Goal: Information Seeking & Learning: Learn about a topic

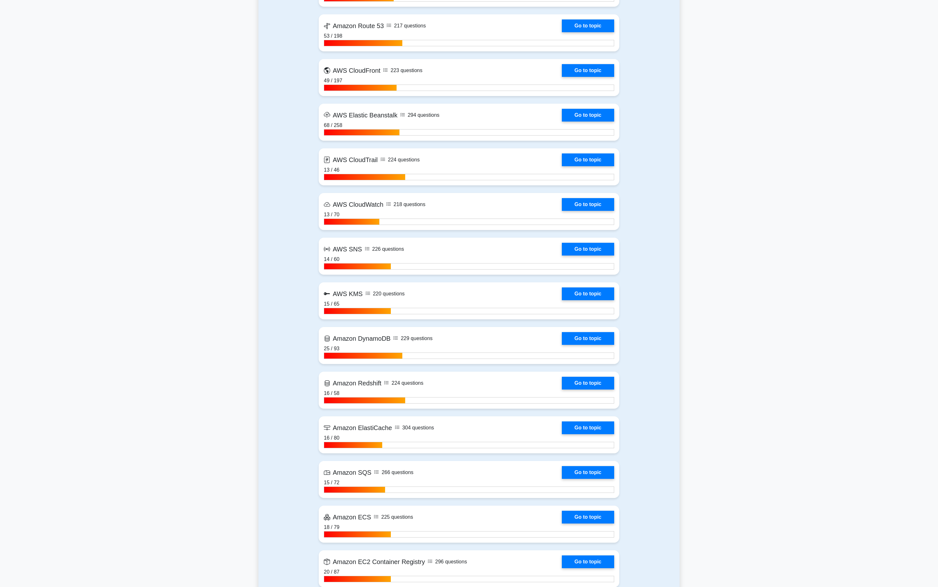
scroll to position [661, 0]
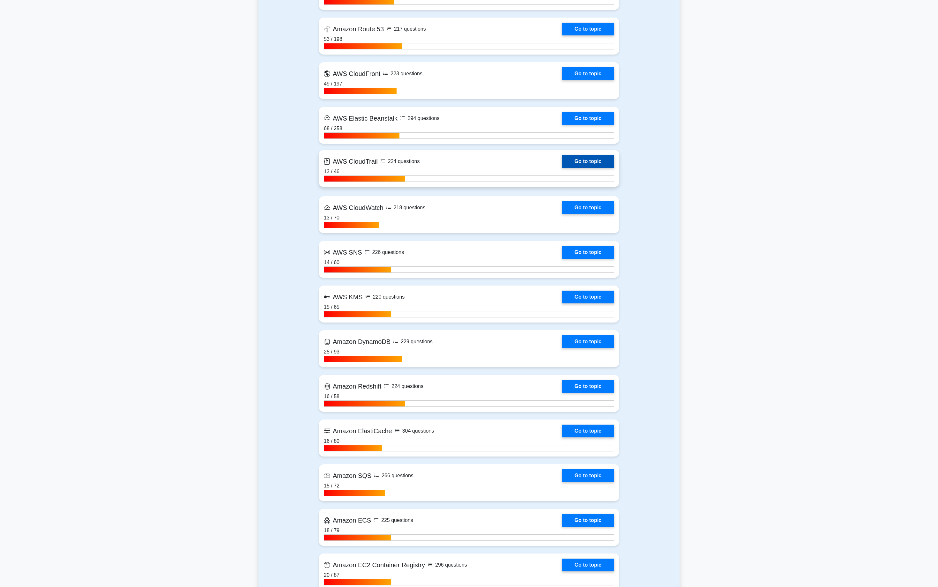
click at [586, 159] on link "Go to topic" at bounding box center [588, 161] width 52 height 13
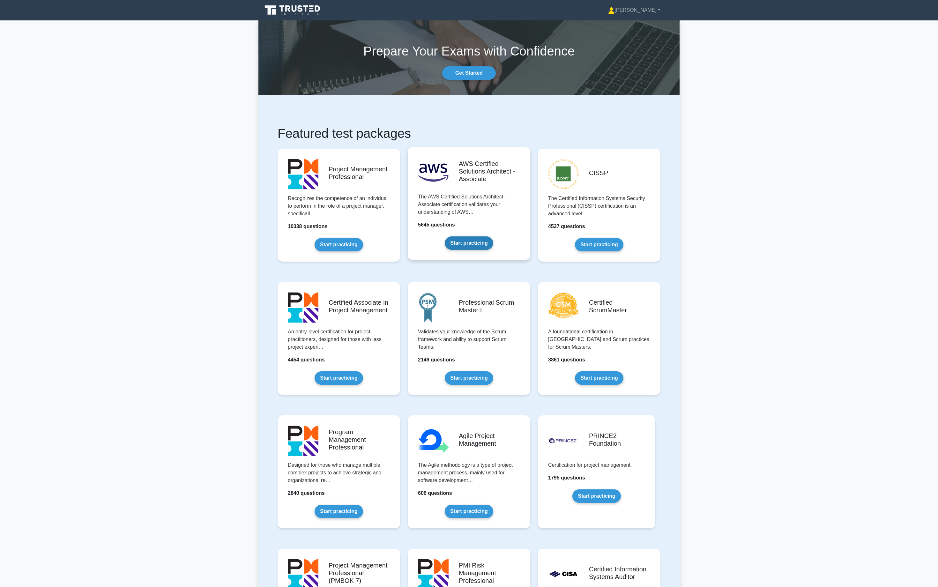
click at [467, 239] on link "Start practicing" at bounding box center [469, 242] width 48 height 13
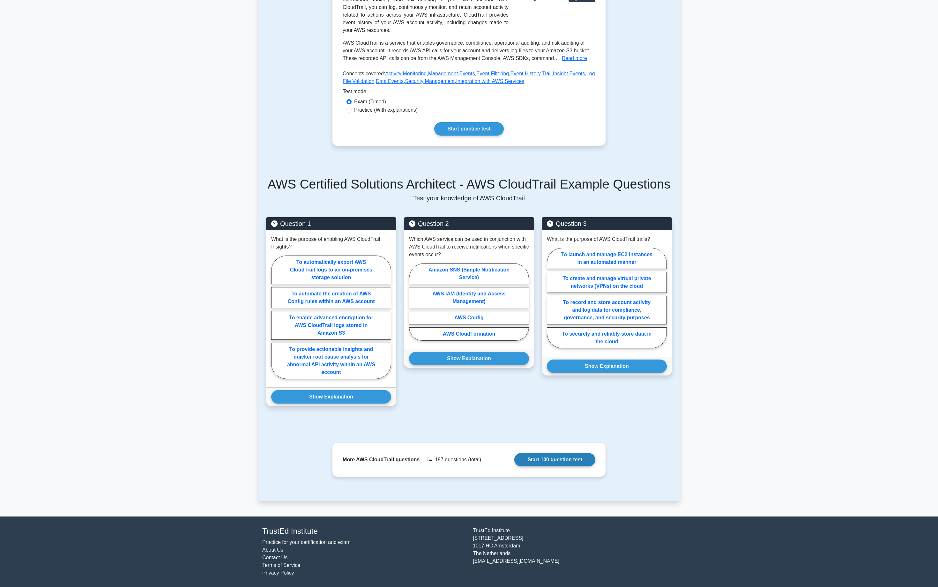
click at [557, 457] on link "Start 100 question test" at bounding box center [554, 459] width 81 height 13
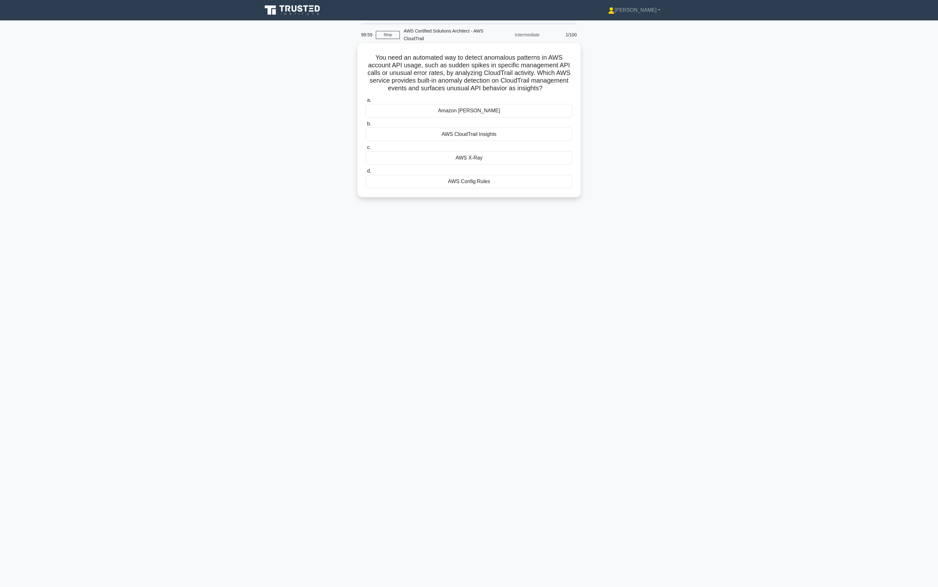
click at [442, 107] on div "Amazon Macie" at bounding box center [469, 110] width 207 height 13
click at [366, 102] on input "a. Amazon Macie" at bounding box center [366, 100] width 0 height 4
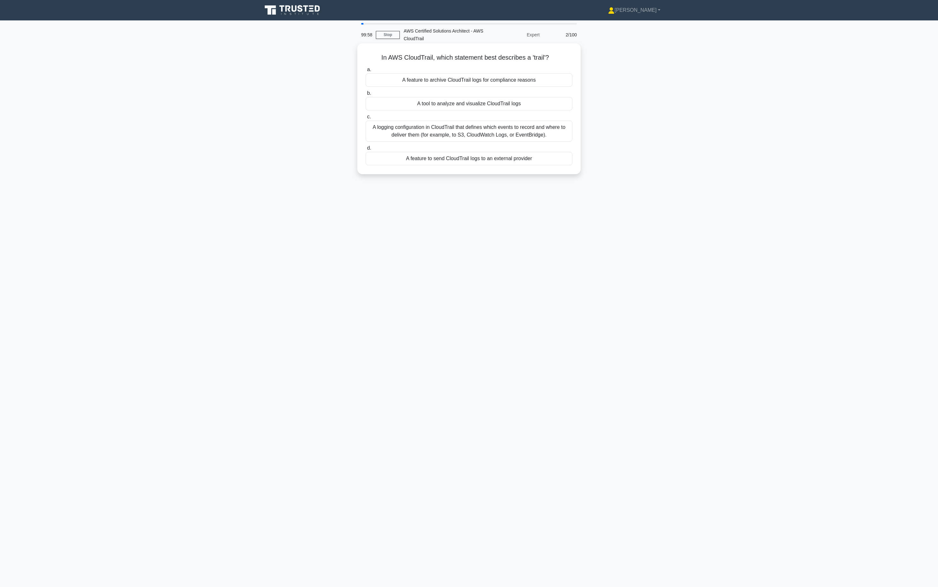
click at [483, 97] on div "A tool to analyze and visualize CloudTrail logs" at bounding box center [469, 103] width 207 height 13
click at [366, 95] on input "b. A tool to analyze and visualize CloudTrail logs" at bounding box center [366, 93] width 0 height 4
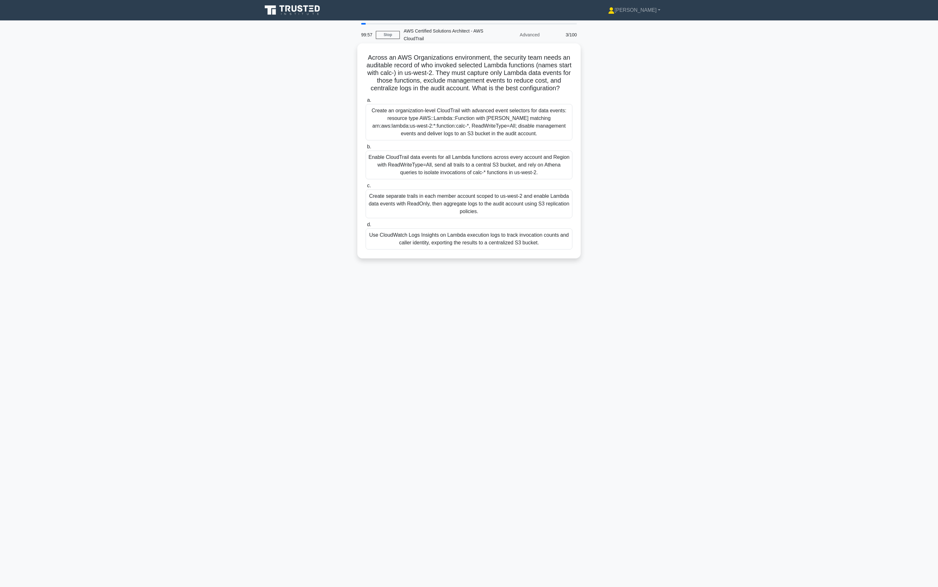
click at [480, 88] on h5 "Across an AWS Organizations environment, the security team needs an auditable r…" at bounding box center [469, 73] width 208 height 39
click at [479, 109] on div "Create an organization-level CloudTrail with advanced event selectors for data …" at bounding box center [469, 122] width 207 height 36
click at [366, 102] on input "a. Create an organization-level CloudTrail with advanced event selectors for da…" at bounding box center [366, 100] width 0 height 4
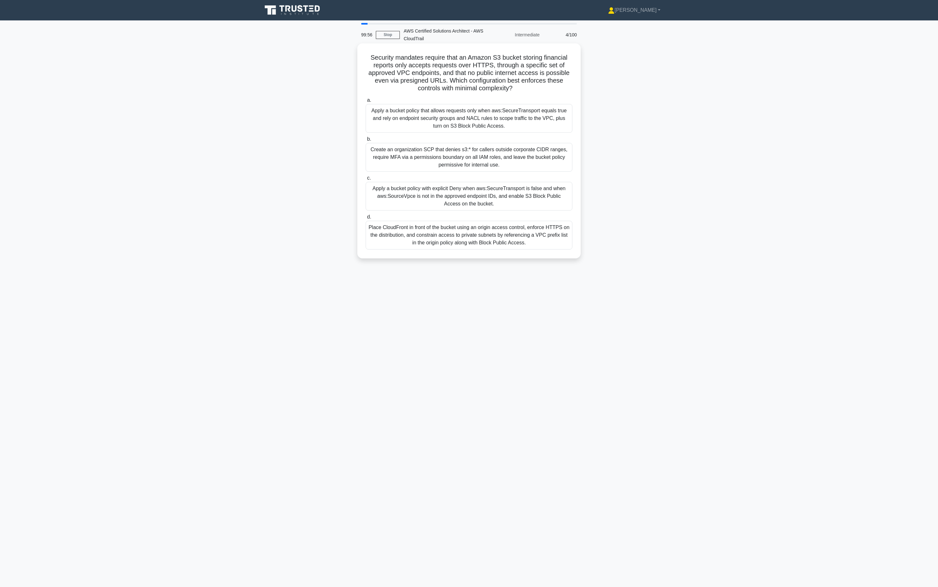
click at [490, 98] on label "a. Apply a bucket policy that allows requests only when aws:SecureTransport equ…" at bounding box center [469, 114] width 207 height 36
click at [366, 98] on input "a. Apply a bucket policy that allows requests only when aws:SecureTransport equ…" at bounding box center [366, 100] width 0 height 4
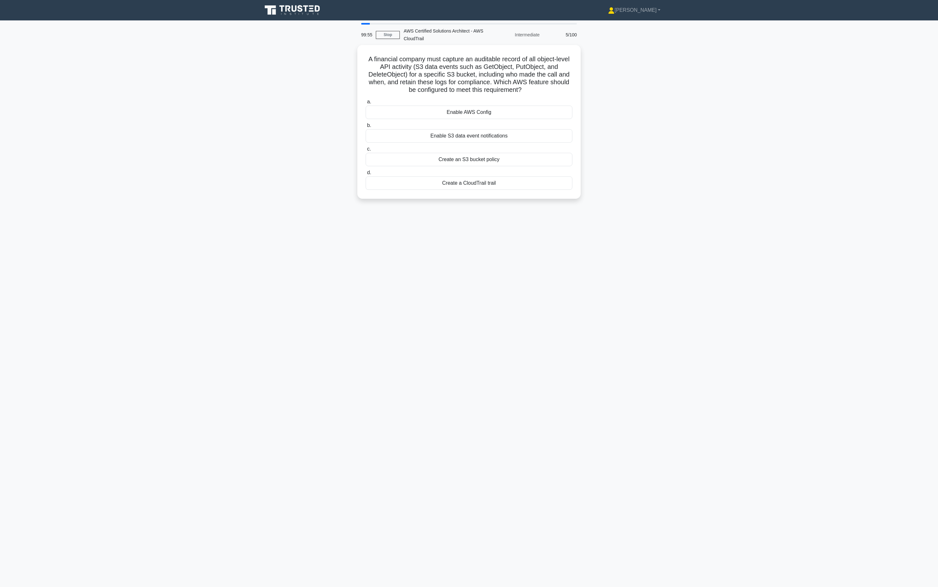
click at [487, 112] on div "Enable AWS Config" at bounding box center [469, 112] width 207 height 13
click at [366, 104] on input "a. Enable AWS Config" at bounding box center [366, 102] width 0 height 4
click at [487, 112] on div "CloudTrail log sharing" at bounding box center [469, 112] width 207 height 13
click at [366, 105] on input "b. CloudTrail log sharing" at bounding box center [366, 102] width 0 height 4
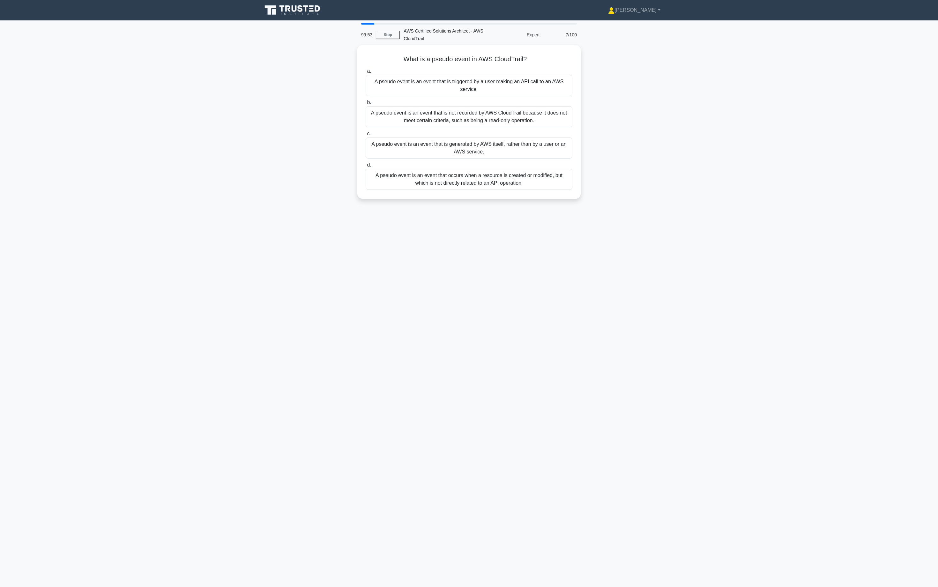
click at [493, 109] on div "A pseudo event is an event that is not recorded by AWS CloudTrail because it do…" at bounding box center [469, 116] width 207 height 21
click at [366, 105] on input "b. A pseudo event is an event that is not recorded by AWS CloudTrail because it…" at bounding box center [366, 102] width 0 height 4
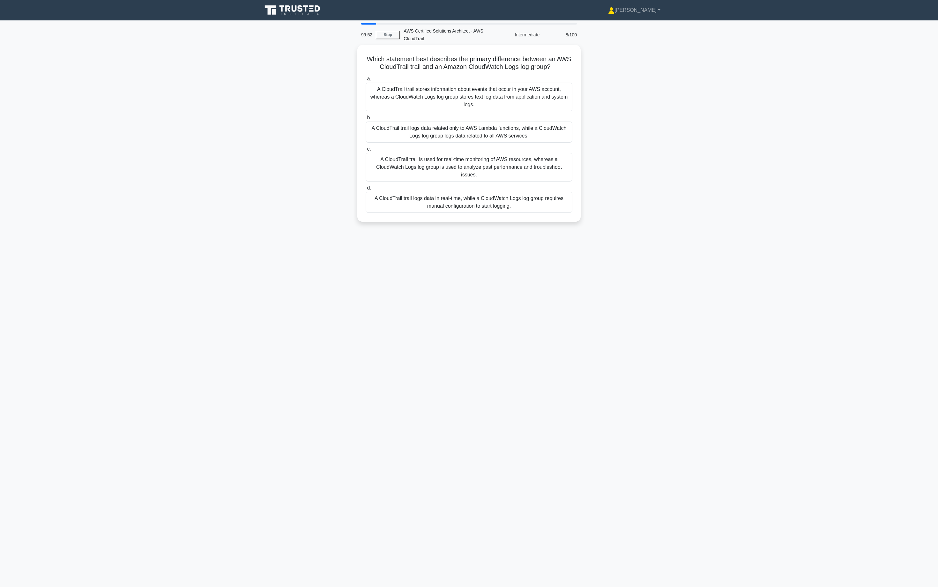
click at [503, 105] on div "A CloudTrail trail stores information about events that occur in your AWS accou…" at bounding box center [469, 97] width 207 height 29
click at [366, 81] on input "a. A CloudTrail trail stores information about events that occur in your AWS ac…" at bounding box center [366, 79] width 0 height 4
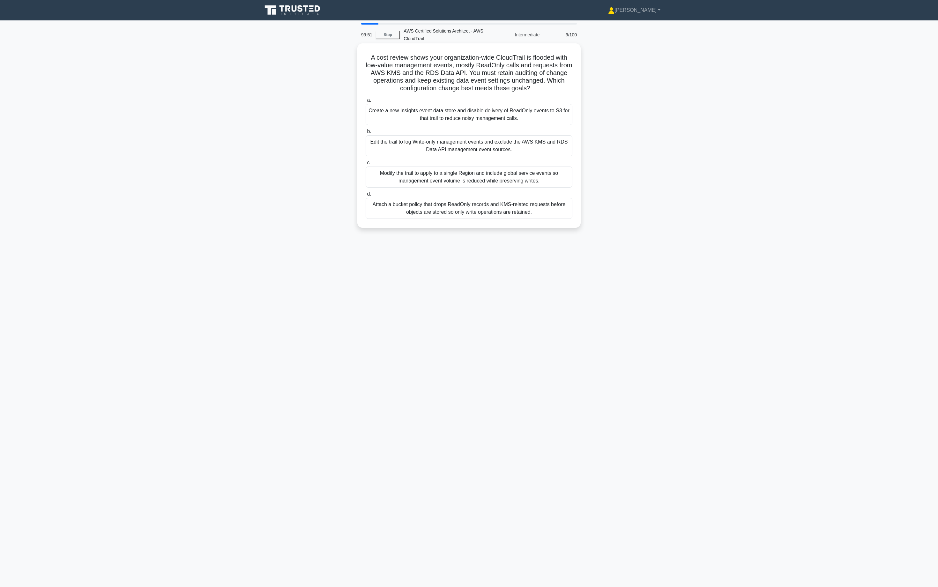
click at [504, 103] on label "a. Create a new Insights event data store and disable delivery of ReadOnly even…" at bounding box center [469, 110] width 207 height 29
click at [366, 102] on input "a. Create a new Insights event data store and disable delivery of ReadOnly even…" at bounding box center [366, 100] width 0 height 4
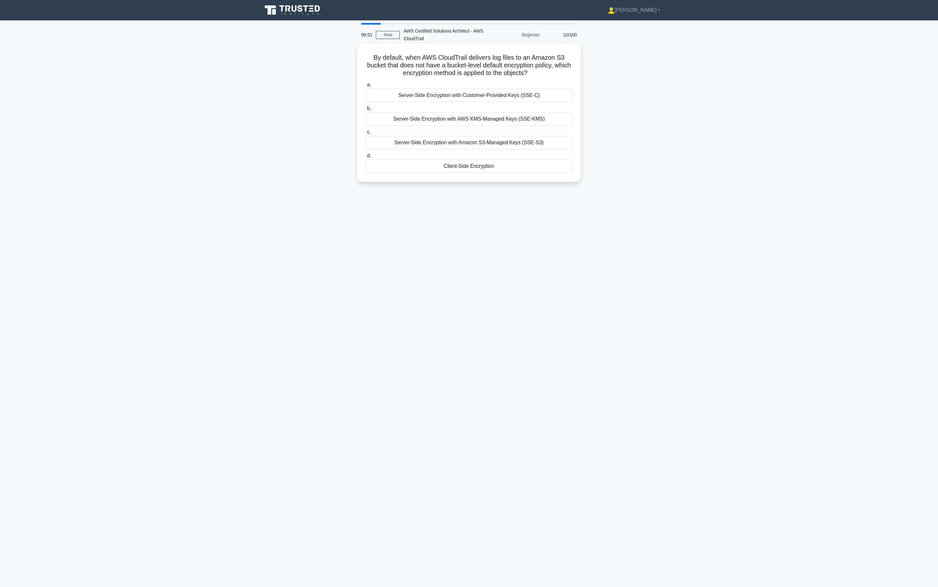
click at [489, 136] on label "c. Server-Side Encryption with Amazon S3-Managed Keys (SSE-S3)" at bounding box center [469, 138] width 207 height 21
click at [366, 134] on input "c. Server-Side Encryption with Amazon S3-Managed Keys (SSE-S3)" at bounding box center [366, 132] width 0 height 4
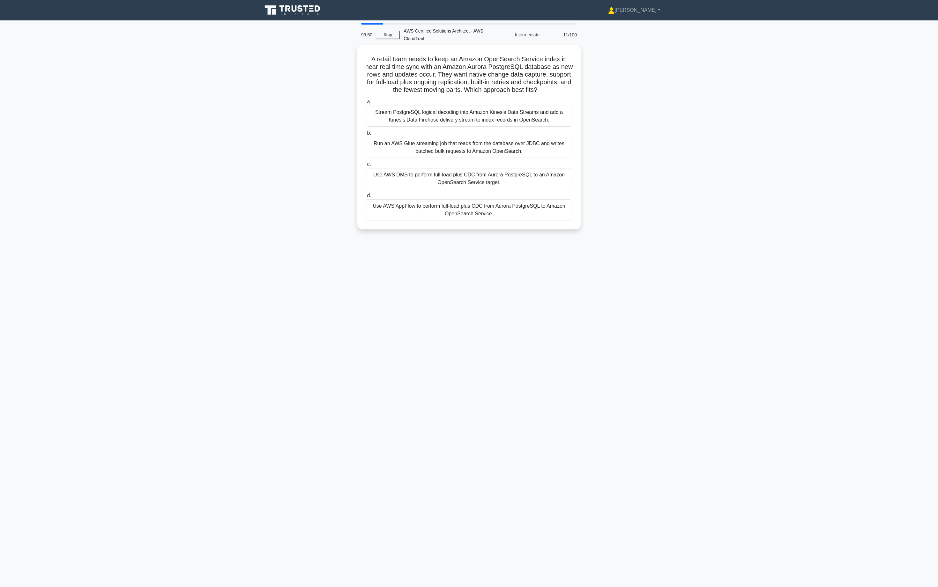
click at [492, 118] on div "Stream PostgreSQL logical decoding into Amazon Kinesis Data Streams and add a K…" at bounding box center [469, 116] width 207 height 21
click at [366, 104] on input "a. Stream PostgreSQL logical decoding into Amazon Kinesis Data Streams and add …" at bounding box center [366, 102] width 0 height 4
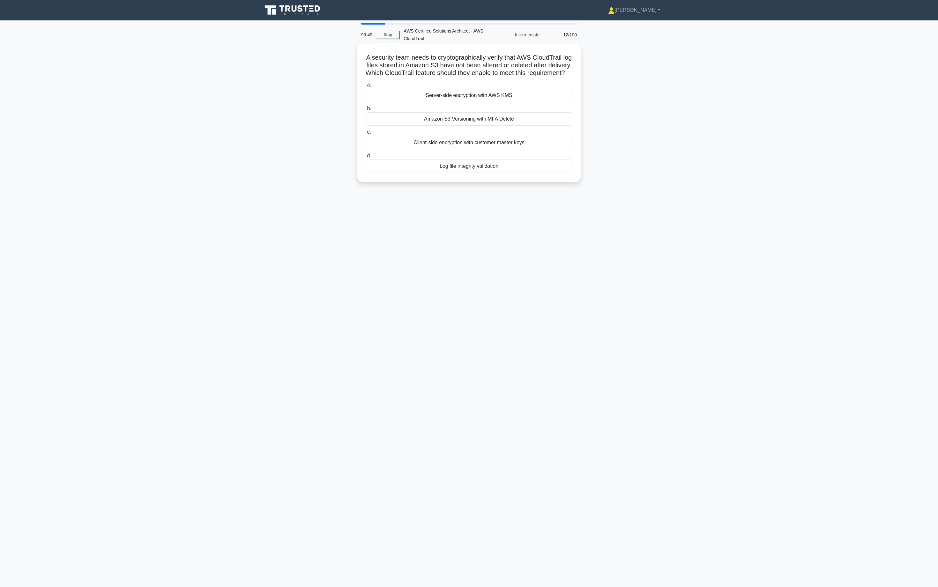
click at [492, 118] on label "b. Amazon S3 Versioning with MFA Delete" at bounding box center [469, 115] width 207 height 21
click at [366, 111] on input "b. Amazon S3 Versioning with MFA Delete" at bounding box center [366, 109] width 0 height 4
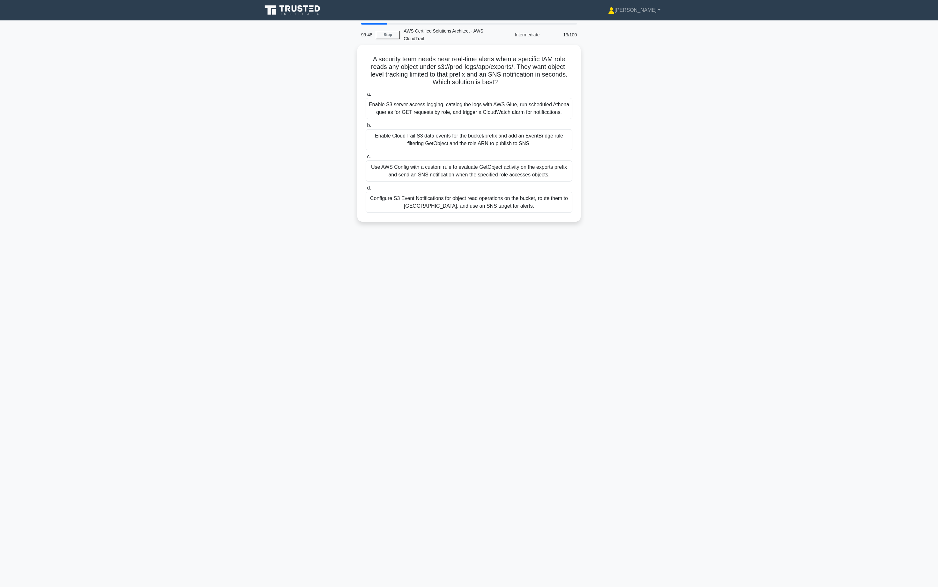
click at [492, 117] on div "Enable S3 server access logging, catalog the logs with AWS Glue, run scheduled …" at bounding box center [469, 108] width 207 height 21
click at [366, 96] on input "a. Enable S3 server access logging, catalog the logs with AWS Glue, run schedul…" at bounding box center [366, 94] width 0 height 4
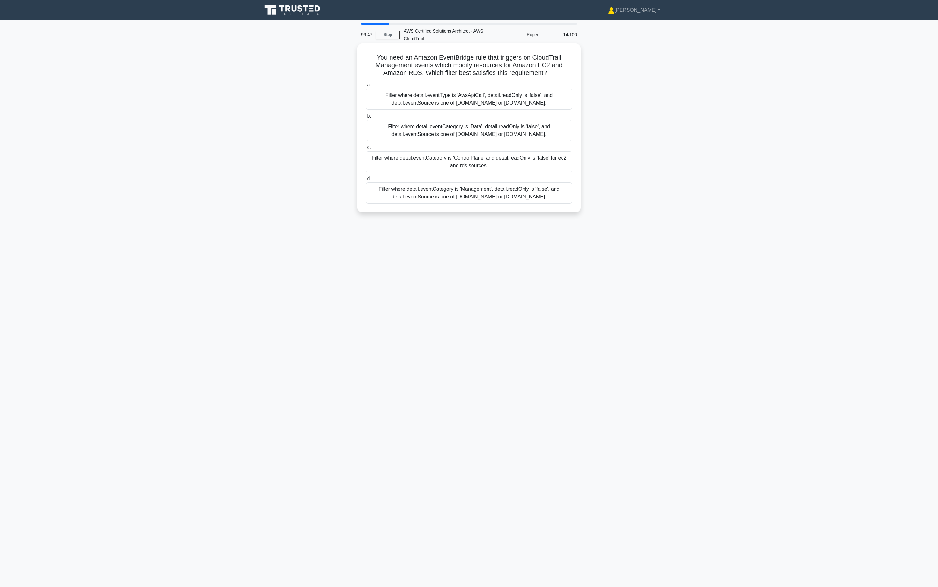
click at [492, 117] on label "b. Filter where detail.eventCategory is 'Data', detail.readOnly is 'false', and…" at bounding box center [469, 126] width 207 height 29
click at [366, 117] on input "b. Filter where detail.eventCategory is 'Data', detail.readOnly is 'false', and…" at bounding box center [366, 116] width 0 height 4
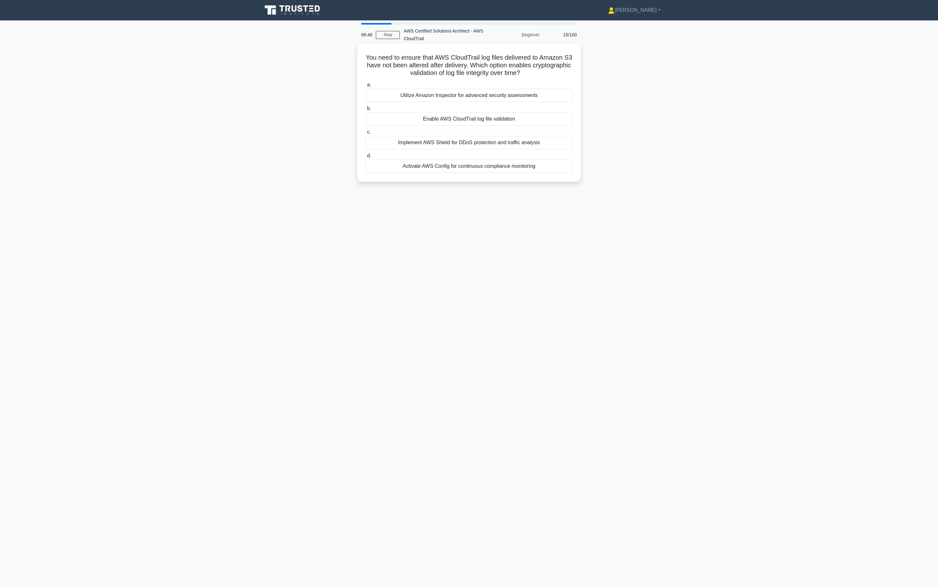
click at [494, 108] on label "b. Enable AWS CloudTrail log file validation" at bounding box center [469, 115] width 207 height 21
click at [366, 108] on input "b. Enable AWS CloudTrail log file validation" at bounding box center [366, 109] width 0 height 4
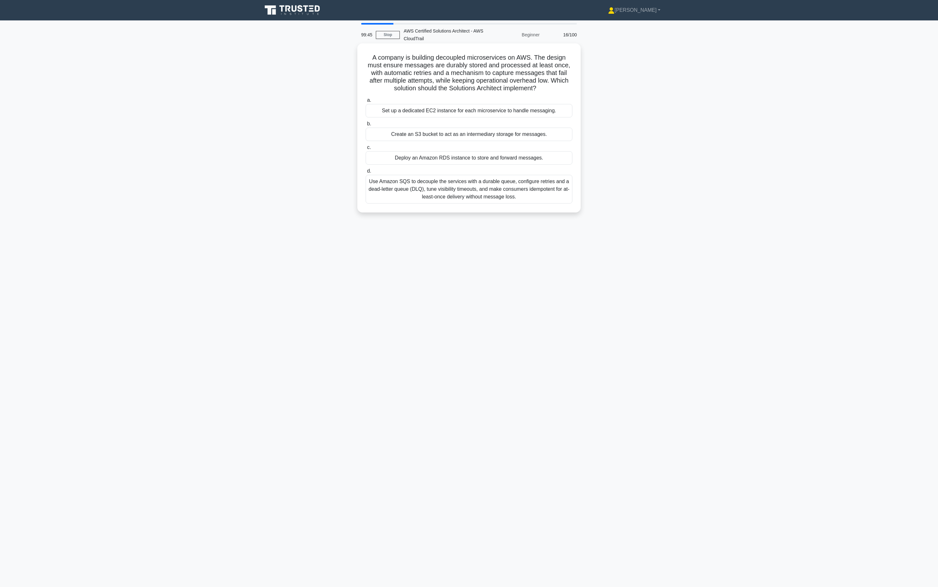
click at [501, 109] on div "Set up a dedicated EC2 instance for each microservice to handle messaging." at bounding box center [469, 110] width 207 height 13
click at [366, 102] on input "a. Set up a dedicated EC2 instance for each microservice to handle messaging." at bounding box center [366, 100] width 0 height 4
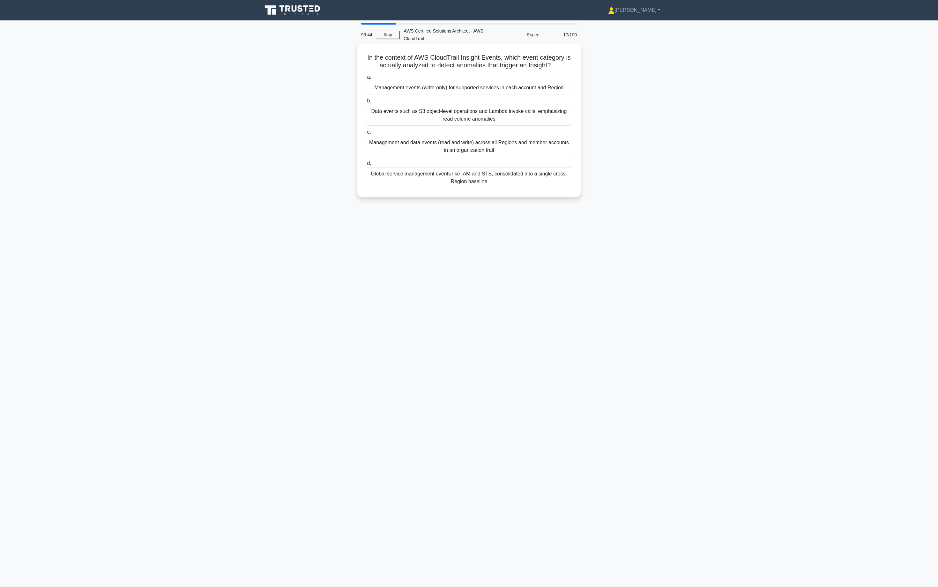
click at [495, 116] on div "Data events such as S3 object-level operations and Lambda invoke calls, emphasi…" at bounding box center [469, 115] width 207 height 21
click at [366, 103] on input "b. Data events such as S3 object-level operations and Lambda invoke calls, emph…" at bounding box center [366, 101] width 0 height 4
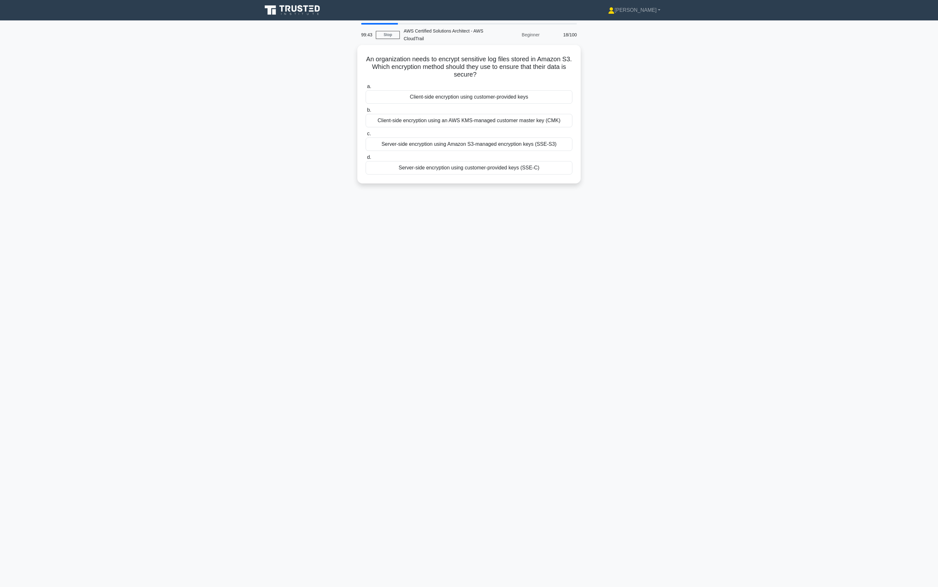
click at [494, 116] on div "Client-side encryption using an AWS KMS-managed customer master key (CMK)" at bounding box center [469, 120] width 207 height 13
click at [366, 112] on input "b. Client-side encryption using an AWS KMS-managed customer master key (CMK)" at bounding box center [366, 110] width 0 height 4
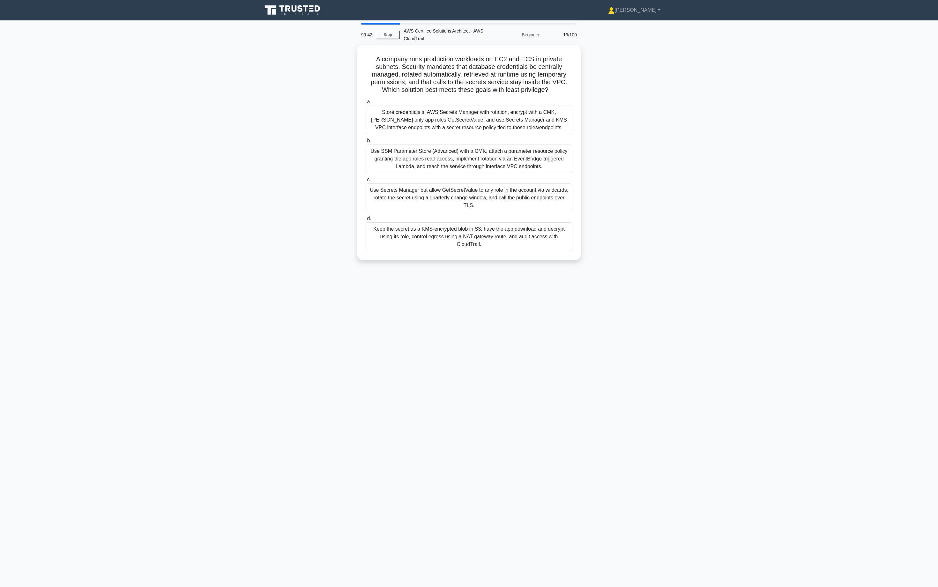
click at [494, 116] on div "Store credentials in AWS Secrets Manager with rotation, encrypt with a CMK, gra…" at bounding box center [469, 120] width 207 height 29
click at [366, 104] on input "a. Store credentials in AWS Secrets Manager with rotation, encrypt with a CMK, …" at bounding box center [366, 102] width 0 height 4
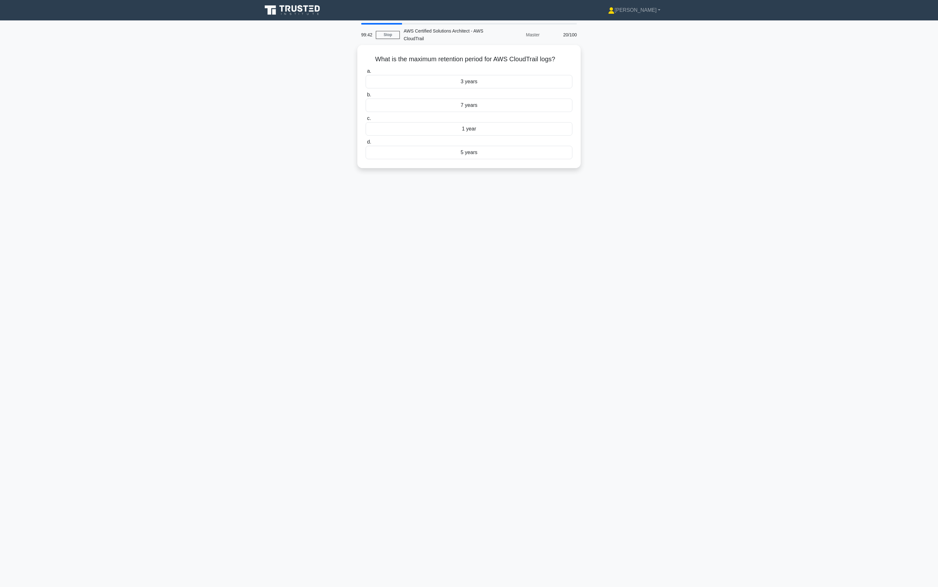
click at [494, 116] on label "c. 1 year" at bounding box center [469, 125] width 207 height 21
click at [366, 116] on input "c. 1 year" at bounding box center [366, 118] width 0 height 4
click at [494, 116] on div "AWS CloudWatch" at bounding box center [469, 120] width 207 height 13
click at [366, 112] on input "b. AWS CloudWatch" at bounding box center [366, 110] width 0 height 4
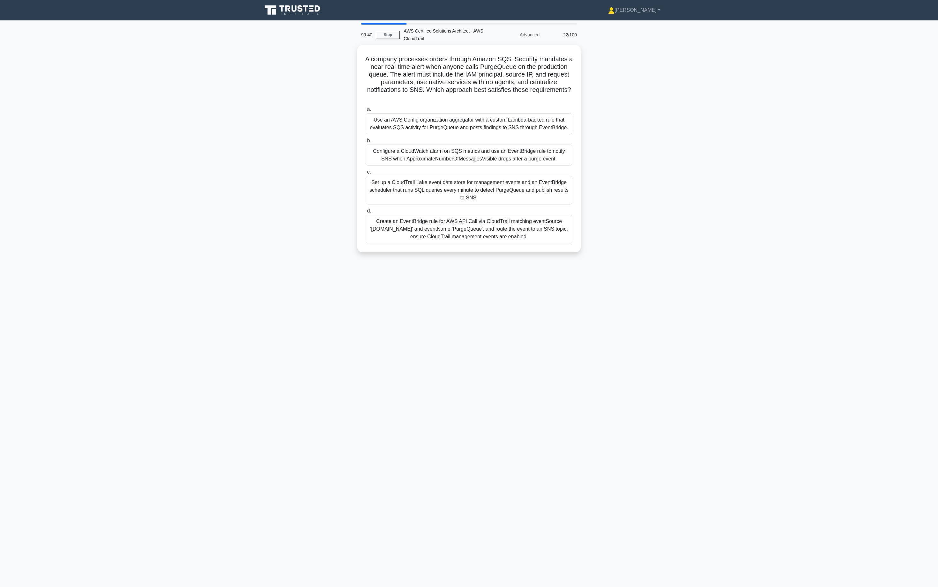
click at [494, 116] on div "Use an AWS Config organization aggregator with a custom Lambda-backed rule that…" at bounding box center [469, 123] width 207 height 21
click at [366, 112] on input "a. Use an AWS Config organization aggregator with a custom Lambda-backed rule t…" at bounding box center [366, 109] width 0 height 4
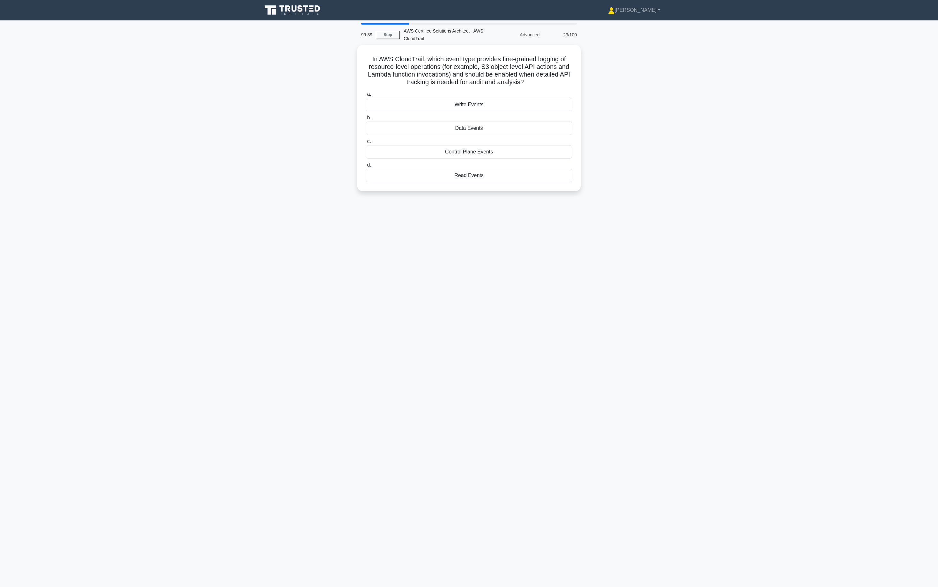
click at [494, 116] on label "b. Data Events" at bounding box center [469, 124] width 207 height 21
click at [366, 116] on input "b. Data Events" at bounding box center [366, 118] width 0 height 4
click at [494, 116] on div "Amazon EC2" at bounding box center [469, 112] width 207 height 13
click at [366, 105] on input "b. Amazon EC2" at bounding box center [366, 102] width 0 height 4
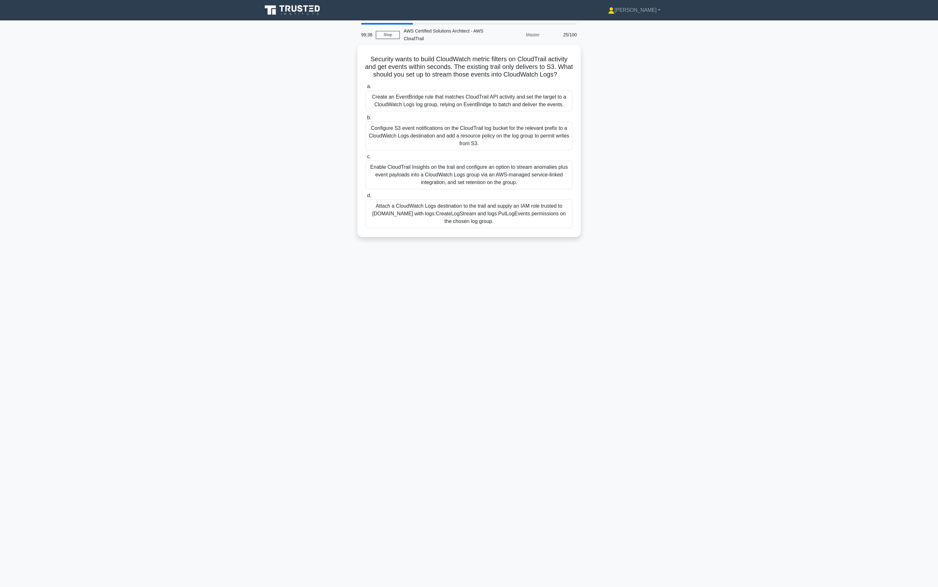
click at [494, 111] on div "Create an EventBridge rule that matches CloudTrail API activity and set the tar…" at bounding box center [469, 100] width 207 height 21
click at [366, 89] on input "a. Create an EventBridge rule that matches CloudTrail API activity and set the …" at bounding box center [366, 87] width 0 height 4
click at [494, 112] on div "Create an EventBridge rule that matches CloudTrail API activity and set the tar…" at bounding box center [469, 101] width 207 height 22
click at [366, 89] on input "a. Create an EventBridge rule that matches CloudTrail API activity and set the …" at bounding box center [366, 87] width 0 height 4
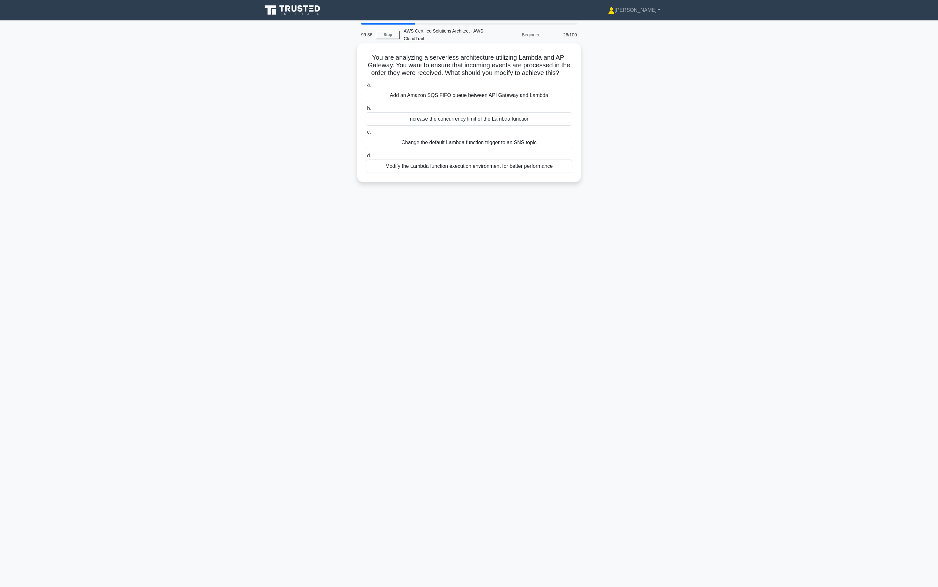
click at [494, 116] on div "Increase the concurrency limit of the Lambda function" at bounding box center [469, 118] width 207 height 13
click at [366, 111] on input "b. Increase the concurrency limit of the Lambda function" at bounding box center [366, 109] width 0 height 4
click at [494, 116] on div "Increase the concurrency limit of the Lambda function" at bounding box center [469, 119] width 207 height 14
click at [366, 111] on input "b. Increase the concurrency limit of the Lambda function" at bounding box center [366, 109] width 0 height 4
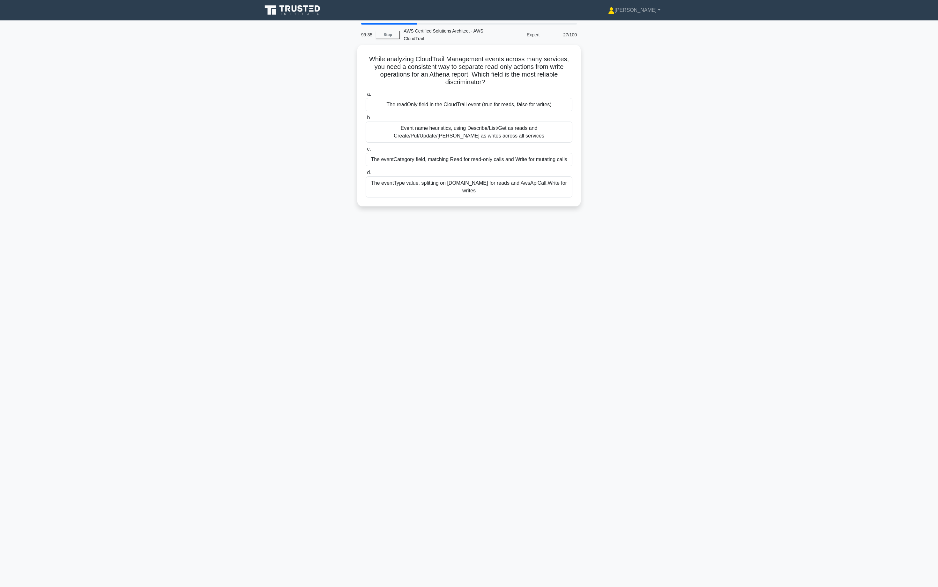
click at [494, 116] on label "b. Event name heuristics, using Describe/List/Get as reads and Create/Put/Updat…" at bounding box center [469, 128] width 207 height 29
click at [366, 116] on input "b. Event name heuristics, using Describe/List/Get as reads and Create/Put/Updat…" at bounding box center [366, 118] width 0 height 4
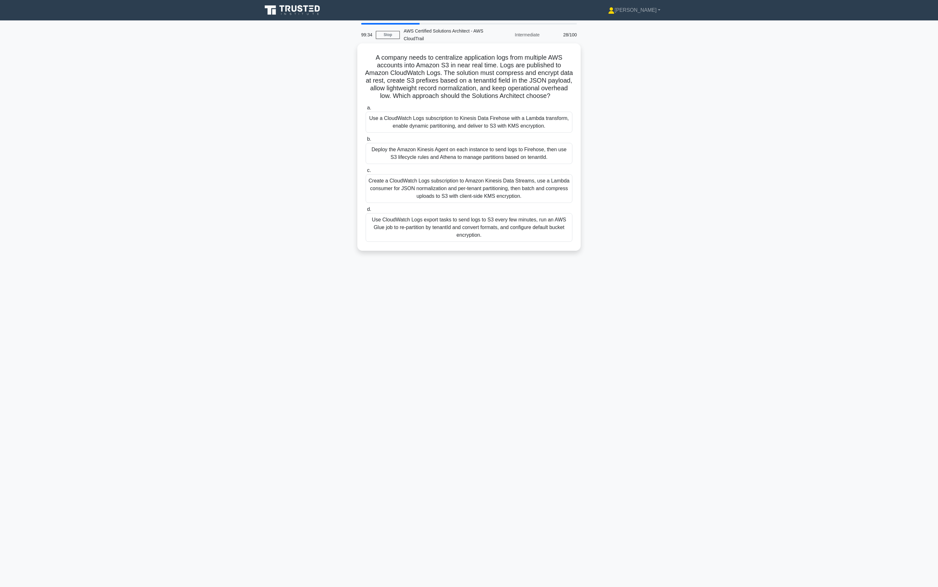
click at [494, 116] on div "Use a CloudWatch Logs subscription to Kinesis Data Firehose with a Lambda trans…" at bounding box center [469, 122] width 207 height 21
click at [366, 110] on input "a. Use a CloudWatch Logs subscription to Kinesis Data Firehose with a Lambda tr…" at bounding box center [366, 108] width 0 height 4
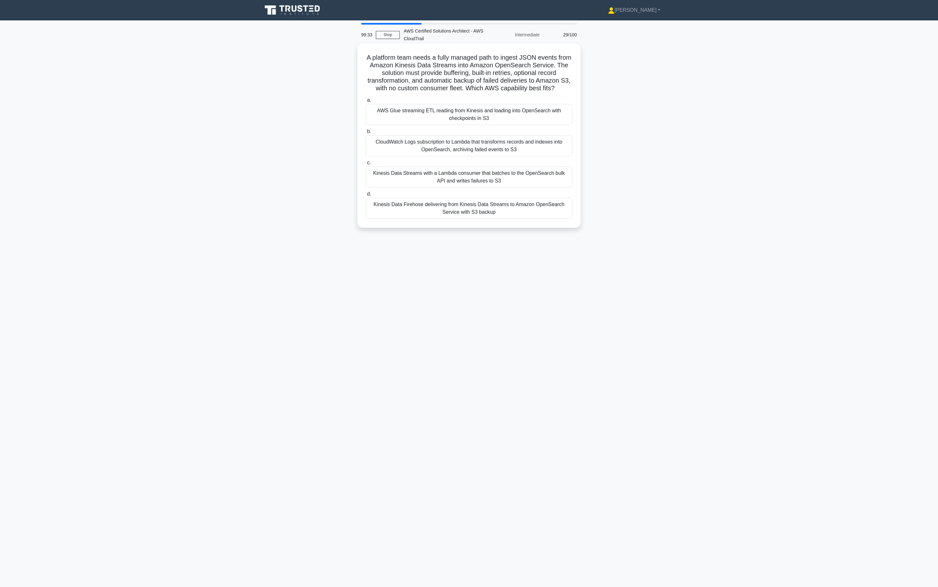
click at [492, 117] on div "AWS Glue streaming ETL reading from Kinesis and loading into OpenSearch with ch…" at bounding box center [469, 114] width 207 height 21
click at [366, 102] on input "a. AWS Glue streaming ETL reading from Kinesis and loading into OpenSearch with…" at bounding box center [366, 100] width 0 height 4
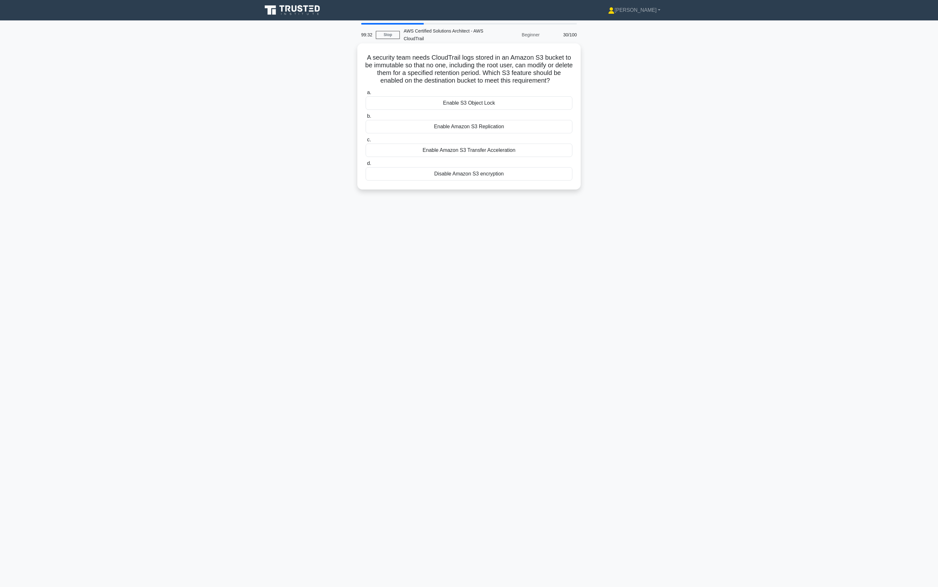
click at [480, 124] on div "Enable Amazon S3 Replication" at bounding box center [469, 126] width 207 height 13
click at [366, 118] on input "b. Enable Amazon S3 Replication" at bounding box center [366, 116] width 0 height 4
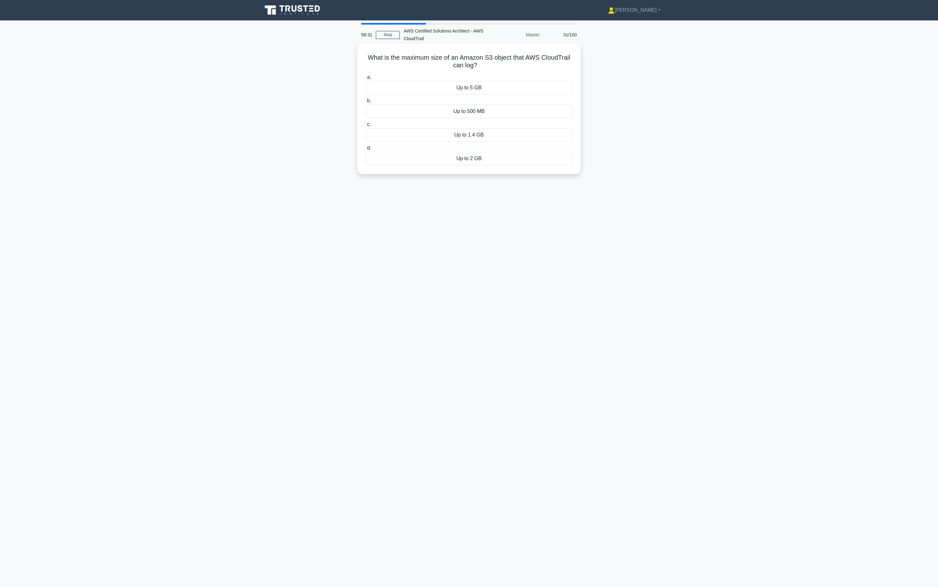
click at [422, 170] on div "What is the maximum size of an Amazon S3 object that AWS CloudTrail can log? .s…" at bounding box center [469, 109] width 218 height 126
click at [435, 142] on div "Up to 1.4 GB" at bounding box center [469, 134] width 207 height 13
click at [366, 127] on input "c. Up to 1.4 GB" at bounding box center [366, 124] width 0 height 4
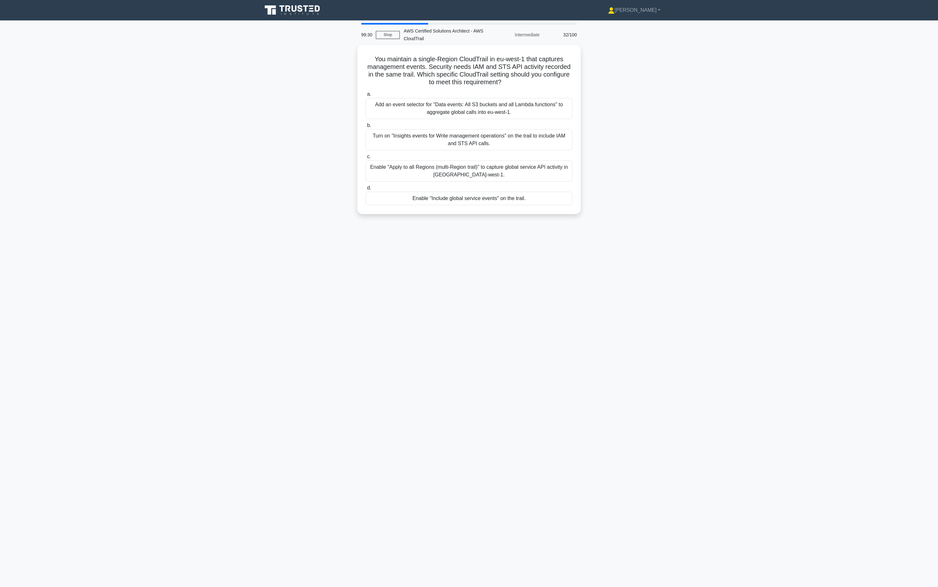
click at [460, 100] on div "Add an event selector for "Data events: All S3 buckets and all Lambda functions…" at bounding box center [469, 108] width 207 height 21
click at [366, 96] on input "a. Add an event selector for "Data events: All S3 buckets and all Lambda functi…" at bounding box center [366, 94] width 0 height 4
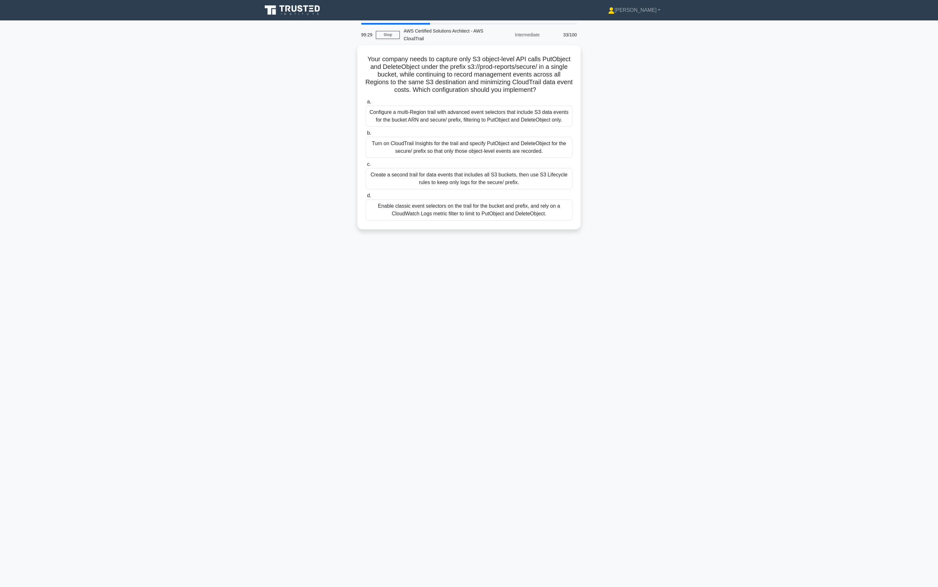
click at [457, 106] on div "Configure a multi-Region trail with advanced event selectors that include S3 da…" at bounding box center [469, 116] width 207 height 21
click at [366, 104] on input "a. Configure a multi-Region trail with advanced event selectors that include S3…" at bounding box center [366, 102] width 0 height 4
click at [457, 106] on div "Configure a multi-Region trail with advanced event selectors that include S3 da…" at bounding box center [469, 117] width 207 height 22
click at [366, 104] on input "a. Configure a multi-Region trail with advanced event selectors that include S3…" at bounding box center [366, 102] width 0 height 4
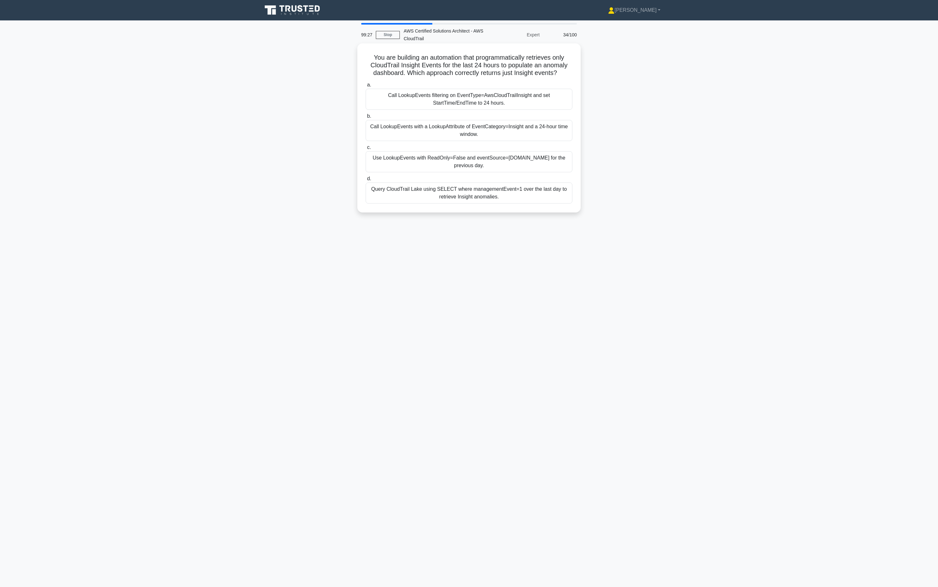
click at [458, 109] on div "Call LookupEvents filtering on EventType=AwsCloudTrailInsight and set StartTime…" at bounding box center [469, 99] width 207 height 21
click at [366, 87] on input "a. Call LookupEvents filtering on EventType=AwsCloudTrailInsight and set StartT…" at bounding box center [366, 85] width 0 height 4
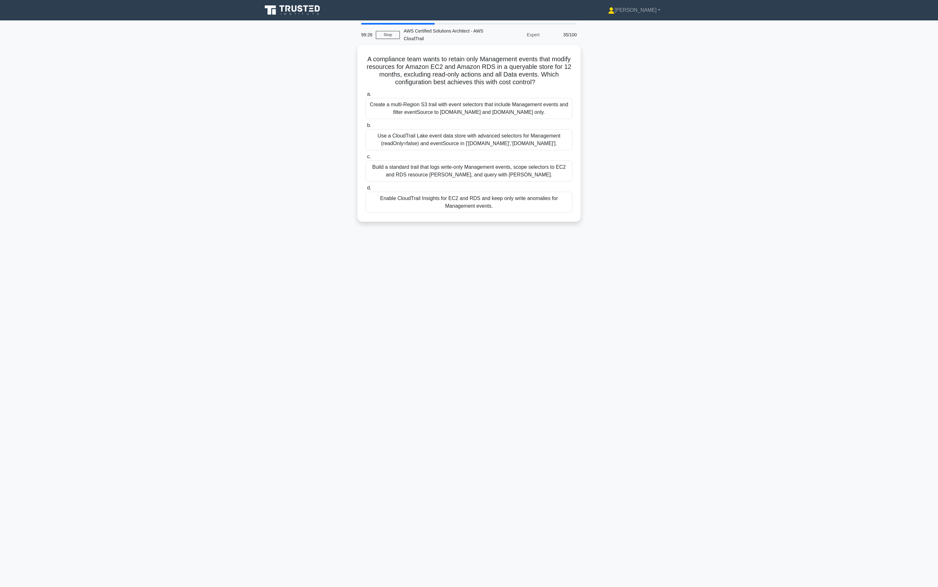
click at [458, 109] on div "Create a multi-Region S3 trail with event selectors that include Management eve…" at bounding box center [469, 108] width 207 height 21
click at [366, 96] on input "a. Create a multi-Region S3 trail with event selectors that include Management …" at bounding box center [366, 94] width 0 height 4
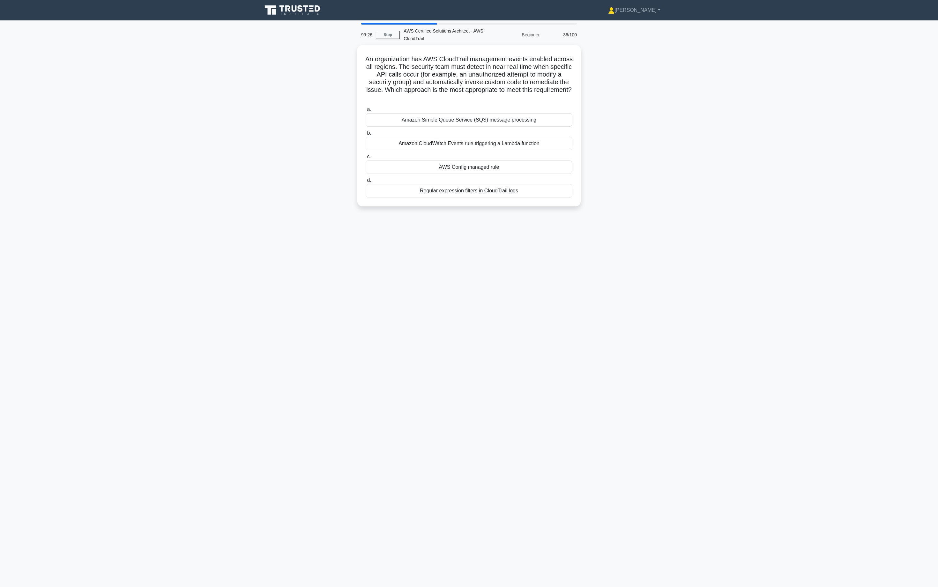
click at [458, 109] on label "a. Amazon Simple Queue Service (SQS) message processing" at bounding box center [469, 116] width 207 height 21
click at [366, 109] on input "a. Amazon Simple Queue Service (SQS) message processing" at bounding box center [366, 109] width 0 height 4
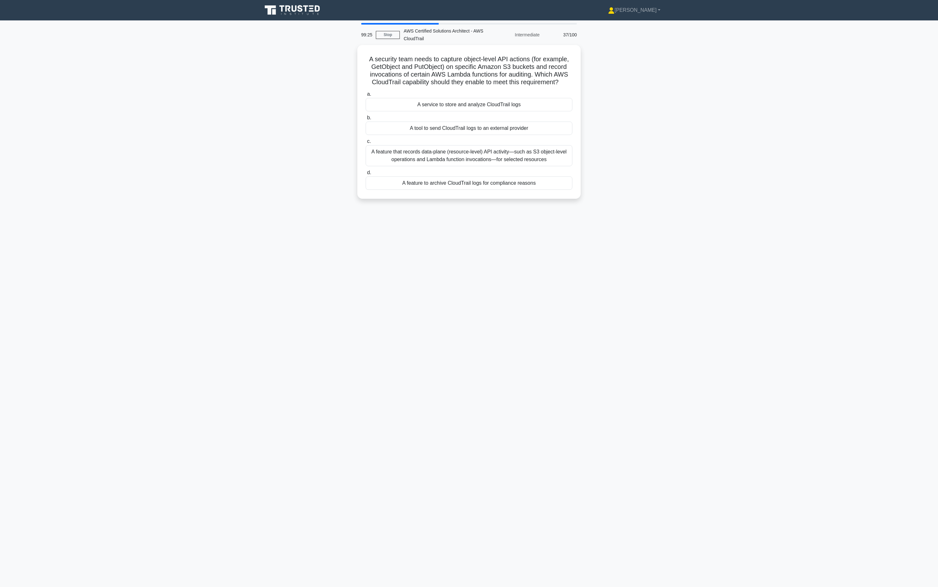
click at [458, 109] on div "A service to store and analyze CloudTrail logs" at bounding box center [469, 104] width 207 height 13
click at [366, 96] on input "a. A service to store and analyze CloudTrail logs" at bounding box center [366, 94] width 0 height 4
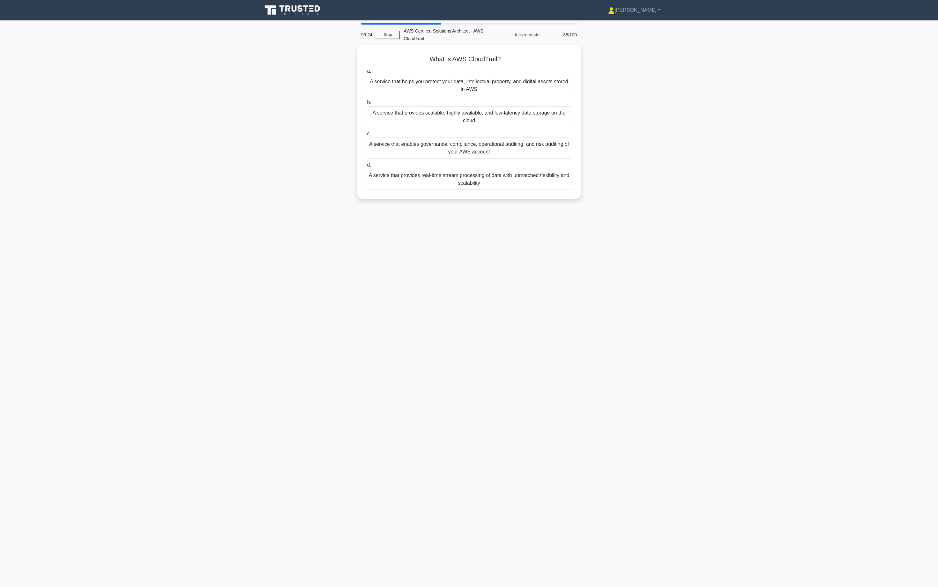
click at [458, 109] on div "A service that provides scalable, highly available, and low-latency data storag…" at bounding box center [469, 116] width 207 height 21
click at [366, 105] on input "b. A service that provides scalable, highly available, and low-latency data sto…" at bounding box center [366, 102] width 0 height 4
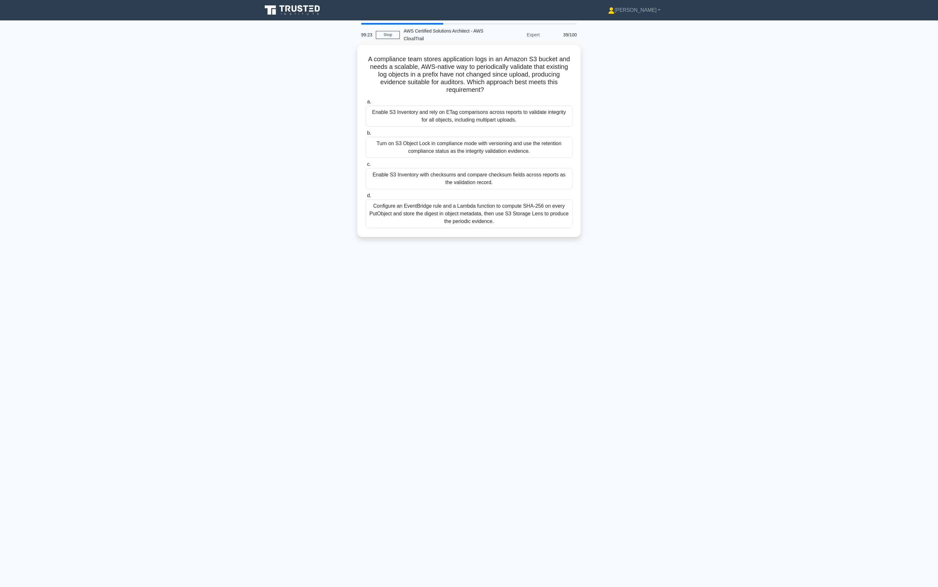
click at [458, 107] on div "Enable S3 Inventory and rely on ETag comparisons across reports to validate int…" at bounding box center [469, 116] width 207 height 21
click at [366, 104] on input "a. Enable S3 Inventory and rely on ETag comparisons across reports to validate …" at bounding box center [366, 102] width 0 height 4
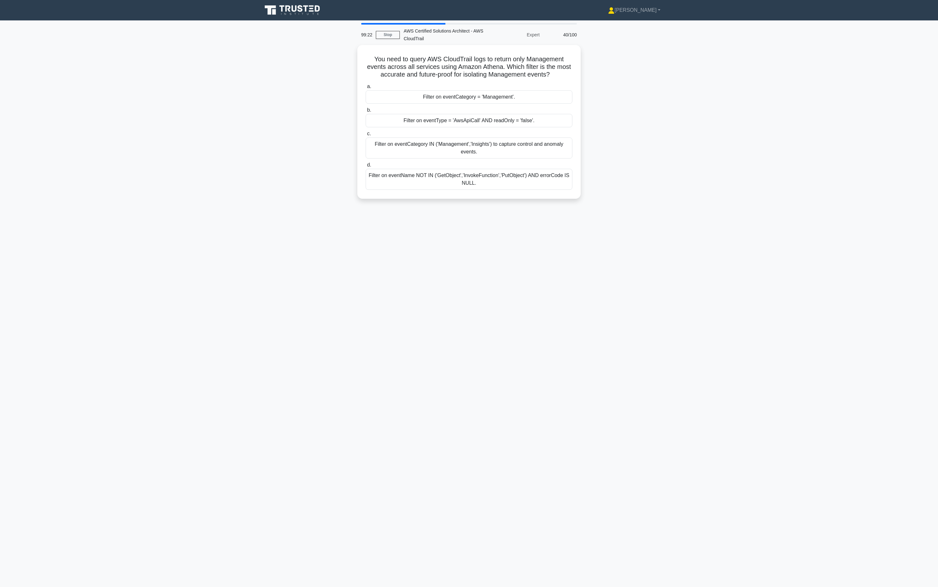
click at [458, 107] on label "b. Filter on eventType = 'AwsApiCall' AND readOnly = 'false'." at bounding box center [469, 116] width 207 height 21
click at [366, 108] on input "b. Filter on eventType = 'AwsApiCall' AND readOnly = 'false'." at bounding box center [366, 110] width 0 height 4
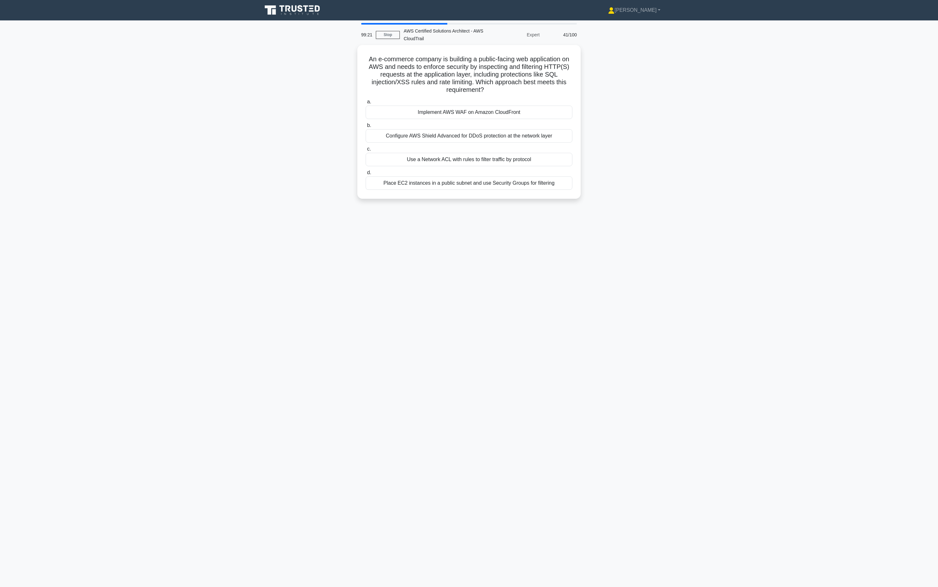
click at [458, 108] on div "Implement AWS WAF on Amazon CloudFront" at bounding box center [469, 112] width 207 height 13
click at [366, 104] on input "a. Implement AWS WAF on Amazon CloudFront" at bounding box center [366, 102] width 0 height 4
click at [458, 108] on div "Implement AWS WAF on Amazon CloudFront" at bounding box center [469, 113] width 207 height 14
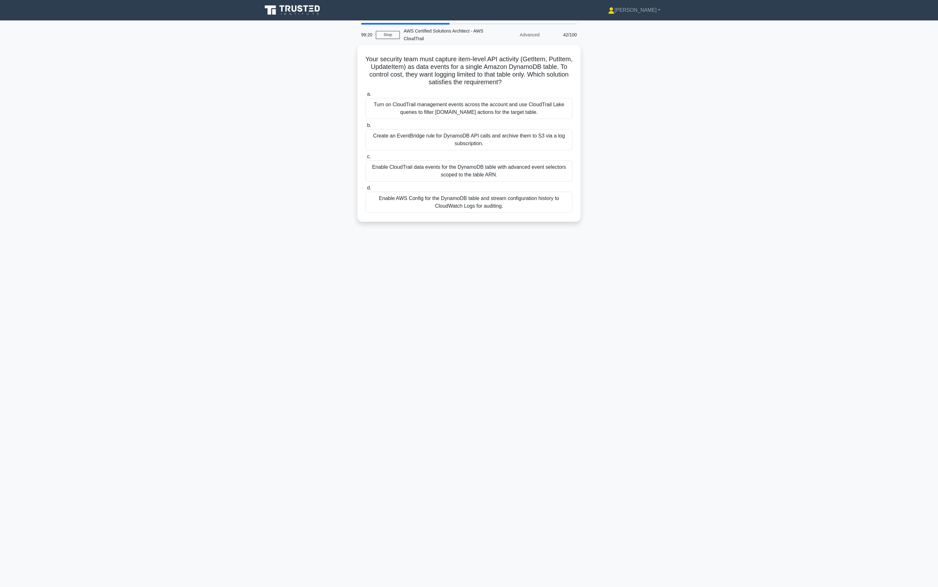
click at [458, 108] on div "Turn on CloudTrail management events across the account and use CloudTrail Lake…" at bounding box center [469, 108] width 207 height 21
click at [366, 96] on input "a. Turn on CloudTrail management events across the account and use CloudTrail L…" at bounding box center [366, 94] width 0 height 4
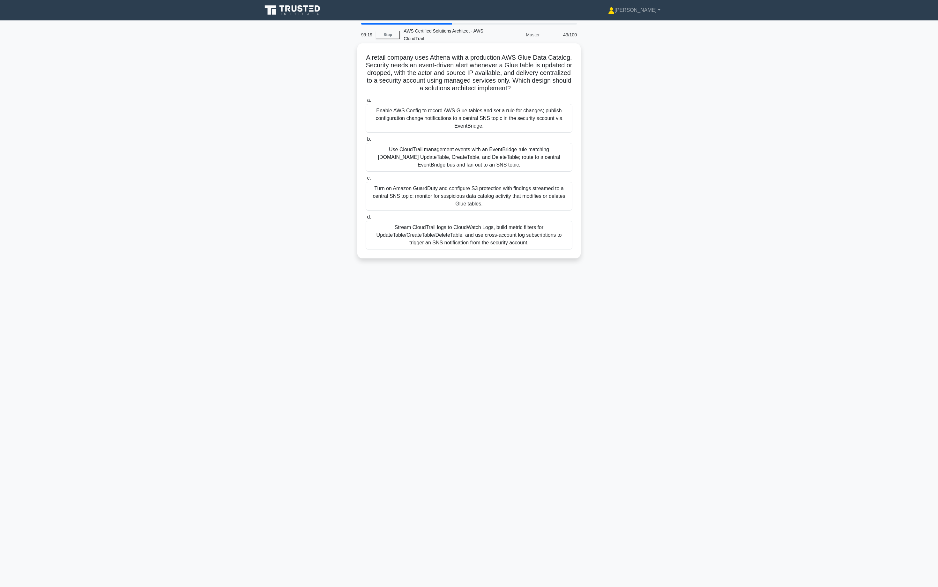
click at [455, 112] on div "Enable AWS Config to record AWS Glue tables and set a rule for changes; publish…" at bounding box center [469, 118] width 207 height 29
click at [366, 102] on input "a. Enable AWS Config to record AWS Glue tables and set a rule for changes; publ…" at bounding box center [366, 100] width 0 height 4
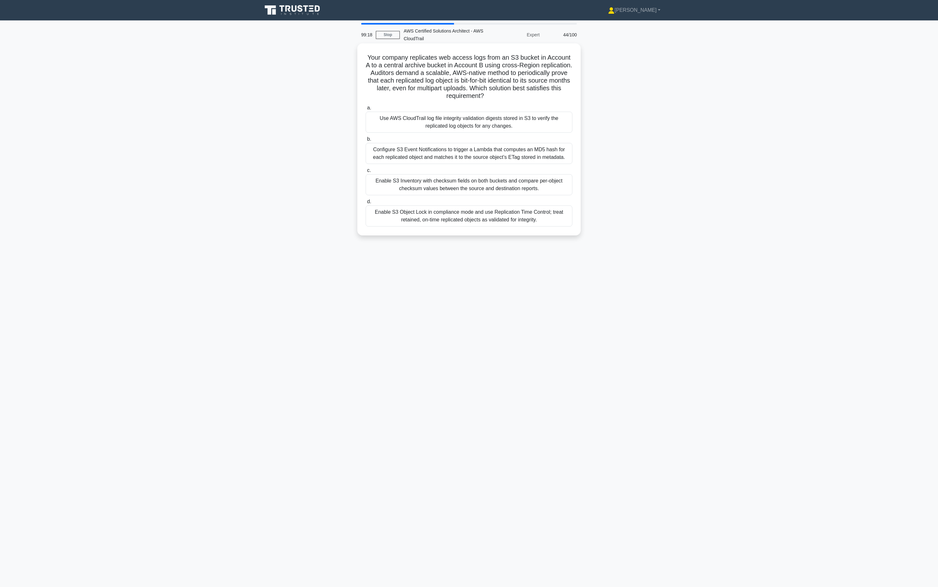
click at [453, 115] on div "Use AWS CloudTrail log file integrity validation digests stored in S3 to verify…" at bounding box center [469, 122] width 207 height 21
click at [366, 110] on input "a. Use AWS CloudTrail log file integrity validation digests stored in S3 to ver…" at bounding box center [366, 108] width 0 height 4
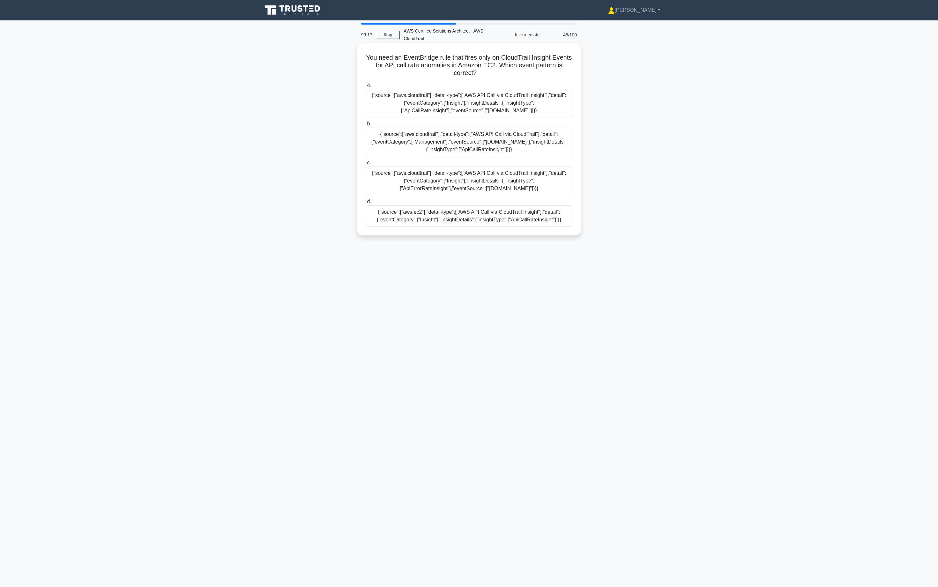
click at [466, 132] on div "{"source":["aws.cloudtrail"],"detail-type":["AWS API Call via CloudTrail"],"det…" at bounding box center [469, 142] width 207 height 29
click at [366, 126] on input "b. {"source":["aws.cloudtrail"],"detail-type":["AWS API Call via CloudTrail"],"…" at bounding box center [366, 124] width 0 height 4
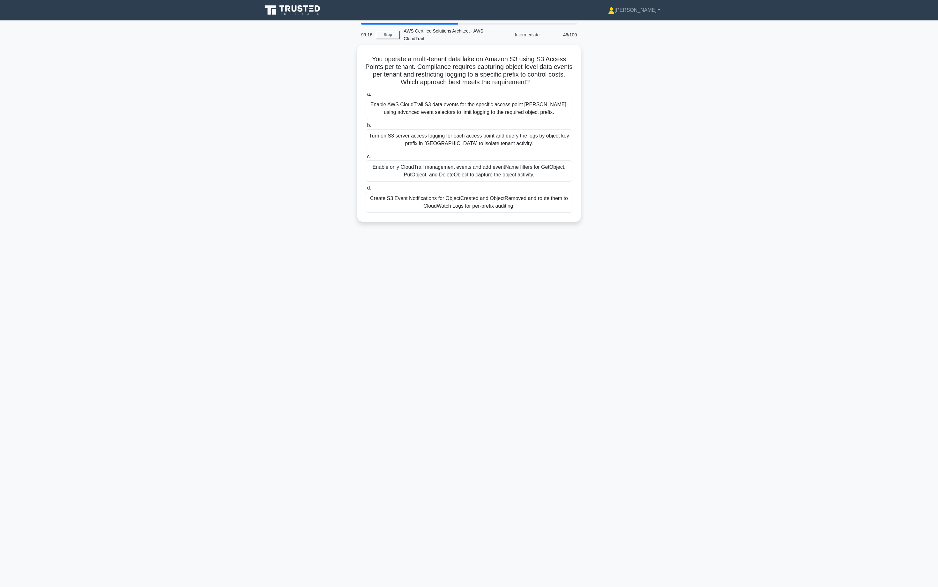
click at [466, 114] on div "Enable AWS CloudTrail S3 data events for the specific access point ARNs, using …" at bounding box center [469, 108] width 207 height 21
click at [366, 96] on input "a. Enable AWS CloudTrail S3 data events for the specific access point ARNs, usi…" at bounding box center [366, 94] width 0 height 4
click at [466, 115] on div "An IAM role in the log-archive account that the CloudTrail service assumes to c…" at bounding box center [469, 108] width 207 height 21
click at [366, 96] on input "a. An IAM role in the log-archive account that the CloudTrail service assumes t…" at bounding box center [366, 94] width 0 height 4
click at [466, 115] on div "Configure Lambda event source mapping FilterCriteria for the DynamoDB stream: e…" at bounding box center [469, 108] width 207 height 21
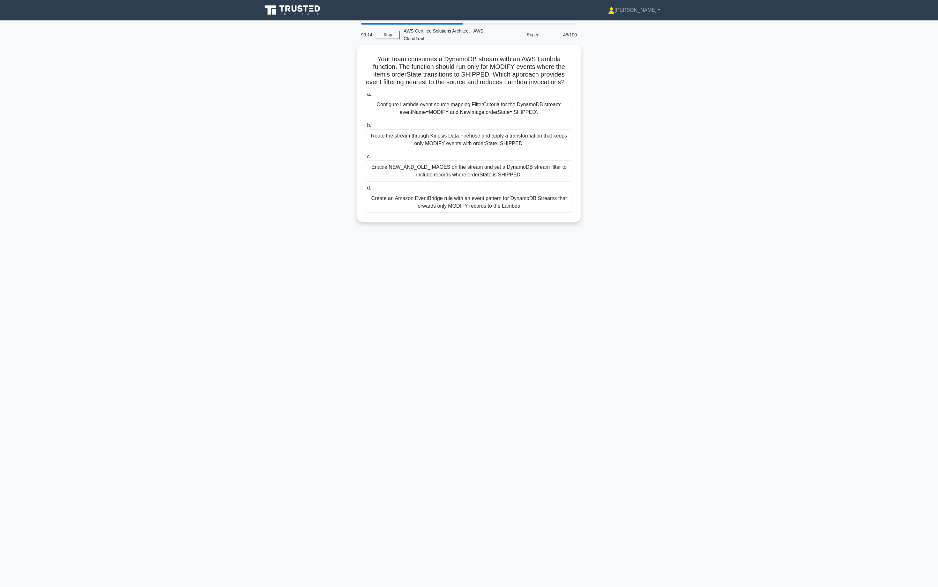
click at [366, 96] on input "a. Configure Lambda event source mapping FilterCriteria for the DynamoDB stream…" at bounding box center [366, 94] width 0 height 4
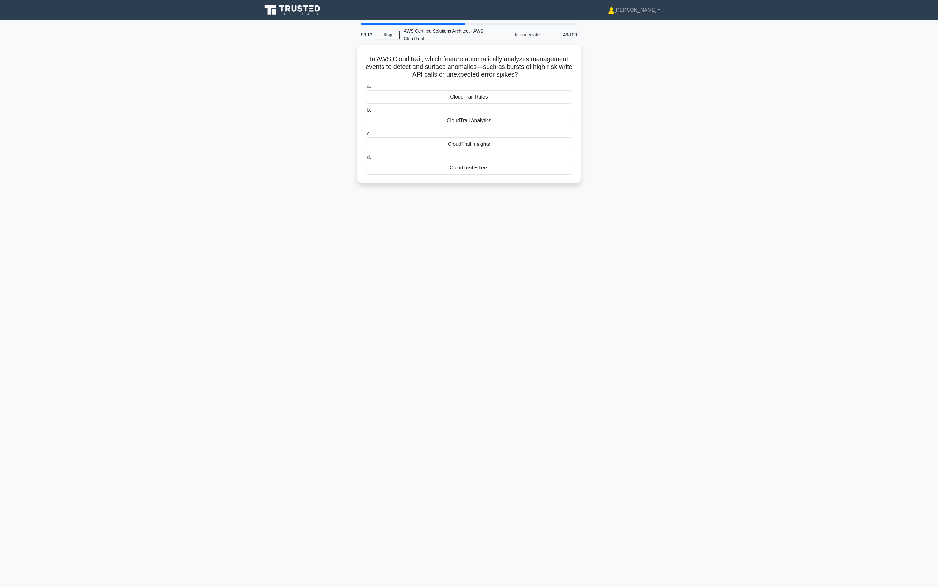
click at [466, 115] on div "CloudTrail Analytics" at bounding box center [469, 120] width 207 height 13
click at [366, 112] on input "b. CloudTrail Analytics" at bounding box center [366, 110] width 0 height 4
click at [466, 115] on label "b. Use Amazon X-Ray to trace request flows" at bounding box center [469, 124] width 207 height 21
click at [366, 116] on input "b. Use Amazon X-Ray to trace request flows" at bounding box center [366, 118] width 0 height 4
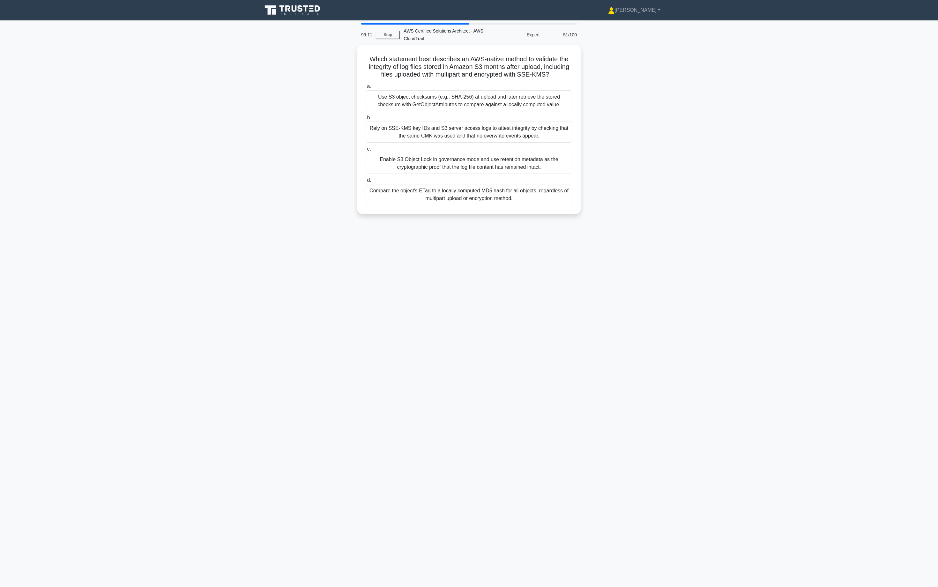
click at [466, 115] on label "b. Rely on SSE-KMS key IDs and S3 server access logs to attest integrity by che…" at bounding box center [469, 128] width 207 height 29
click at [366, 116] on input "b. Rely on SSE-KMS key IDs and S3 server access logs to attest integrity by che…" at bounding box center [366, 118] width 0 height 4
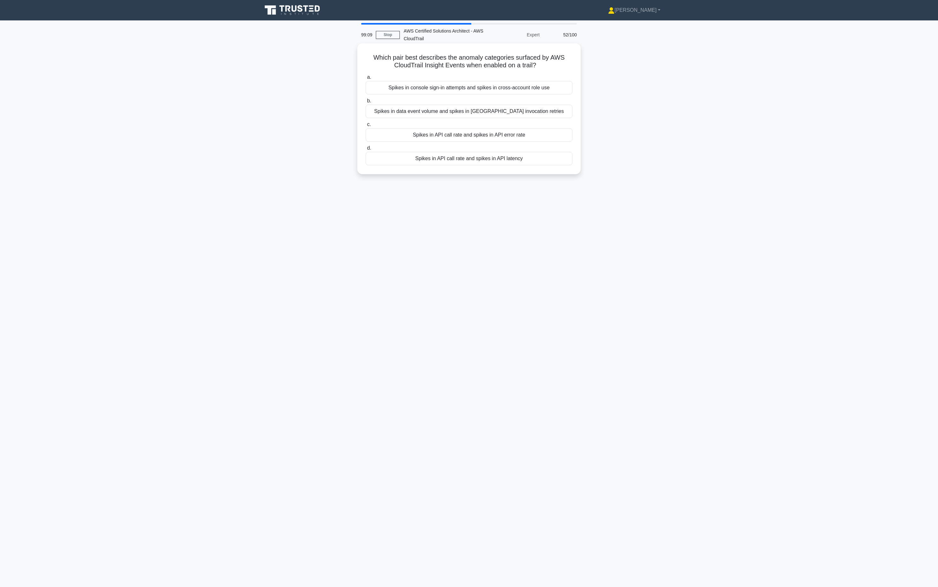
click at [466, 115] on div "Spikes in data event volume and spikes in Lambda invocation retries" at bounding box center [469, 111] width 207 height 13
click at [366, 103] on input "b. Spikes in data event volume and spikes in Lambda invocation retries" at bounding box center [366, 101] width 0 height 4
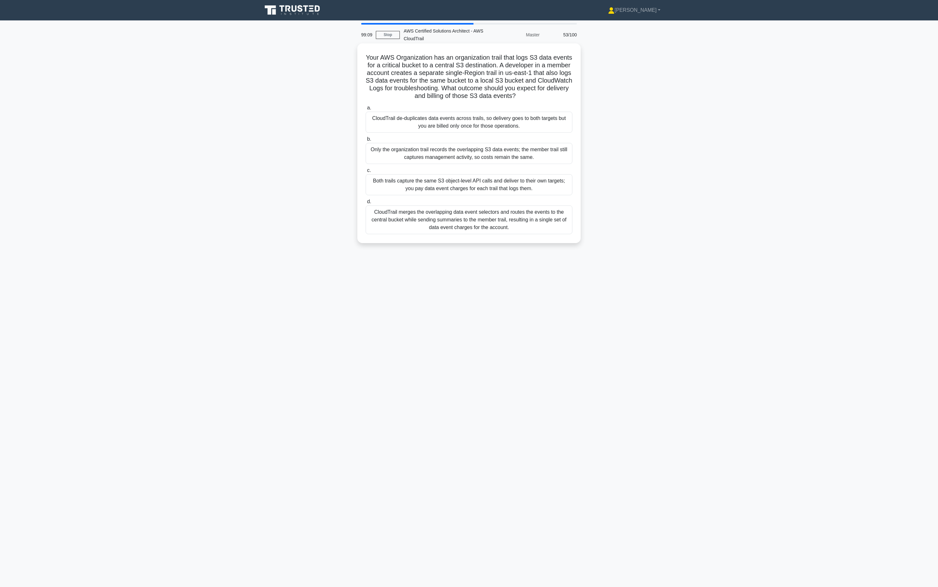
click at [466, 114] on div "CloudTrail de-duplicates data events across trails, so delivery goes to both ta…" at bounding box center [469, 122] width 207 height 21
click at [366, 110] on input "a. CloudTrail de-duplicates data events across trails, so delivery goes to both…" at bounding box center [366, 108] width 0 height 4
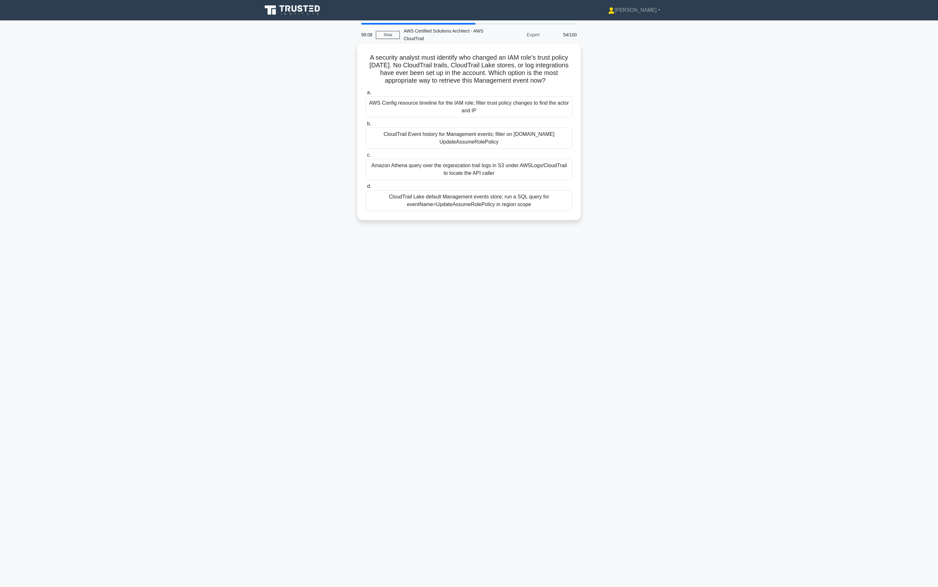
click at [466, 114] on div "AWS Config resource timeline for the IAM role; filter trust policy changes to f…" at bounding box center [469, 106] width 207 height 21
click at [366, 95] on input "a. AWS Config resource timeline for the IAM role; filter trust policy changes t…" at bounding box center [366, 93] width 0 height 4
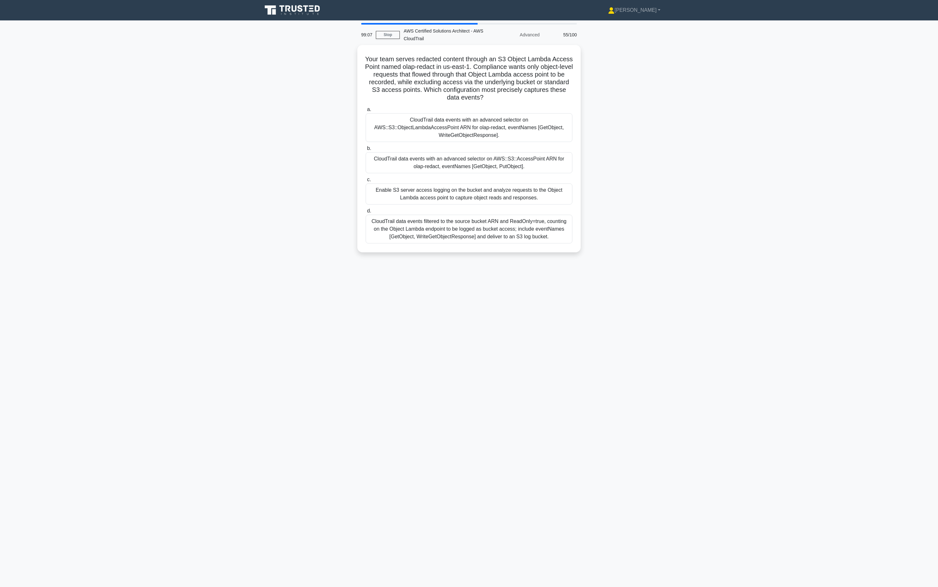
click at [466, 114] on div "CloudTrail data events with an advanced selector on AWS::S3::ObjectLambdaAccess…" at bounding box center [469, 127] width 207 height 29
click at [366, 112] on input "a. CloudTrail data events with an advanced selector on AWS::S3::ObjectLambdaAcc…" at bounding box center [366, 109] width 0 height 4
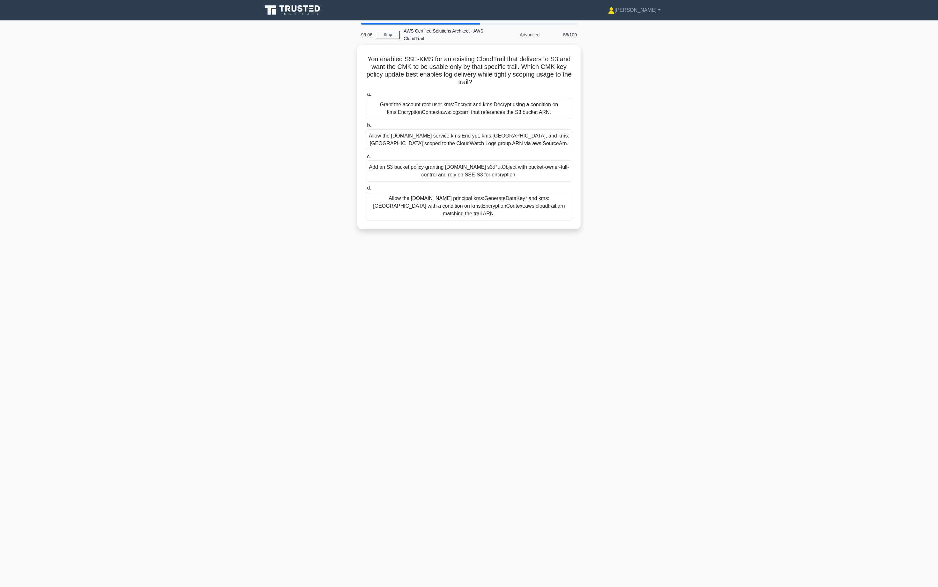
click at [466, 114] on div "Grant the account root user kms:Encrypt and kms:Decrypt using a condition on km…" at bounding box center [469, 108] width 207 height 21
click at [366, 96] on input "a. Grant the account root user kms:Encrypt and kms:Decrypt using a condition on…" at bounding box center [366, 94] width 0 height 4
click at [466, 114] on div "Grant the account root user kms:Encrypt and kms:Decrypt using a condition on km…" at bounding box center [469, 109] width 207 height 22
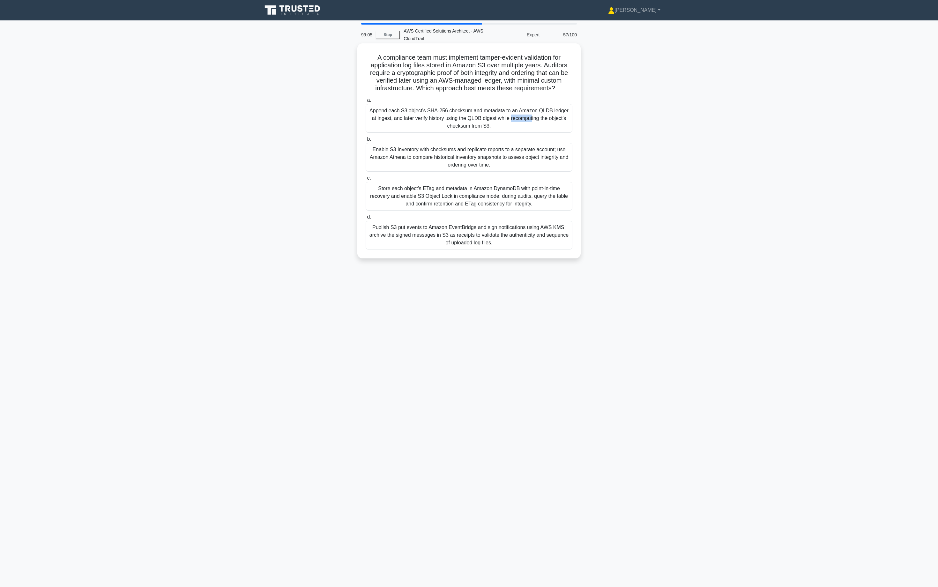
click at [466, 114] on div "Append each S3 object's SHA-256 checksum and metadata to an Amazon QLDB ledger …" at bounding box center [469, 118] width 207 height 29
click at [366, 102] on input "a. Append each S3 object's SHA-256 checksum and metadata to an Amazon QLDB ledg…" at bounding box center [366, 100] width 0 height 4
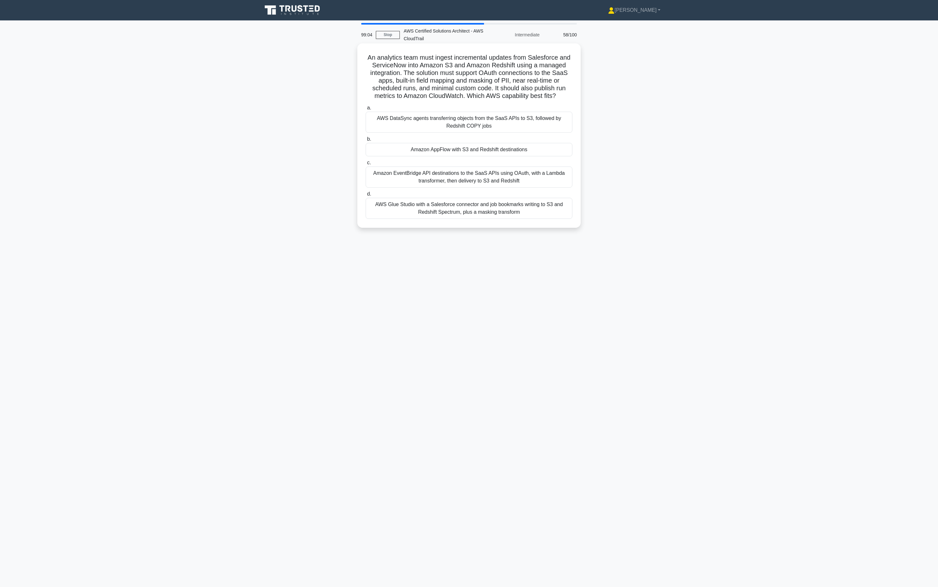
click at [466, 114] on div "AWS DataSync agents transferring objects from the SaaS APIs to S3, followed by …" at bounding box center [469, 122] width 207 height 21
click at [366, 110] on input "a. AWS DataSync agents transferring objects from the SaaS APIs to S3, followed …" at bounding box center [366, 108] width 0 height 4
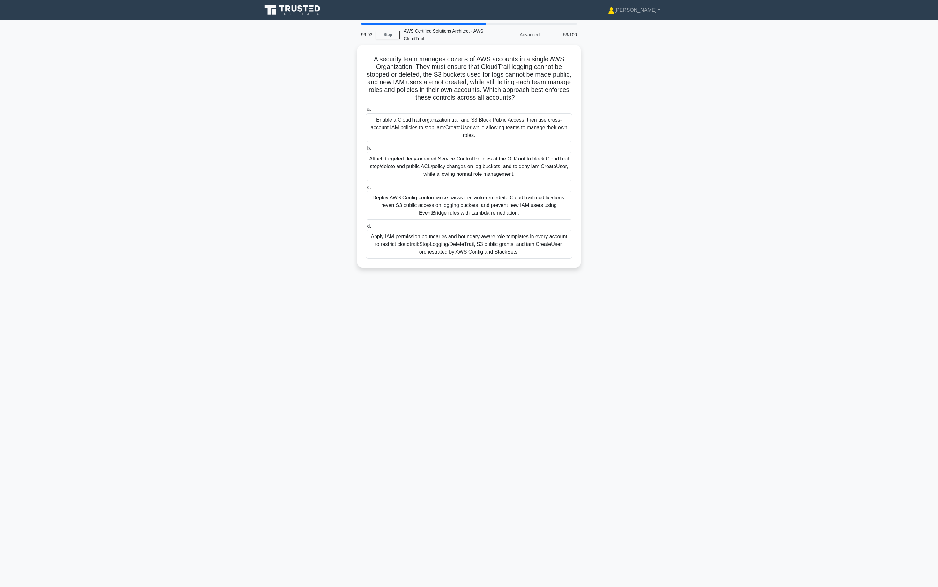
click at [466, 114] on div "Enable a CloudTrail organization trail and S3 Block Public Access, then use cro…" at bounding box center [469, 127] width 207 height 29
click at [366, 112] on input "a. Enable a CloudTrail organization trail and S3 Block Public Access, then use …" at bounding box center [366, 109] width 0 height 4
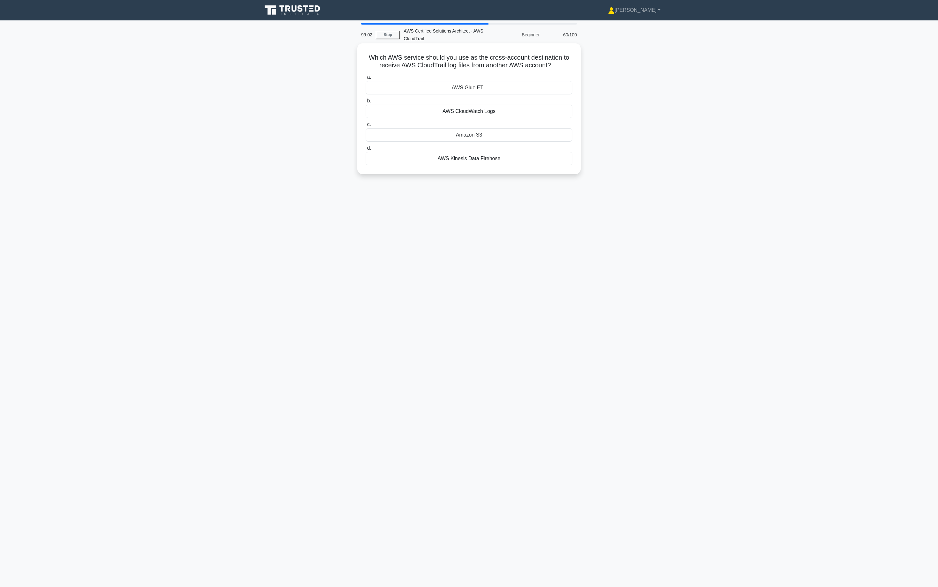
click at [469, 103] on label "b. AWS CloudWatch Logs" at bounding box center [469, 107] width 207 height 21
click at [366, 103] on input "b. AWS CloudWatch Logs" at bounding box center [366, 101] width 0 height 4
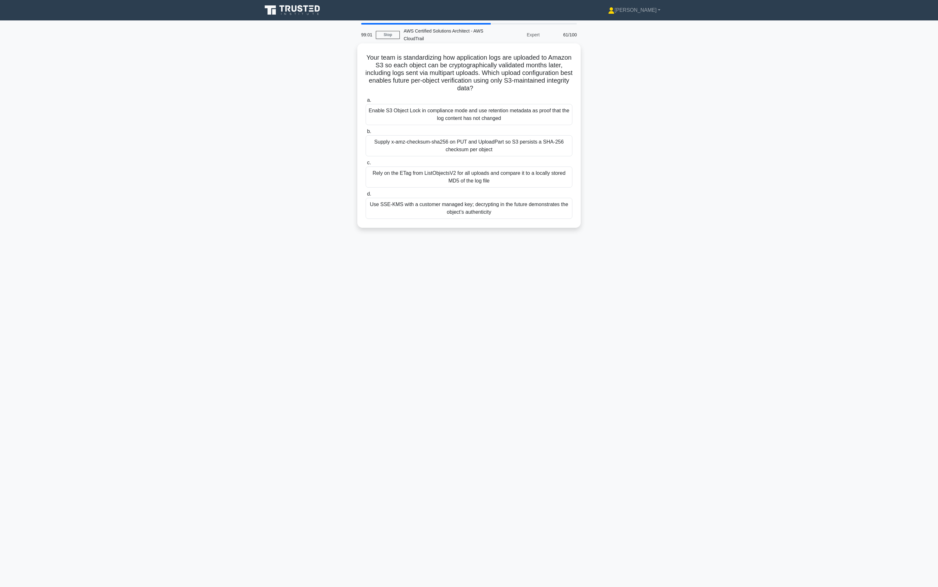
click at [471, 97] on label "a. Enable S3 Object Lock in compliance mode and use retention metadata as proof…" at bounding box center [469, 110] width 207 height 29
click at [366, 98] on input "a. Enable S3 Object Lock in compliance mode and use retention metadata as proof…" at bounding box center [366, 100] width 0 height 4
click at [471, 98] on label "a. Use Content-MD5 on upload and validate later by matching the ETag returned b…" at bounding box center [469, 110] width 207 height 29
click at [366, 98] on input "a. Use Content-MD5 on upload and validate later by matching the ETag returned b…" at bounding box center [366, 100] width 0 height 4
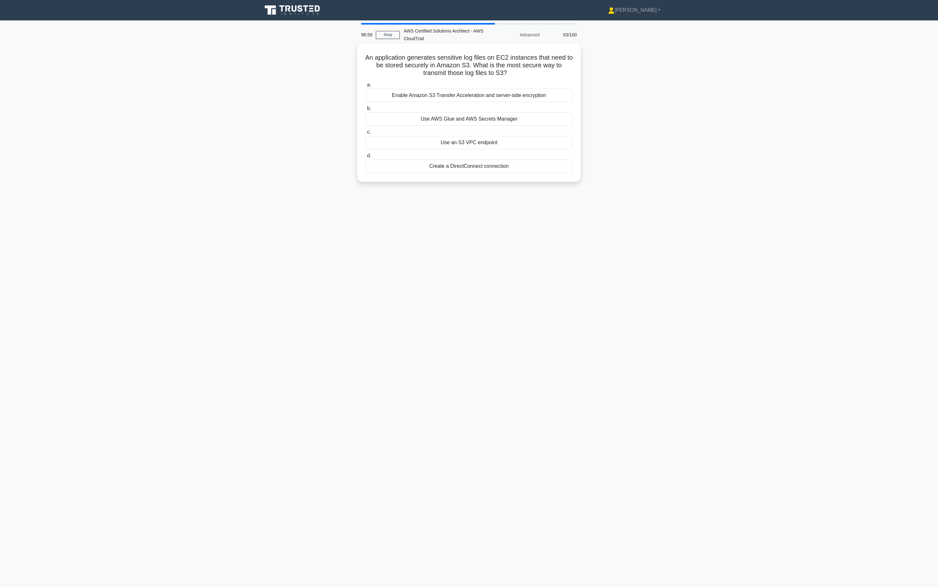
click at [470, 94] on div "Enable Amazon S3 Transfer Acceleration and server-side encryption" at bounding box center [469, 95] width 207 height 13
click at [366, 87] on input "a. Enable Amazon S3 Transfer Acceleration and server-side encryption" at bounding box center [366, 85] width 0 height 4
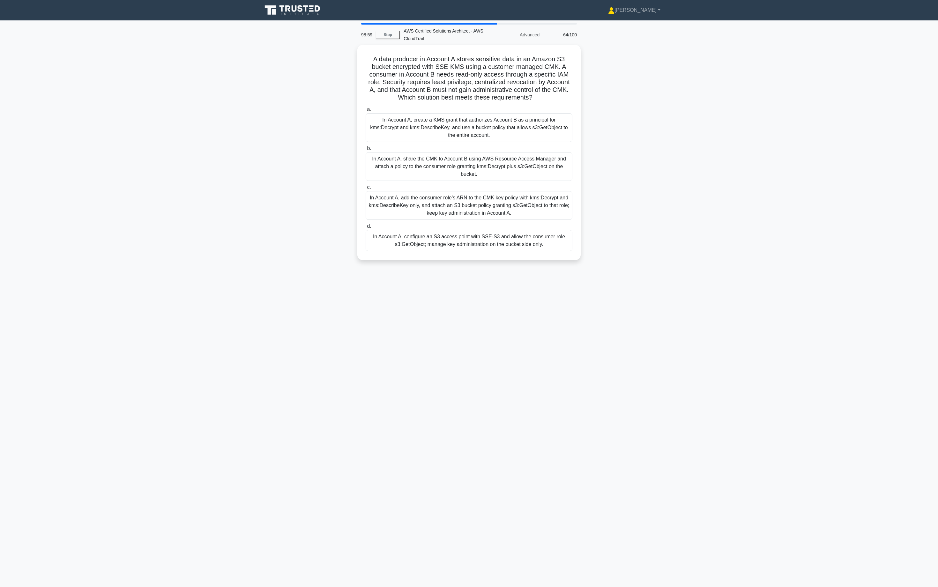
click at [470, 94] on h5 "A data producer in Account A stores sensitive data in an Amazon S3 bucket encry…" at bounding box center [469, 78] width 208 height 47
click at [470, 134] on div "In Account A, create a KMS grant that authorizes Account B as a principal for k…" at bounding box center [469, 126] width 207 height 29
click at [366, 110] on input "a. In Account A, create a KMS grant that authorizes Account B as a principal fo…" at bounding box center [366, 108] width 0 height 4
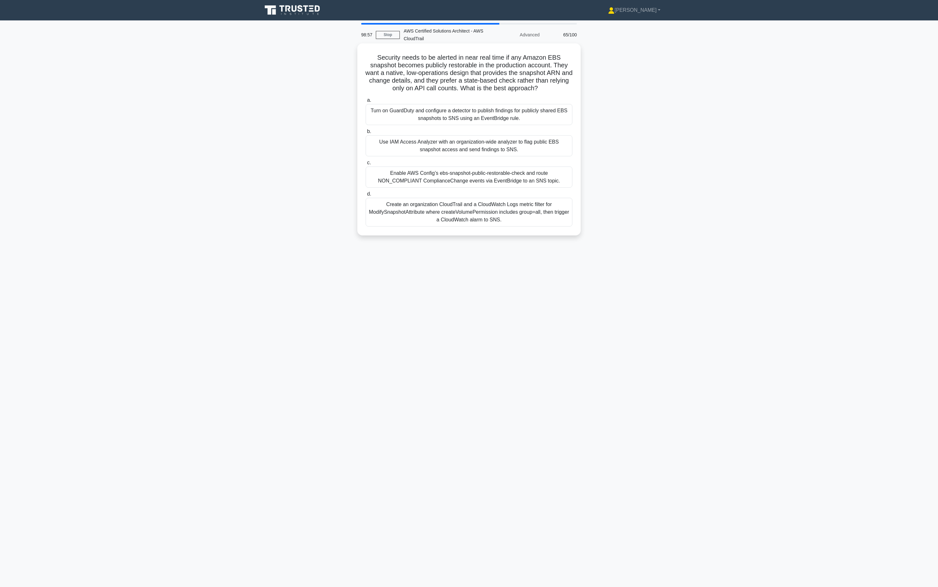
click at [470, 134] on label "b. Use IAM Access Analyzer with an organization-wide analyzer to flag public EB…" at bounding box center [469, 142] width 207 height 29
click at [366, 134] on input "b. Use IAM Access Analyzer with an organization-wide analyzer to flag public EB…" at bounding box center [366, 131] width 0 height 4
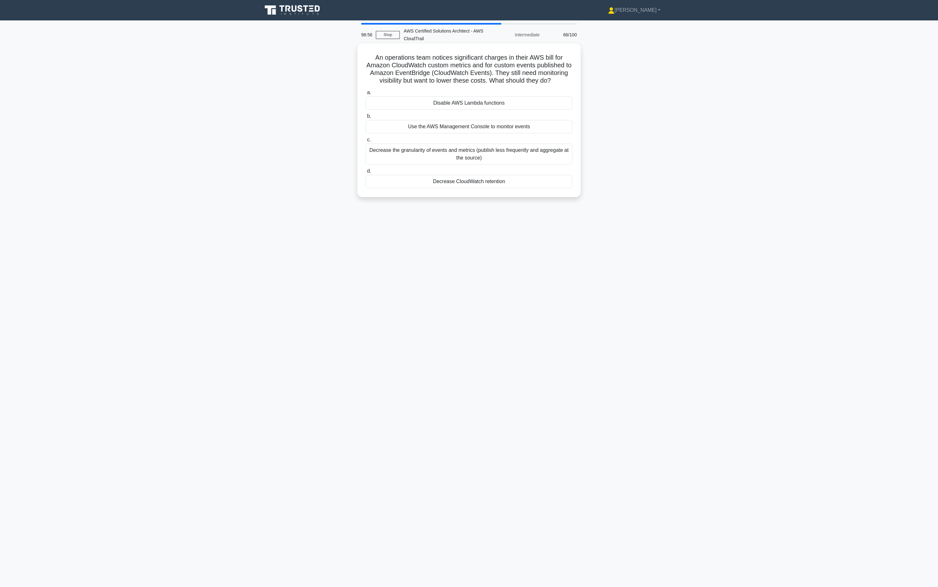
click at [478, 121] on div "Use the AWS Management Console to monitor events" at bounding box center [469, 126] width 207 height 13
click at [366, 118] on input "b. Use the AWS Management Console to monitor events" at bounding box center [366, 116] width 0 height 4
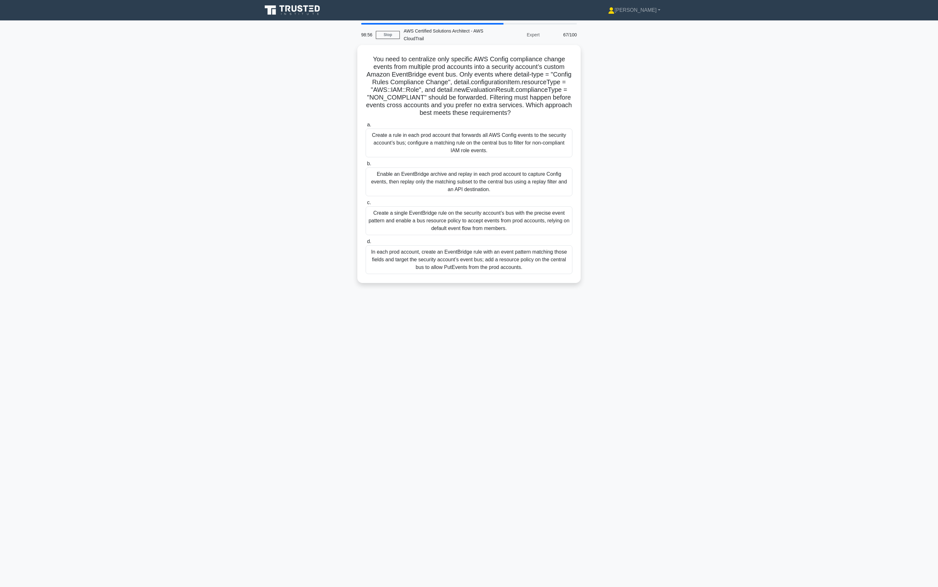
click at [478, 121] on label "a. Create a rule in each prod account that forwards all AWS Config events to th…" at bounding box center [469, 139] width 207 height 36
click at [366, 123] on input "a. Create a rule in each prod account that forwards all AWS Config events to th…" at bounding box center [366, 125] width 0 height 4
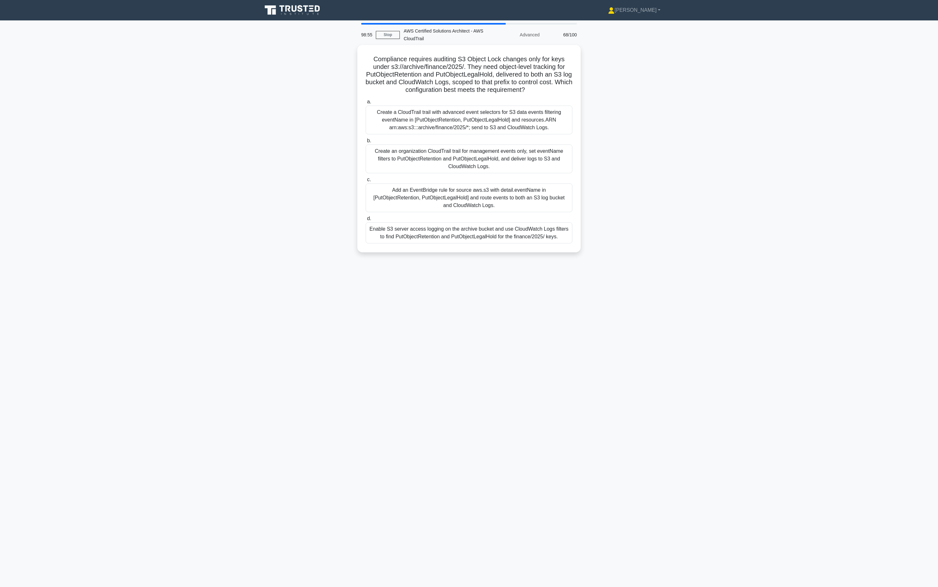
click at [478, 121] on div "Create a CloudTrail trail with advanced event selectors for S3 data events filt…" at bounding box center [469, 120] width 207 height 29
click at [366, 104] on input "a. Create a CloudTrail trail with advanced event selectors for S3 data events f…" at bounding box center [366, 102] width 0 height 4
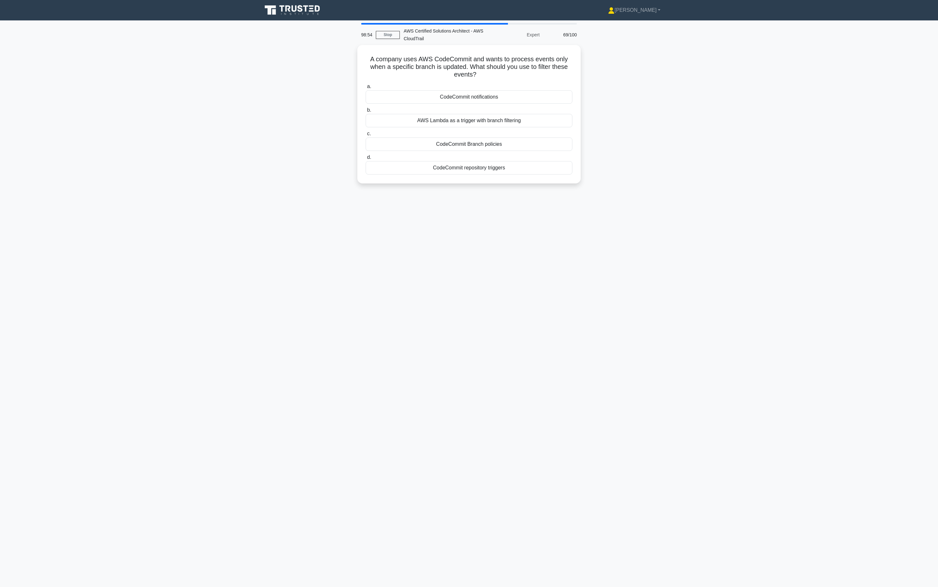
click at [478, 121] on div "AWS Lambda as a trigger with branch filtering" at bounding box center [469, 120] width 207 height 13
click at [366, 112] on input "b. AWS Lambda as a trigger with branch filtering" at bounding box center [366, 110] width 0 height 4
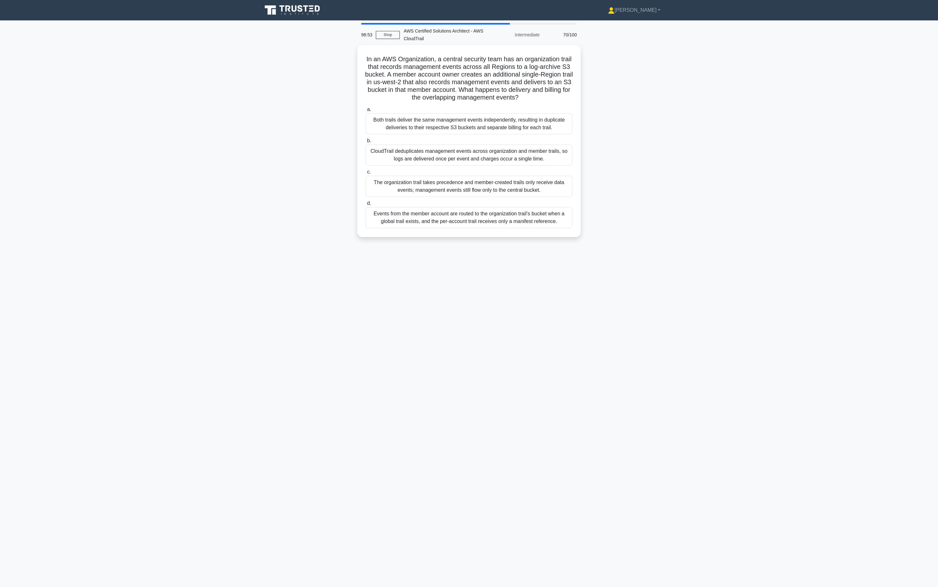
click at [478, 121] on div "Both trails deliver the same management events independently, resulting in dupl…" at bounding box center [469, 123] width 207 height 21
click at [366, 112] on input "a. Both trails deliver the same management events independently, resulting in d…" at bounding box center [366, 109] width 0 height 4
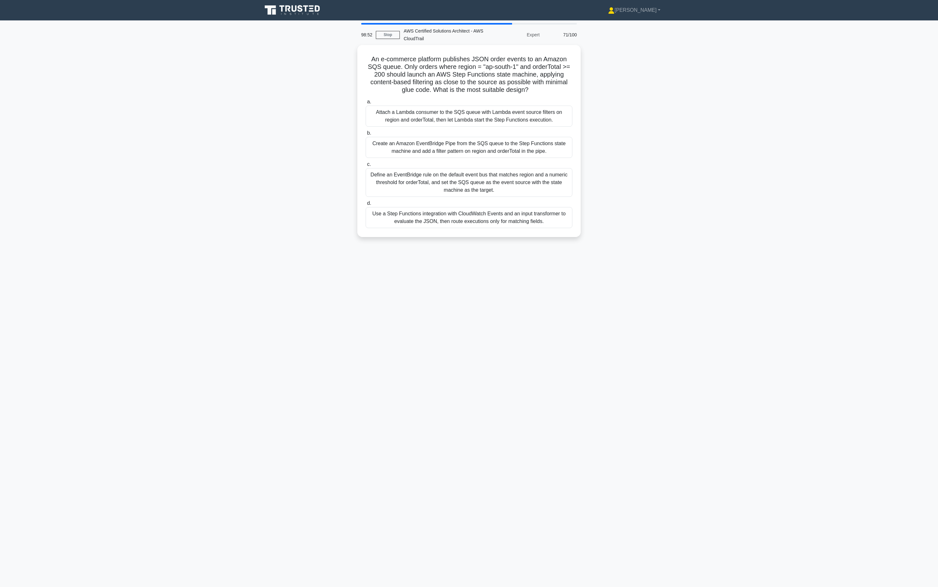
click at [478, 121] on div "Attach a Lambda consumer to the SQS queue with Lambda event source filters on r…" at bounding box center [469, 116] width 207 height 21
click at [366, 104] on input "a. Attach a Lambda consumer to the SQS queue with Lambda event source filters o…" at bounding box center [366, 102] width 0 height 4
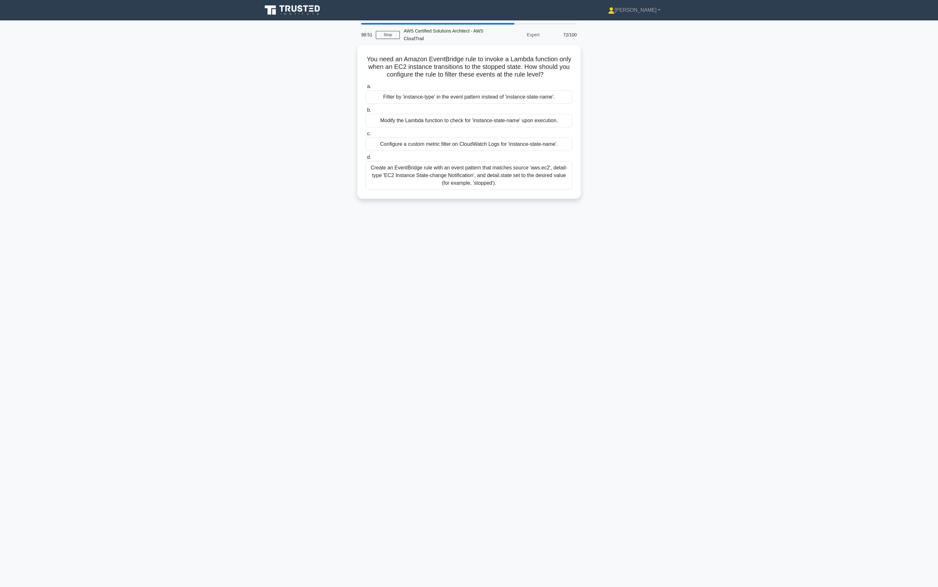
click at [478, 121] on div "Modify the Lambda function to check for 'instance-state-name' upon execution." at bounding box center [469, 120] width 207 height 13
click at [366, 112] on input "b. Modify the Lambda function to check for 'instance-state-name' upon execution." at bounding box center [366, 110] width 0 height 4
click at [478, 121] on div "userIdentity.sessionContext.attributes.mfaAuthenticated" at bounding box center [469, 120] width 207 height 13
click at [366, 112] on input "b. userIdentity.sessionContext.attributes.mfaAuthenticated" at bounding box center [366, 110] width 0 height 4
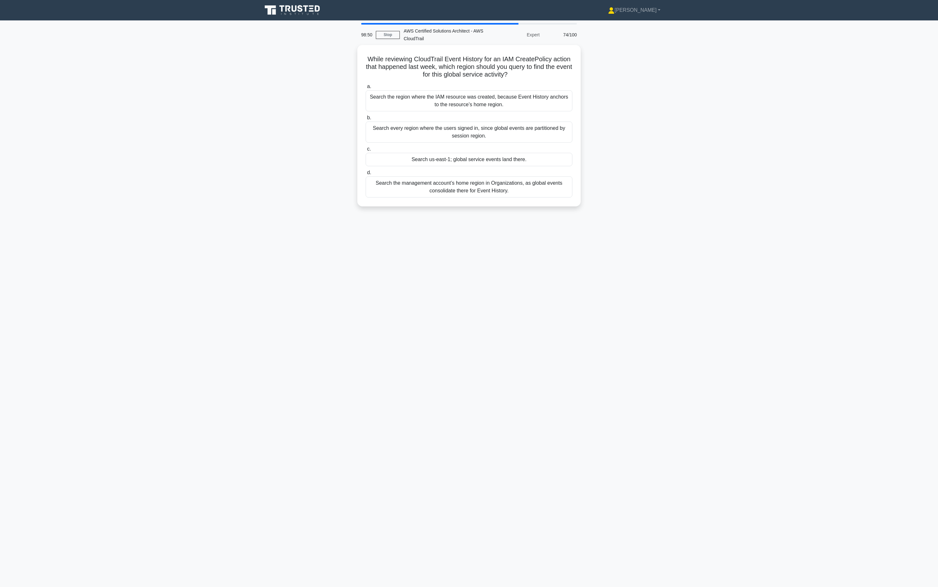
click at [478, 122] on div "Search every region where the users signed in, since global events are partitio…" at bounding box center [469, 132] width 207 height 21
click at [366, 120] on input "b. Search every region where the users signed in, since global events are parti…" at bounding box center [366, 118] width 0 height 4
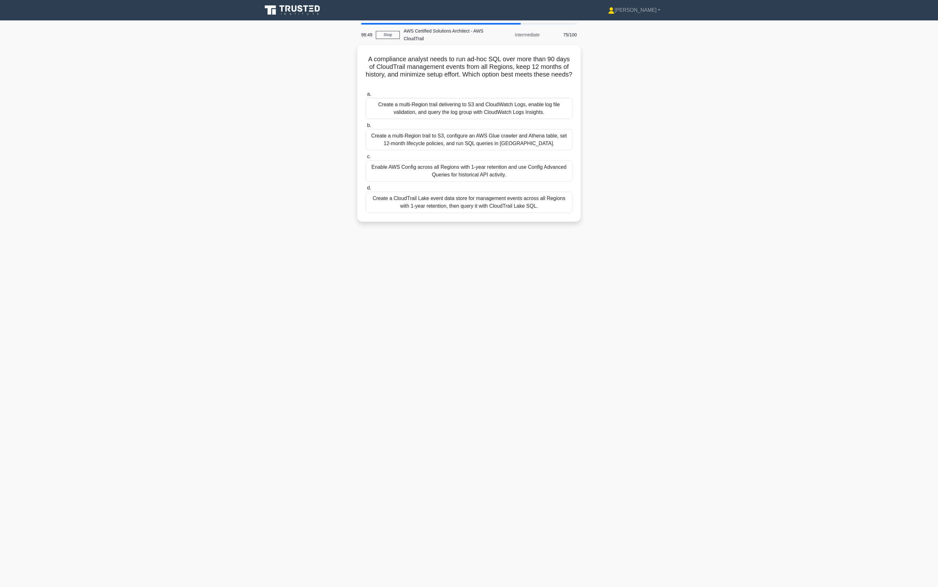
click at [478, 122] on label "b. Create a multi-Region trail to S3, configure an AWS Glue crawler and Athena …" at bounding box center [469, 136] width 207 height 29
click at [366, 123] on input "b. Create a multi-Region trail to S3, configure an AWS Glue crawler and Athena …" at bounding box center [366, 125] width 0 height 4
click at [478, 122] on label "b. Create a multi-Region trail to S3, configure an AWS Glue crawler and Athena …" at bounding box center [469, 136] width 207 height 29
click at [366, 123] on input "b. Create a multi-Region trail to S3, configure an AWS Glue crawler and Athena …" at bounding box center [366, 125] width 0 height 4
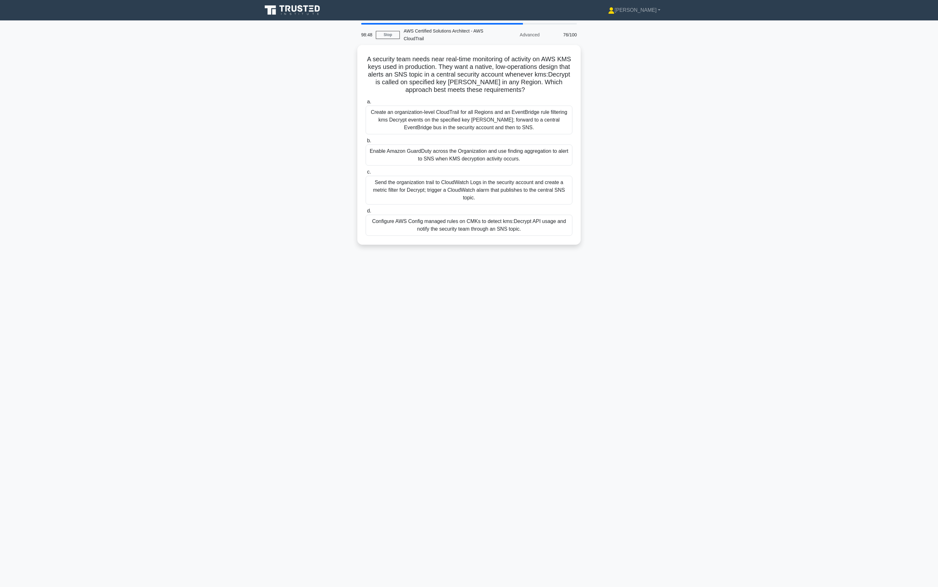
click at [478, 121] on div "Create an organization-level CloudTrail for all Regions and an EventBridge rule…" at bounding box center [469, 120] width 207 height 29
click at [366, 104] on input "a. Create an organization-level CloudTrail for all Regions and an EventBridge r…" at bounding box center [366, 102] width 0 height 4
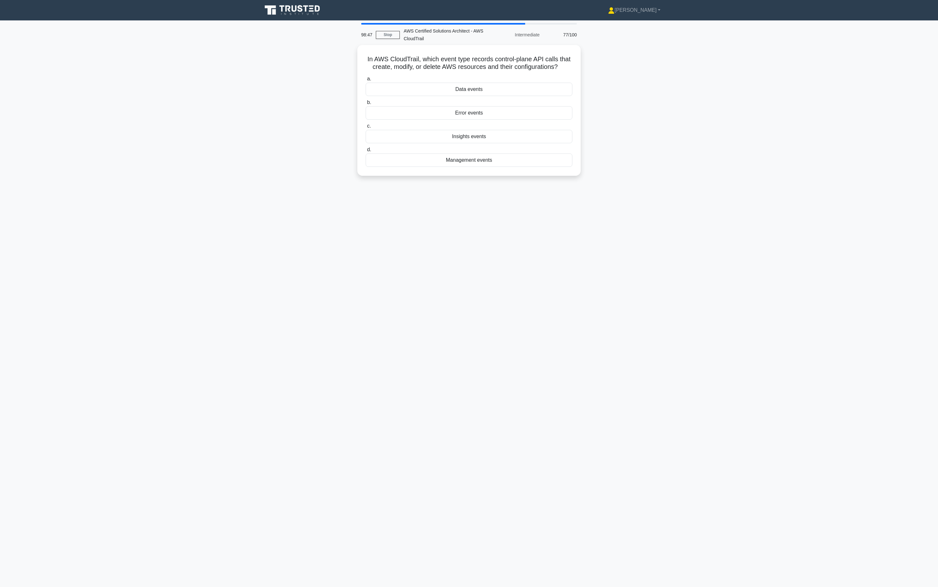
click at [478, 122] on label "c. Insights events" at bounding box center [469, 132] width 207 height 21
click at [366, 124] on input "c. Insights events" at bounding box center [366, 126] width 0 height 4
click at [478, 122] on label "c. Insights events" at bounding box center [469, 133] width 207 height 22
click at [366, 124] on input "c. Insights events" at bounding box center [366, 126] width 0 height 4
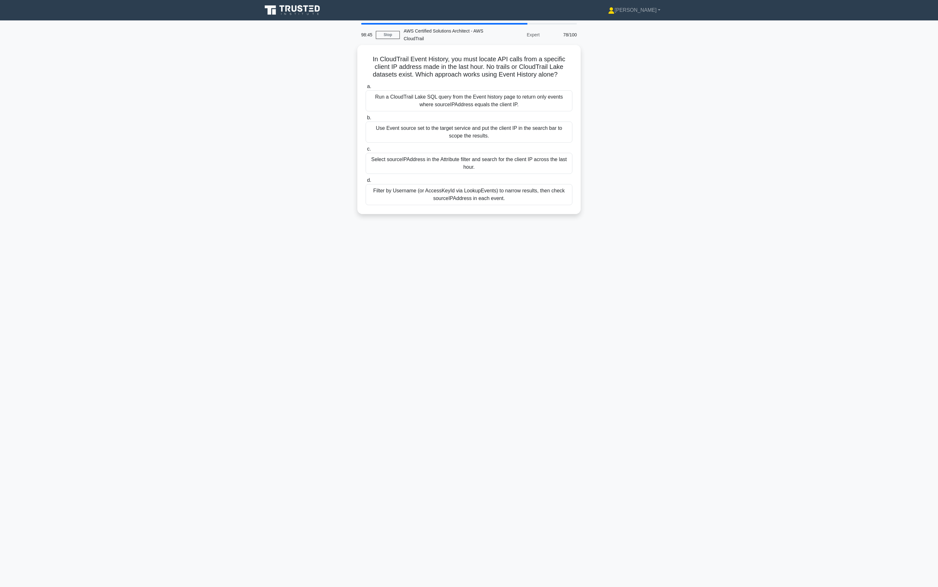
click at [478, 122] on div "Use Event source set to the target service and put the client IP in the search …" at bounding box center [469, 132] width 207 height 21
click at [366, 120] on input "b. Use Event source set to the target service and put the client IP in the sear…" at bounding box center [366, 118] width 0 height 4
click at [478, 122] on div "Match EventBridge detail-type 'AWS API Call via CloudTrail' with detail.eventCa…" at bounding box center [469, 132] width 207 height 21
click at [366, 120] on input "b. Match EventBridge detail-type 'AWS API Call via CloudTrail' with detail.even…" at bounding box center [366, 118] width 0 height 4
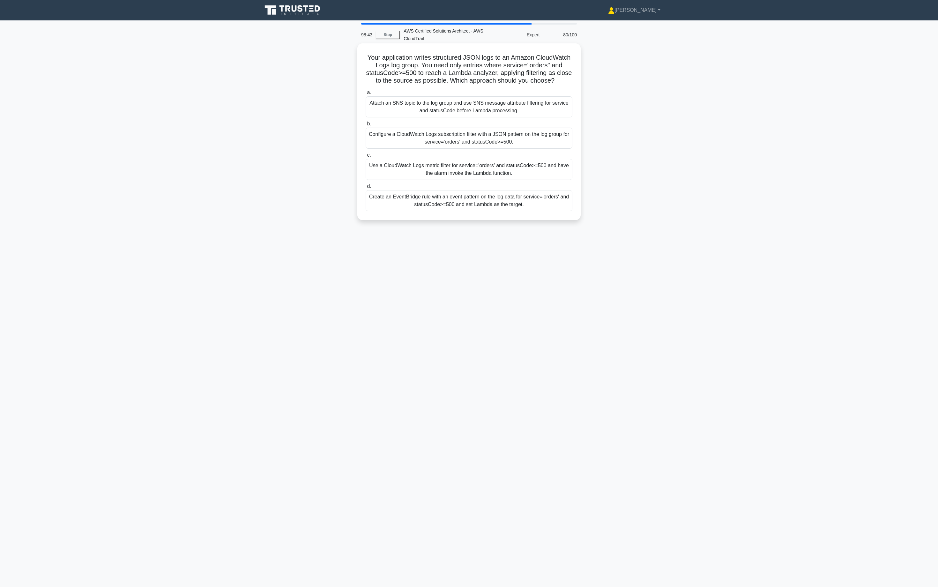
click at [481, 111] on div "Attach an SNS topic to the log group and use SNS message attribute filtering fo…" at bounding box center [469, 106] width 207 height 21
click at [366, 95] on input "a. Attach an SNS topic to the log group and use SNS message attribute filtering…" at bounding box center [366, 93] width 0 height 4
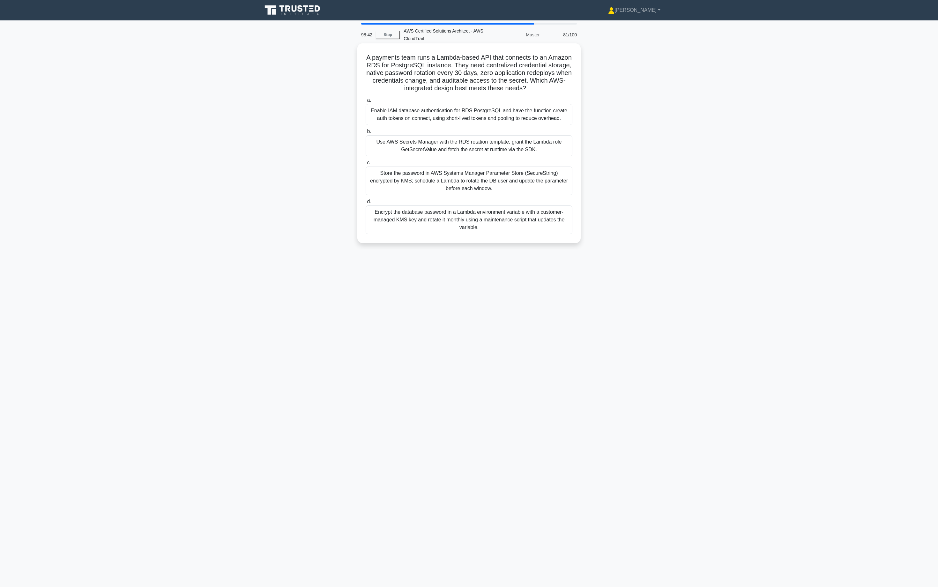
click at [485, 113] on div "Enable IAM database authentication for RDS PostgreSQL and have the function cre…" at bounding box center [469, 114] width 207 height 21
click at [366, 102] on input "a. Enable IAM database authentication for RDS PostgreSQL and have the function …" at bounding box center [366, 100] width 0 height 4
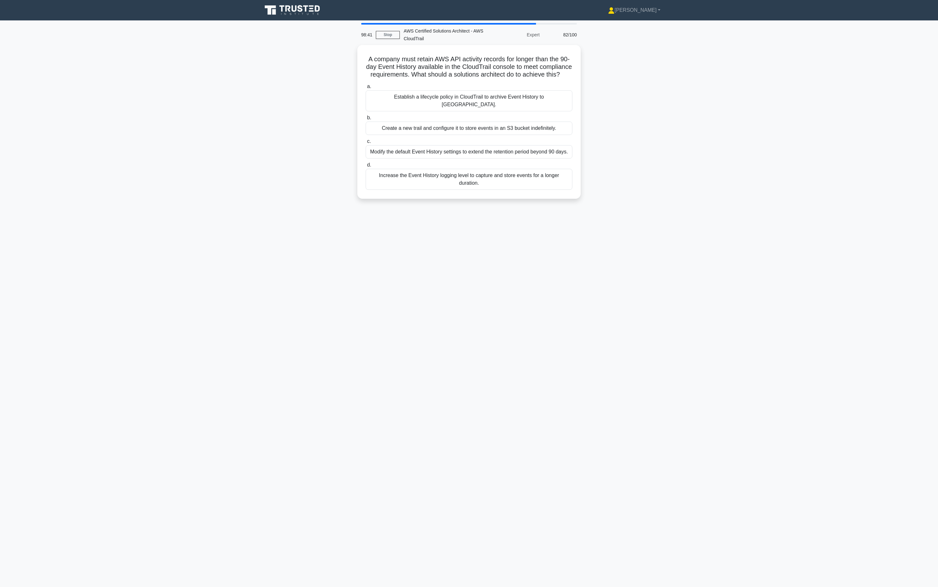
click at [484, 122] on div "Create a new trail and configure it to store events in an S3 bucket indefinitel…" at bounding box center [469, 128] width 207 height 13
click at [366, 116] on input "b. Create a new trail and configure it to store events in an S3 bucket indefini…" at bounding box center [366, 118] width 0 height 4
click at [484, 114] on label "b. Use AWS Config to track management actions instead of CloudTrail" at bounding box center [469, 124] width 207 height 21
click at [366, 116] on input "b. Use AWS Config to track management actions instead of CloudTrail" at bounding box center [366, 118] width 0 height 4
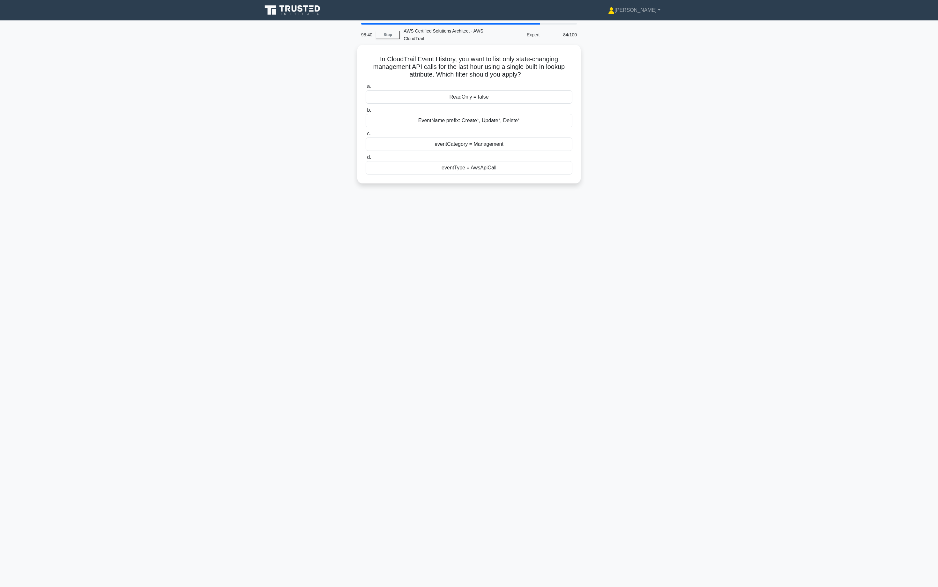
click at [484, 114] on div "EventName prefix: Create*, Update*, Delete*" at bounding box center [469, 120] width 207 height 13
click at [366, 112] on input "b. EventName prefix: Create*, Update*, Delete*" at bounding box center [366, 110] width 0 height 4
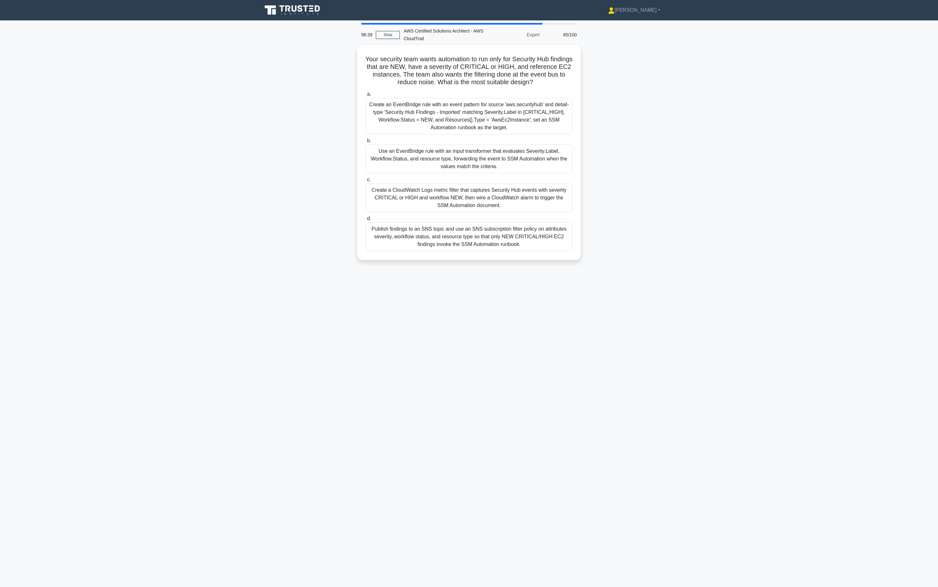
click at [484, 114] on div "Create an EventBridge rule with an event pattern for source 'aws.securityhub' a…" at bounding box center [469, 116] width 207 height 36
click at [366, 96] on input "a. Create an EventBridge rule with an event pattern for source 'aws.securityhub…" at bounding box center [366, 94] width 0 height 4
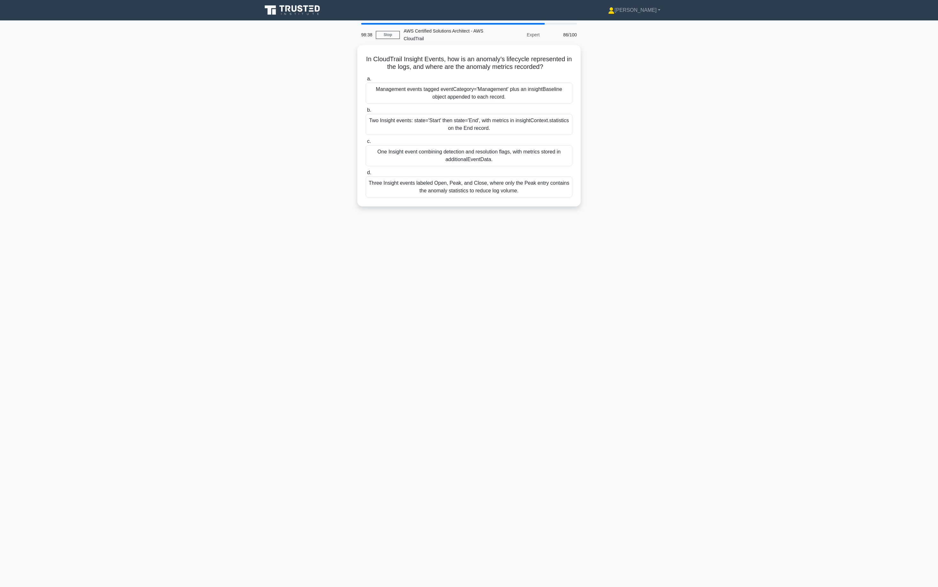
click at [484, 114] on div "Two Insight events: state='Start' then state='End', with metrics in insightCont…" at bounding box center [469, 124] width 207 height 21
click at [366, 112] on input "b. Two Insight events: state='Start' then state='End', with metrics in insightC…" at bounding box center [366, 110] width 0 height 4
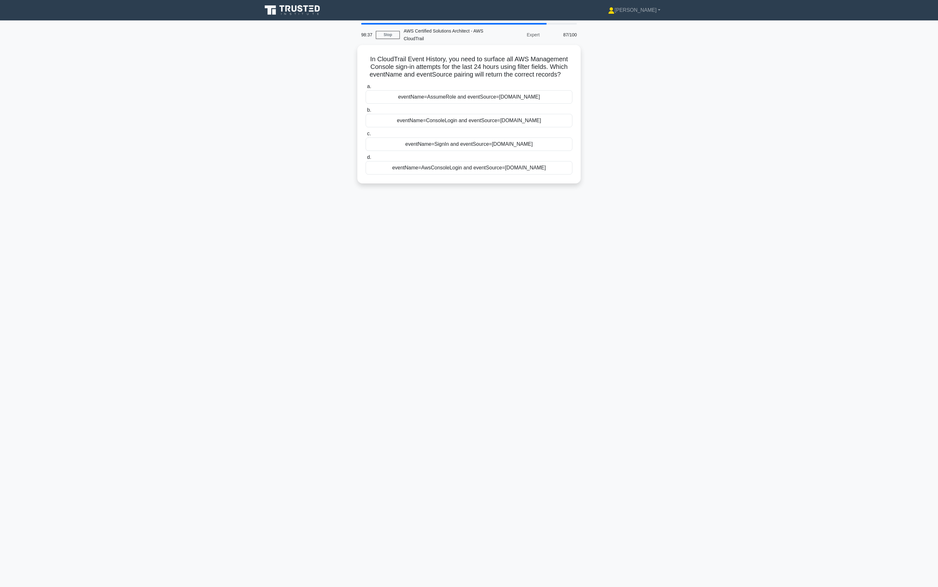
click at [484, 114] on div "eventName=ConsoleLogin and eventSource=signin.amazonaws.com" at bounding box center [469, 120] width 207 height 13
click at [366, 112] on input "b. eventName=ConsoleLogin and eventSource=signin.amazonaws.com" at bounding box center [366, 110] width 0 height 4
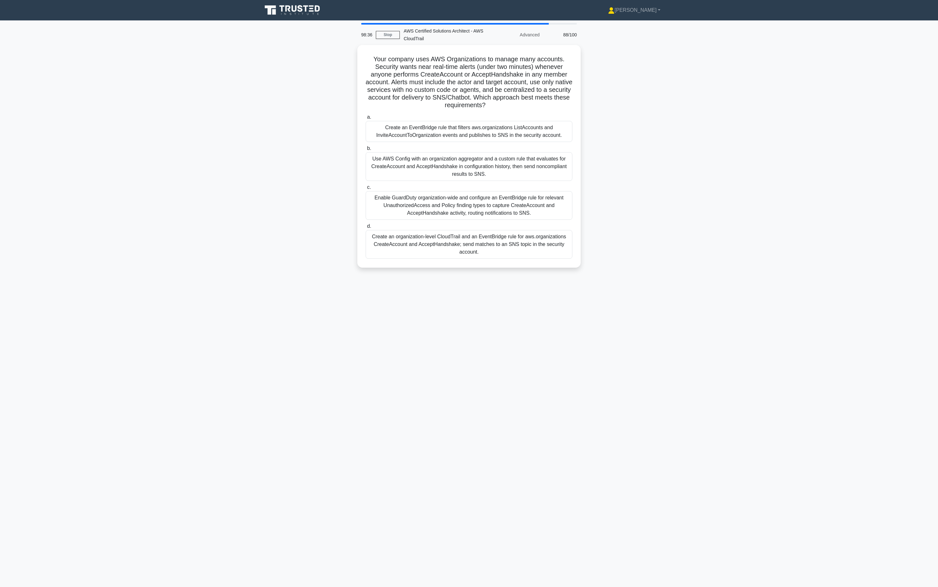
click at [484, 114] on label "a. Create an EventBridge rule that filters aws.organizations ListAccounts and I…" at bounding box center [469, 127] width 207 height 29
click at [366, 115] on input "a. Create an EventBridge rule that filters aws.organizations ListAccounts and I…" at bounding box center [366, 117] width 0 height 4
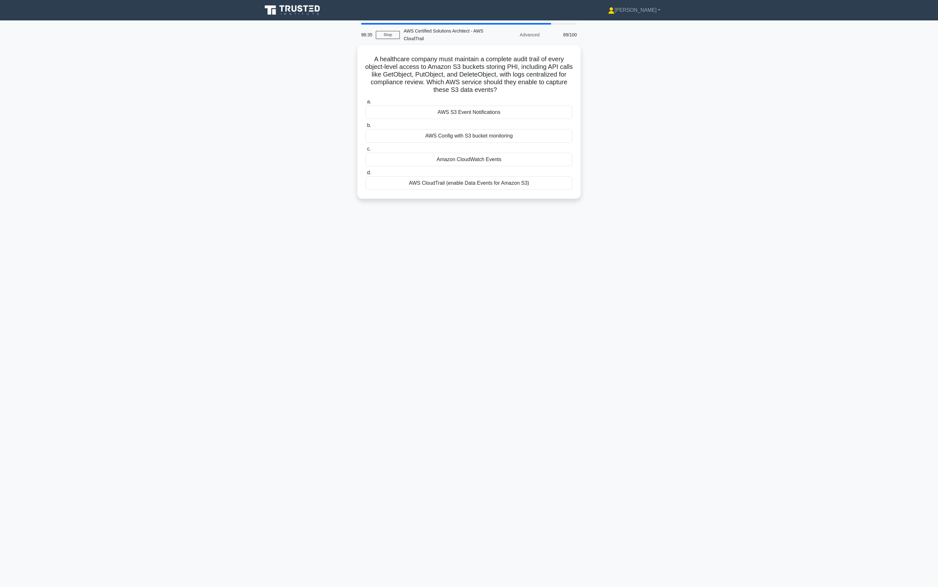
click at [484, 114] on div "AWS S3 Event Notifications" at bounding box center [469, 112] width 207 height 13
click at [366, 104] on input "a. AWS S3 Event Notifications" at bounding box center [366, 102] width 0 height 4
click at [484, 114] on div "AWS Config" at bounding box center [469, 112] width 207 height 13
click at [366, 104] on input "a. AWS Config" at bounding box center [366, 102] width 0 height 4
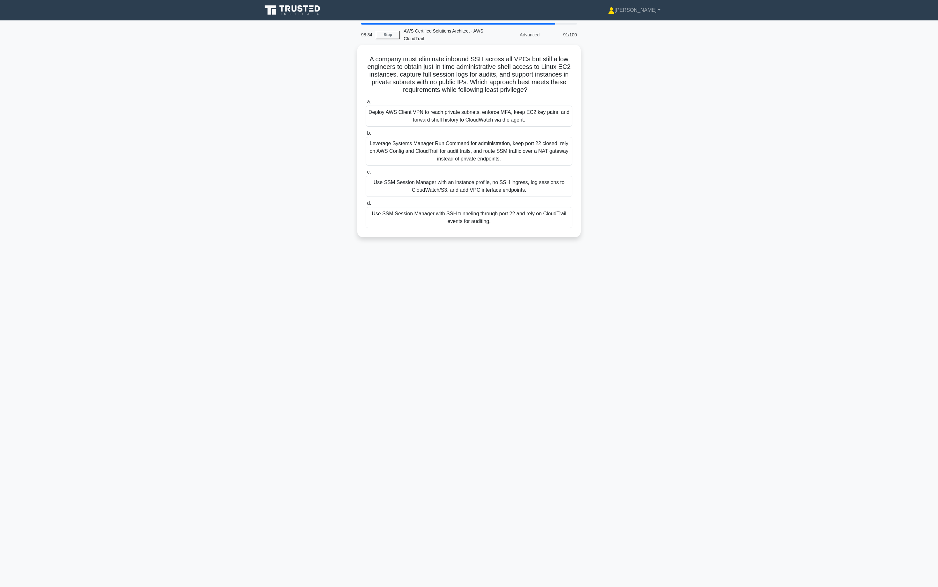
click at [484, 114] on div "Deploy AWS Client VPN to reach private subnets, enforce MFA, keep EC2 key pairs…" at bounding box center [469, 116] width 207 height 21
click at [366, 104] on input "a. Deploy AWS Client VPN to reach private subnets, enforce MFA, keep EC2 key pa…" at bounding box center [366, 102] width 0 height 4
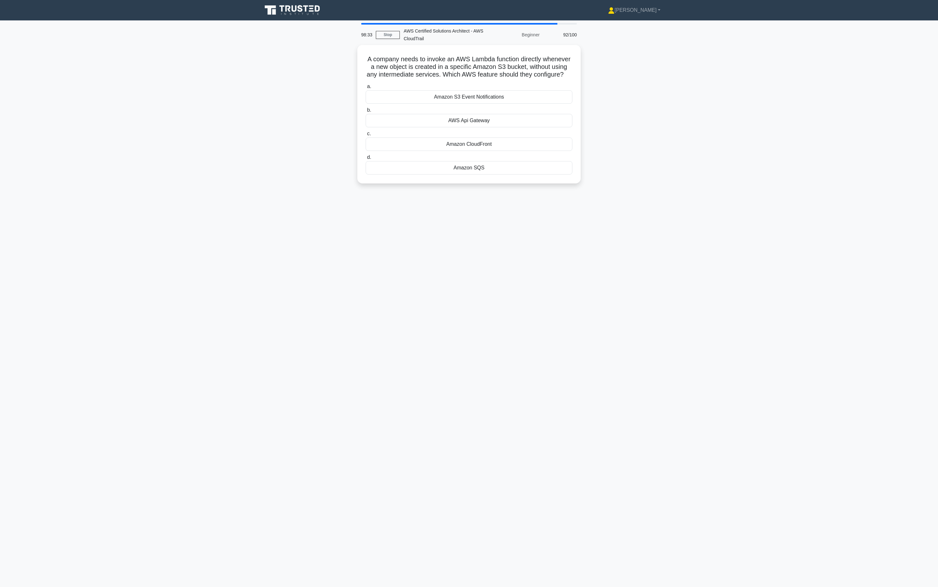
click at [484, 114] on div "AWS Api Gateway" at bounding box center [469, 120] width 207 height 13
click at [366, 112] on input "b. AWS Api Gateway" at bounding box center [366, 110] width 0 height 4
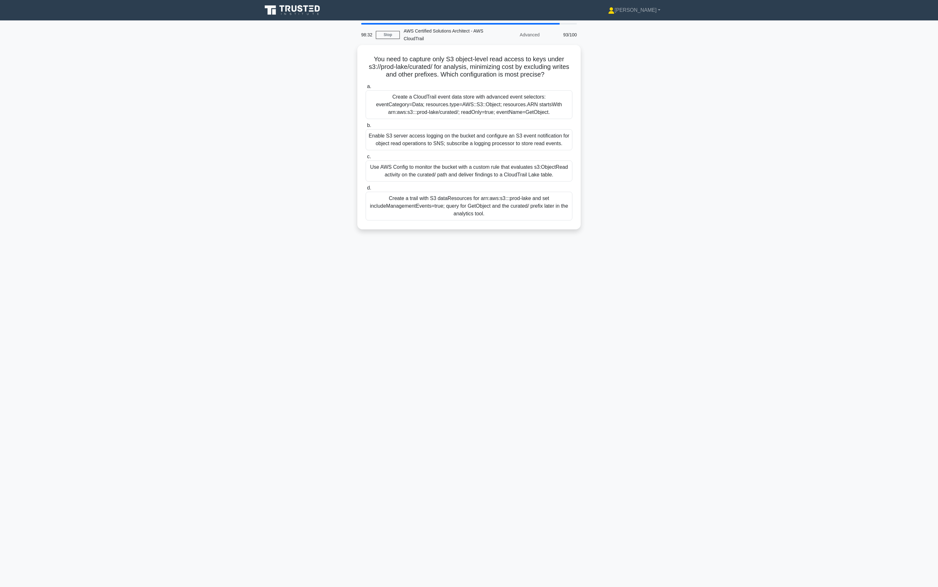
click at [484, 114] on div "Create a CloudTrail event data store with advanced event selectors: eventCatego…" at bounding box center [469, 104] width 207 height 29
click at [366, 89] on input "a. Create a CloudTrail event data store with advanced event selectors: eventCat…" at bounding box center [366, 87] width 0 height 4
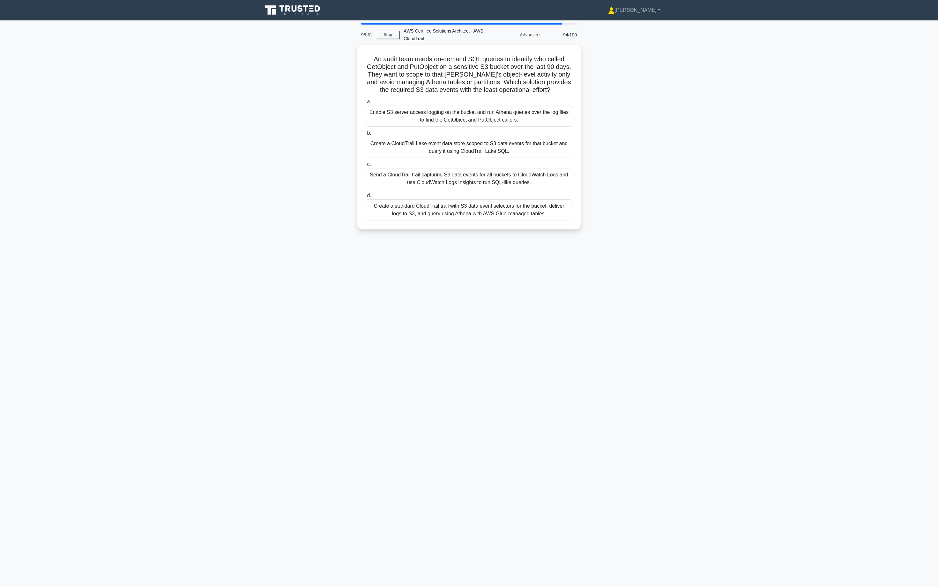
click at [484, 114] on div "Enable S3 server access logging on the bucket and run Athena queries over the l…" at bounding box center [469, 116] width 207 height 21
click at [366, 104] on input "a. Enable S3 server access logging on the bucket and run Athena queries over th…" at bounding box center [366, 102] width 0 height 4
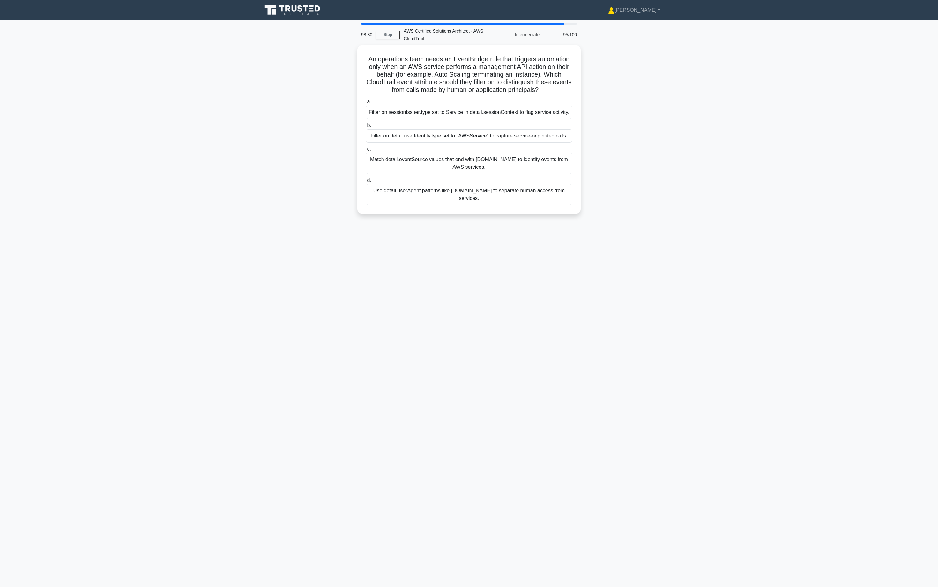
click at [484, 114] on div "Filter on sessionIssuer.type set to Service in detail.sessionContext to flag se…" at bounding box center [469, 112] width 207 height 13
click at [366, 104] on input "a. Filter on sessionIssuer.type set to Service in detail.sessionContext to flag…" at bounding box center [366, 102] width 0 height 4
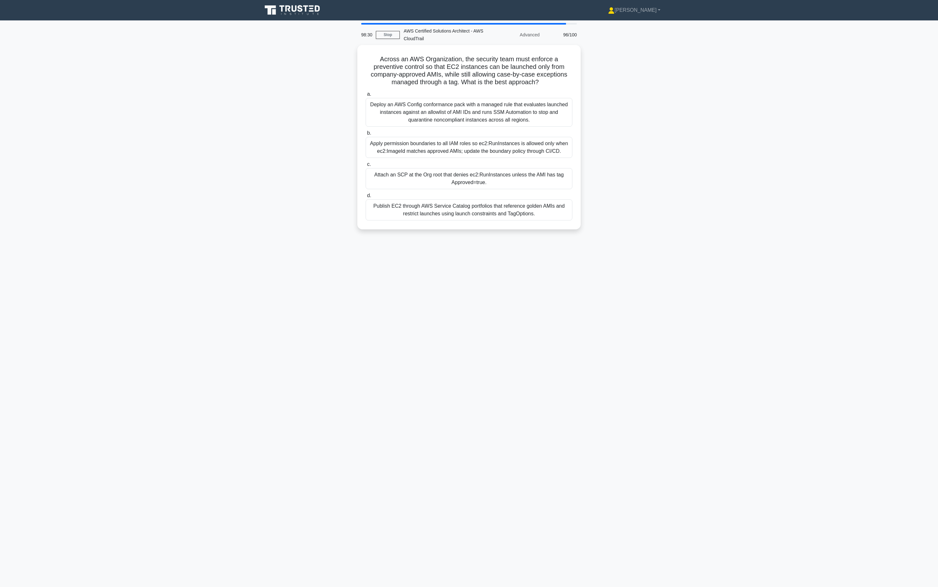
click at [484, 114] on div "Deploy an AWS Config conformance pack with a managed rule that evaluates launch…" at bounding box center [469, 112] width 207 height 29
click at [366, 96] on input "a. Deploy an AWS Config conformance pack with a managed rule that evaluates lau…" at bounding box center [366, 94] width 0 height 4
click at [484, 114] on div "Deploy an AWS Config conformance pack with a managed rule that evaluates launch…" at bounding box center [469, 112] width 207 height 29
click at [366, 96] on input "a. Deploy an AWS Config conformance pack with a managed rule that evaluates lau…" at bounding box center [366, 94] width 0 height 4
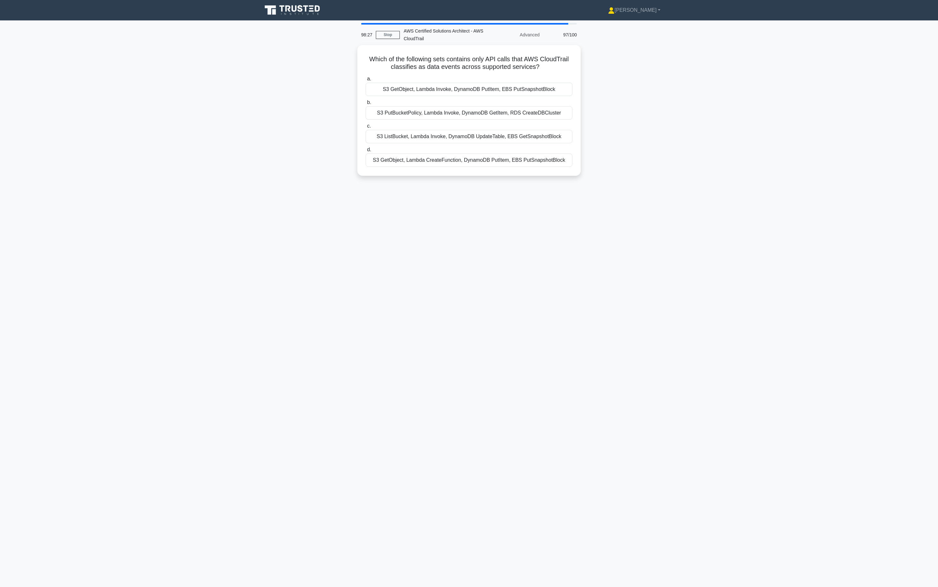
click at [484, 114] on div "S3 PutBucketPolicy, Lambda Invoke, DynamoDB GetItem, RDS CreateDBCluster" at bounding box center [469, 112] width 207 height 13
click at [366, 105] on input "b. S3 PutBucketPolicy, Lambda Invoke, DynamoDB GetItem, RDS CreateDBCluster" at bounding box center [366, 102] width 0 height 4
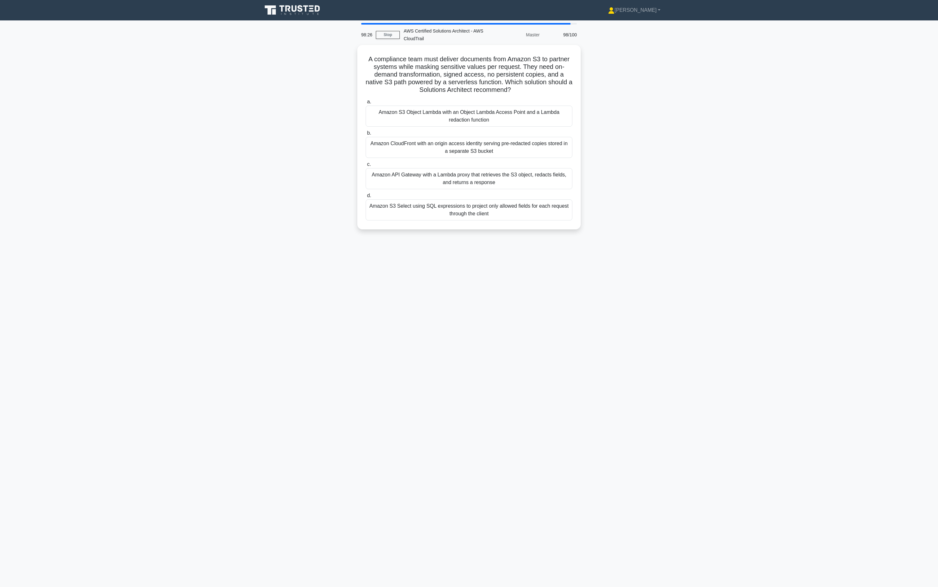
click at [492, 98] on label "a. Amazon S3 Object Lambda with an Object Lambda Access Point and a Lambda reda…" at bounding box center [469, 112] width 207 height 29
click at [366, 100] on input "a. Amazon S3 Object Lambda with an Object Lambda Access Point and a Lambda reda…" at bounding box center [366, 102] width 0 height 4
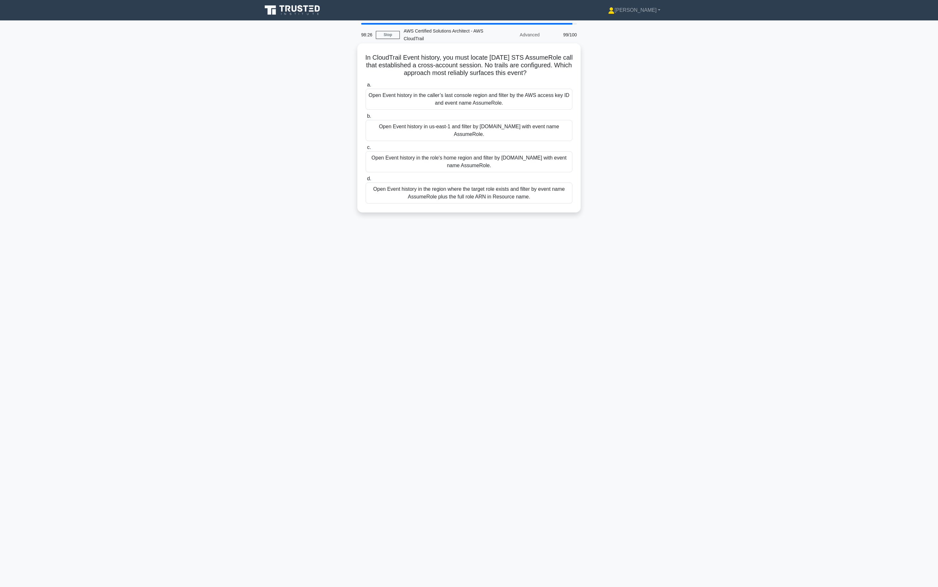
click at [485, 121] on div "Open Event history in us-east-1 and filter by sts.amazonaws.com with event name…" at bounding box center [469, 130] width 207 height 21
click at [366, 118] on input "b. Open Event history in us-east-1 and filter by sts.amazonaws.com with event n…" at bounding box center [366, 116] width 0 height 4
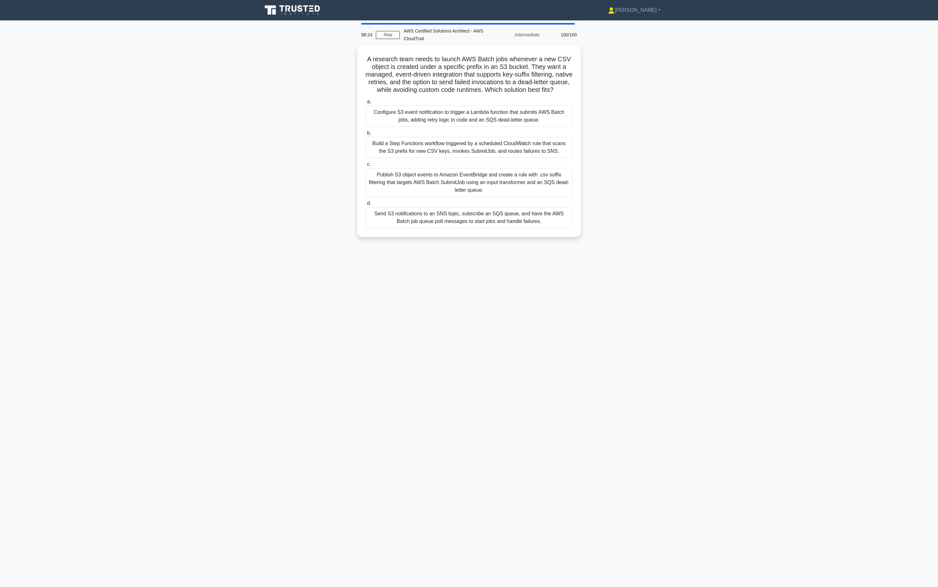
click at [485, 121] on div "Configure S3 event notification to trigger a Lambda function that submits AWS B…" at bounding box center [469, 116] width 207 height 21
click at [366, 104] on input "a. Configure S3 event notification to trigger a Lambda function that submits AW…" at bounding box center [366, 102] width 0 height 4
click at [514, 66] on h5 "A research team needs to launch AWS Batch jobs whenever a new CSV object is cre…" at bounding box center [469, 73] width 208 height 39
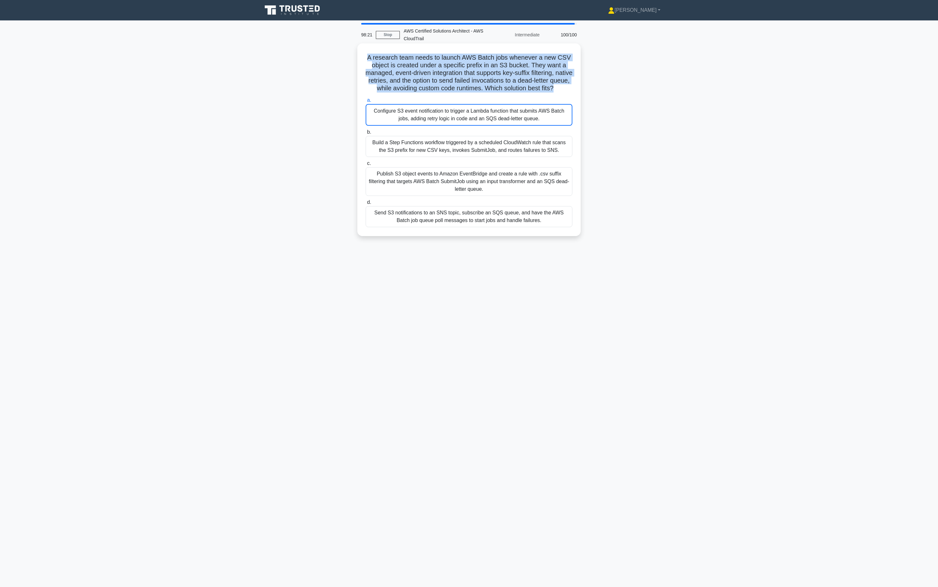
click at [501, 85] on h5 "A research team needs to launch AWS Batch jobs whenever a new CSV object is cre…" at bounding box center [469, 73] width 208 height 39
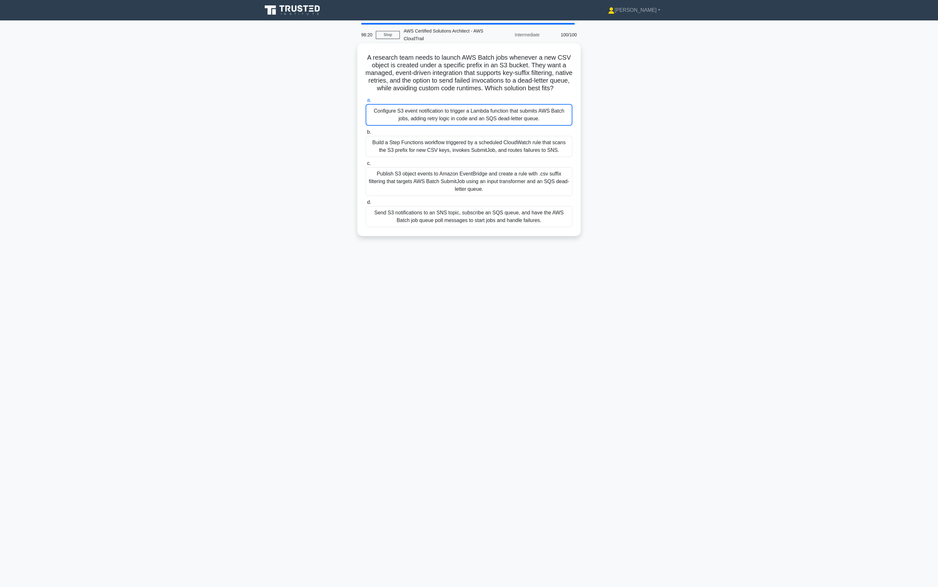
click at [495, 117] on div "Configure S3 event notification to trigger a Lambda function that submits AWS B…" at bounding box center [469, 115] width 207 height 22
click at [366, 102] on input "a. Configure S3 event notification to trigger a Lambda function that submits AW…" at bounding box center [366, 100] width 0 height 4
click at [514, 82] on h5 "A research team needs to launch AWS Batch jobs whenever a new CSV object is cre…" at bounding box center [469, 73] width 208 height 39
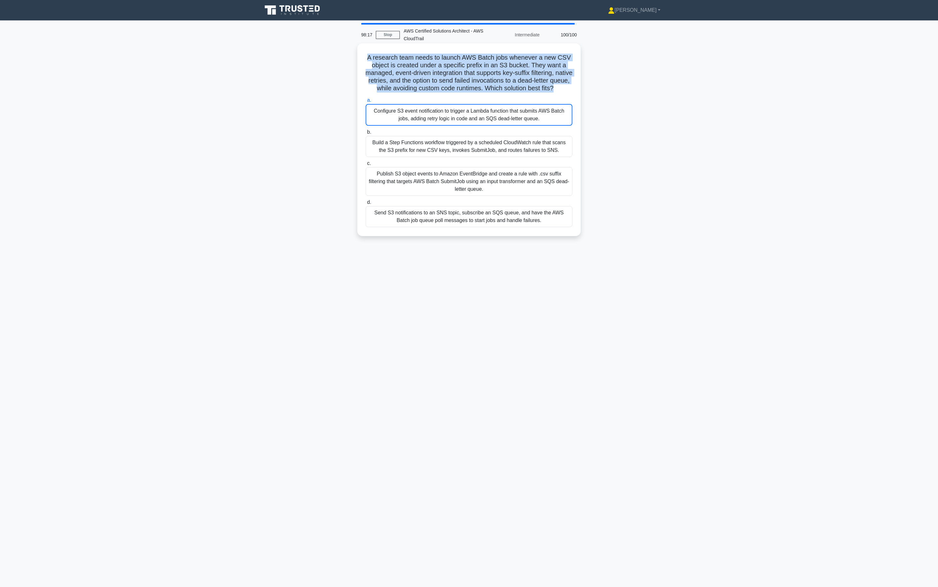
click at [527, 78] on h5 "A research team needs to launch AWS Batch jobs whenever a new CSV object is cre…" at bounding box center [469, 73] width 208 height 39
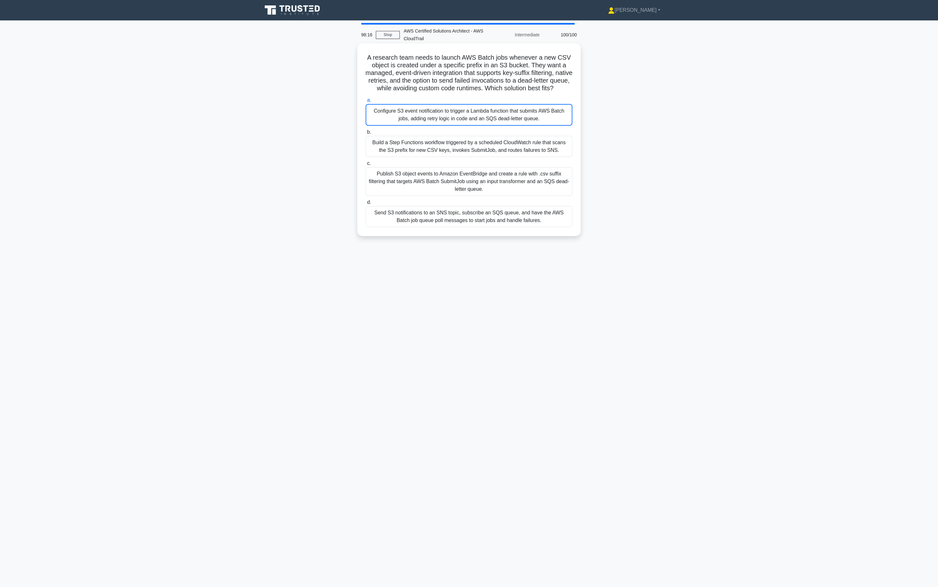
click at [527, 78] on h5 "A research team needs to launch AWS Batch jobs whenever a new CSV object is cre…" at bounding box center [469, 73] width 208 height 39
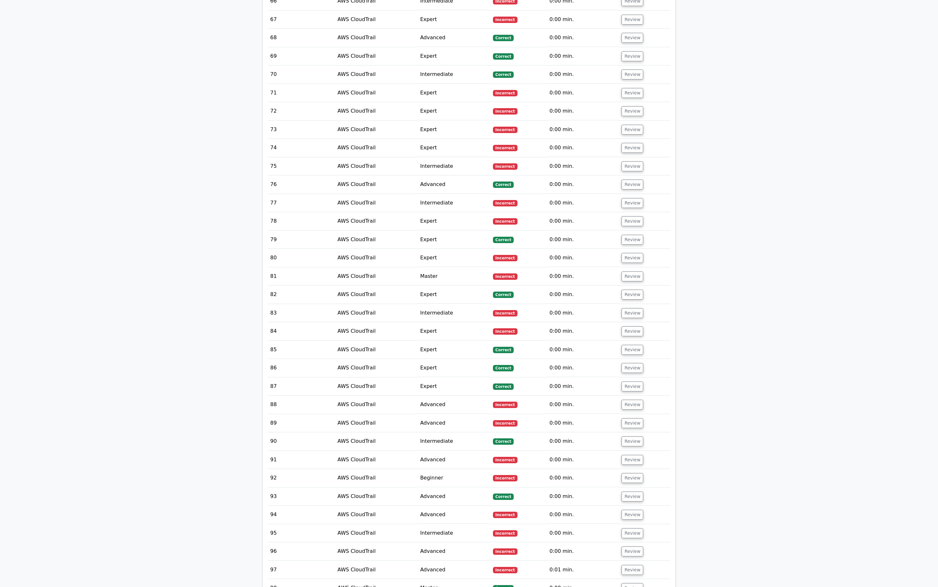
scroll to position [1974, 0]
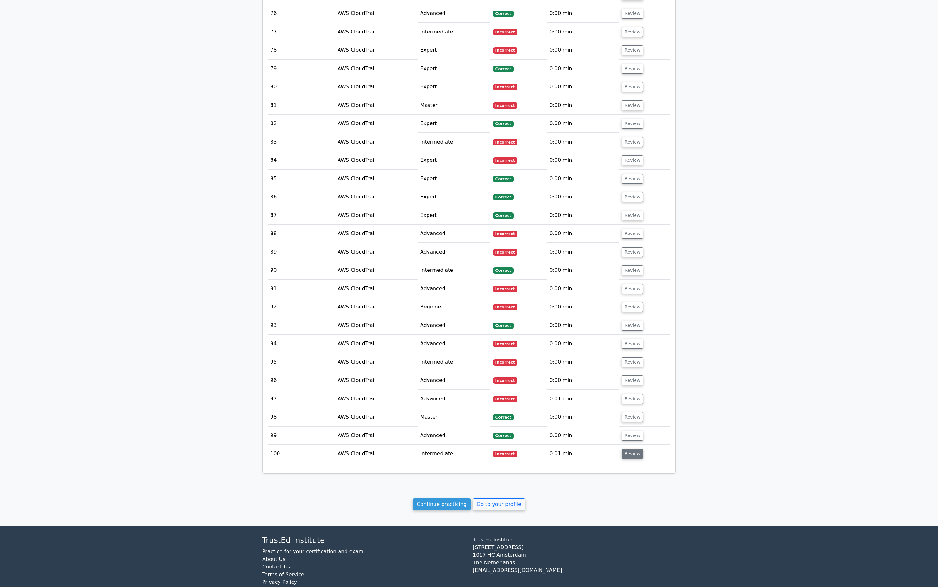
click at [632, 449] on button "Review" at bounding box center [632, 454] width 22 height 10
click at [632, 431] on button "Review" at bounding box center [632, 436] width 22 height 10
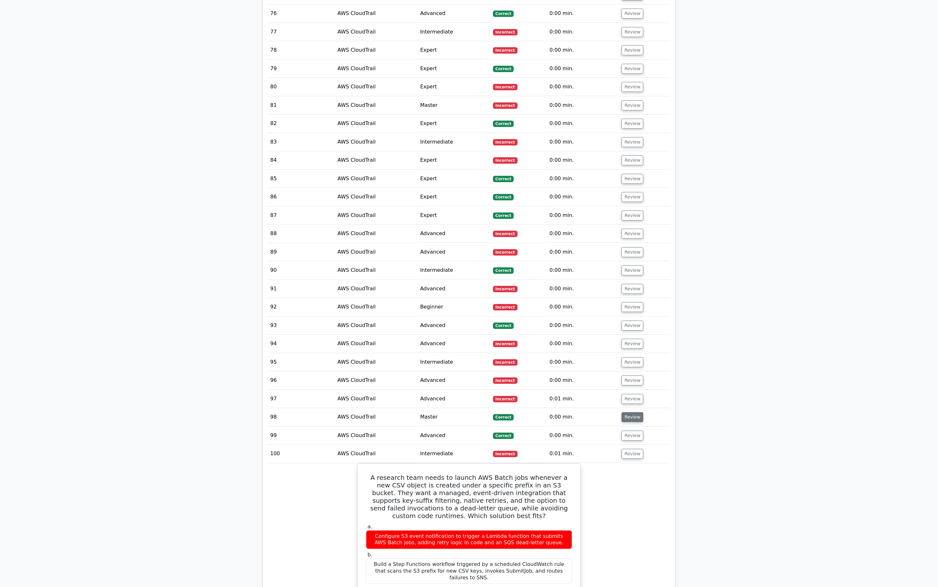
click at [632, 412] on button "Review" at bounding box center [632, 417] width 22 height 10
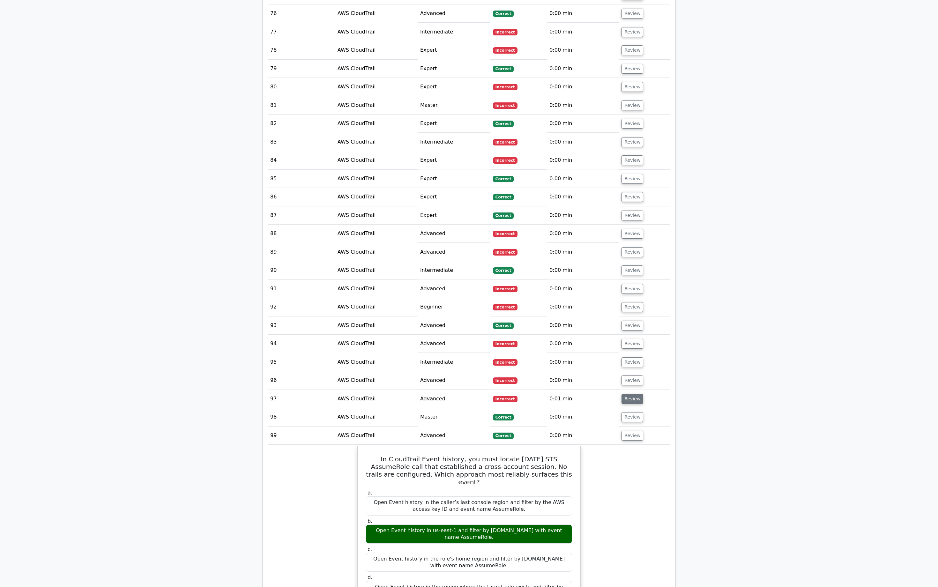
click at [633, 394] on button "Review" at bounding box center [632, 399] width 22 height 10
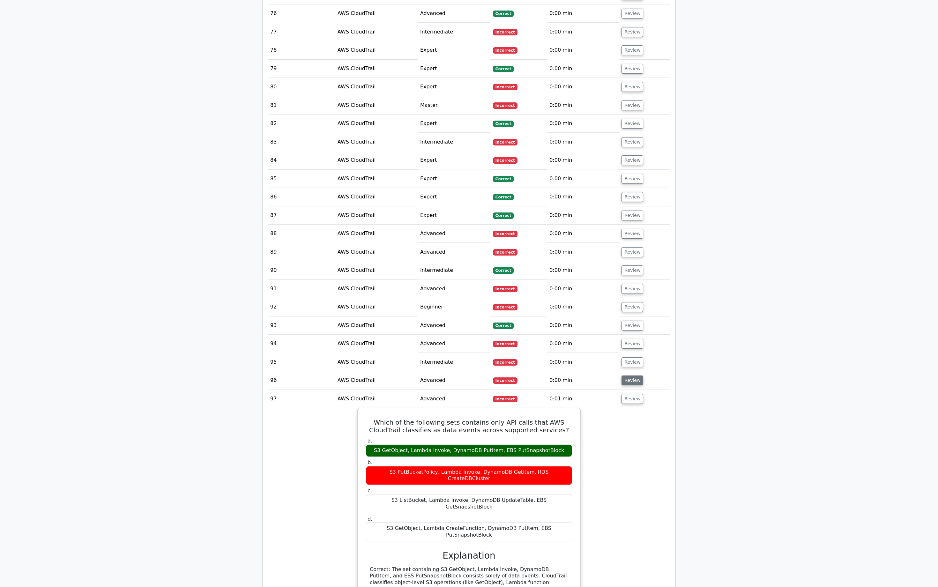
click at [633, 375] on button "Review" at bounding box center [632, 380] width 22 height 10
click at [631, 357] on button "Review" at bounding box center [632, 362] width 22 height 10
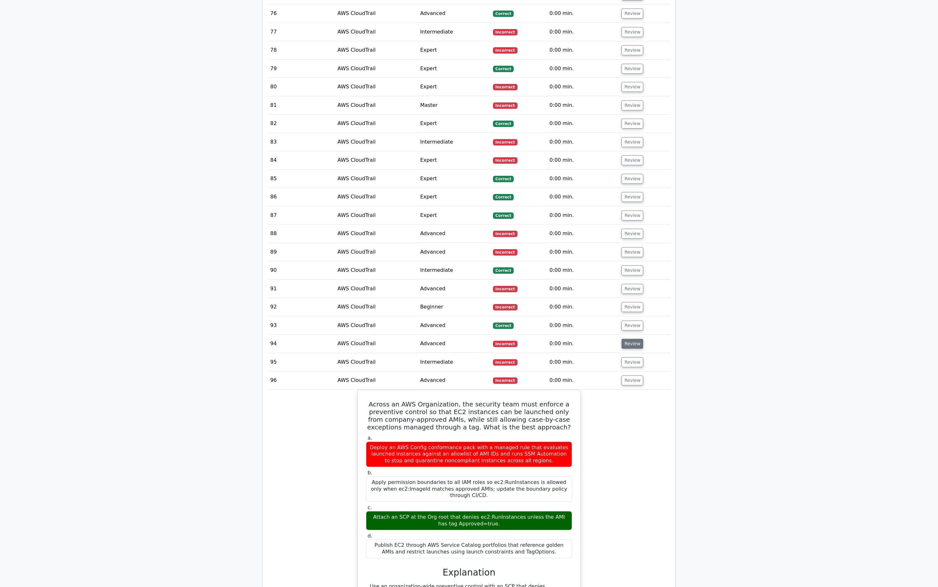
click at [632, 339] on button "Review" at bounding box center [632, 344] width 22 height 10
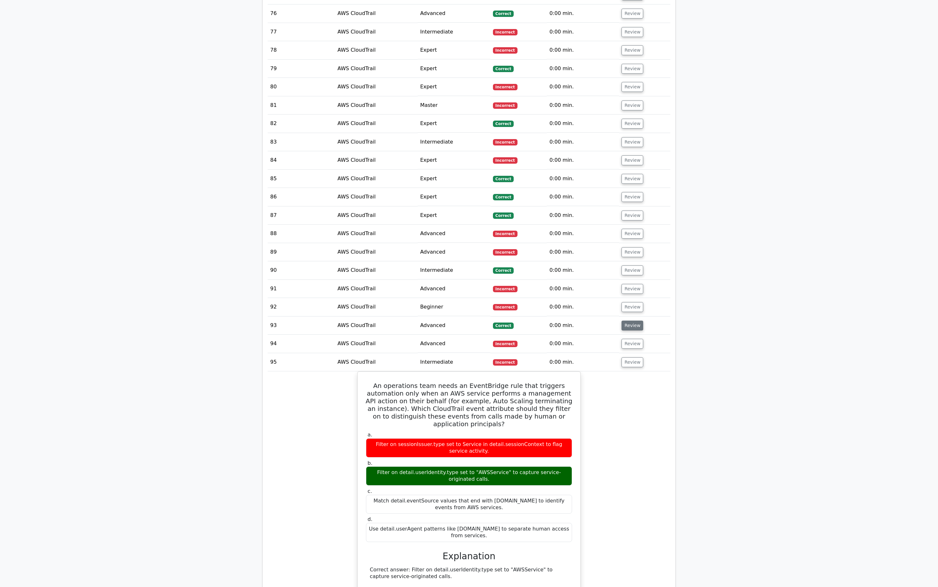
click at [633, 321] on button "Review" at bounding box center [632, 326] width 22 height 10
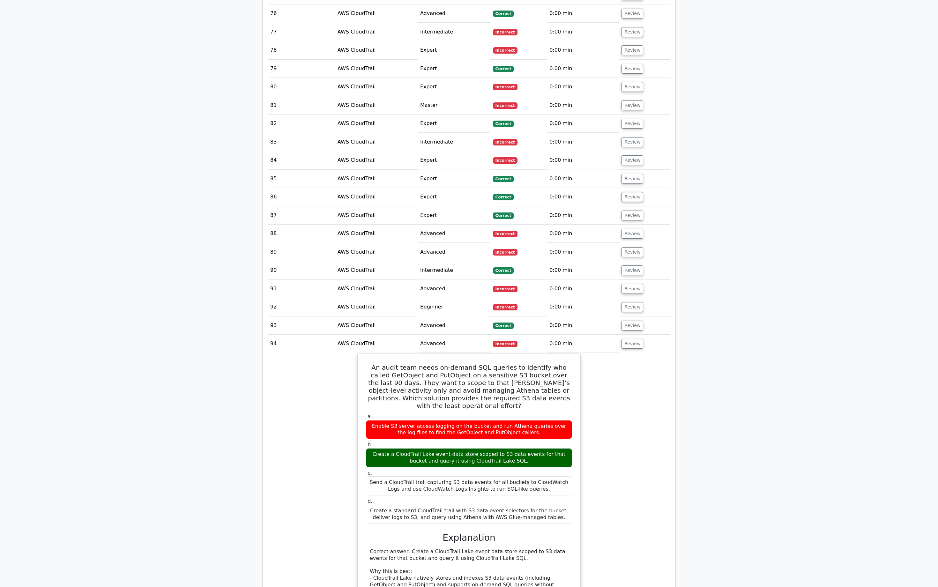
click at [632, 300] on td "Review" at bounding box center [644, 307] width 51 height 18
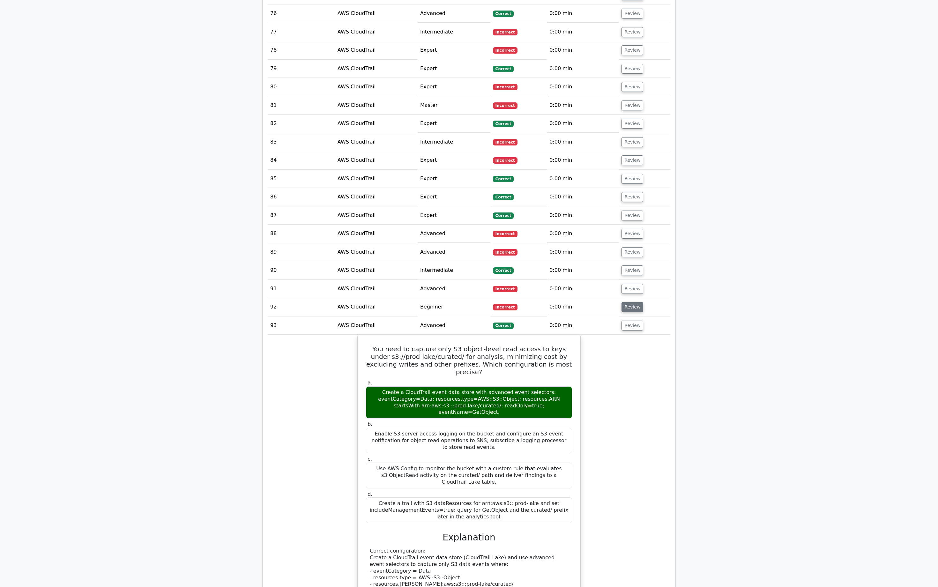
click at [632, 302] on button "Review" at bounding box center [632, 307] width 22 height 10
click at [632, 284] on button "Review" at bounding box center [632, 289] width 22 height 10
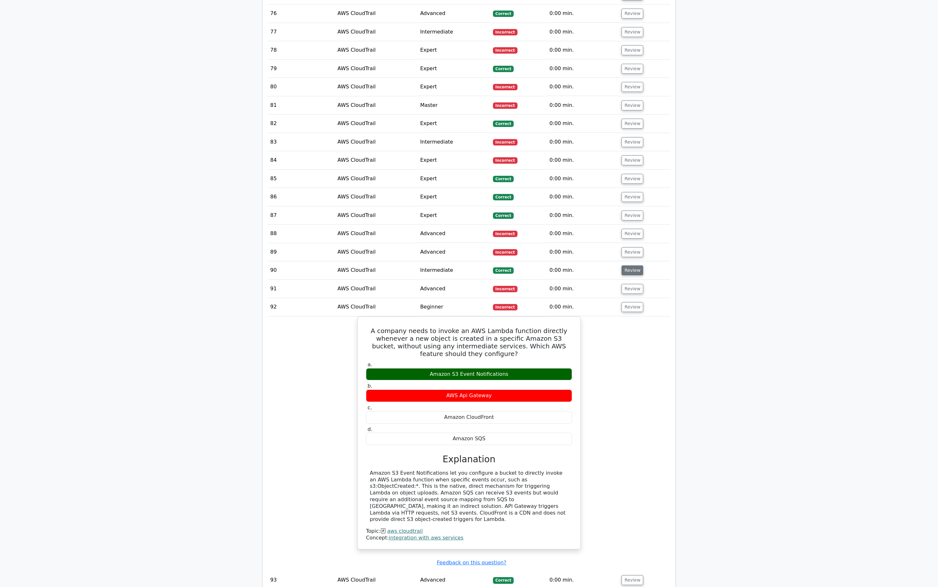
click at [632, 265] on button "Review" at bounding box center [632, 270] width 22 height 10
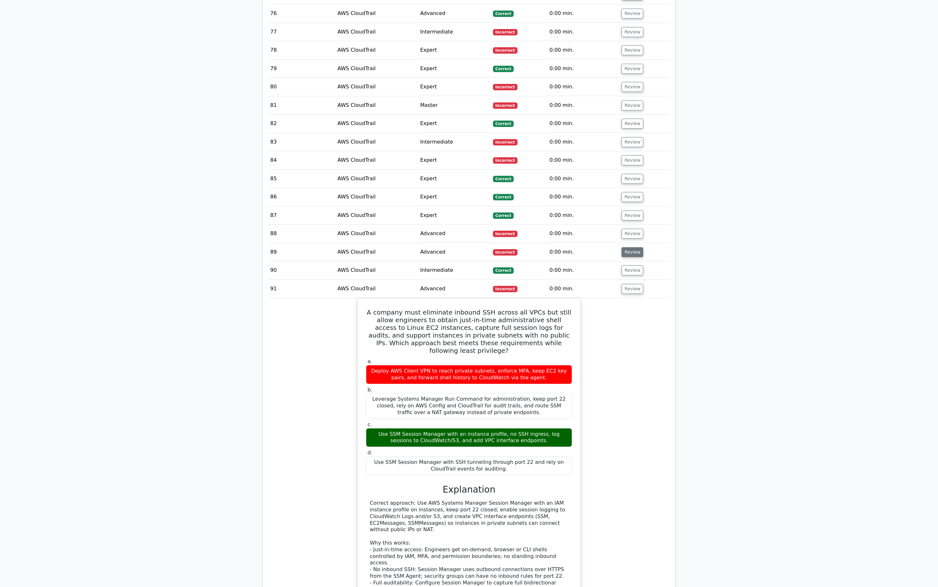
click at [628, 247] on button "Review" at bounding box center [632, 252] width 22 height 10
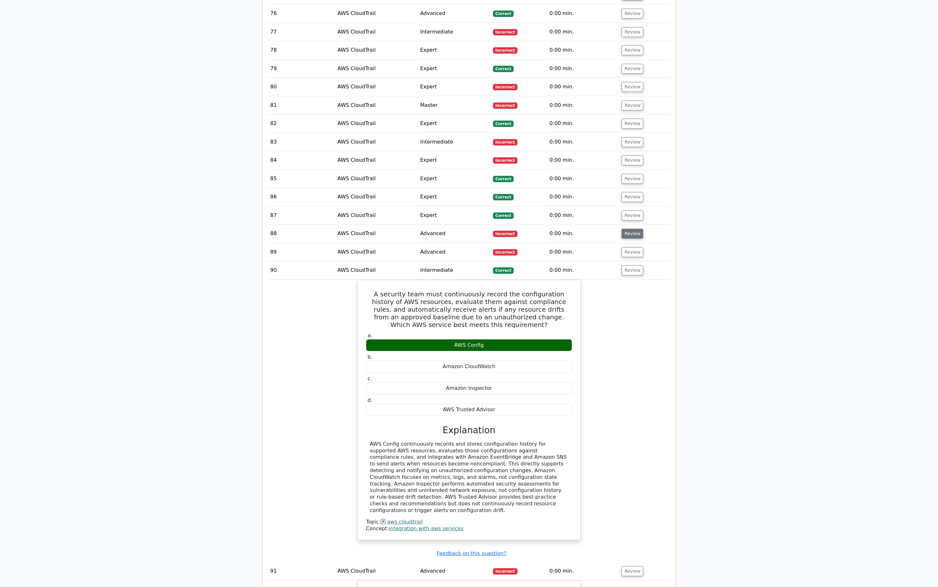
click at [629, 229] on button "Review" at bounding box center [632, 234] width 22 height 10
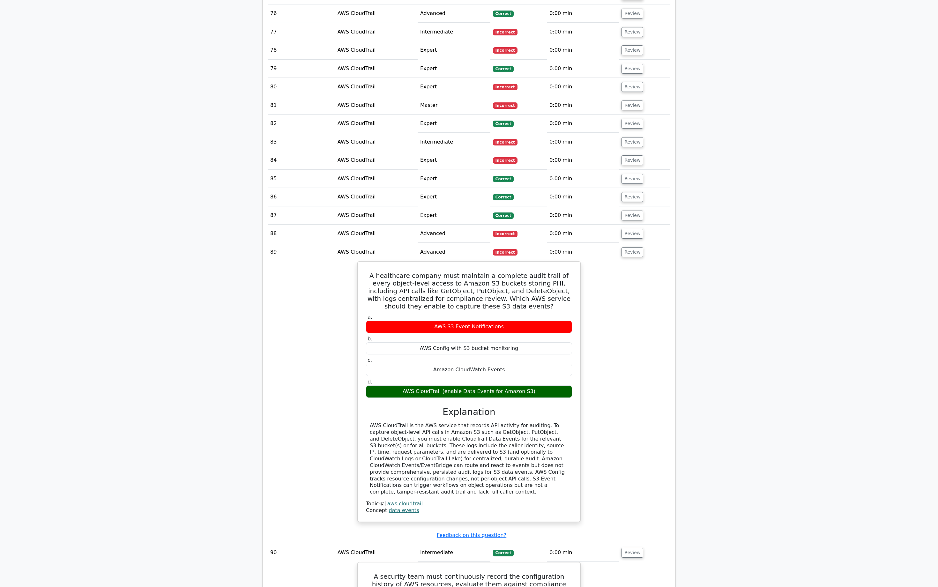
click at [630, 206] on td "Review" at bounding box center [644, 215] width 51 height 18
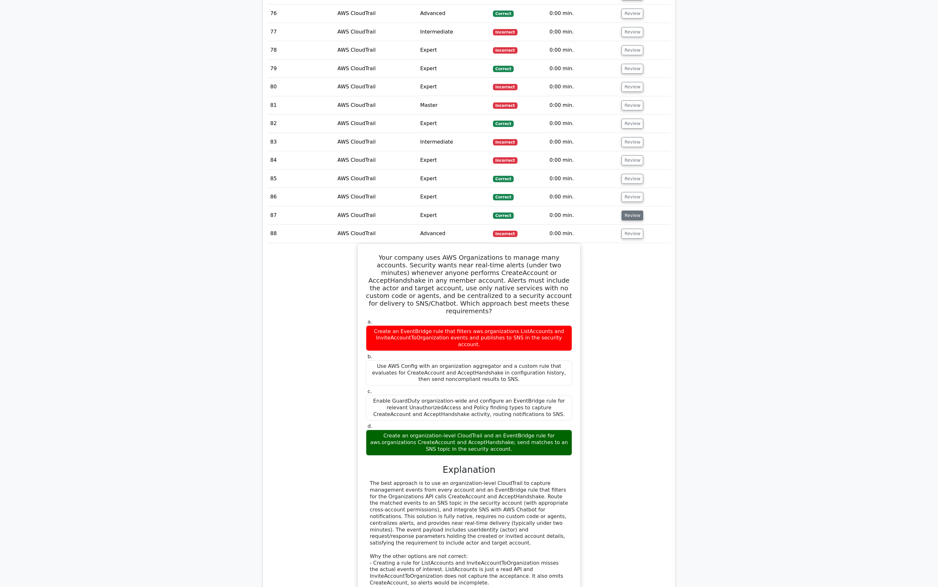
click at [629, 211] on button "Review" at bounding box center [632, 216] width 22 height 10
click at [629, 192] on button "Review" at bounding box center [632, 197] width 22 height 10
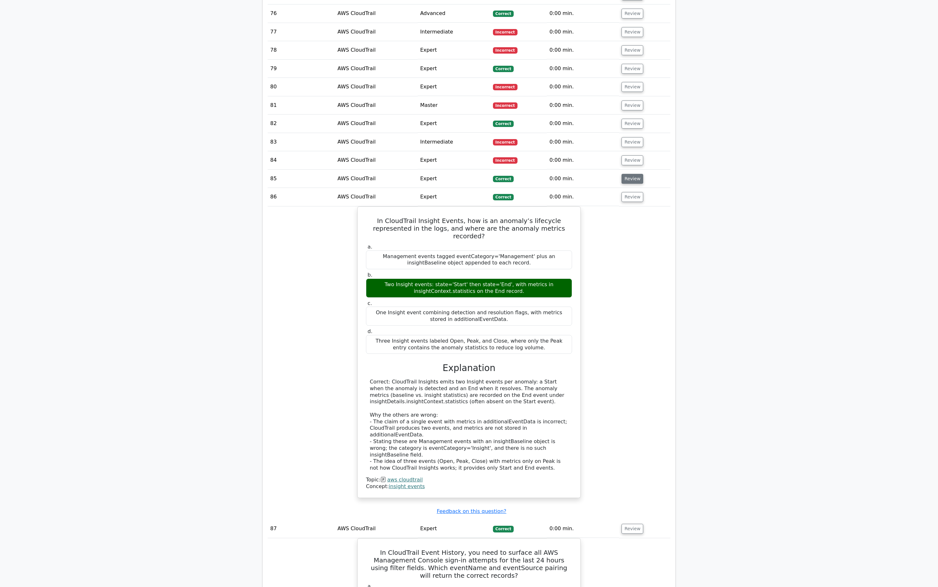
click at [629, 174] on button "Review" at bounding box center [632, 179] width 22 height 10
click at [628, 155] on button "Review" at bounding box center [632, 160] width 22 height 10
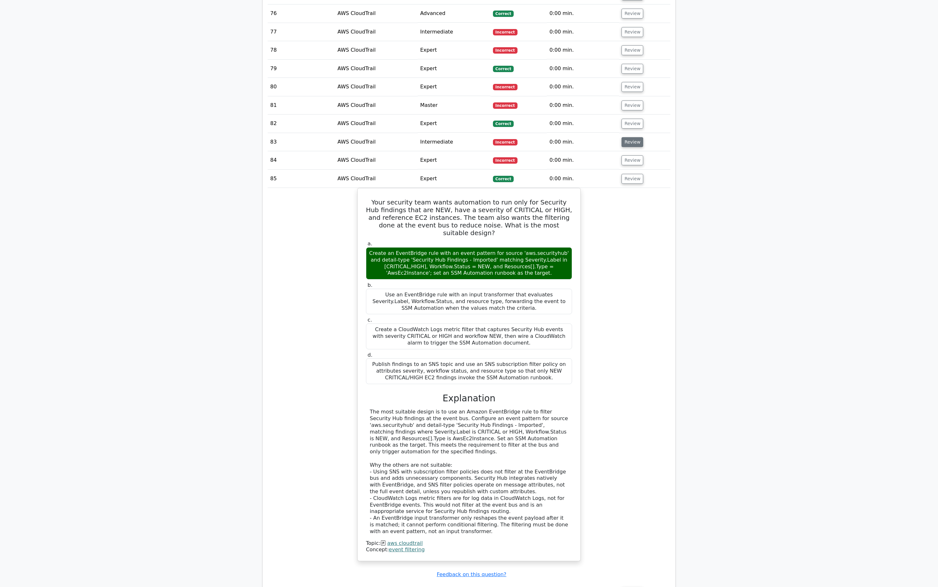
click at [628, 137] on button "Review" at bounding box center [632, 142] width 22 height 10
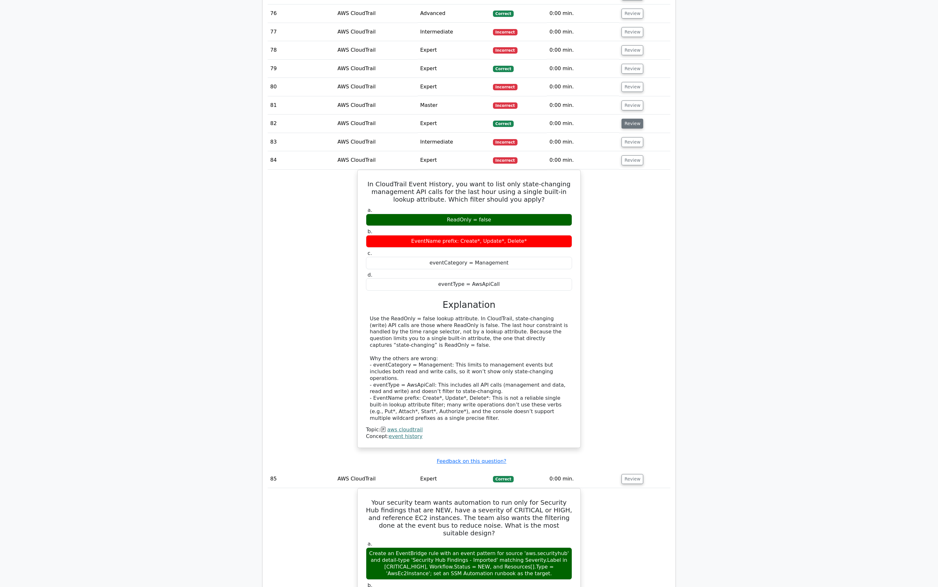
click at [628, 119] on button "Review" at bounding box center [632, 124] width 22 height 10
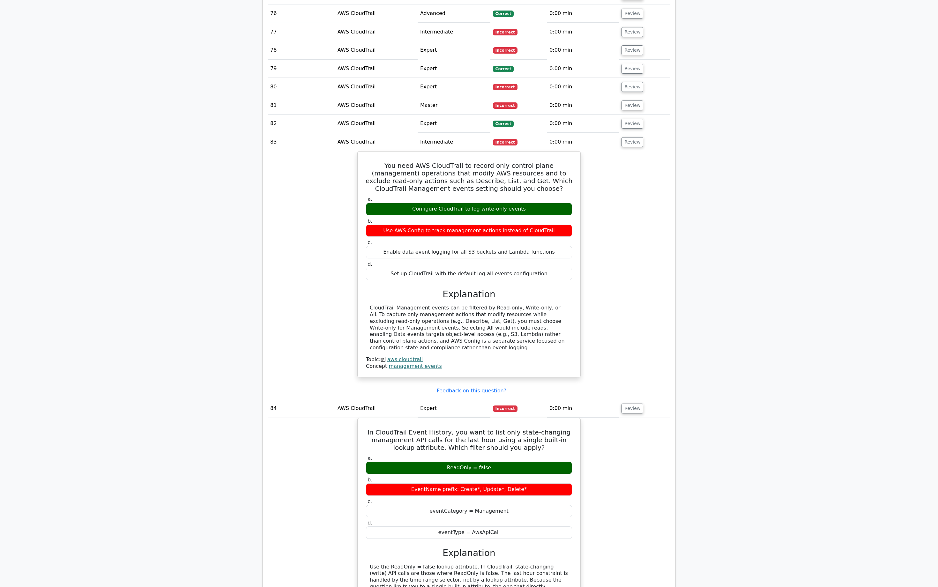
click at [628, 96] on td "Review" at bounding box center [644, 105] width 51 height 18
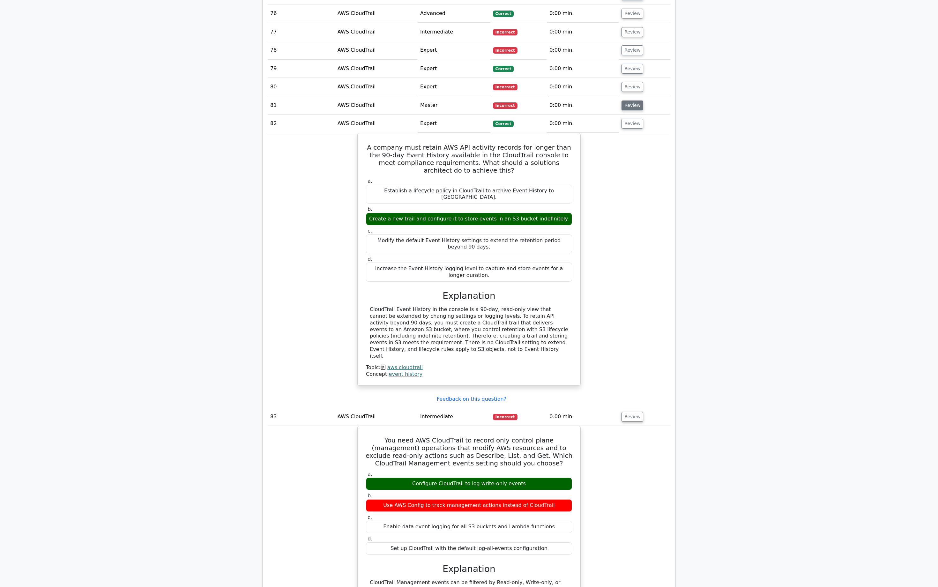
click at [628, 100] on button "Review" at bounding box center [632, 105] width 22 height 10
click at [631, 82] on button "Review" at bounding box center [632, 87] width 22 height 10
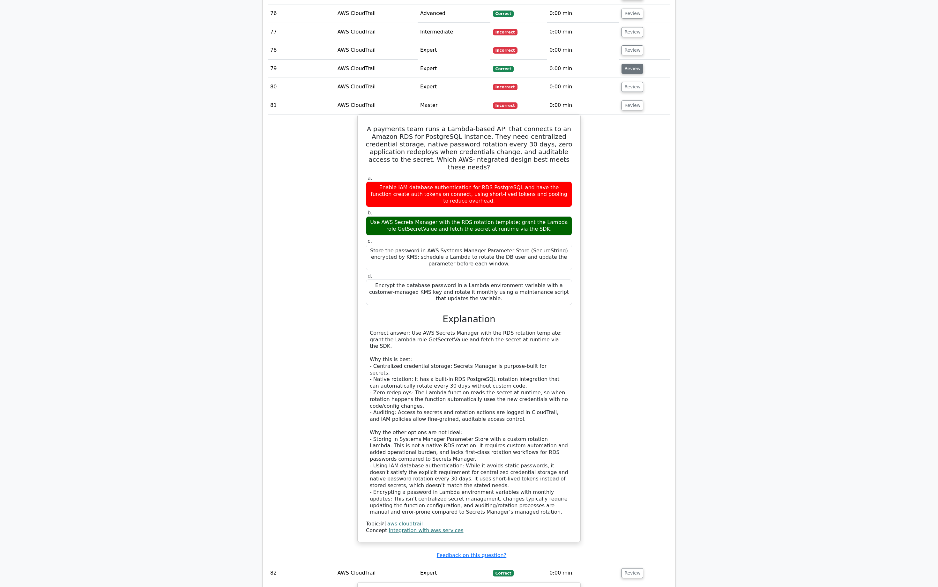
click at [630, 64] on button "Review" at bounding box center [632, 69] width 22 height 10
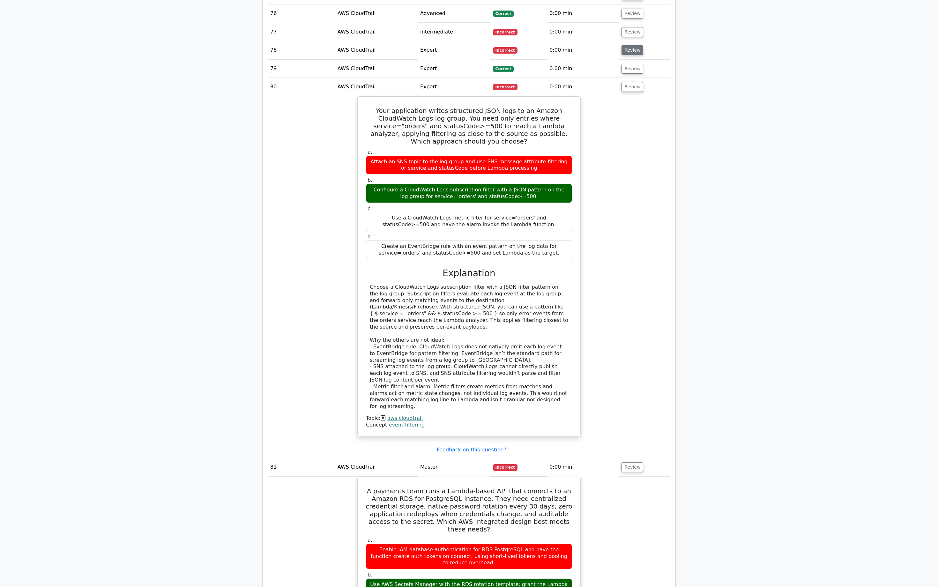
click at [630, 45] on button "Review" at bounding box center [632, 50] width 22 height 10
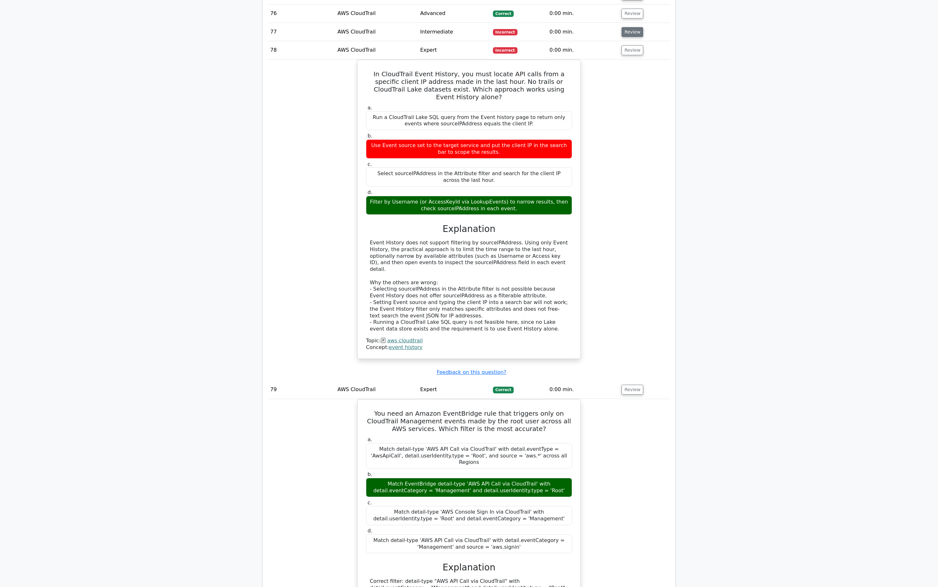
click at [628, 27] on button "Review" at bounding box center [632, 32] width 22 height 10
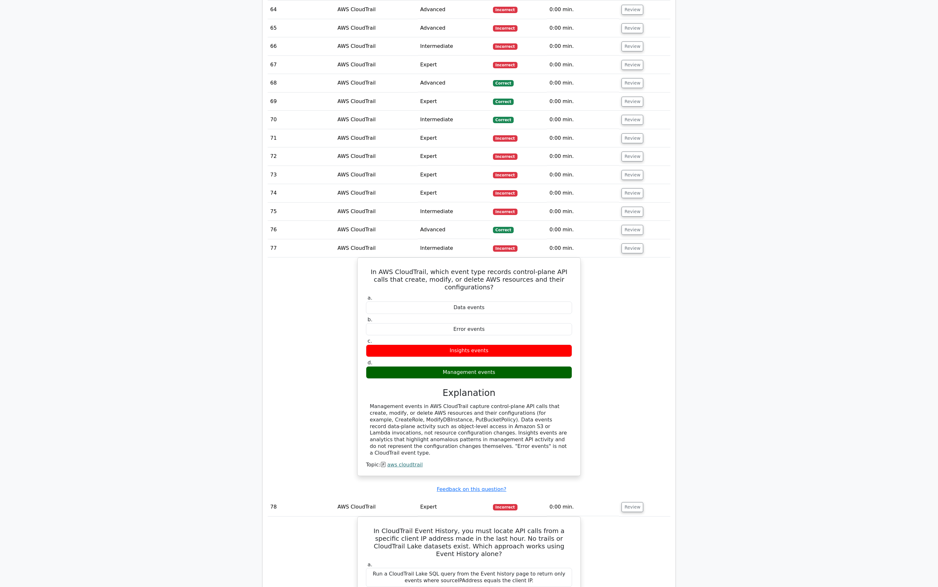
scroll to position [1735, 0]
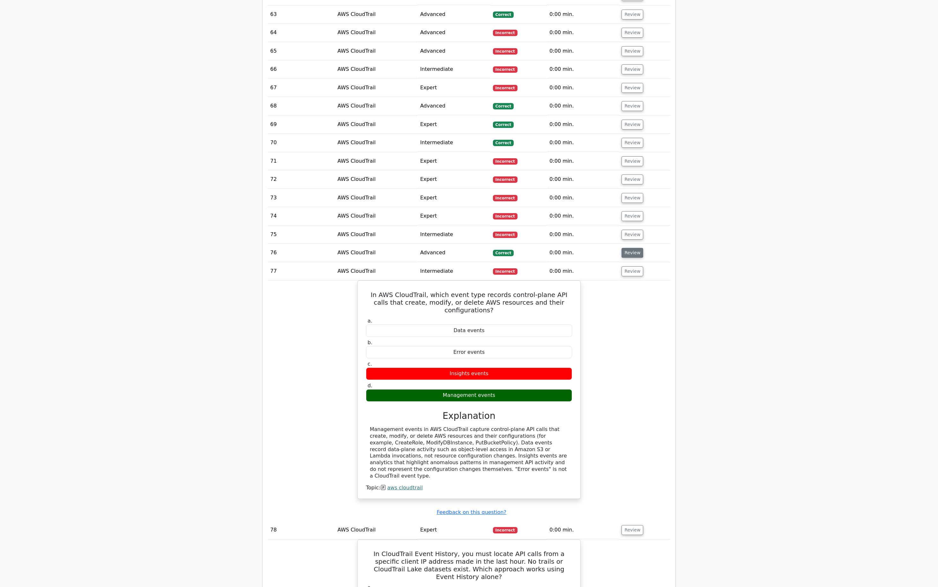
click at [635, 248] on button "Review" at bounding box center [632, 253] width 22 height 10
click at [632, 230] on button "Review" at bounding box center [632, 235] width 22 height 10
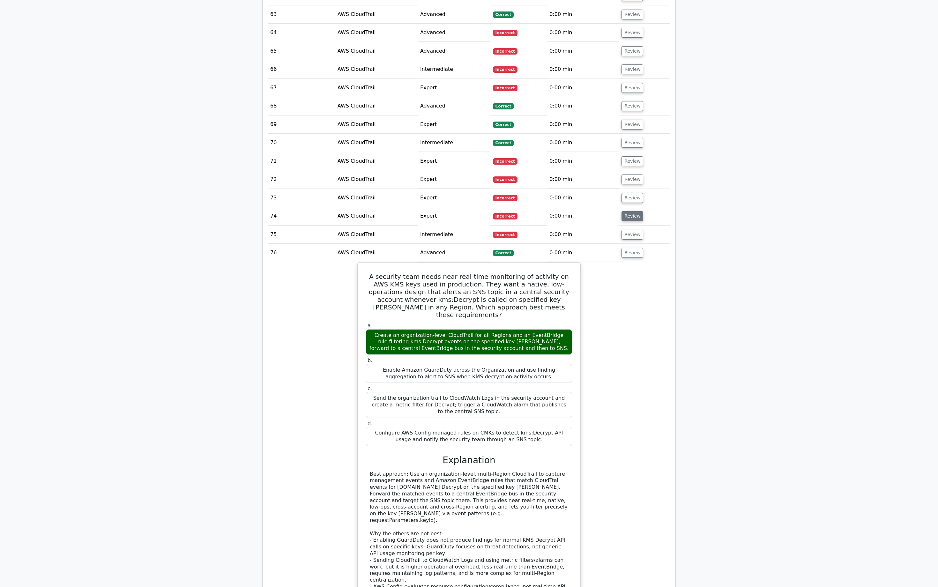
click at [628, 211] on button "Review" at bounding box center [632, 216] width 22 height 10
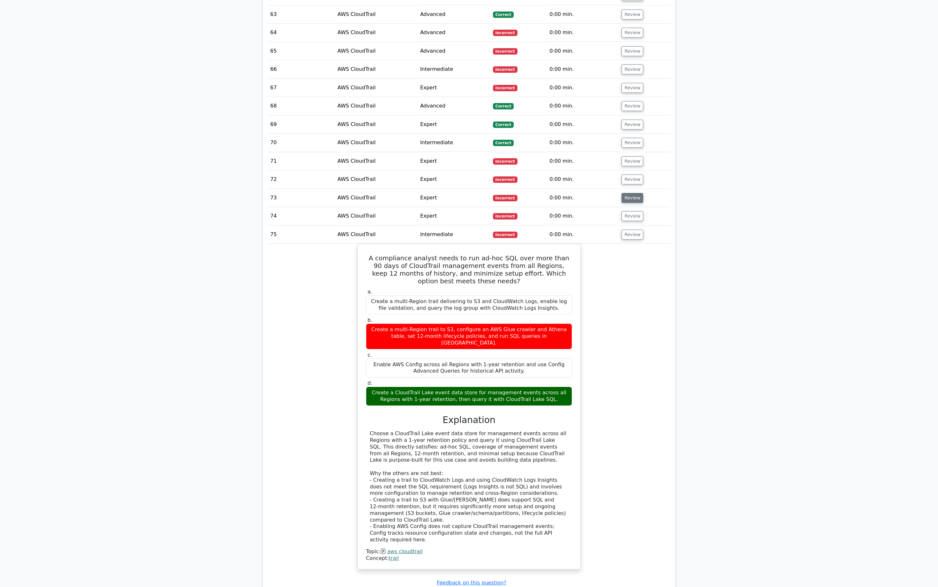
click at [630, 193] on button "Review" at bounding box center [632, 198] width 22 height 10
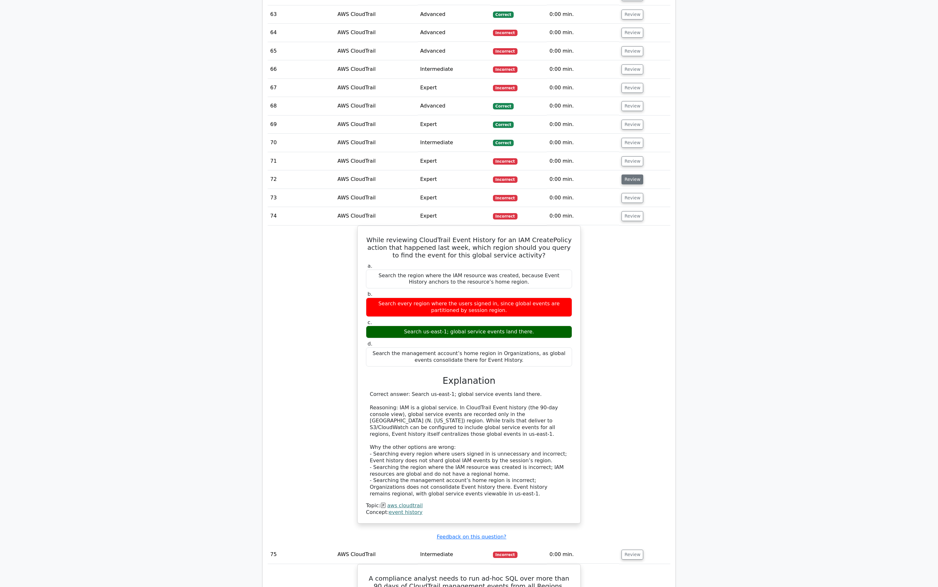
click at [634, 174] on button "Review" at bounding box center [632, 179] width 22 height 10
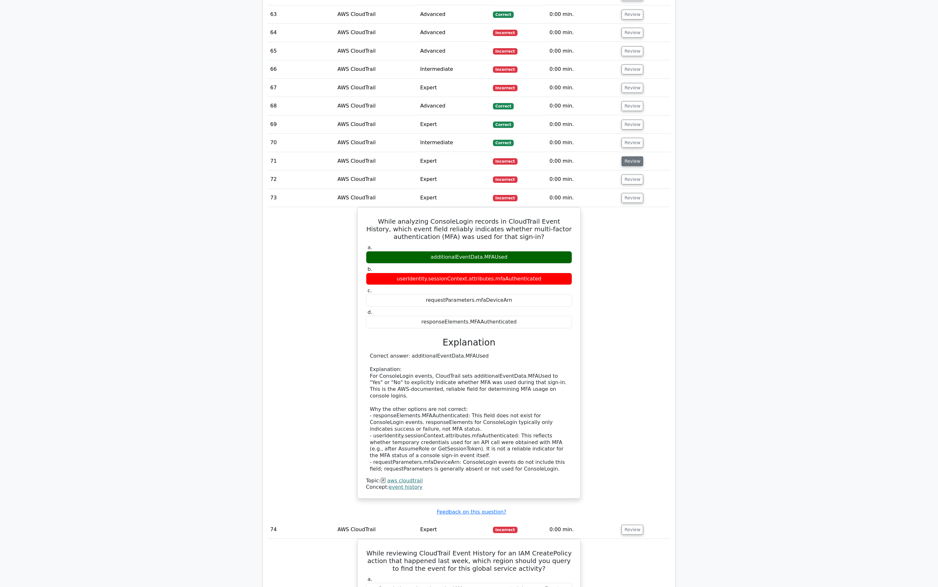
click at [632, 156] on button "Review" at bounding box center [632, 161] width 22 height 10
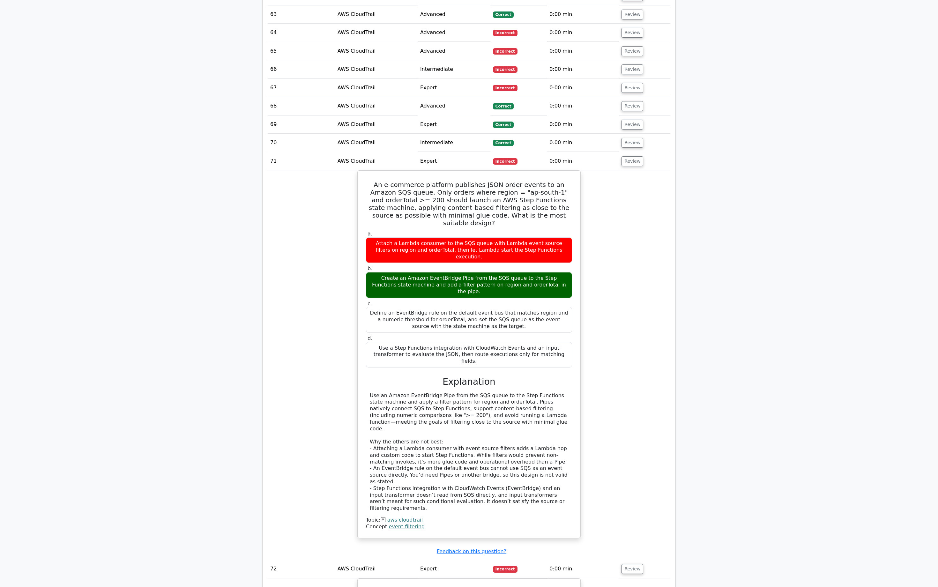
click at [633, 137] on td "Review" at bounding box center [644, 143] width 51 height 18
click at [633, 138] on button "Review" at bounding box center [632, 143] width 22 height 10
click at [633, 120] on button "Review" at bounding box center [632, 125] width 22 height 10
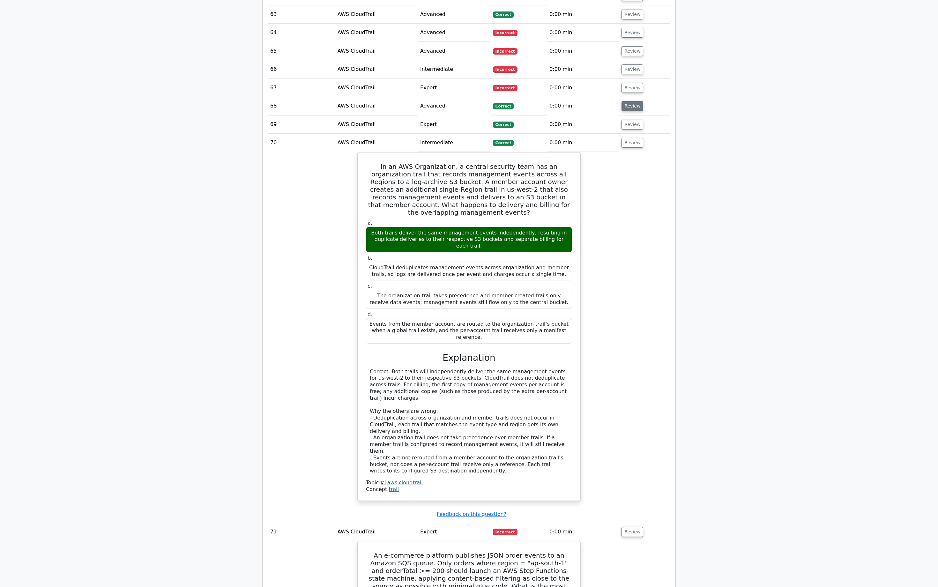
click at [633, 101] on button "Review" at bounding box center [632, 106] width 22 height 10
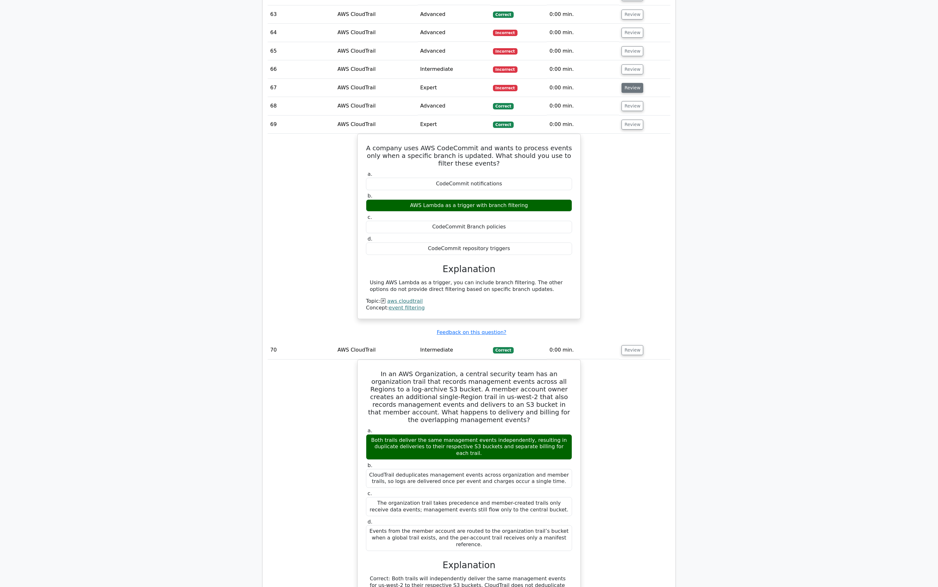
click at [633, 83] on button "Review" at bounding box center [632, 88] width 22 height 10
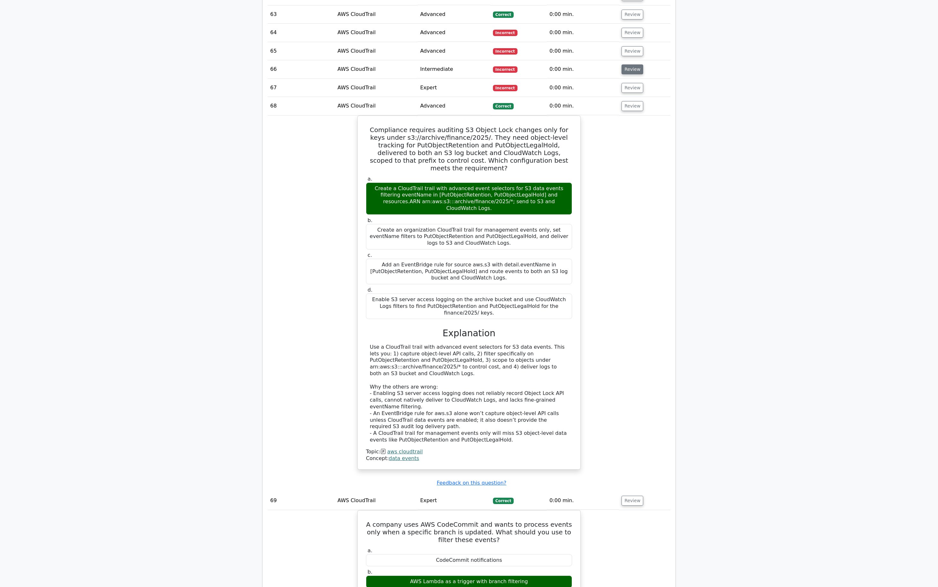
click at [634, 64] on button "Review" at bounding box center [632, 69] width 22 height 10
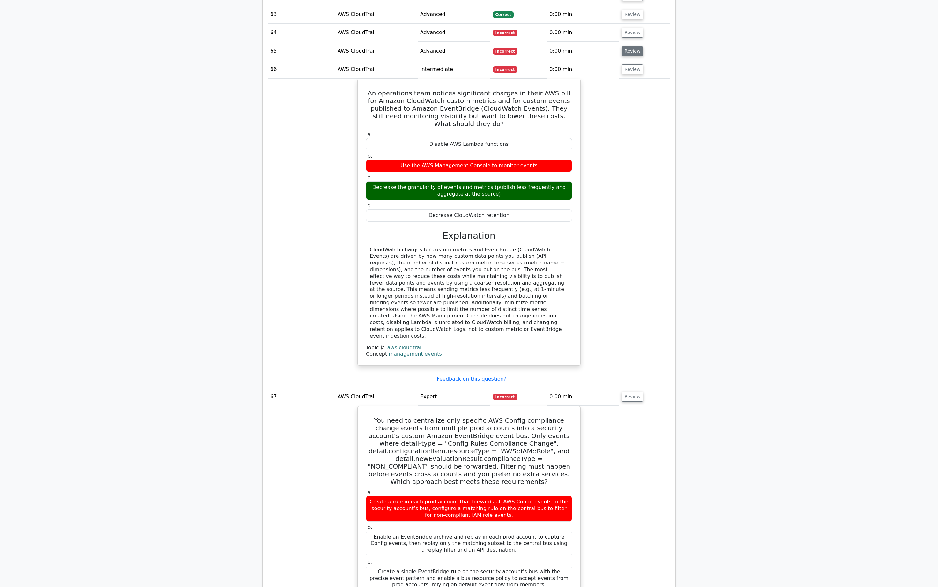
click at [637, 46] on button "Review" at bounding box center [632, 51] width 22 height 10
click at [634, 28] on button "Review" at bounding box center [632, 33] width 22 height 10
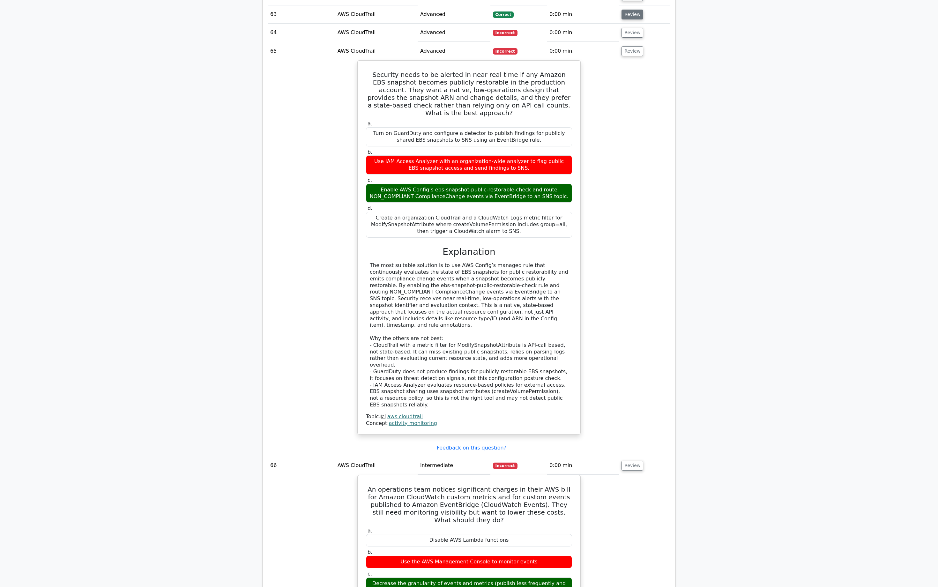
click at [637, 10] on button "Review" at bounding box center [632, 15] width 22 height 10
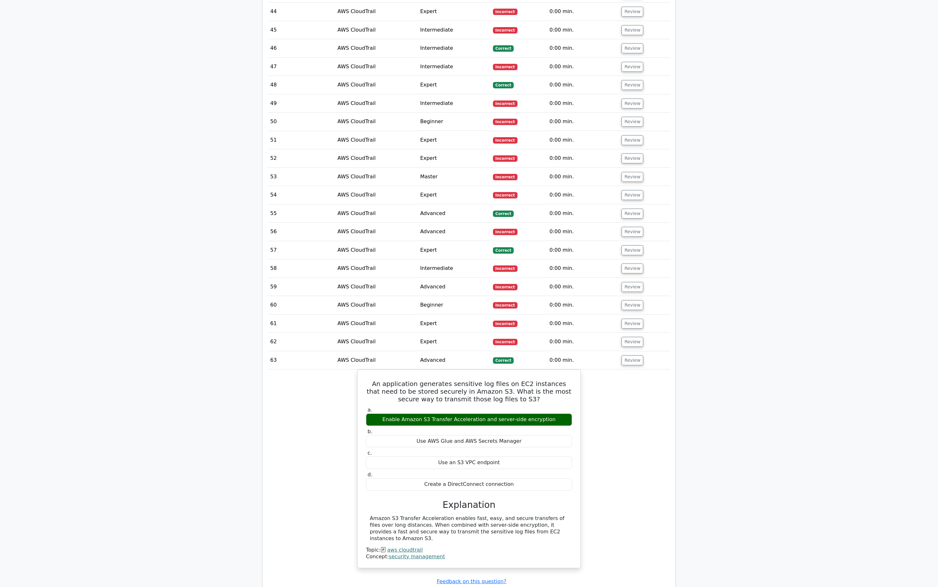
scroll to position [1368, 0]
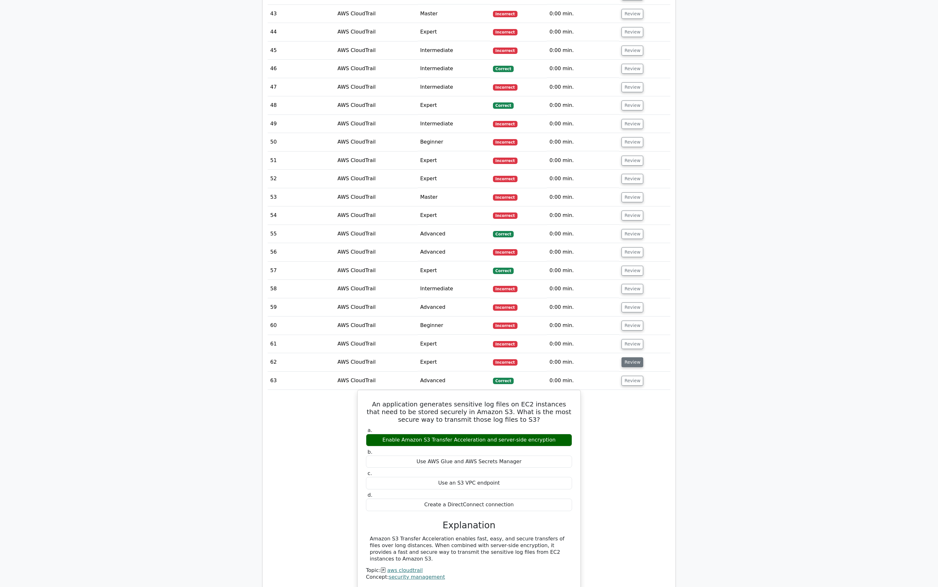
click at [630, 357] on button "Review" at bounding box center [632, 362] width 22 height 10
click at [630, 339] on button "Review" at bounding box center [632, 344] width 22 height 10
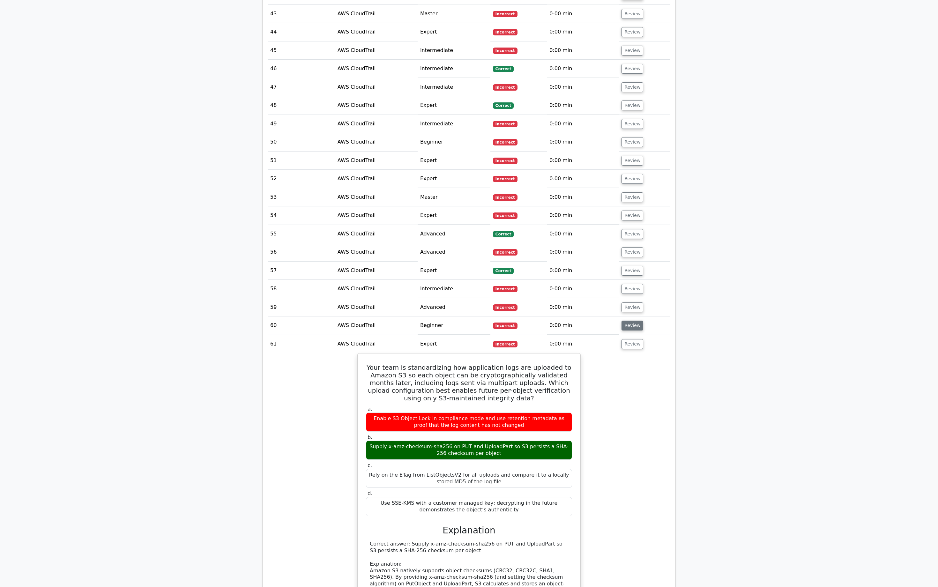
click at [629, 321] on button "Review" at bounding box center [632, 326] width 22 height 10
click at [630, 302] on button "Review" at bounding box center [632, 307] width 22 height 10
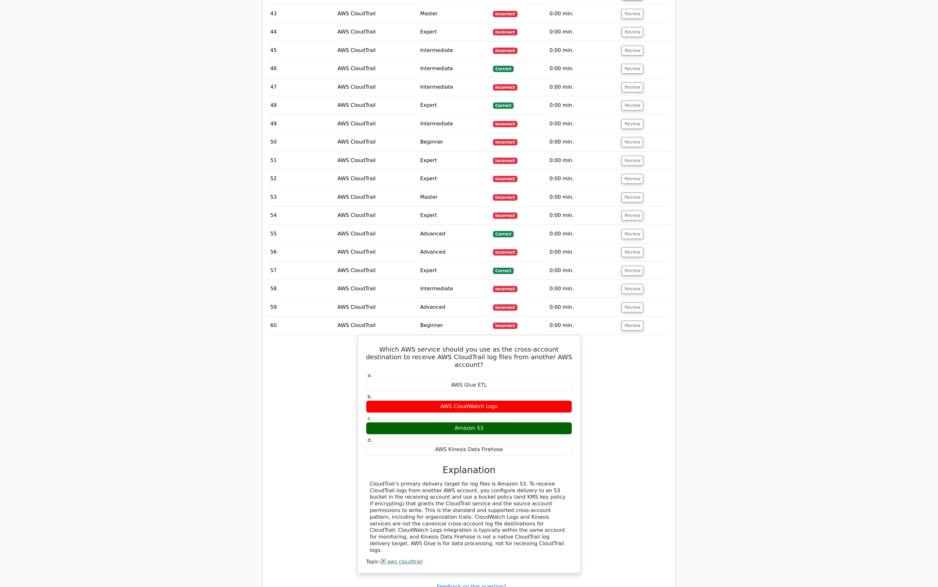
click at [628, 280] on td "Review" at bounding box center [644, 289] width 51 height 18
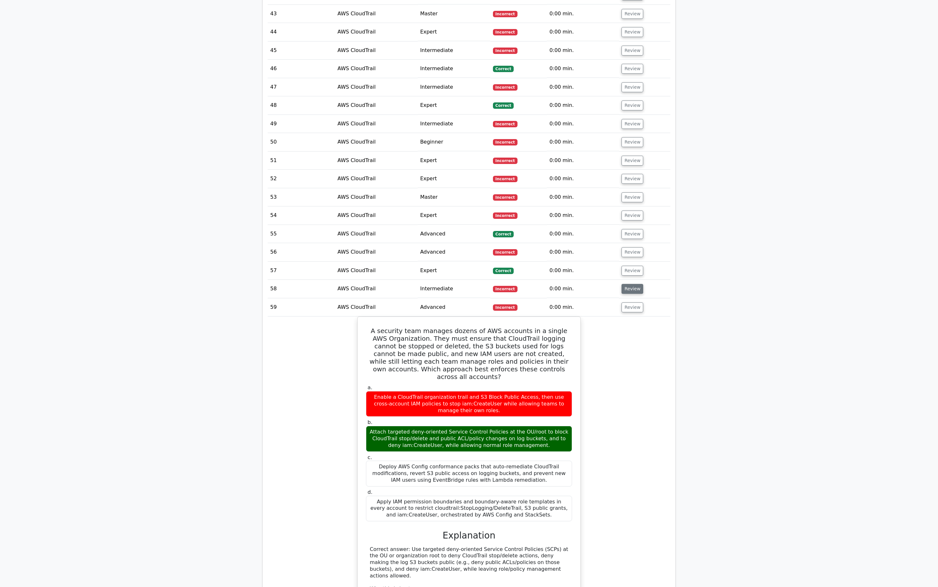
click at [628, 284] on button "Review" at bounding box center [632, 289] width 22 height 10
click at [629, 266] on button "Review" at bounding box center [632, 271] width 22 height 10
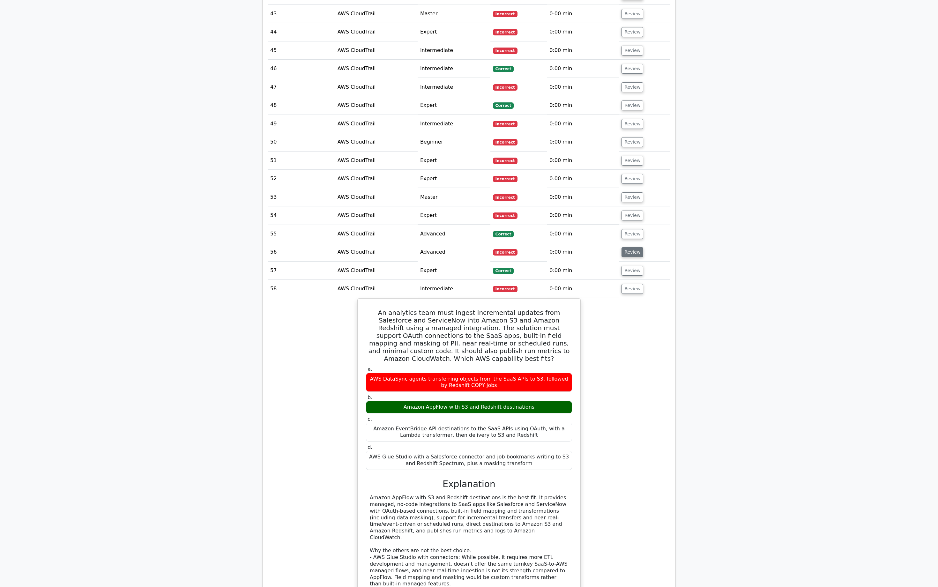
click at [630, 247] on button "Review" at bounding box center [632, 252] width 22 height 10
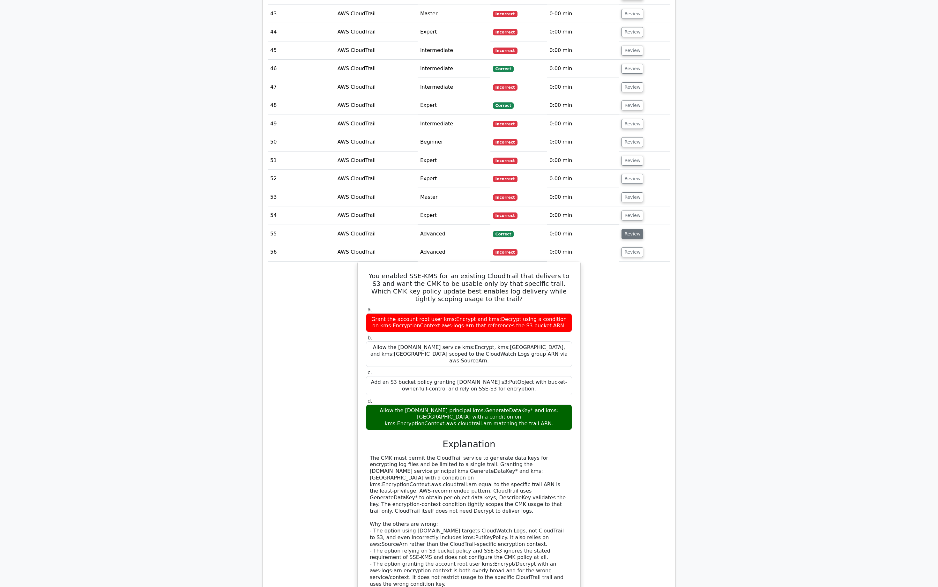
click at [630, 229] on button "Review" at bounding box center [632, 234] width 22 height 10
click at [630, 211] on button "Review" at bounding box center [632, 216] width 22 height 10
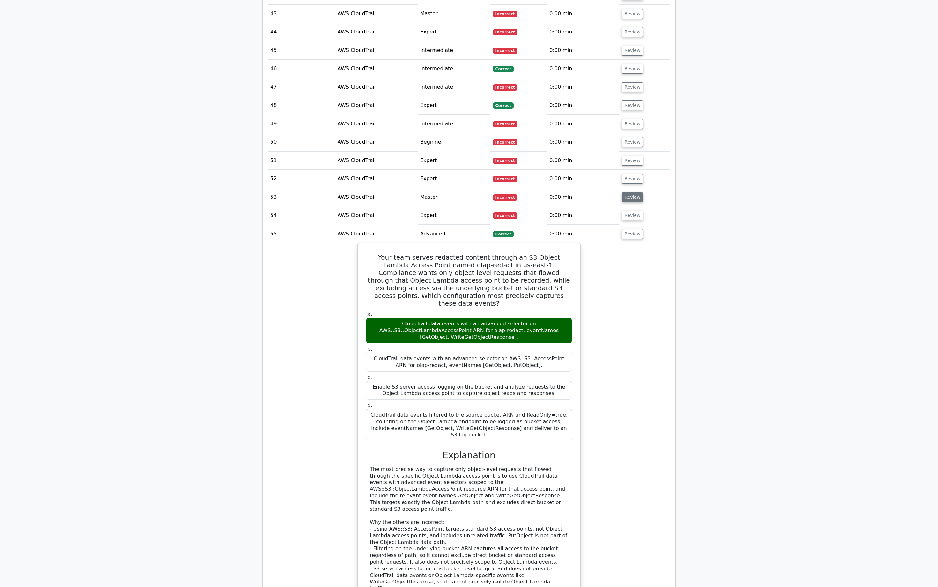
click at [630, 192] on button "Review" at bounding box center [632, 197] width 22 height 10
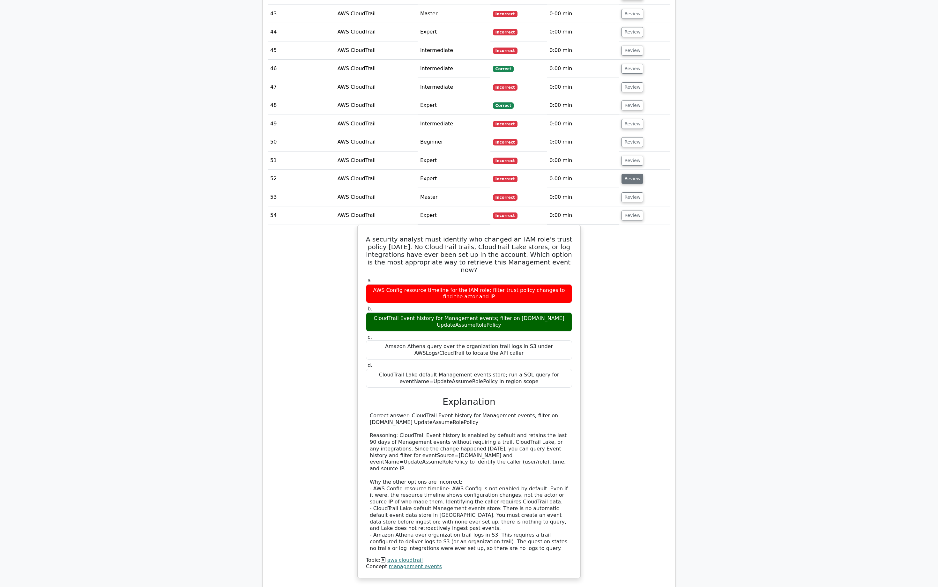
click at [631, 174] on button "Review" at bounding box center [632, 179] width 22 height 10
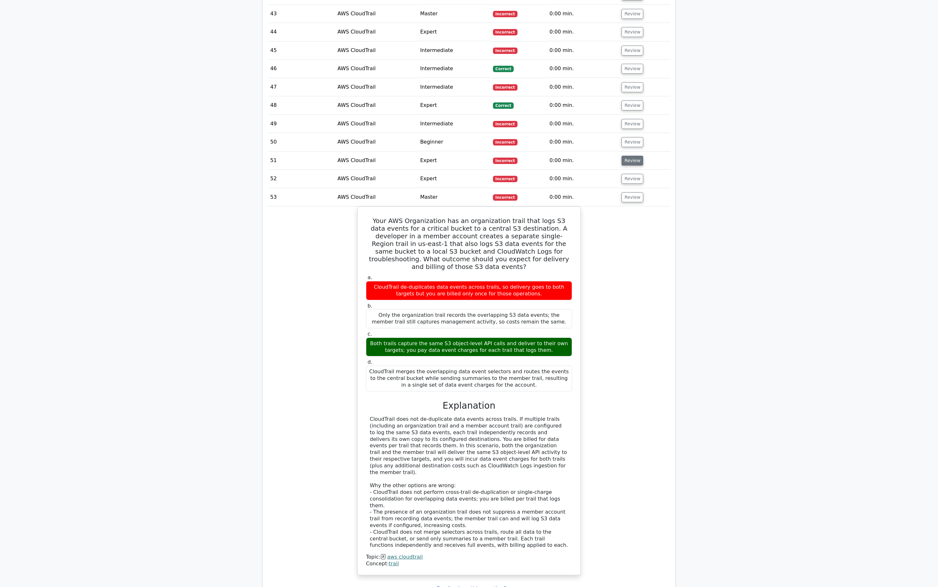
click at [632, 156] on button "Review" at bounding box center [632, 161] width 22 height 10
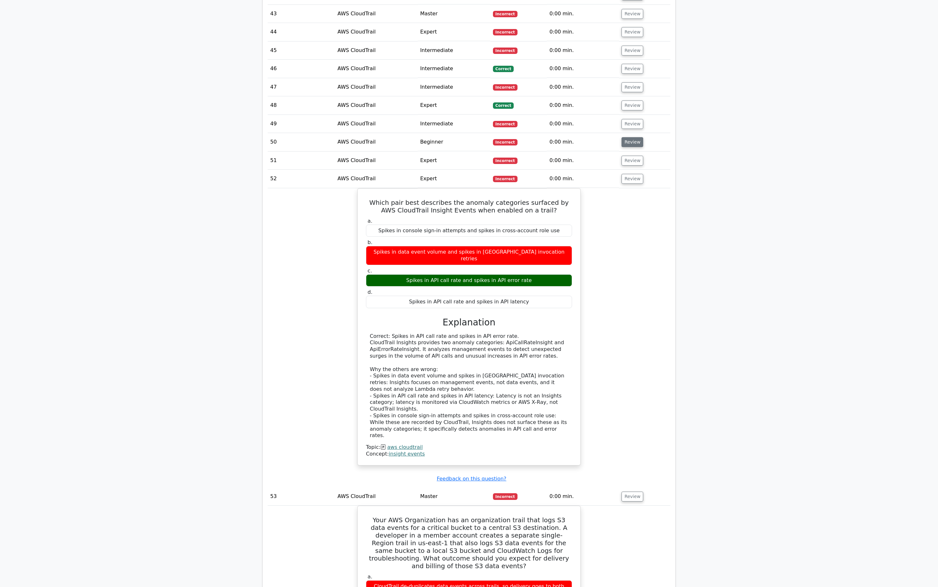
click at [630, 137] on button "Review" at bounding box center [632, 142] width 22 height 10
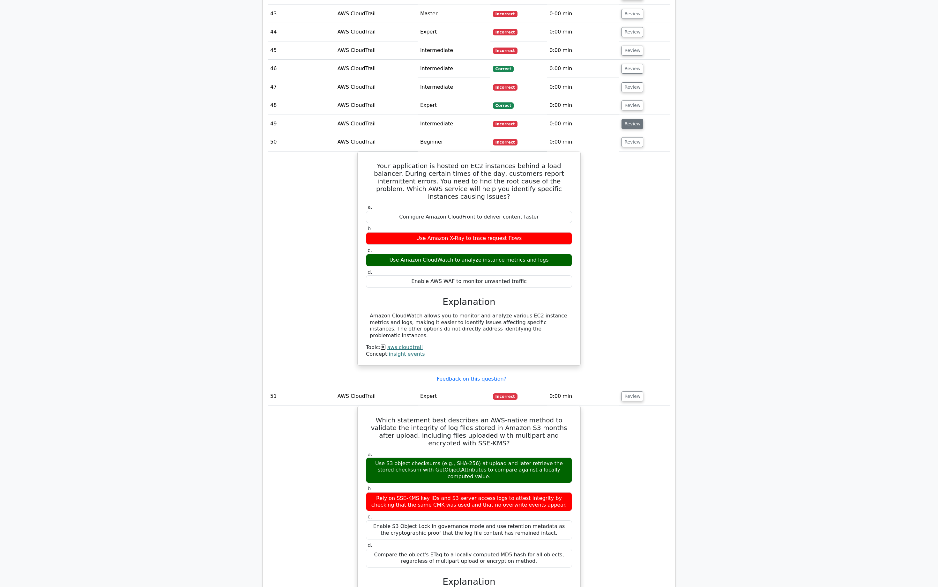
click at [630, 119] on button "Review" at bounding box center [632, 124] width 22 height 10
click at [630, 100] on button "Review" at bounding box center [632, 105] width 22 height 10
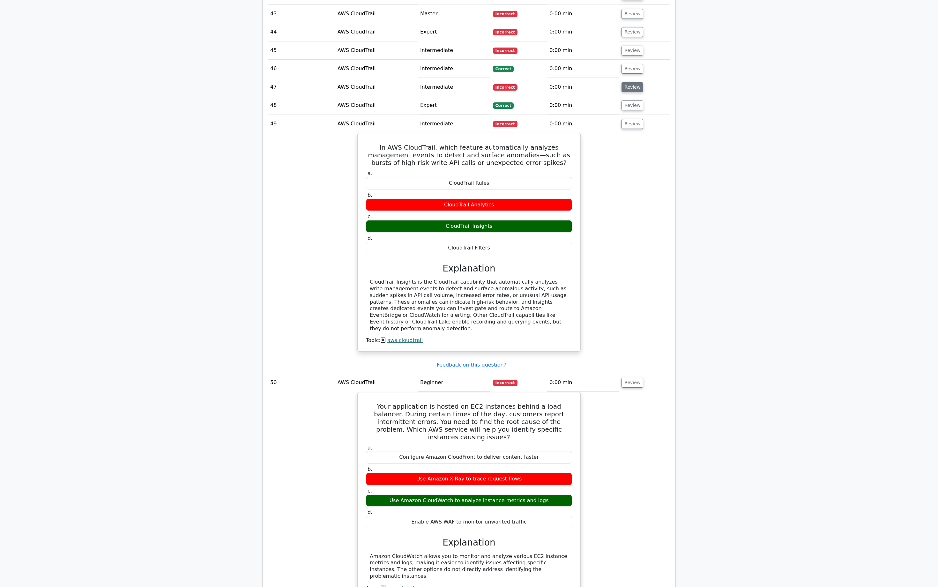
click at [630, 82] on button "Review" at bounding box center [632, 87] width 22 height 10
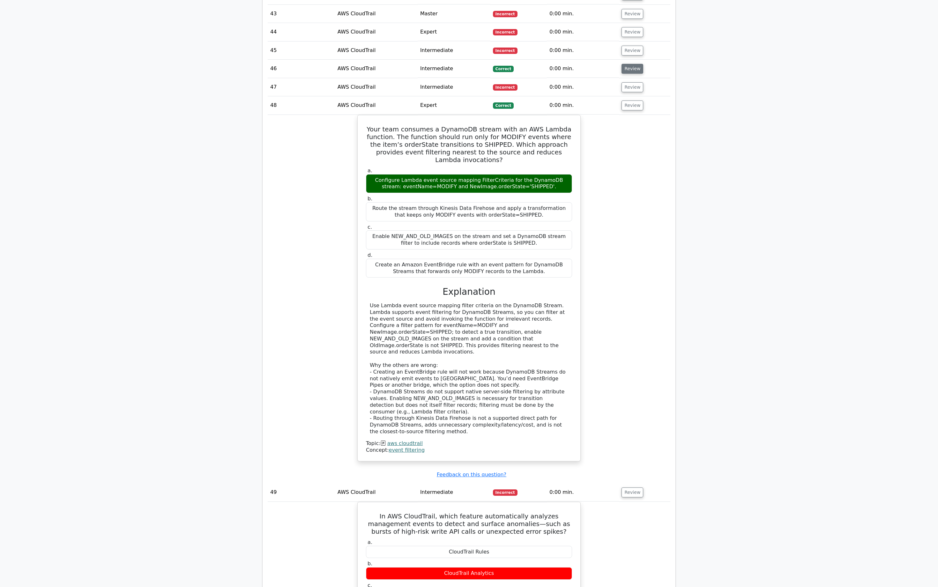
click at [628, 64] on button "Review" at bounding box center [632, 69] width 22 height 10
click at [631, 46] on button "Review" at bounding box center [632, 51] width 22 height 10
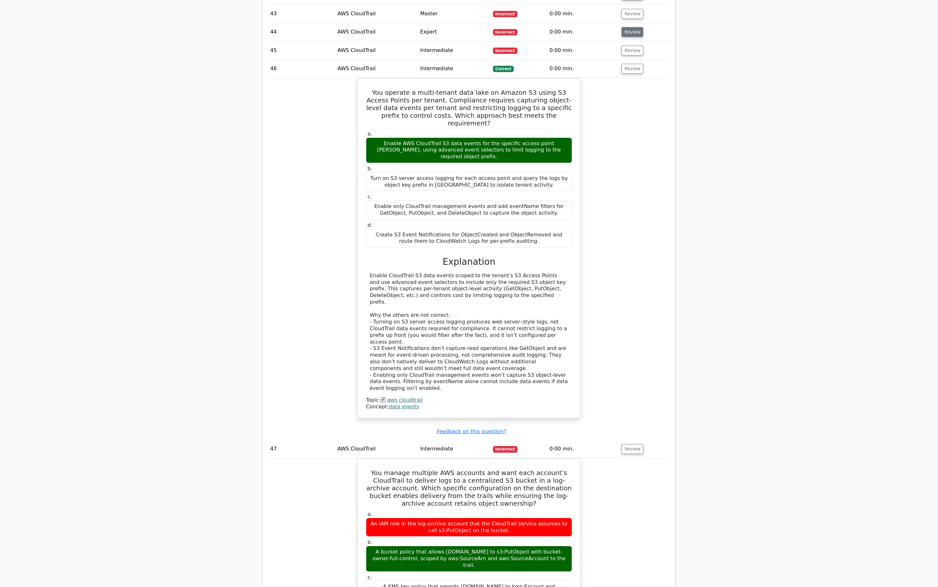
click at [631, 27] on button "Review" at bounding box center [632, 32] width 22 height 10
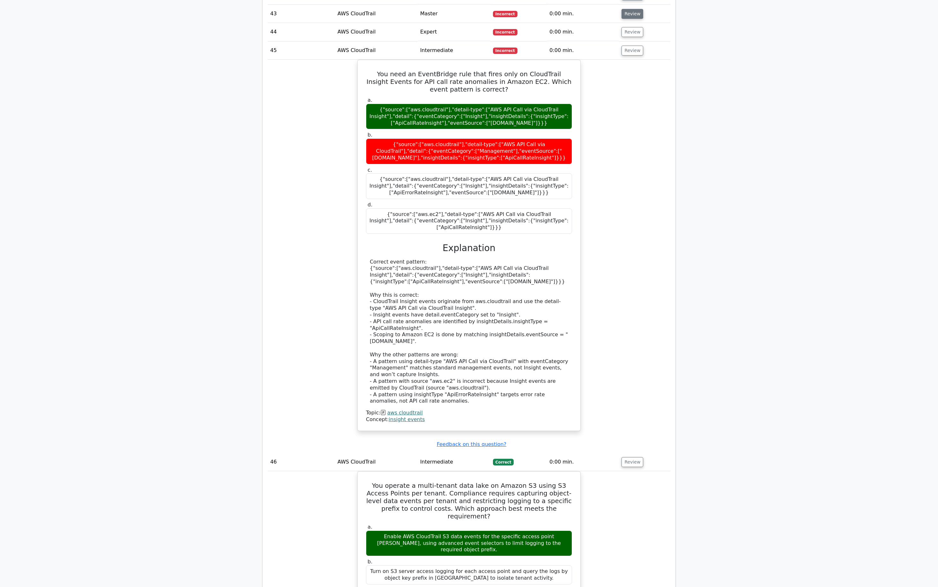
click at [631, 9] on button "Review" at bounding box center [632, 14] width 22 height 10
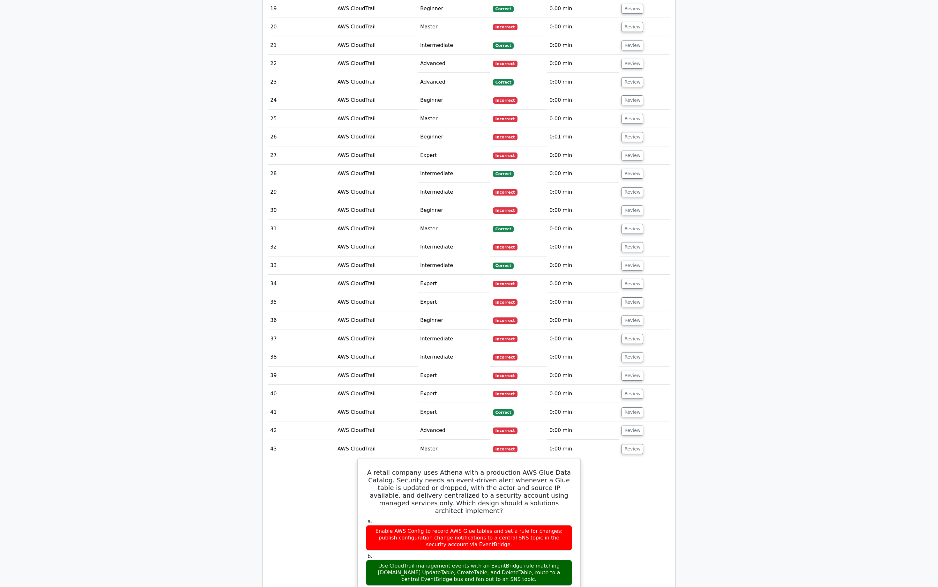
scroll to position [938, 0]
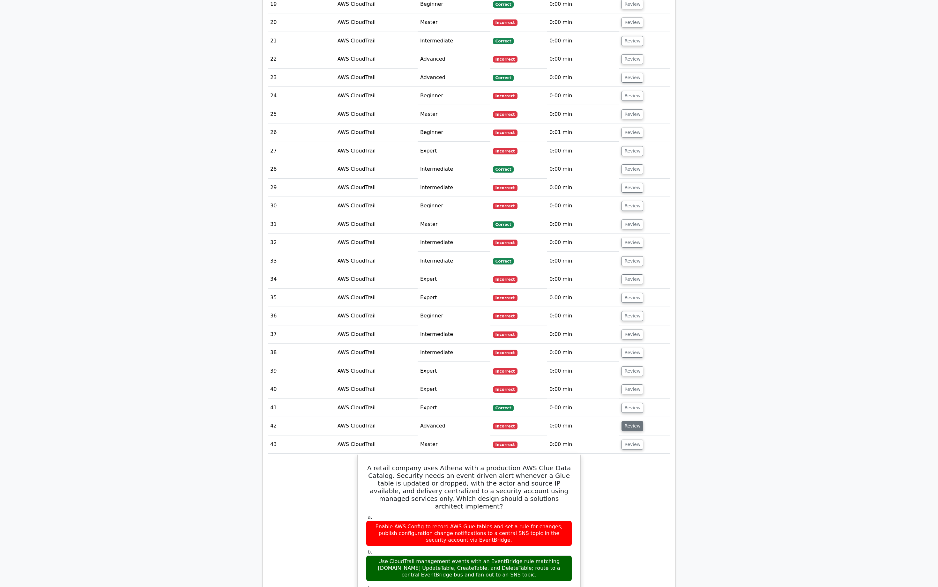
click at [629, 421] on button "Review" at bounding box center [632, 426] width 22 height 10
click at [632, 403] on button "Review" at bounding box center [632, 408] width 22 height 10
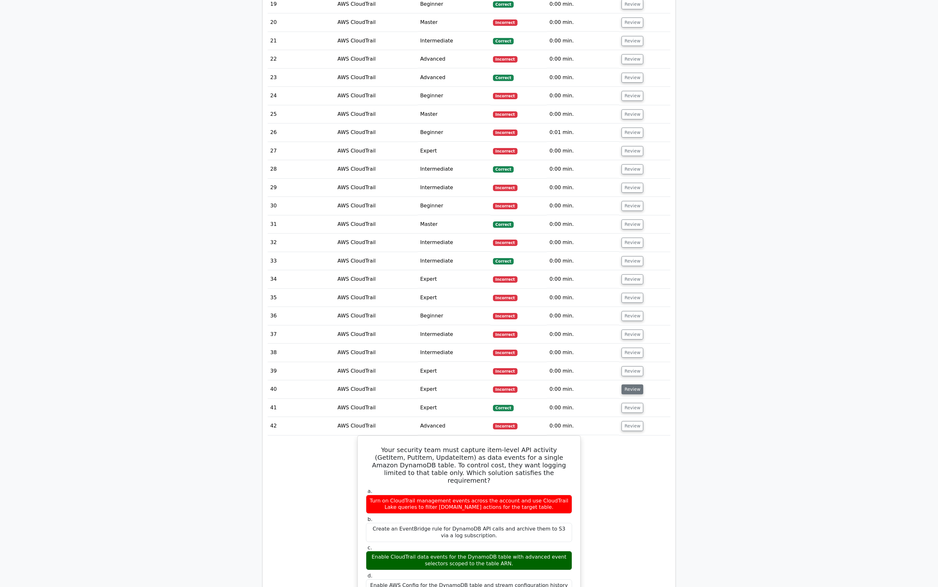
click at [632, 384] on button "Review" at bounding box center [632, 389] width 22 height 10
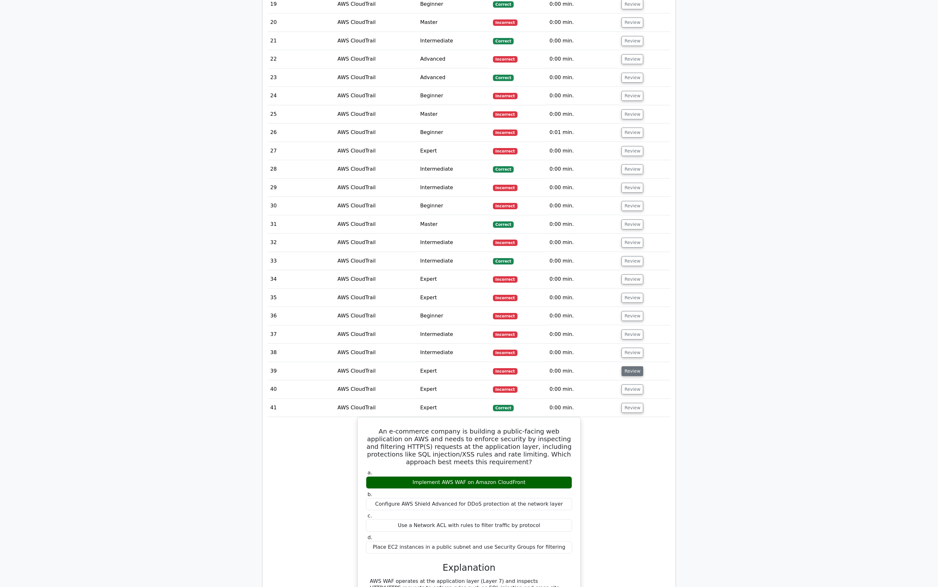
click at [633, 366] on button "Review" at bounding box center [632, 371] width 22 height 10
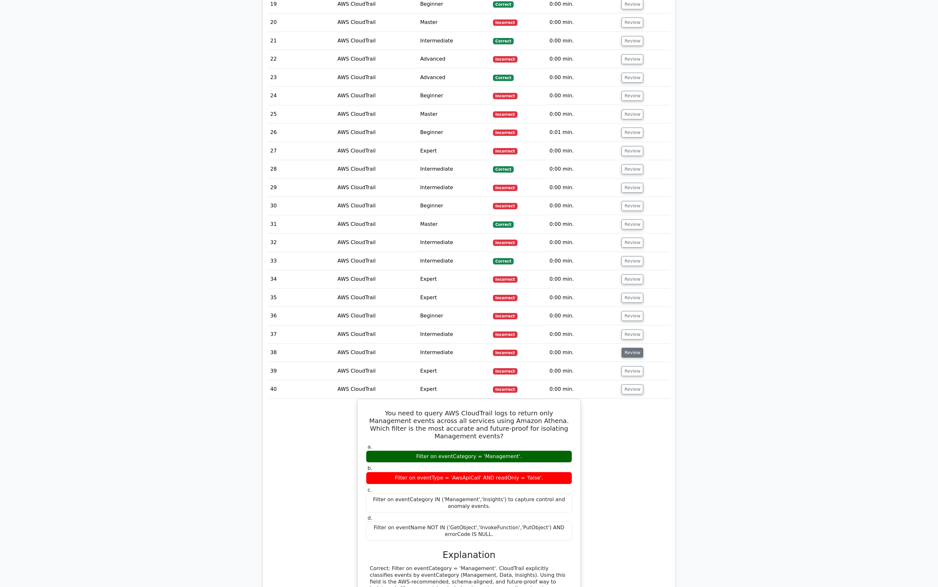
click at [633, 348] on button "Review" at bounding box center [632, 353] width 22 height 10
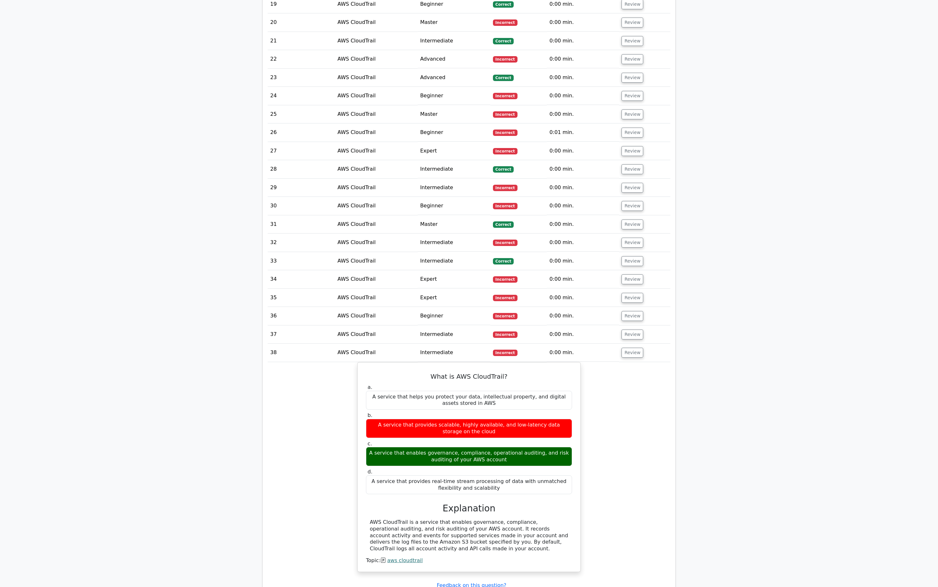
click at [633, 325] on td "Review" at bounding box center [644, 334] width 51 height 18
click at [632, 329] on button "Review" at bounding box center [632, 334] width 22 height 10
click at [632, 311] on button "Review" at bounding box center [632, 316] width 22 height 10
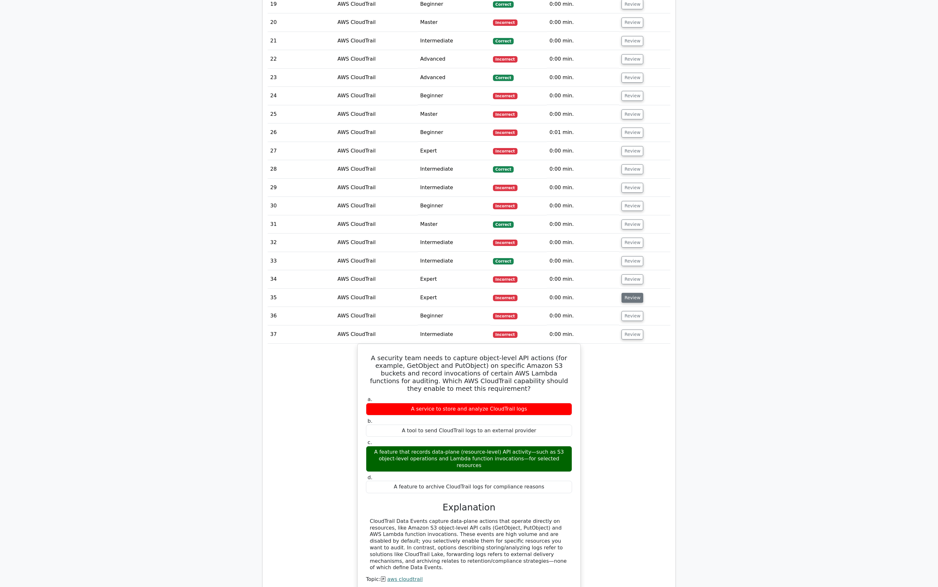
click at [633, 293] on button "Review" at bounding box center [632, 298] width 22 height 10
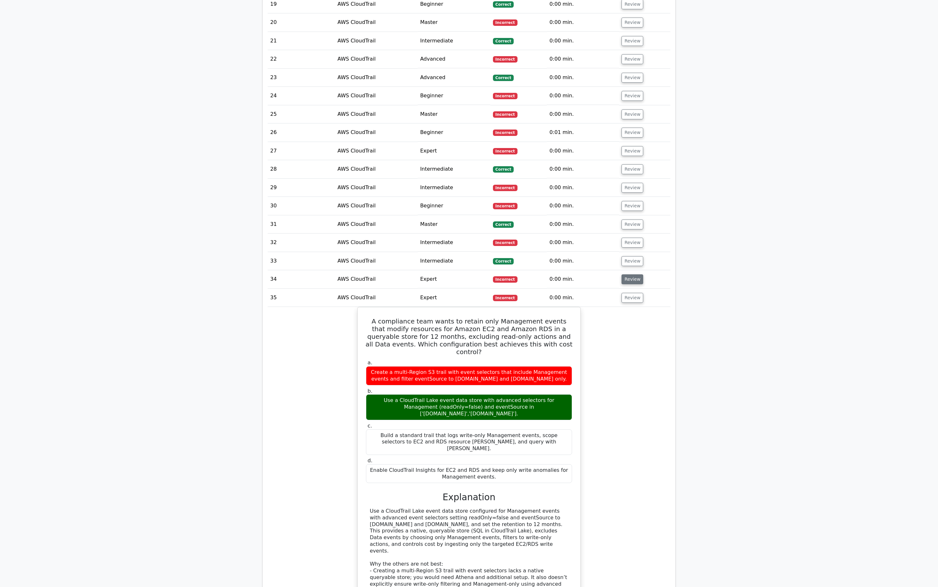
click at [633, 274] on button "Review" at bounding box center [632, 279] width 22 height 10
click at [632, 256] on button "Review" at bounding box center [632, 261] width 22 height 10
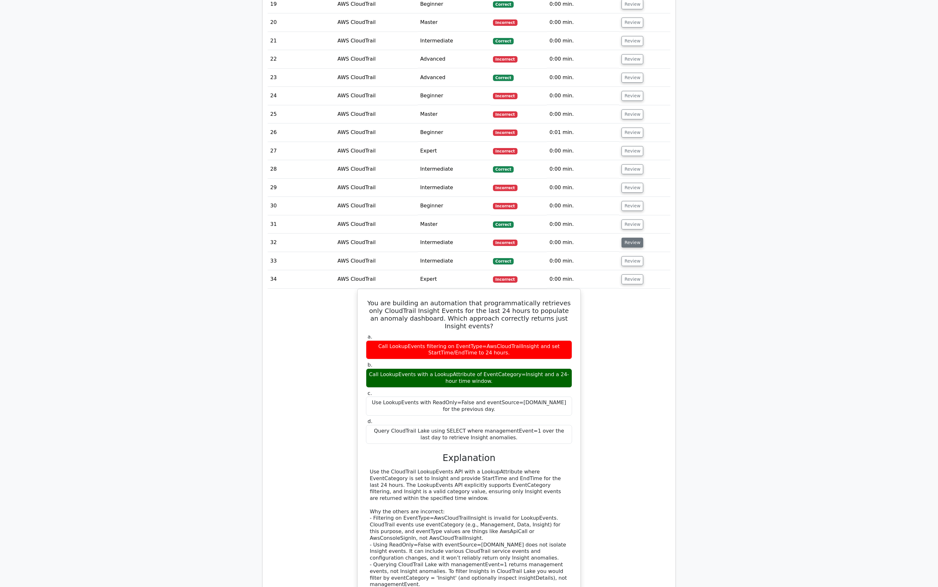
click at [633, 238] on button "Review" at bounding box center [632, 243] width 22 height 10
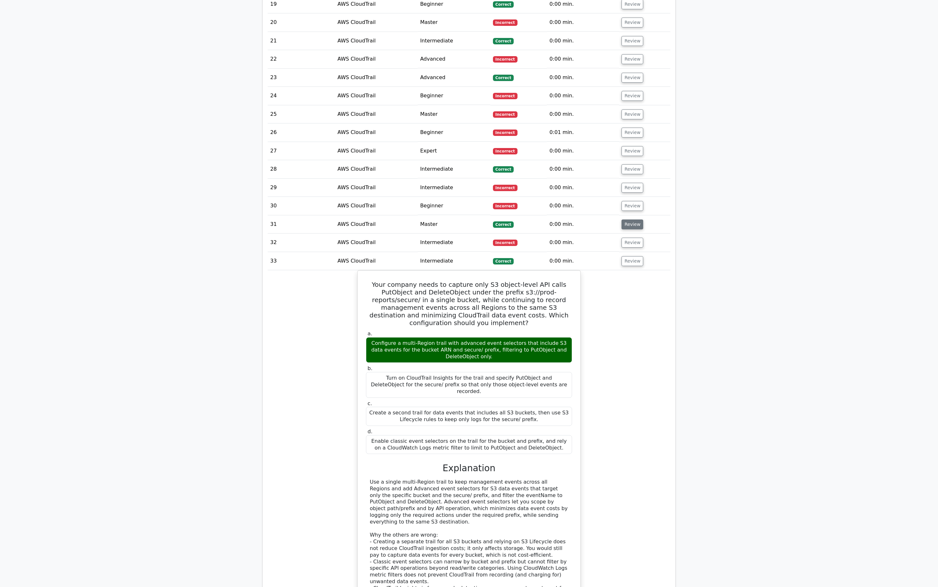
click at [633, 219] on button "Review" at bounding box center [632, 224] width 22 height 10
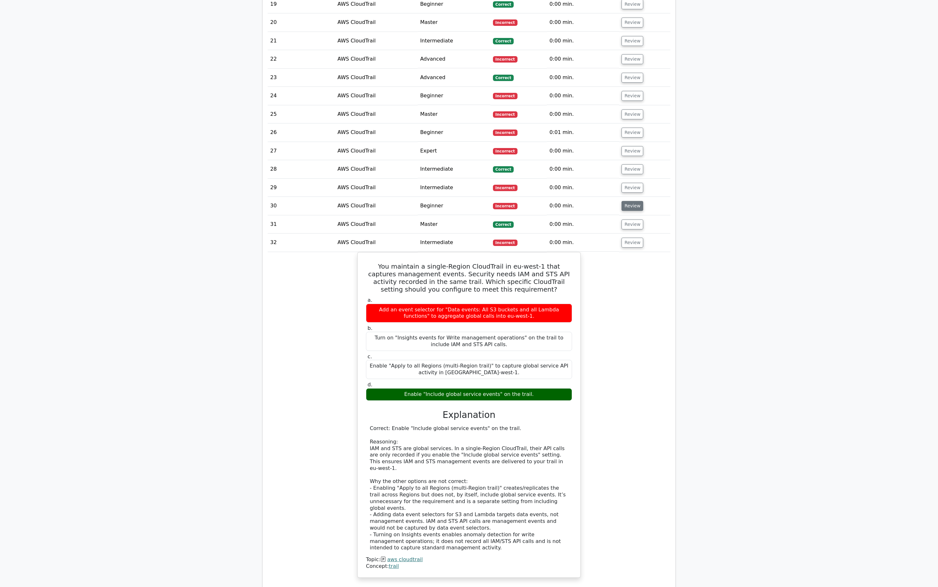
click at [635, 201] on button "Review" at bounding box center [632, 206] width 22 height 10
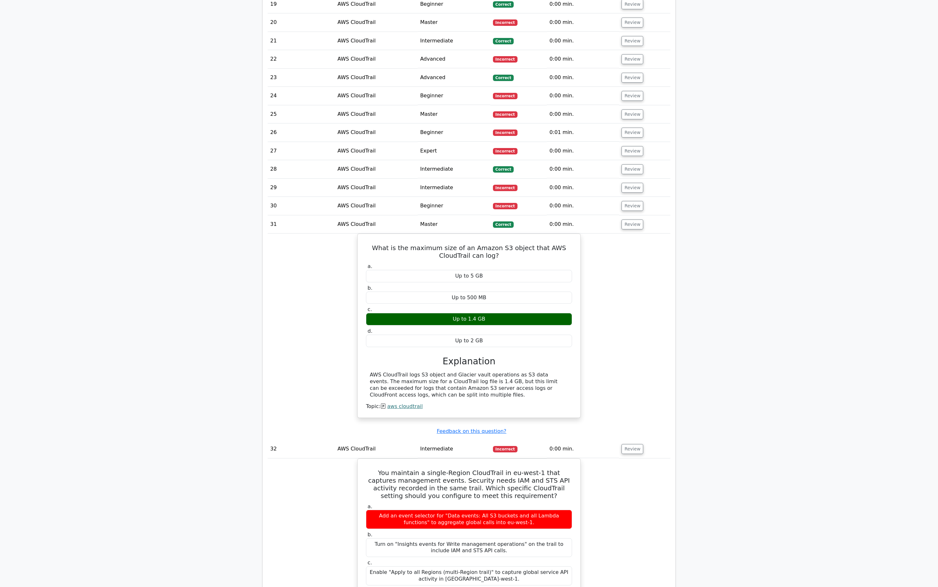
click at [633, 179] on td "Review" at bounding box center [644, 188] width 51 height 18
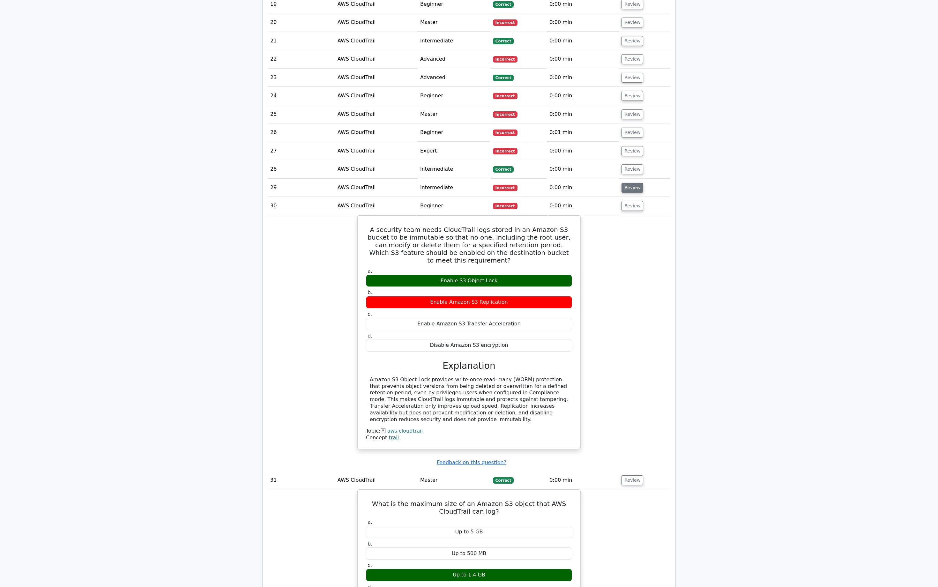
click at [632, 183] on button "Review" at bounding box center [632, 188] width 22 height 10
click at [631, 164] on button "Review" at bounding box center [632, 169] width 22 height 10
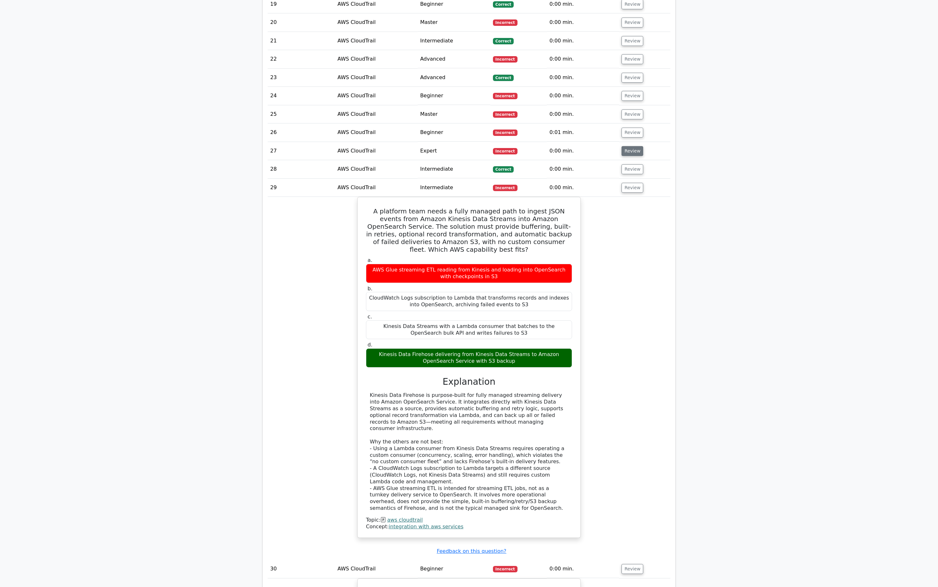
click at [633, 146] on button "Review" at bounding box center [632, 151] width 22 height 10
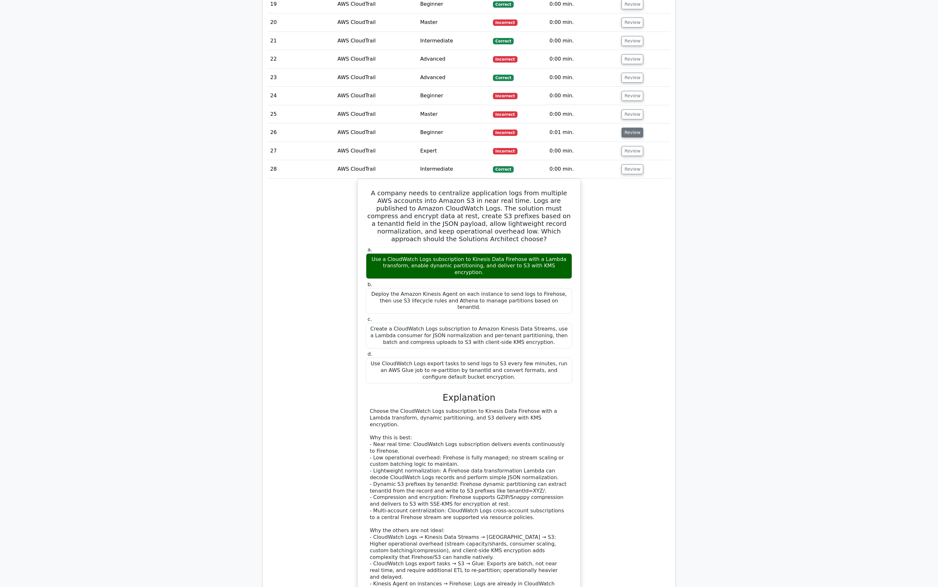
click at [633, 128] on button "Review" at bounding box center [632, 133] width 22 height 10
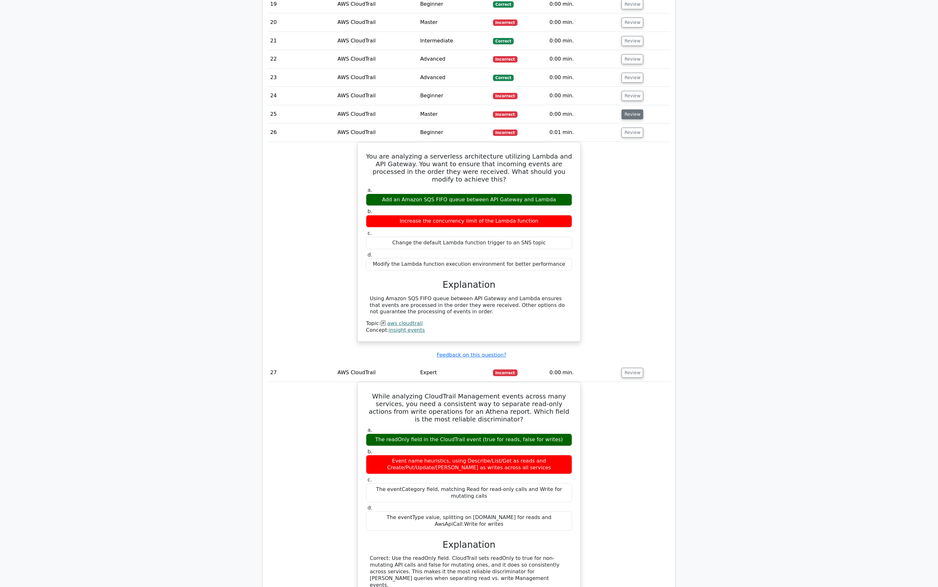
click at [633, 109] on button "Review" at bounding box center [632, 114] width 22 height 10
click at [633, 91] on button "Review" at bounding box center [632, 96] width 22 height 10
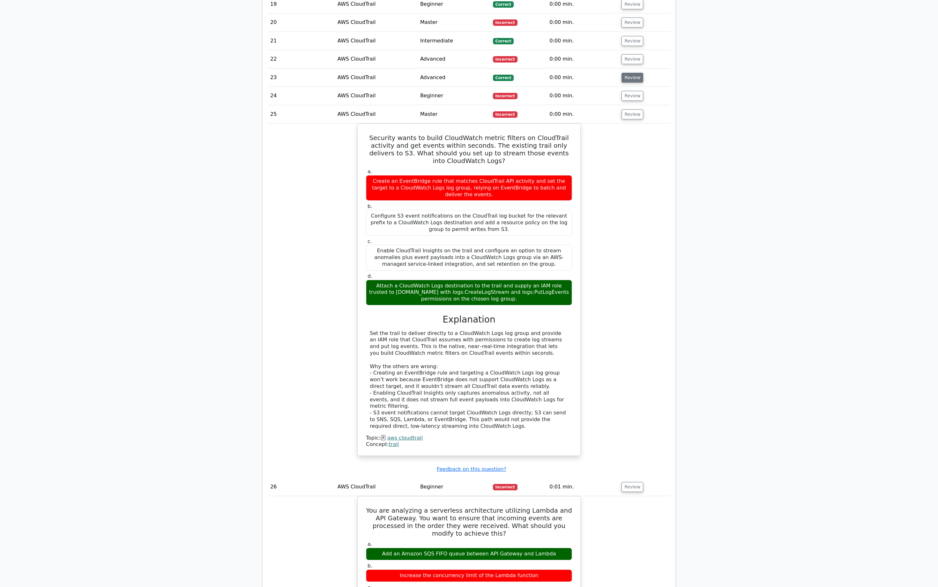
click at [633, 73] on button "Review" at bounding box center [632, 78] width 22 height 10
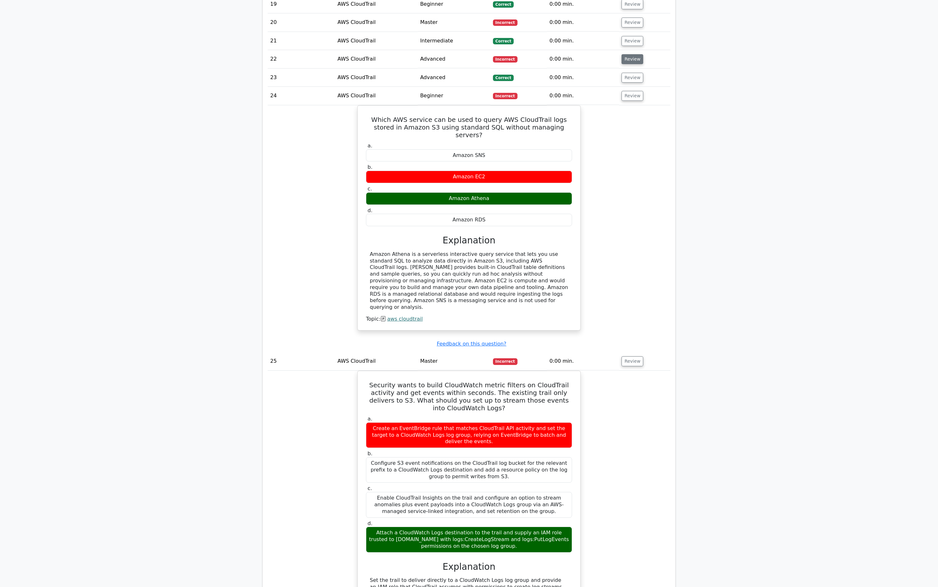
click at [633, 54] on button "Review" at bounding box center [632, 59] width 22 height 10
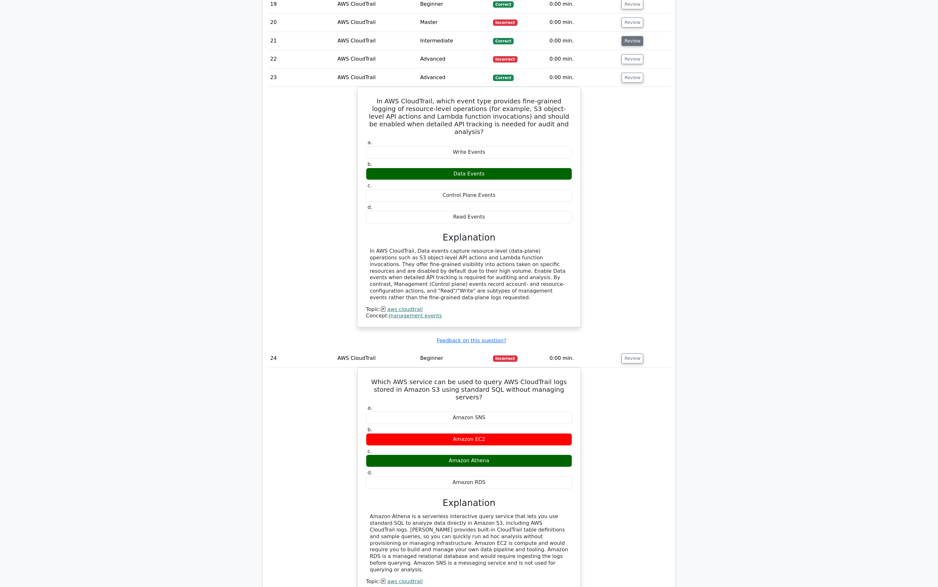
click at [633, 36] on button "Review" at bounding box center [632, 41] width 22 height 10
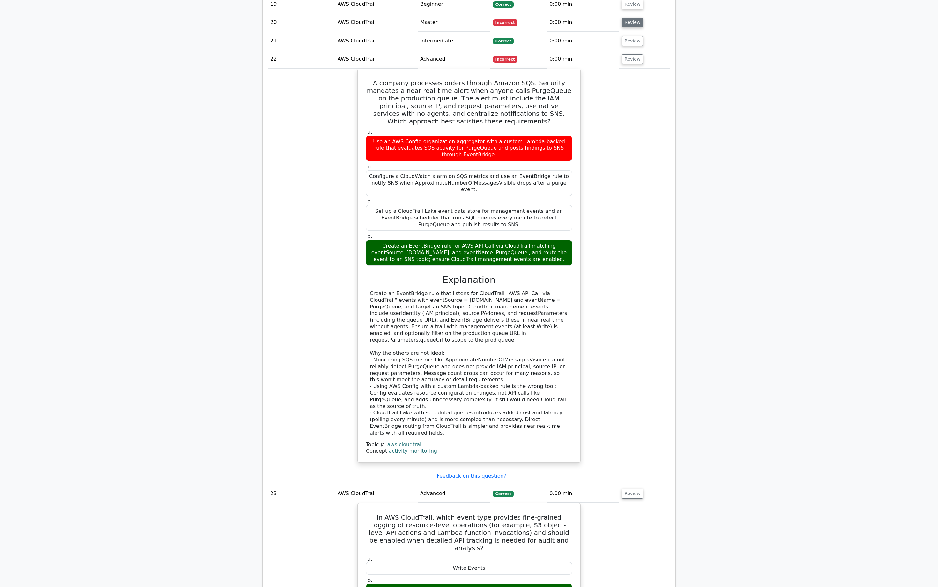
click at [630, 18] on button "Review" at bounding box center [632, 23] width 22 height 10
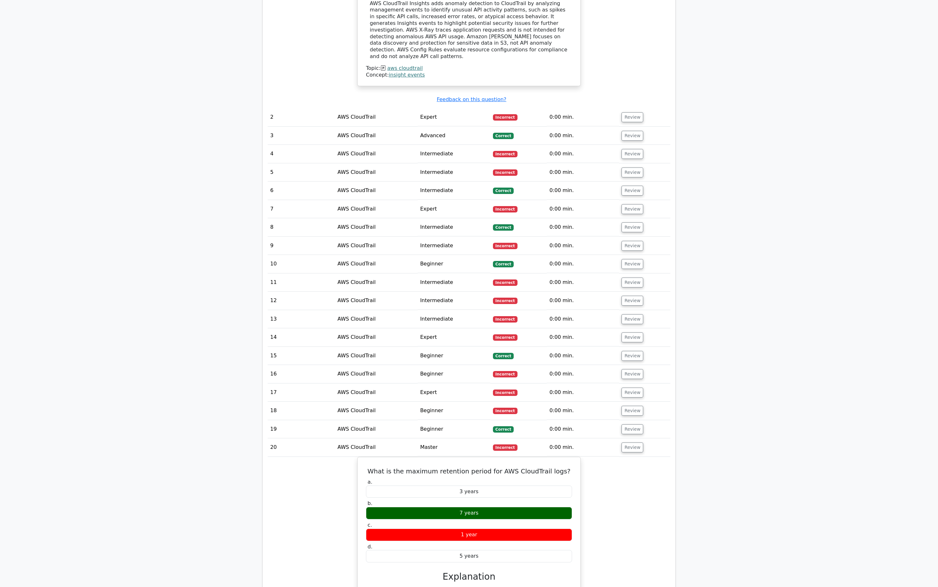
scroll to position [552, 0]
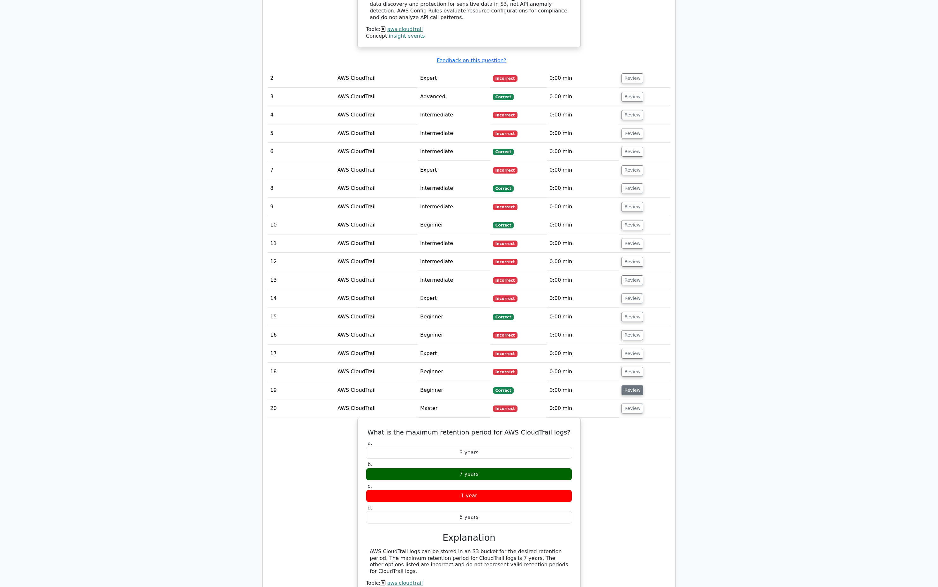
click at [631, 385] on button "Review" at bounding box center [632, 390] width 22 height 10
click at [631, 367] on button "Review" at bounding box center [632, 372] width 22 height 10
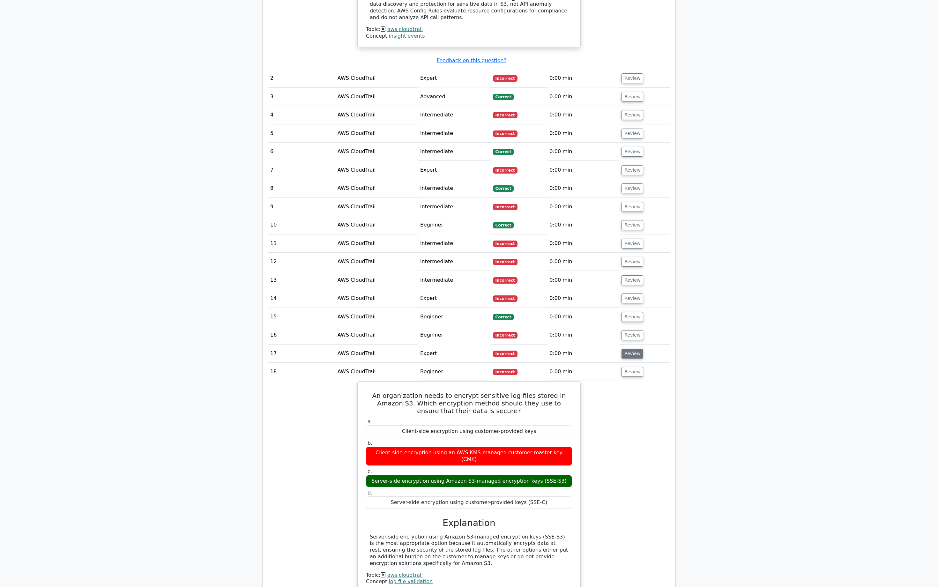
click at [633, 349] on button "Review" at bounding box center [632, 354] width 22 height 10
click at [633, 330] on button "Review" at bounding box center [632, 335] width 22 height 10
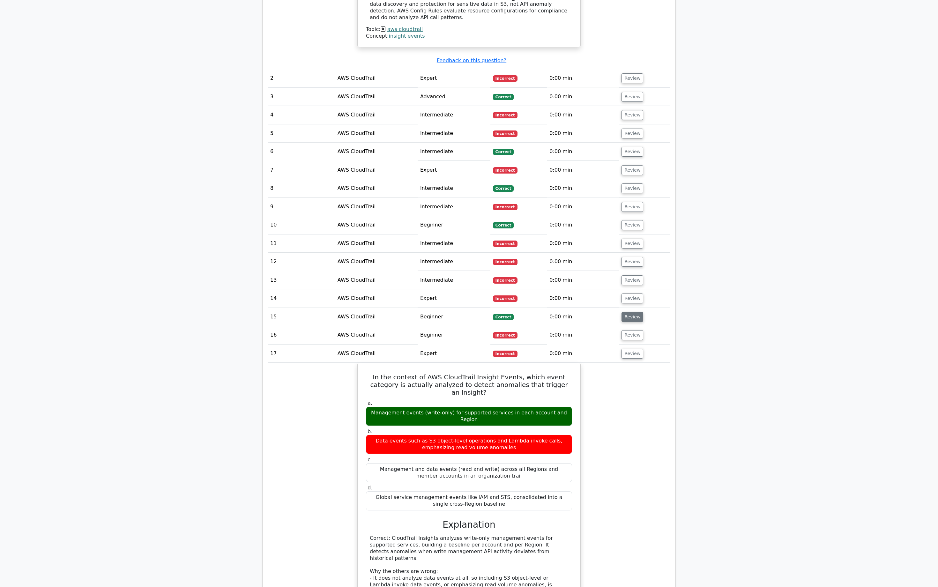
click at [631, 312] on button "Review" at bounding box center [632, 317] width 22 height 10
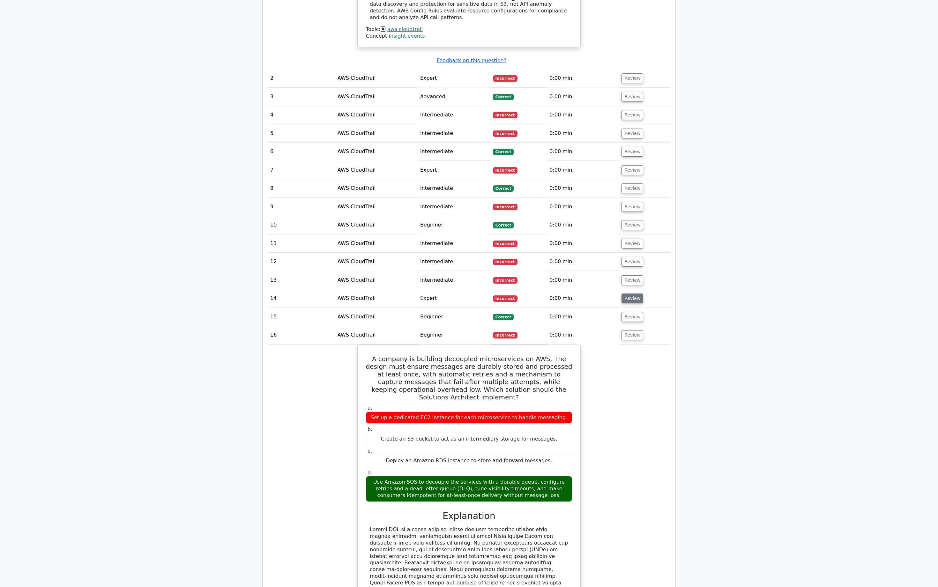
click at [631, 293] on button "Review" at bounding box center [632, 298] width 22 height 10
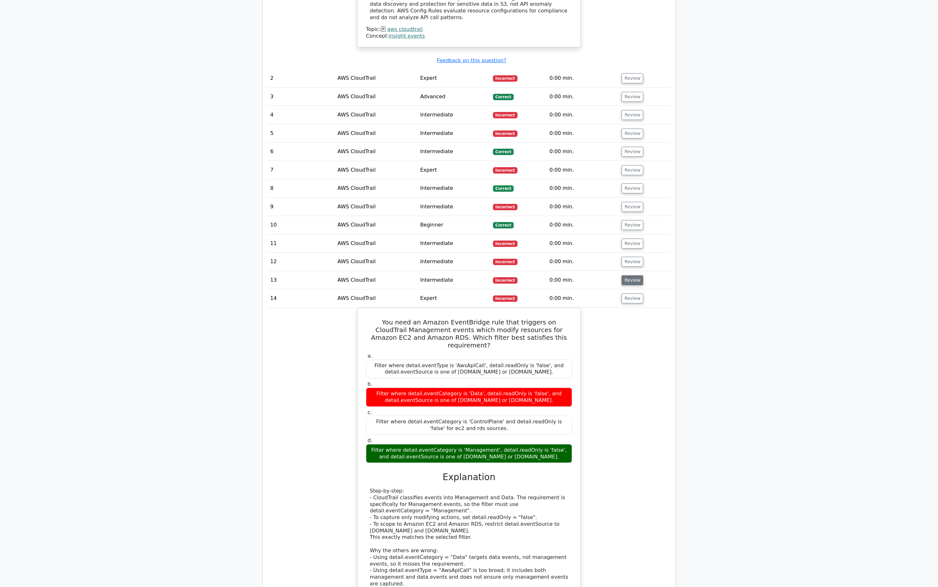
click at [631, 275] on button "Review" at bounding box center [632, 280] width 22 height 10
click at [632, 257] on button "Review" at bounding box center [632, 262] width 22 height 10
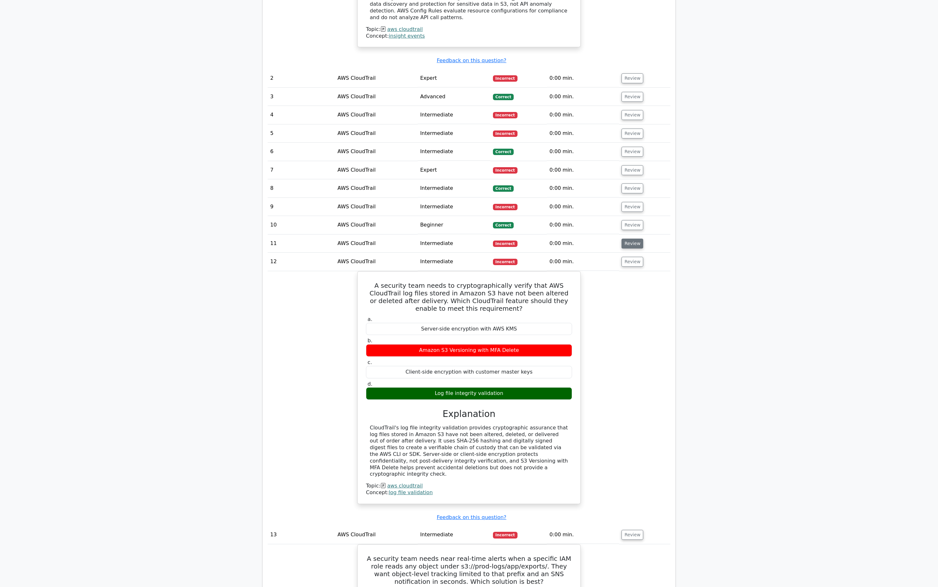
click at [632, 239] on button "Review" at bounding box center [632, 244] width 22 height 10
click at [632, 220] on button "Review" at bounding box center [632, 225] width 22 height 10
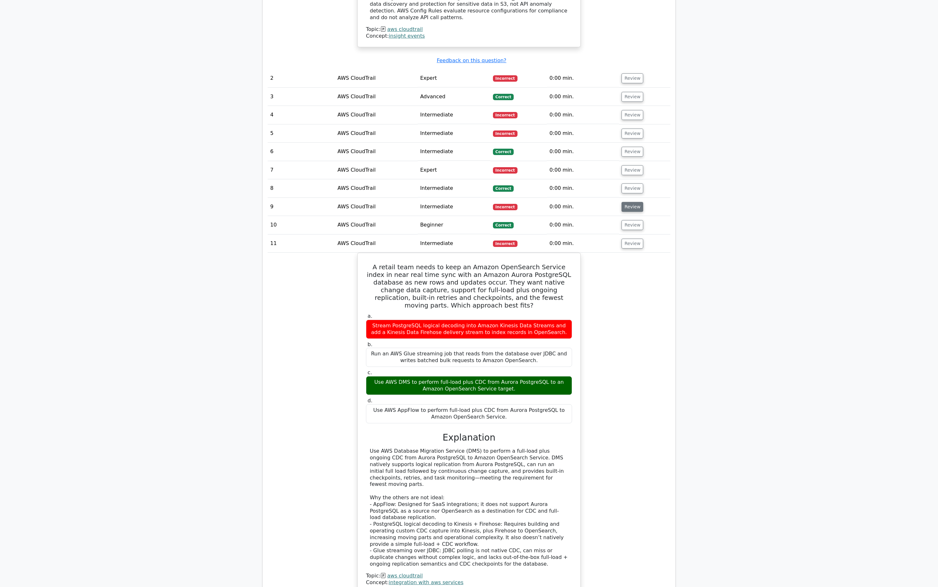
click at [632, 202] on button "Review" at bounding box center [632, 207] width 22 height 10
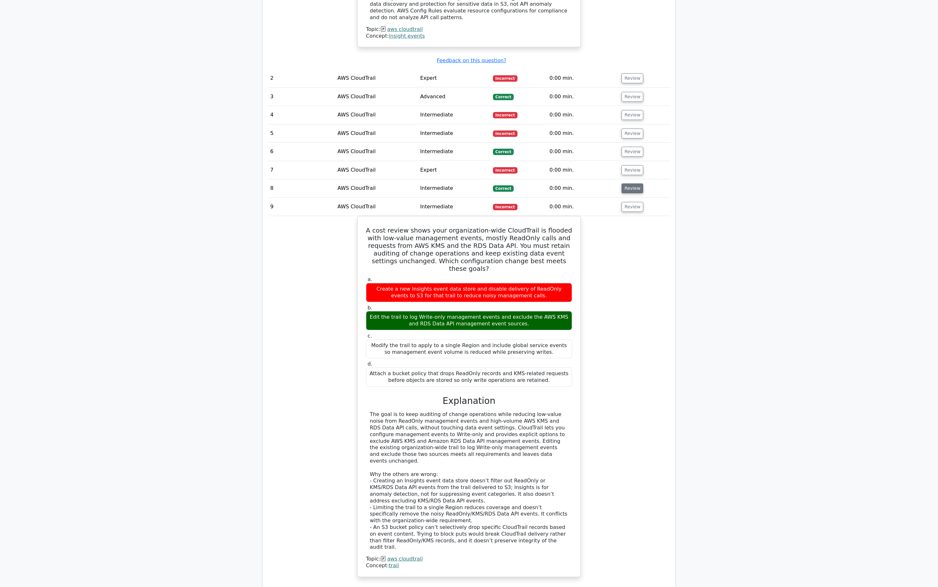
click at [633, 183] on button "Review" at bounding box center [632, 188] width 22 height 10
click at [632, 165] on button "Review" at bounding box center [632, 170] width 22 height 10
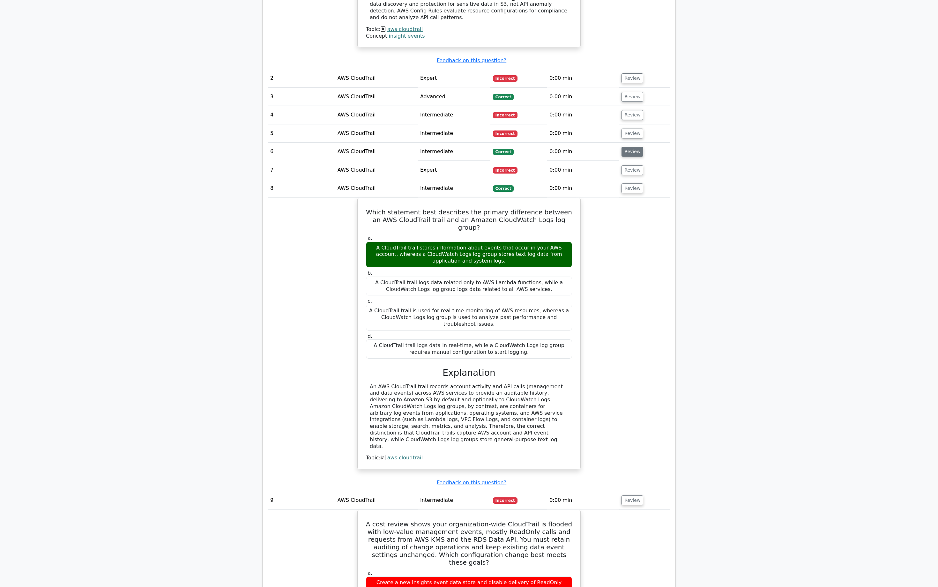
click at [629, 147] on button "Review" at bounding box center [632, 152] width 22 height 10
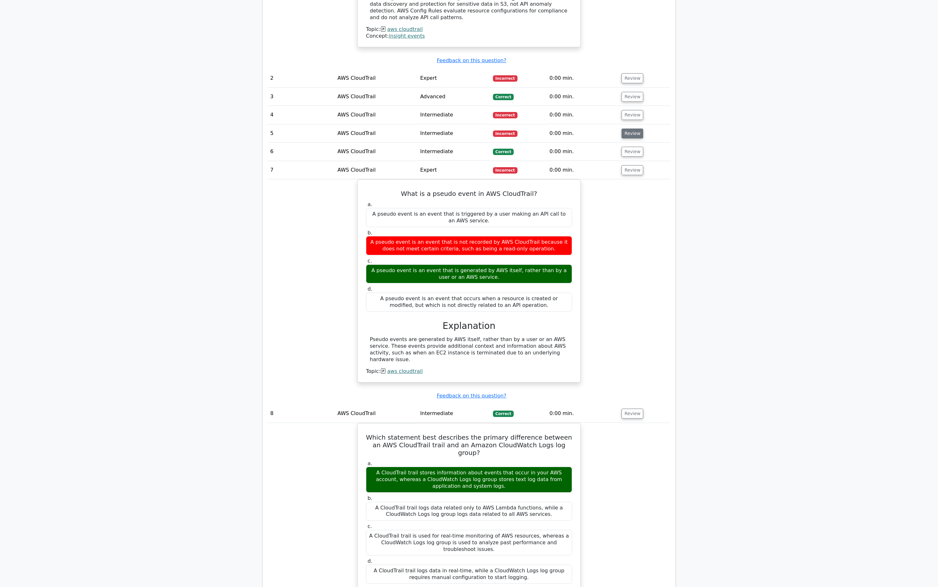
click at [629, 129] on button "Review" at bounding box center [632, 134] width 22 height 10
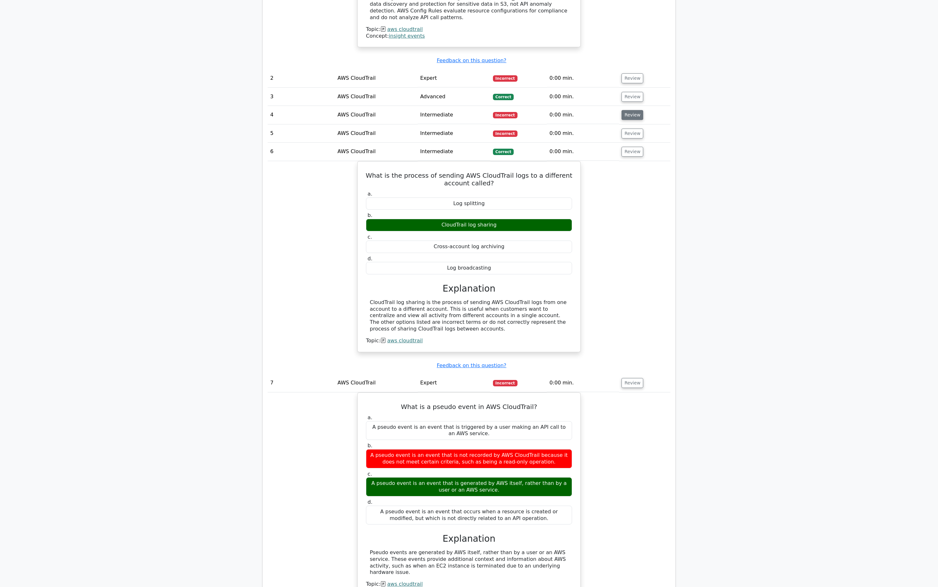
click at [630, 110] on button "Review" at bounding box center [632, 115] width 22 height 10
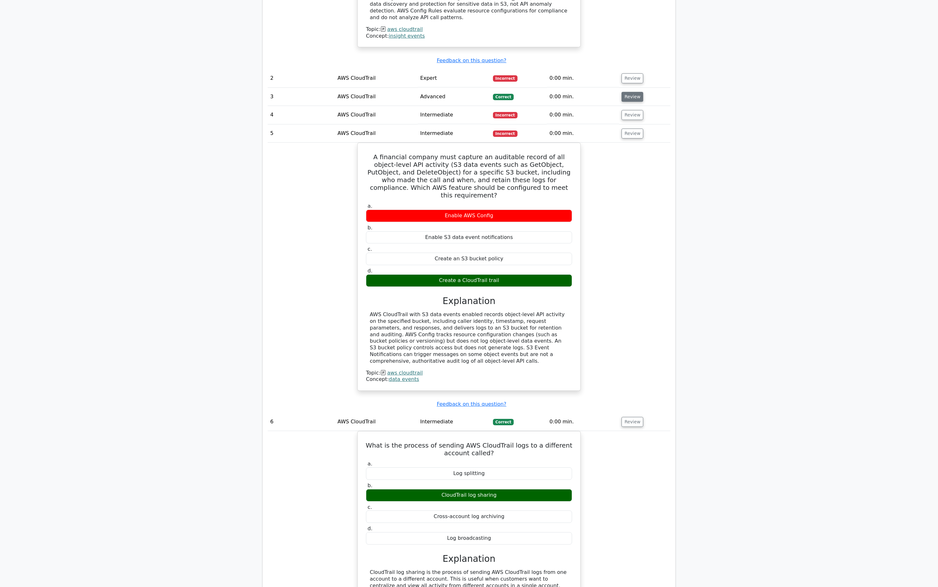
click at [628, 92] on button "Review" at bounding box center [632, 97] width 22 height 10
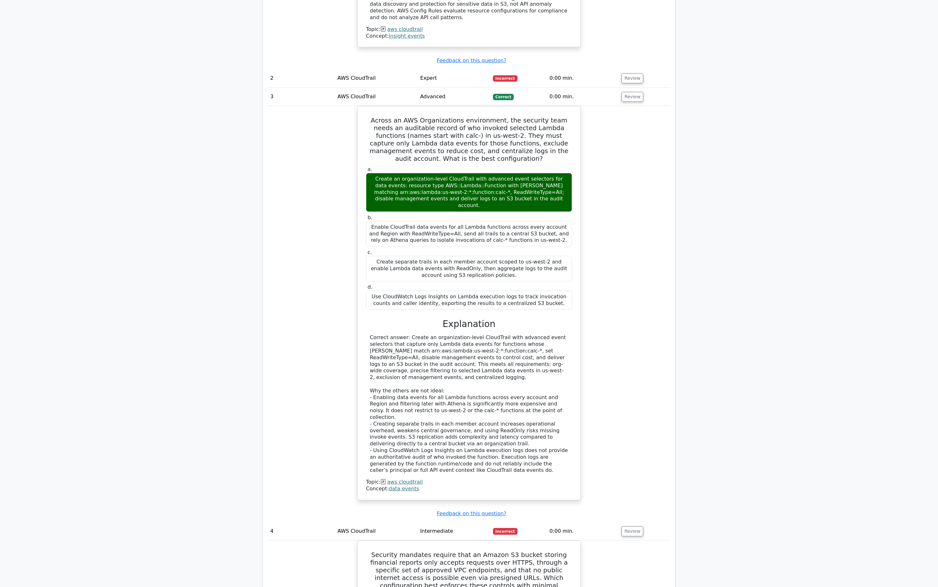
click at [628, 69] on td "Review" at bounding box center [644, 78] width 51 height 18
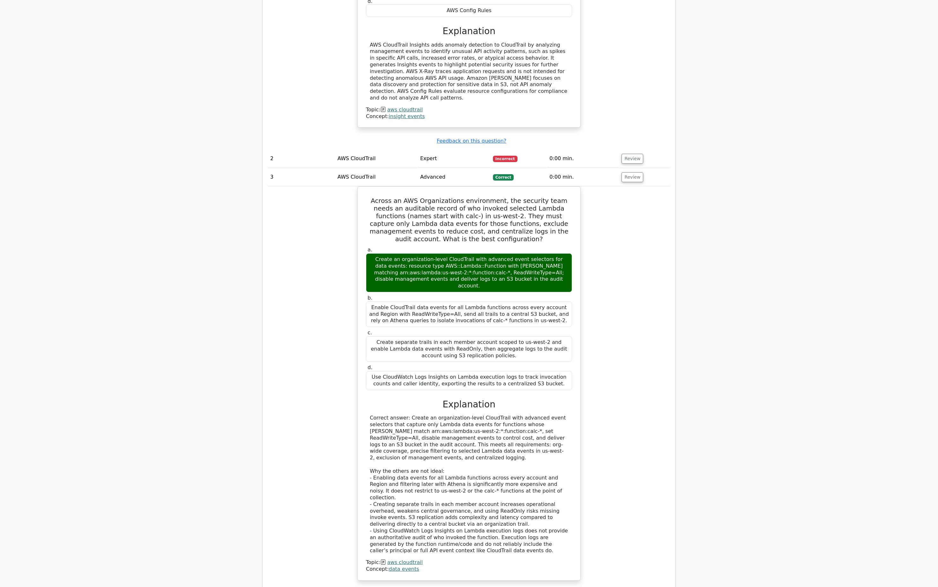
scroll to position [462, 0]
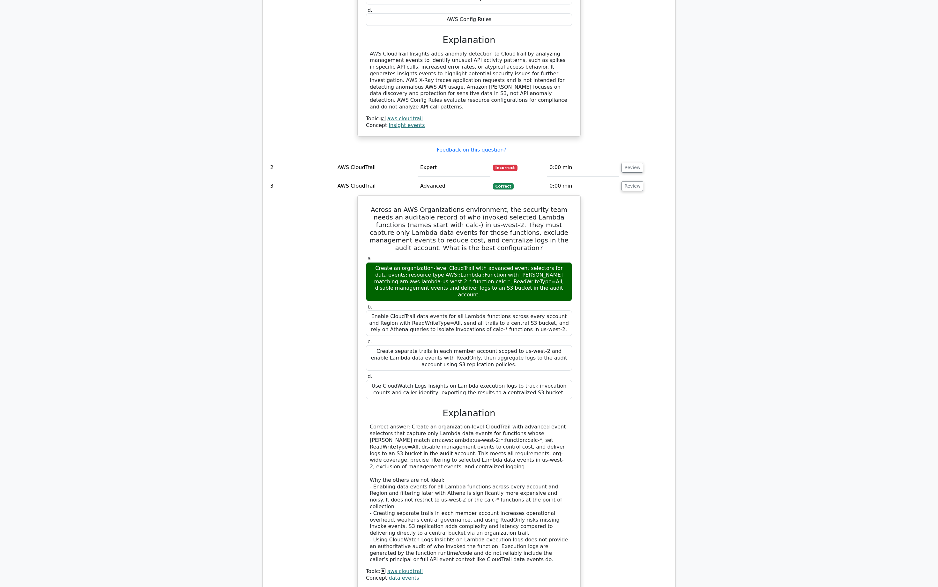
click at [633, 159] on td "Review" at bounding box center [644, 168] width 51 height 18
click at [633, 163] on button "Review" at bounding box center [632, 168] width 22 height 10
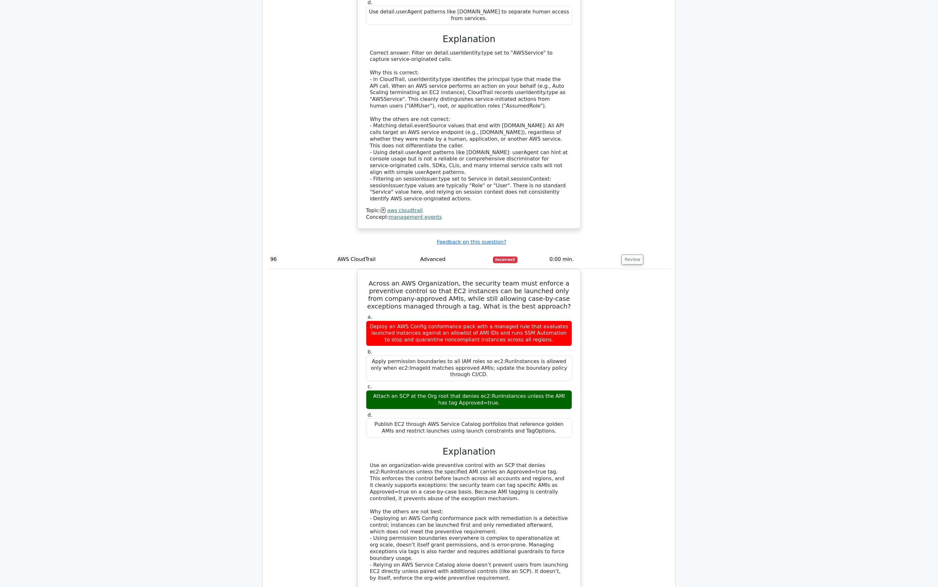
scroll to position [33480, 0]
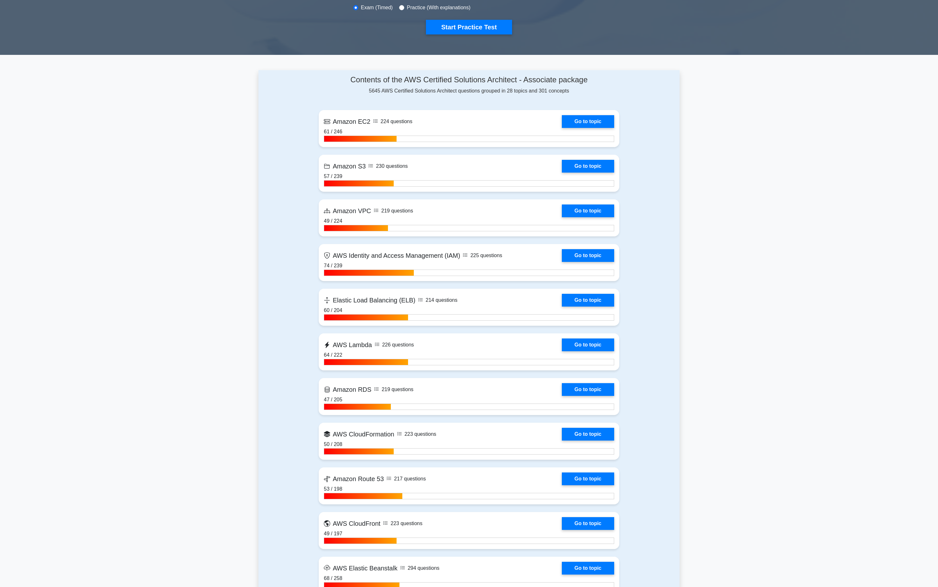
scroll to position [241, 0]
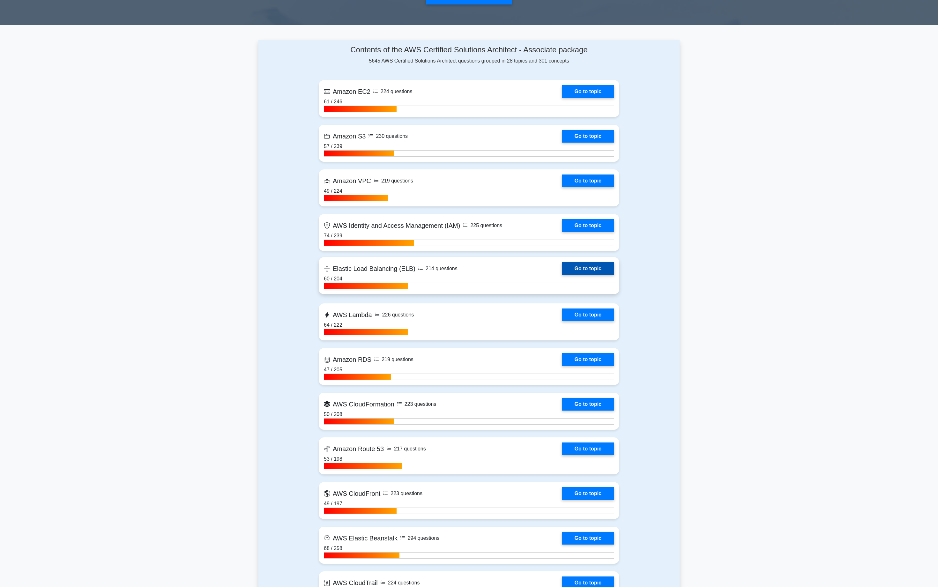
click at [562, 269] on link "Go to topic" at bounding box center [588, 268] width 52 height 13
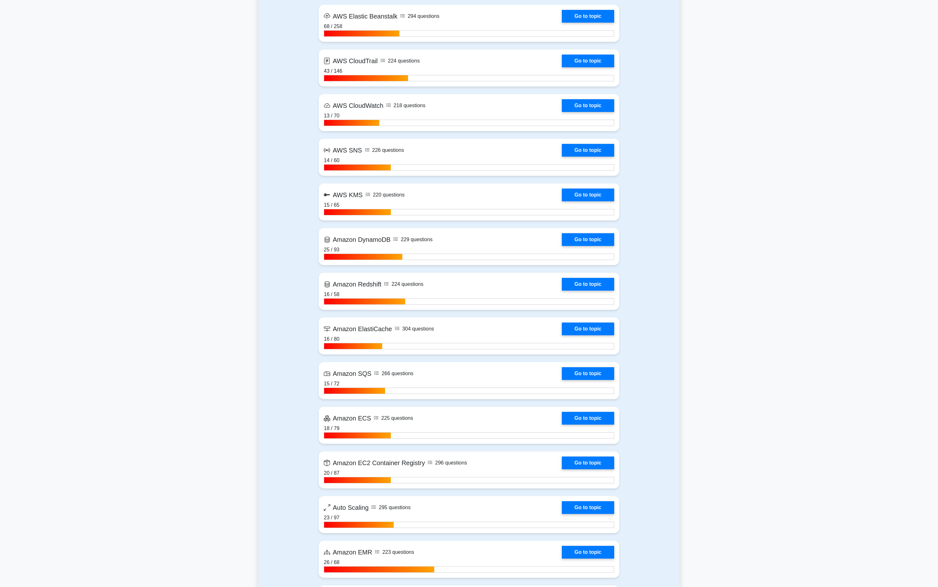
scroll to position [762, 0]
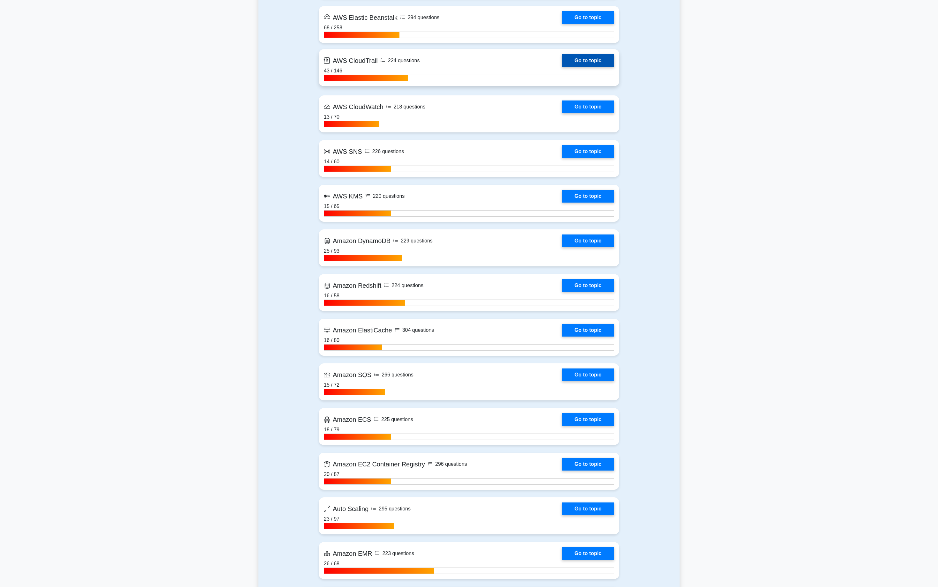
click at [597, 64] on link "Go to topic" at bounding box center [588, 60] width 52 height 13
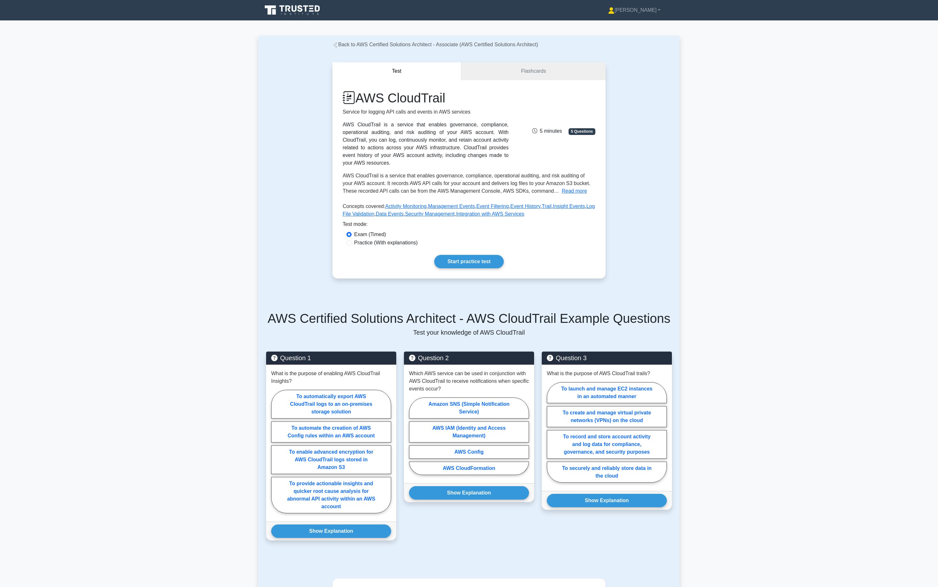
scroll to position [134, 0]
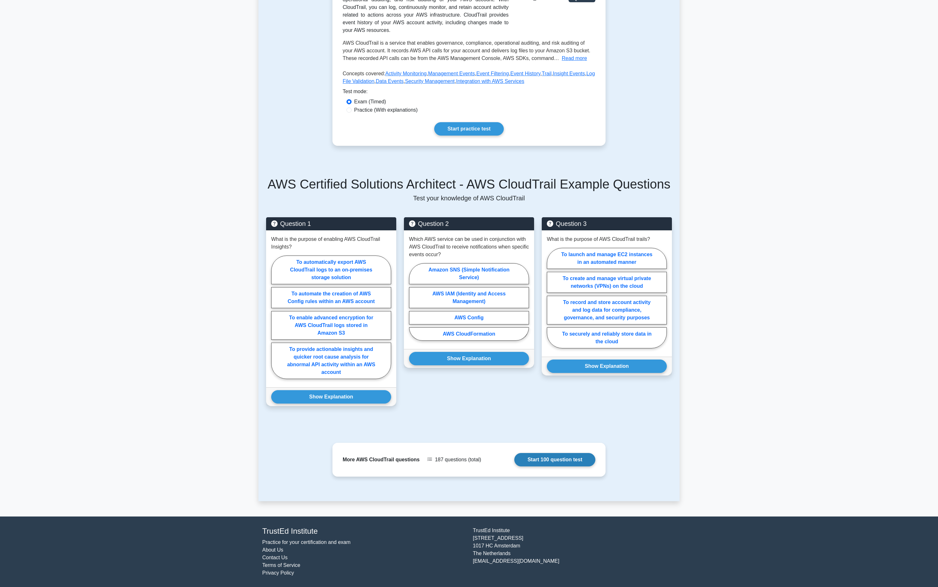
click at [559, 459] on link "Start 100 question test" at bounding box center [554, 459] width 81 height 13
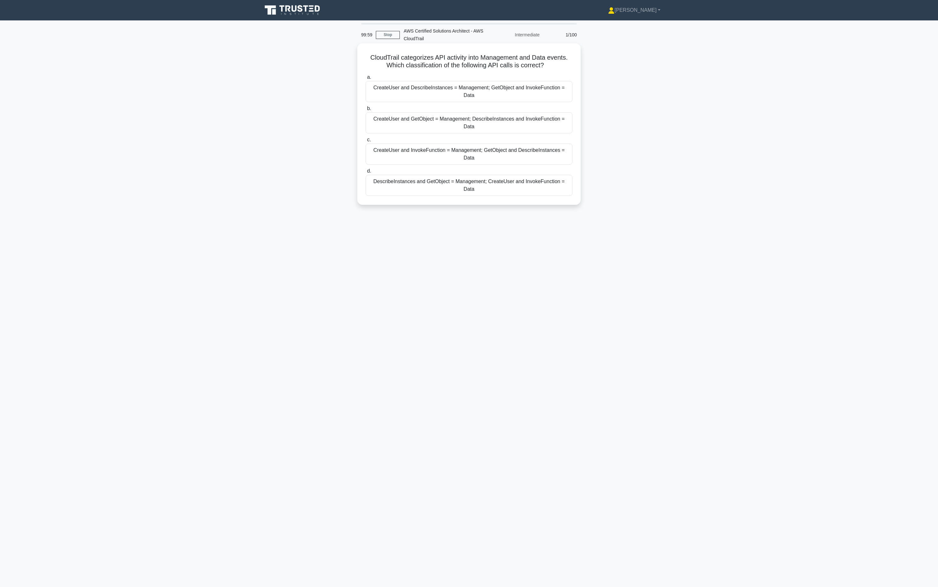
click at [462, 149] on div "CreateUser and InvokeFunction = Management; GetObject and DescribeInstances = D…" at bounding box center [469, 154] width 207 height 21
click at [366, 142] on input "c. CreateUser and InvokeFunction = Management; GetObject and DescribeInstances …" at bounding box center [366, 140] width 0 height 4
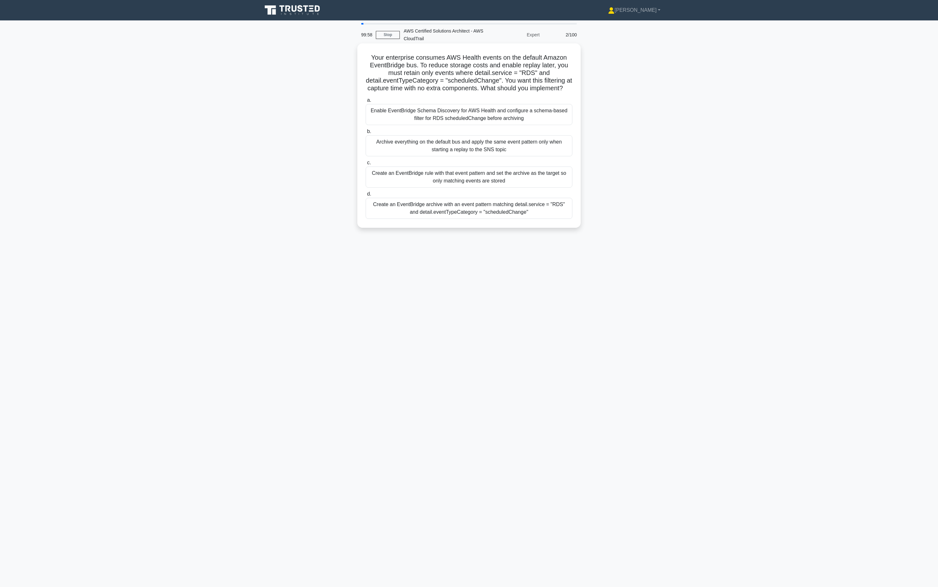
click at [462, 149] on div "Archive everything on the default bus and apply the same event pattern only whe…" at bounding box center [469, 145] width 207 height 21
click at [366, 134] on input "b. Archive everything on the default bus and apply the same event pattern only …" at bounding box center [366, 131] width 0 height 4
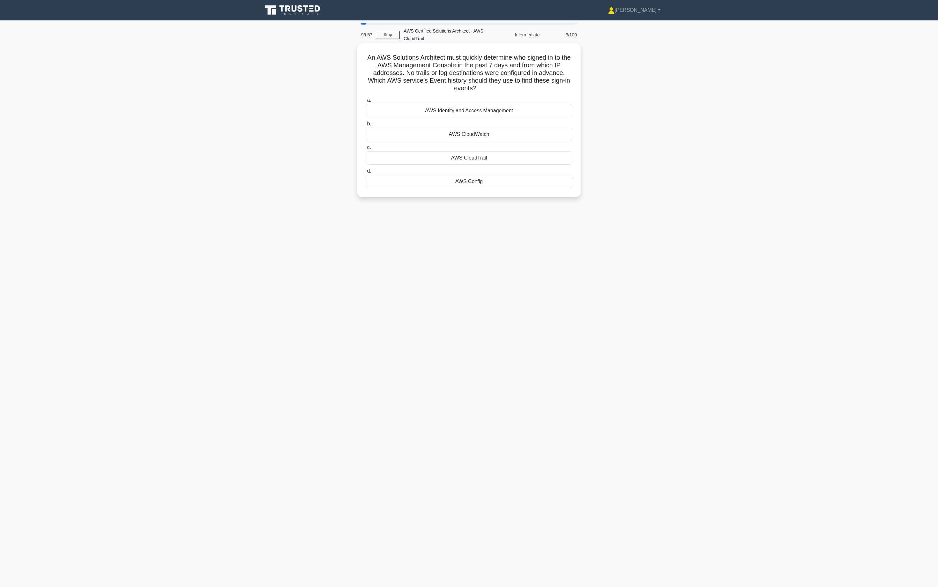
click at [462, 149] on label "c. AWS CloudTrail" at bounding box center [469, 154] width 207 height 21
click at [366, 149] on input "c. AWS CloudTrail" at bounding box center [366, 147] width 0 height 4
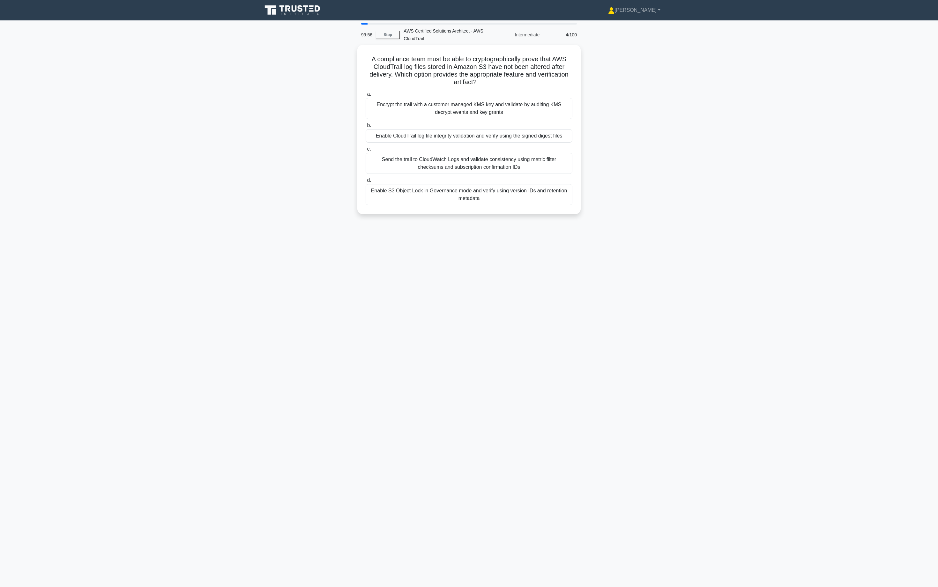
click at [463, 149] on label "c. Send the trail to CloudWatch Logs and validate consistency using metric filt…" at bounding box center [469, 159] width 207 height 29
click at [366, 149] on input "c. Send the trail to CloudWatch Logs and validate consistency using metric filt…" at bounding box center [366, 149] width 0 height 4
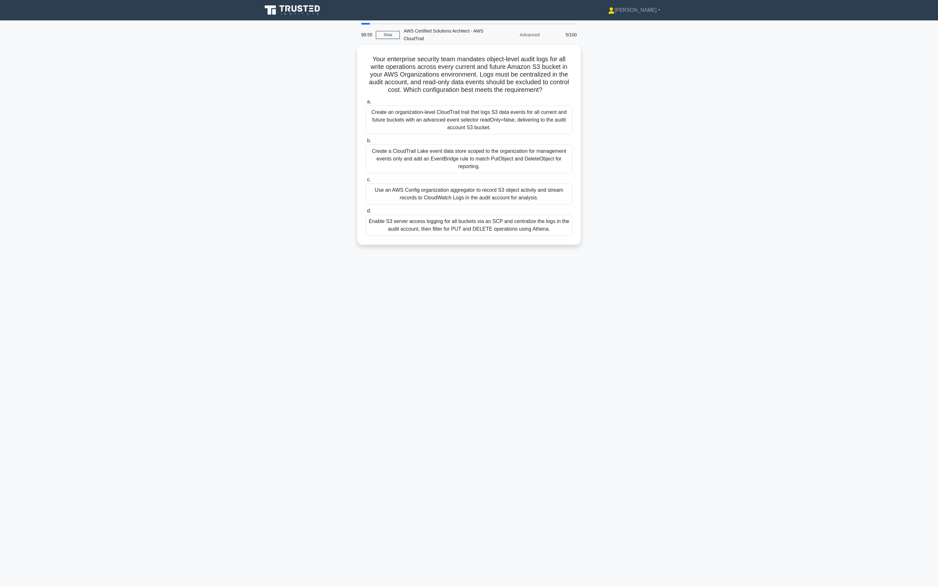
click at [469, 145] on div "Create a CloudTrail Lake event data store scoped to the organization for manage…" at bounding box center [469, 158] width 207 height 29
click at [366, 143] on input "b. Create a CloudTrail Lake event data store scoped to the organization for man…" at bounding box center [366, 141] width 0 height 4
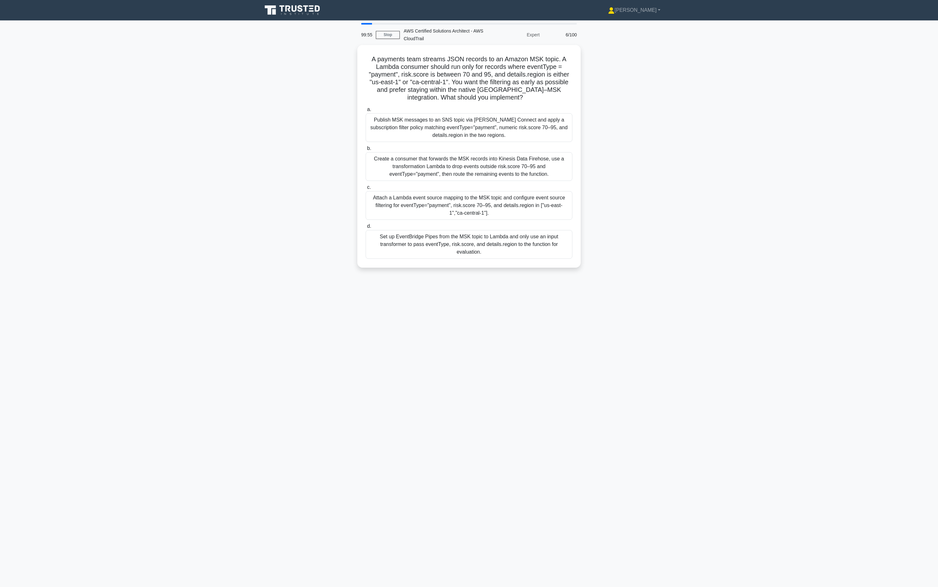
click at [469, 145] on label "b. Create a consumer that forwards the MSK records into Kinesis Data Firehose, …" at bounding box center [469, 162] width 207 height 36
click at [366, 146] on input "b. Create a consumer that forwards the MSK records into Kinesis Data Firehose, …" at bounding box center [366, 148] width 0 height 4
click at [477, 147] on label "b. Create an organization-level Amazon EventBridge rule that matches CloudTrail…" at bounding box center [469, 161] width 207 height 36
click at [366, 147] on input "b. Create an organization-level Amazon EventBridge rule that matches CloudTrail…" at bounding box center [366, 147] width 0 height 4
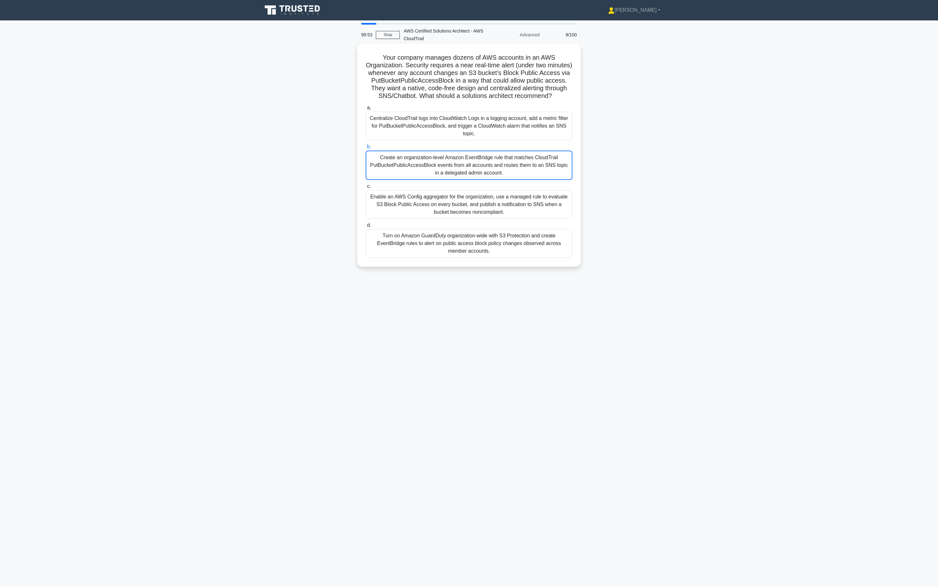
click at [489, 157] on div "Create an organization-level Amazon EventBridge rule that matches CloudTrail Pu…" at bounding box center [469, 165] width 207 height 29
click at [366, 149] on input "b. Create an organization-level Amazon EventBridge rule that matches CloudTrail…" at bounding box center [366, 147] width 0 height 4
click at [489, 157] on div "Create an organization-level Amazon EventBridge rule that matches CloudTrail Pu…" at bounding box center [469, 165] width 207 height 29
click at [366, 149] on input "b. Create an organization-level Amazon EventBridge rule that matches CloudTrail…" at bounding box center [366, 147] width 0 height 4
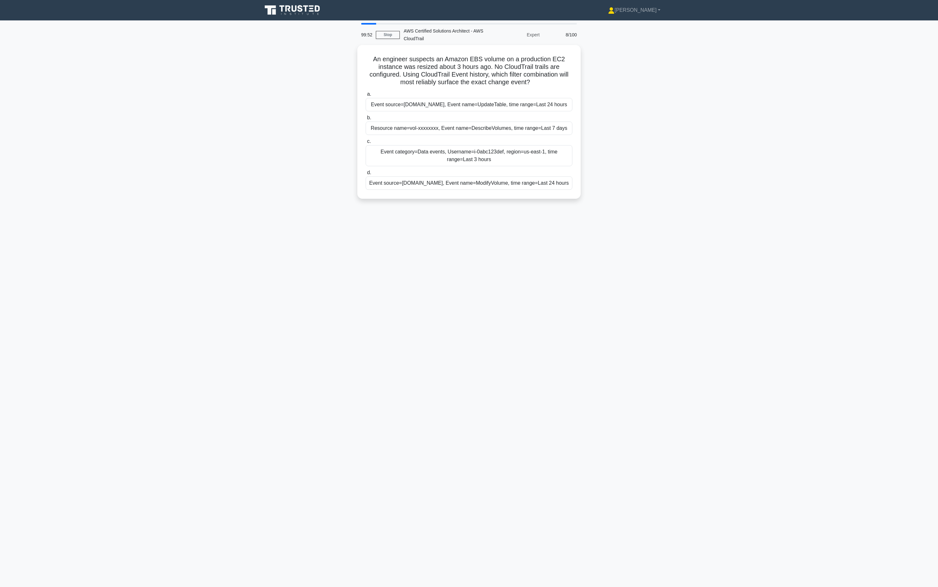
click at [489, 157] on div "Event category=Data events, Username=i-0abc123def, region=us-east-1, time range…" at bounding box center [469, 155] width 207 height 21
click at [366, 144] on input "c. Event category=Data events, Username=i-0abc123def, region=us-east-1, time ra…" at bounding box center [366, 141] width 0 height 4
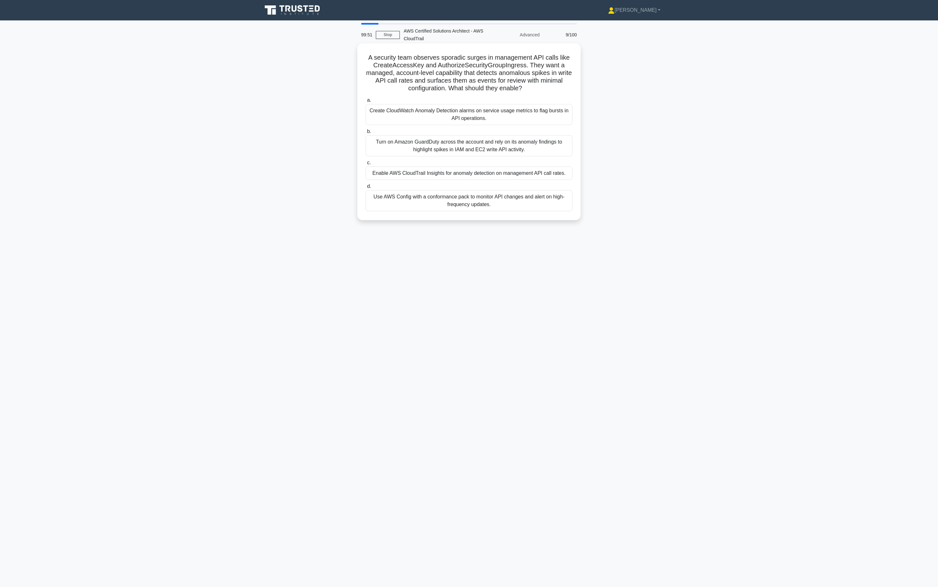
click at [496, 152] on div "Turn on Amazon GuardDuty across the account and rely on its anomaly findings to…" at bounding box center [469, 145] width 207 height 21
click at [366, 134] on input "b. Turn on Amazon GuardDuty across the account and rely on its anomaly findings…" at bounding box center [366, 131] width 0 height 4
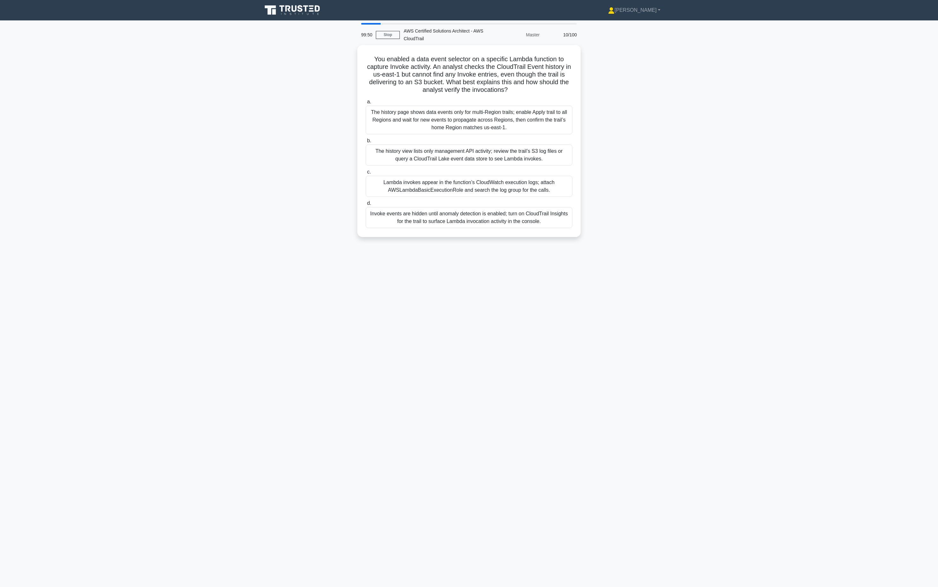
click at [497, 152] on div "The history view lists only management API activity; review the trail’s S3 log …" at bounding box center [469, 154] width 207 height 21
click at [366, 143] on input "b. The history view lists only management API activity; review the trail’s S3 l…" at bounding box center [366, 141] width 0 height 4
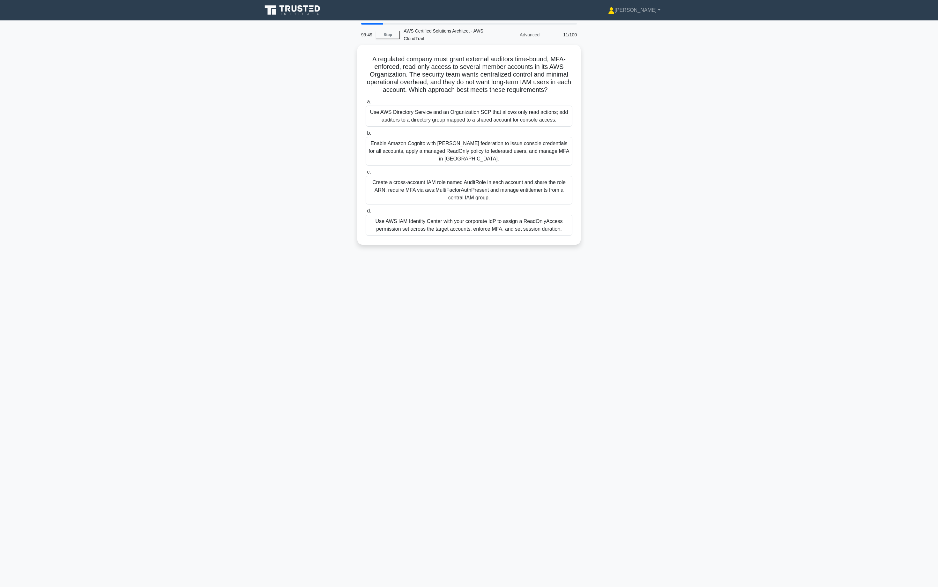
click at [496, 152] on div "Enable Amazon Cognito with [PERSON_NAME] federation to issue console credential…" at bounding box center [469, 151] width 207 height 29
click at [366, 135] on input "b. Enable Amazon Cognito with SAML federation to issue console credentials for …" at bounding box center [366, 133] width 0 height 4
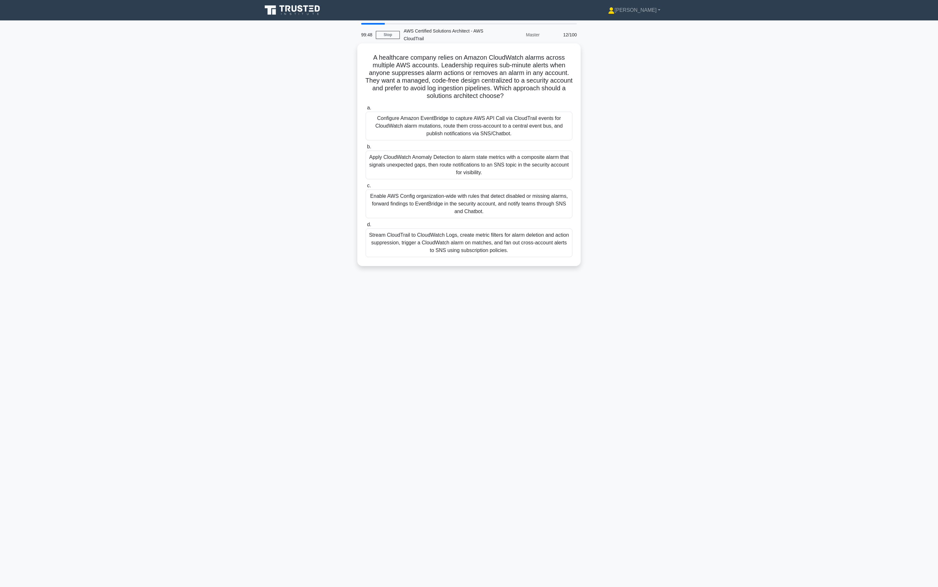
click at [496, 152] on div "Apply CloudWatch Anomaly Detection to alarm state metrics with a composite alar…" at bounding box center [469, 165] width 207 height 29
click at [366, 149] on input "b. Apply CloudWatch Anomaly Detection to alarm state metrics with a composite a…" at bounding box center [366, 147] width 0 height 4
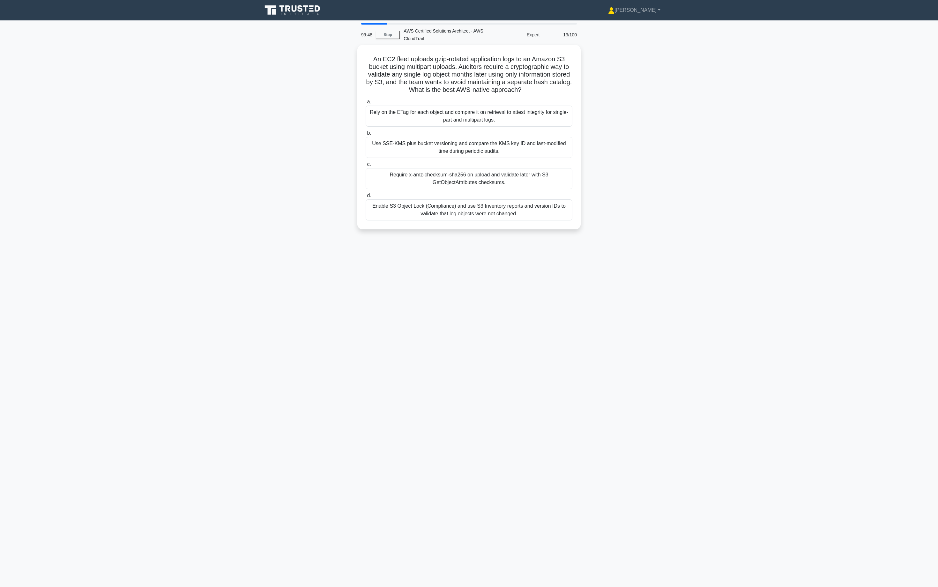
click at [496, 152] on div "Use SSE-KMS plus bucket versioning and compare the KMS key ID and last-modified…" at bounding box center [469, 147] width 207 height 21
click at [366, 135] on input "b. Use SSE-KMS plus bucket versioning and compare the KMS key ID and last-modif…" at bounding box center [366, 133] width 0 height 4
click at [496, 152] on div "Use SSE-KMS plus bucket versioning and compare the KMS key ID and last-modified…" at bounding box center [469, 146] width 207 height 22
click at [366, 134] on input "b. Use SSE-KMS plus bucket versioning and compare the KMS key ID and last-modif…" at bounding box center [366, 131] width 0 height 4
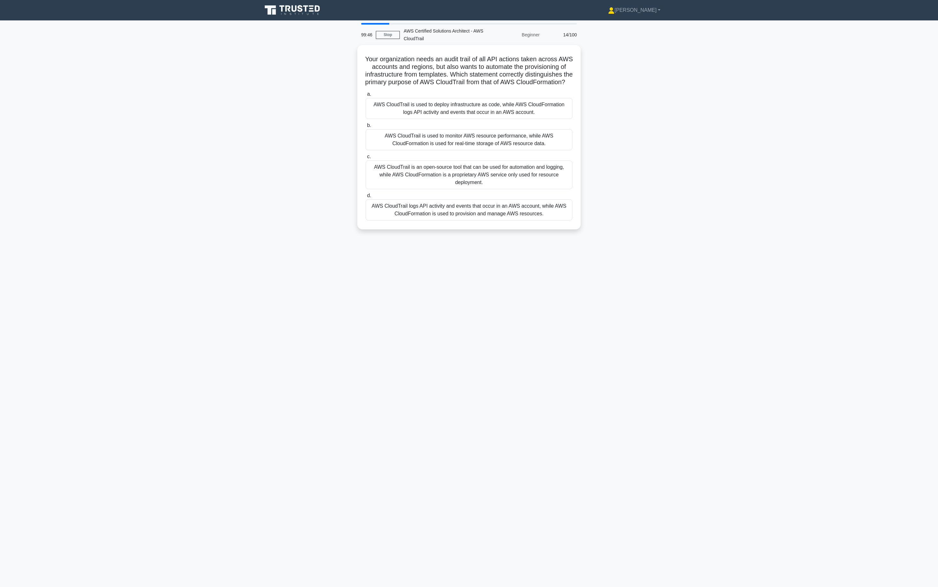
click at [496, 150] on div "AWS CloudTrail is used to monitor AWS resource performance, while AWS CloudForm…" at bounding box center [469, 139] width 207 height 21
click at [366, 128] on input "b. AWS CloudTrail is used to monitor AWS resource performance, while AWS CloudF…" at bounding box center [366, 125] width 0 height 4
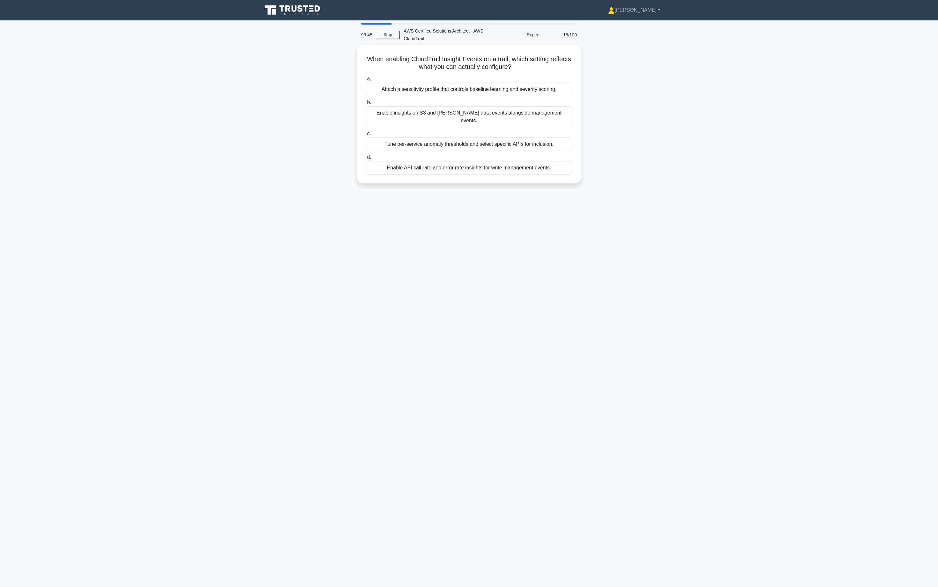
click at [496, 161] on div "Enable API call rate and error rate insights for write management events." at bounding box center [469, 167] width 207 height 13
click at [366, 155] on input "d. Enable API call rate and error rate insights for write management events." at bounding box center [366, 157] width 0 height 4
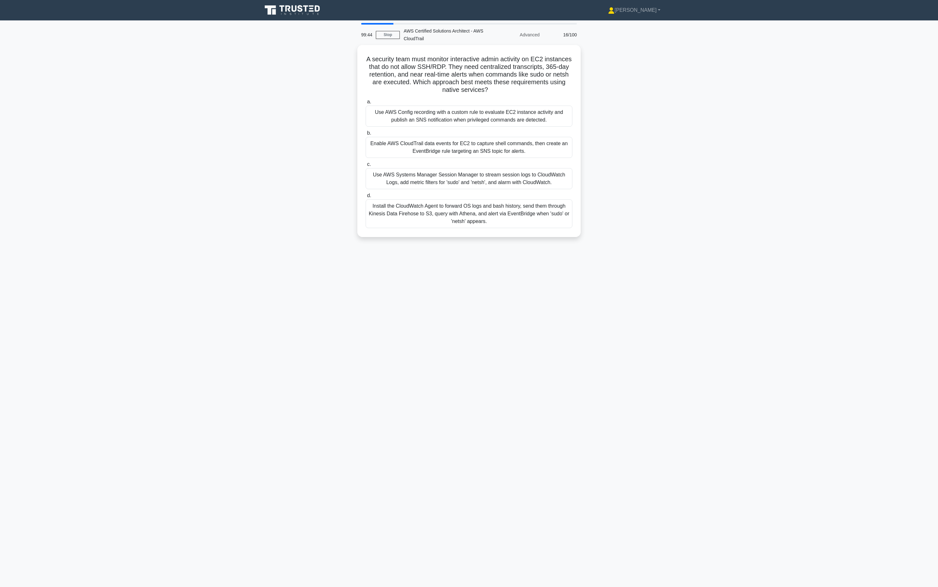
click at [496, 152] on div "Enable AWS CloudTrail data events for EC2 to capture shell commands, then creat…" at bounding box center [469, 147] width 207 height 21
click at [366, 135] on input "b. Enable AWS CloudTrail data events for EC2 to capture shell commands, then cr…" at bounding box center [366, 133] width 0 height 4
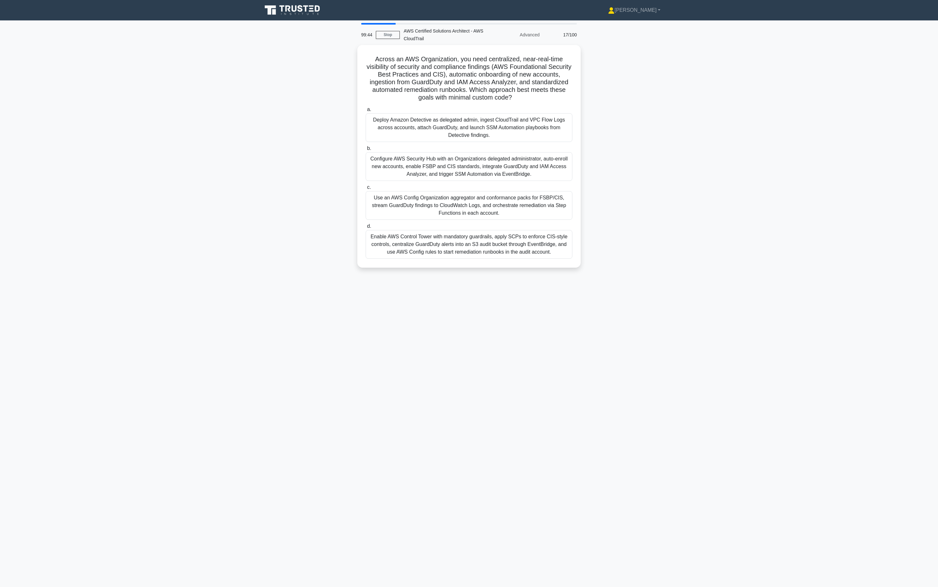
click at [496, 152] on div "Configure AWS Security Hub with an Organizations delegated administrator, auto-…" at bounding box center [469, 166] width 207 height 29
click at [366, 151] on input "b. Configure AWS Security Hub with an Organizations delegated administrator, au…" at bounding box center [366, 148] width 0 height 4
click at [496, 152] on div "Enable Route 53 Resolver Query Logging to S3 through Kinesis Data Firehose, run…" at bounding box center [469, 166] width 207 height 29
click at [366, 151] on input "b. Enable Route 53 Resolver Query Logging to S3 through Kinesis Data Firehose, …" at bounding box center [366, 148] width 0 height 4
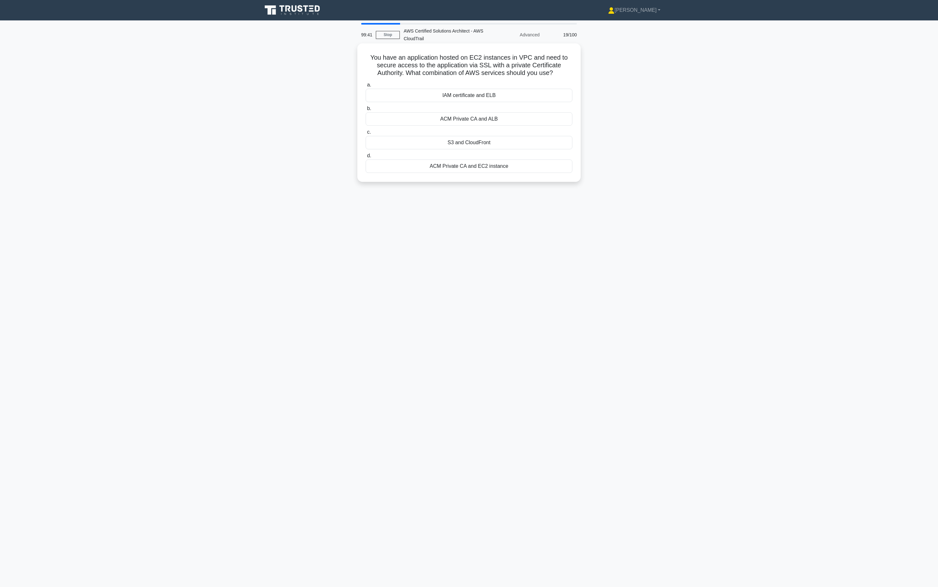
click at [494, 154] on label "d. ACM Private CA and EC2 instance" at bounding box center [469, 162] width 207 height 21
click at [366, 154] on input "d. ACM Private CA and EC2 instance" at bounding box center [366, 156] width 0 height 4
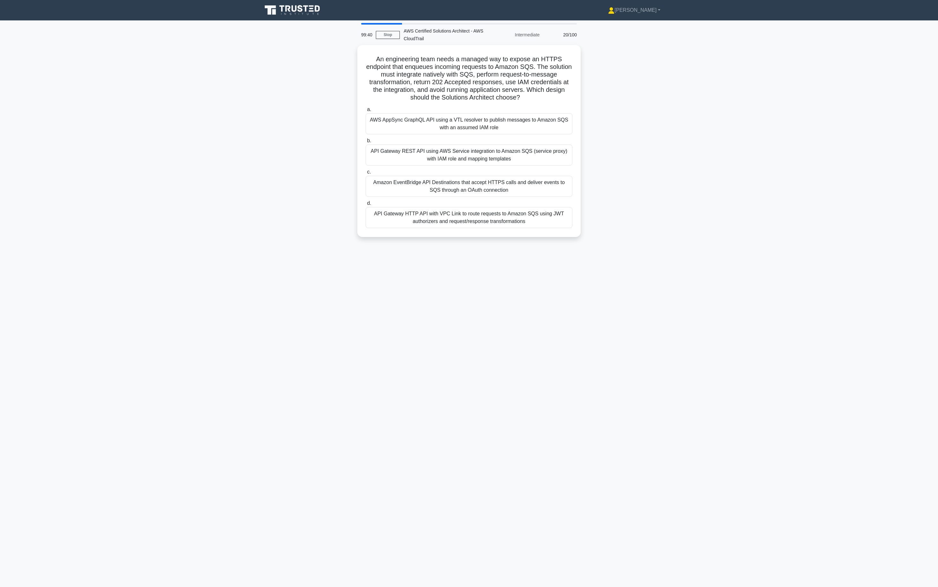
click at [494, 155] on div "API Gateway REST API using AWS Service integration to Amazon SQS (service proxy…" at bounding box center [469, 154] width 207 height 21
click at [366, 143] on input "b. API Gateway REST API using AWS Service integration to Amazon SQS (service pr…" at bounding box center [366, 141] width 0 height 4
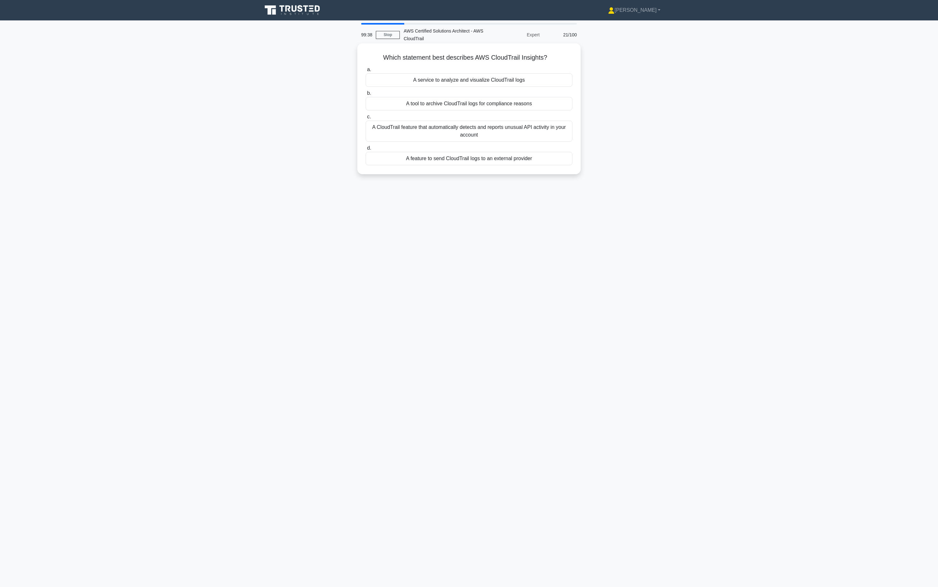
click at [496, 149] on label "d. A feature to send CloudTrail logs to an external provider" at bounding box center [469, 154] width 207 height 21
click at [366, 149] on input "d. A feature to send CloudTrail logs to an external provider" at bounding box center [366, 148] width 0 height 4
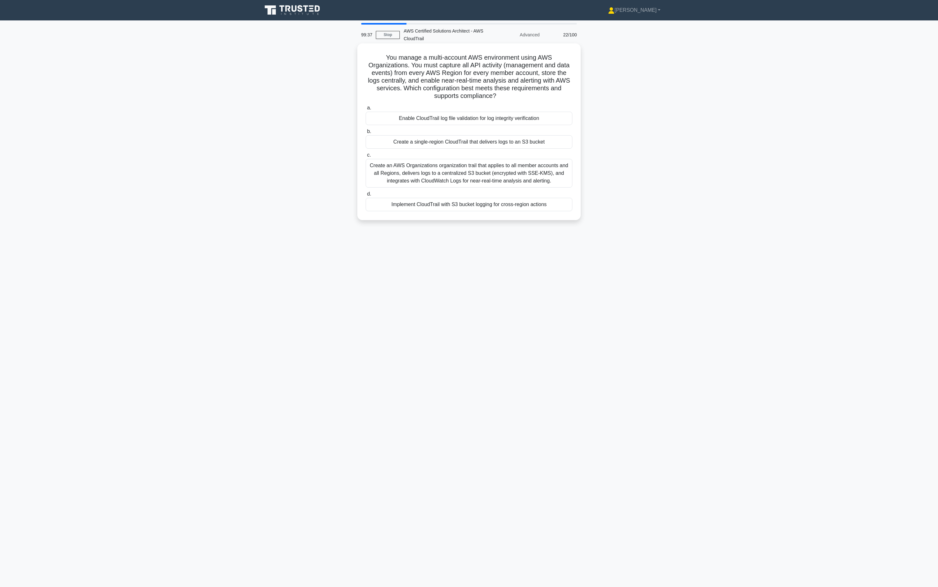
click at [507, 121] on div "Enable CloudTrail log file validation for log integrity verification" at bounding box center [469, 118] width 207 height 13
click at [366, 110] on input "a. Enable CloudTrail log file validation for log integrity verification" at bounding box center [366, 108] width 0 height 4
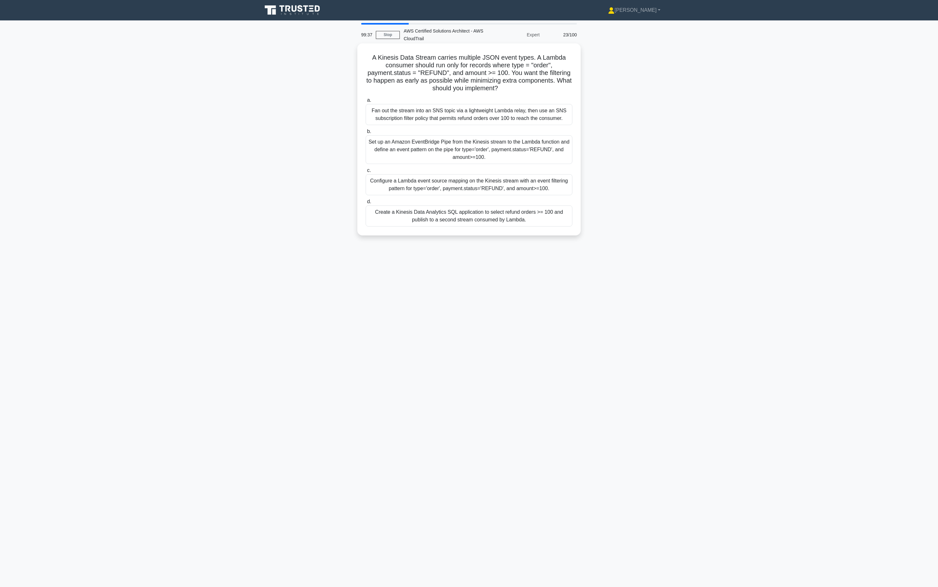
click at [523, 118] on div "Fan out the stream into an SNS topic via a lightweight Lambda relay, then use a…" at bounding box center [469, 114] width 207 height 21
click at [366, 102] on input "a. Fan out the stream into an SNS topic via a lightweight Lambda relay, then us…" at bounding box center [366, 100] width 0 height 4
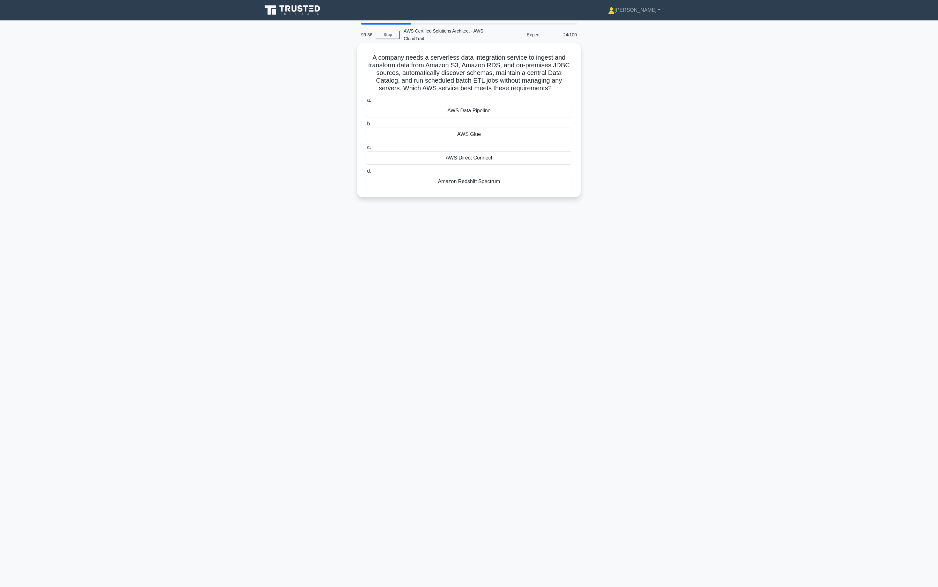
click at [526, 117] on div "AWS Data Pipeline" at bounding box center [469, 110] width 207 height 13
click at [366, 102] on input "a. AWS Data Pipeline" at bounding box center [366, 100] width 0 height 4
click at [526, 117] on label "b. Amazon S3" at bounding box center [469, 124] width 207 height 21
click at [366, 117] on input "b. Amazon S3" at bounding box center [366, 118] width 0 height 4
click at [539, 122] on label "b. Use the Source IP address filter for the client endpoint" at bounding box center [469, 132] width 207 height 21
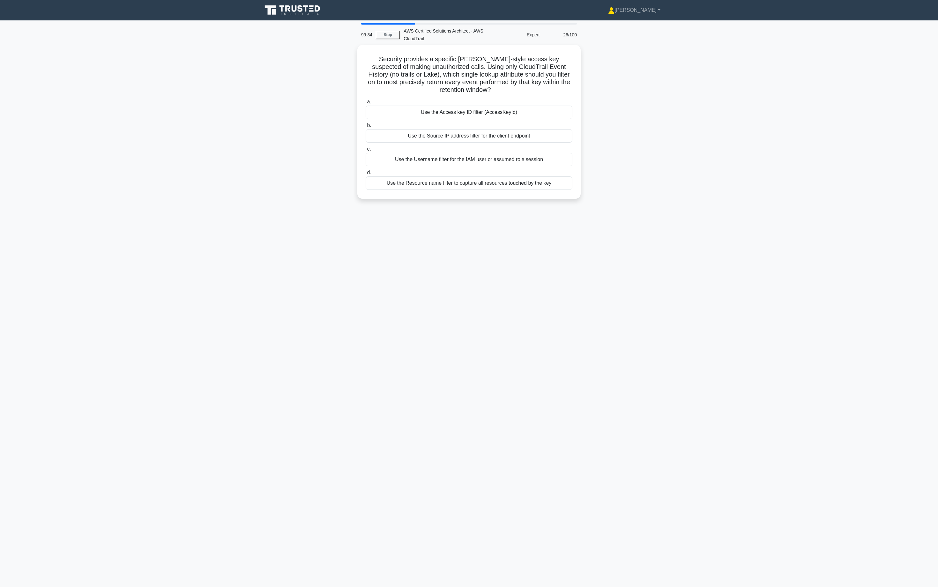
click at [366, 123] on input "b. Use the Source IP address filter for the client endpoint" at bounding box center [366, 125] width 0 height 4
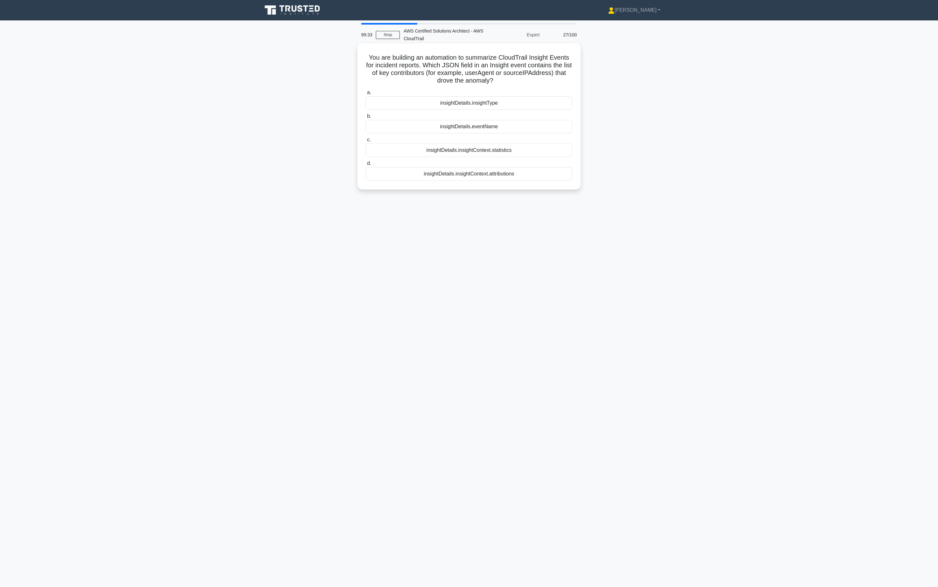
click at [530, 131] on div "insightDetails.eventName" at bounding box center [469, 126] width 207 height 13
click at [366, 118] on input "b. insightDetails.eventName" at bounding box center [366, 116] width 0 height 4
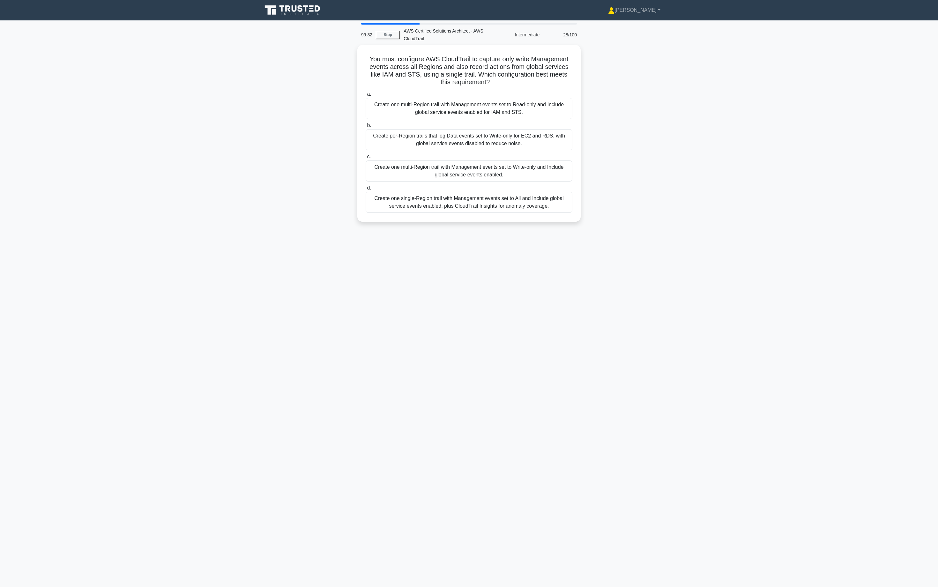
click at [530, 153] on label "c. Create one multi-Region trail with Management events set to Write-only and I…" at bounding box center [469, 167] width 207 height 29
click at [366, 155] on input "c. Create one multi-Region trail with Management events set to Write-only and I…" at bounding box center [366, 157] width 0 height 4
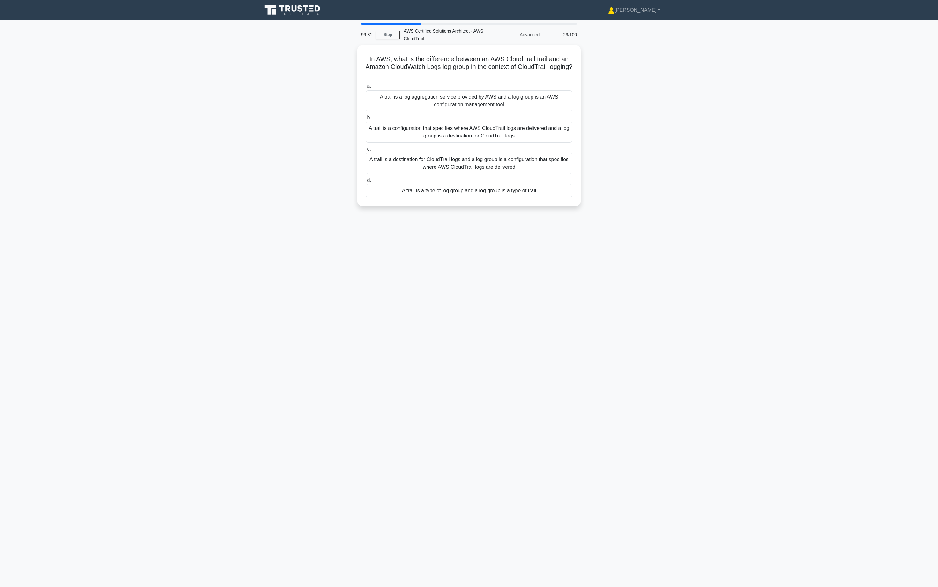
click at [534, 147] on label "c. A trail is a destination for CloudTrail logs and a log group is a configurat…" at bounding box center [469, 159] width 207 height 29
click at [366, 147] on input "c. A trail is a destination for CloudTrail logs and a log group is a configurat…" at bounding box center [366, 149] width 0 height 4
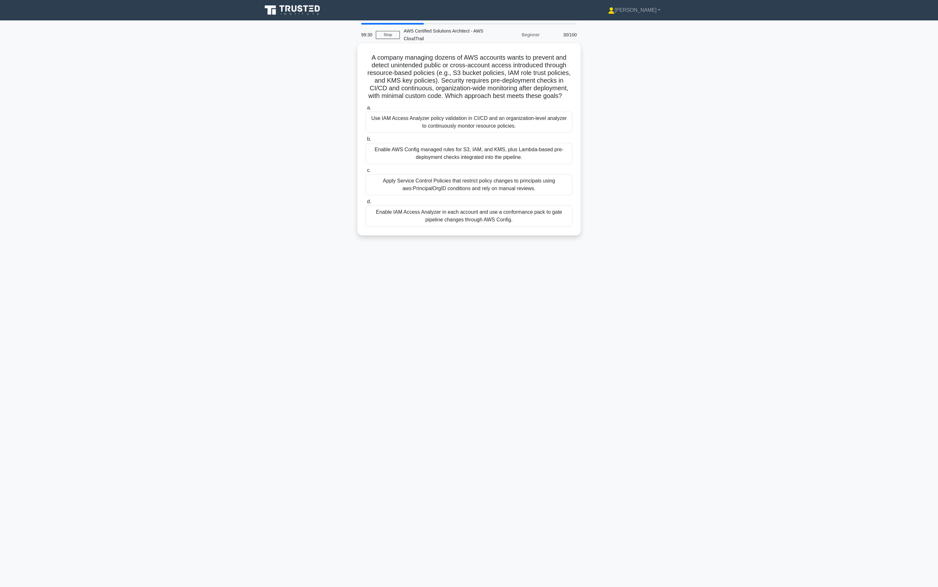
click at [536, 153] on div "Enable AWS Config managed rules for S3, IAM, and KMS, plus Lambda-based pre-dep…" at bounding box center [469, 153] width 207 height 21
click at [366, 141] on input "b. Enable AWS Config managed rules for S3, IAM, and KMS, plus Lambda-based pre-…" at bounding box center [366, 139] width 0 height 4
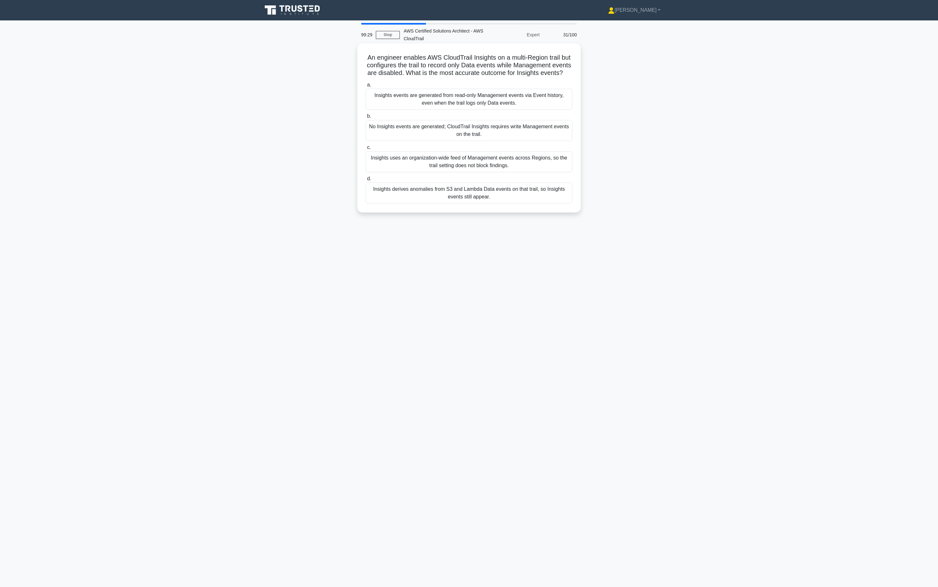
click at [529, 163] on div "Insights uses an organization-wide feed of Management events across Regions, so…" at bounding box center [469, 161] width 207 height 21
click at [366, 150] on input "c. Insights uses an organization-wide feed of Management events across Regions,…" at bounding box center [366, 147] width 0 height 4
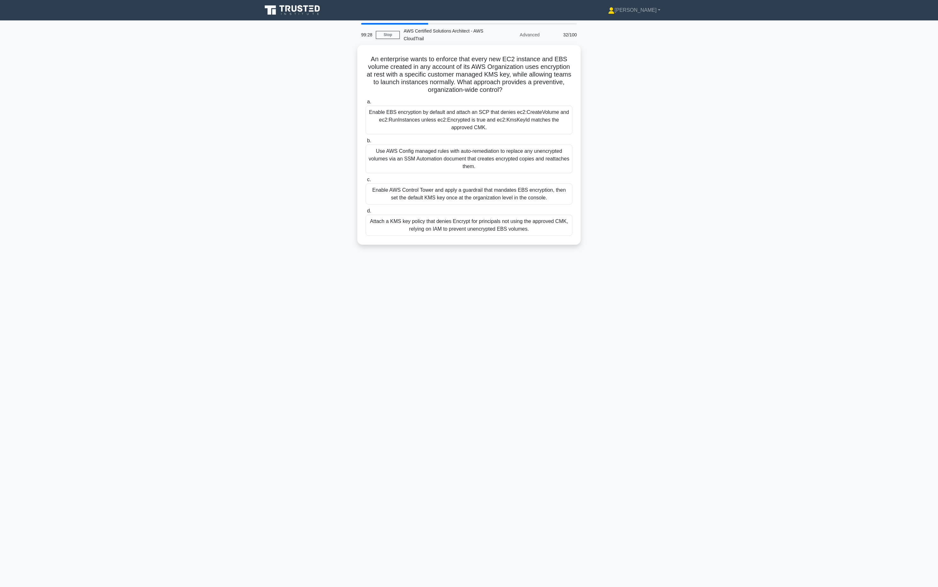
click at [525, 148] on div "Use AWS Config managed rules with auto-remediation to replace any unencrypted v…" at bounding box center [469, 158] width 207 height 29
click at [366, 143] on input "b. Use AWS Config managed rules with auto-remediation to replace any unencrypte…" at bounding box center [366, 141] width 0 height 4
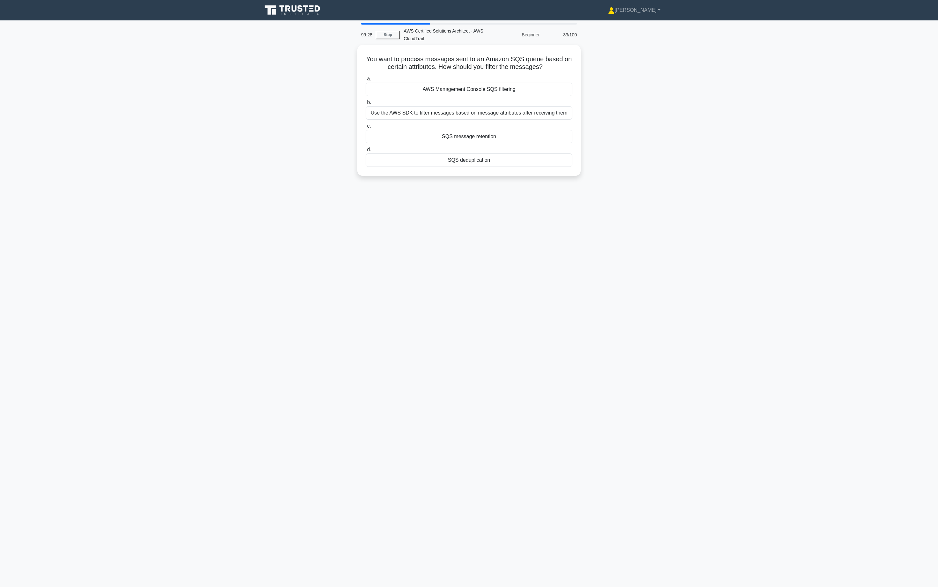
click at [525, 143] on div "a. AWS Management Console SQS filtering b. Use the AWS SDK to filter messages b…" at bounding box center [469, 121] width 214 height 94
click at [523, 128] on label "c. SQS message retention" at bounding box center [469, 131] width 207 height 21
click at [366, 127] on input "c. SQS message retention" at bounding box center [366, 124] width 0 height 4
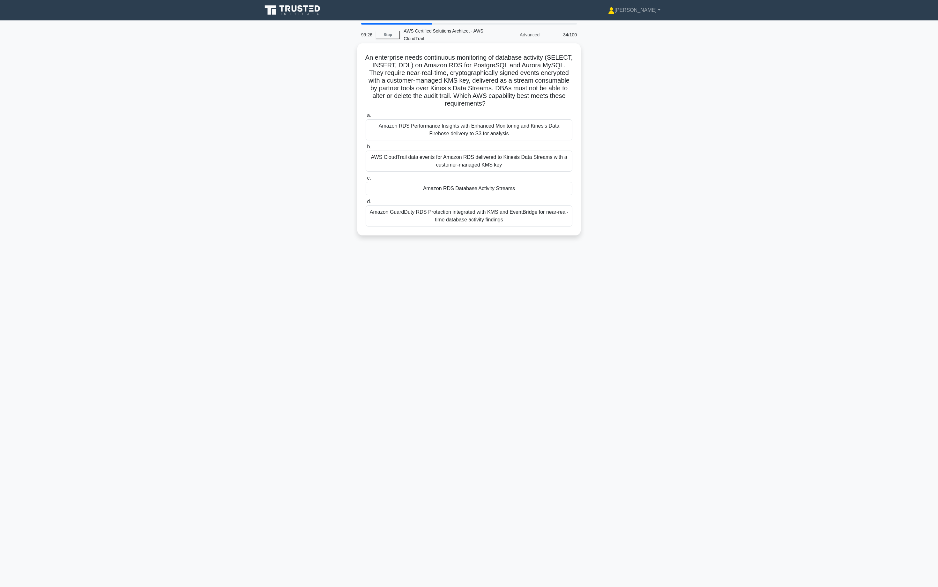
click at [522, 122] on div "Amazon RDS Performance Insights with Enhanced Monitoring and Kinesis Data Fireh…" at bounding box center [469, 129] width 207 height 21
click at [366, 118] on input "a. Amazon RDS Performance Insights with Enhanced Monitoring and Kinesis Data Fi…" at bounding box center [366, 116] width 0 height 4
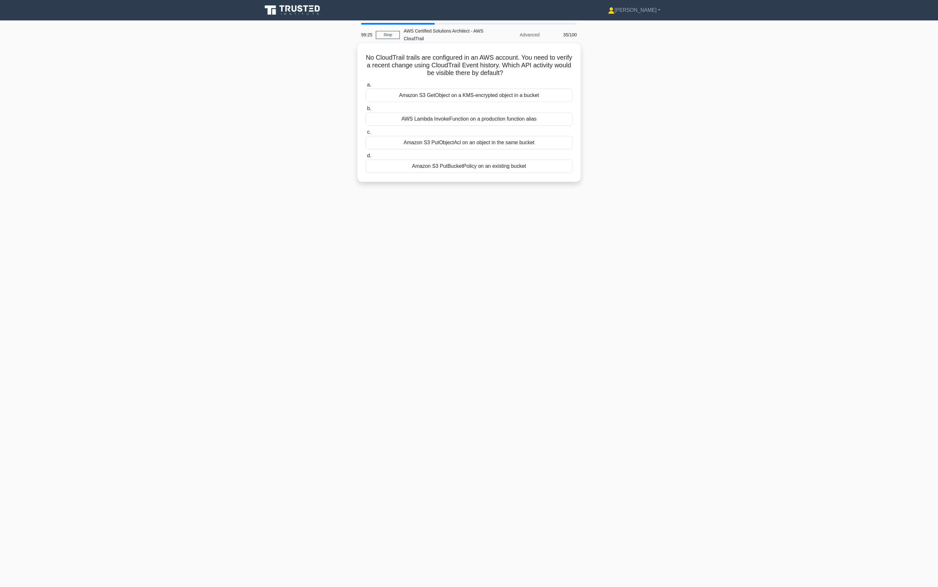
click at [518, 129] on label "c. Amazon S3 PutObjectAcl on an object in the same bucket" at bounding box center [469, 138] width 207 height 21
click at [366, 130] on input "c. Amazon S3 PutObjectAcl on an object in the same bucket" at bounding box center [366, 132] width 0 height 4
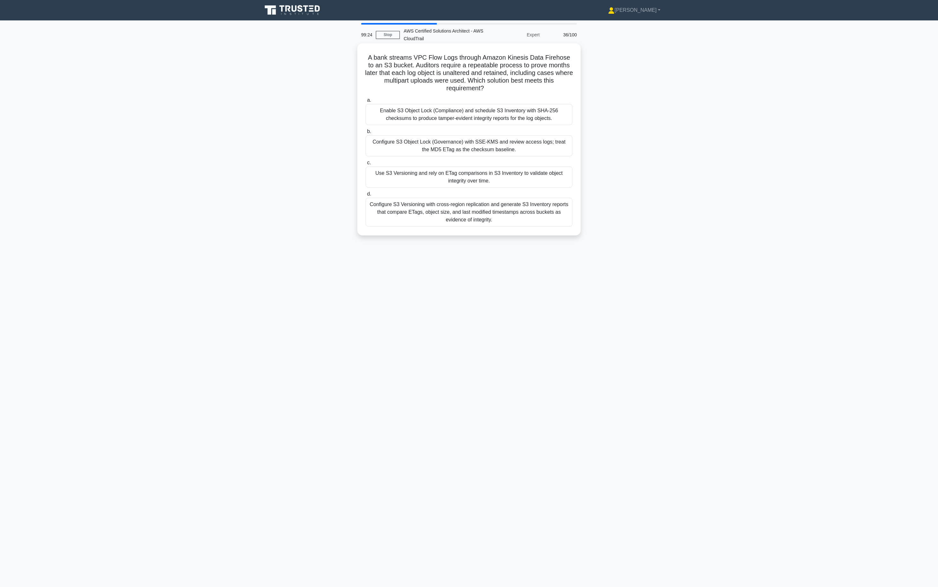
click at [522, 122] on div "Enable S3 Object Lock (Compliance) and schedule S3 Inventory with SHA-256 check…" at bounding box center [469, 114] width 207 height 21
click at [366, 102] on input "a. Enable S3 Object Lock (Compliance) and schedule S3 Inventory with SHA-256 ch…" at bounding box center [366, 100] width 0 height 4
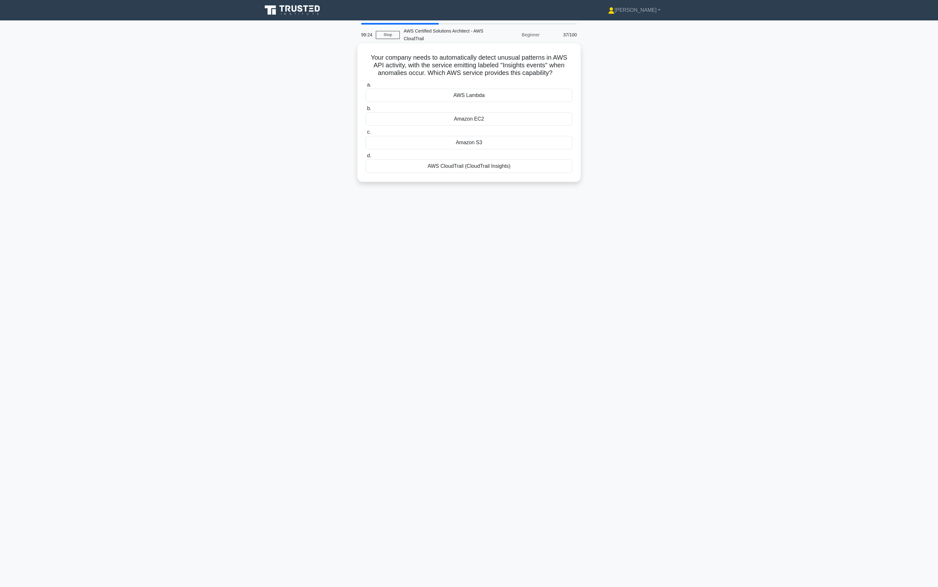
click at [517, 151] on div "a. AWS Lambda b. Amazon EC2 c. d." at bounding box center [469, 127] width 214 height 94
click at [520, 145] on div "Amazon S3" at bounding box center [469, 142] width 207 height 13
click at [366, 134] on input "c. Amazon S3" at bounding box center [366, 132] width 0 height 4
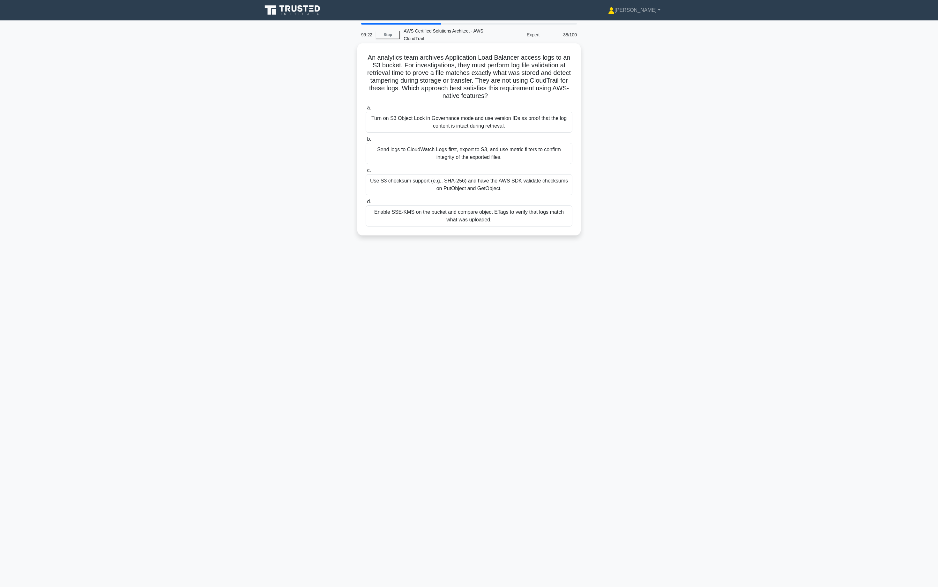
click at [521, 139] on label "b. Send logs to CloudWatch Logs first, export to S3, and use metric filters to …" at bounding box center [469, 149] width 207 height 29
click at [366, 139] on input "b. Send logs to CloudWatch Logs first, export to S3, and use metric filters to …" at bounding box center [366, 139] width 0 height 4
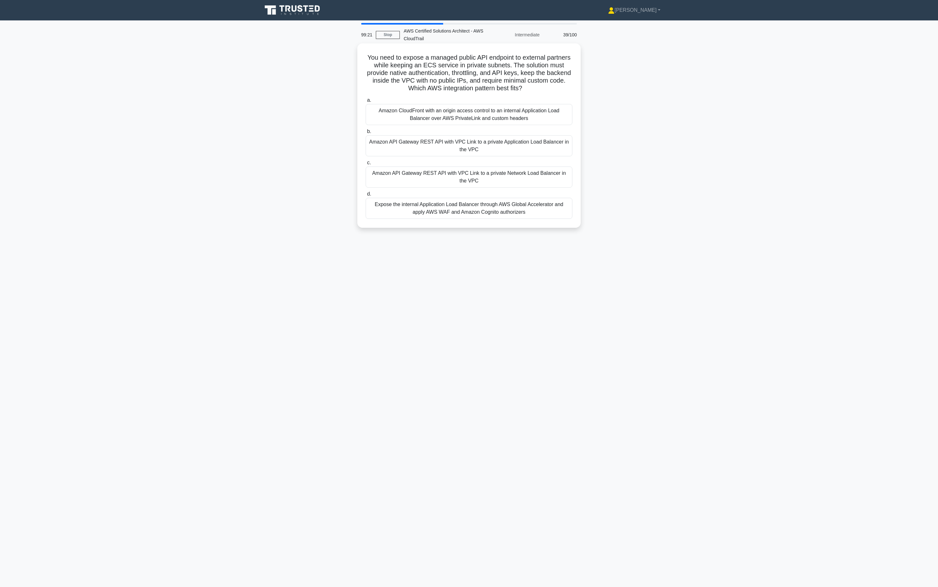
click at [519, 152] on div "Amazon API Gateway REST API with VPC Link to a private Application Load Balance…" at bounding box center [469, 145] width 207 height 21
click at [366, 134] on input "b. Amazon API Gateway REST API with VPC Link to a private Application Load Bala…" at bounding box center [366, 131] width 0 height 4
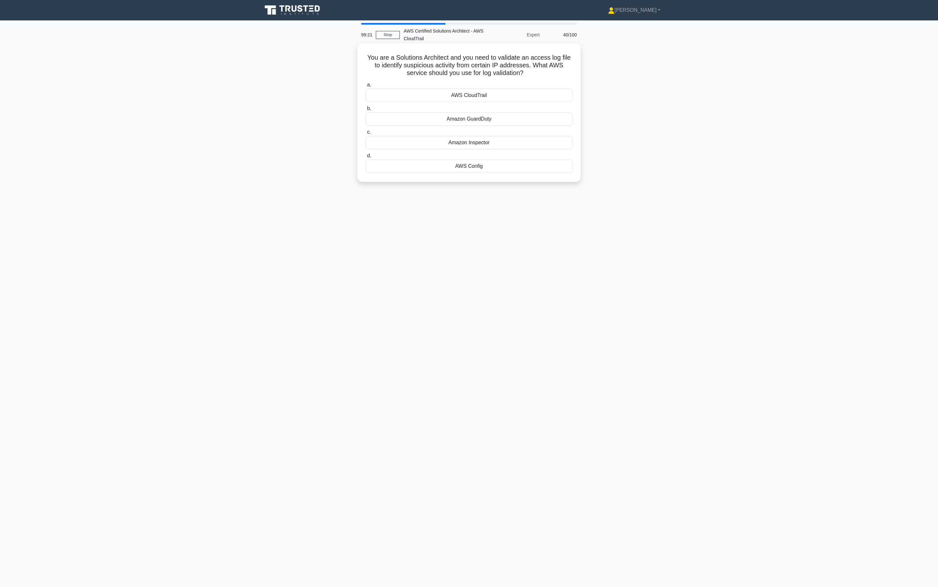
click at [518, 150] on div "a. AWS CloudTrail b. Amazon GuardDuty c. d." at bounding box center [469, 127] width 214 height 94
click at [519, 148] on div "Amazon Inspector" at bounding box center [469, 142] width 207 height 13
click at [366, 134] on input "c. Amazon Inspector" at bounding box center [366, 132] width 0 height 4
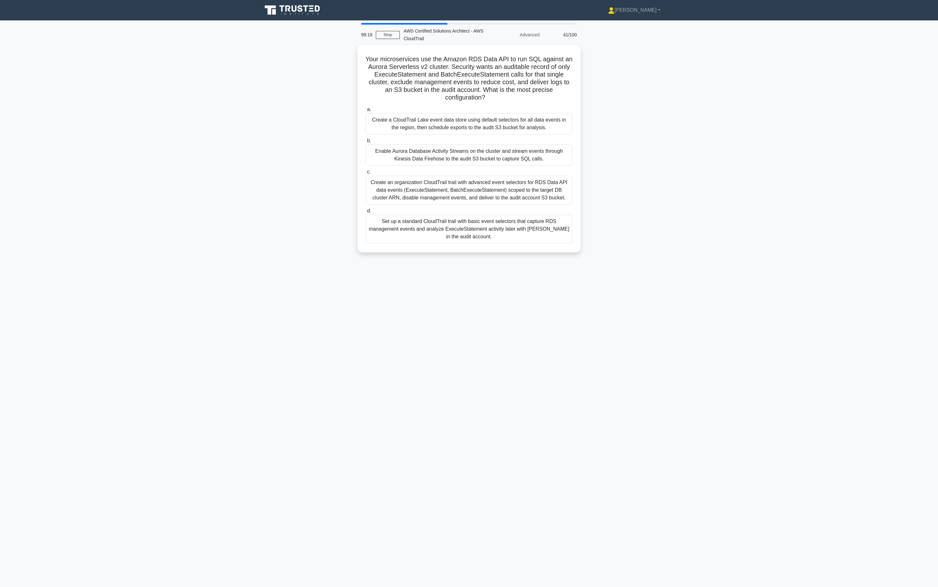
click at [522, 146] on div "Enable Aurora Database Activity Streams on the cluster and stream events throug…" at bounding box center [469, 154] width 207 height 21
click at [366, 143] on input "b. Enable Aurora Database Activity Streams on the cluster and stream events thr…" at bounding box center [366, 141] width 0 height 4
click at [516, 160] on div "Enable Aurora Database Activity Streams on the cluster and stream events throug…" at bounding box center [469, 154] width 207 height 22
click at [366, 141] on input "b. Enable Aurora Database Activity Streams on the cluster and stream events thr…" at bounding box center [366, 139] width 0 height 4
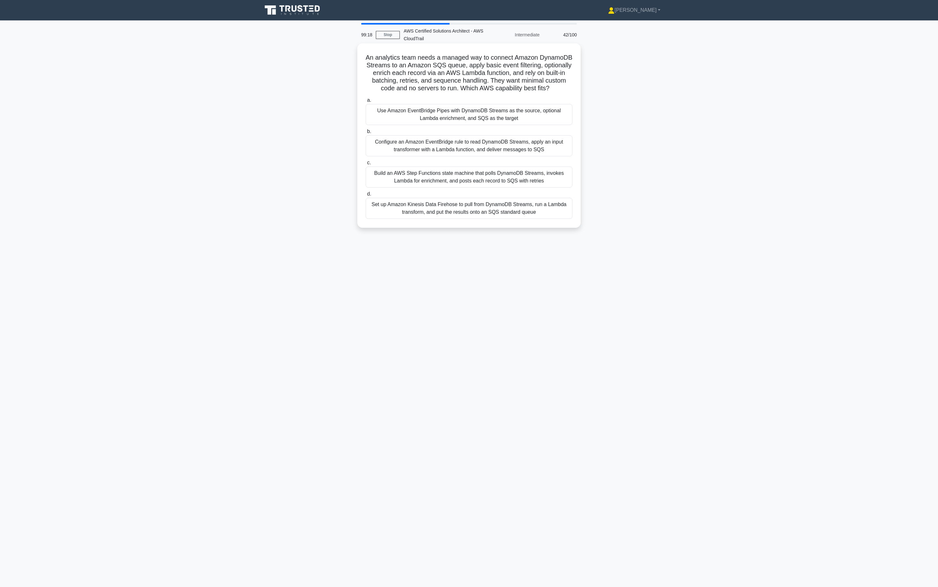
click at [517, 159] on label "c. Build an AWS Step Functions state machine that polls DynamoDB Streams, invok…" at bounding box center [469, 173] width 207 height 29
click at [366, 161] on input "c. Build an AWS Step Functions state machine that polls DynamoDB Streams, invok…" at bounding box center [366, 163] width 0 height 4
click at [528, 168] on div "Enable Amazon GuardDuty for EKS and rely on its findings to alert on RBAC updat…" at bounding box center [469, 178] width 207 height 21
click at [366, 166] on input "c. Enable Amazon GuardDuty for EKS and rely on its findings to alert on RBAC up…" at bounding box center [366, 164] width 0 height 4
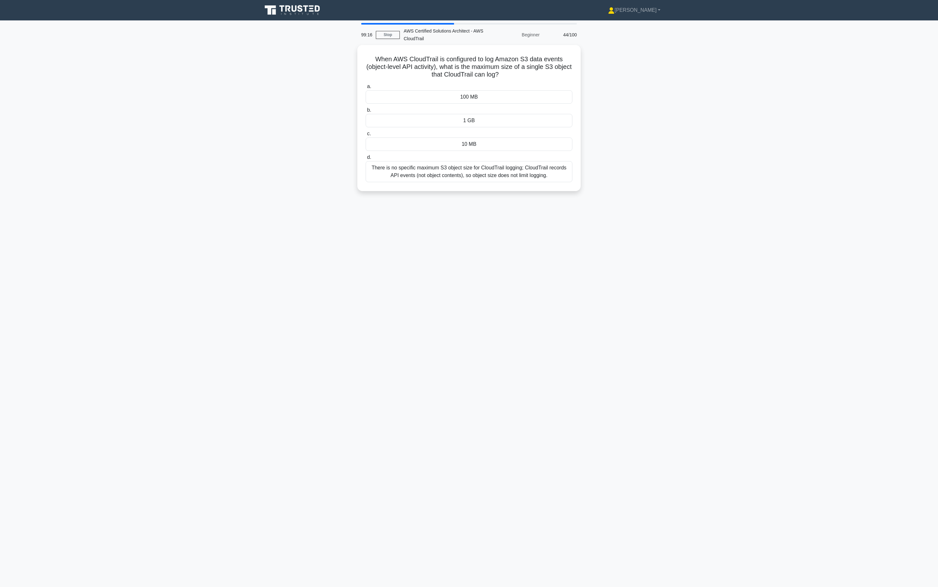
click at [524, 120] on div "1 GB" at bounding box center [469, 120] width 207 height 13
click at [366, 112] on input "b. 1 GB" at bounding box center [366, 110] width 0 height 4
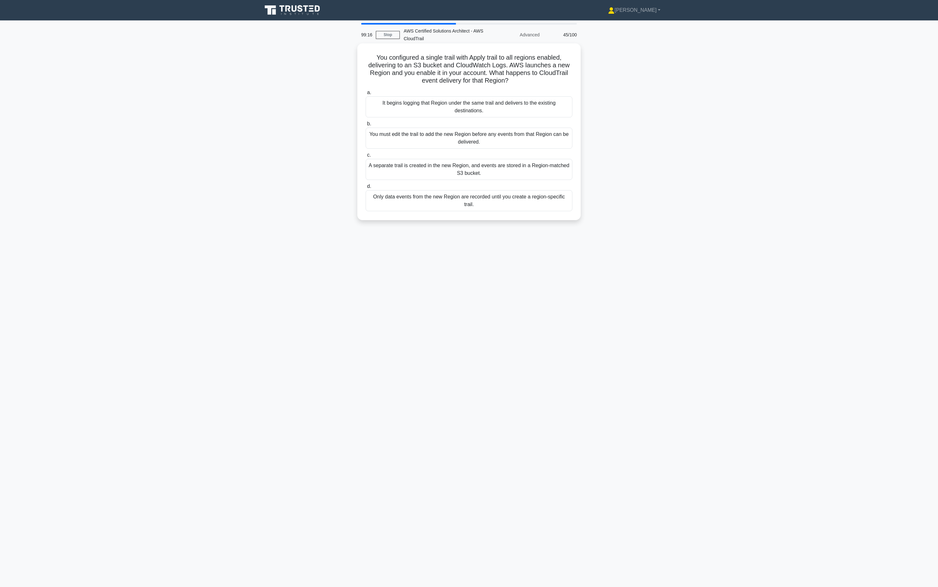
click at [523, 123] on label "b. You must edit the trail to add the new Region before any events from that Re…" at bounding box center [469, 134] width 207 height 29
click at [366, 123] on input "b. You must edit the trail to add the new Region before any events from that Re…" at bounding box center [366, 124] width 0 height 4
click at [525, 143] on div "You must edit the trail to add the new Region before any events from that Regio…" at bounding box center [469, 139] width 207 height 22
click at [366, 126] on input "b. You must edit the trail to add the new Region before any events from that Re…" at bounding box center [366, 124] width 0 height 4
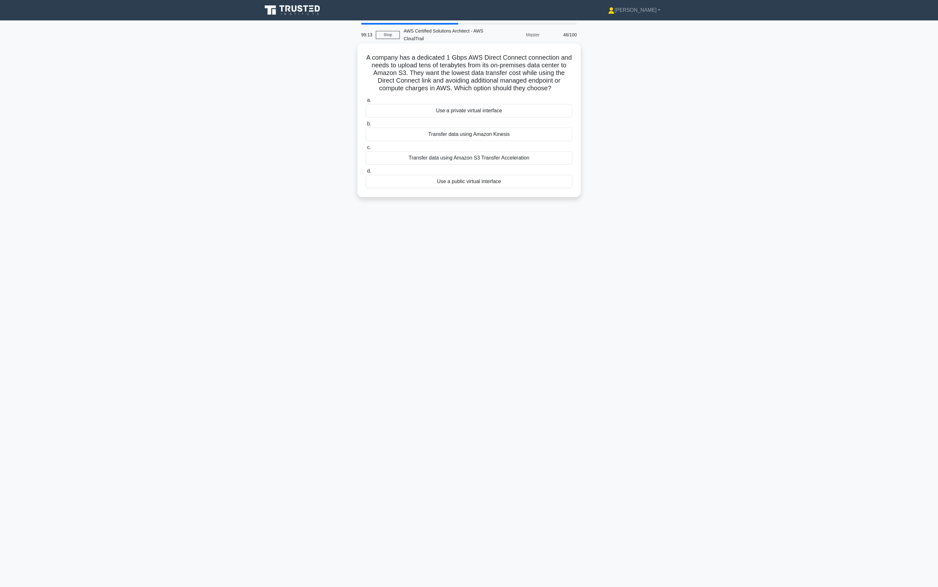
click at [509, 138] on div "Transfer data using Amazon Kinesis" at bounding box center [469, 134] width 207 height 13
click at [366, 126] on input "b. Transfer data using Amazon Kinesis" at bounding box center [366, 124] width 0 height 4
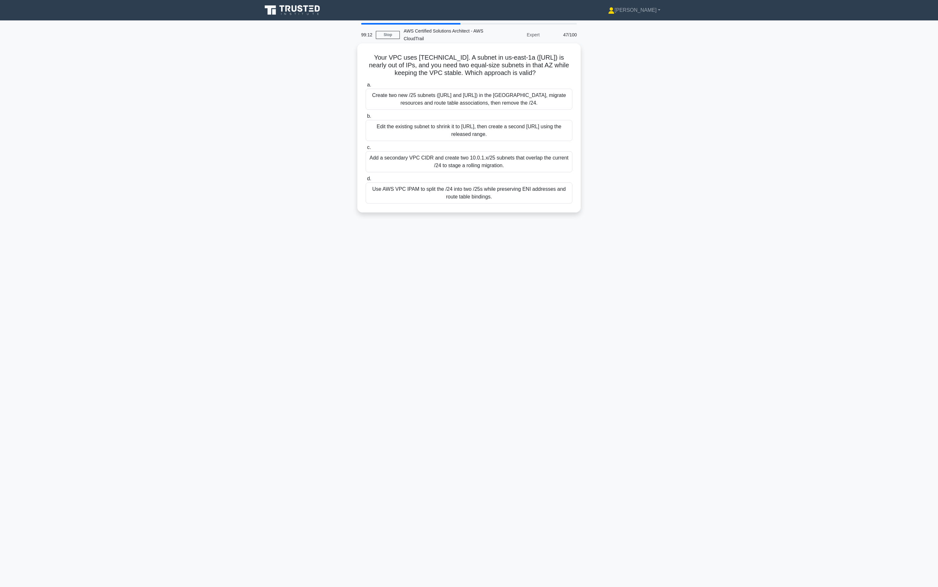
click at [505, 104] on div "Create two new /25 subnets ([URL] and [URL]) in the [GEOGRAPHIC_DATA], migrate …" at bounding box center [469, 99] width 207 height 21
click at [366, 87] on input "a. Create two new /25 subnets (10.0.1.0/25 and 10.0.1.128/25) in the AZ, migrat…" at bounding box center [366, 85] width 0 height 4
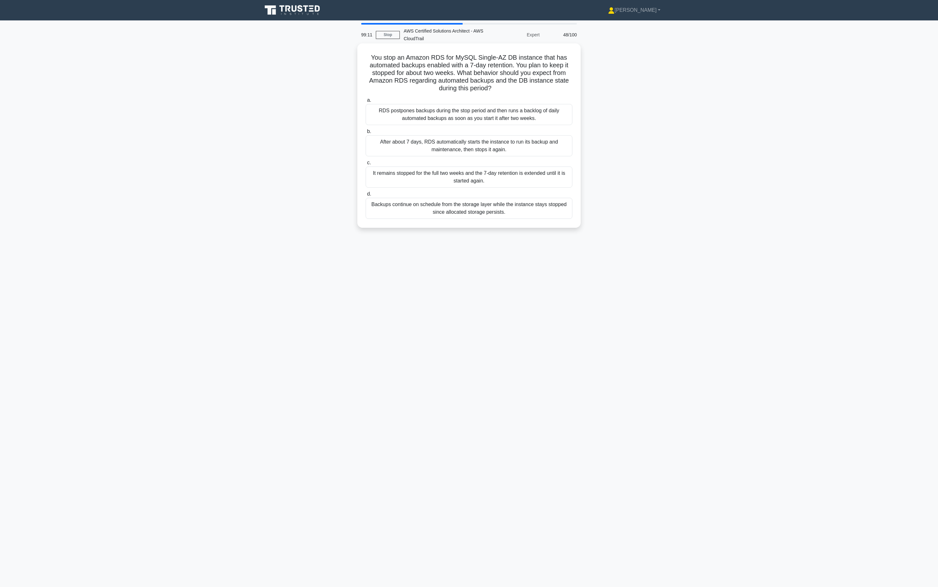
click at [515, 108] on div "RDS postpones backups during the stop period and then runs a backlog of daily a…" at bounding box center [469, 114] width 207 height 21
click at [366, 102] on input "a. RDS postpones backups during the stop period and then runs a backlog of dail…" at bounding box center [366, 100] width 0 height 4
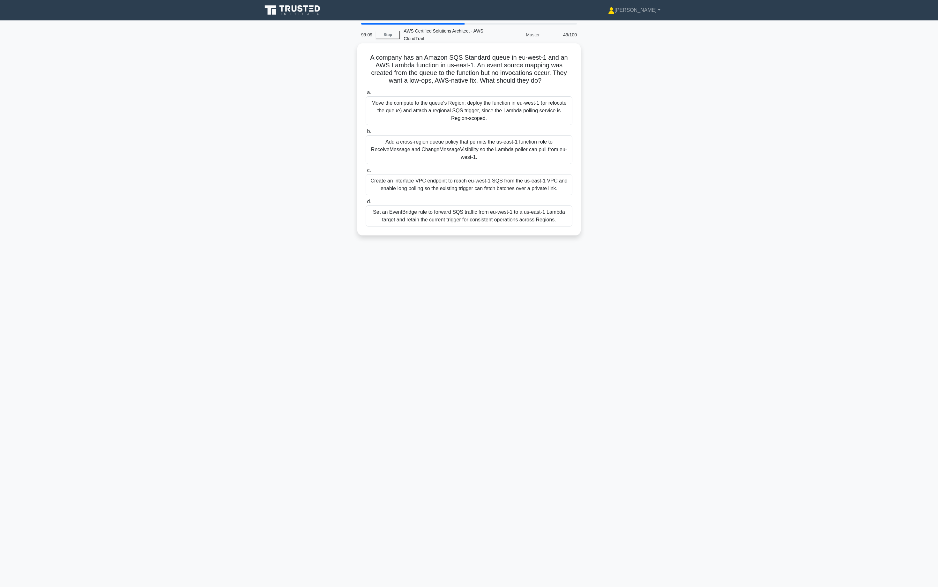
click at [507, 104] on div "Move the compute to the queue's Region: deploy the function in eu-west-1 (or re…" at bounding box center [469, 110] width 207 height 29
click at [366, 95] on input "a. Move the compute to the queue's Region: deploy the function in eu-west-1 (or…" at bounding box center [366, 93] width 0 height 4
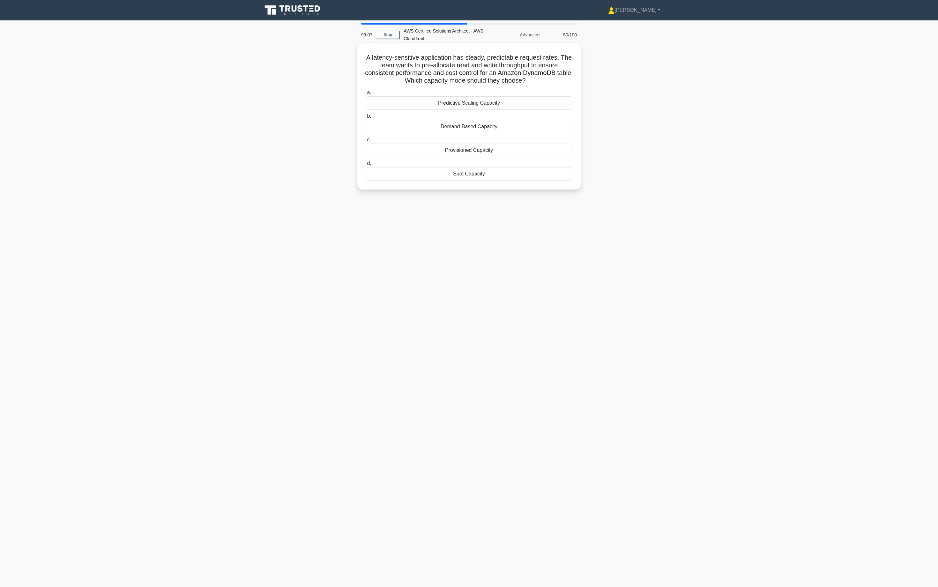
click at [495, 145] on div "Provisioned Capacity" at bounding box center [469, 150] width 207 height 13
click at [366, 142] on input "c. Provisioned Capacity" at bounding box center [366, 140] width 0 height 4
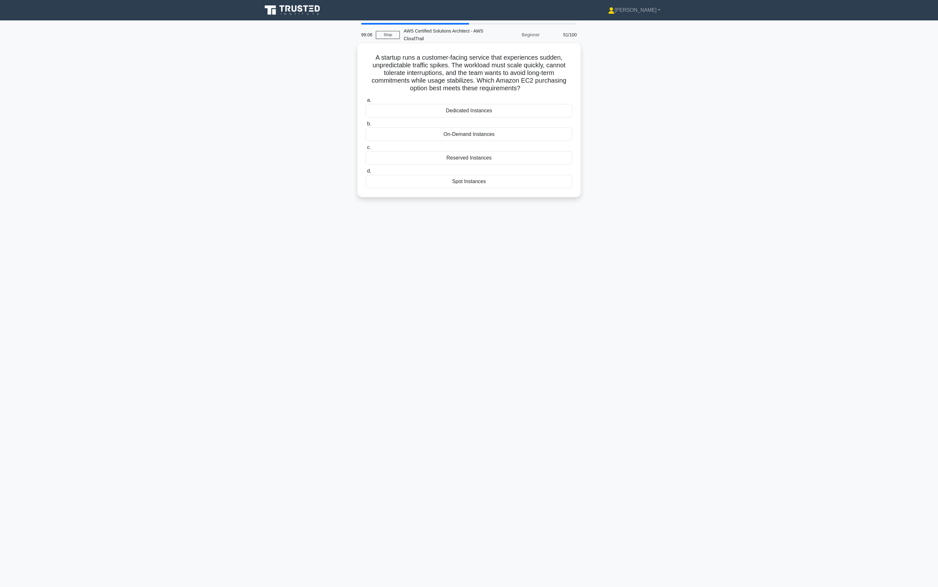
click at [488, 115] on div "Dedicated Instances" at bounding box center [469, 110] width 207 height 13
click at [366, 102] on input "a. Dedicated Instances" at bounding box center [366, 100] width 0 height 4
click at [497, 120] on div "a. Amazon EC2 b. Amazon S3 c. d." at bounding box center [469, 119] width 214 height 94
click at [507, 79] on label "a. Amazon EC2" at bounding box center [469, 83] width 207 height 21
click at [366, 79] on input "a. Amazon EC2" at bounding box center [366, 77] width 0 height 4
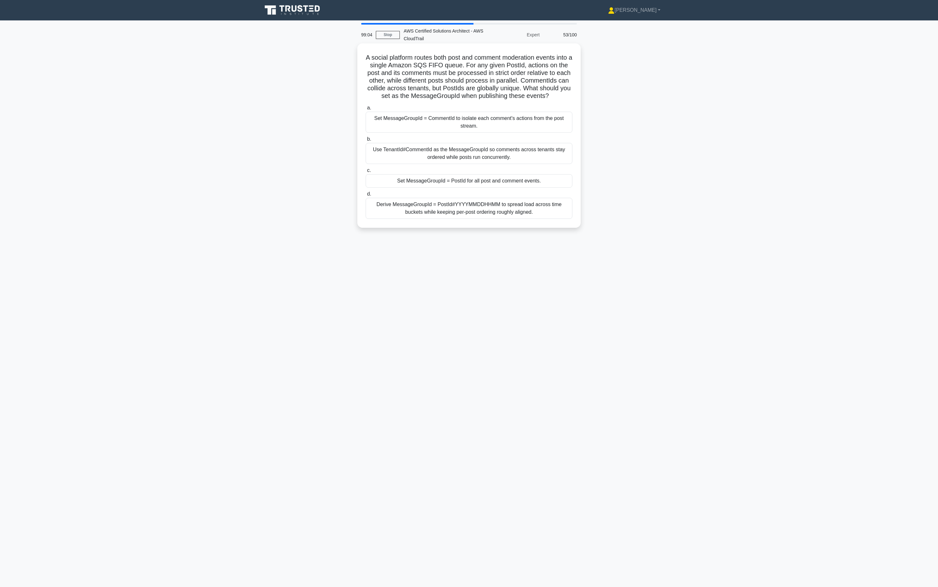
click at [508, 97] on h5 "A social platform routes both post and comment moderation events into a single …" at bounding box center [469, 77] width 208 height 47
click at [509, 118] on div "Set MessageGroupId = CommentId to isolate each comment's actions from the post …" at bounding box center [469, 122] width 207 height 21
click at [366, 110] on input "a. Set MessageGroupId = CommentId to isolate each comment's actions from the po…" at bounding box center [366, 108] width 0 height 4
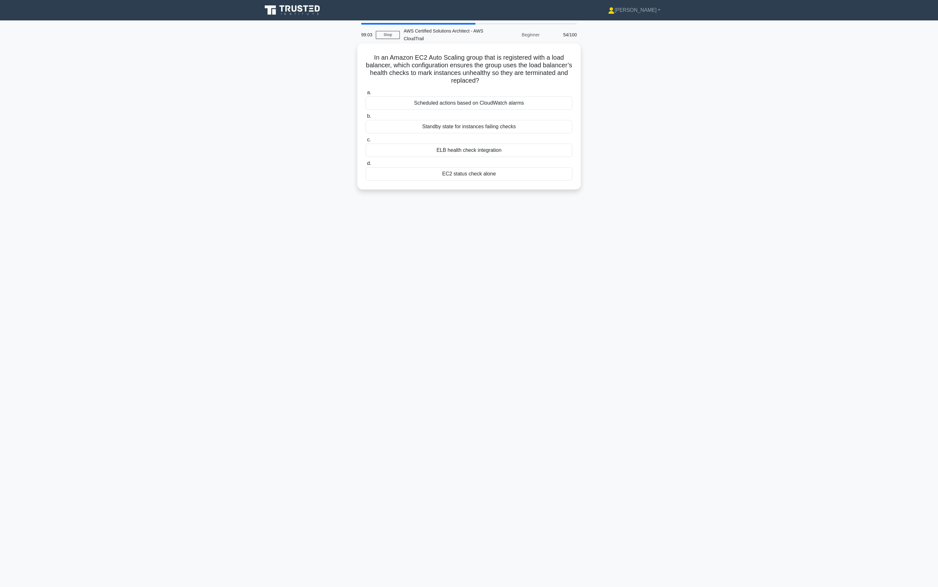
click at [505, 123] on div "Standby state for instances failing checks" at bounding box center [469, 126] width 207 height 13
click at [366, 118] on input "b. Standby state for instances failing checks" at bounding box center [366, 116] width 0 height 4
click at [507, 133] on div "Standby state for instances failing checks" at bounding box center [469, 127] width 207 height 14
click at [366, 118] on input "b. Standby state for instances failing checks" at bounding box center [366, 116] width 0 height 4
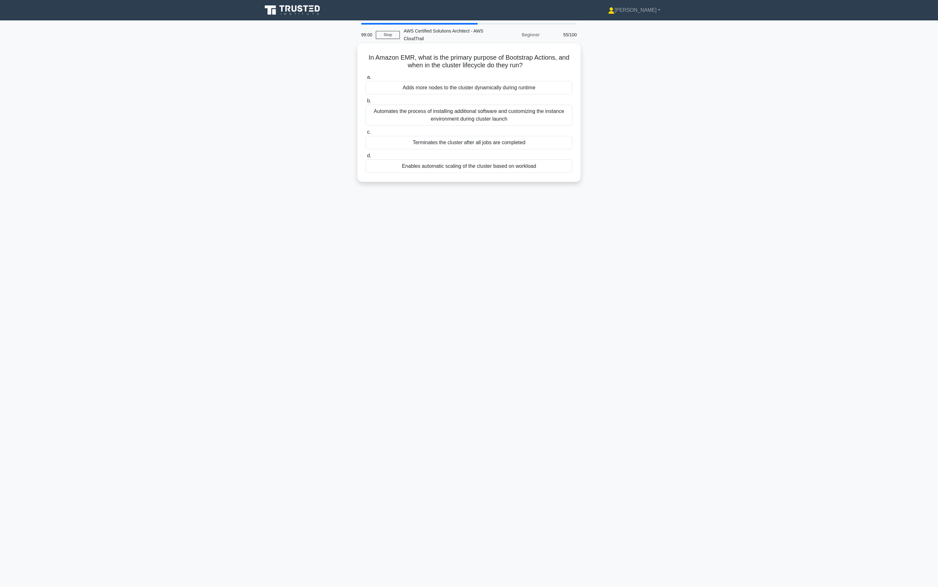
click at [498, 155] on label "d. Enables automatic scaling of the cluster based on workload" at bounding box center [469, 162] width 207 height 21
click at [366, 155] on input "d. Enables automatic scaling of the cluster based on workload" at bounding box center [366, 156] width 0 height 4
click at [499, 143] on div "Terminates the cluster after all jobs are completed" at bounding box center [469, 142] width 207 height 13
click at [366, 134] on input "c. Terminates the cluster after all jobs are completed" at bounding box center [366, 132] width 0 height 4
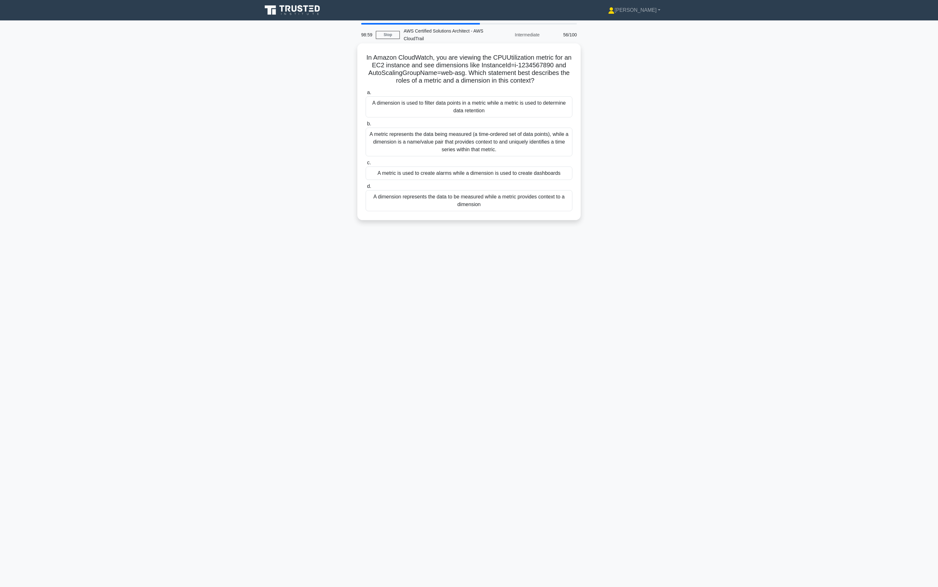
click at [504, 131] on div "A metric represents the data being measured (a time-ordered set of data points)…" at bounding box center [469, 142] width 207 height 29
click at [366, 126] on input "b. A metric represents the data being measured (a time-ordered set of data poin…" at bounding box center [366, 124] width 0 height 4
click at [506, 159] on div "When deleting the cluster, select Retain automated snapshots instead of creatin…" at bounding box center [469, 169] width 207 height 21
click at [366, 157] on input "c. When deleting the cluster, select Retain automated snapshots instead of crea…" at bounding box center [366, 155] width 0 height 4
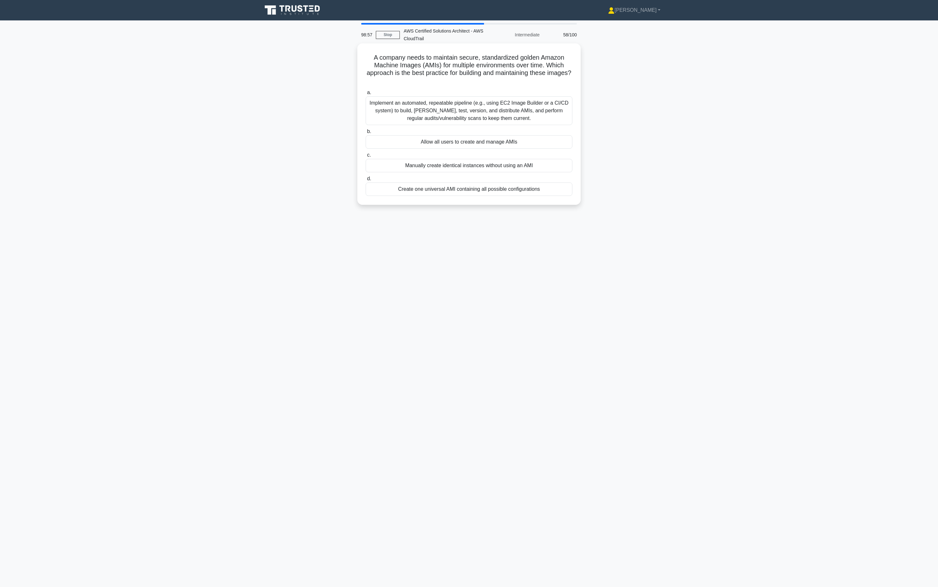
click at [504, 151] on div "a. Implement an automated, repeatable pipeline (e.g., using EC2 Image Builder o…" at bounding box center [469, 142] width 214 height 110
click at [506, 137] on div "Allow all users to create and manage AMIs" at bounding box center [469, 141] width 207 height 13
click at [366, 134] on input "b. Allow all users to create and manage AMIs" at bounding box center [366, 131] width 0 height 4
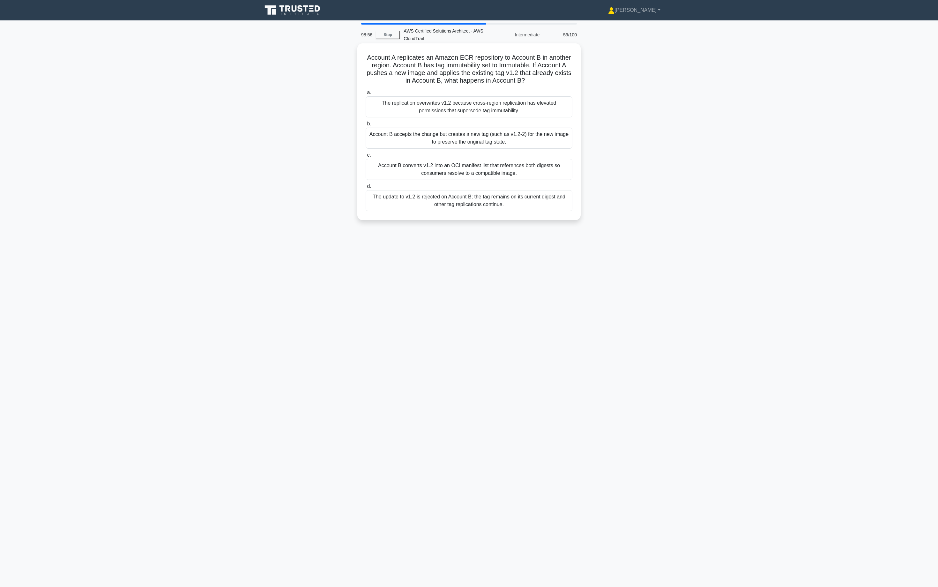
click at [491, 123] on label "b. Account B accepts the change but creates a new tag (such as v1.2-2) for the …" at bounding box center [469, 134] width 207 height 29
click at [366, 123] on input "b. Account B accepts the change but creates a new tag (such as v1.2-2) for the …" at bounding box center [366, 124] width 0 height 4
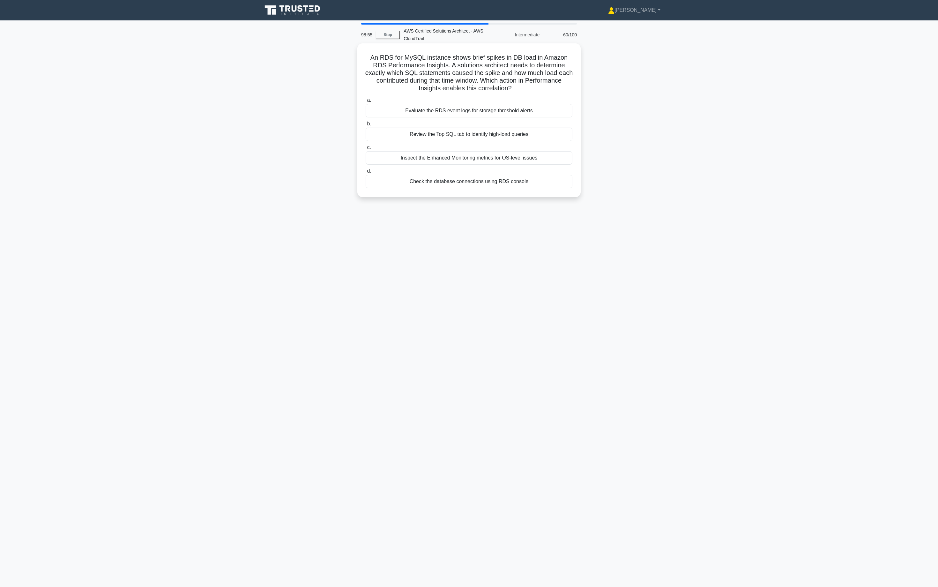
click at [494, 123] on label "b. Review the Top SQL tab to identify high-load queries" at bounding box center [469, 130] width 207 height 21
click at [366, 123] on input "b. Review the Top SQL tab to identify high-load queries" at bounding box center [366, 124] width 0 height 4
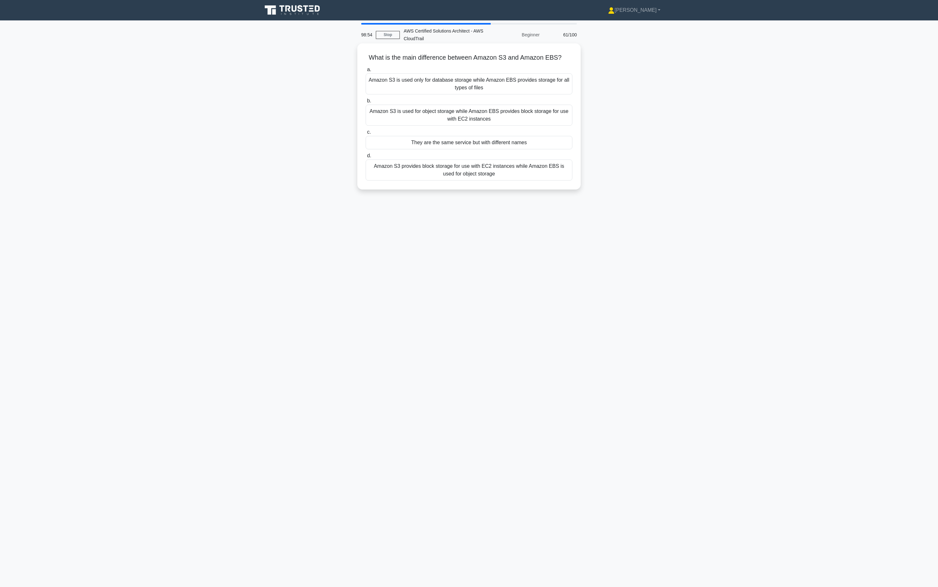
click at [492, 114] on div "Amazon S3 is used for object storage while Amazon EBS provides block storage fo…" at bounding box center [469, 115] width 207 height 21
click at [366, 103] on input "b. Amazon S3 is used for object storage while Amazon EBS provides block storage…" at bounding box center [366, 101] width 0 height 4
click at [492, 123] on div "Amazon S3 is used for object storage while Amazon EBS provides block storage fo…" at bounding box center [469, 116] width 207 height 22
click at [366, 103] on input "b. Amazon S3 is used for object storage while Amazon EBS provides block storage…" at bounding box center [366, 101] width 0 height 4
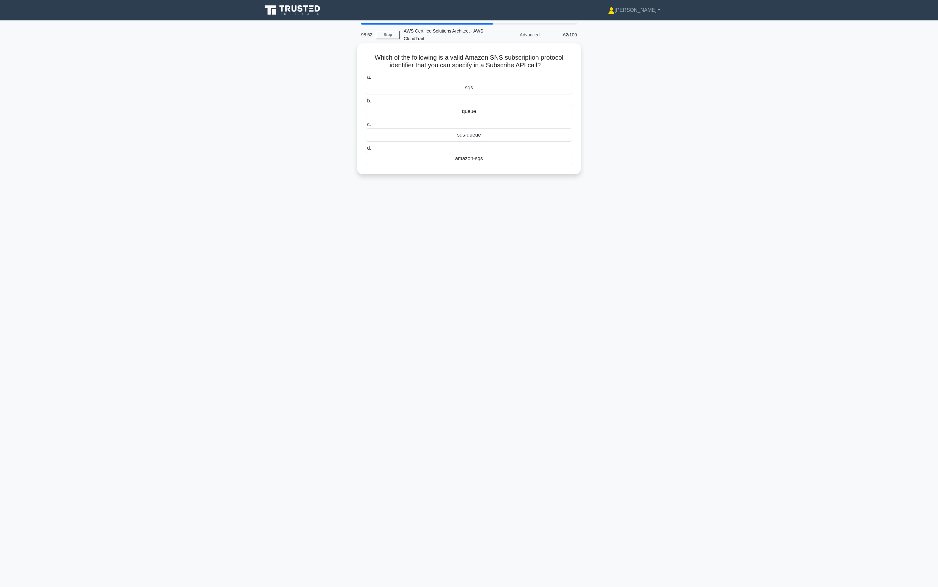
click at [477, 131] on div "sqs-queue" at bounding box center [469, 134] width 207 height 13
click at [366, 127] on input "c. sqs-queue" at bounding box center [366, 124] width 0 height 4
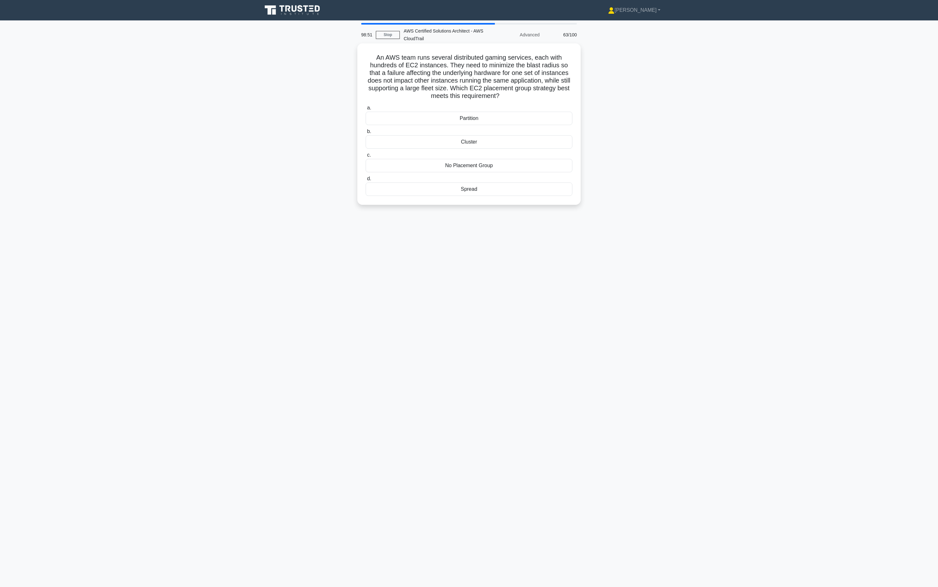
click at [471, 142] on div "Cluster" at bounding box center [469, 141] width 207 height 13
click at [366, 134] on input "b. Cluster" at bounding box center [366, 131] width 0 height 4
click at [466, 122] on label "b. On-Demand Instances" at bounding box center [469, 130] width 207 height 21
click at [366, 122] on input "b. On-Demand Instances" at bounding box center [366, 124] width 0 height 4
click at [478, 159] on div "Reserved Instances" at bounding box center [469, 158] width 207 height 13
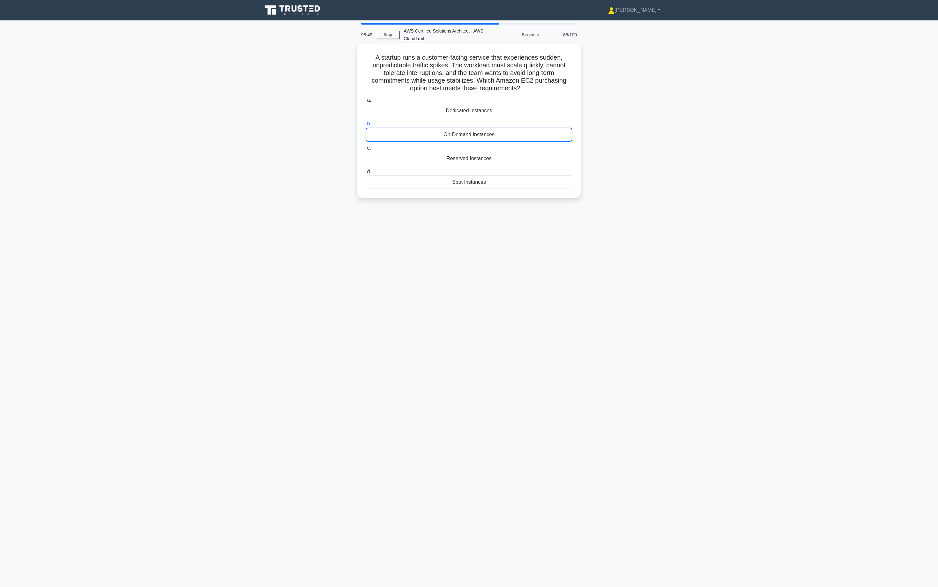
click at [366, 150] on input "c. Reserved Instances" at bounding box center [366, 148] width 0 height 4
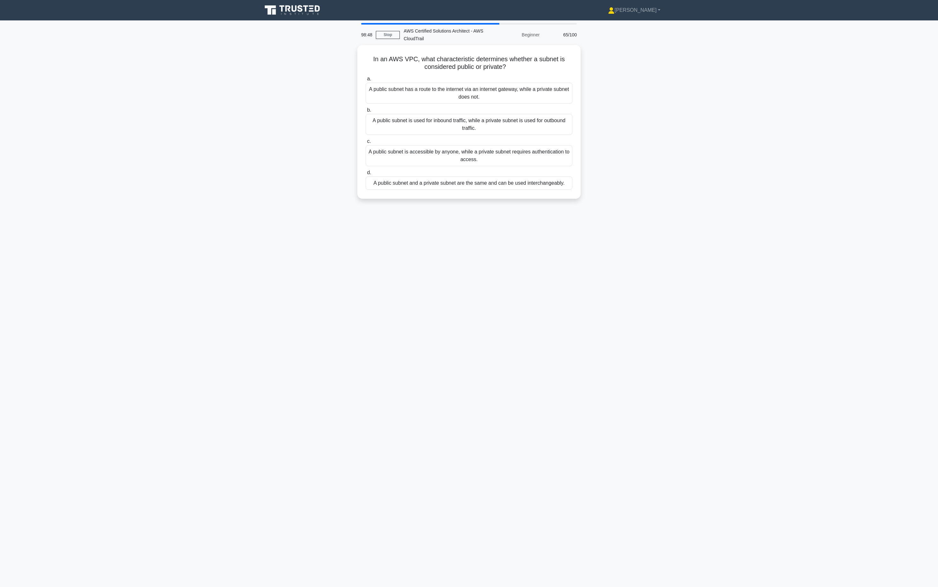
click at [478, 159] on div "A public subnet is accessible by anyone, while a private subnet requires authen…" at bounding box center [469, 155] width 207 height 21
click at [366, 144] on input "c. A public subnet is accessible by anyone, while a private subnet requires aut…" at bounding box center [366, 141] width 0 height 4
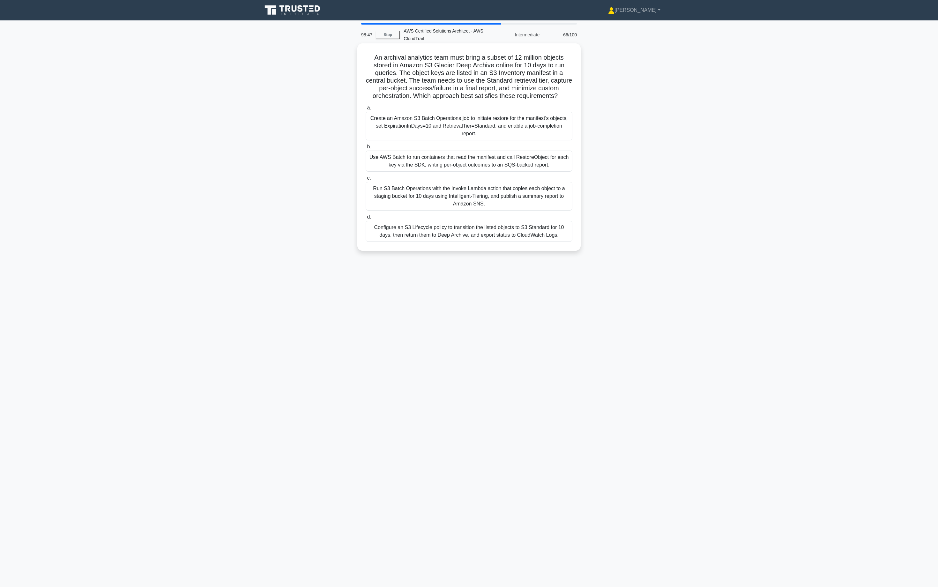
click at [478, 159] on div "Use AWS Batch to run containers that read the manifest and call RestoreObject f…" at bounding box center [469, 161] width 207 height 21
click at [366, 149] on input "b. Use AWS Batch to run containers that read the manifest and call RestoreObjec…" at bounding box center [366, 147] width 0 height 4
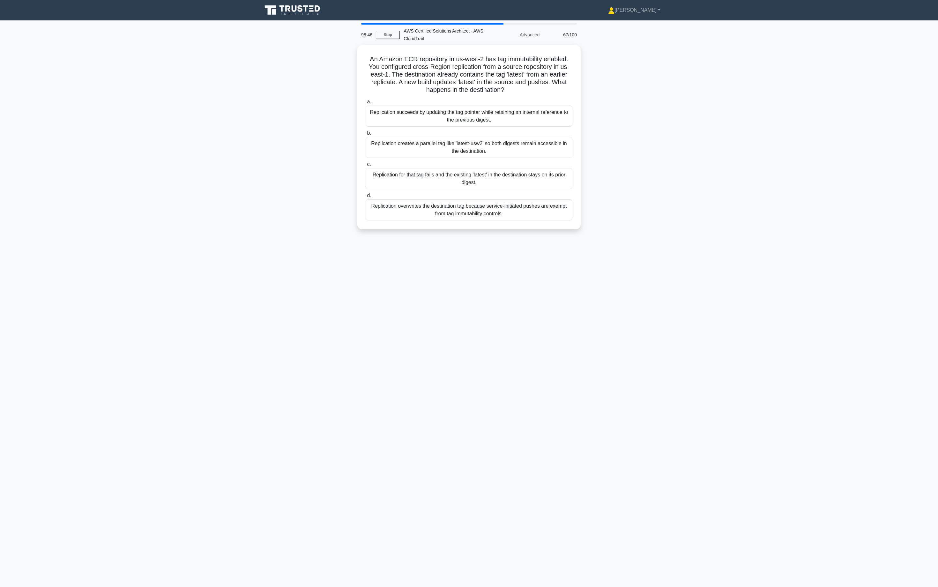
click at [478, 160] on label "c. Replication for that tag fails and the existing 'latest' in the destination …" at bounding box center [469, 174] width 207 height 29
click at [366, 162] on input "c. Replication for that tag fails and the existing 'latest' in the destination …" at bounding box center [366, 164] width 0 height 4
click at [478, 160] on label "c. Replication for that tag fails and the existing 'latest' in the destination …" at bounding box center [469, 174] width 207 height 29
click at [366, 162] on input "c. Replication for that tag fails and the existing 'latest' in the destination …" at bounding box center [366, 164] width 0 height 4
click at [478, 160] on label "c. Perform an online resize to r6gd nodes with Redis data tiering enabled to sc…" at bounding box center [469, 174] width 207 height 29
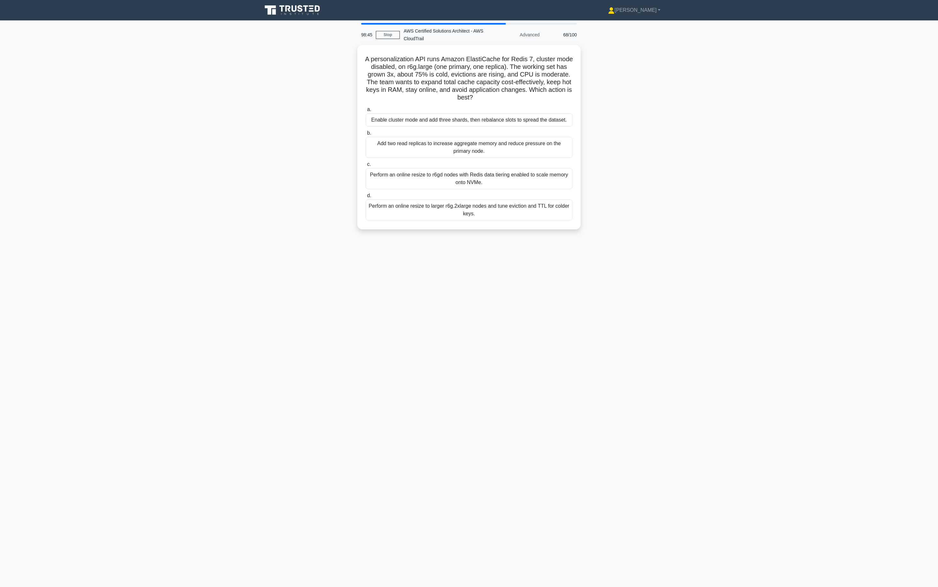
click at [366, 162] on input "c. Perform an online resize to r6gd nodes with Redis data tiering enabled to sc…" at bounding box center [366, 164] width 0 height 4
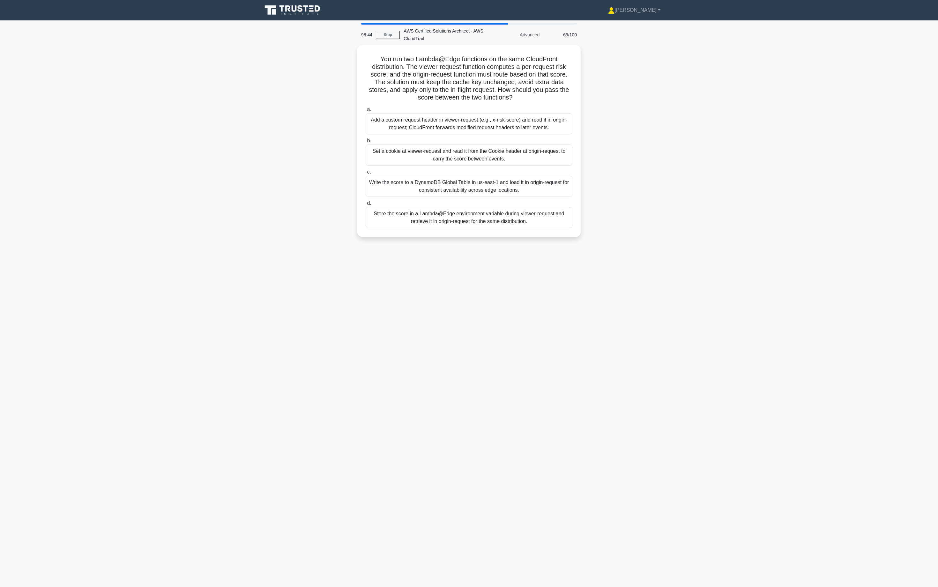
click at [478, 160] on div "Set a cookie at viewer-request and read it from the Cookie header at origin-req…" at bounding box center [469, 154] width 207 height 21
click at [366, 143] on input "b. Set a cookie at viewer-request and read it from the Cookie header at origin-…" at bounding box center [366, 141] width 0 height 4
click at [478, 160] on div "Set a cookie at viewer-request and read it from the Cookie header at origin-req…" at bounding box center [469, 155] width 207 height 22
click at [366, 143] on input "b. Set a cookie at viewer-request and read it from the Cookie header at origin-…" at bounding box center [366, 141] width 0 height 4
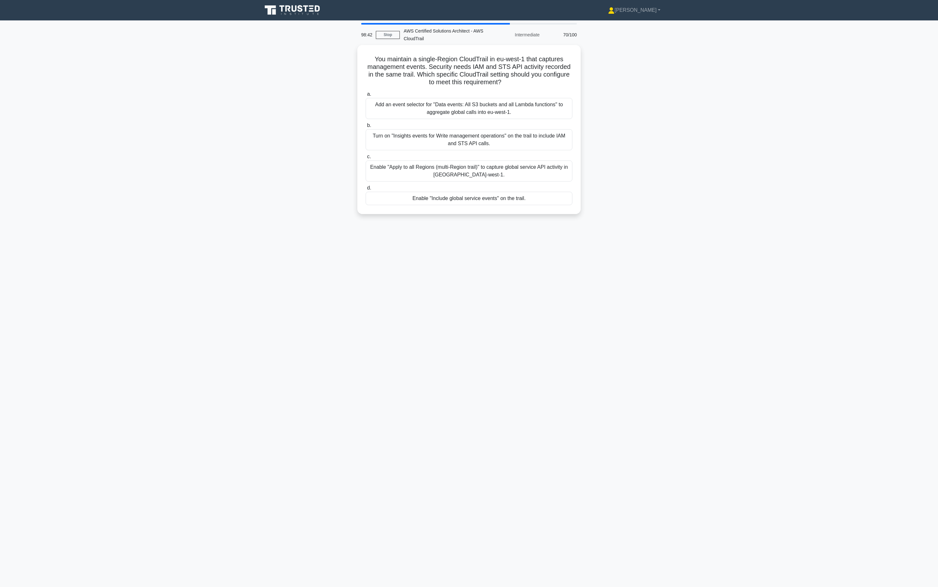
click at [478, 160] on div "Enable "Apply to all Regions (multi-Region trail)" to capture global service AP…" at bounding box center [469, 170] width 207 height 21
click at [366, 159] on input "c. Enable "Apply to all Regions (multi-Region trail)" to capture global service…" at bounding box center [366, 157] width 0 height 4
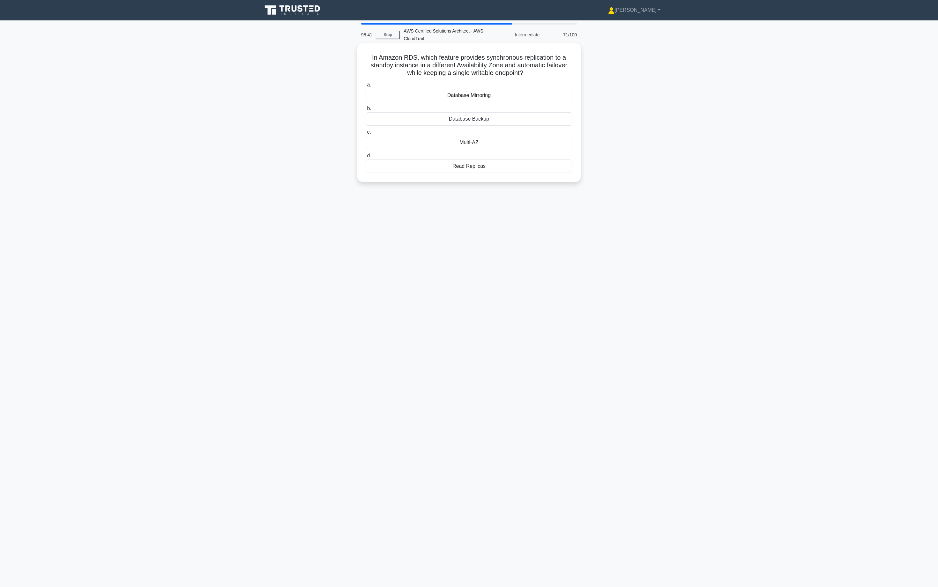
click at [478, 160] on div "Read Replicas" at bounding box center [469, 165] width 207 height 13
click at [366, 158] on input "d. Read Replicas" at bounding box center [366, 156] width 0 height 4
click at [478, 160] on div "Read Replicas" at bounding box center [469, 166] width 207 height 14
click at [366, 158] on input "d. Read Replicas" at bounding box center [366, 156] width 0 height 4
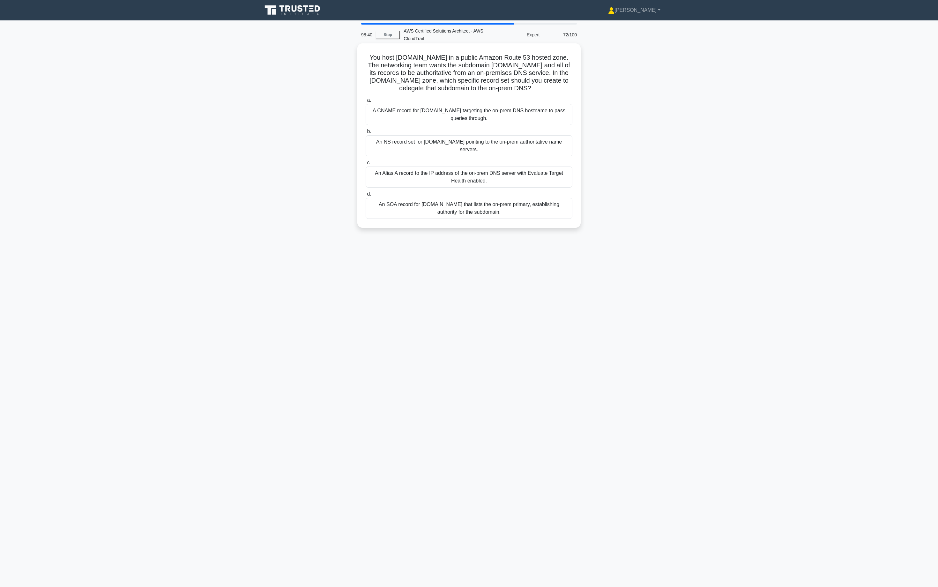
click at [478, 160] on label "c. An Alias A record to the IP address of the on-prem DNS server with Evaluate …" at bounding box center [469, 173] width 207 height 29
click at [366, 161] on input "c. An Alias A record to the IP address of the on-prem DNS server with Evaluate …" at bounding box center [366, 163] width 0 height 4
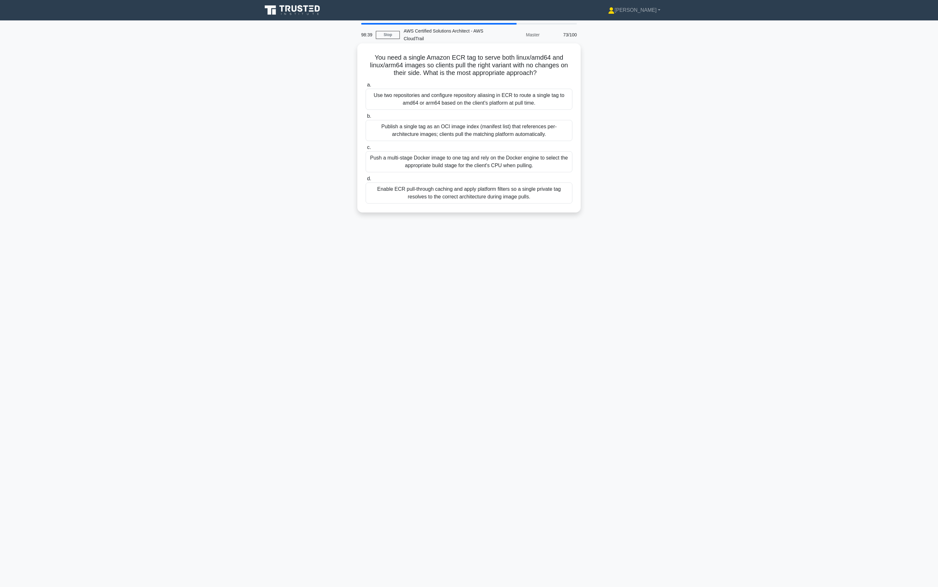
click at [478, 160] on div "Push a multi-stage Docker image to one tag and rely on the Docker engine to sel…" at bounding box center [469, 161] width 207 height 21
click at [366, 150] on input "c. Push a multi-stage Docker image to one tag and rely on the Docker engine to …" at bounding box center [366, 147] width 0 height 4
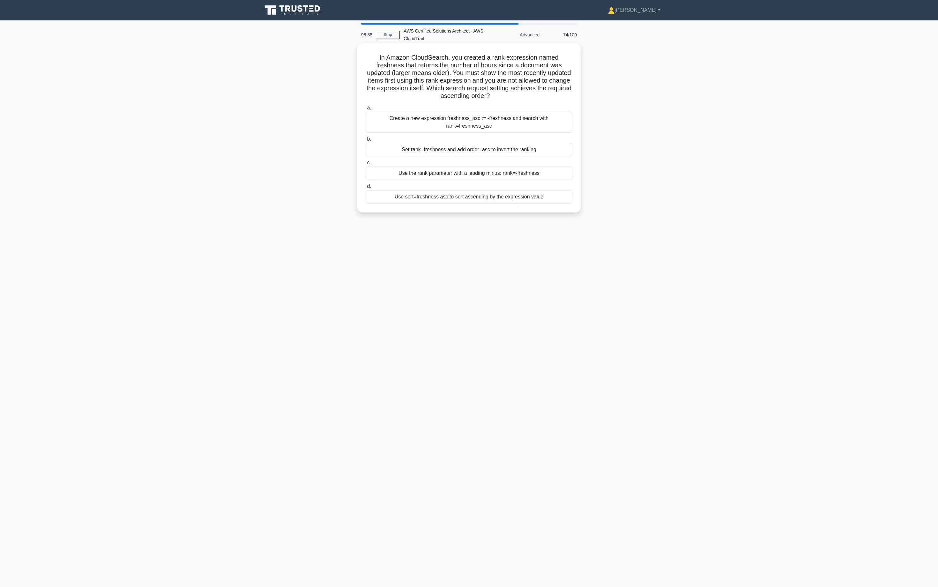
click at [477, 161] on label "c. Use the rank parameter with a leading minus: rank=-freshness" at bounding box center [469, 169] width 207 height 21
click at [366, 161] on input "c. Use the rank parameter with a leading minus: rank=-freshness" at bounding box center [366, 163] width 0 height 4
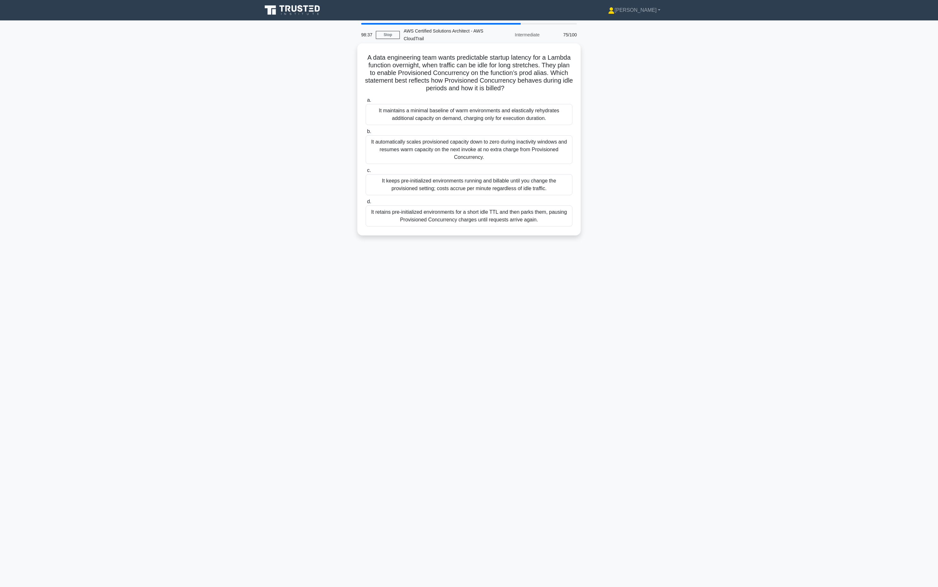
click at [482, 167] on label "c. It keeps pre-initialized environments running and billable until you change …" at bounding box center [469, 180] width 207 height 29
click at [366, 168] on input "c. It keeps pre-initialized environments running and billable until you change …" at bounding box center [366, 170] width 0 height 4
click at [482, 167] on label "c. It keeps pre-initialized environments running and billable until you change …" at bounding box center [469, 180] width 207 height 29
click at [366, 168] on input "c. It keeps pre-initialized environments running and billable until you change …" at bounding box center [366, 170] width 0 height 4
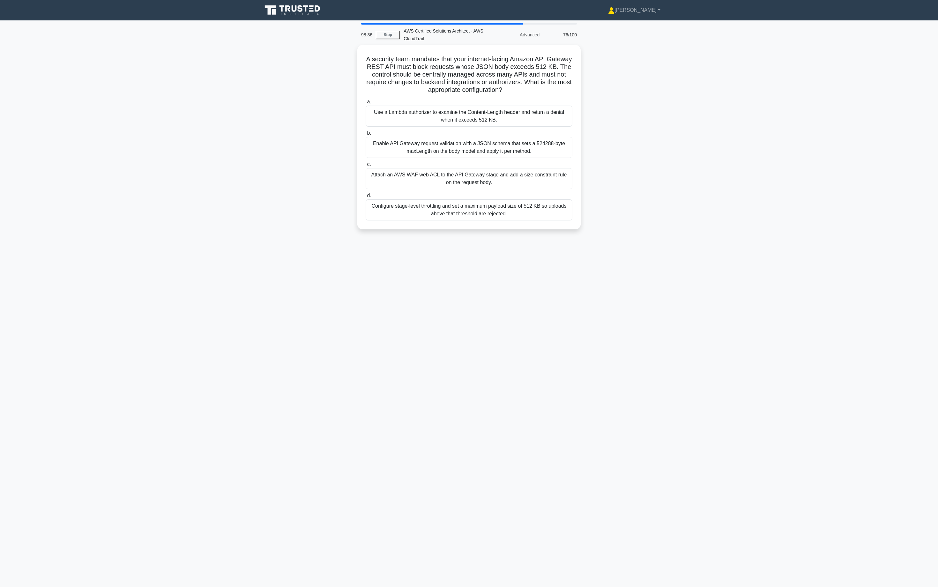
click at [482, 168] on div "Attach an AWS WAF web ACL to the API Gateway stage and add a size constraint ru…" at bounding box center [469, 178] width 207 height 21
click at [366, 166] on input "c. Attach an AWS WAF web ACL to the API Gateway stage and add a size constraint…" at bounding box center [366, 164] width 0 height 4
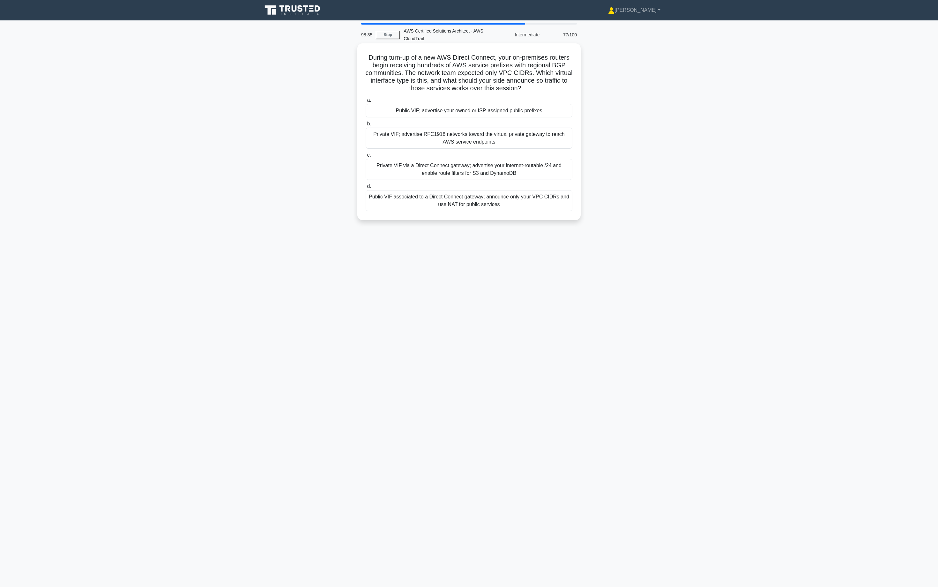
click at [485, 163] on div "Private VIF via a Direct Connect gateway; advertise your internet-routable /24 …" at bounding box center [469, 169] width 207 height 21
click at [366, 157] on input "c. Private VIF via a Direct Connect gateway; advertise your internet-routable /…" at bounding box center [366, 155] width 0 height 4
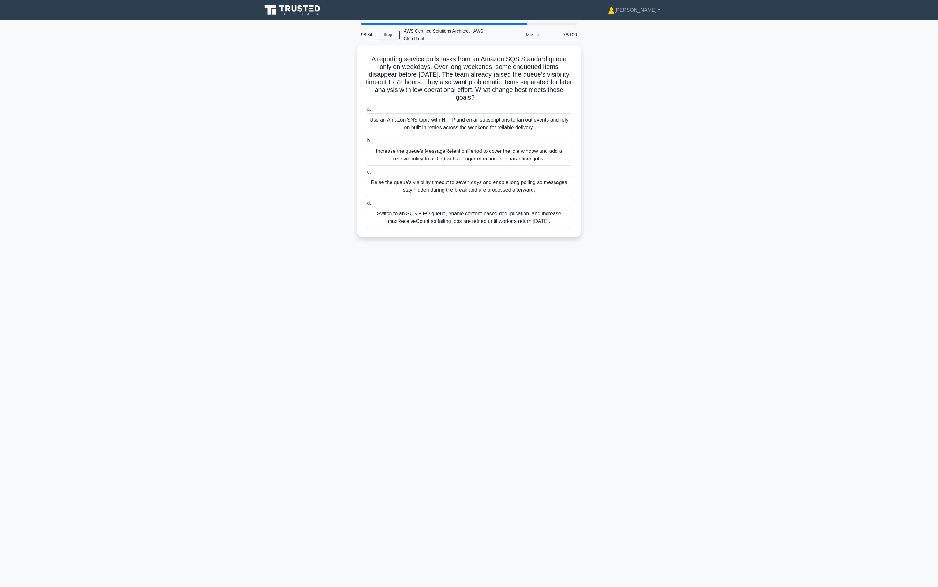
click at [499, 168] on label "c. Raise the queue's visibility timeout to seven days and enable long polling s…" at bounding box center [469, 182] width 207 height 29
click at [366, 170] on input "c. Raise the queue's visibility timeout to seven days and enable long polling s…" at bounding box center [366, 172] width 0 height 4
click at [502, 166] on label "c. Raise the queue's visibility timeout to seven days and enable long polling s…" at bounding box center [469, 180] width 207 height 29
click at [366, 168] on input "c. Raise the queue's visibility timeout to seven days and enable long polling s…" at bounding box center [366, 170] width 0 height 4
click at [502, 166] on label "c. Raise the queue's visibility timeout to seven days and enable long polling s…" at bounding box center [469, 180] width 207 height 29
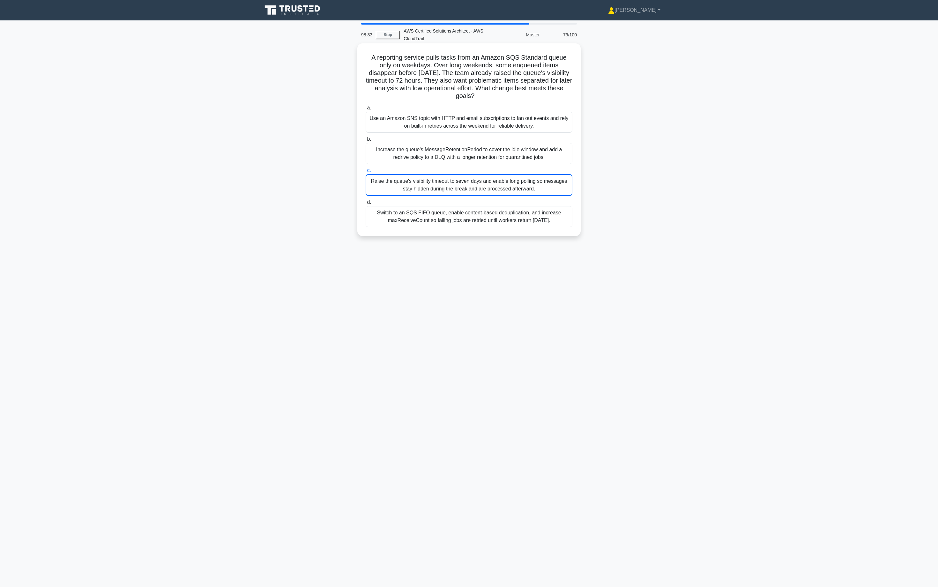
click at [366, 168] on input "c. Raise the queue's visibility timeout to seven days and enable long polling s…" at bounding box center [366, 170] width 0 height 4
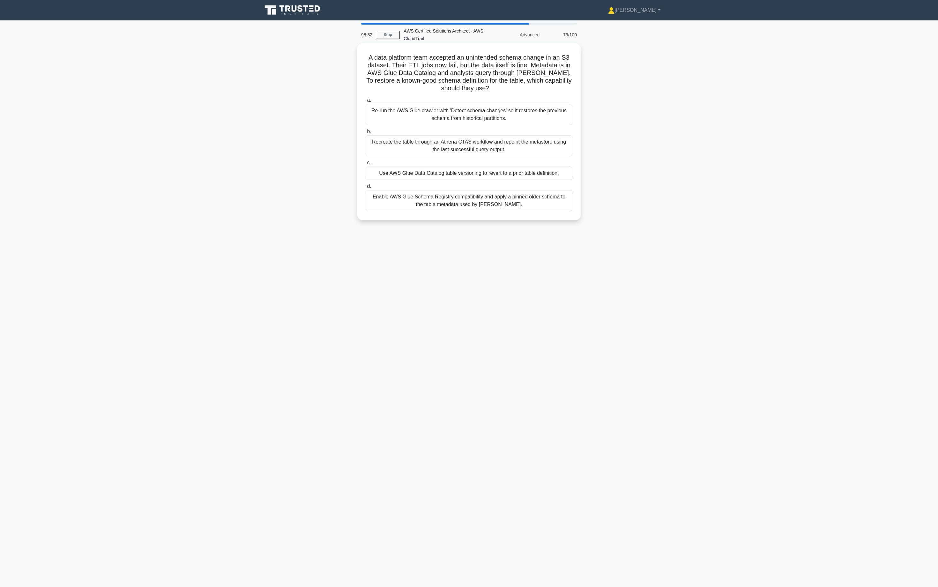
click at [500, 160] on label "c. Use AWS Glue Data Catalog table versioning to revert to a prior table defini…" at bounding box center [469, 169] width 207 height 21
click at [366, 161] on input "c. Use AWS Glue Data Catalog table versioning to revert to a prior table defini…" at bounding box center [366, 163] width 0 height 4
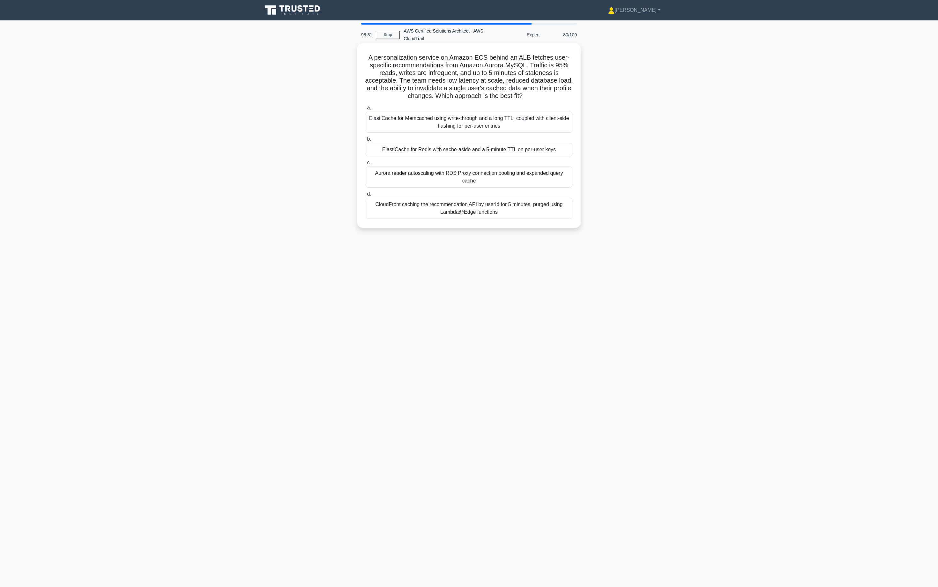
click at [499, 158] on div "a. ElastiCache for Memcached using write-through and a long TTL, coupled with c…" at bounding box center [469, 161] width 214 height 117
click at [503, 146] on div "ElastiCache for Redis with cache-aside and a 5-minute TTL on per-user keys" at bounding box center [469, 149] width 207 height 13
click at [366, 141] on input "b. ElastiCache for Redis with cache-aside and a 5-minute TTL on per-user keys" at bounding box center [366, 139] width 0 height 4
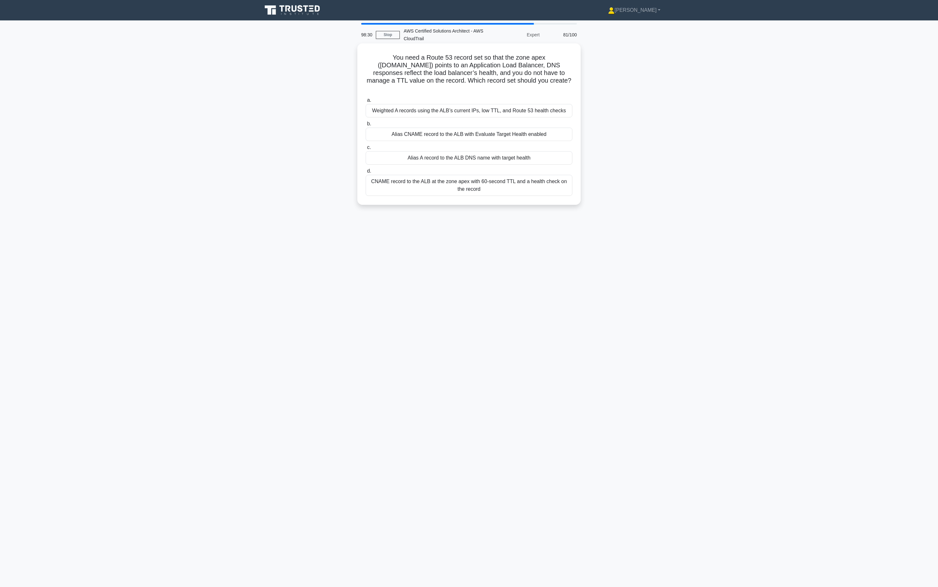
click at [525, 144] on label "c. Alias A record to the ALB DNS name with target health" at bounding box center [469, 154] width 207 height 21
click at [366, 145] on input "c. Alias A record to the ALB DNS name with target health" at bounding box center [366, 147] width 0 height 4
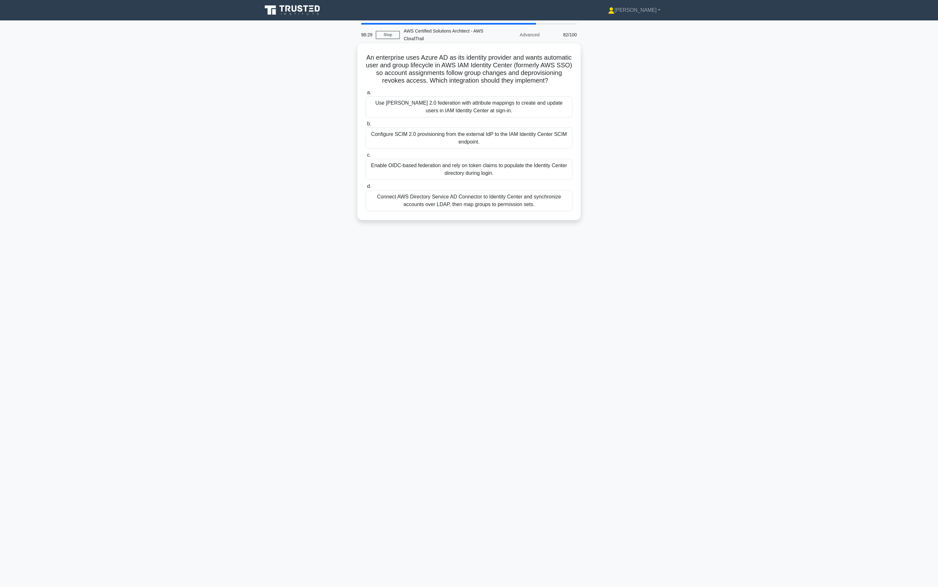
click at [515, 131] on div "Configure SCIM 2.0 provisioning from the external IdP to the IAM Identity Cente…" at bounding box center [469, 138] width 207 height 21
click at [366, 126] on input "b. Configure SCIM 2.0 provisioning from the external IdP to the IAM Identity Ce…" at bounding box center [366, 124] width 0 height 4
click at [511, 141] on div "Configure SCIM 2.0 provisioning from the external IdP to the IAM Identity Cente…" at bounding box center [469, 139] width 207 height 22
click at [366, 126] on input "b. Configure SCIM 2.0 provisioning from the external IdP to the IAM Identity Ce…" at bounding box center [366, 124] width 0 height 4
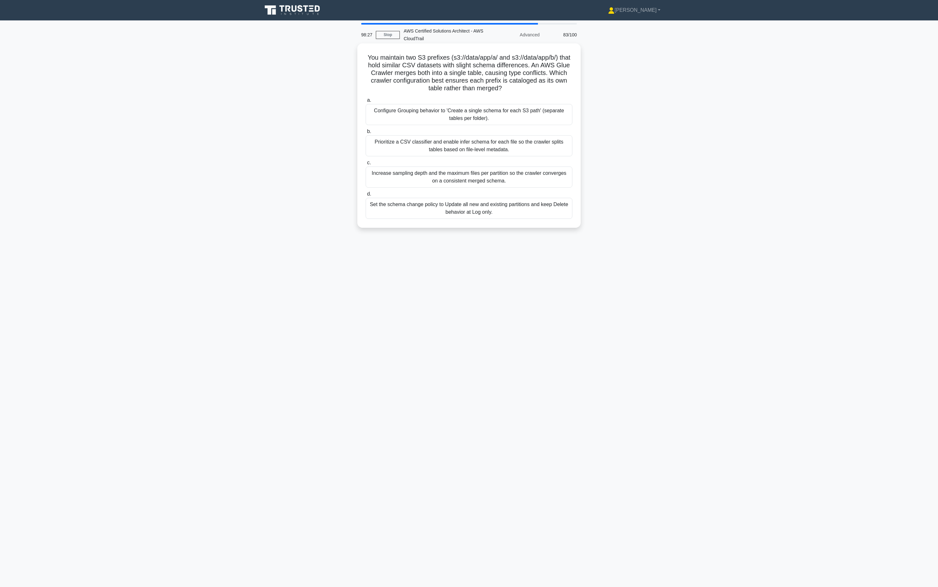
click at [509, 145] on div "Prioritize a CSV classifier and enable infer schema for each file so the crawle…" at bounding box center [469, 145] width 207 height 21
click at [366, 134] on input "b. Prioritize a CSV classifier and enable infer schema for each file so the cra…" at bounding box center [366, 131] width 0 height 4
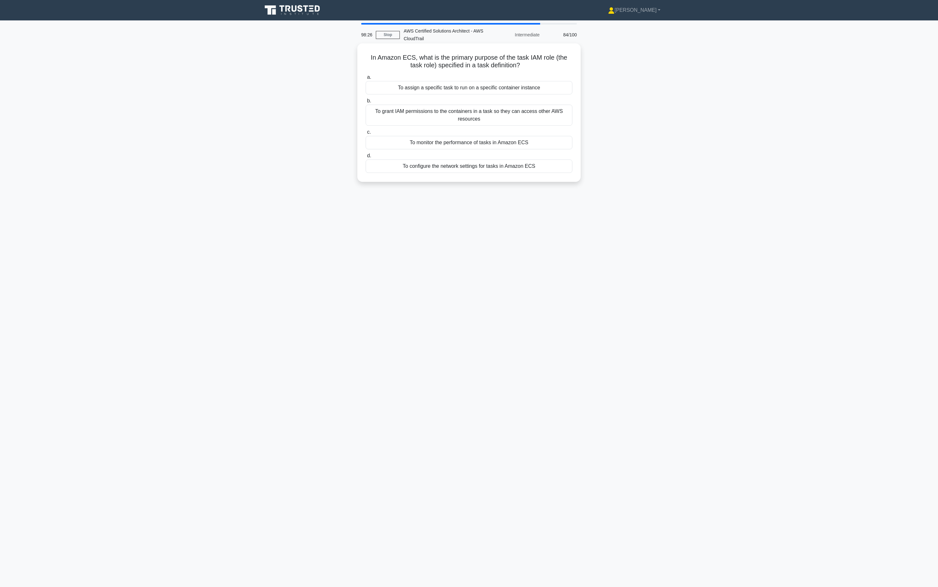
click at [507, 152] on label "d. To configure the network settings for tasks in Amazon ECS" at bounding box center [469, 162] width 207 height 21
click at [366, 154] on input "d. To configure the network settings for tasks in Amazon ECS" at bounding box center [366, 156] width 0 height 4
click at [508, 140] on div "To monitor the performance of tasks in Amazon ECS" at bounding box center [469, 142] width 207 height 13
click at [366, 134] on input "c. To monitor the performance of tasks in Amazon ECS" at bounding box center [366, 132] width 0 height 4
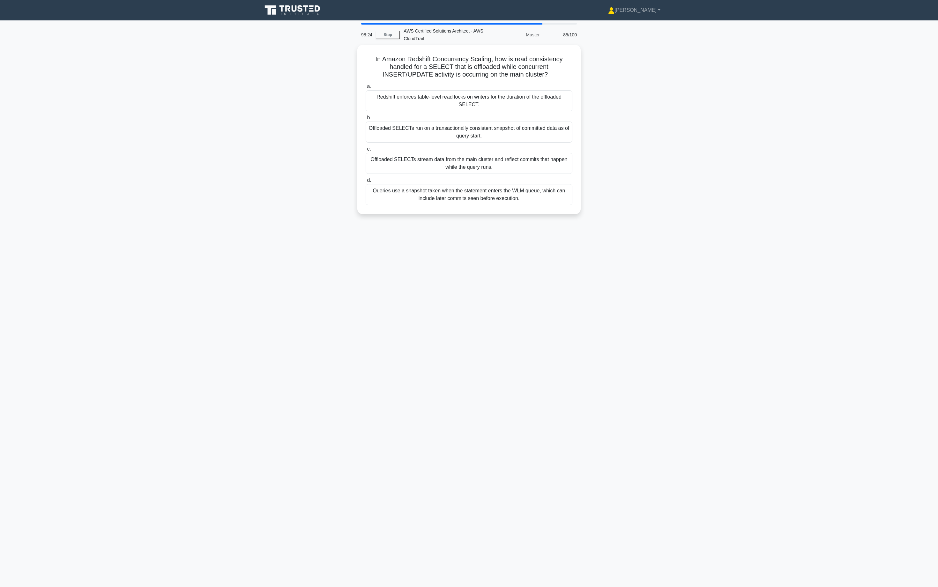
click at [508, 140] on div "Offloaded SELECTs run on a transactionally consistent snapshot of committed dat…" at bounding box center [469, 132] width 207 height 21
click at [366, 120] on input "b. Offloaded SELECTs run on a transactionally consistent snapshot of committed …" at bounding box center [366, 118] width 0 height 4
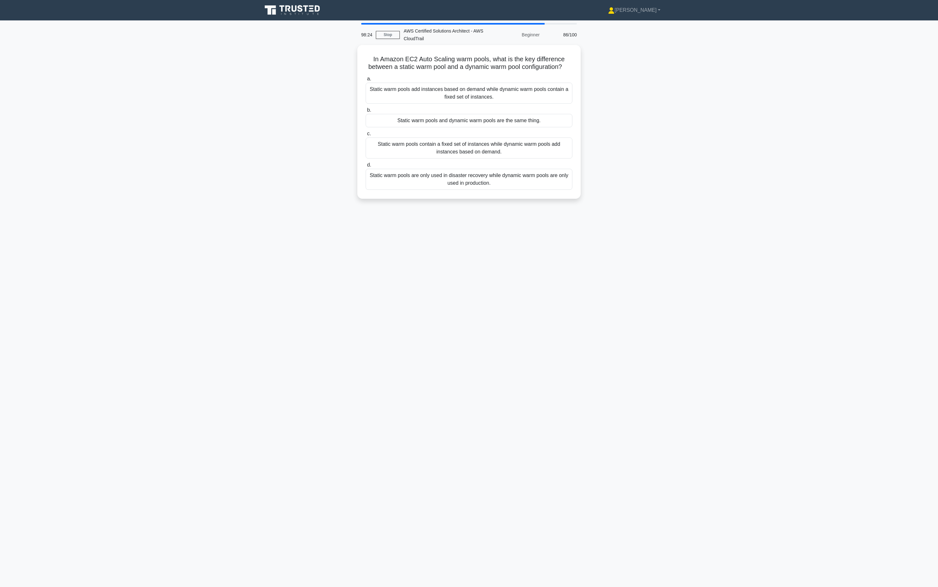
click at [508, 140] on div "Static warm pools contain a fixed set of instances while dynamic warm pools add…" at bounding box center [469, 147] width 207 height 21
click at [366, 136] on input "c. Static warm pools contain a fixed set of instances while dynamic warm pools …" at bounding box center [366, 134] width 0 height 4
click at [508, 140] on div "Static warm pools contain a fixed set of instances while dynamic warm pools add…" at bounding box center [469, 147] width 207 height 22
click at [366, 134] on input "c. Static warm pools contain a fixed set of instances while dynamic warm pools …" at bounding box center [366, 132] width 0 height 4
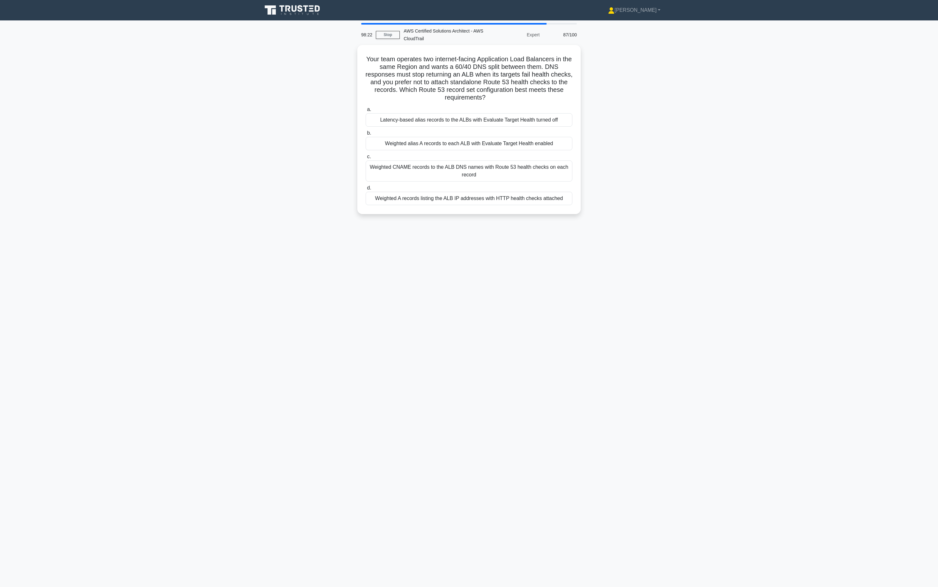
click at [508, 140] on div "Weighted alias A records to each ALB with Evaluate Target Health enabled" at bounding box center [469, 143] width 207 height 13
click at [366, 135] on input "b. Weighted alias A records to each ALB with Evaluate Target Health enabled" at bounding box center [366, 133] width 0 height 4
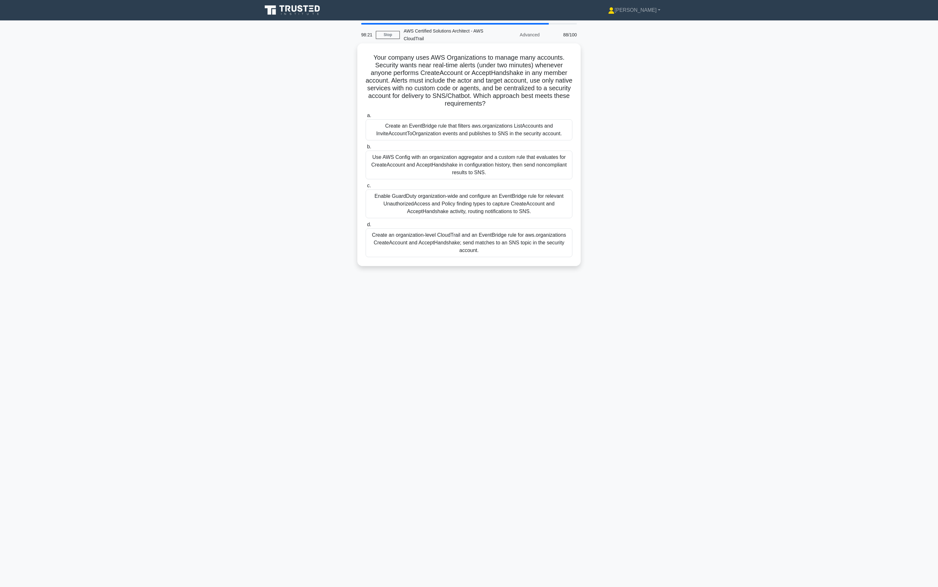
click at [508, 139] on div "Create an EventBridge rule that filters aws.organizations ListAccounts and Invi…" at bounding box center [469, 129] width 207 height 21
click at [366, 118] on input "a. Create an EventBridge rule that filters aws.organizations ListAccounts and I…" at bounding box center [366, 116] width 0 height 4
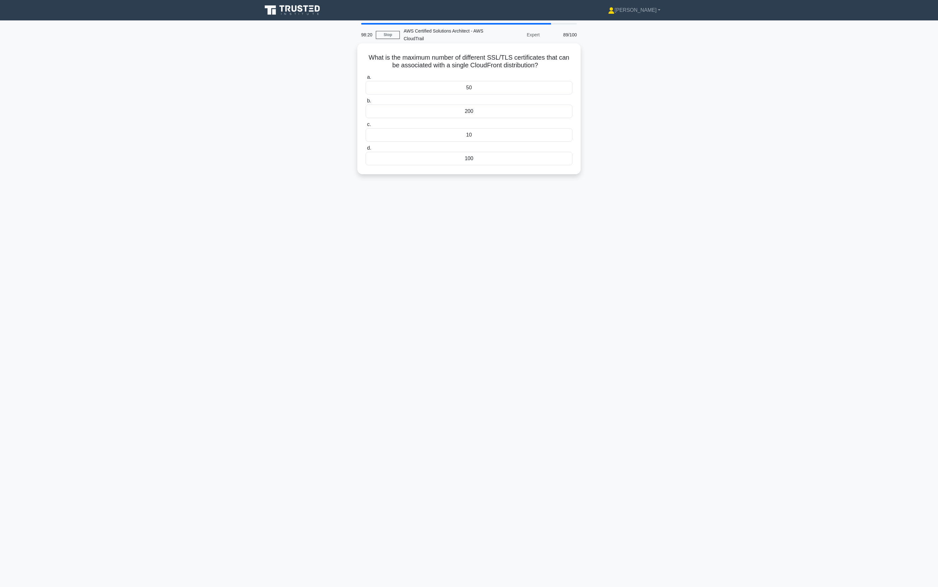
click at [508, 143] on div "a. 50 b. 200 c. d." at bounding box center [469, 119] width 214 height 94
click at [508, 135] on div "10" at bounding box center [469, 134] width 207 height 13
click at [366, 127] on input "c. 10" at bounding box center [366, 124] width 0 height 4
click at [514, 131] on div "50" at bounding box center [469, 134] width 207 height 13
click at [366, 127] on input "c. 50" at bounding box center [366, 124] width 0 height 4
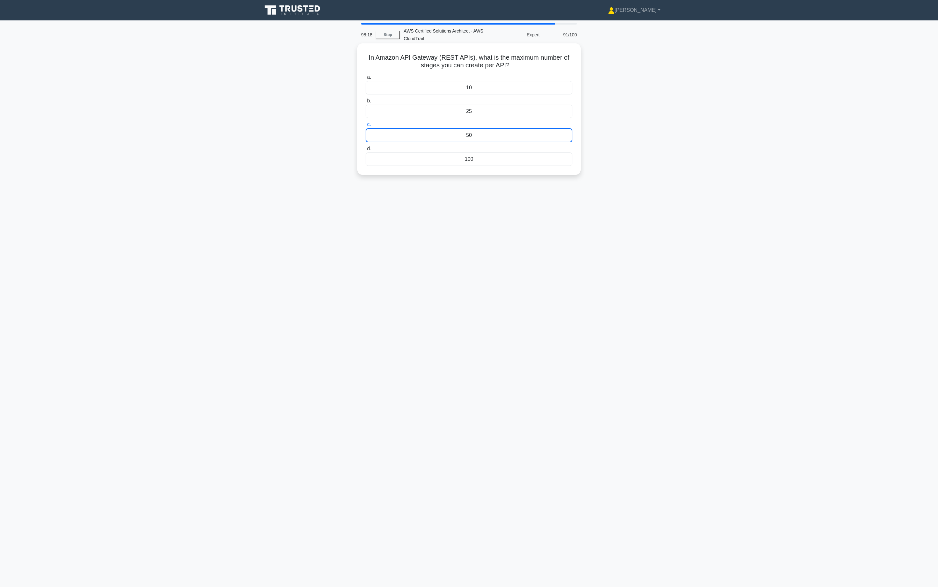
click at [514, 132] on div "50" at bounding box center [469, 135] width 207 height 14
click at [366, 127] on input "c. 50" at bounding box center [366, 124] width 0 height 4
click at [514, 132] on div "50" at bounding box center [469, 135] width 207 height 14
click at [366, 127] on input "c. 50" at bounding box center [366, 124] width 0 height 4
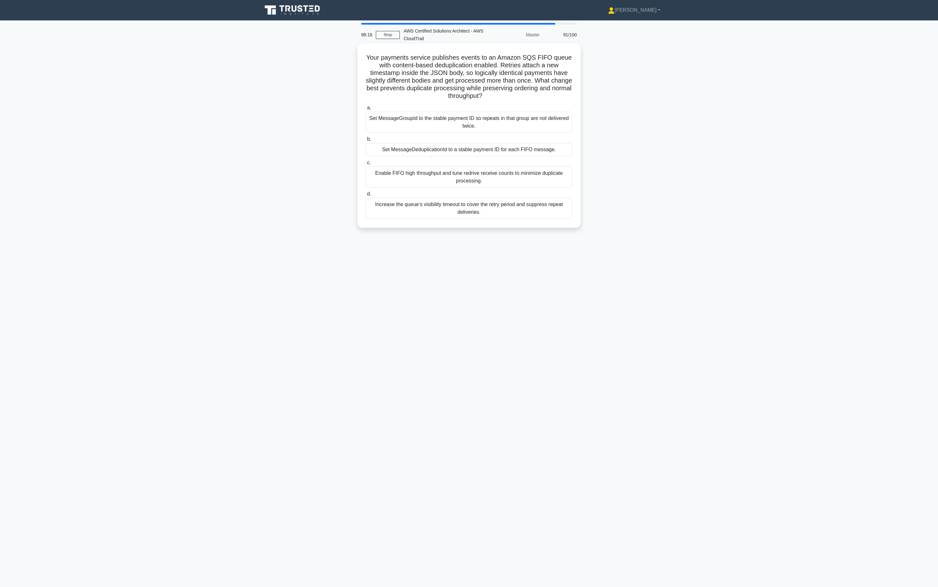
click at [512, 120] on div "Set MessageGroupId to the stable payment ID so repeats in that group are not de…" at bounding box center [469, 122] width 207 height 21
click at [366, 110] on input "a. Set MessageGroupId to the stable payment ID so repeats in that group are not…" at bounding box center [366, 108] width 0 height 4
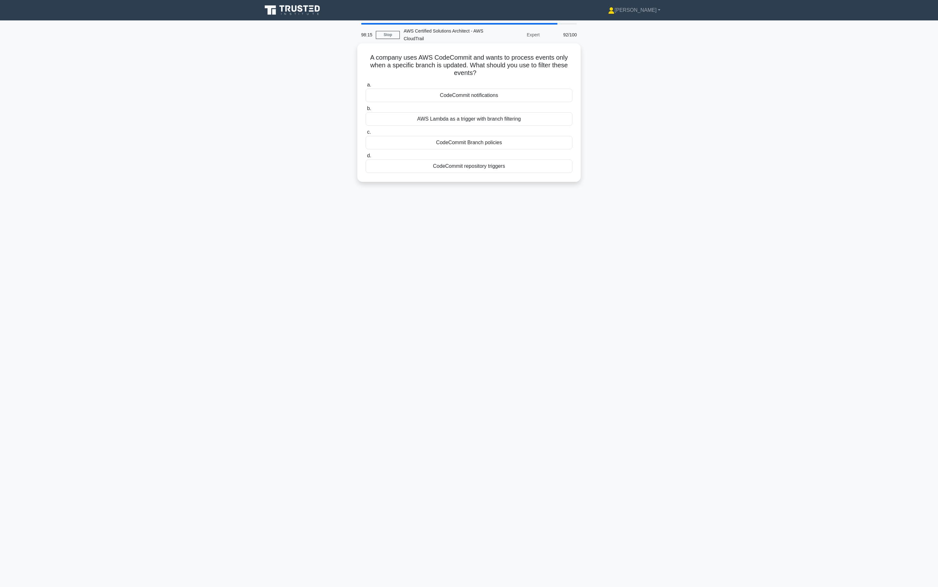
click at [496, 122] on div "AWS Lambda as a trigger with branch filtering" at bounding box center [469, 118] width 207 height 13
click at [366, 111] on input "b. AWS Lambda as a trigger with branch filtering" at bounding box center [366, 109] width 0 height 4
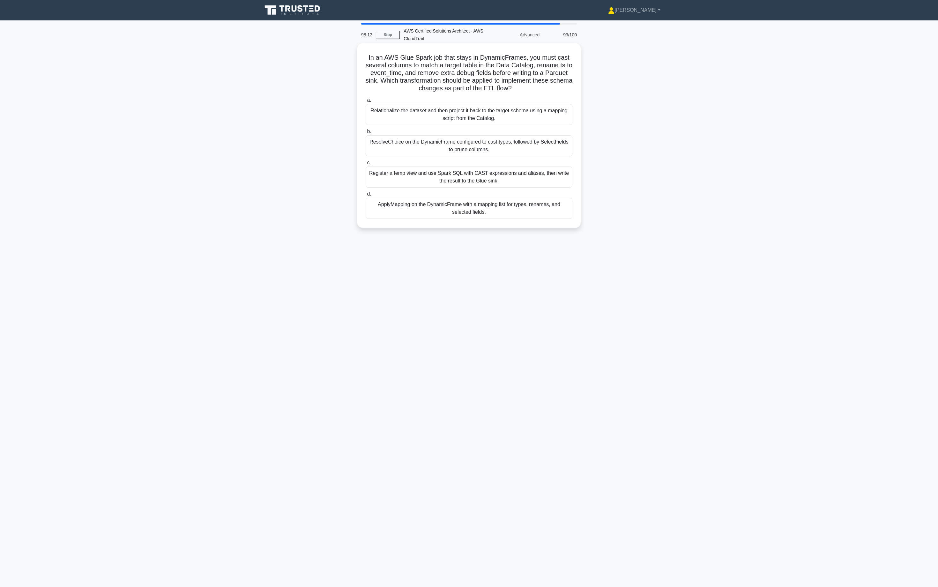
click at [482, 138] on div "ResolveChoice on the DynamicFrame configured to cast types, followed by SelectF…" at bounding box center [469, 145] width 207 height 21
click at [366, 134] on input "b. ResolveChoice on the DynamicFrame configured to cast types, followed by Sele…" at bounding box center [366, 131] width 0 height 4
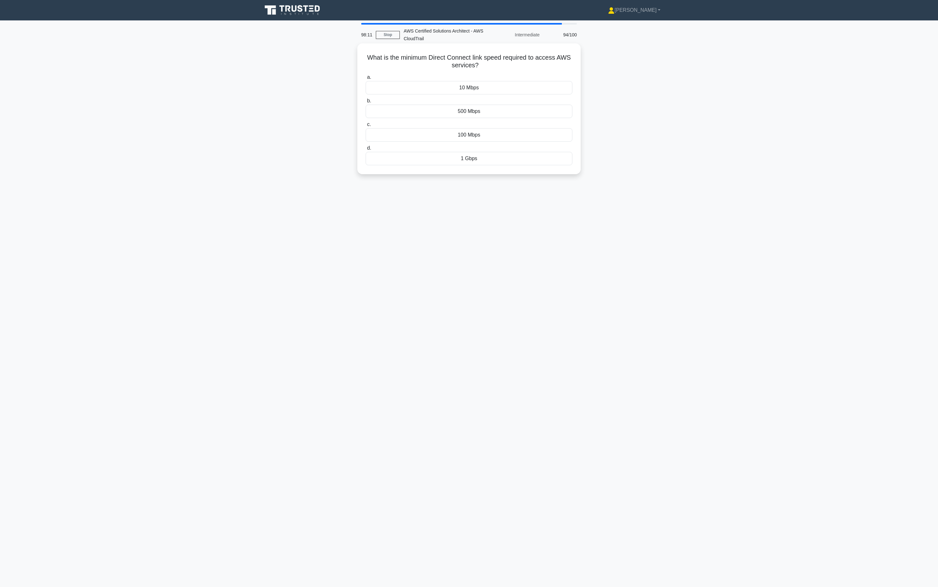
click at [457, 44] on div "What is the minimum Direct Connect link speed required to access AWS services? …" at bounding box center [468, 108] width 223 height 131
click at [472, 59] on h5 "What is the minimum Direct Connect link speed required to access AWS services? …" at bounding box center [469, 62] width 208 height 16
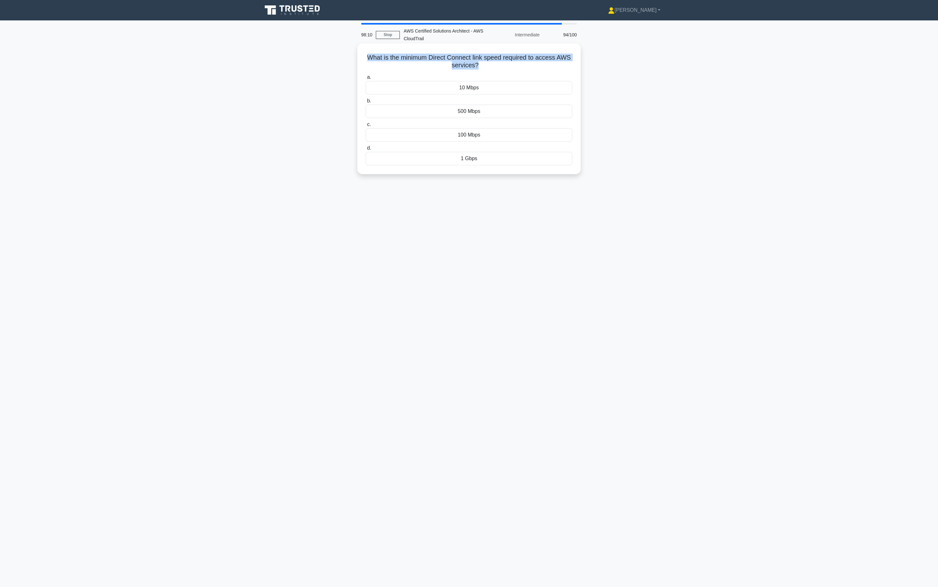
click at [472, 59] on h5 "What is the minimum Direct Connect link speed required to access AWS services? …" at bounding box center [469, 62] width 208 height 16
click at [483, 61] on h5 "What is the minimum Direct Connect link speed required to access AWS services? …" at bounding box center [469, 62] width 208 height 16
click at [505, 59] on h5 "What is the minimum Direct Connect link speed required to access AWS services? …" at bounding box center [469, 62] width 208 height 16
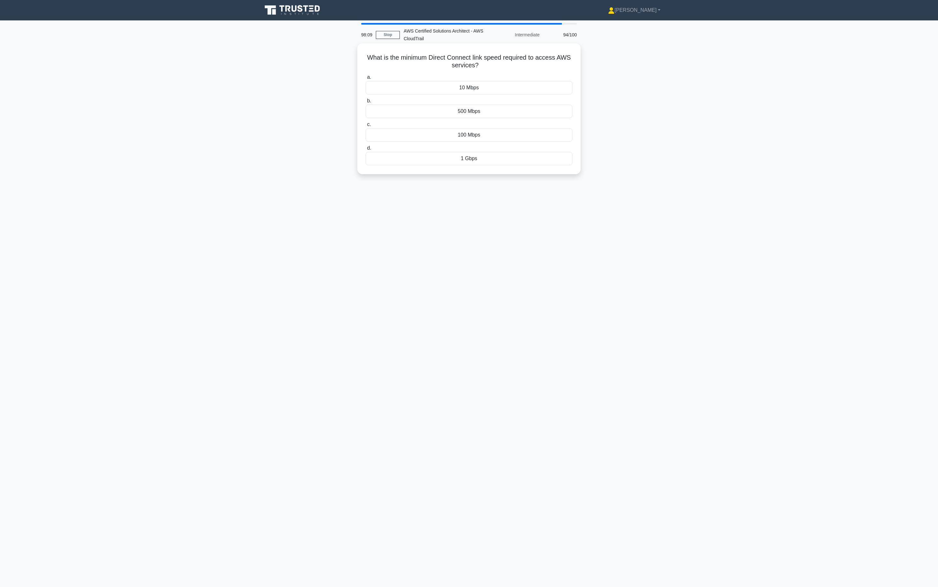
click at [505, 59] on h5 "What is the minimum Direct Connect link speed required to access AWS services? …" at bounding box center [469, 62] width 208 height 16
click at [520, 63] on h5 "What is the minimum Direct Connect link speed required to access AWS services? …" at bounding box center [469, 62] width 208 height 16
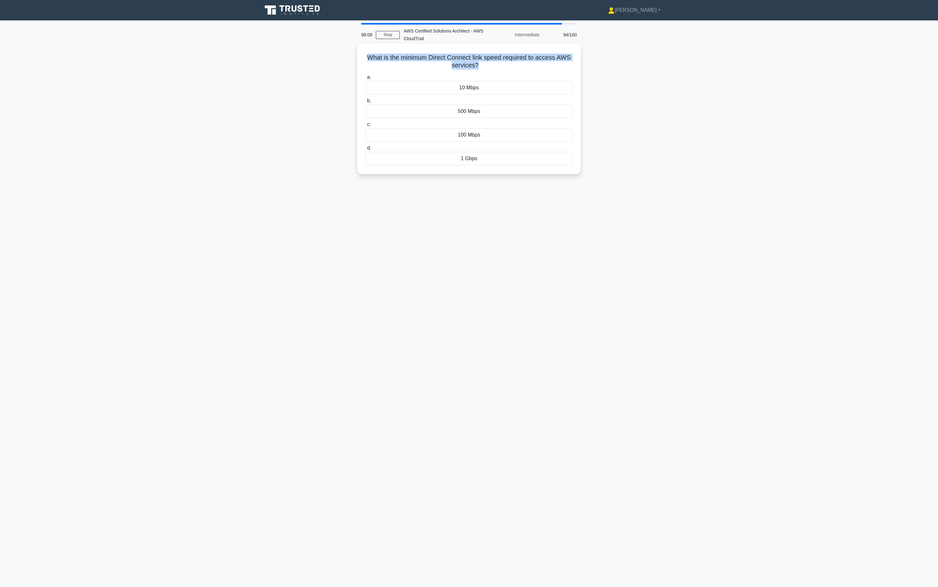
click at [487, 62] on h5 "What is the minimum Direct Connect link speed required to access AWS services? …" at bounding box center [469, 62] width 208 height 16
click at [474, 60] on h5 "What is the minimum Direct Connect link speed required to access AWS services? …" at bounding box center [469, 62] width 208 height 16
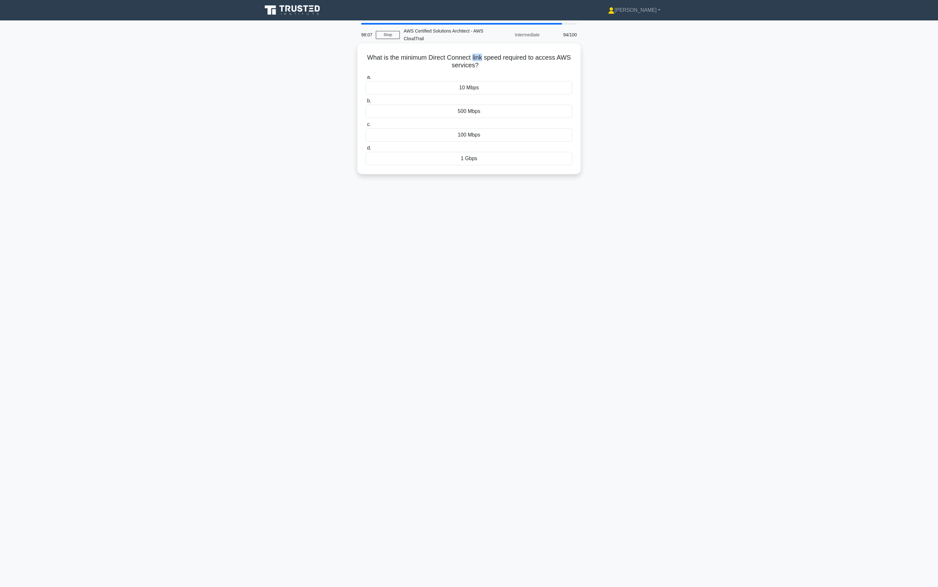
click at [474, 60] on h5 "What is the minimum Direct Connect link speed required to access AWS services? …" at bounding box center [469, 62] width 208 height 16
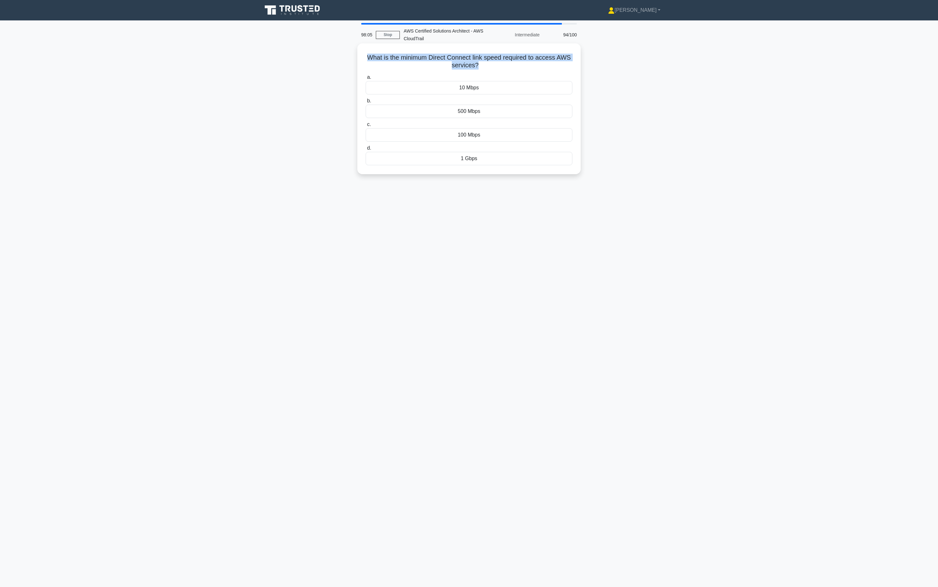
click at [474, 60] on h5 "What is the minimum Direct Connect link speed required to access AWS services? …" at bounding box center [469, 62] width 208 height 16
click at [476, 60] on h5 "What is the minimum Direct Connect link speed required to access AWS services? …" at bounding box center [469, 62] width 208 height 16
click at [481, 63] on icon at bounding box center [480, 65] width 4 height 7
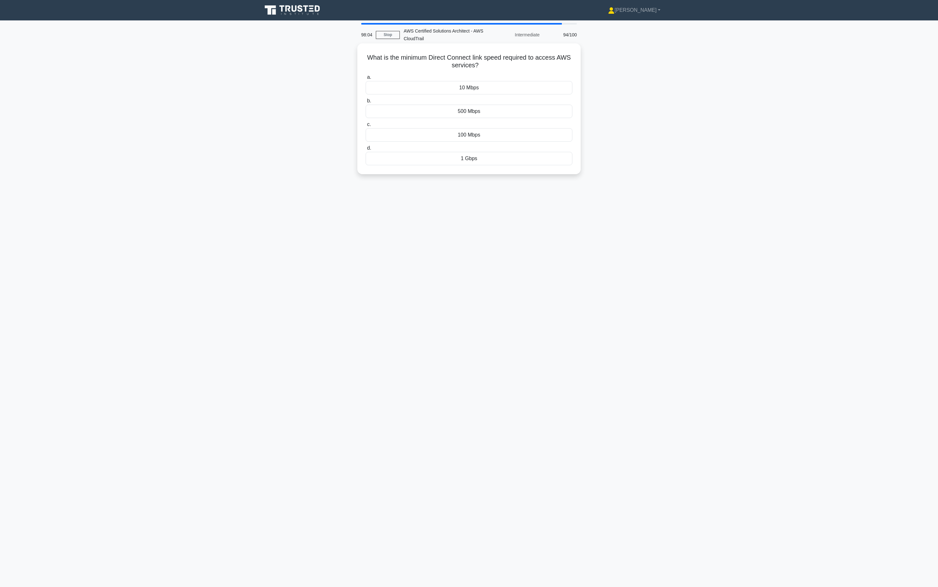
click at [481, 63] on icon at bounding box center [480, 65] width 4 height 7
click at [481, 63] on icon ".spinner_0XTQ{transform-origin:center;animation:spinner_y6GP .75s linear infini…" at bounding box center [482, 66] width 8 height 8
click at [372, 59] on h5 "What is the minimum Direct Connect link speed required to access AWS services? …" at bounding box center [469, 62] width 208 height 16
drag, startPoint x: 372, startPoint y: 59, endPoint x: 482, endPoint y: 65, distance: 110.5
click at [482, 65] on h5 "What is the minimum Direct Connect link speed required to access AWS services? …" at bounding box center [469, 62] width 208 height 16
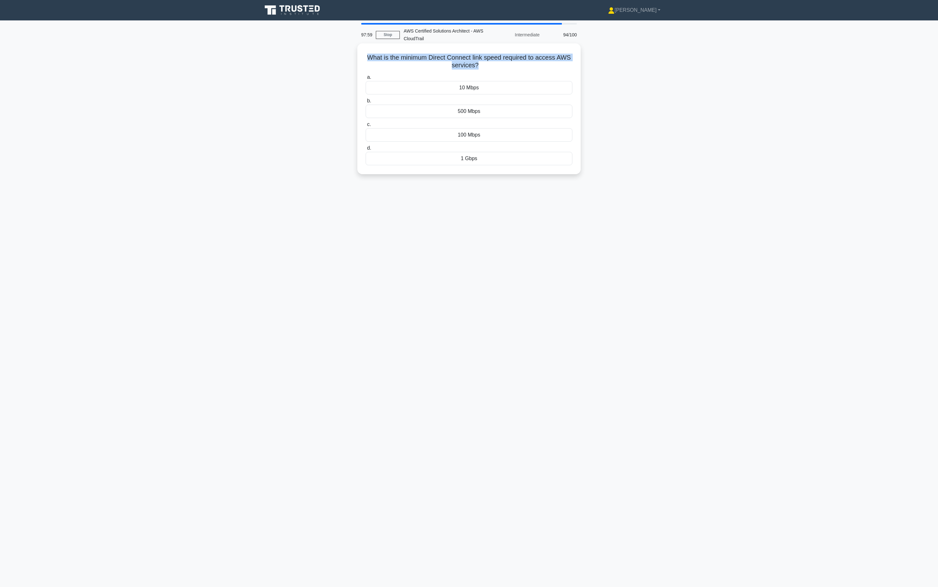
copy div "What is the minimum Direct Connect link speed required to access AWS services? …"
click at [398, 49] on div "What is the minimum Direct Connect link speed required to access AWS services? …" at bounding box center [469, 109] width 218 height 126
drag, startPoint x: 368, startPoint y: 52, endPoint x: 529, endPoint y: 160, distance: 193.6
click at [529, 160] on div "What is the minimum Direct Connect link speed required to access AWS services? …" at bounding box center [469, 109] width 218 height 126
copy div "What is the minimum Direct Connect link speed required to access AWS services? …"
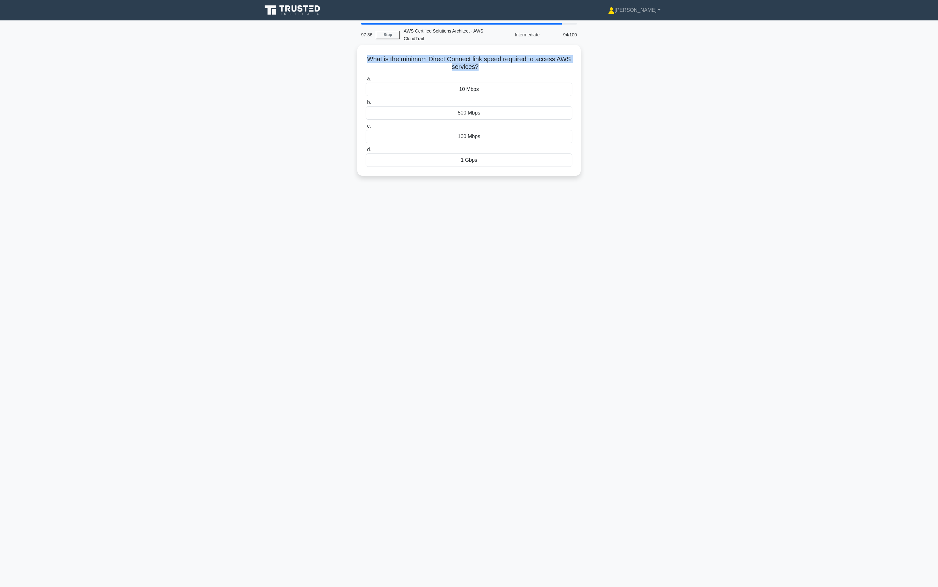
click at [639, 154] on div "What is the minimum Direct Connect link speed required to access AWS services? …" at bounding box center [468, 114] width 421 height 138
click at [527, 115] on div "500 Mbps" at bounding box center [469, 111] width 207 height 13
click at [366, 103] on input "b. 500 Mbps" at bounding box center [366, 101] width 0 height 4
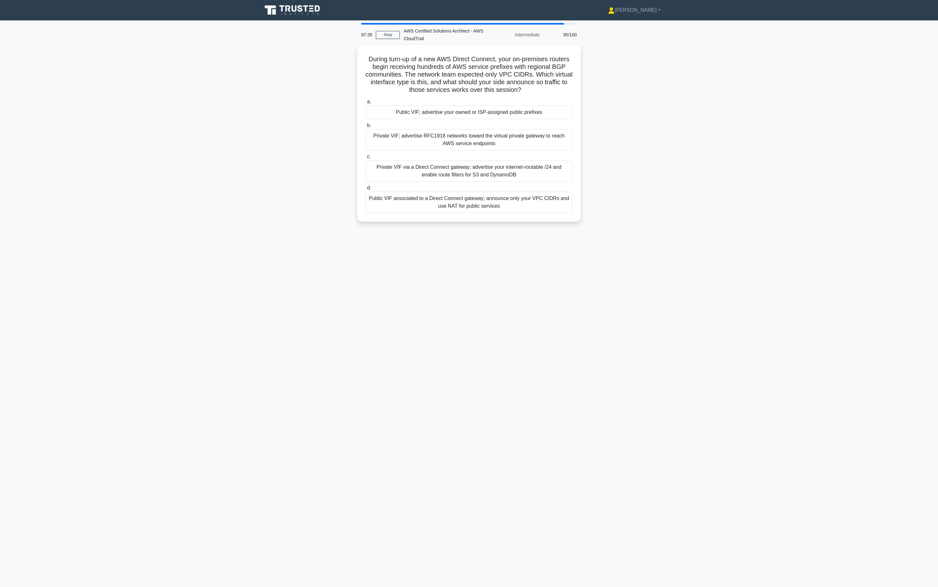
click at [527, 102] on label "a. Public VIF; advertise your owned or ISP-assigned public prefixes" at bounding box center [469, 108] width 207 height 21
click at [366, 102] on input "a. Public VIF; advertise your owned or ISP-assigned public prefixes" at bounding box center [366, 102] width 0 height 4
click at [530, 110] on div "Public VIF; advertise your owned or ISP-assigned public prefixes" at bounding box center [469, 111] width 207 height 14
click at [366, 102] on input "a. Public VIF; advertise your owned or ISP-assigned public prefixes" at bounding box center [366, 100] width 0 height 4
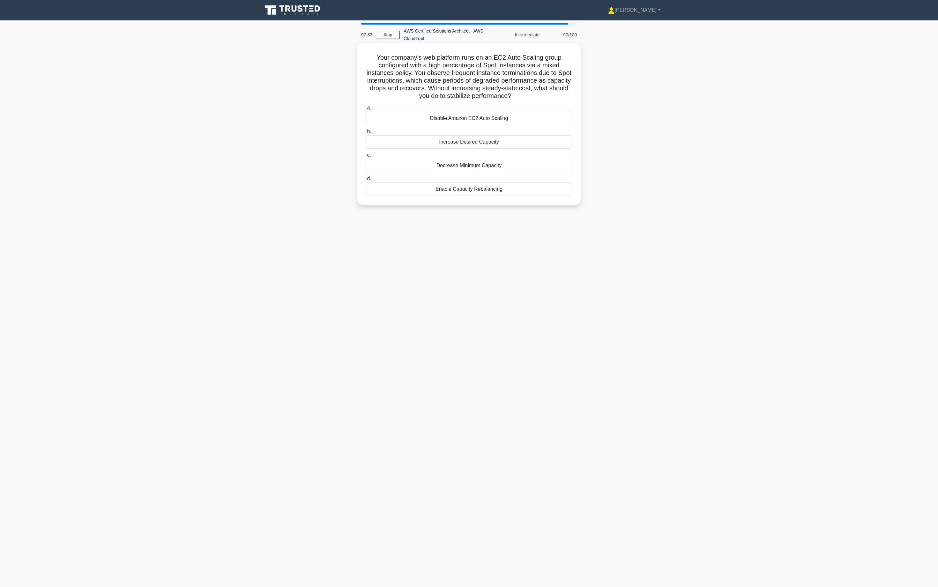
click at [530, 111] on label "a. Disable Amazon EC2 Auto Scaling" at bounding box center [469, 114] width 207 height 21
click at [366, 110] on input "a. Disable Amazon EC2 Auto Scaling" at bounding box center [366, 108] width 0 height 4
click at [530, 111] on label "a. Disable Amazon EC2 Auto Scaling" at bounding box center [469, 115] width 207 height 22
click at [366, 110] on input "a. Disable Amazon EC2 Auto Scaling" at bounding box center [366, 108] width 0 height 4
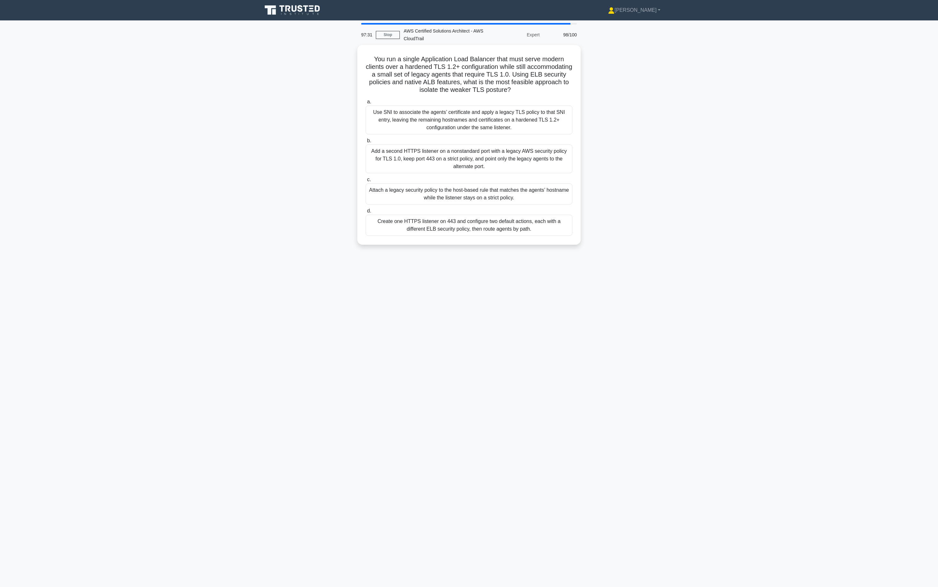
click at [530, 111] on div "Use SNI to associate the agents’ certificate and apply a legacy TLS policy to t…" at bounding box center [469, 120] width 207 height 29
click at [366, 104] on input "a. Use SNI to associate the agents’ certificate and apply a legacy TLS policy t…" at bounding box center [366, 102] width 0 height 4
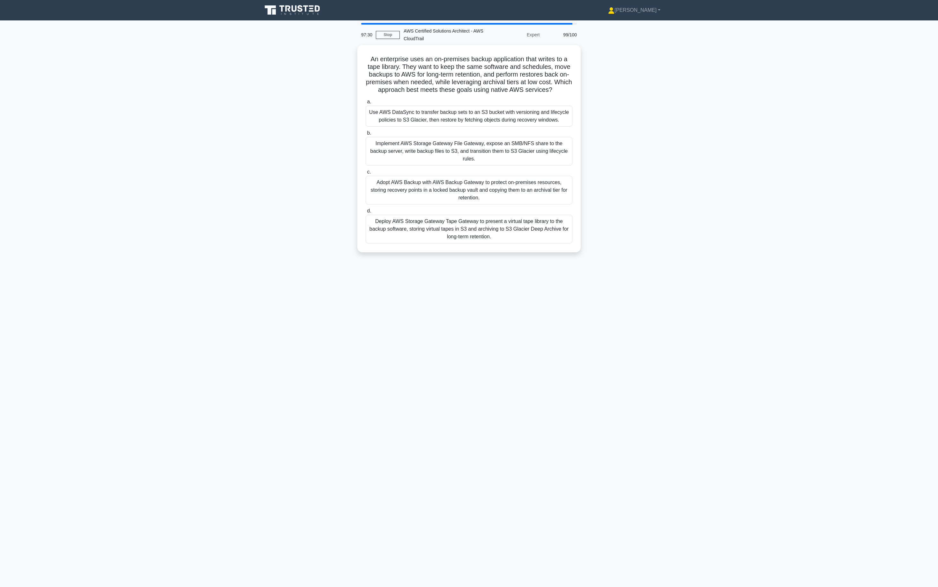
click at [530, 111] on div "Use AWS DataSync to transfer backup sets to an S3 bucket with versioning and li…" at bounding box center [469, 116] width 207 height 21
click at [366, 104] on input "a. Use AWS DataSync to transfer backup sets to an S3 bucket with versioning and…" at bounding box center [366, 102] width 0 height 4
click at [536, 115] on div "Use AWS DataSync to transfer backup sets to an S3 bucket with versioning and li…" at bounding box center [469, 115] width 207 height 22
click at [366, 102] on input "a. Use AWS DataSync to transfer backup sets to an S3 bucket with versioning and…" at bounding box center [366, 100] width 0 height 4
click at [536, 115] on div "Use AWS DataSync to transfer backup sets to an S3 bucket with versioning and li…" at bounding box center [469, 115] width 207 height 22
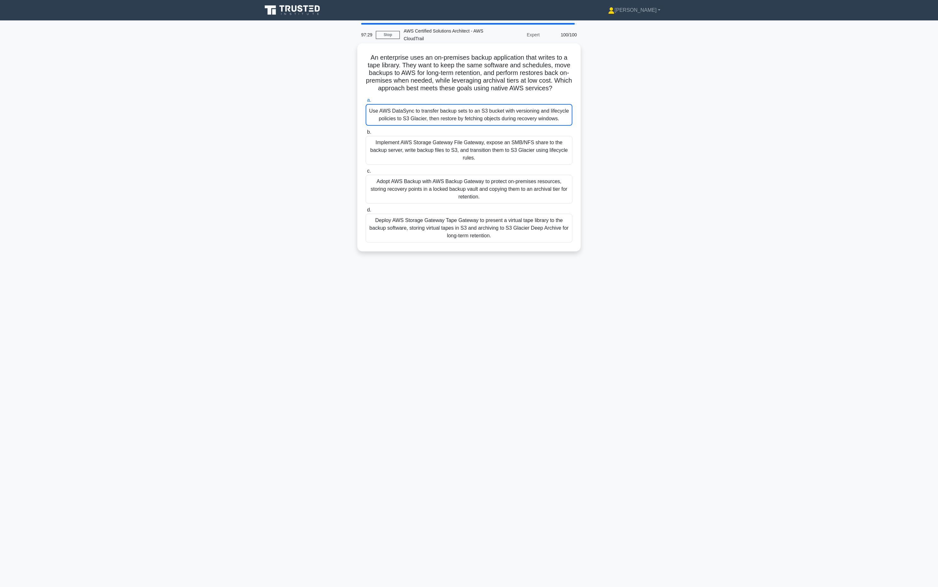
click at [366, 102] on input "a. Use AWS DataSync to transfer backup sets to an S3 bucket with versioning and…" at bounding box center [366, 100] width 0 height 4
click at [536, 115] on div "Use AWS DataSync to transfer backup sets to an S3 bucket with versioning and li…" at bounding box center [469, 115] width 207 height 22
click at [366, 102] on input "a. Use AWS DataSync to transfer backup sets to an S3 bucket with versioning and…" at bounding box center [366, 100] width 0 height 4
click at [538, 112] on div "Use AWS DataSync to transfer backup sets to an S3 bucket with versioning and li…" at bounding box center [469, 115] width 207 height 22
click at [366, 102] on input "a. Use AWS DataSync to transfer backup sets to an S3 bucket with versioning and…" at bounding box center [366, 100] width 0 height 4
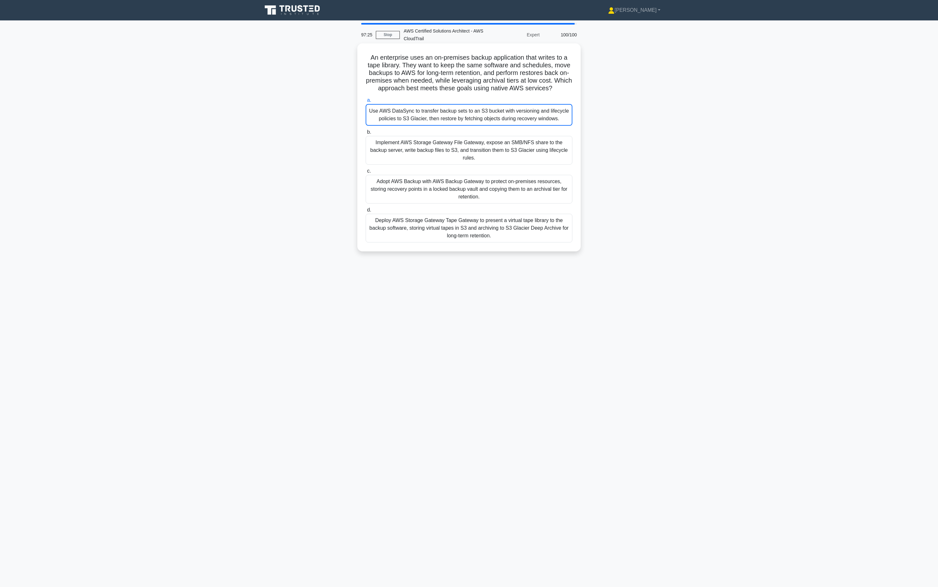
click at [541, 112] on div "Use AWS DataSync to transfer backup sets to an S3 bucket with versioning and li…" at bounding box center [469, 115] width 207 height 22
click at [366, 102] on input "a. Use AWS DataSync to transfer backup sets to an S3 bucket with versioning and…" at bounding box center [366, 100] width 0 height 4
click at [523, 112] on div "Use AWS DataSync to transfer backup sets to an S3 bucket with versioning and li…" at bounding box center [469, 115] width 207 height 22
click at [366, 102] on input "a. Use AWS DataSync to transfer backup sets to an S3 bucket with versioning and…" at bounding box center [366, 100] width 0 height 4
click at [517, 145] on div "Implement AWS Storage Gateway File Gateway, expose an SMB/NFS share to the back…" at bounding box center [469, 150] width 207 height 29
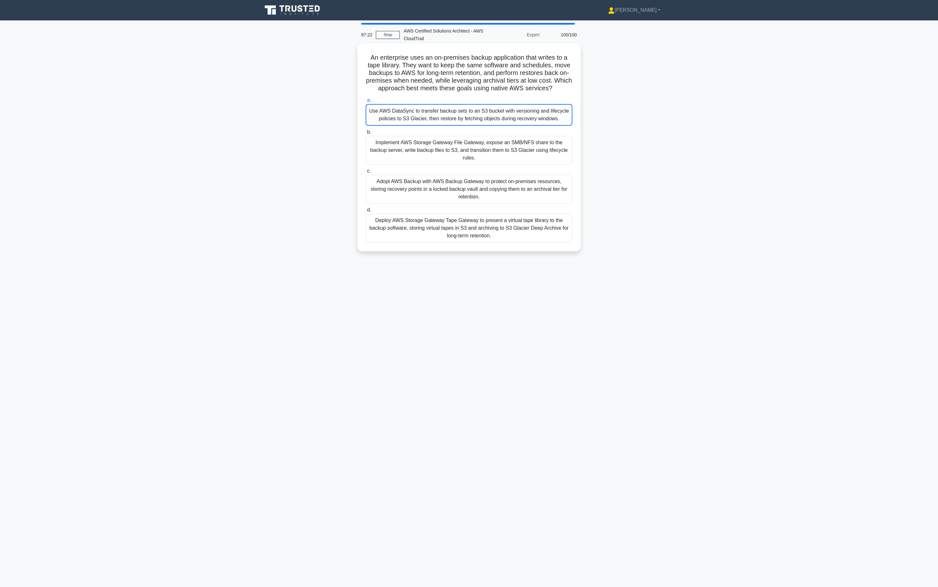
click at [366, 134] on input "b. Implement AWS Storage Gateway File Gateway, expose an SMB/NFS share to the b…" at bounding box center [366, 132] width 0 height 4
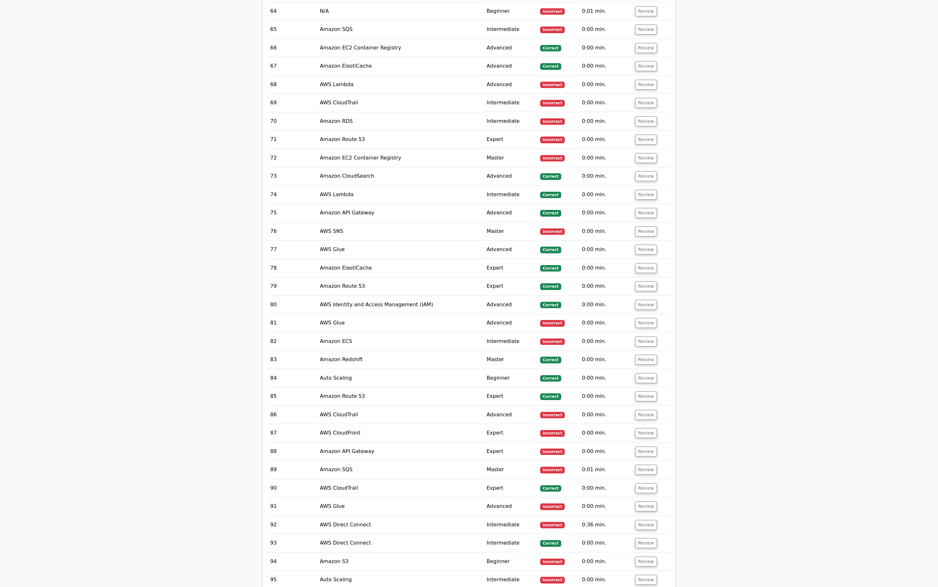
scroll to position [2311, 0]
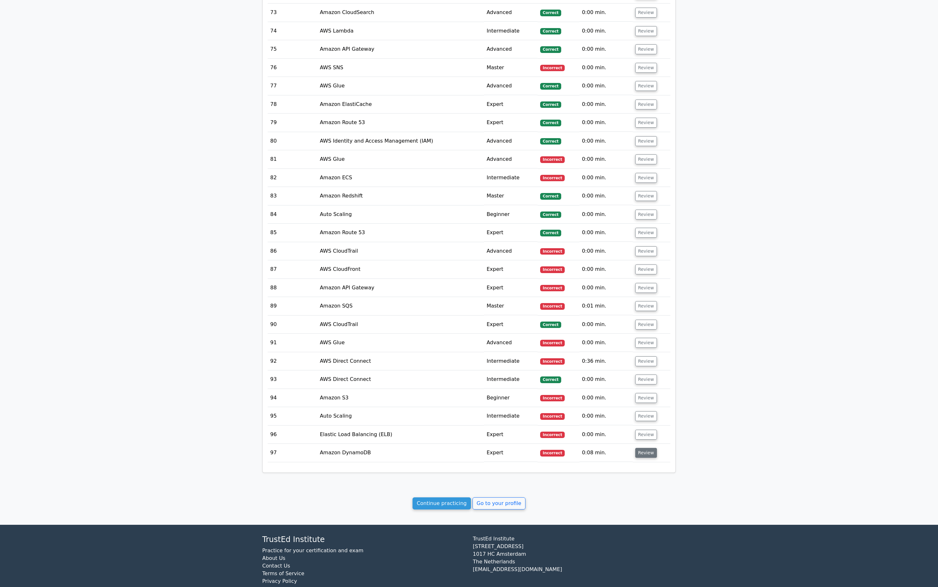
click at [643, 448] on button "Review" at bounding box center [646, 453] width 22 height 10
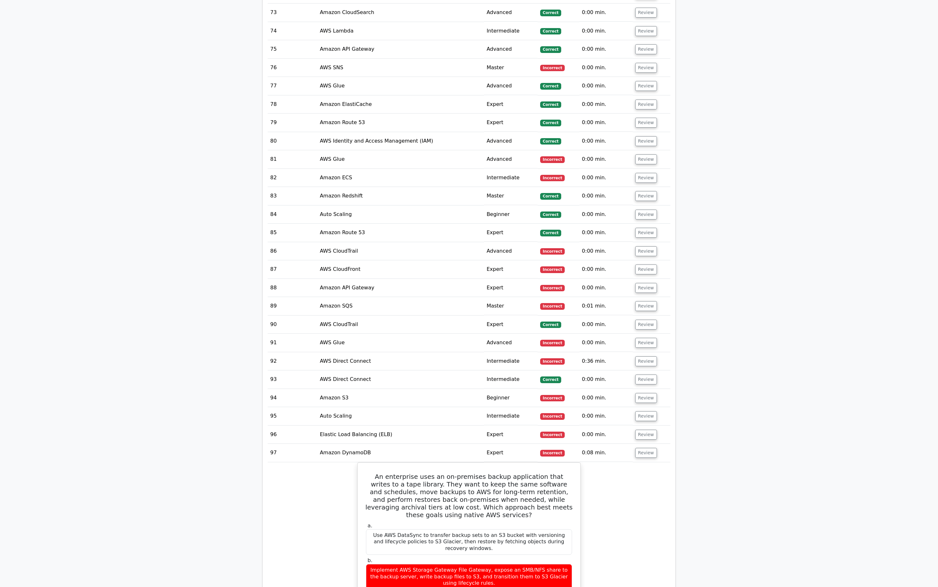
click at [645, 425] on td "Review" at bounding box center [652, 434] width 38 height 18
click at [643, 430] on button "Review" at bounding box center [646, 435] width 22 height 10
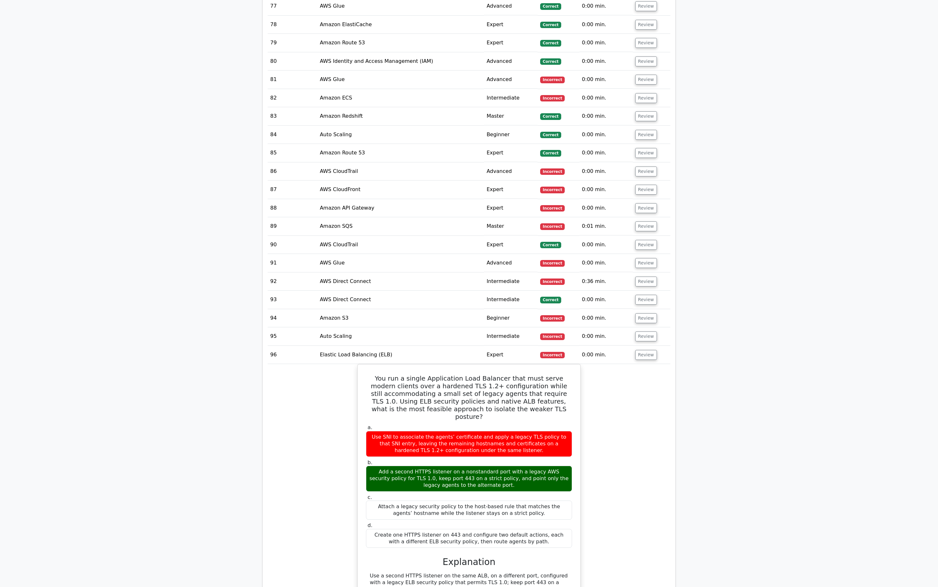
scroll to position [2399, 0]
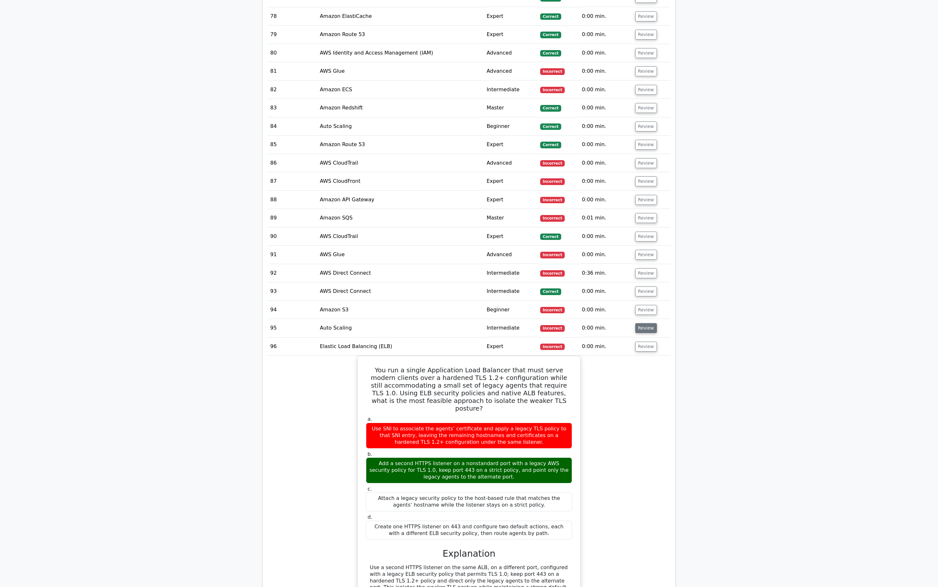
click at [640, 323] on button "Review" at bounding box center [646, 328] width 22 height 10
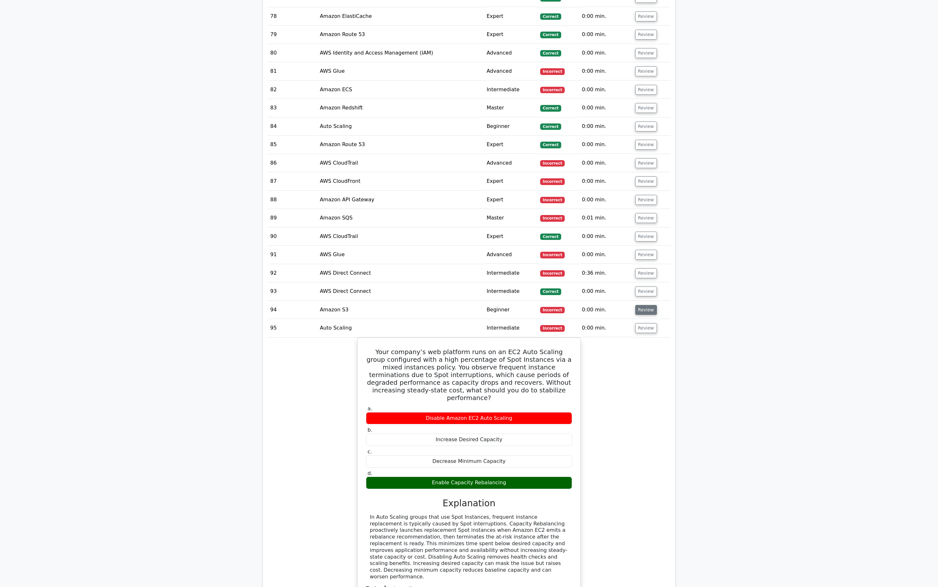
click at [641, 305] on button "Review" at bounding box center [646, 310] width 22 height 10
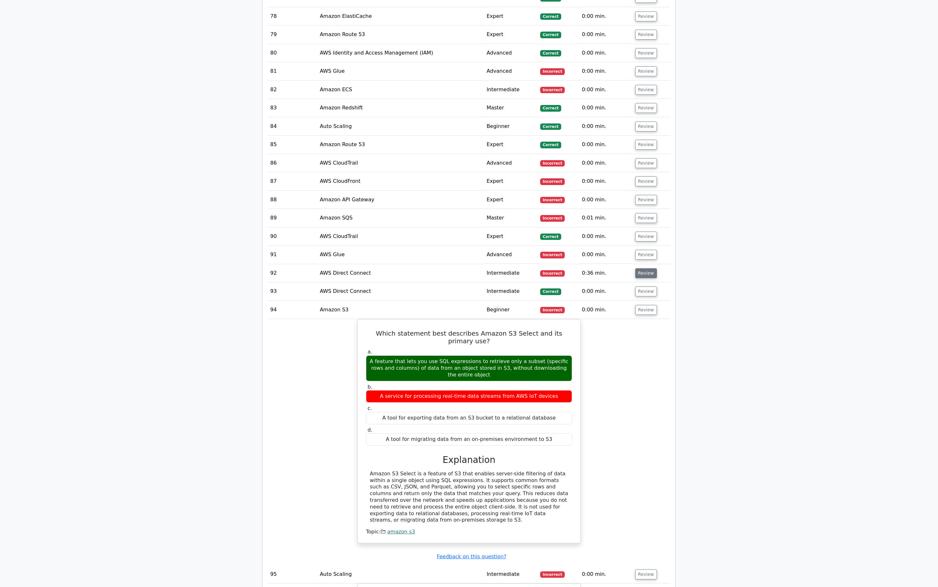
click at [649, 268] on button "Review" at bounding box center [646, 273] width 22 height 10
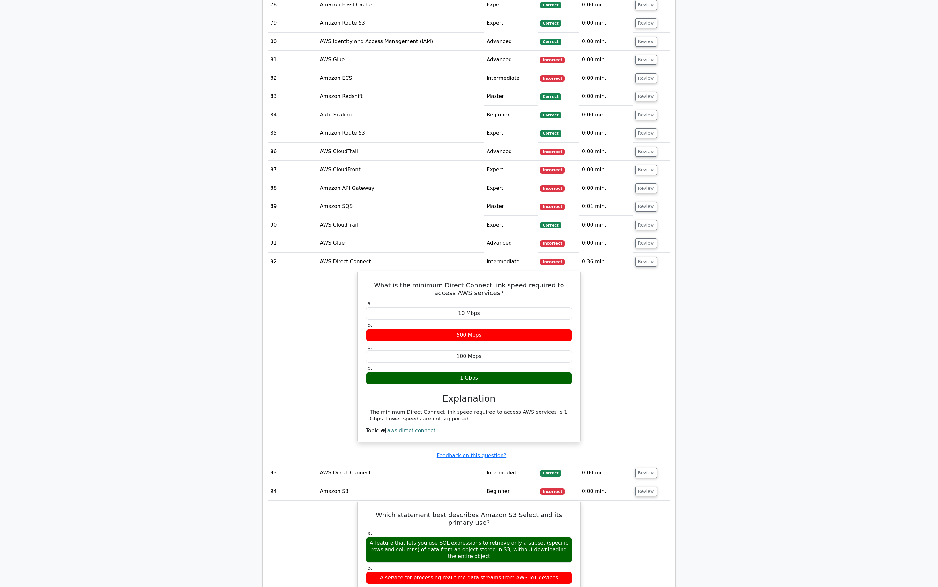
scroll to position [2415, 0]
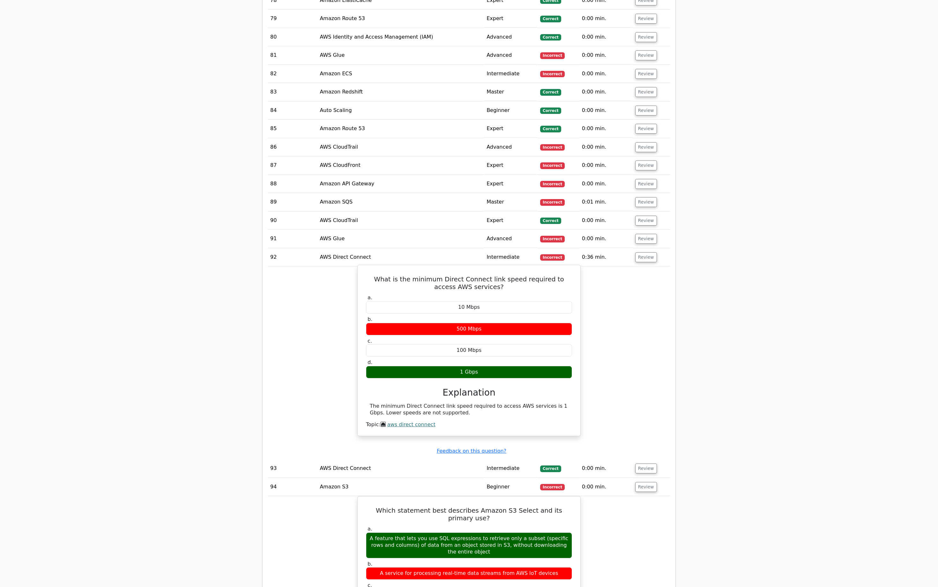
click at [393, 403] on div "The minimum Direct Connect link speed required to access AWS services is 1 Gbps…" at bounding box center [469, 409] width 198 height 13
click at [398, 403] on div "The minimum Direct Connect link speed required to access AWS services is 1 Gbps…" at bounding box center [469, 409] width 198 height 13
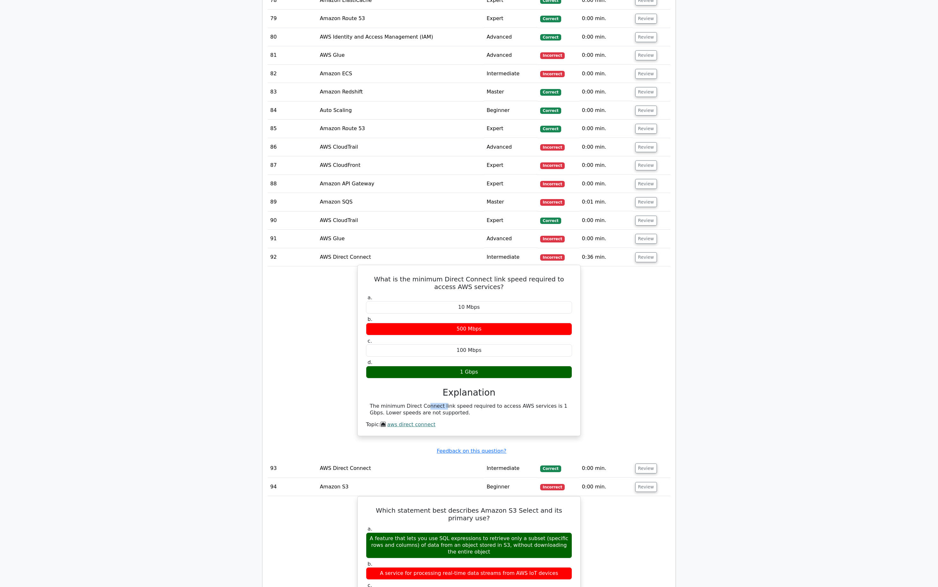
click at [398, 403] on div "The minimum Direct Connect link speed required to access AWS services is 1 Gbps…" at bounding box center [469, 409] width 198 height 13
click at [416, 403] on div "The minimum Direct Connect link speed required to access AWS services is 1 Gbps…" at bounding box center [469, 415] width 206 height 25
click at [431, 403] on div "The minimum Direct Connect link speed required to access AWS services is 1 Gbps…" at bounding box center [469, 409] width 198 height 13
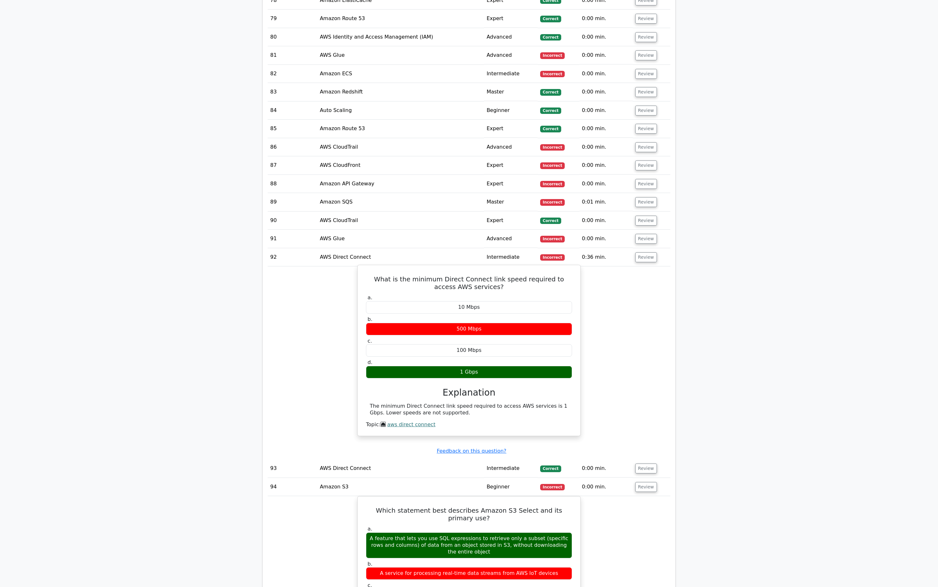
click at [431, 403] on div "The minimum Direct Connect link speed required to access AWS services is 1 Gbps…" at bounding box center [469, 409] width 198 height 13
click at [435, 403] on div "The minimum Direct Connect link speed required to access AWS services is 1 Gbps…" at bounding box center [469, 409] width 198 height 13
click at [369, 268] on div "What is the minimum Direct Connect link speed required to access AWS services? …" at bounding box center [469, 350] width 218 height 165
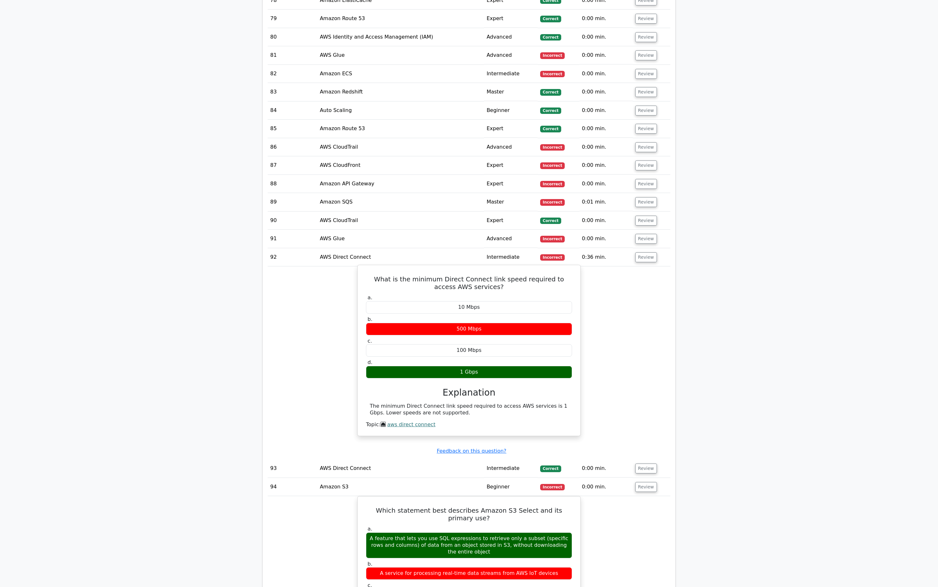
drag, startPoint x: 369, startPoint y: 260, endPoint x: 448, endPoint y: 402, distance: 162.3
click at [448, 402] on div "What is the minimum Direct Connect link speed required to access AWS services? …" at bounding box center [469, 350] width 218 height 165
copy div "What is the minimum Direct Connect link speed required to access AWS services? …"
click at [448, 403] on div "The minimum Direct Connect link speed required to access AWS services is 1 Gbps…" at bounding box center [469, 409] width 198 height 13
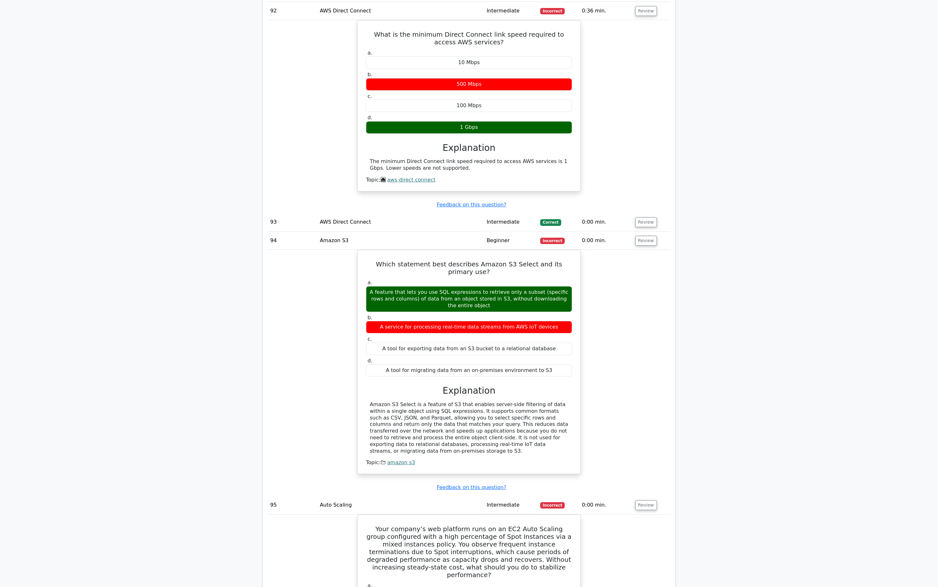
scroll to position [2654, 0]
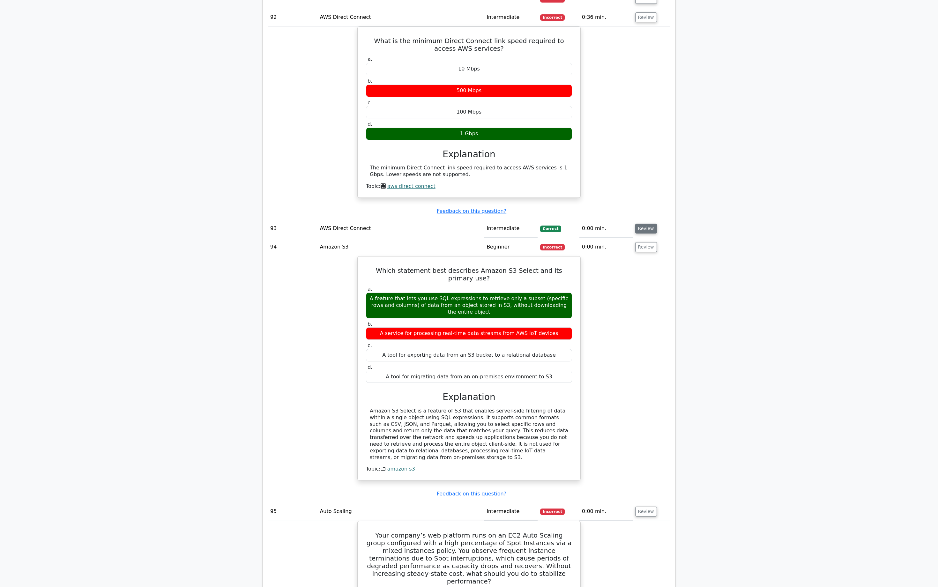
click at [646, 224] on button "Review" at bounding box center [646, 229] width 22 height 10
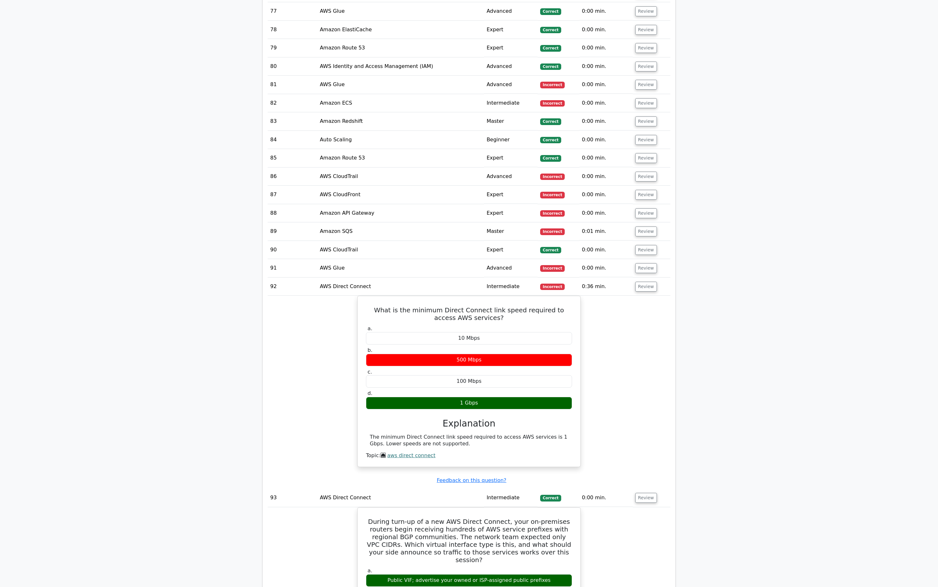
scroll to position [2416, 0]
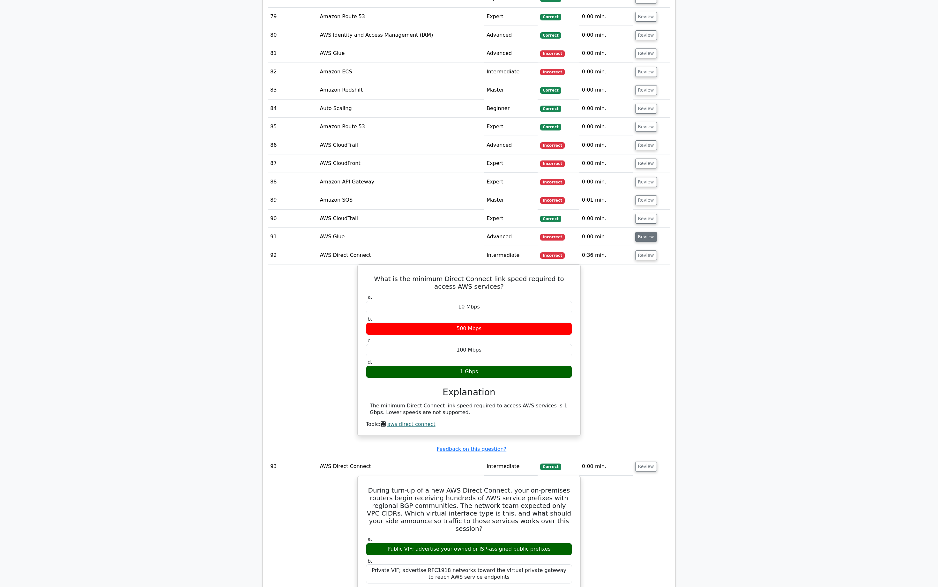
click at [646, 232] on button "Review" at bounding box center [646, 237] width 22 height 10
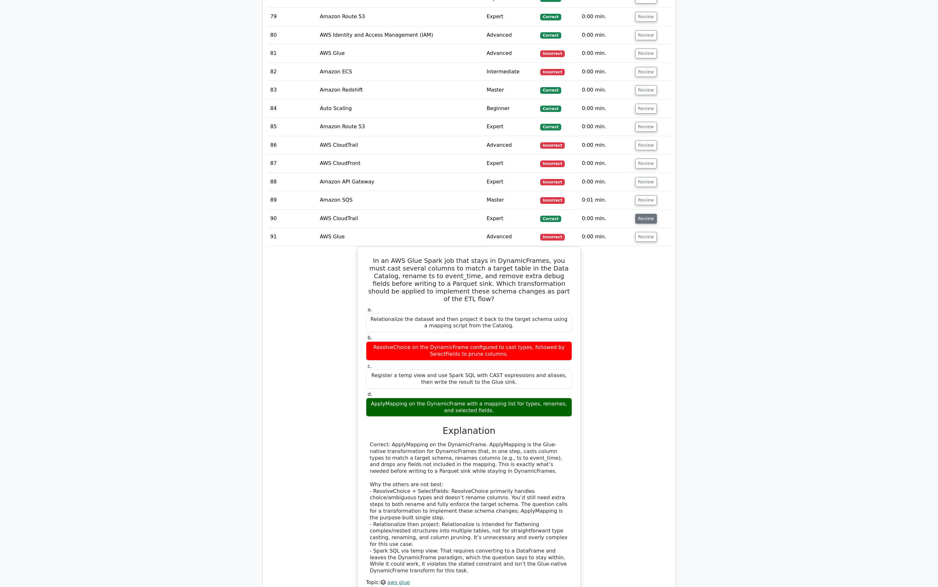
click at [646, 214] on button "Review" at bounding box center [646, 219] width 22 height 10
click at [644, 195] on button "Review" at bounding box center [646, 200] width 22 height 10
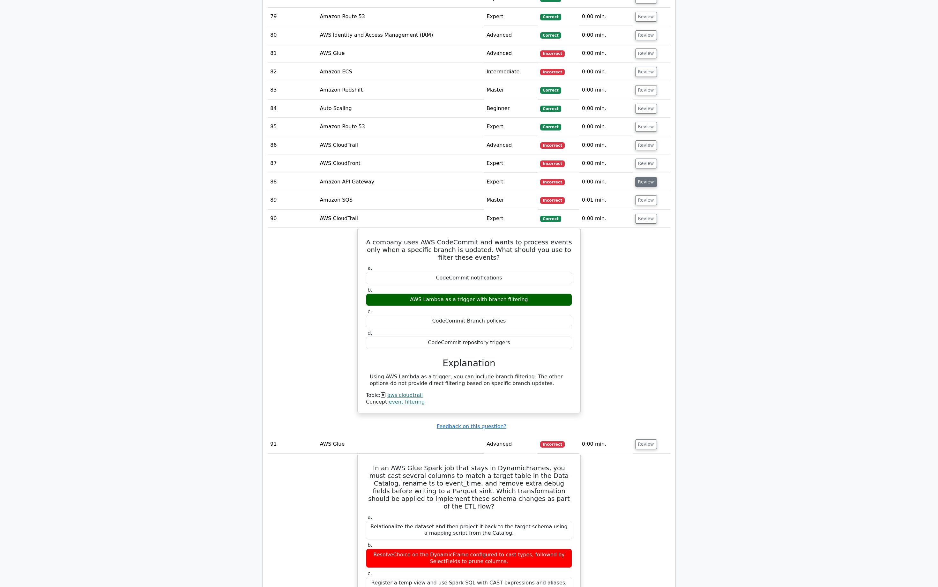
click at [647, 177] on button "Review" at bounding box center [646, 182] width 22 height 10
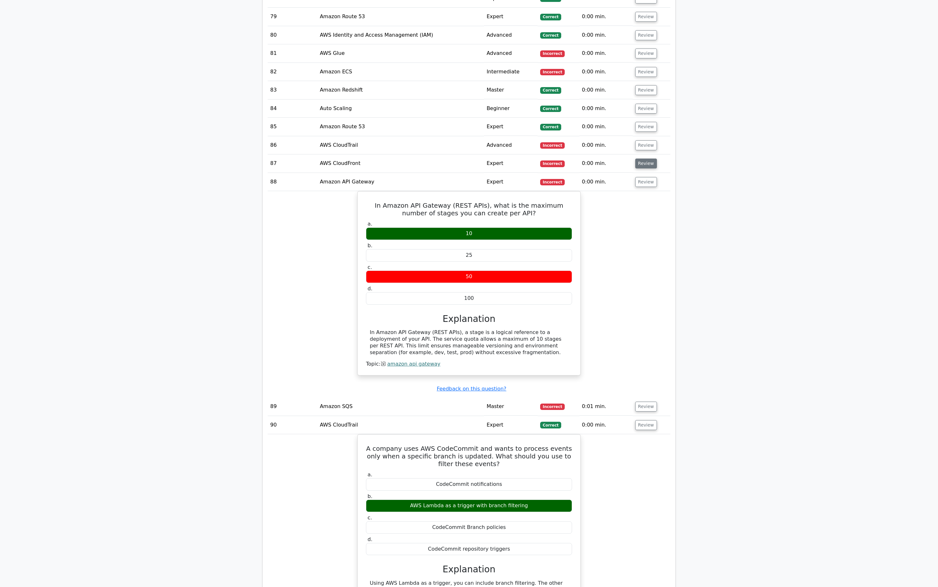
click at [648, 159] on button "Review" at bounding box center [646, 164] width 22 height 10
click at [647, 140] on button "Review" at bounding box center [646, 145] width 22 height 10
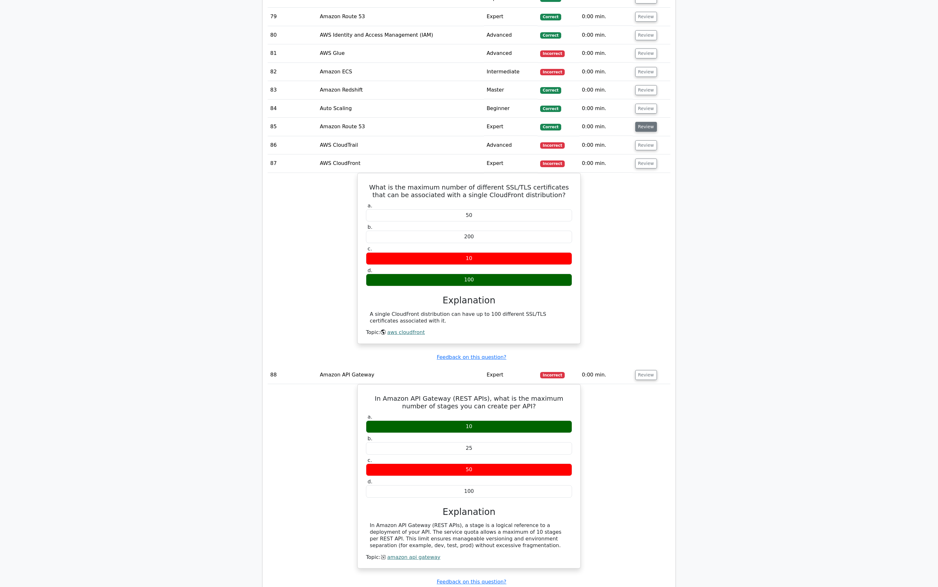
click at [647, 122] on button "Review" at bounding box center [646, 127] width 22 height 10
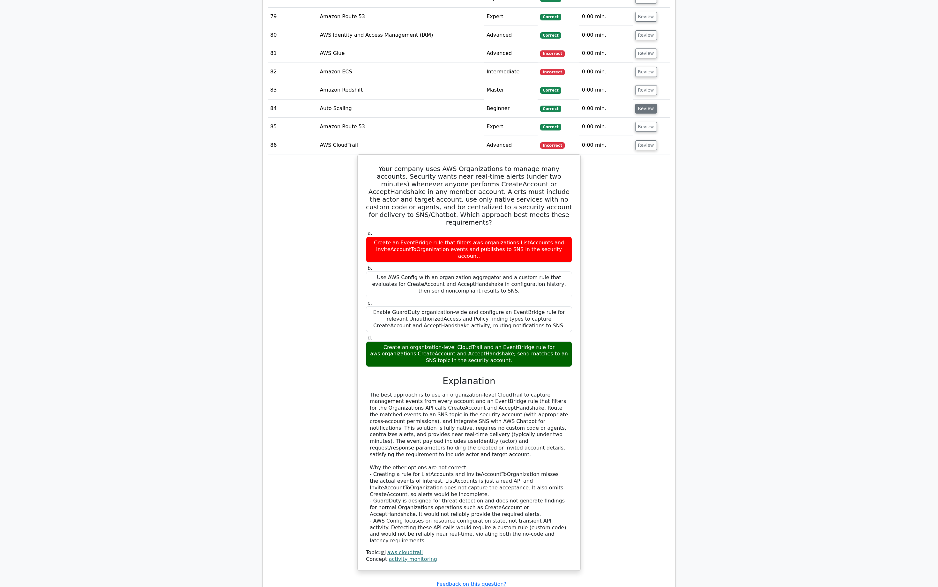
click at [647, 104] on button "Review" at bounding box center [646, 109] width 22 height 10
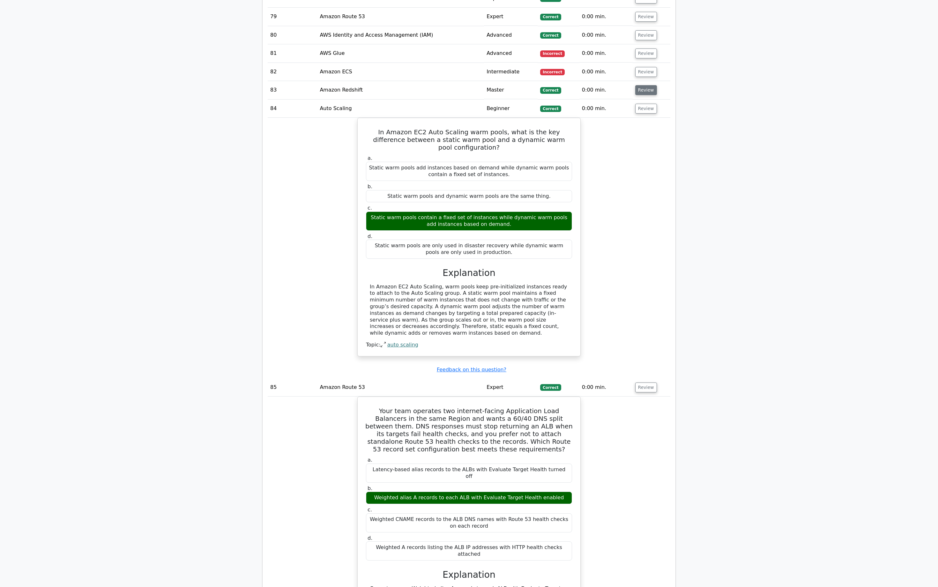
click at [646, 85] on button "Review" at bounding box center [646, 90] width 22 height 10
click at [646, 67] on button "Review" at bounding box center [646, 72] width 22 height 10
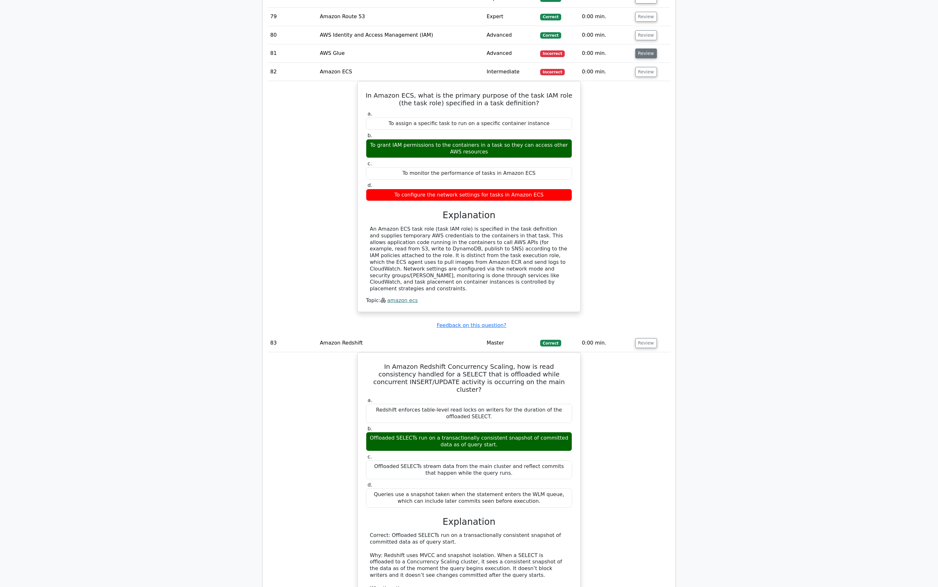
click at [648, 48] on button "Review" at bounding box center [646, 53] width 22 height 10
click at [643, 26] on td "Review" at bounding box center [652, 35] width 38 height 18
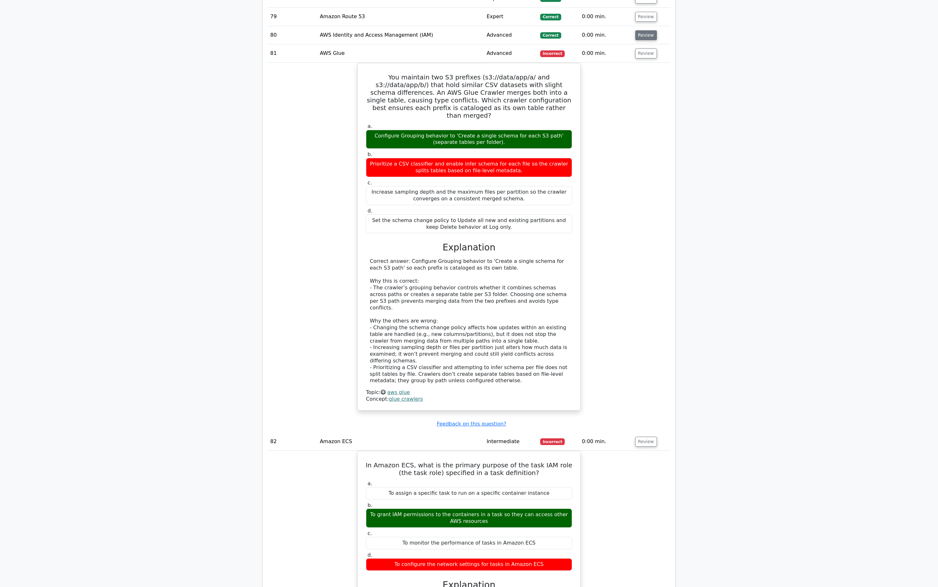
click at [650, 30] on button "Review" at bounding box center [646, 35] width 22 height 10
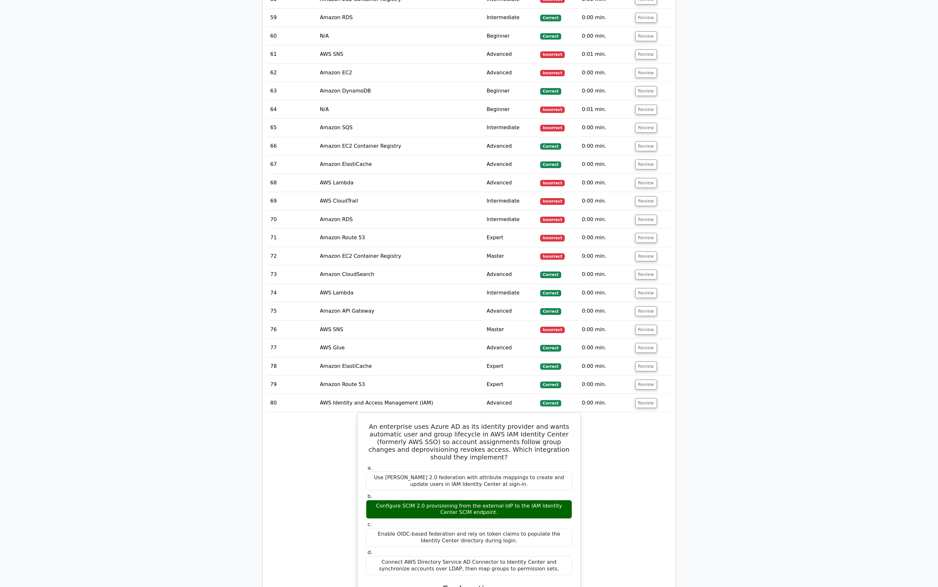
scroll to position [2051, 0]
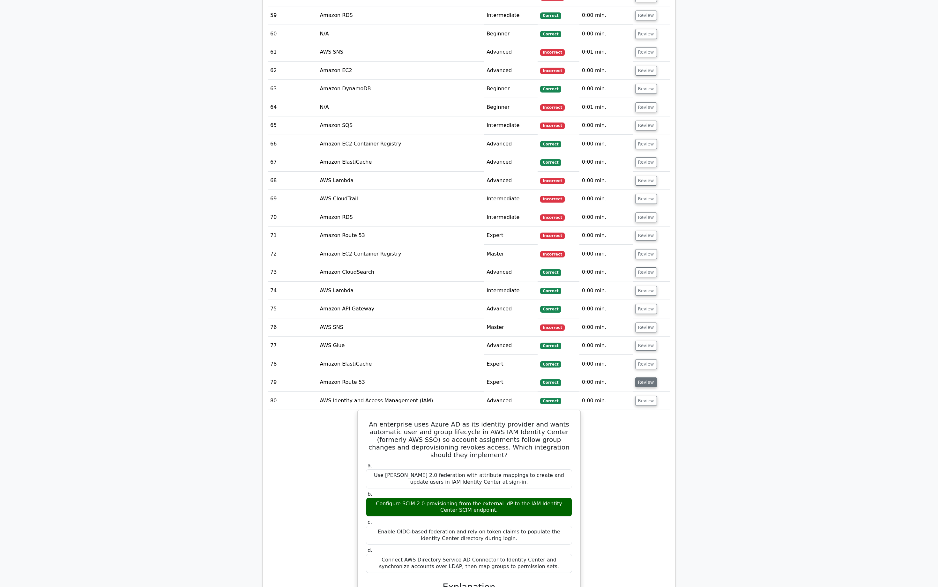
click at [644, 377] on button "Review" at bounding box center [646, 382] width 22 height 10
click at [643, 359] on button "Review" at bounding box center [646, 364] width 22 height 10
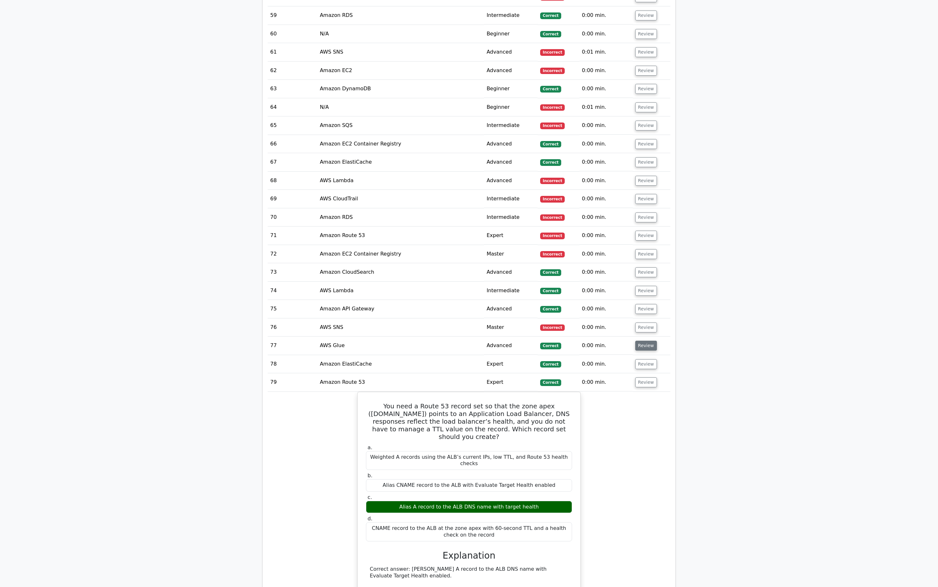
click at [643, 341] on button "Review" at bounding box center [646, 346] width 22 height 10
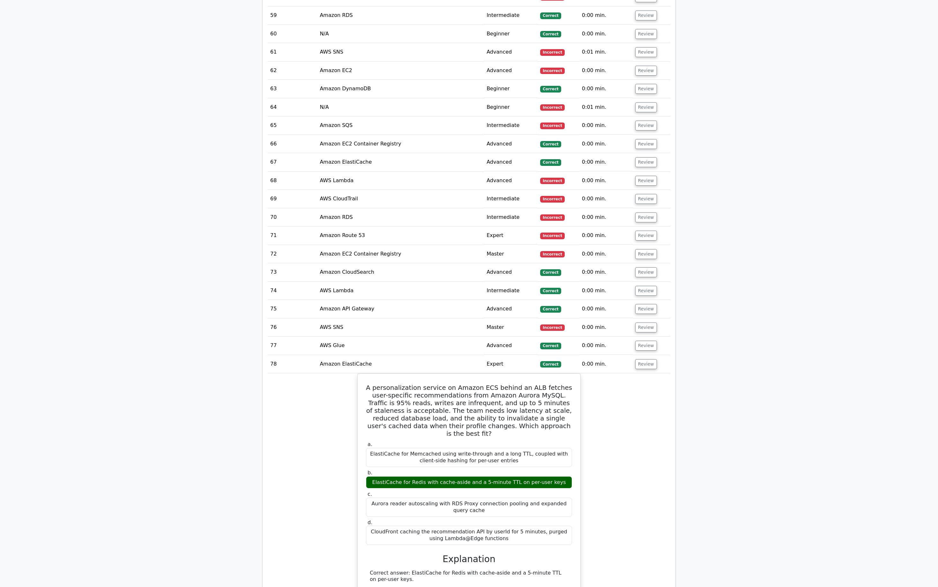
click at [647, 318] on td "Review" at bounding box center [652, 327] width 38 height 18
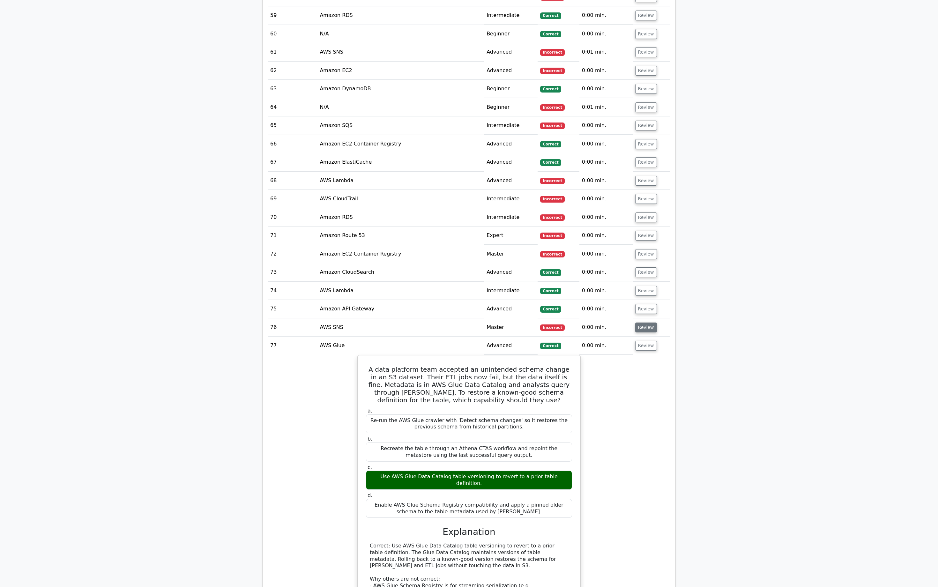
click at [647, 322] on button "Review" at bounding box center [646, 327] width 22 height 10
click at [647, 304] on button "Review" at bounding box center [646, 309] width 22 height 10
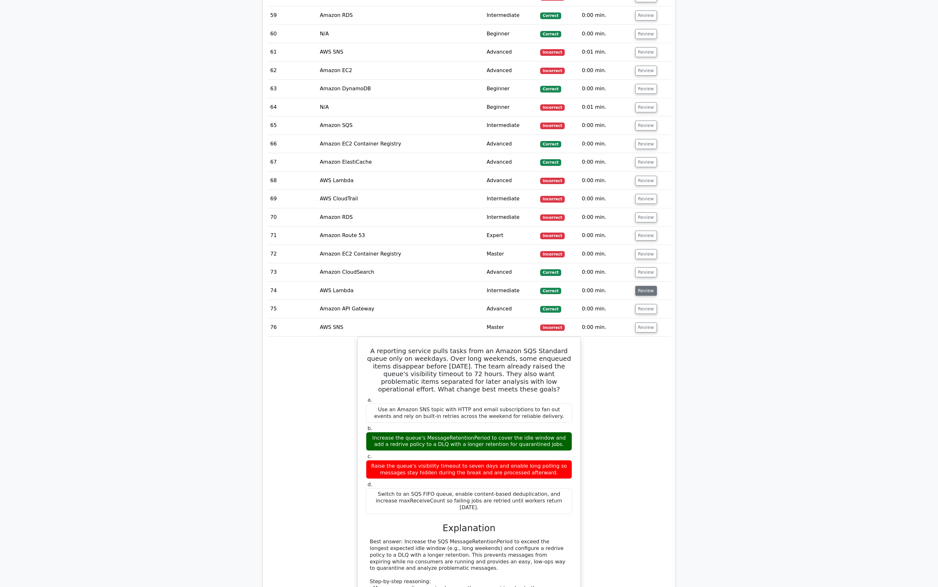
click at [647, 286] on button "Review" at bounding box center [646, 291] width 22 height 10
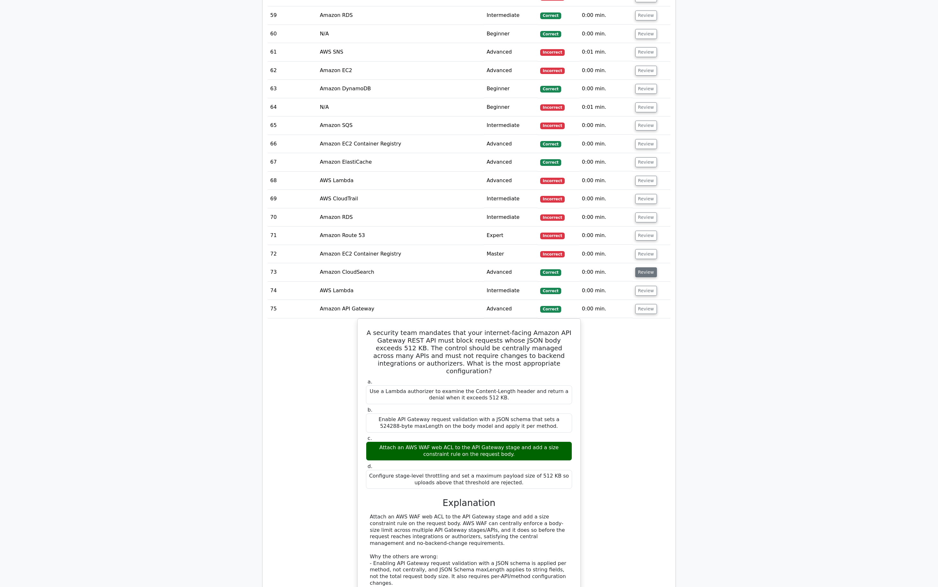
click at [647, 267] on button "Review" at bounding box center [646, 272] width 22 height 10
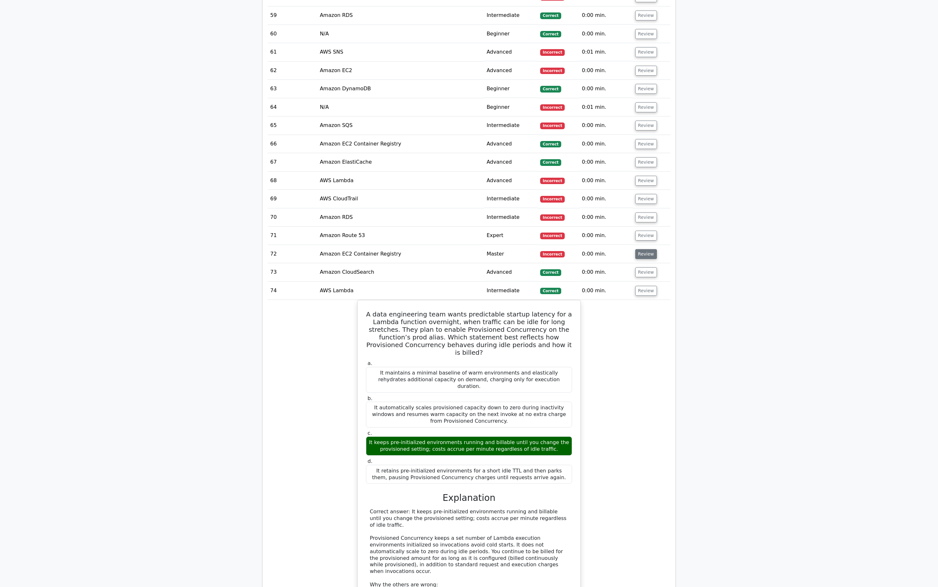
click at [647, 249] on button "Review" at bounding box center [646, 254] width 22 height 10
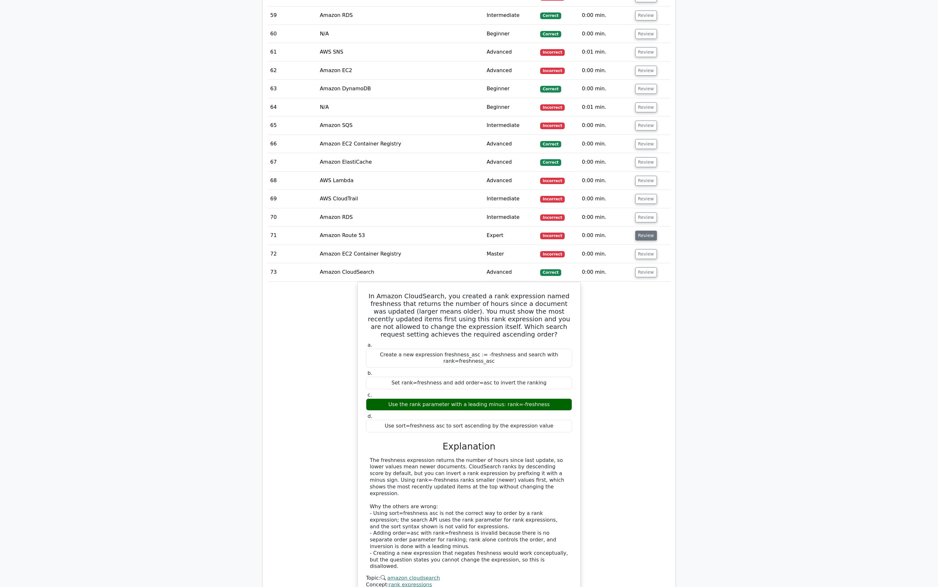
click at [648, 231] on button "Review" at bounding box center [646, 236] width 22 height 10
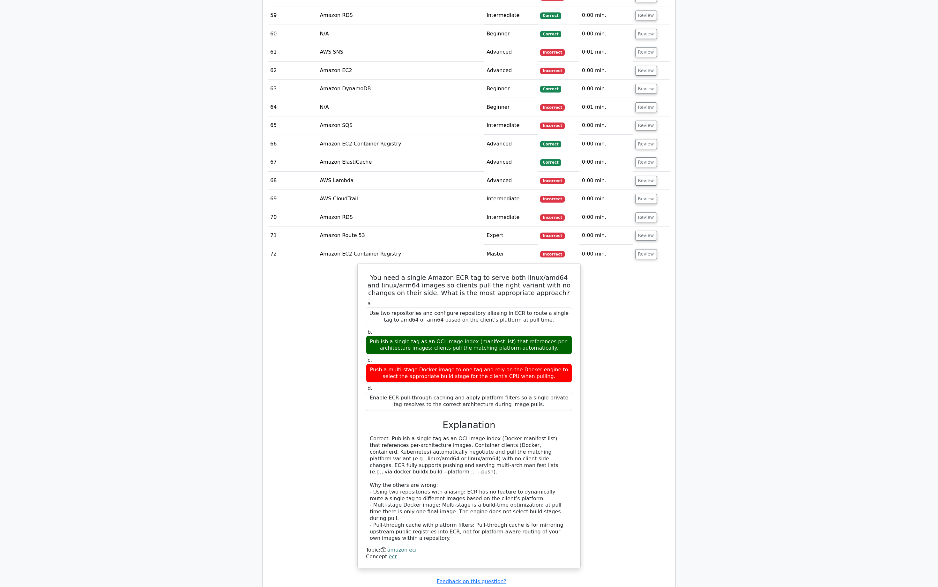
click at [647, 210] on td "Review" at bounding box center [652, 217] width 38 height 18
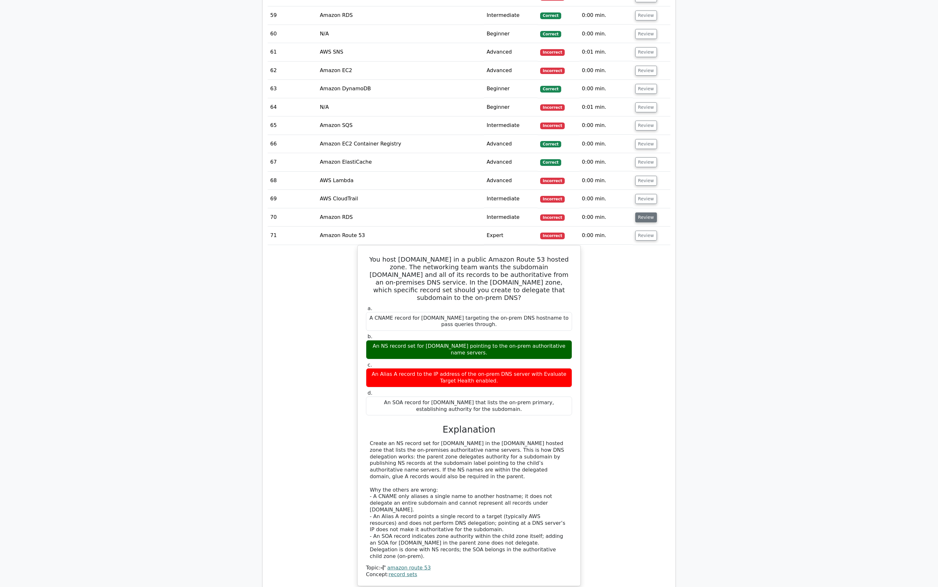
click at [647, 212] on button "Review" at bounding box center [646, 217] width 22 height 10
click at [644, 194] on button "Review" at bounding box center [646, 199] width 22 height 10
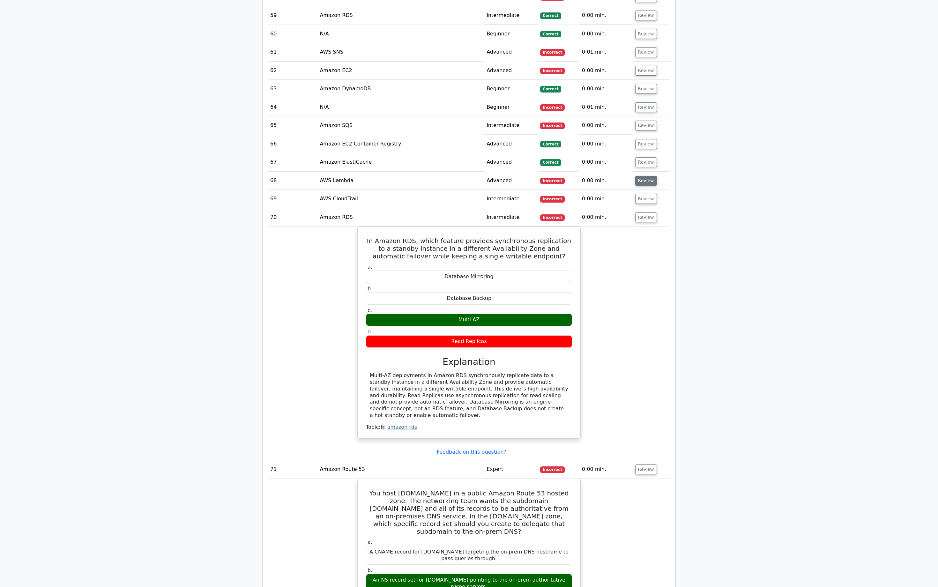
click at [647, 176] on button "Review" at bounding box center [646, 181] width 22 height 10
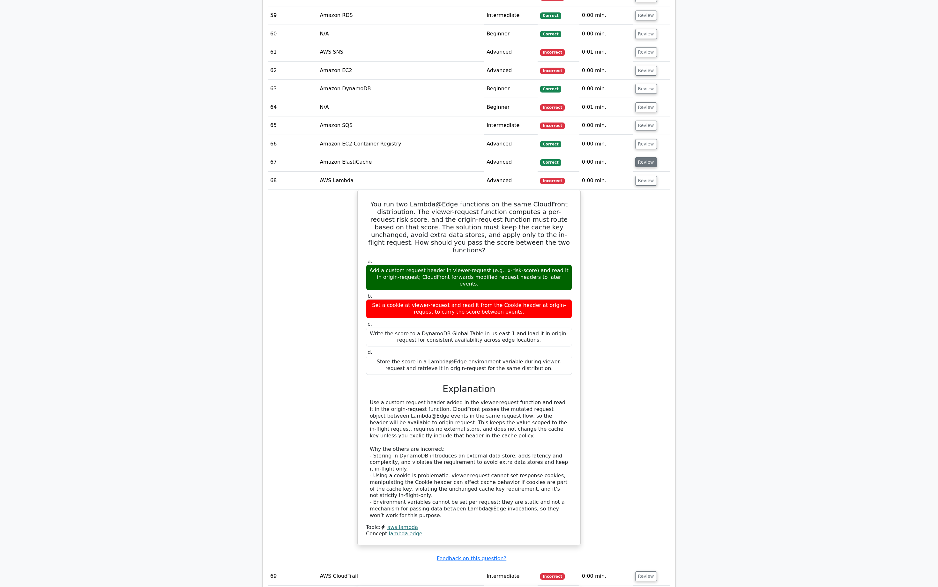
click at [647, 157] on button "Review" at bounding box center [646, 162] width 22 height 10
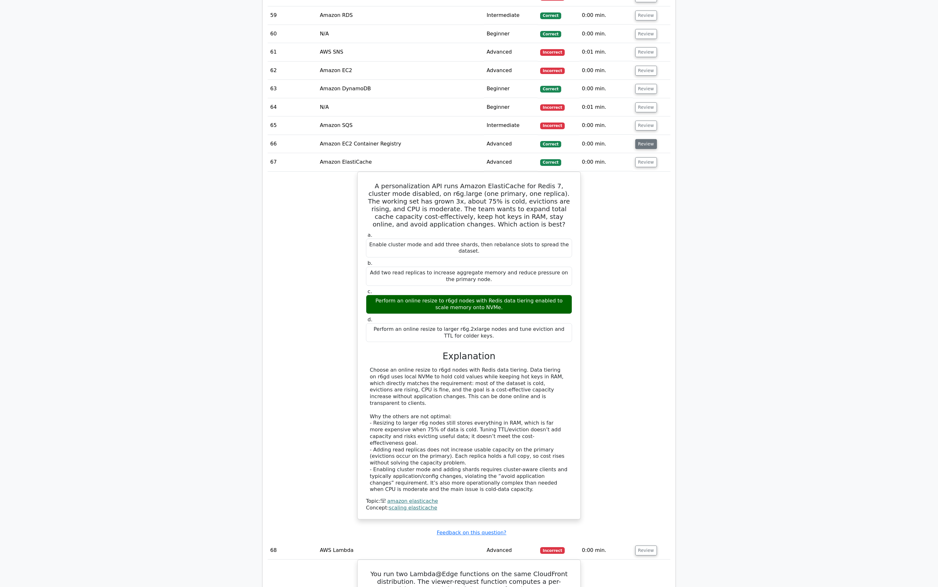
click at [647, 139] on button "Review" at bounding box center [646, 144] width 22 height 10
click at [647, 121] on button "Review" at bounding box center [646, 126] width 22 height 10
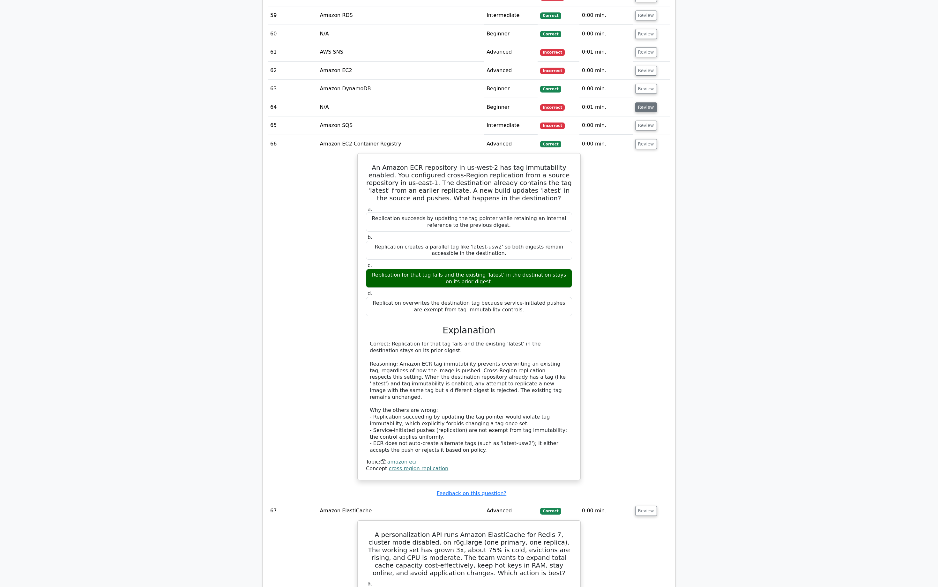
click at [644, 102] on button "Review" at bounding box center [646, 107] width 22 height 10
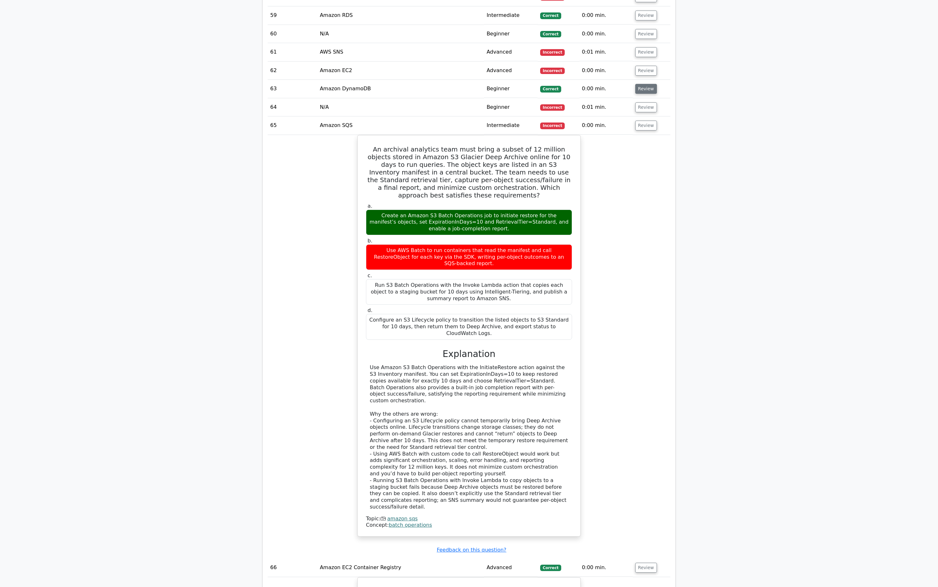
click at [646, 84] on button "Review" at bounding box center [646, 89] width 22 height 10
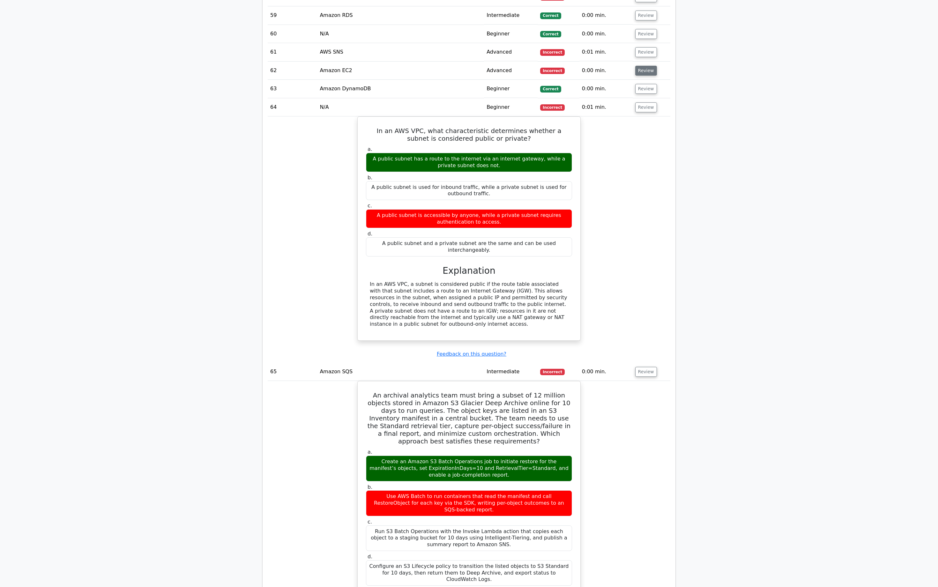
click at [645, 66] on button "Review" at bounding box center [646, 71] width 22 height 10
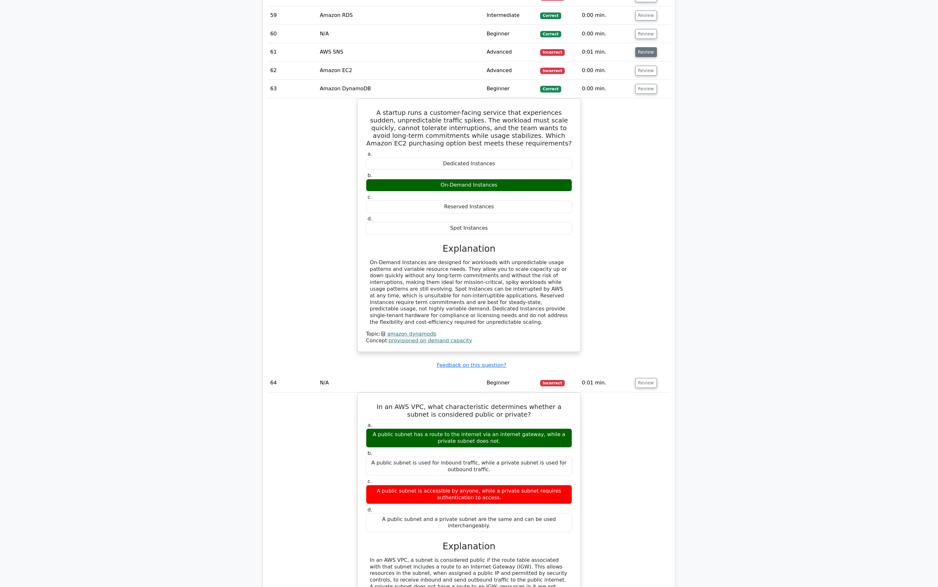
click at [647, 47] on button "Review" at bounding box center [646, 52] width 22 height 10
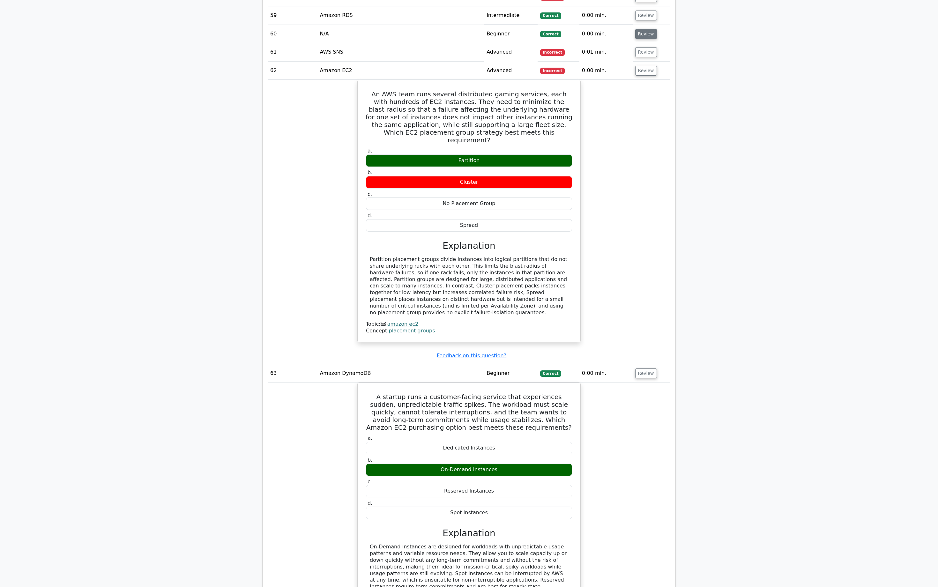
click at [645, 29] on button "Review" at bounding box center [646, 34] width 22 height 10
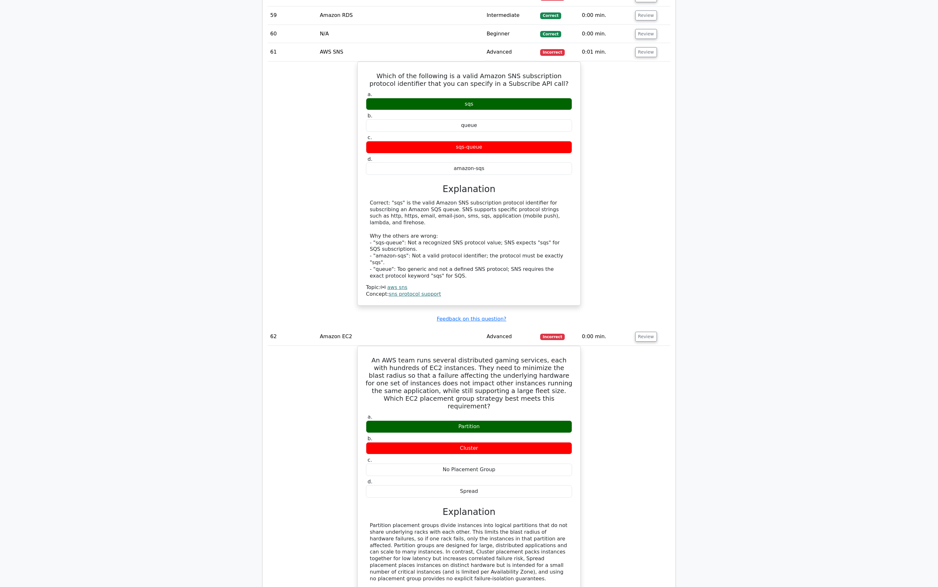
click at [644, 9] on td "Review" at bounding box center [652, 15] width 38 height 18
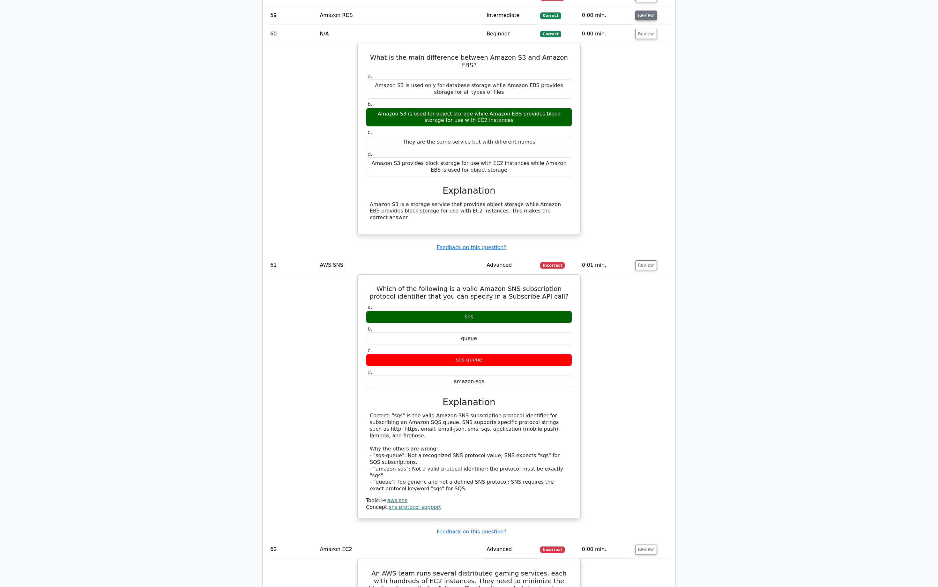
click at [644, 11] on button "Review" at bounding box center [646, 16] width 22 height 10
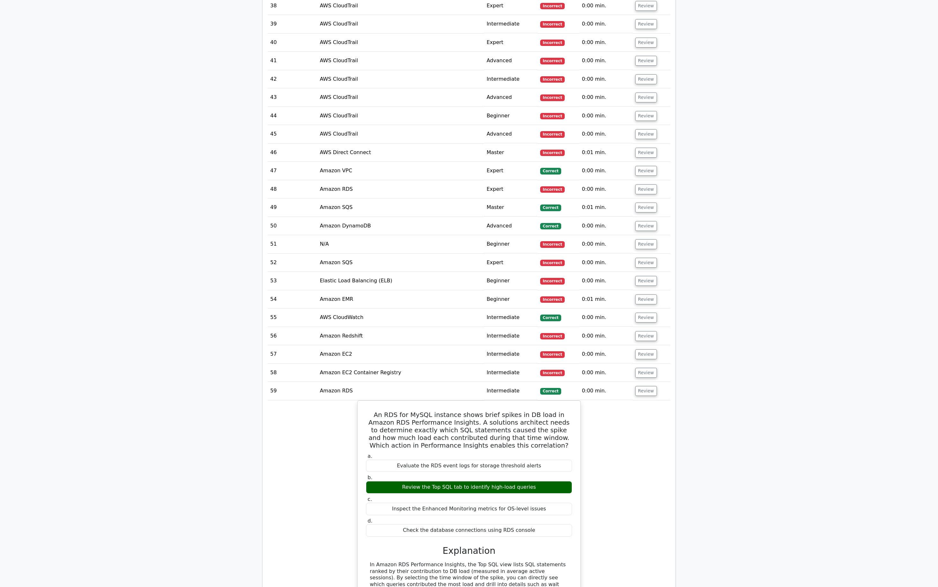
scroll to position [1729, 0]
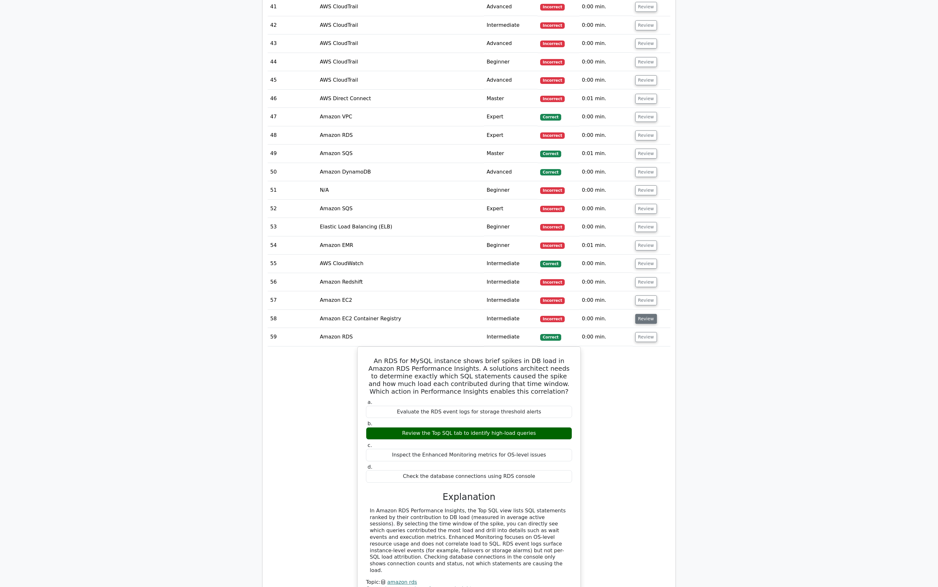
click at [650, 314] on button "Review" at bounding box center [646, 319] width 22 height 10
click at [645, 295] on button "Review" at bounding box center [646, 300] width 22 height 10
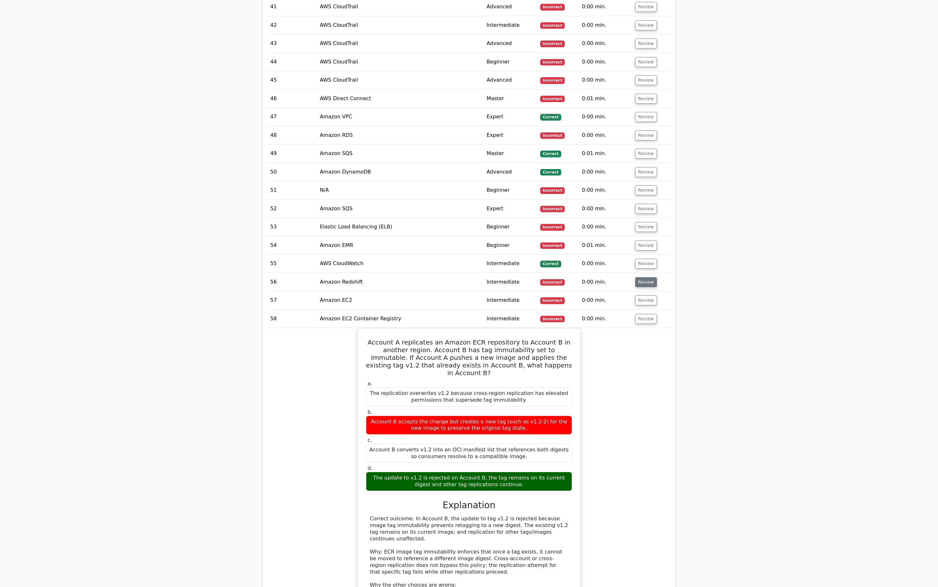
click at [644, 277] on button "Review" at bounding box center [646, 282] width 22 height 10
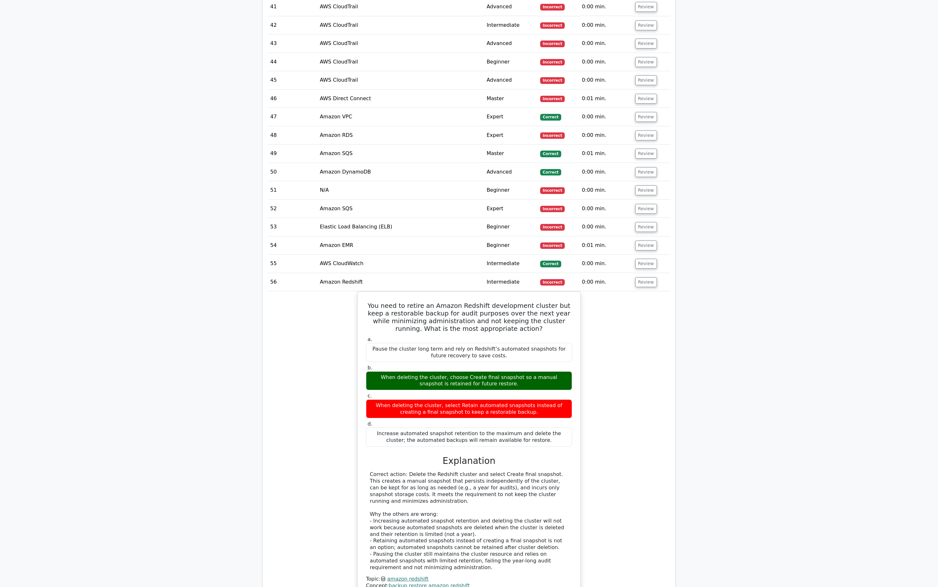
click at [644, 255] on td "Review" at bounding box center [652, 264] width 38 height 18
click at [644, 259] on button "Review" at bounding box center [646, 264] width 22 height 10
click at [640, 240] on button "Review" at bounding box center [646, 245] width 22 height 10
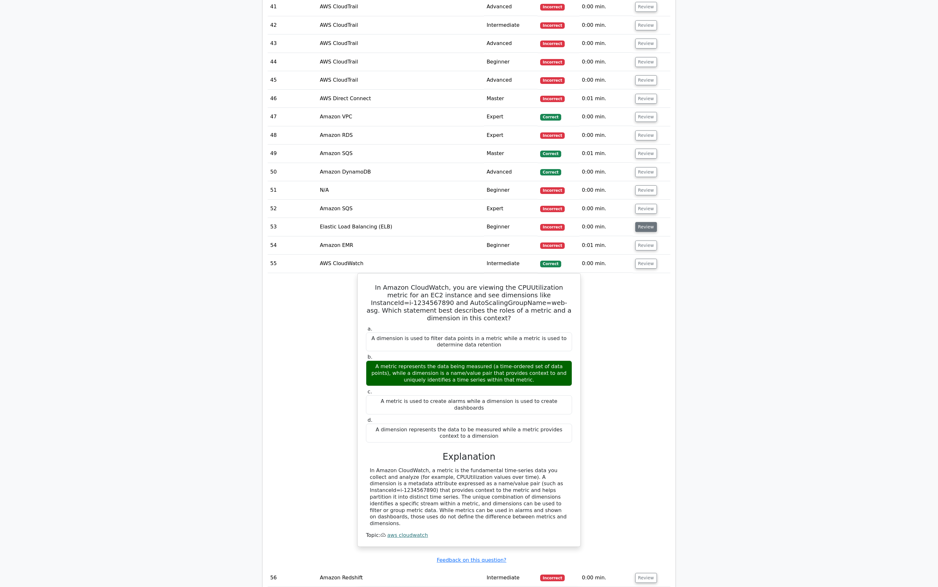
click at [640, 222] on button "Review" at bounding box center [646, 227] width 22 height 10
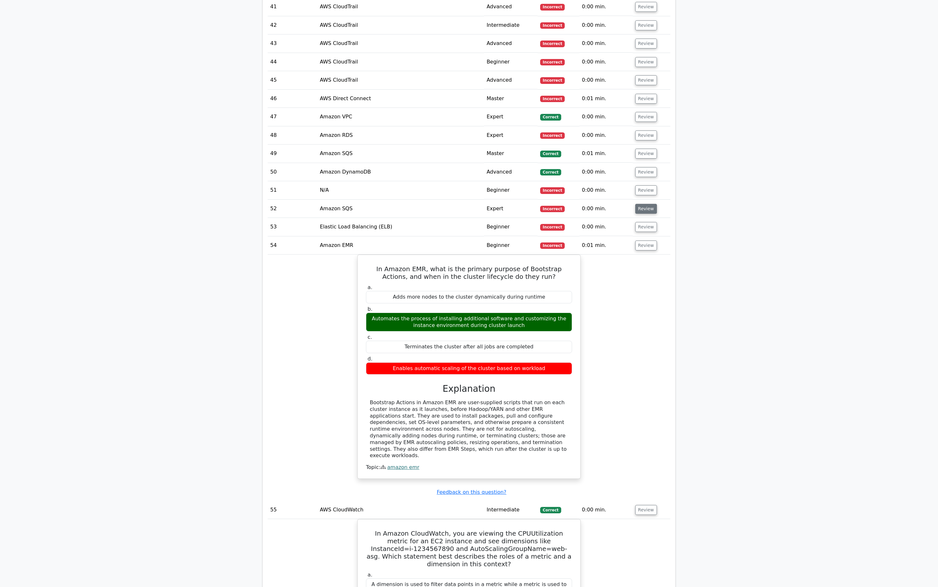
click at [640, 204] on button "Review" at bounding box center [646, 209] width 22 height 10
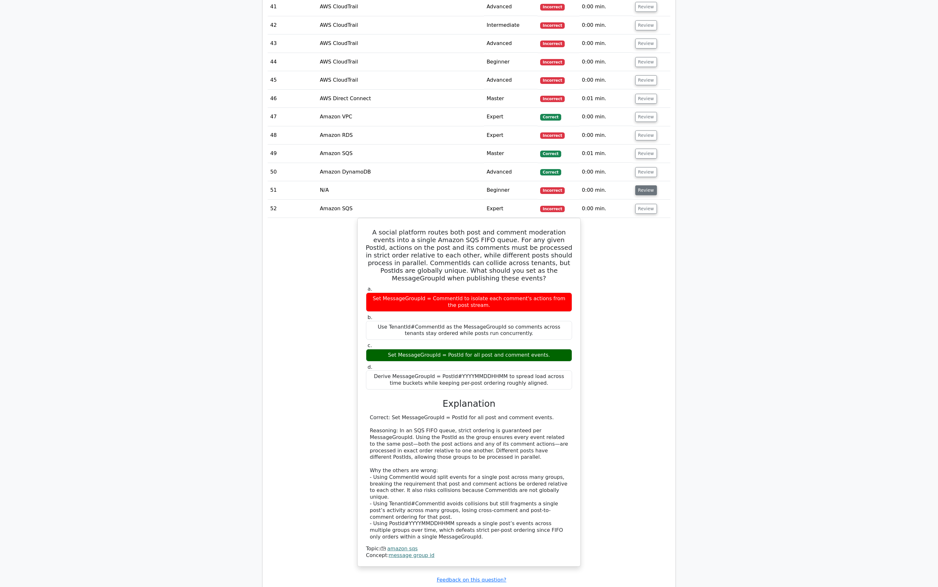
click at [648, 185] on button "Review" at bounding box center [646, 190] width 22 height 10
click at [648, 167] on button "Review" at bounding box center [646, 172] width 22 height 10
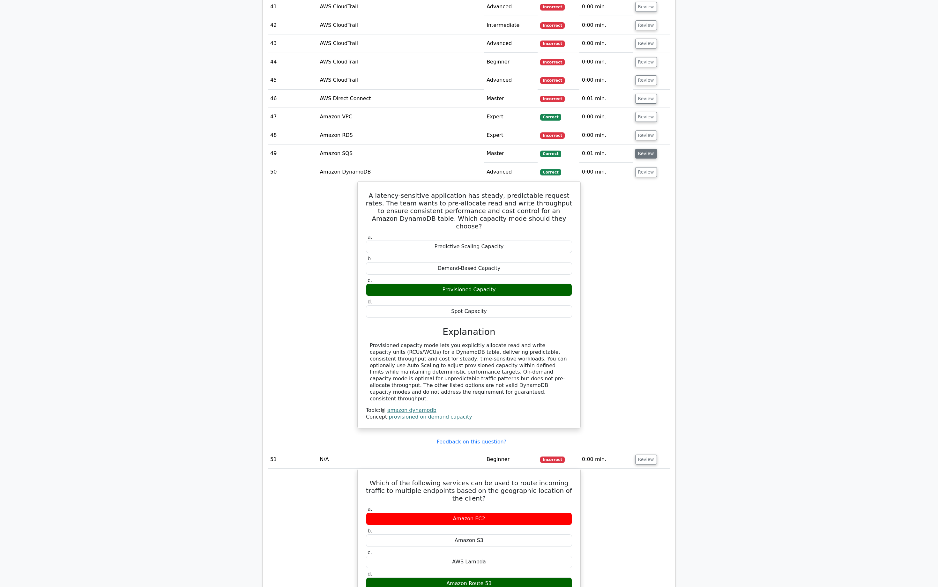
click at [647, 149] on button "Review" at bounding box center [646, 154] width 22 height 10
click at [643, 130] on button "Review" at bounding box center [646, 135] width 22 height 10
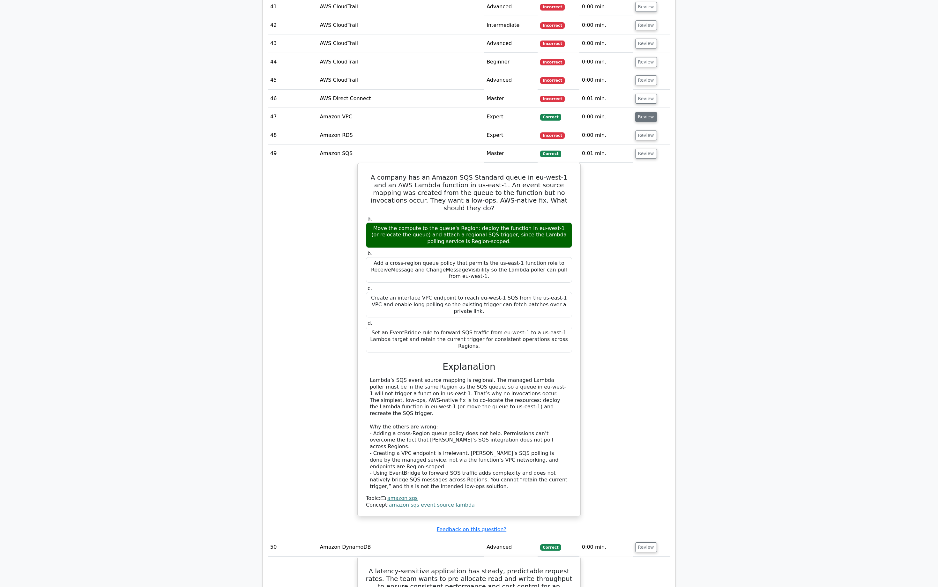
click at [644, 112] on button "Review" at bounding box center [646, 117] width 22 height 10
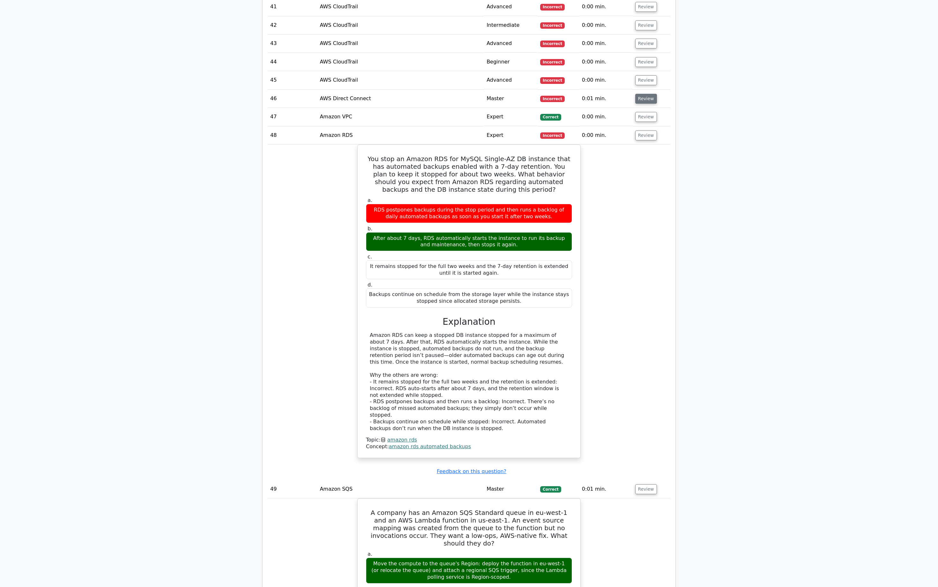
click at [643, 94] on button "Review" at bounding box center [646, 99] width 22 height 10
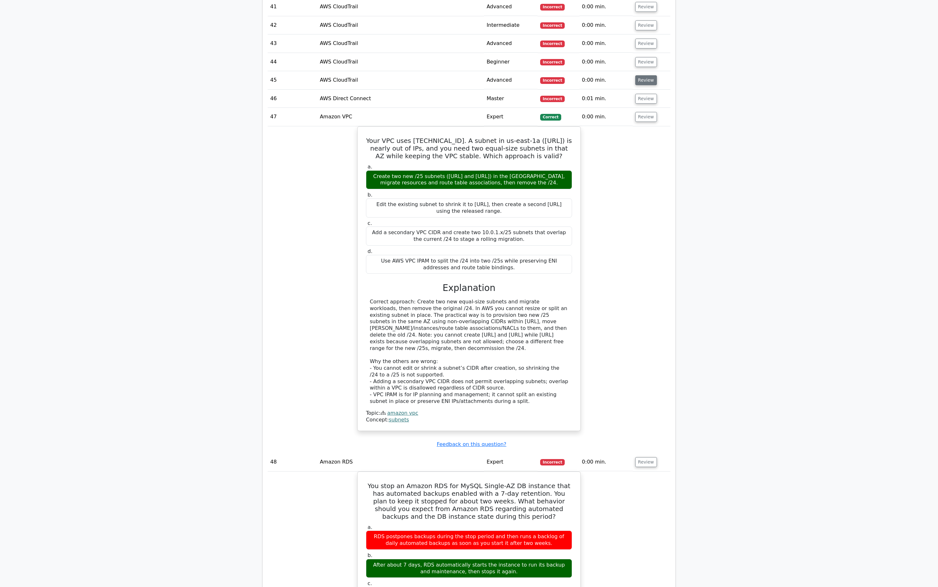
click at [643, 75] on button "Review" at bounding box center [646, 80] width 22 height 10
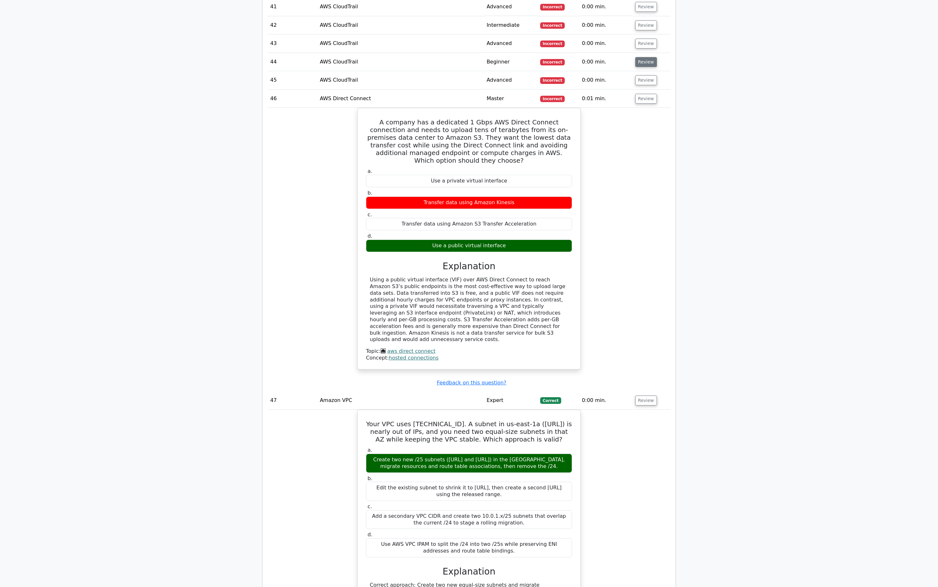
click at [644, 57] on button "Review" at bounding box center [646, 62] width 22 height 10
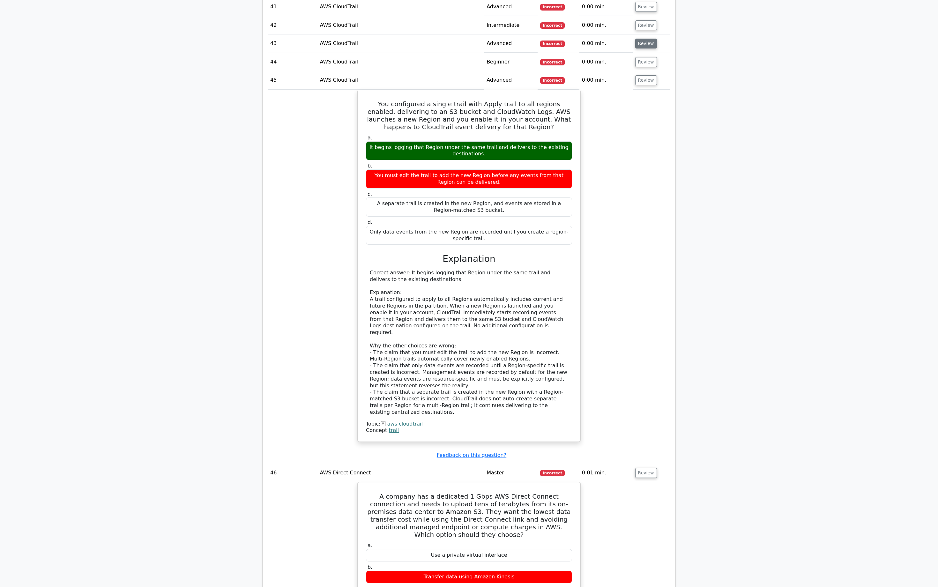
click at [644, 39] on button "Review" at bounding box center [646, 44] width 22 height 10
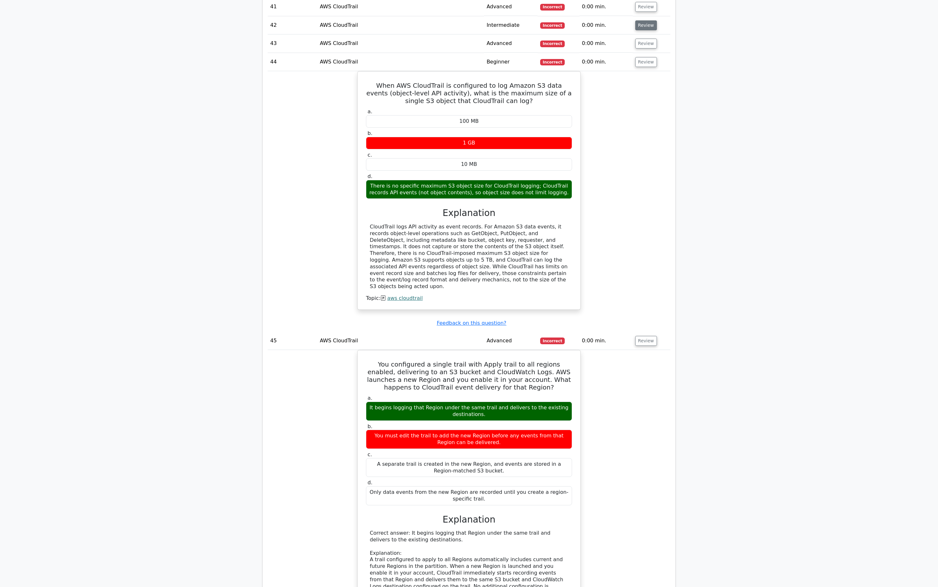
click at [641, 20] on button "Review" at bounding box center [646, 25] width 22 height 10
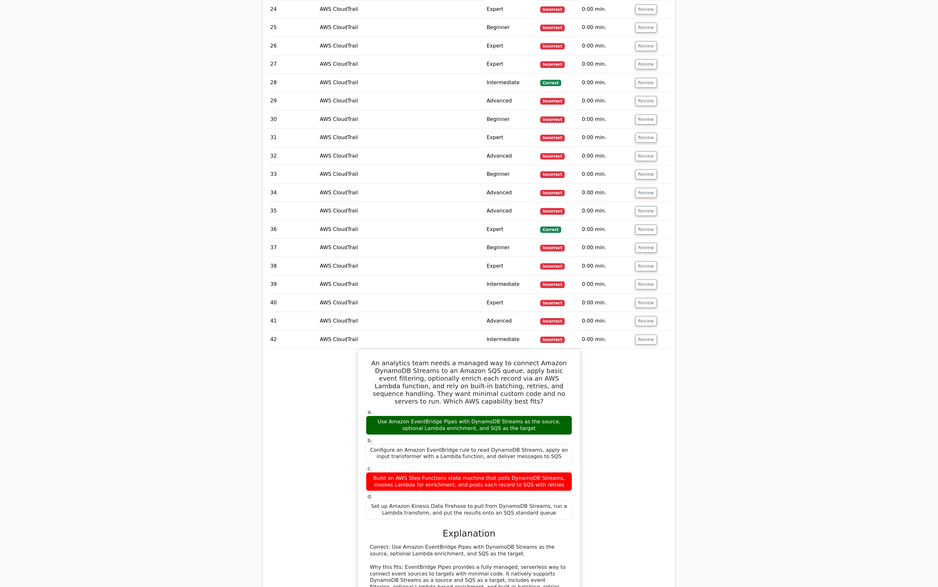
scroll to position [1398, 0]
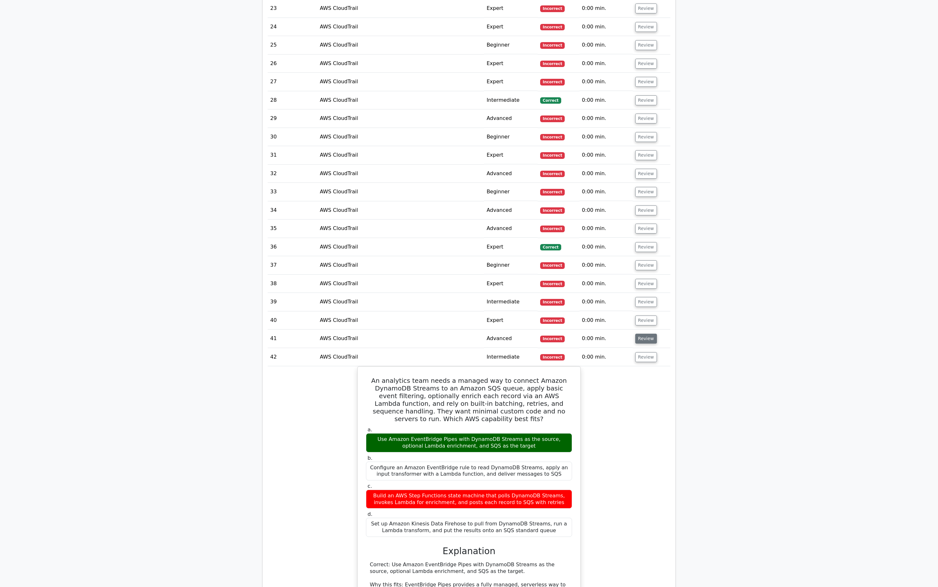
click at [638, 334] on button "Review" at bounding box center [646, 339] width 22 height 10
click at [639, 315] on button "Review" at bounding box center [646, 320] width 22 height 10
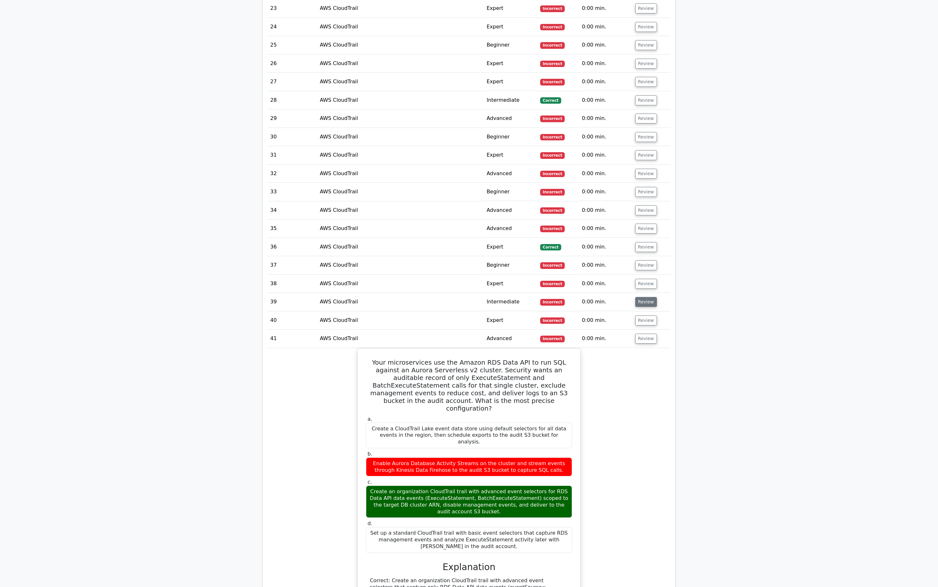
click at [643, 297] on button "Review" at bounding box center [646, 302] width 22 height 10
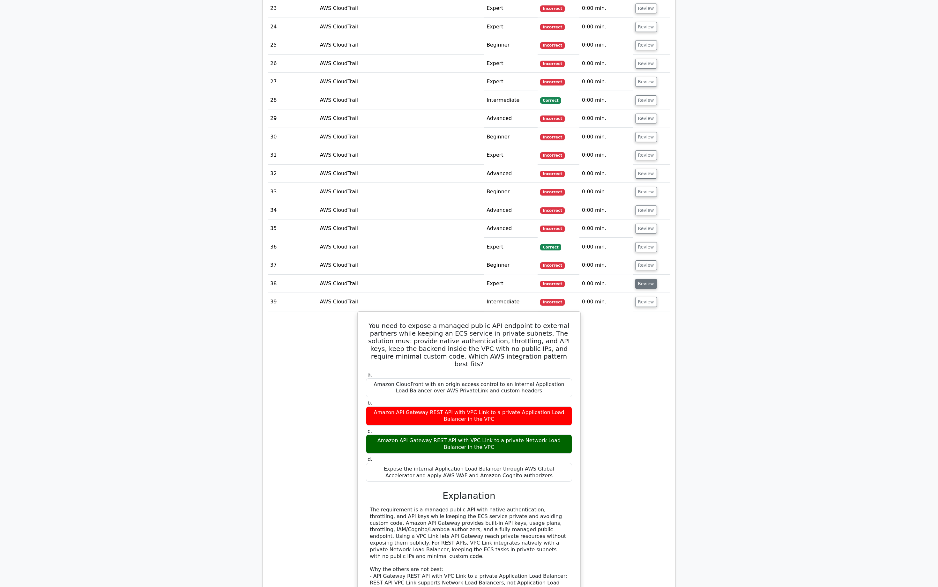
click at [646, 279] on button "Review" at bounding box center [646, 284] width 22 height 10
click at [645, 260] on button "Review" at bounding box center [646, 265] width 22 height 10
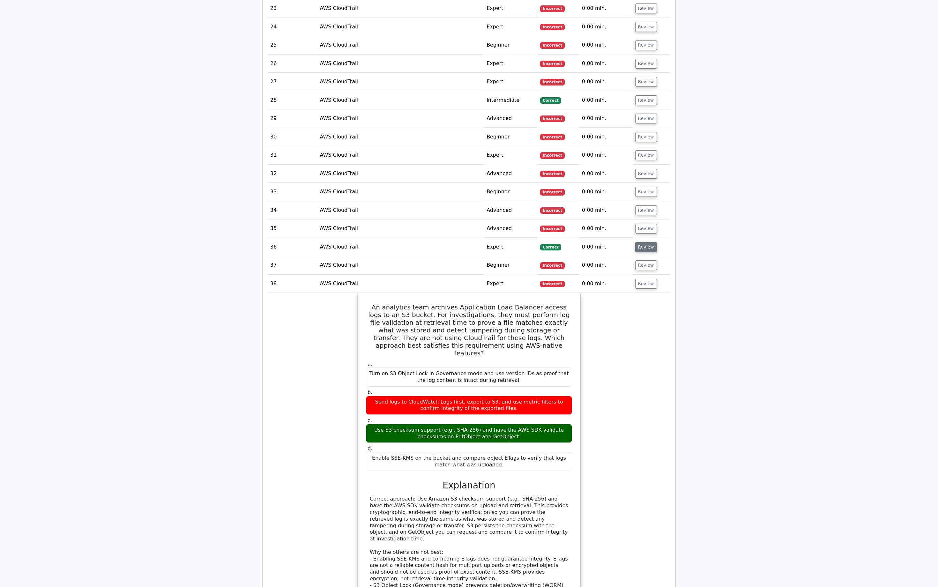
click at [647, 242] on button "Review" at bounding box center [646, 247] width 22 height 10
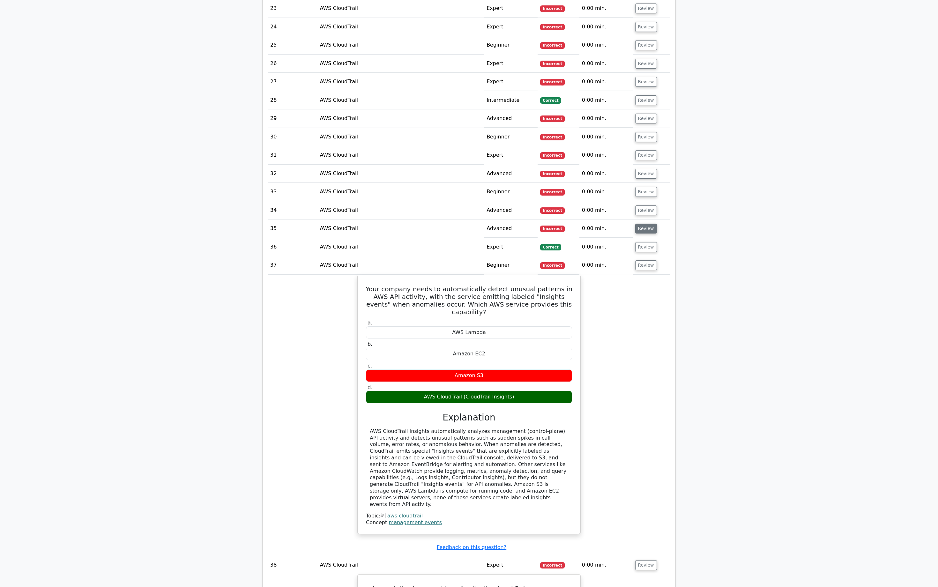
click at [643, 224] on button "Review" at bounding box center [646, 229] width 22 height 10
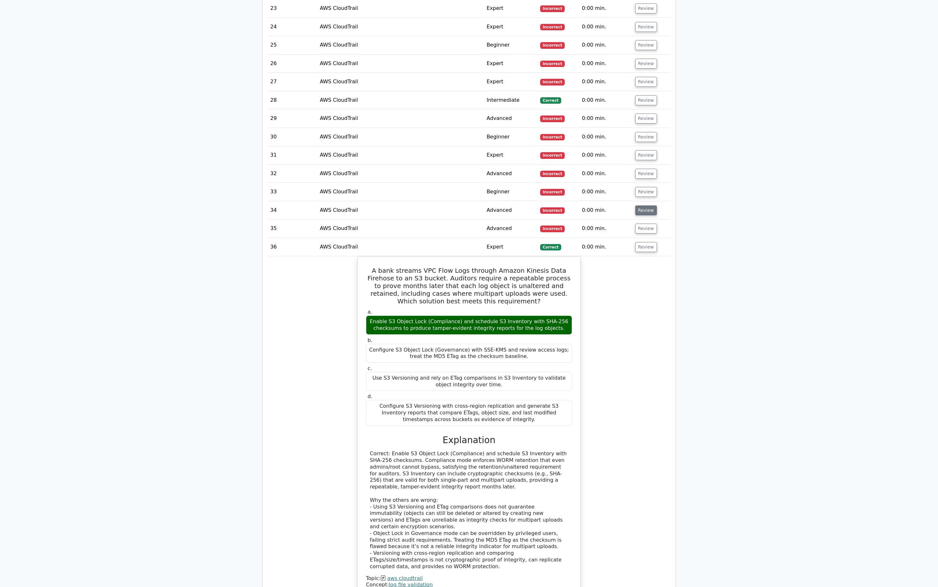
click at [643, 205] on button "Review" at bounding box center [646, 210] width 22 height 10
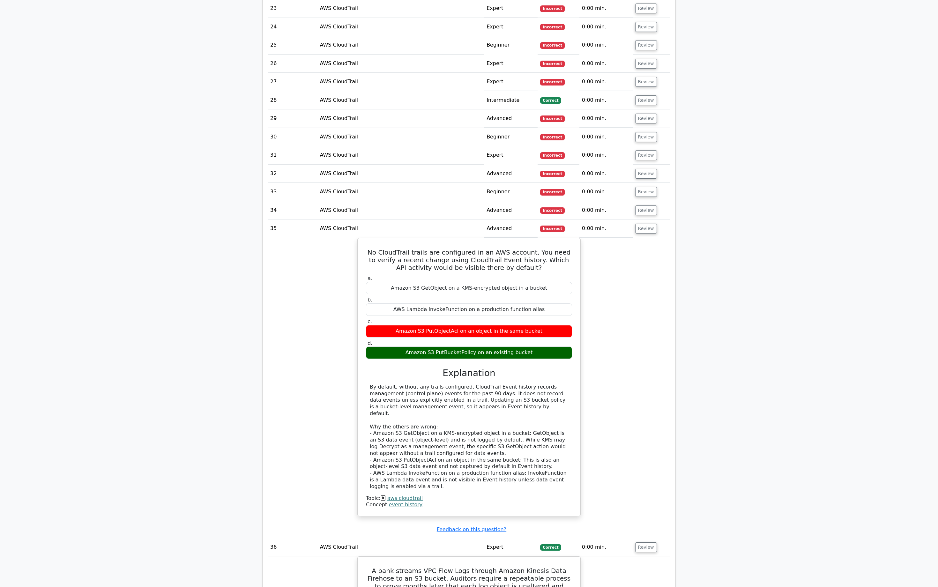
click at [644, 185] on td "Review" at bounding box center [652, 192] width 38 height 18
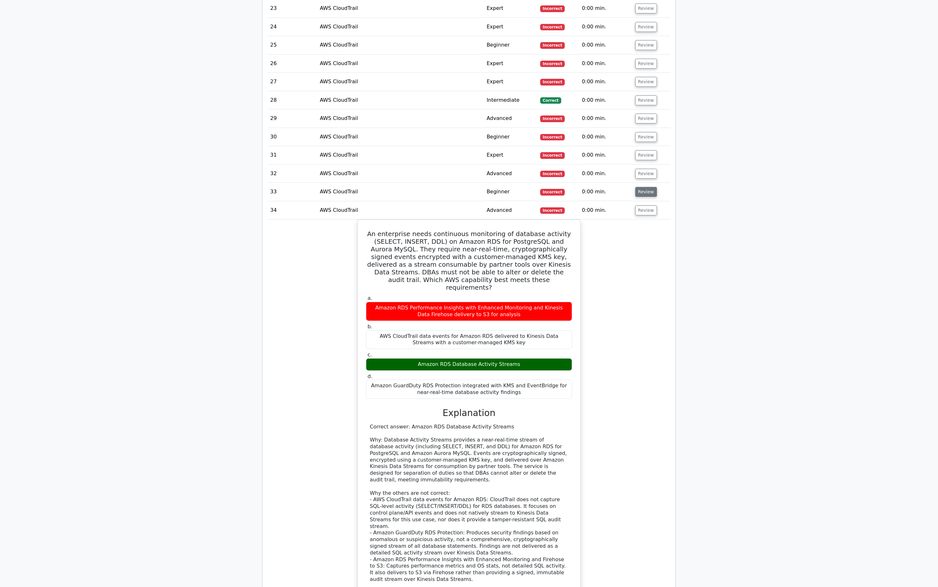
click at [644, 187] on button "Review" at bounding box center [646, 192] width 22 height 10
click at [643, 169] on button "Review" at bounding box center [646, 174] width 22 height 10
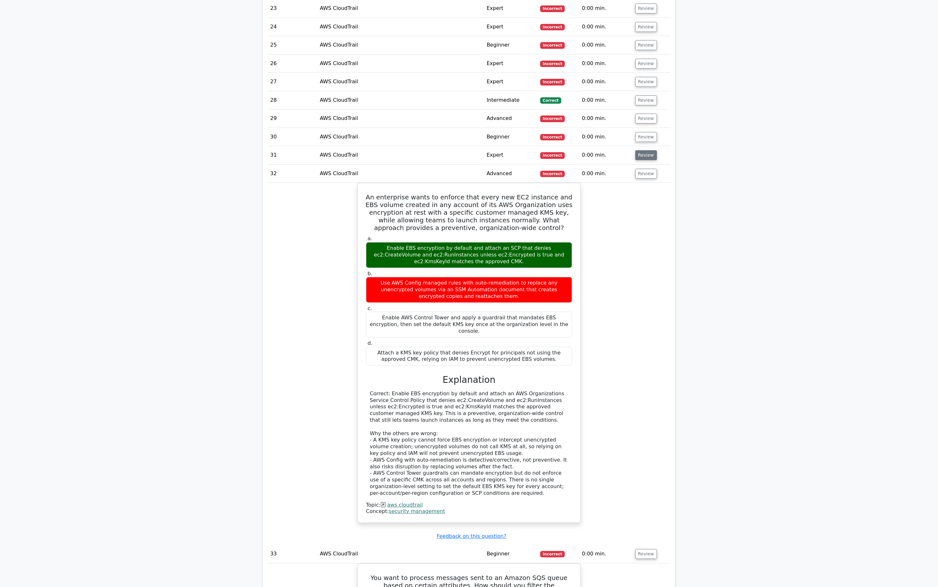
click at [644, 150] on button "Review" at bounding box center [646, 155] width 22 height 10
click at [643, 132] on button "Review" at bounding box center [646, 137] width 22 height 10
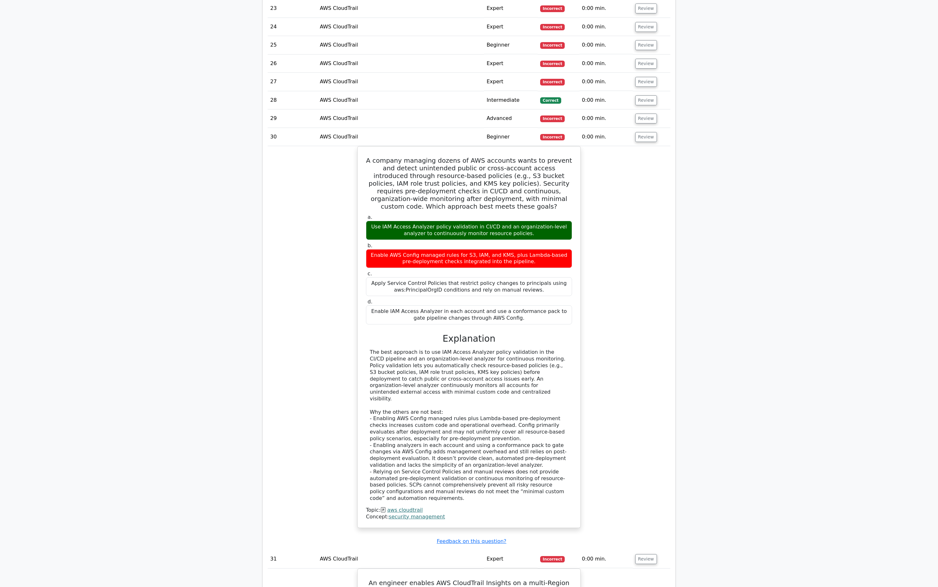
click at [644, 111] on td "Review" at bounding box center [652, 118] width 38 height 18
click at [644, 114] on button "Review" at bounding box center [646, 119] width 22 height 10
click at [643, 95] on button "Review" at bounding box center [646, 100] width 22 height 10
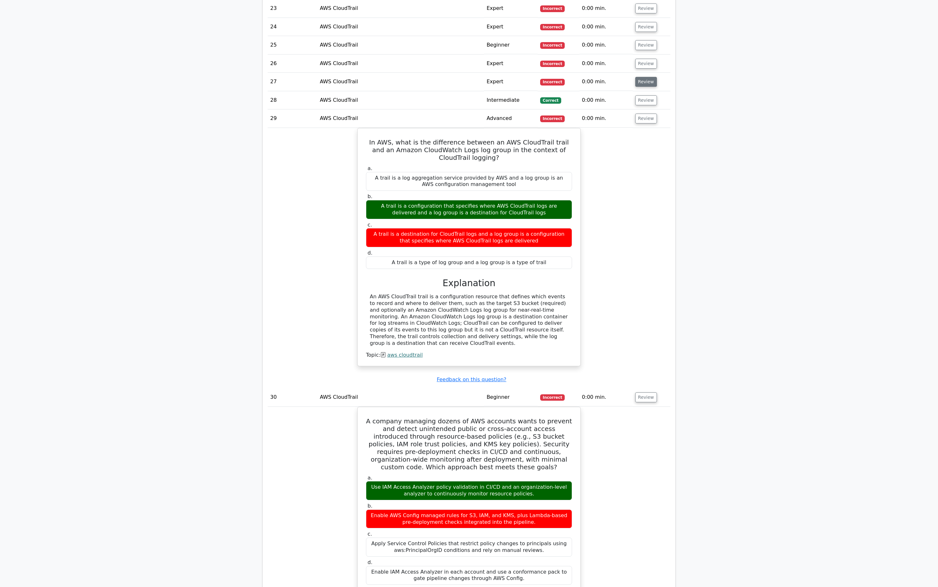
click at [644, 77] on button "Review" at bounding box center [646, 82] width 22 height 10
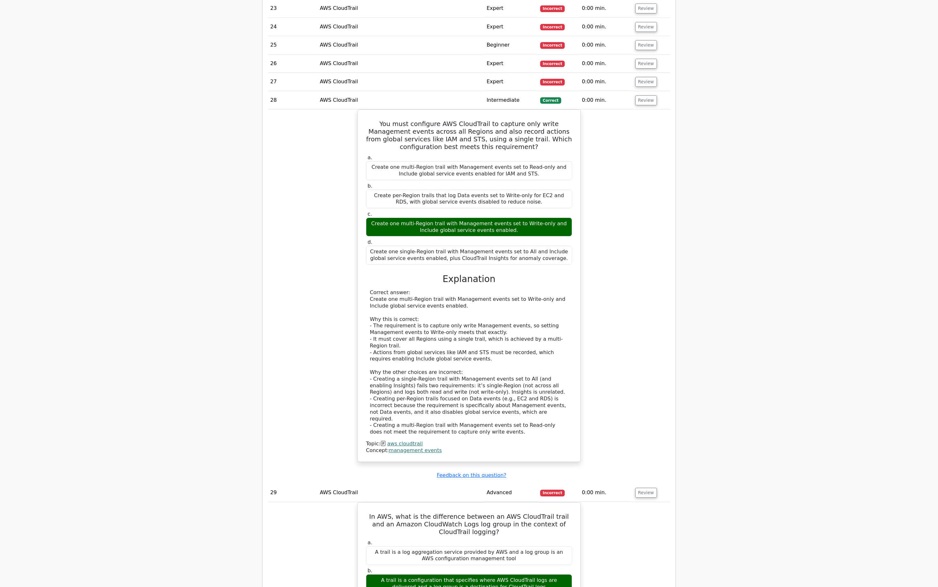
click at [646, 55] on td "Review" at bounding box center [652, 64] width 38 height 18
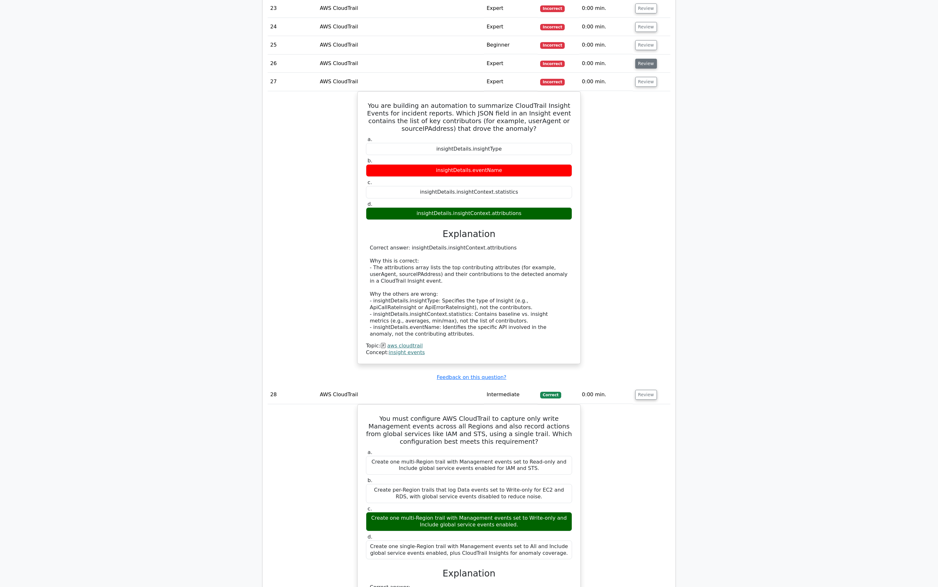
click at [646, 59] on button "Review" at bounding box center [646, 64] width 22 height 10
click at [646, 40] on button "Review" at bounding box center [646, 45] width 22 height 10
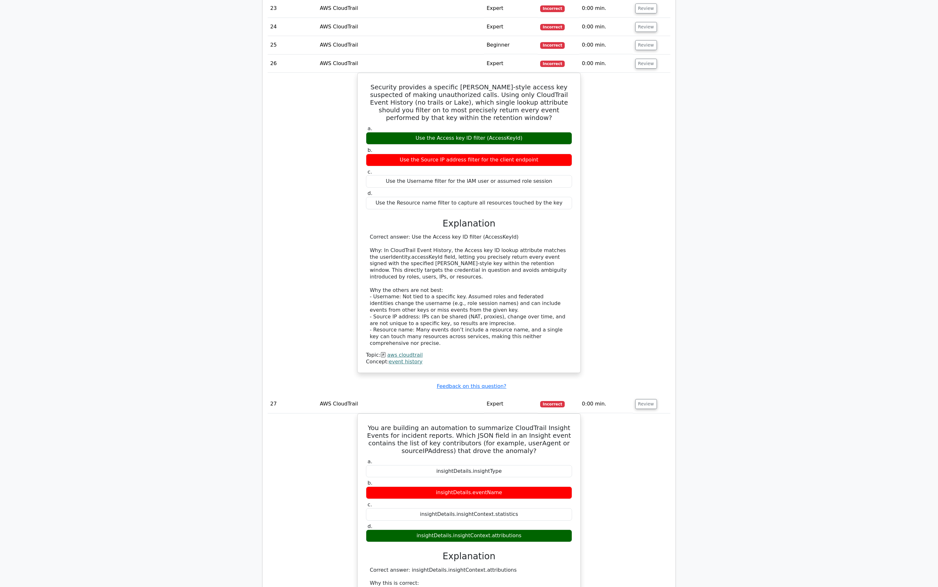
click at [644, 21] on td "Review" at bounding box center [652, 27] width 38 height 18
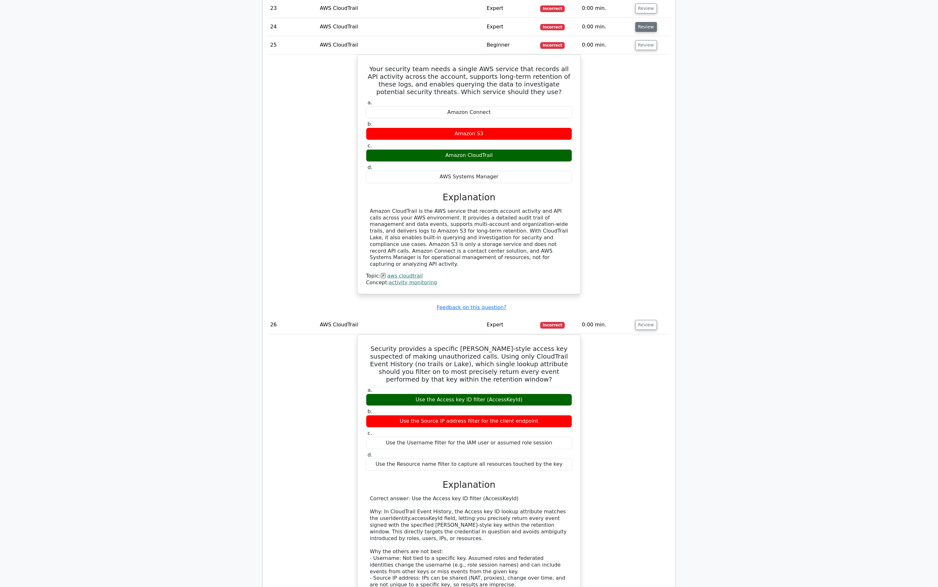
click at [645, 22] on button "Review" at bounding box center [646, 27] width 22 height 10
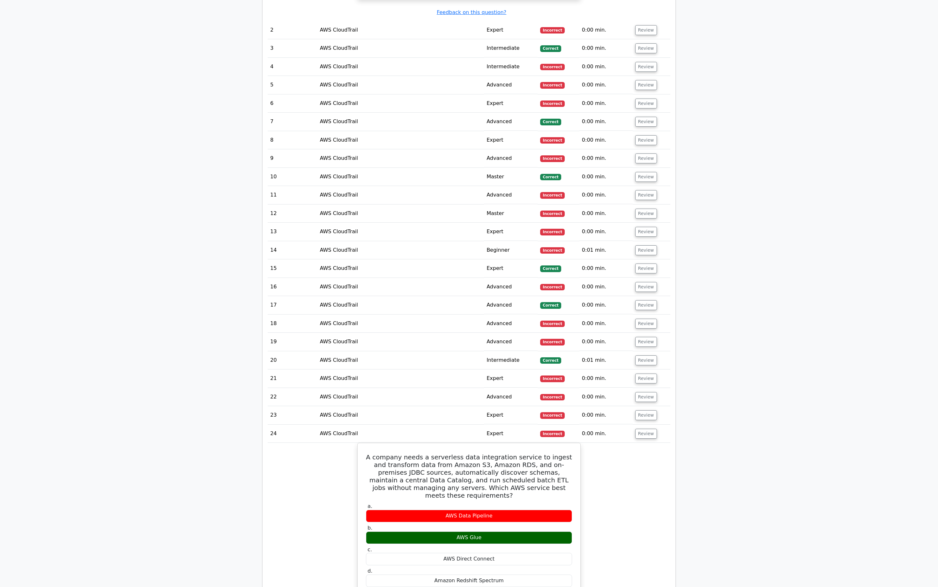
scroll to position [1014, 0]
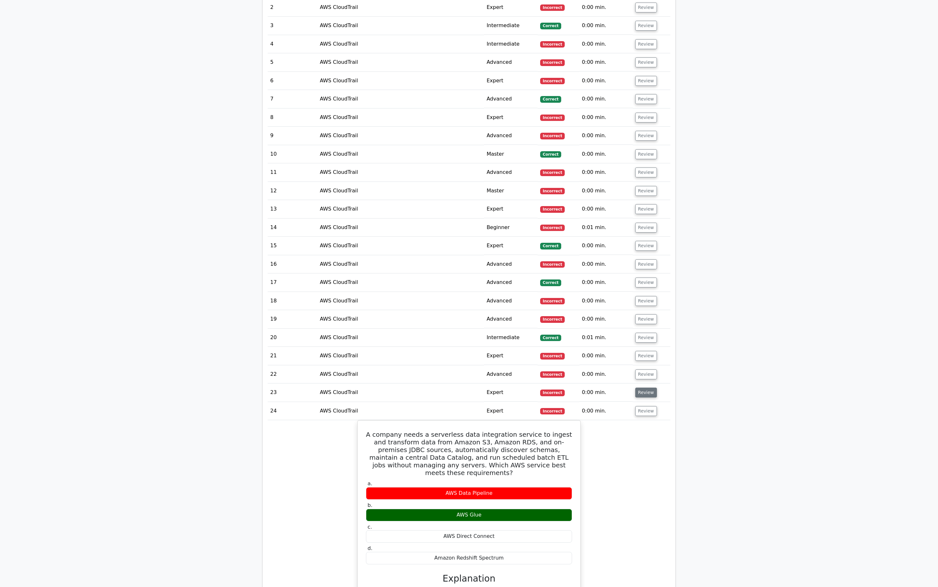
click at [646, 388] on button "Review" at bounding box center [646, 393] width 22 height 10
click at [644, 369] on button "Review" at bounding box center [646, 374] width 22 height 10
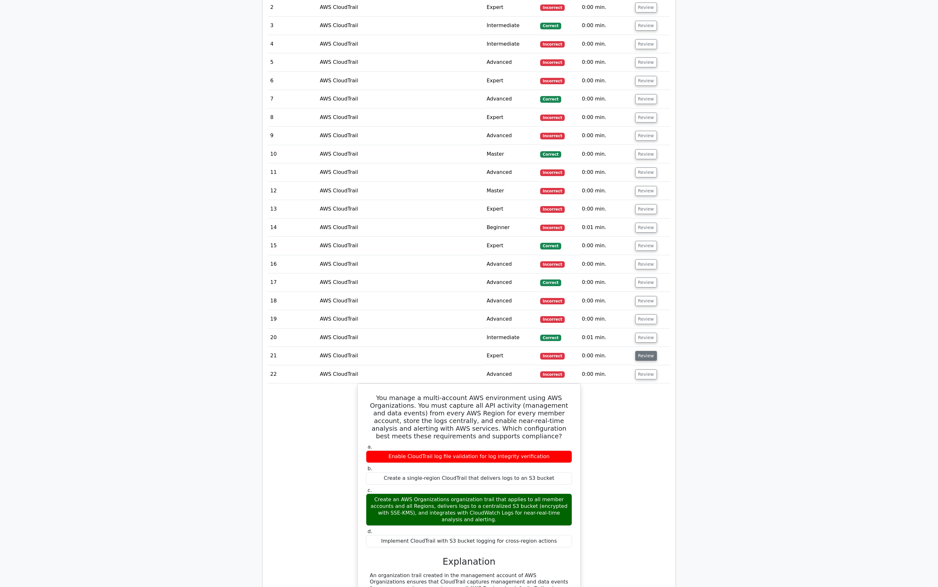
click at [644, 351] on button "Review" at bounding box center [646, 356] width 22 height 10
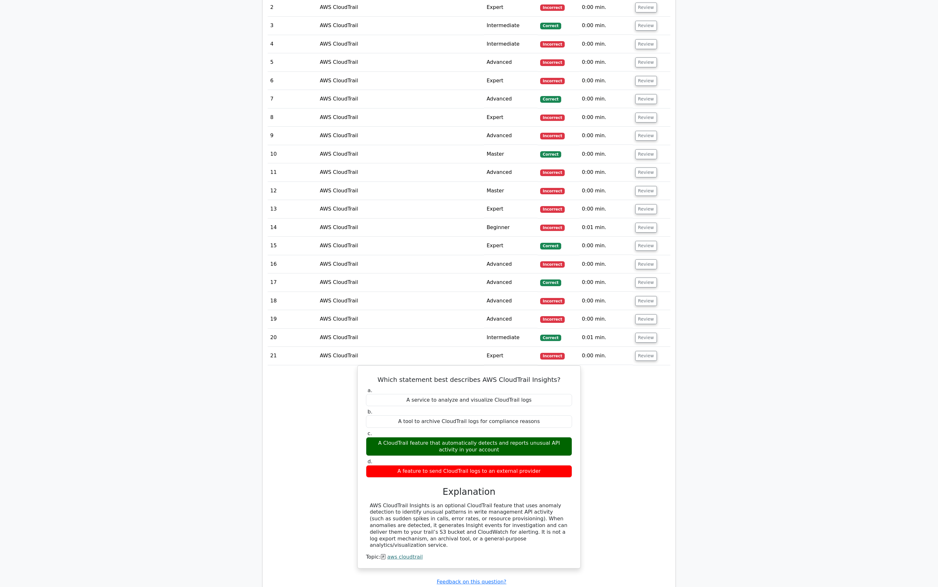
click at [643, 310] on td "Review" at bounding box center [652, 319] width 38 height 18
click at [643, 314] on button "Review" at bounding box center [646, 319] width 22 height 10
click at [643, 296] on button "Review" at bounding box center [646, 301] width 22 height 10
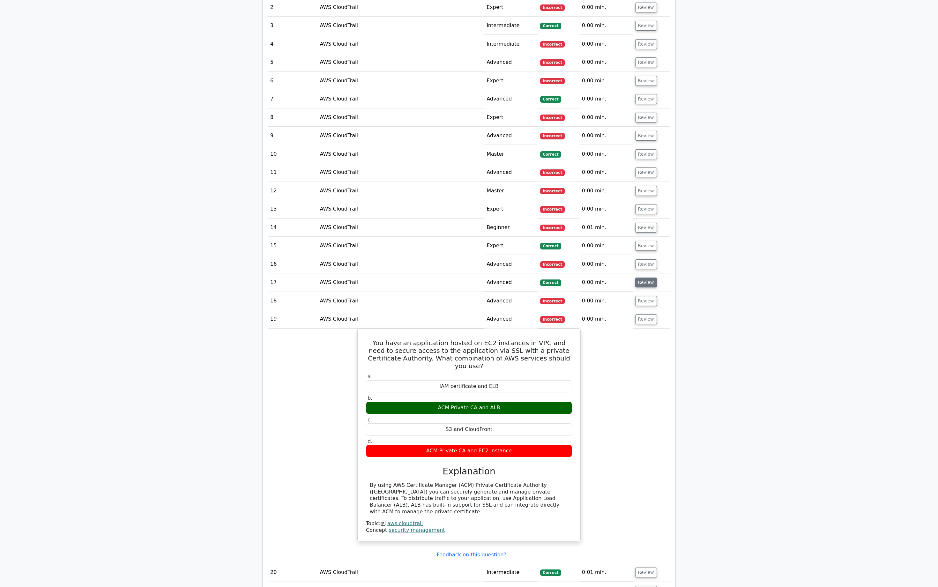
click at [645, 277] on button "Review" at bounding box center [646, 282] width 22 height 10
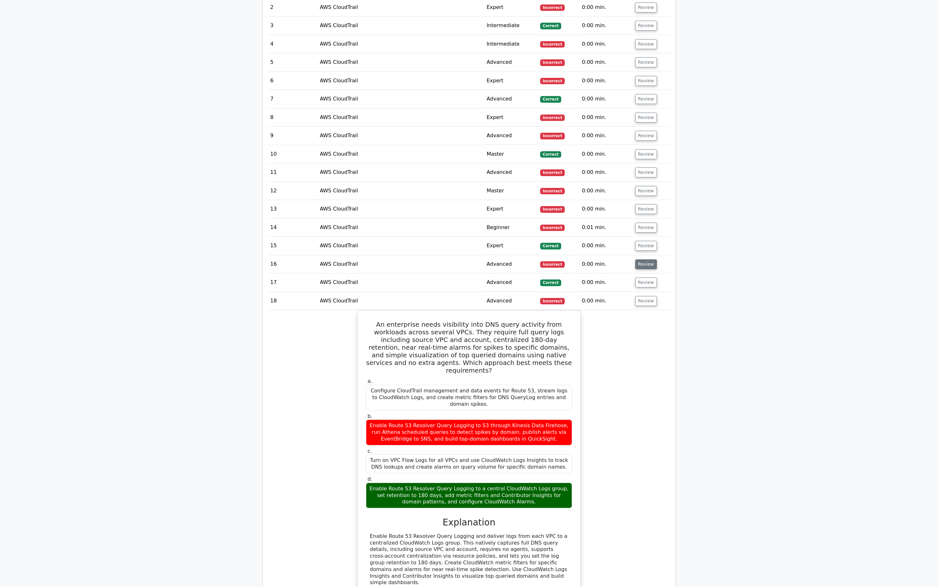
click at [646, 259] on button "Review" at bounding box center [646, 264] width 22 height 10
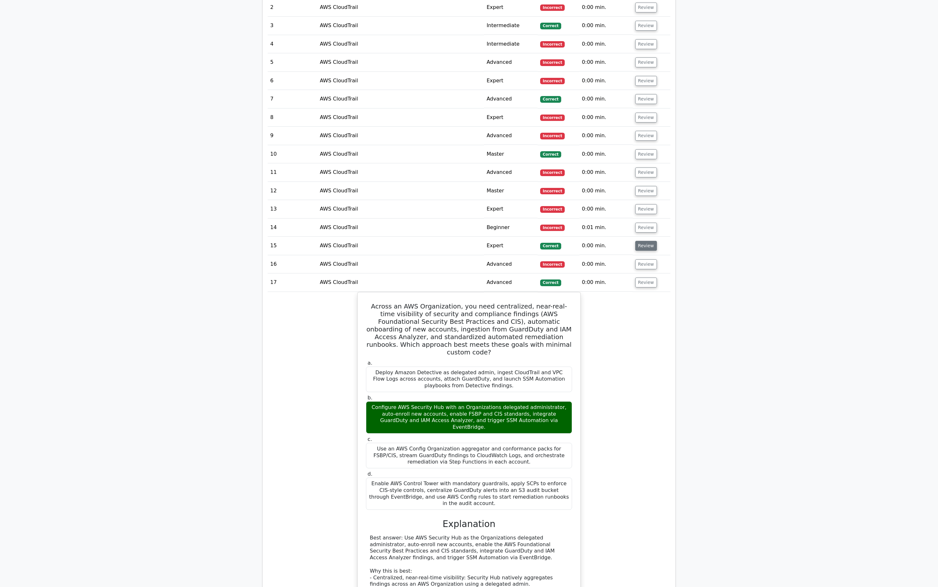
click at [646, 241] on button "Review" at bounding box center [646, 246] width 22 height 10
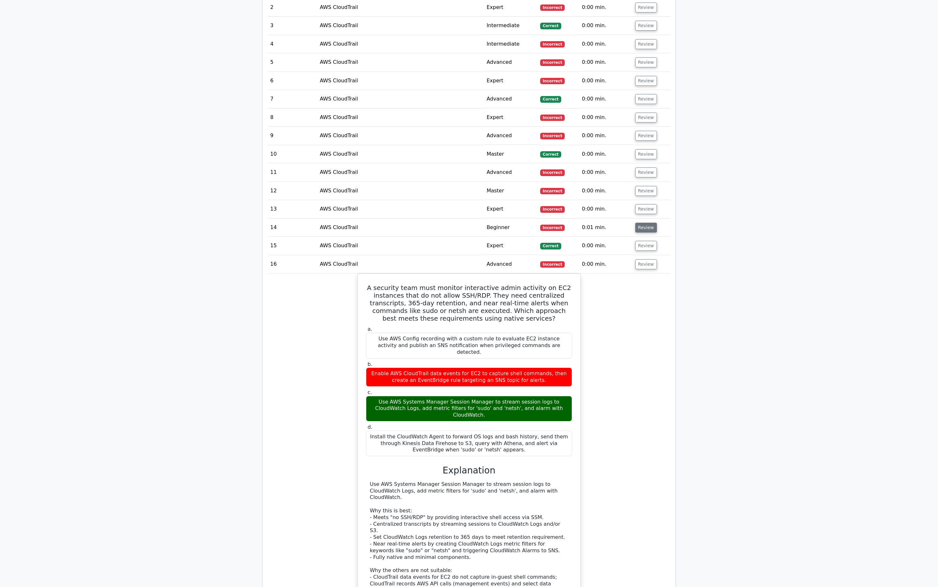
click at [647, 223] on button "Review" at bounding box center [646, 228] width 22 height 10
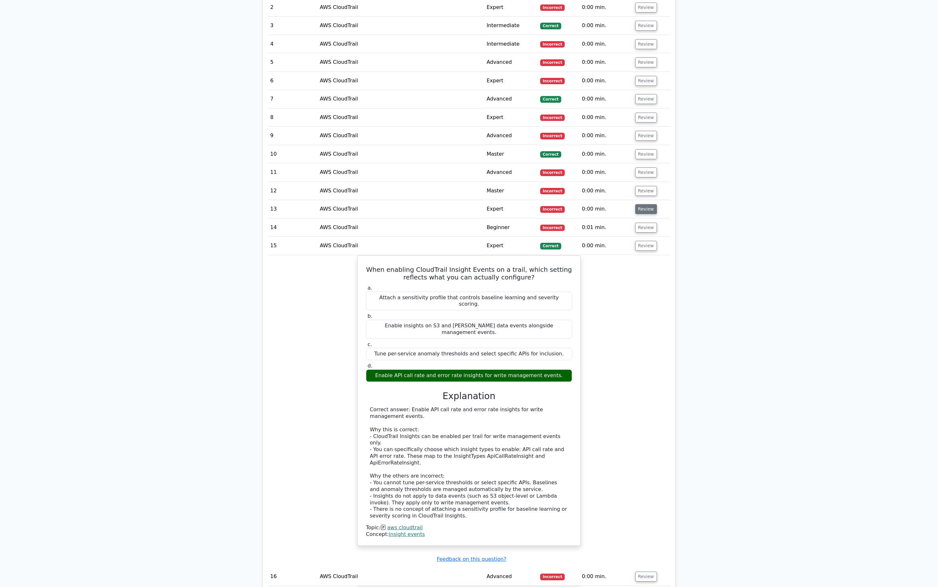
click at [647, 204] on button "Review" at bounding box center [646, 209] width 22 height 10
click at [646, 186] on button "Review" at bounding box center [646, 191] width 22 height 10
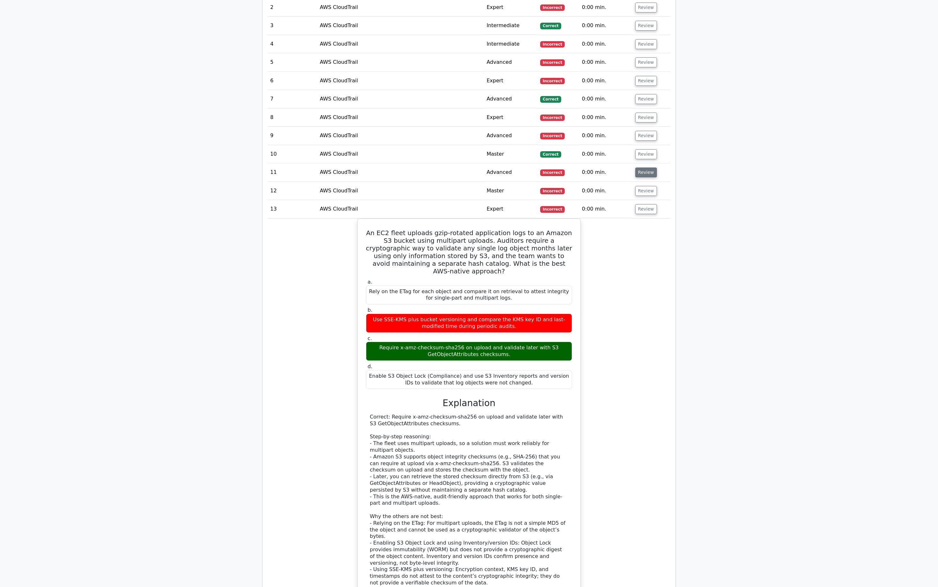
click at [644, 167] on button "Review" at bounding box center [646, 172] width 22 height 10
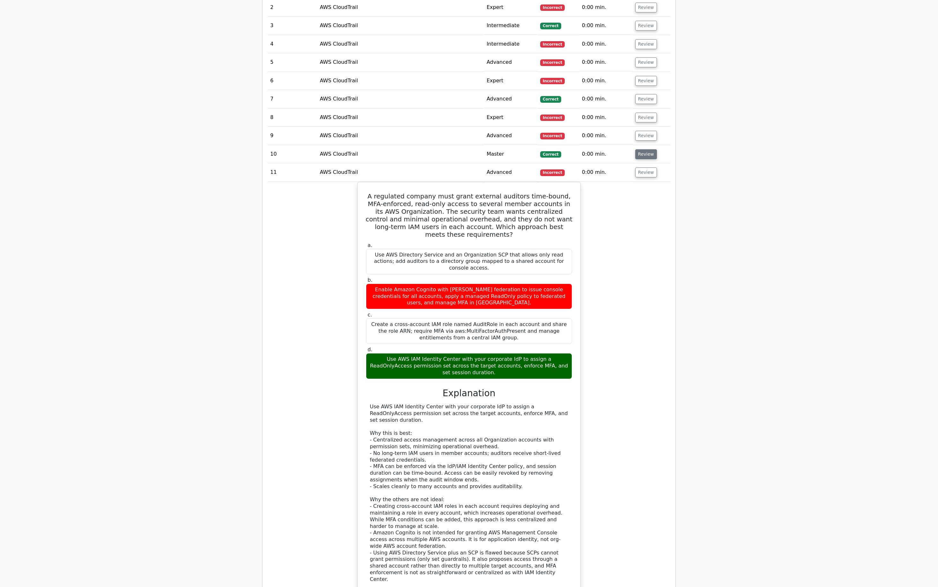
click at [645, 149] on button "Review" at bounding box center [646, 154] width 22 height 10
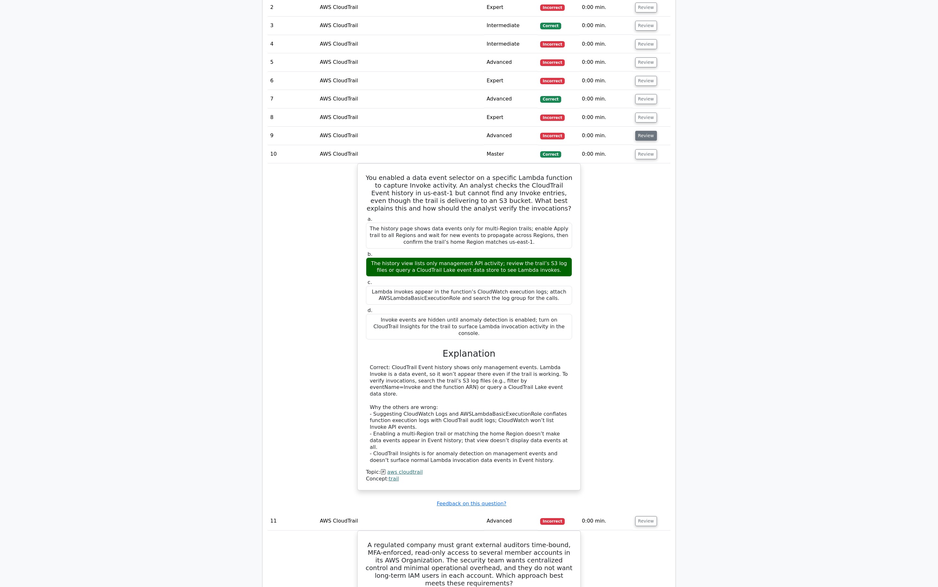
click at [645, 131] on button "Review" at bounding box center [646, 136] width 22 height 10
click at [644, 113] on button "Review" at bounding box center [646, 118] width 22 height 10
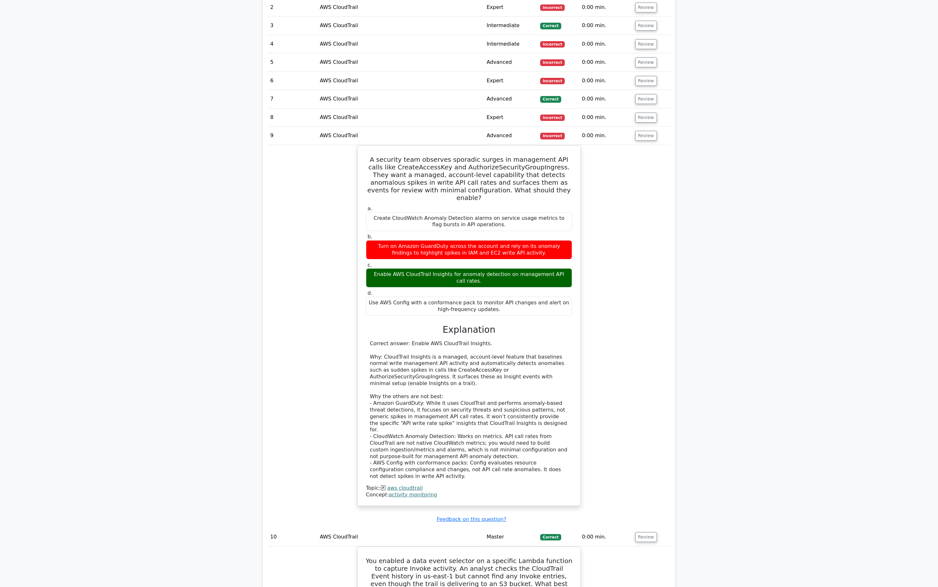
click at [644, 90] on td "Review" at bounding box center [652, 99] width 38 height 18
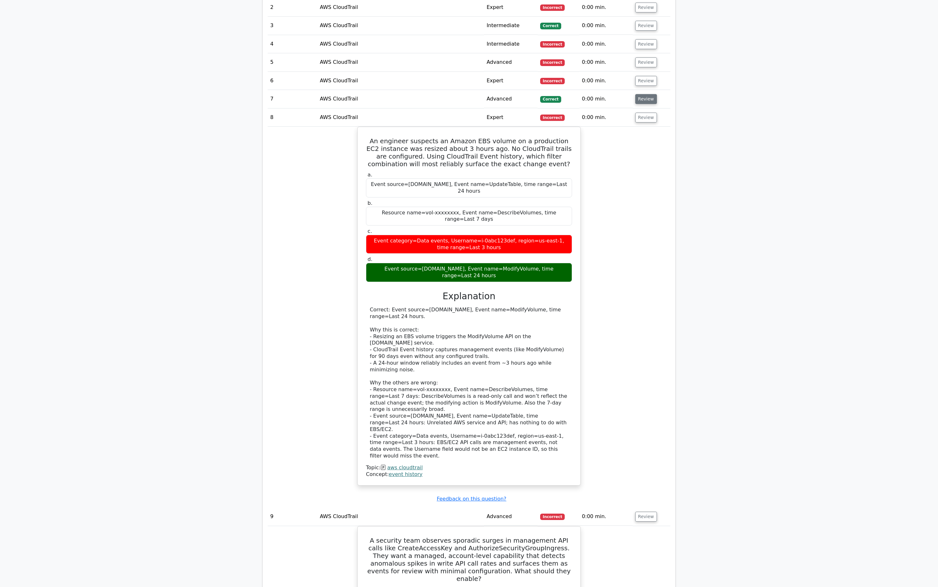
click at [644, 94] on button "Review" at bounding box center [646, 99] width 22 height 10
click at [641, 76] on button "Review" at bounding box center [646, 81] width 22 height 10
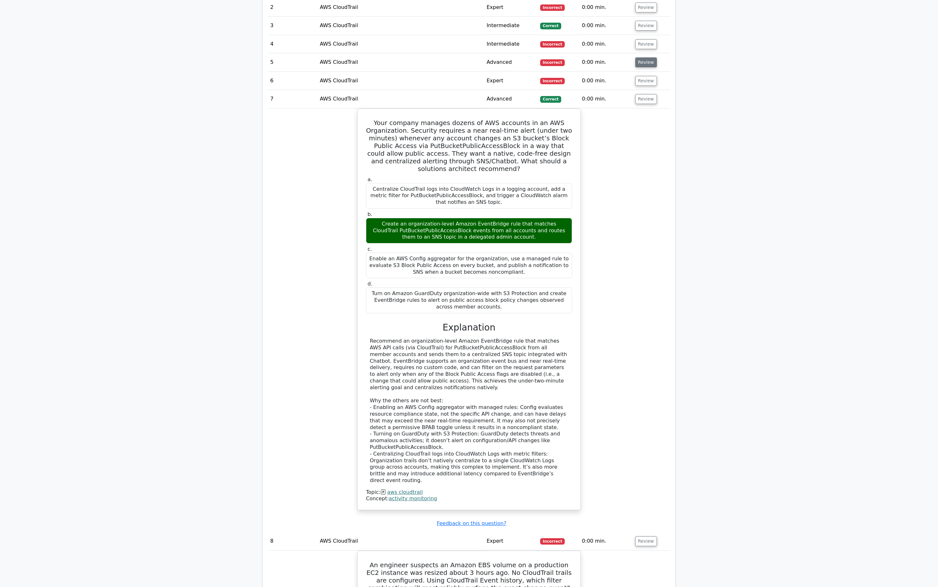
click at [644, 57] on button "Review" at bounding box center [646, 62] width 22 height 10
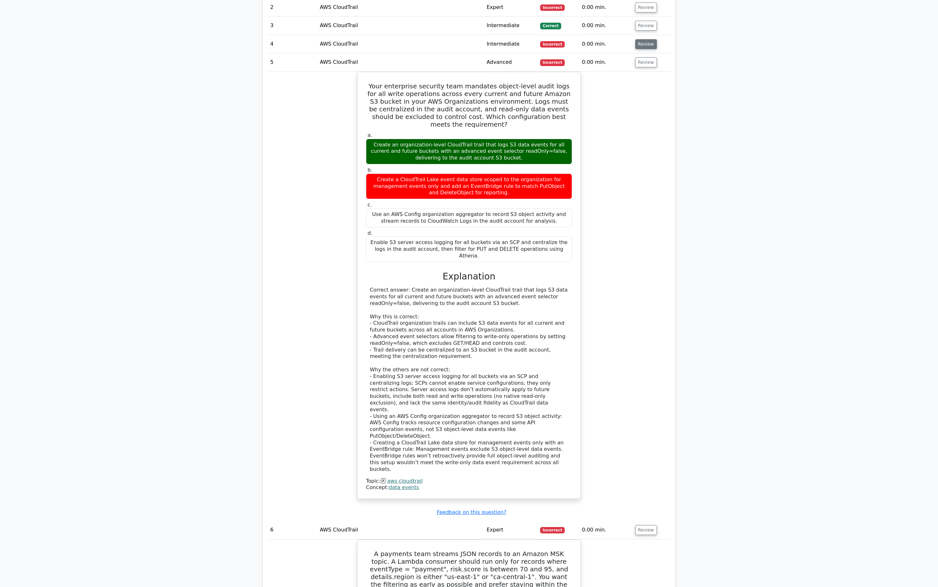
click at [647, 39] on button "Review" at bounding box center [646, 44] width 22 height 10
click at [648, 21] on button "Review" at bounding box center [646, 26] width 22 height 10
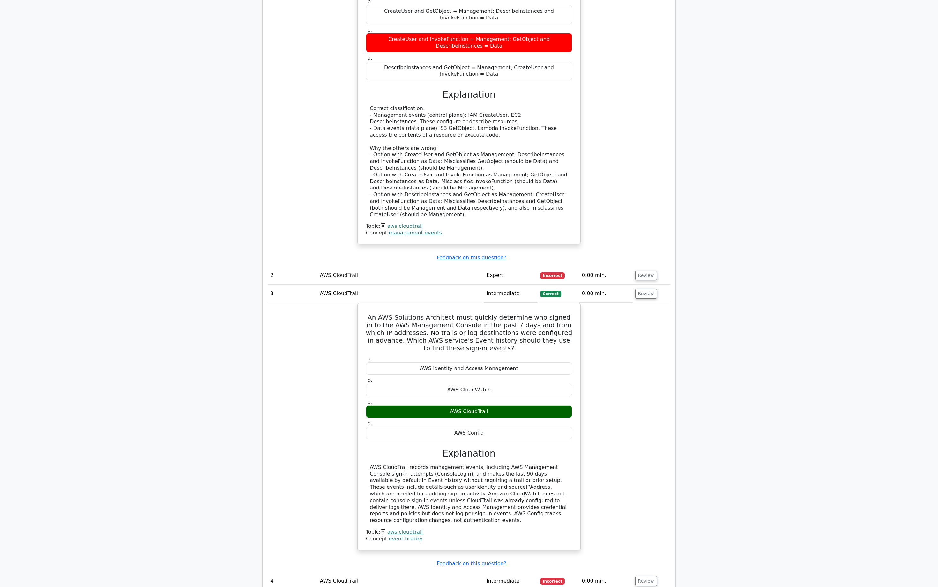
scroll to position [751, 0]
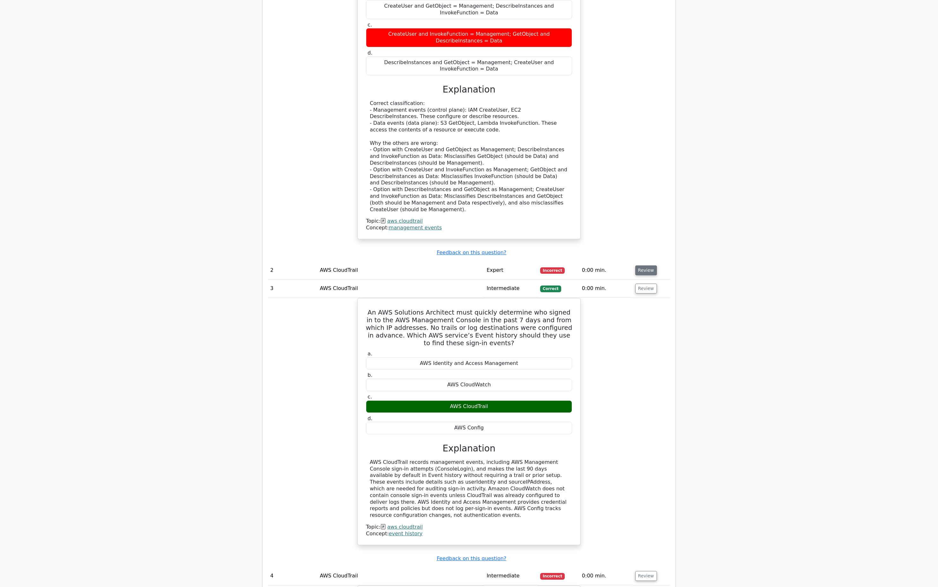
click at [642, 265] on button "Review" at bounding box center [646, 270] width 22 height 10
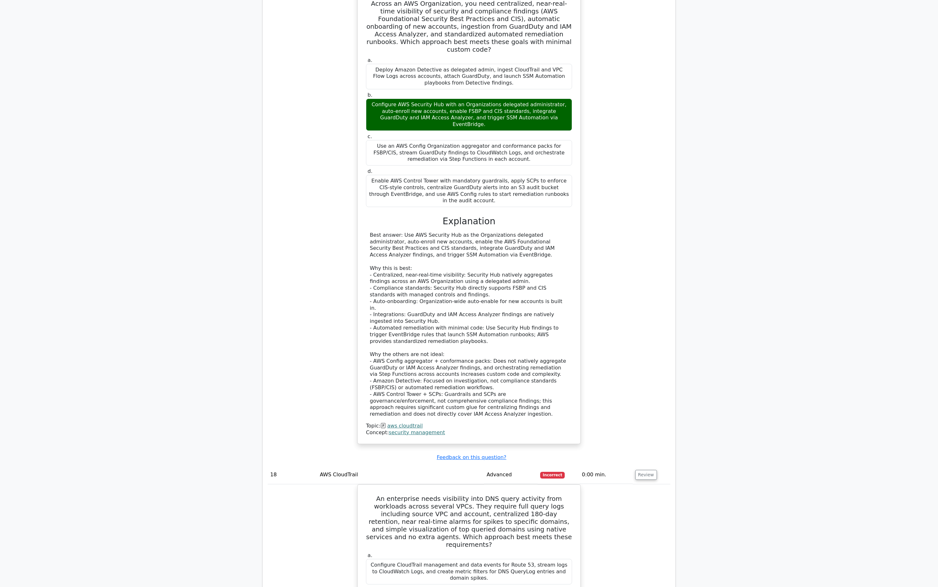
scroll to position [7344, 0]
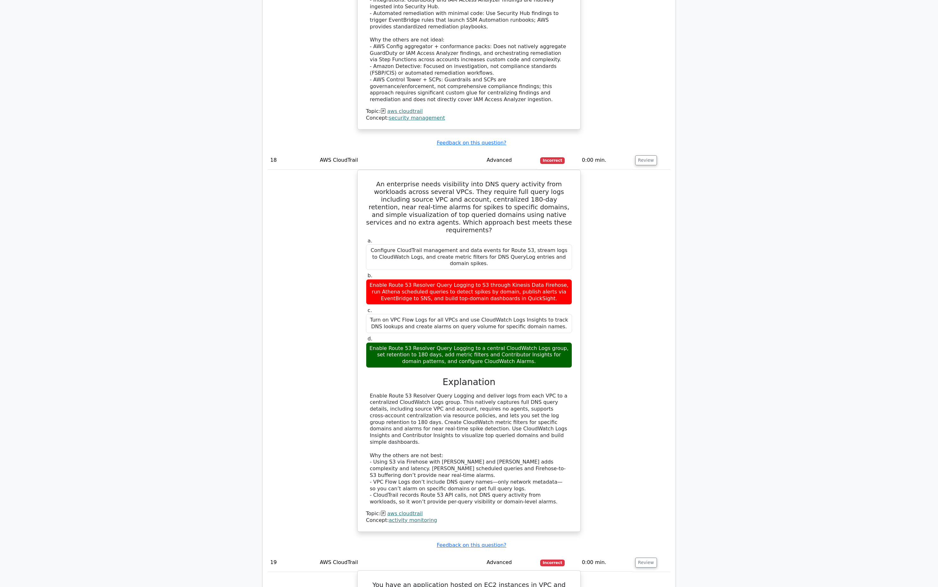
click at [499, 581] on h5 "You have an application hosted on EC2 instances in VPC and need to secure acces…" at bounding box center [468, 596] width 207 height 31
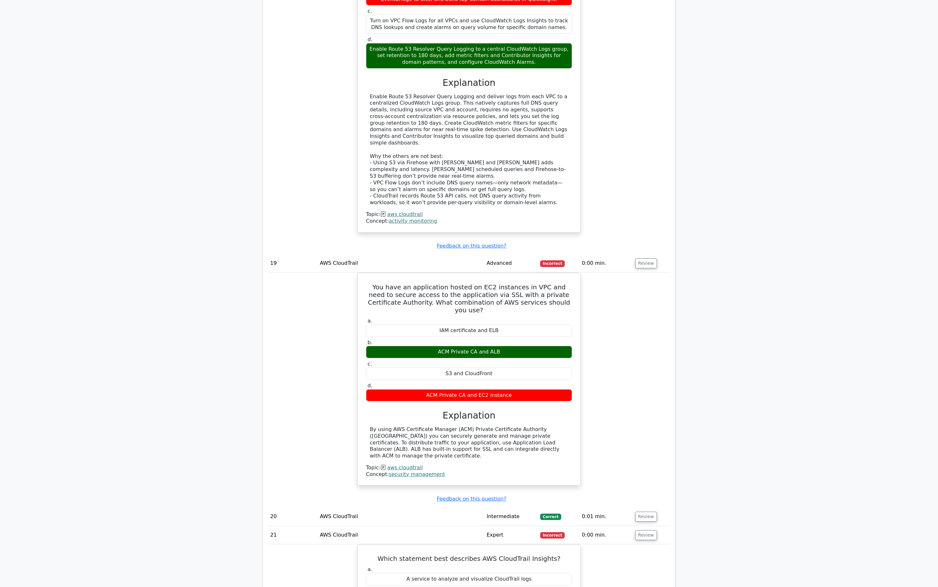
scroll to position [7609, 0]
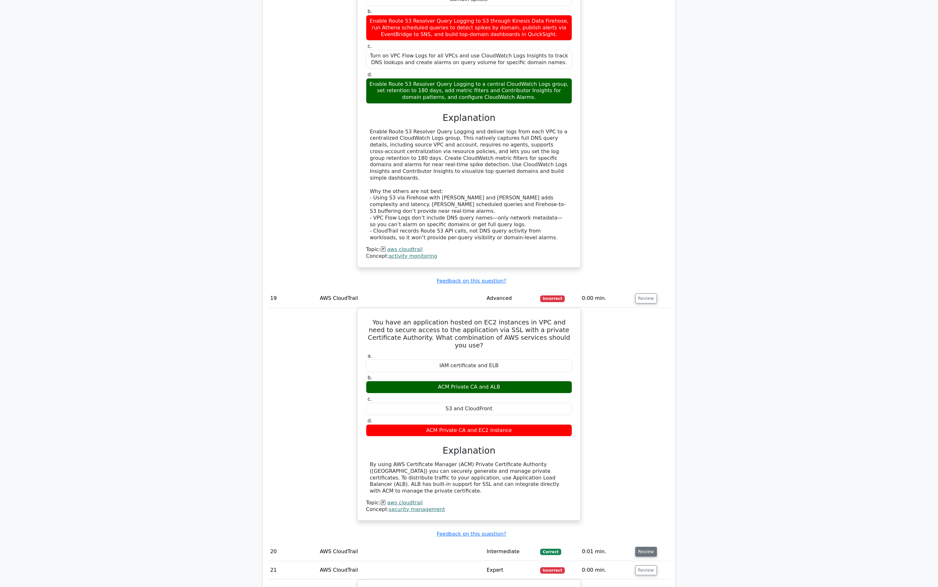
click at [641, 547] on button "Review" at bounding box center [646, 552] width 22 height 10
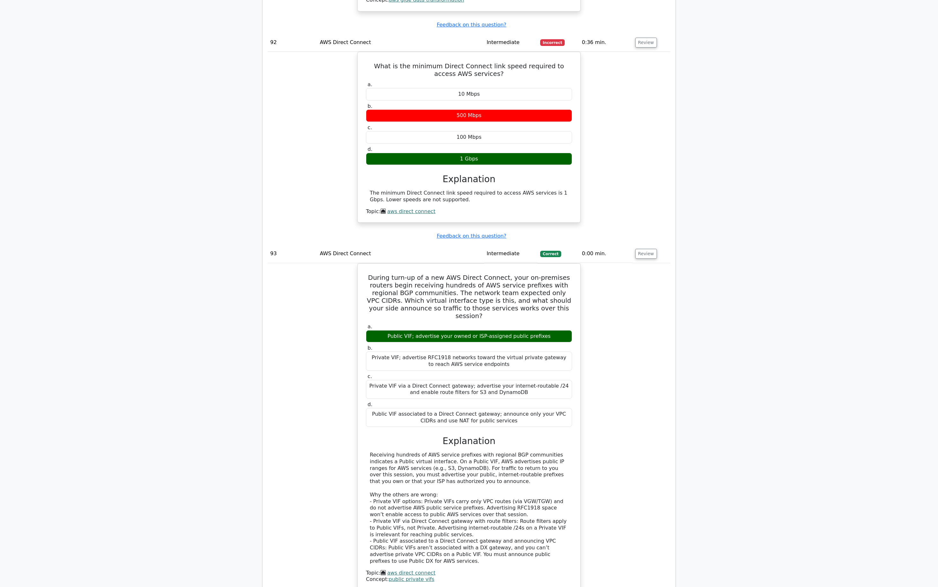
scroll to position [32841, 0]
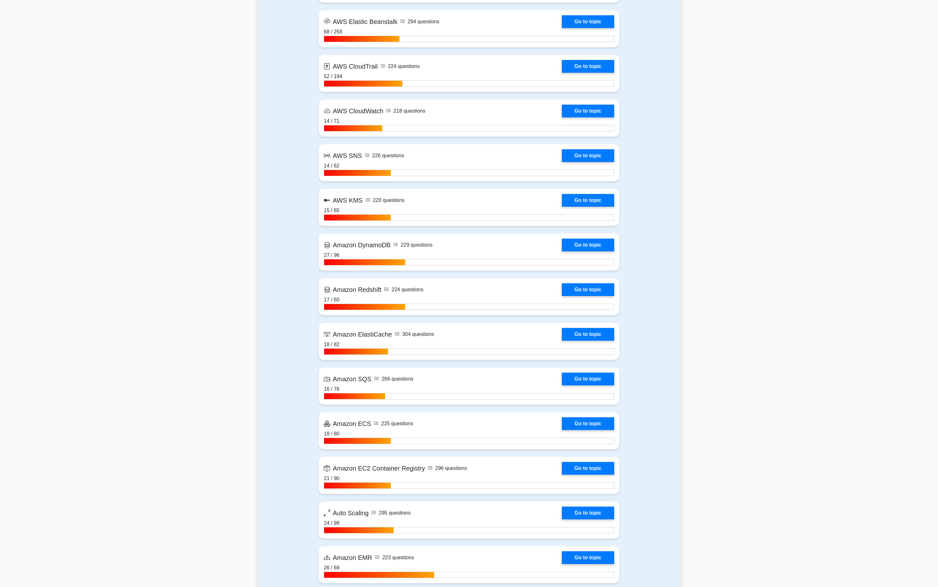
scroll to position [762, 0]
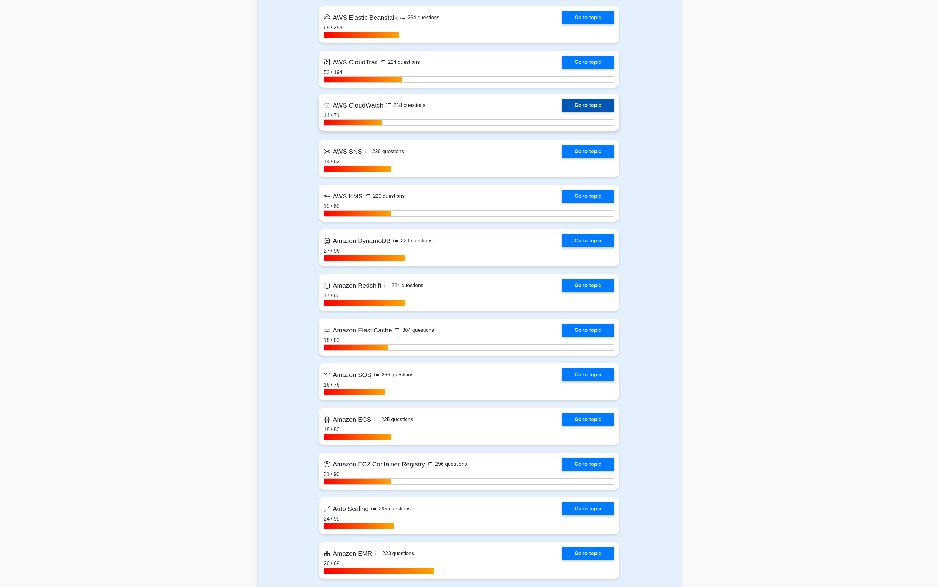
click at [589, 105] on link "Go to topic" at bounding box center [588, 105] width 52 height 13
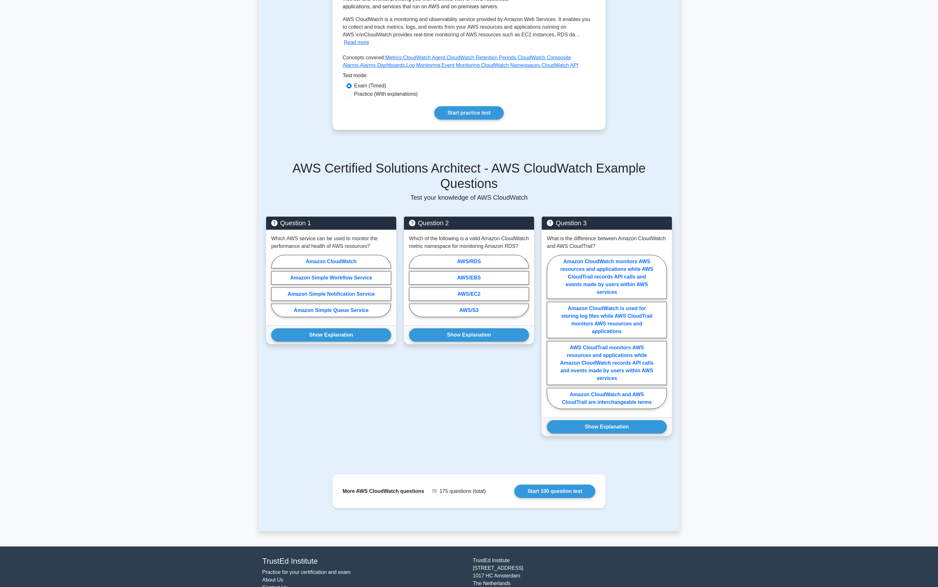
scroll to position [188, 0]
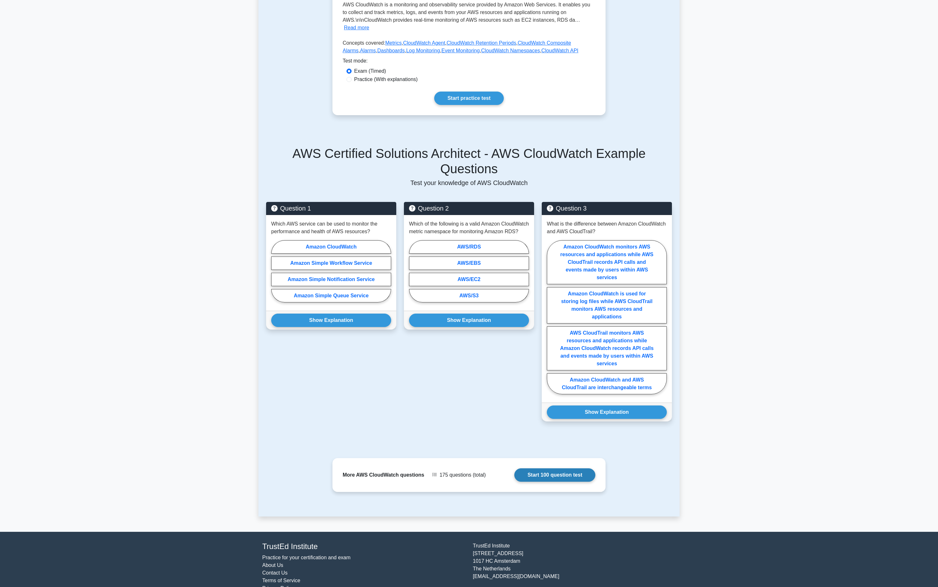
click at [557, 468] on link "Start 100 question test" at bounding box center [554, 474] width 81 height 13
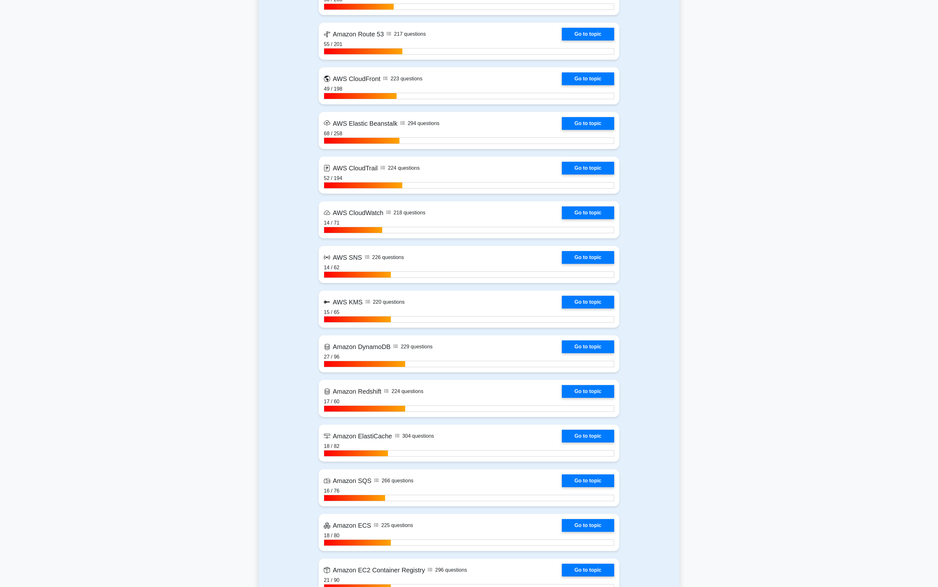
scroll to position [661, 0]
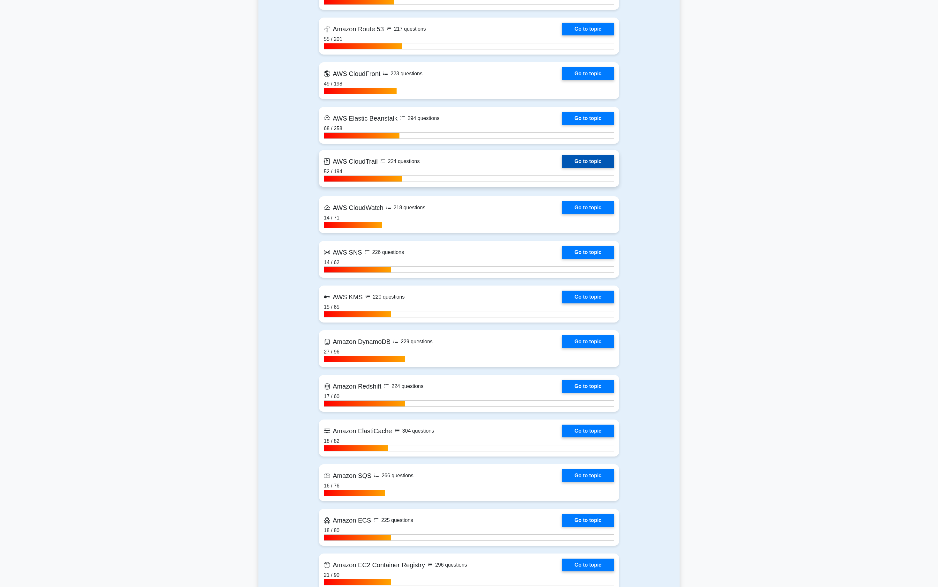
click at [576, 163] on link "Go to topic" at bounding box center [588, 161] width 52 height 13
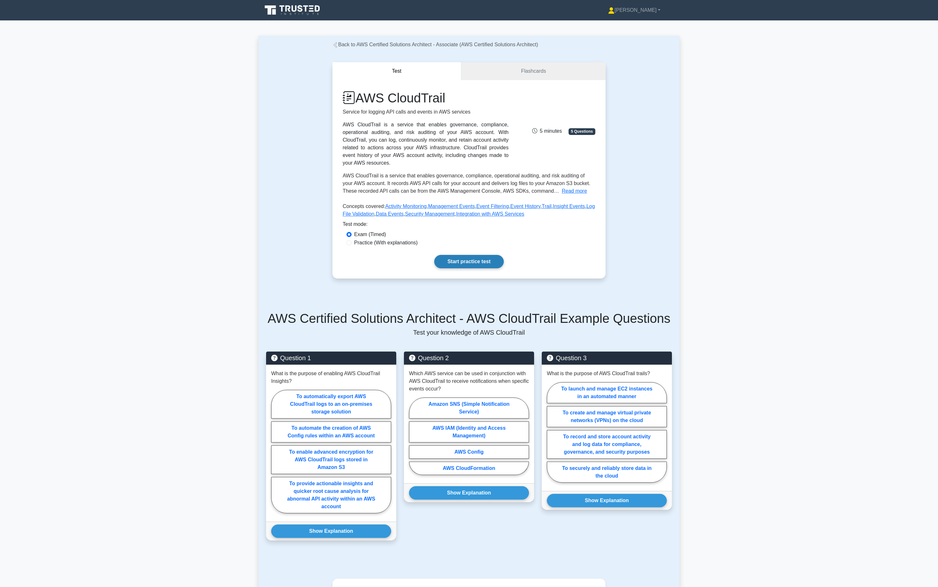
click at [485, 260] on link "Start practice test" at bounding box center [468, 261] width 69 height 13
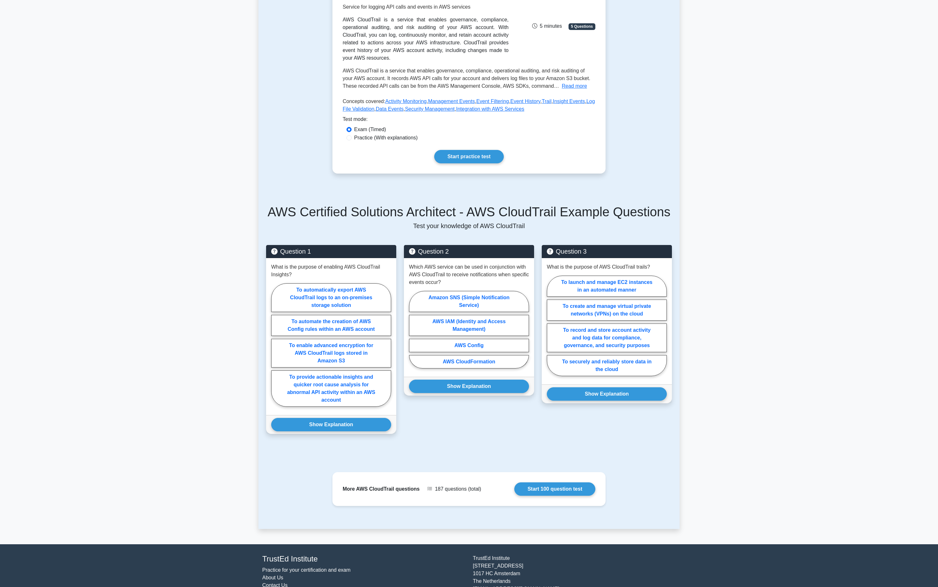
scroll to position [129, 0]
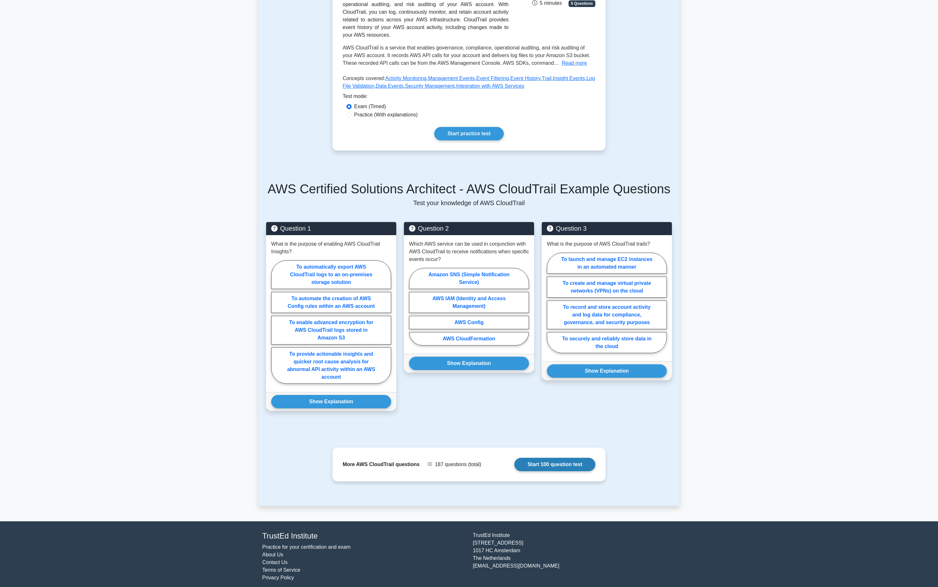
click at [541, 469] on link "Start 100 question test" at bounding box center [554, 464] width 81 height 13
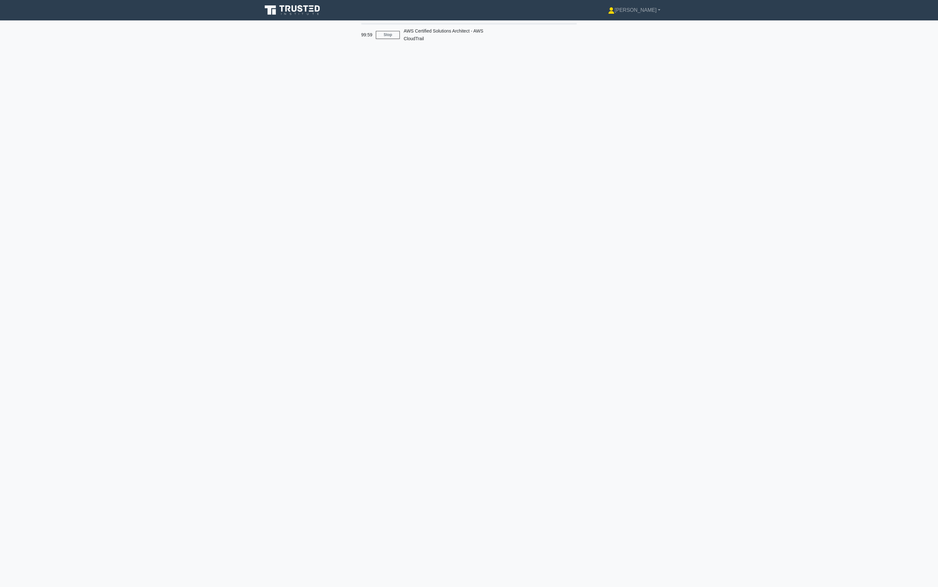
click at [453, 27] on div "AWS Certified Solutions Architect - AWS CloudTrail" at bounding box center [444, 35] width 88 height 20
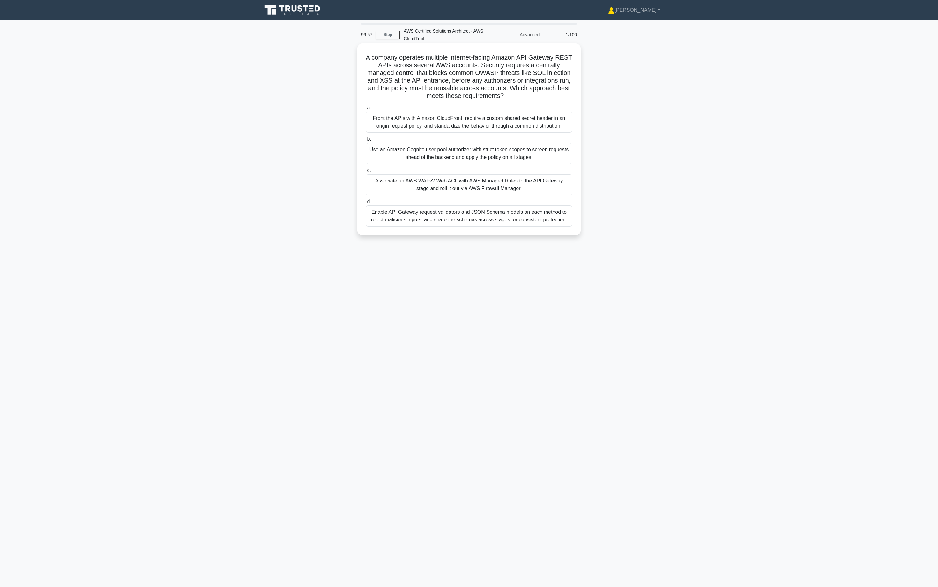
click at [443, 71] on h5 "A company operates multiple internet-facing Amazon API Gateway REST APIs across…" at bounding box center [469, 77] width 208 height 47
click at [474, 116] on div "Front the APIs with Amazon CloudFront, require a custom shared secret header in…" at bounding box center [469, 122] width 207 height 21
click at [366, 110] on input "a. Front the APIs with Amazon CloudFront, require a custom shared secret header…" at bounding box center [366, 108] width 0 height 4
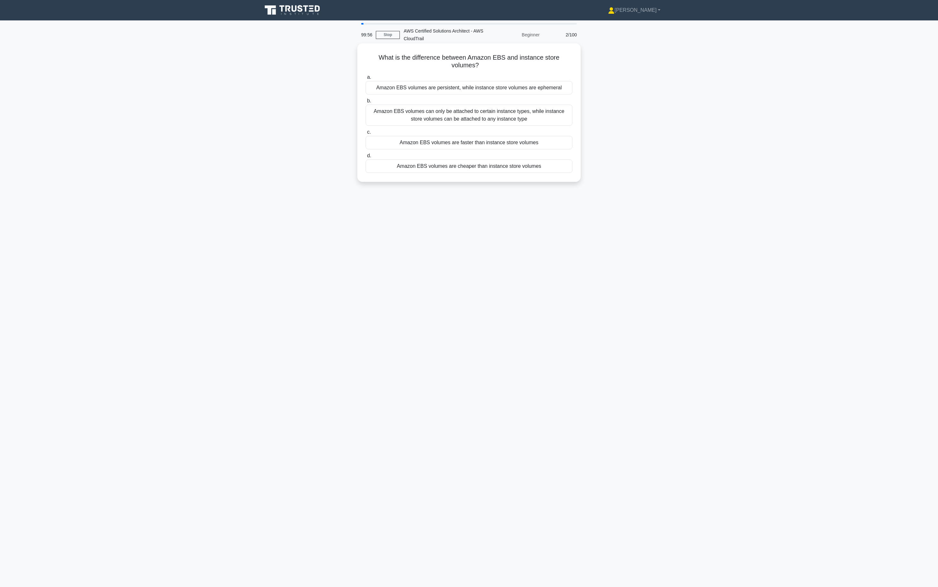
click at [474, 119] on div "Amazon EBS volumes can only be attached to certain instance types, while instan…" at bounding box center [469, 115] width 207 height 21
click at [366, 103] on input "b. Amazon EBS volumes can only be attached to certain instance types, while ins…" at bounding box center [366, 101] width 0 height 4
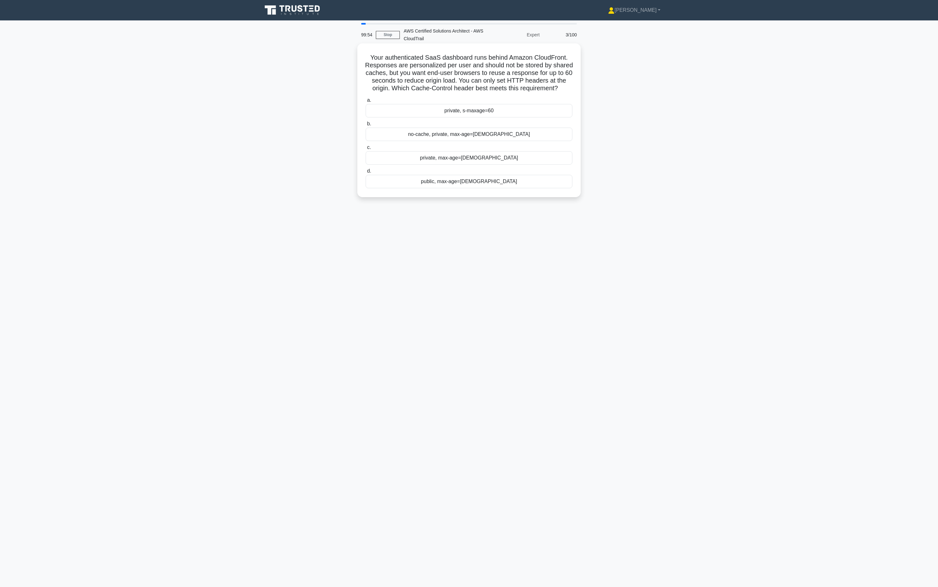
click at [485, 110] on div "private, s-maxage=60" at bounding box center [469, 110] width 207 height 13
click at [366, 102] on input "a. private, s-maxage=60" at bounding box center [366, 100] width 0 height 4
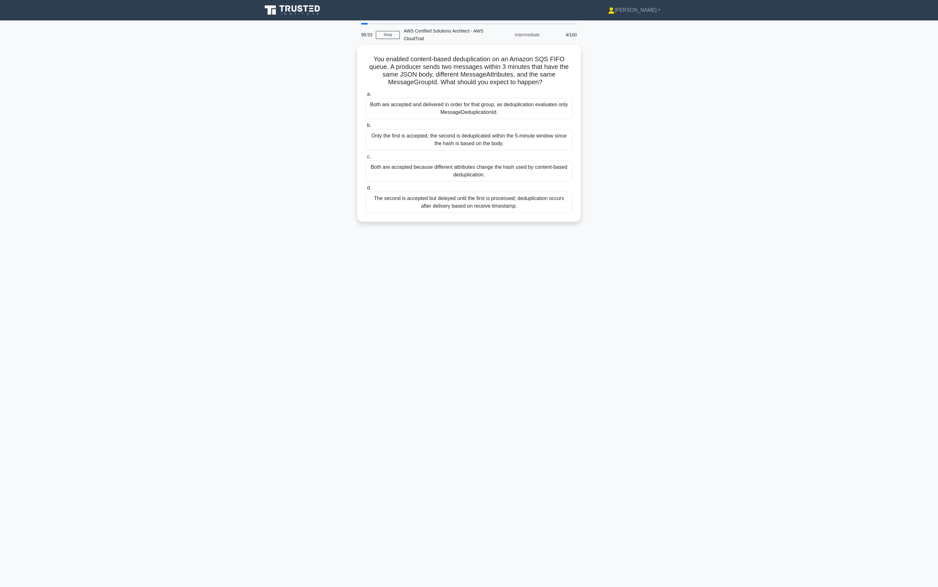
click at [486, 110] on div "Both are accepted and delivered in order for that group, as deduplication evalu…" at bounding box center [469, 108] width 207 height 21
click at [366, 96] on input "a. Both are accepted and delivered in order for that group, as deduplication ev…" at bounding box center [366, 94] width 0 height 4
click at [486, 110] on div "Both are accepted and delivered in order for that group, as deduplication evalu…" at bounding box center [469, 109] width 207 height 22
click at [366, 96] on input "a. Both are accepted and delivered in order for that group, as deduplication ev…" at bounding box center [366, 94] width 0 height 4
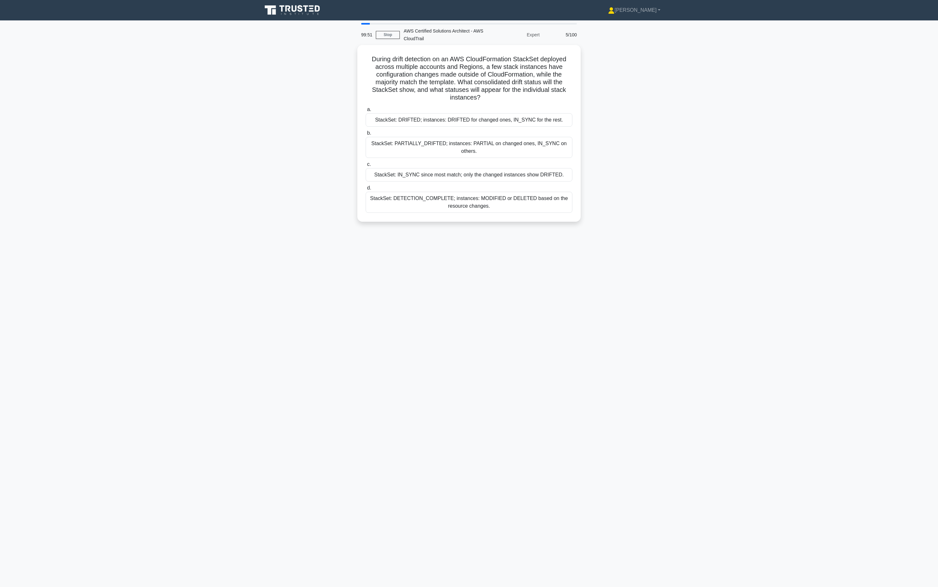
click at [486, 110] on label "a. StackSet: DRIFTED; instances: DRIFTED for changed ones, IN_SYNC for the rest." at bounding box center [469, 116] width 207 height 21
click at [366, 110] on input "a. StackSet: DRIFTED; instances: DRIFTED for changed ones, IN_SYNC for the rest." at bounding box center [366, 109] width 0 height 4
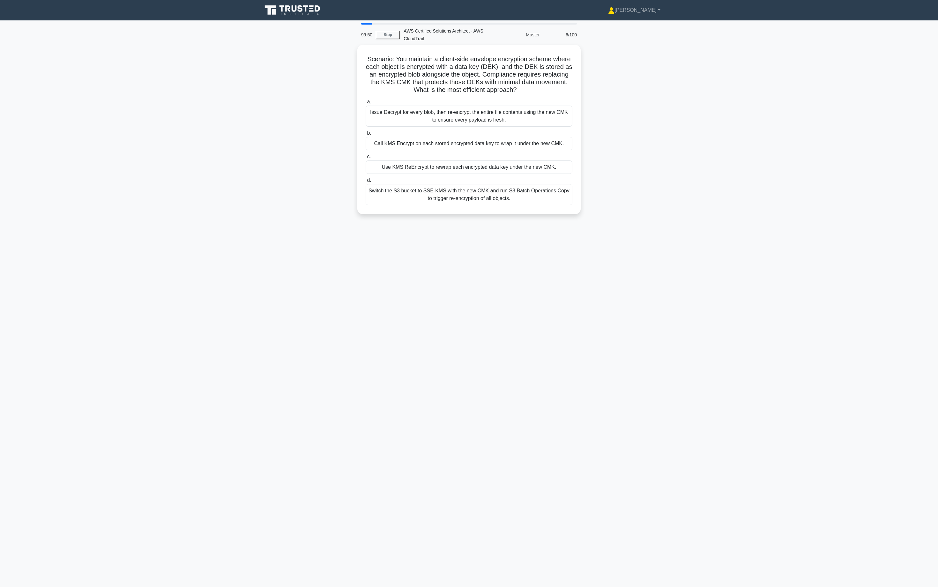
click at [486, 110] on div "Issue Decrypt for every blob, then re-encrypt the entire file contents using th…" at bounding box center [469, 116] width 207 height 21
click at [366, 104] on input "a. Issue Decrypt for every blob, then re-encrypt the entire file contents using…" at bounding box center [366, 102] width 0 height 4
click at [486, 112] on div "Issue Decrypt for every blob, then re-encrypt the entire file contents using th…" at bounding box center [469, 115] width 207 height 22
click at [366, 102] on input "a. Issue Decrypt for every blob, then re-encrypt the entire file contents using…" at bounding box center [366, 100] width 0 height 4
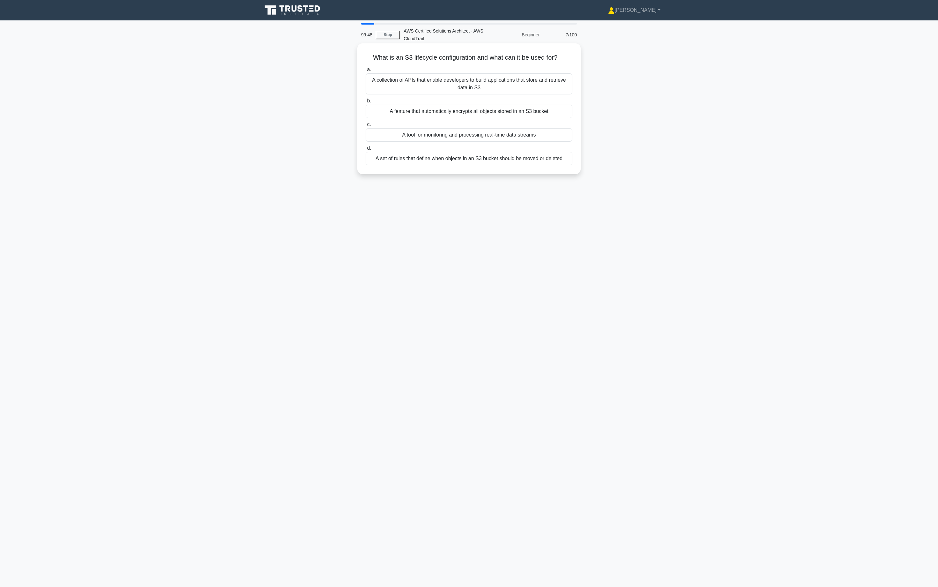
click at [485, 129] on div "A tool for monitoring and processing real-time data streams" at bounding box center [469, 134] width 207 height 13
click at [366, 127] on input "c. A tool for monitoring and processing real-time data streams" at bounding box center [366, 124] width 0 height 4
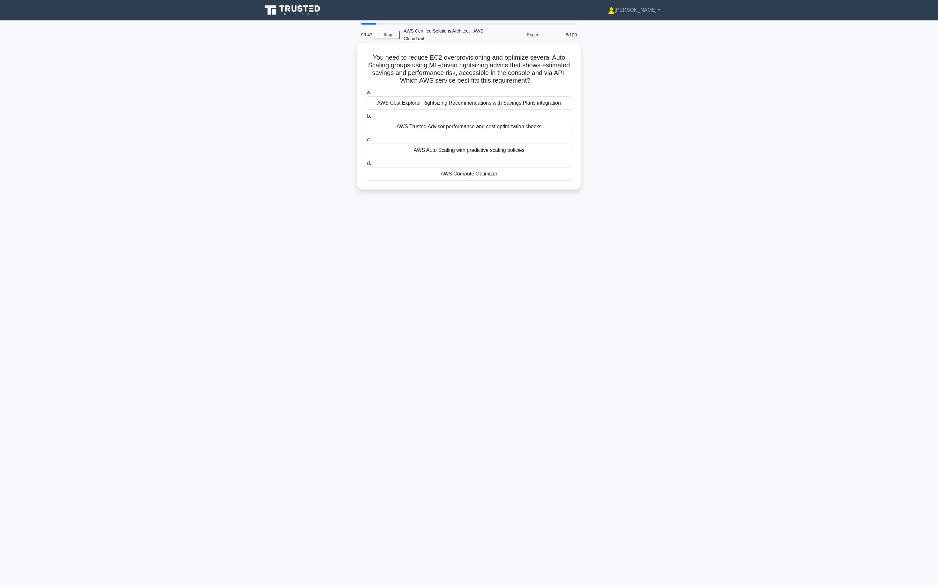
click at [510, 135] on div "a. AWS Cost Explorer Rightsizing Recommendations with Savings Plans integration…" at bounding box center [469, 134] width 214 height 94
click at [522, 117] on label "b. AWS Trusted Advisor performance and cost optimization checks" at bounding box center [469, 122] width 207 height 21
click at [366, 117] on input "b. AWS Trusted Advisor performance and cost optimization checks" at bounding box center [366, 116] width 0 height 4
click at [516, 129] on div "A database that is structured to manage multiple data sources" at bounding box center [469, 128] width 207 height 13
click at [366, 121] on input "c. A database that is structured to manage multiple data sources" at bounding box center [366, 118] width 0 height 4
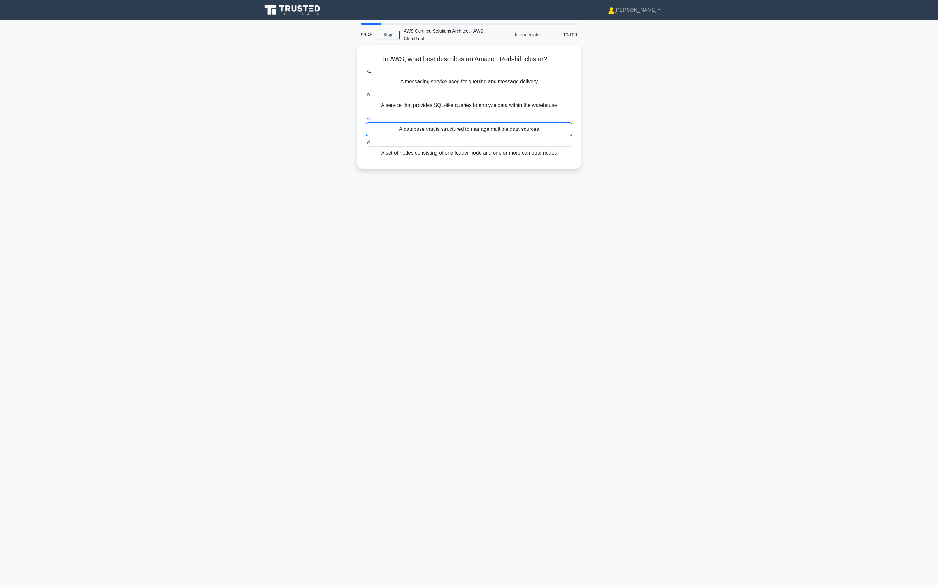
click at [516, 129] on div "A database that is structured to manage multiple data sources" at bounding box center [469, 129] width 207 height 14
click at [366, 121] on input "c. A database that is structured to manage multiple data sources" at bounding box center [366, 118] width 0 height 4
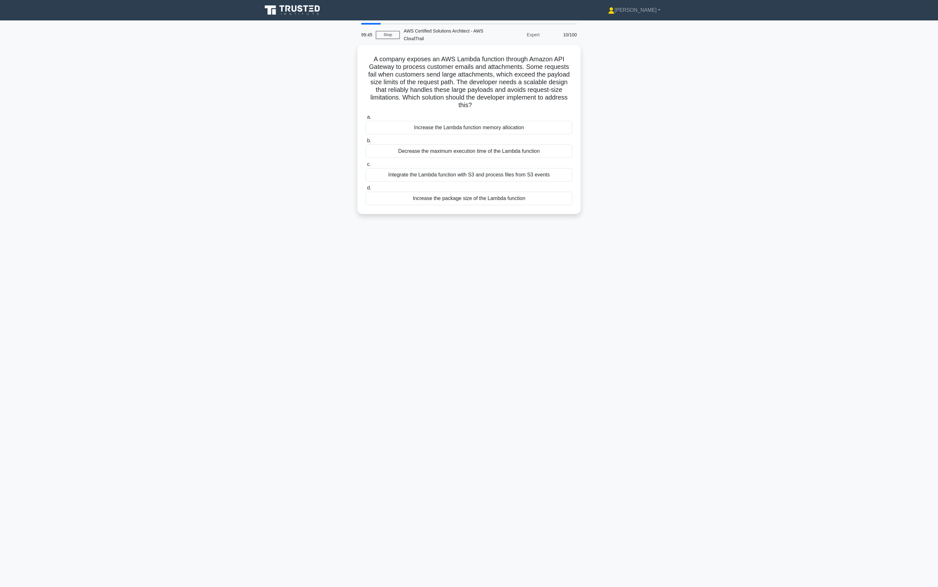
click at [516, 137] on label "b. Decrease the maximum execution time of the Lambda function" at bounding box center [469, 147] width 207 height 21
click at [366, 139] on input "b. Decrease the maximum execution time of the Lambda function" at bounding box center [366, 141] width 0 height 4
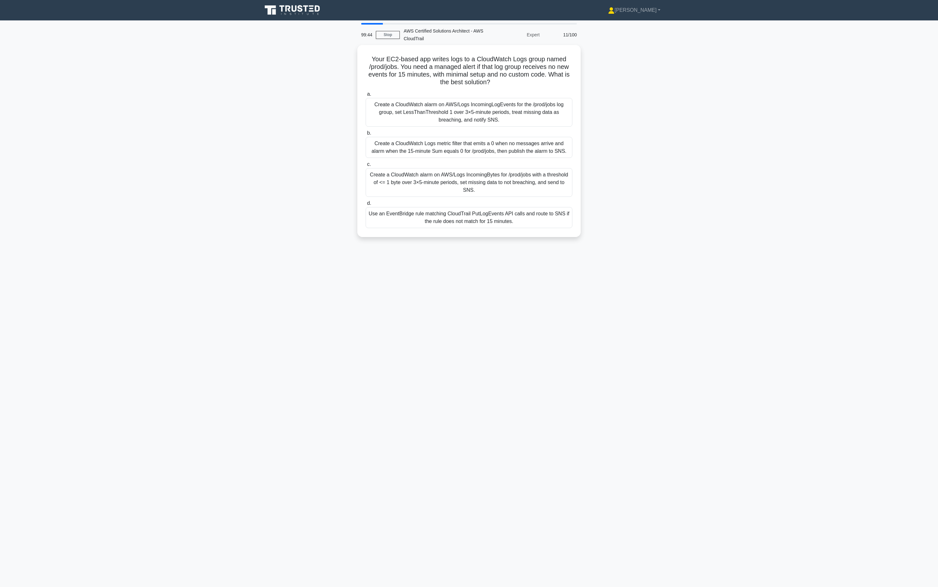
click at [516, 129] on label "b. Create a CloudWatch Logs metric filter that emits a 0 when no messages arriv…" at bounding box center [469, 143] width 207 height 29
click at [366, 131] on input "b. Create a CloudWatch Logs metric filter that emits a 0 when no messages arriv…" at bounding box center [366, 133] width 0 height 4
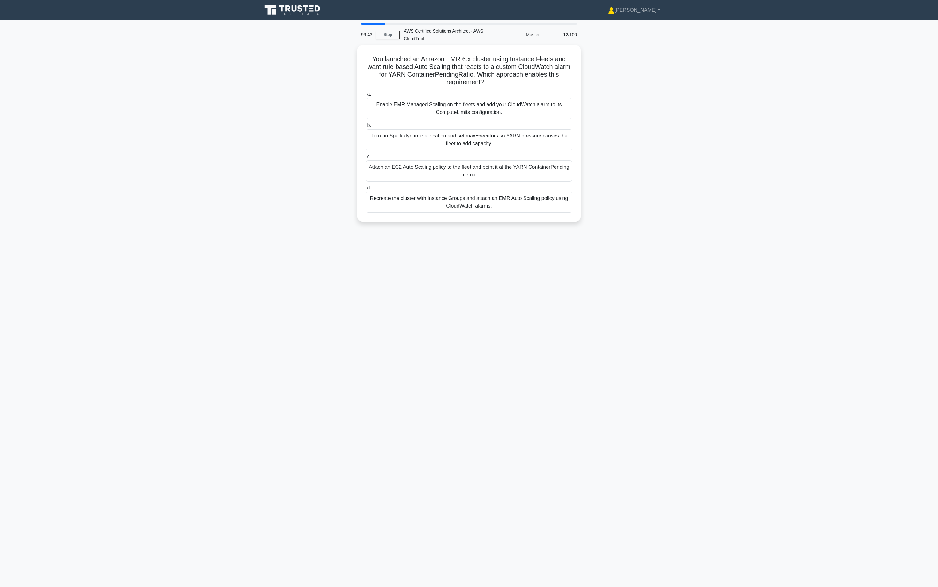
click at [516, 129] on div "Turn on Spark dynamic allocation and set maxExecutors so YARN pressure causes t…" at bounding box center [469, 139] width 207 height 21
click at [366, 128] on input "b. Turn on Spark dynamic allocation and set maxExecutors so YARN pressure cause…" at bounding box center [366, 125] width 0 height 4
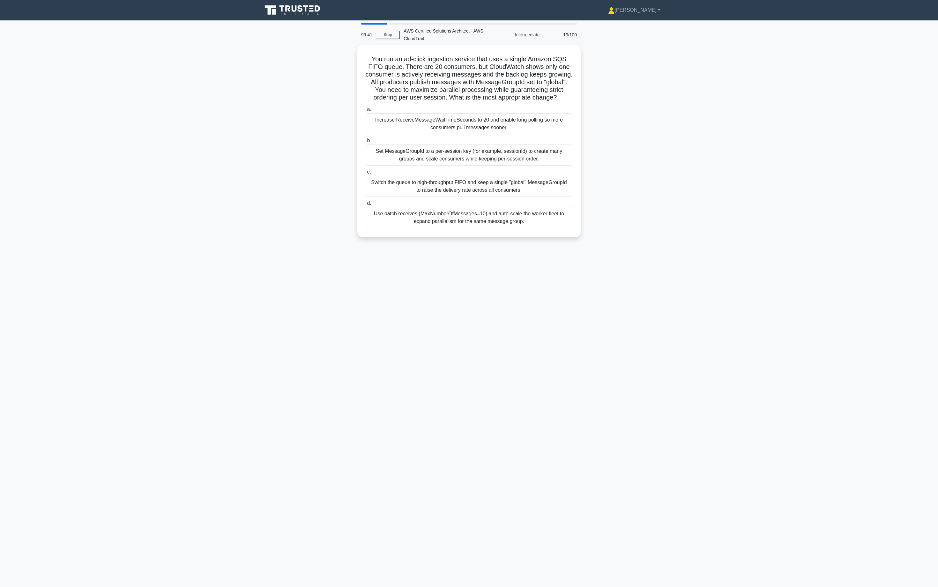
click at [516, 129] on div "Increase ReceiveMessageWaitTimeSeconds to 20 and enable long polling so more co…" at bounding box center [469, 123] width 207 height 21
click at [366, 112] on input "a. Increase ReceiveMessageWaitTimeSeconds to 20 and enable long polling so more…" at bounding box center [366, 109] width 0 height 4
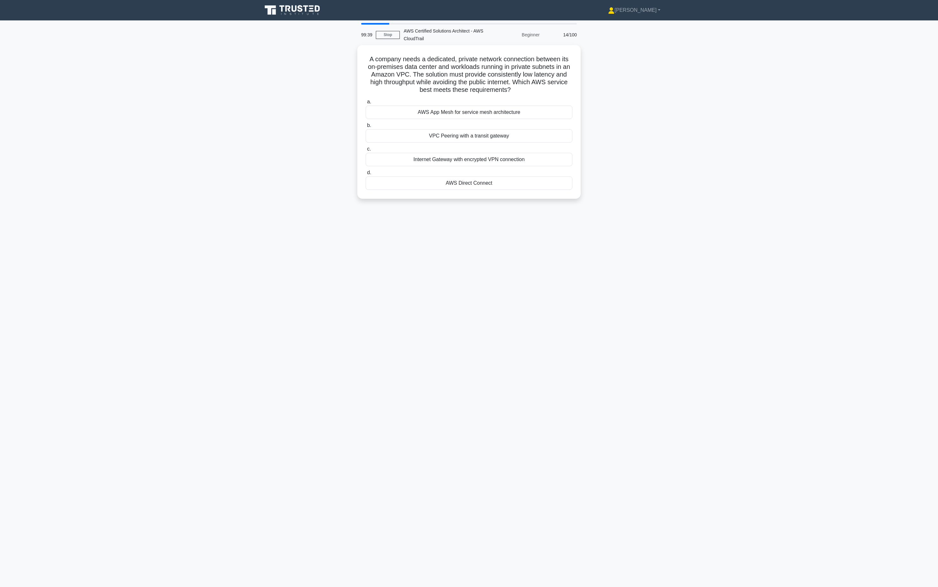
click at [516, 129] on div "VPC Peering with a transit gateway" at bounding box center [469, 135] width 207 height 13
click at [366, 128] on input "b. VPC Peering with a transit gateway" at bounding box center [366, 125] width 0 height 4
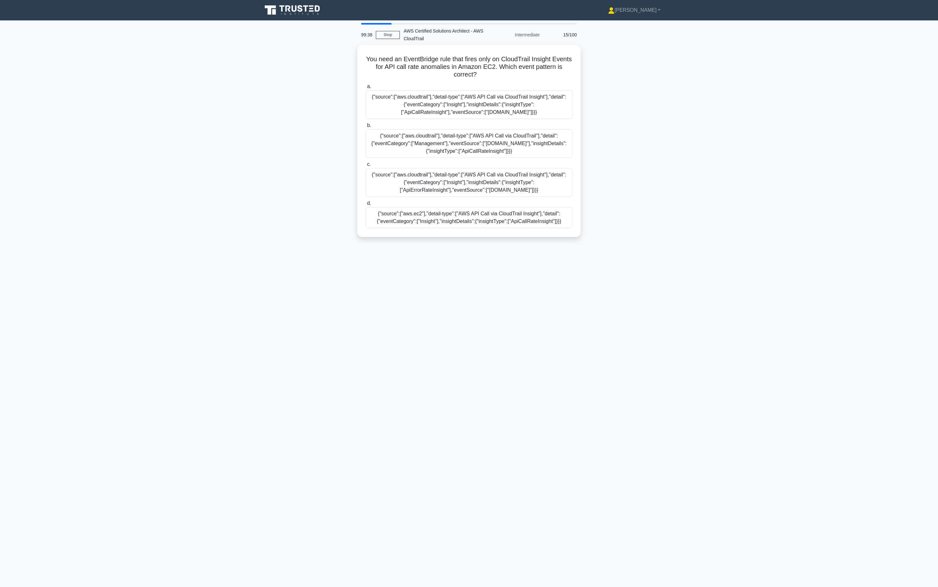
click at [516, 129] on div "{"source":["aws.cloudtrail"],"detail-type":["AWS API Call via CloudTrail"],"det…" at bounding box center [469, 143] width 207 height 29
click at [366, 128] on input "b. {"source":["aws.cloudtrail"],"detail-type":["AWS API Call via CloudTrail"],"…" at bounding box center [366, 125] width 0 height 4
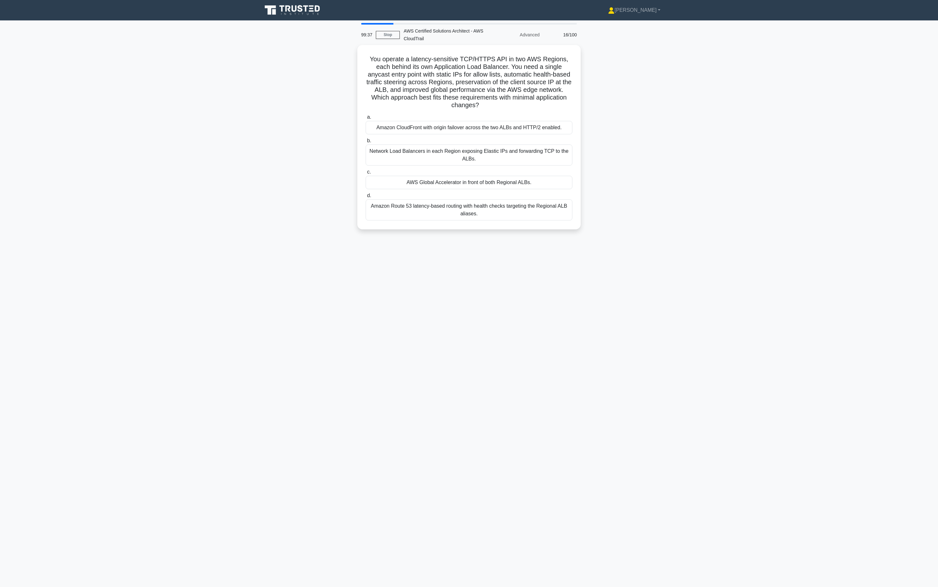
click at [516, 129] on div "Amazon CloudFront with origin failover across the two ALBs and HTTP/2 enabled." at bounding box center [469, 127] width 207 height 13
click at [366, 119] on input "a. Amazon CloudFront with origin failover across the two ALBs and HTTP/2 enable…" at bounding box center [366, 117] width 0 height 4
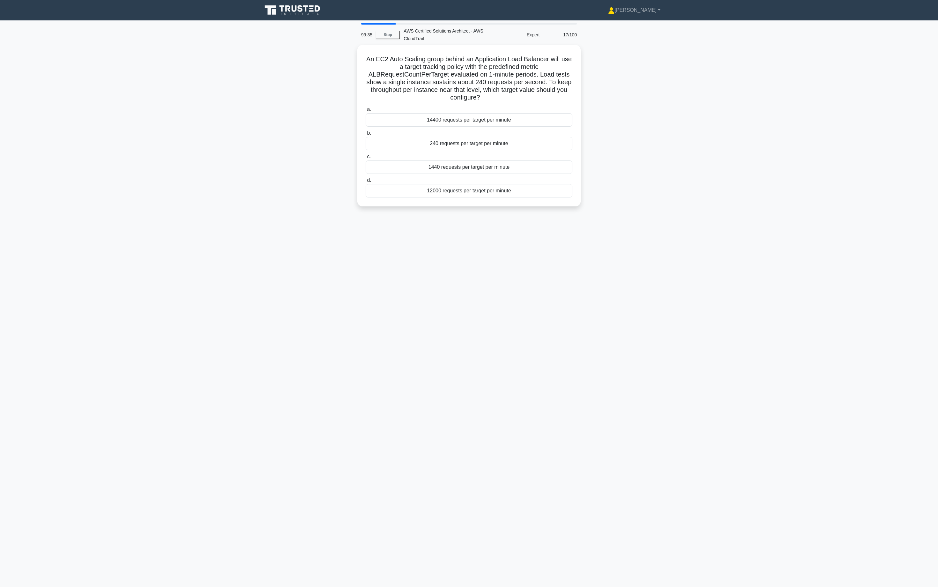
click at [518, 130] on label "b. 240 requests per target per minute" at bounding box center [469, 139] width 207 height 21
click at [366, 131] on input "b. 240 requests per target per minute" at bounding box center [366, 133] width 0 height 4
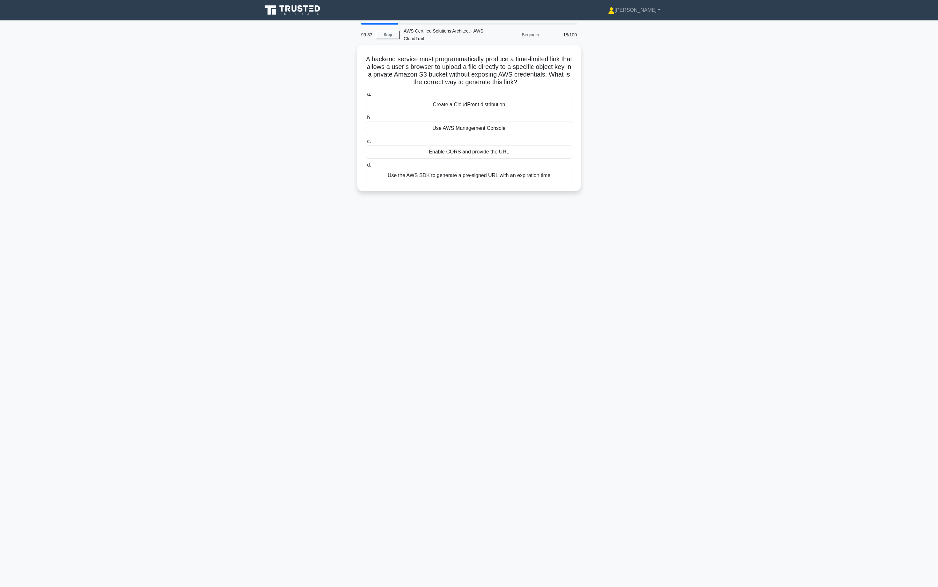
click at [523, 123] on div "Use AWS Management Console" at bounding box center [469, 128] width 207 height 13
click at [366, 120] on input "b. Use AWS Management Console" at bounding box center [366, 118] width 0 height 4
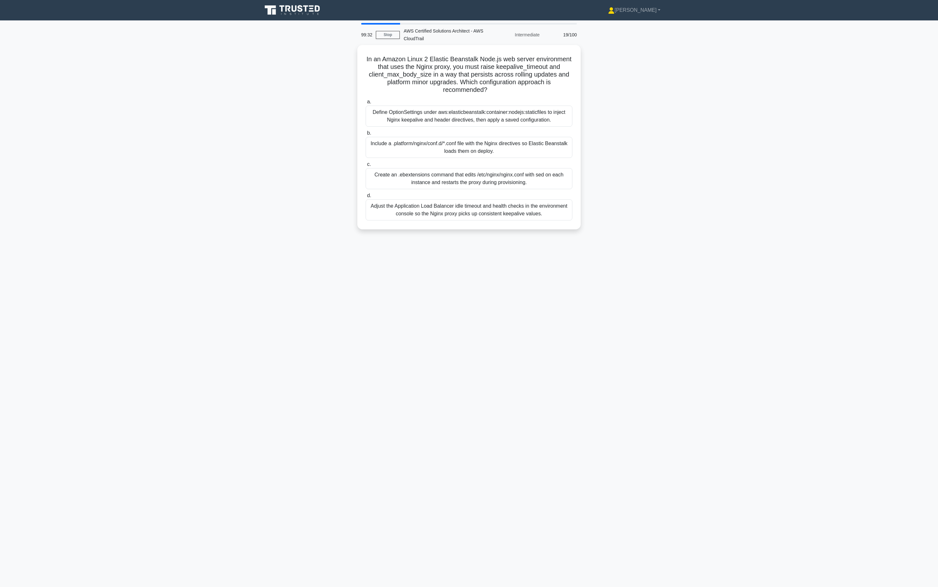
click at [523, 123] on div "Define OptionSettings under aws:elasticbeanstalk:container:nodejs:staticfiles t…" at bounding box center [469, 116] width 207 height 21
click at [366, 104] on input "a. Define OptionSettings under aws:elasticbeanstalk:container:nodejs:staticfile…" at bounding box center [366, 102] width 0 height 4
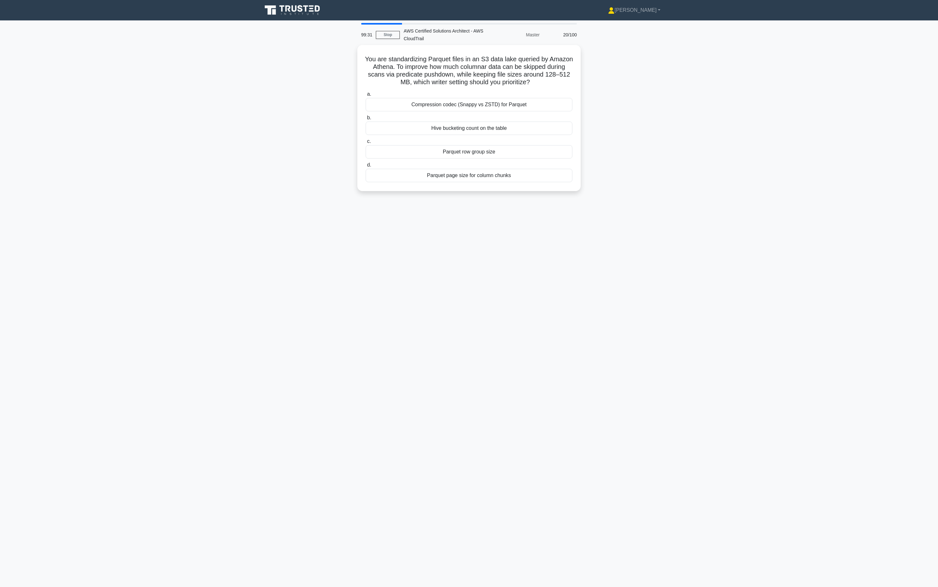
click at [523, 123] on div "Hive bucketing count on the table" at bounding box center [469, 128] width 207 height 13
click at [366, 120] on input "b. Hive bucketing count on the table" at bounding box center [366, 118] width 0 height 4
click at [523, 123] on div "Store the IAM user access key and secret key on the instance." at bounding box center [469, 128] width 207 height 13
click at [366, 120] on input "b. Store the IAM user access key and secret key on the instance." at bounding box center [366, 118] width 0 height 4
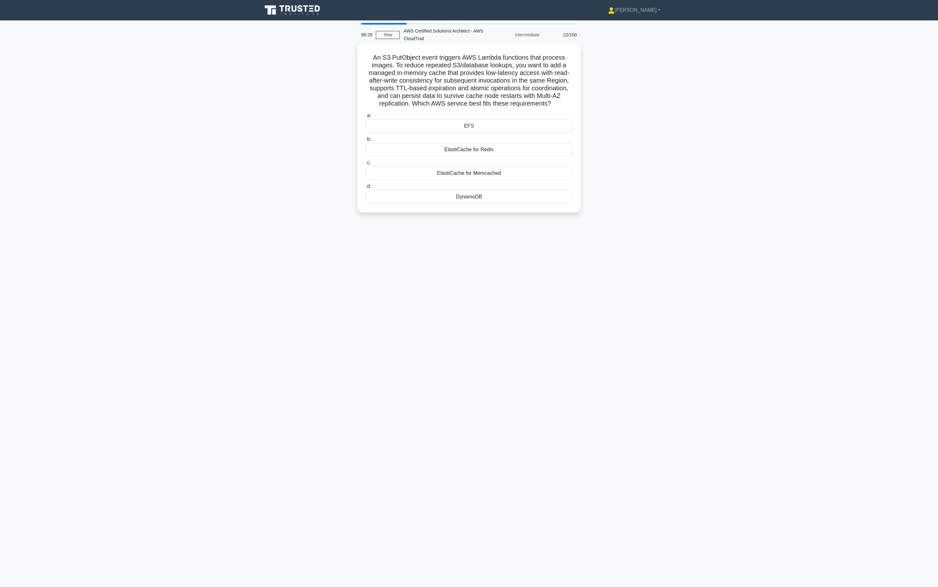
click at [522, 123] on div "EFS" at bounding box center [469, 125] width 207 height 13
click at [366, 118] on input "a. EFS" at bounding box center [366, 116] width 0 height 4
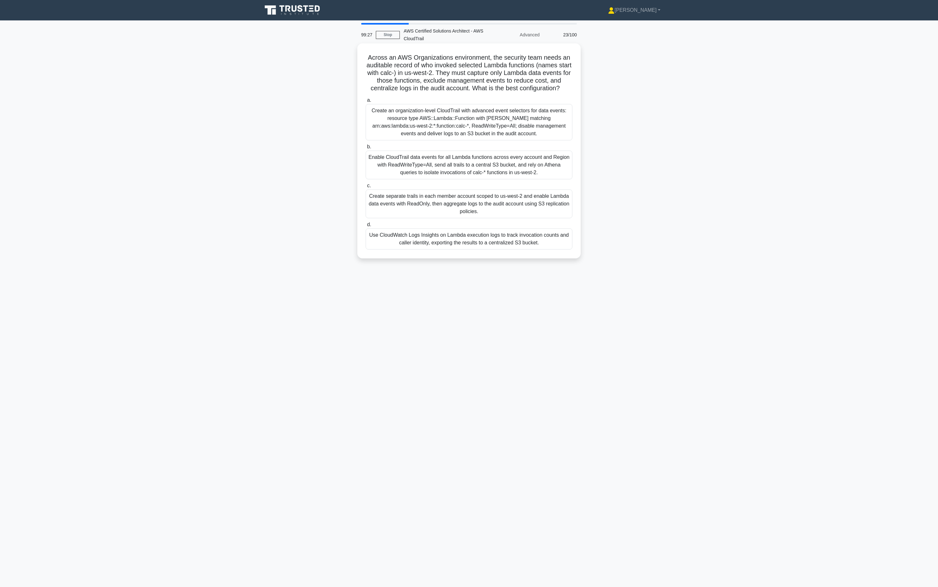
click at [515, 137] on div "Create an organization-level CloudTrail with advanced event selectors for data …" at bounding box center [469, 122] width 207 height 36
click at [366, 102] on input "a. Create an organization-level CloudTrail with advanced event selectors for da…" at bounding box center [366, 100] width 0 height 4
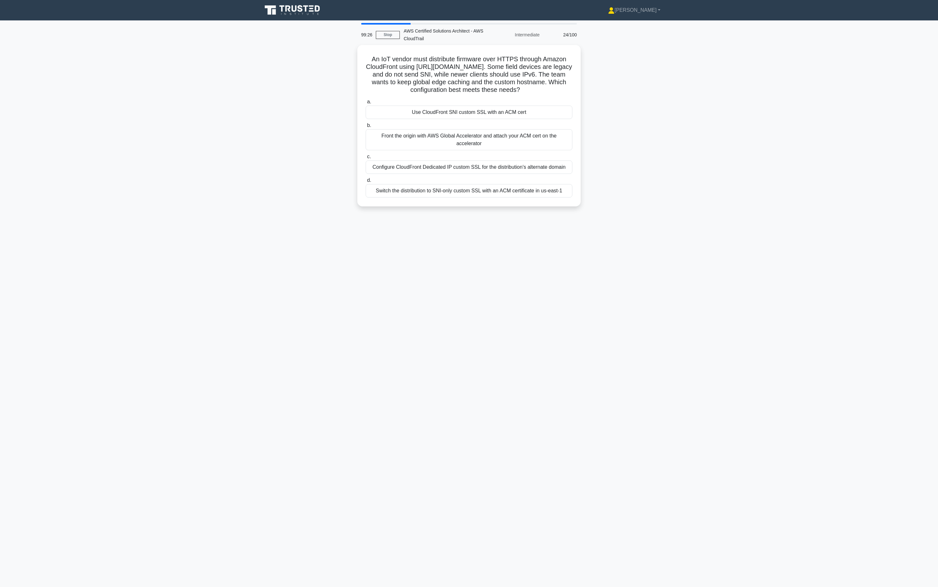
click at [517, 129] on div "Front the origin with AWS Global Accelerator and attach your ACM cert on the ac…" at bounding box center [469, 139] width 207 height 21
click at [366, 128] on input "b. Front the origin with AWS Global Accelerator and attach your ACM cert on the…" at bounding box center [366, 125] width 0 height 4
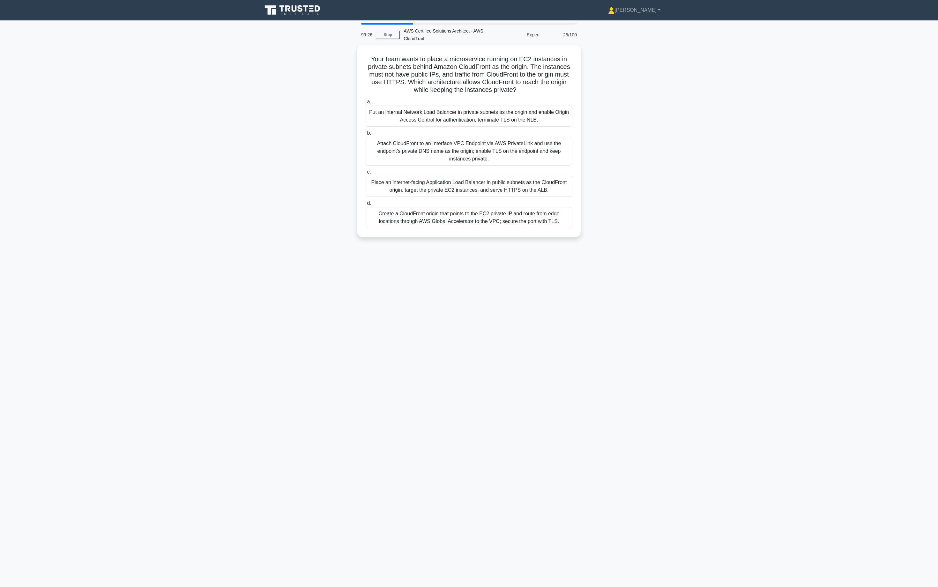
click at [526, 116] on div "Put an internal Network Load Balancer in private subnets as the origin and enab…" at bounding box center [469, 116] width 207 height 21
click at [366, 104] on input "a. Put an internal Network Load Balancer in private subnets as the origin and e…" at bounding box center [366, 102] width 0 height 4
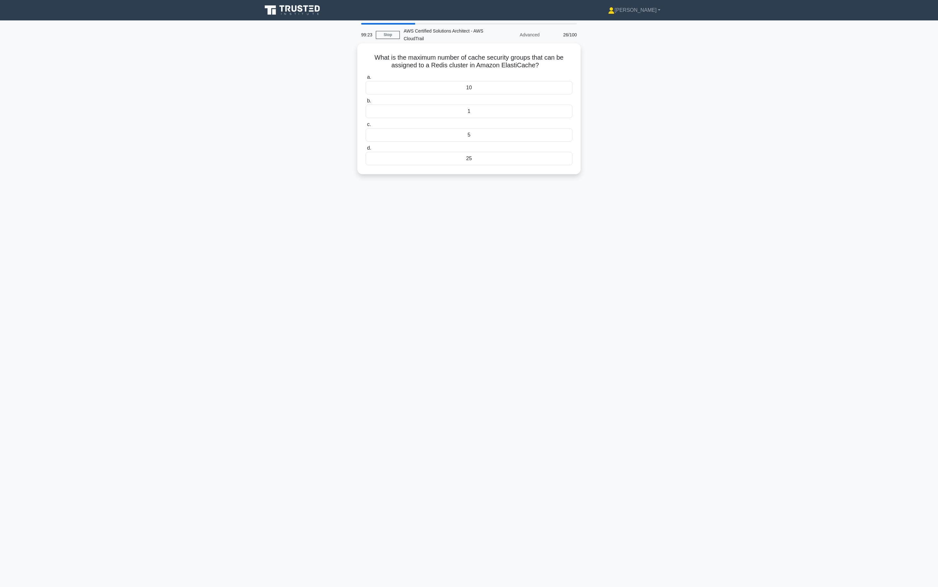
click at [511, 97] on label "b. 1" at bounding box center [469, 107] width 207 height 21
click at [366, 99] on input "b. 1" at bounding box center [366, 101] width 0 height 4
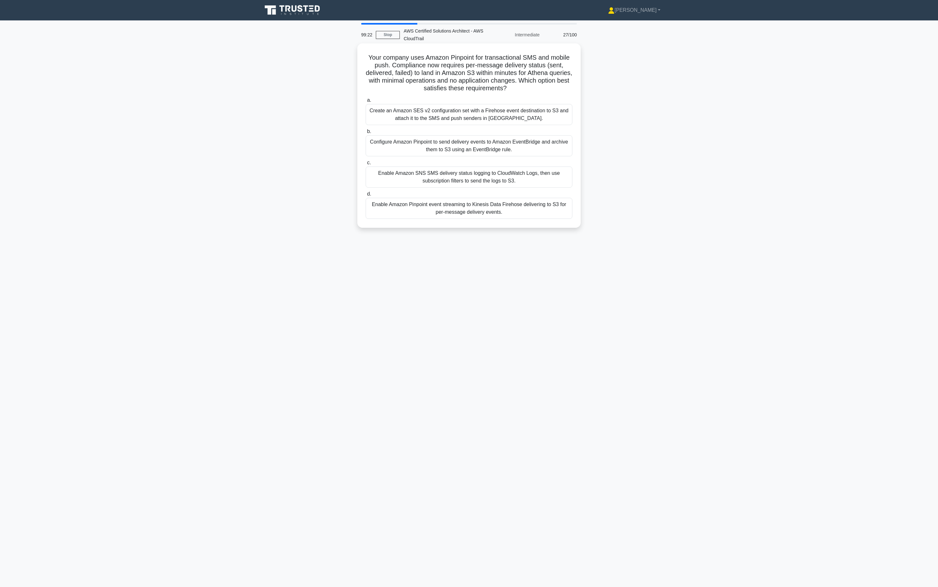
click at [505, 107] on div "Create an Amazon SES v2 configuration set with a Firehose event destination to …" at bounding box center [469, 114] width 207 height 21
click at [366, 102] on input "a. Create an Amazon SES v2 configuration set with a Firehose event destination …" at bounding box center [366, 100] width 0 height 4
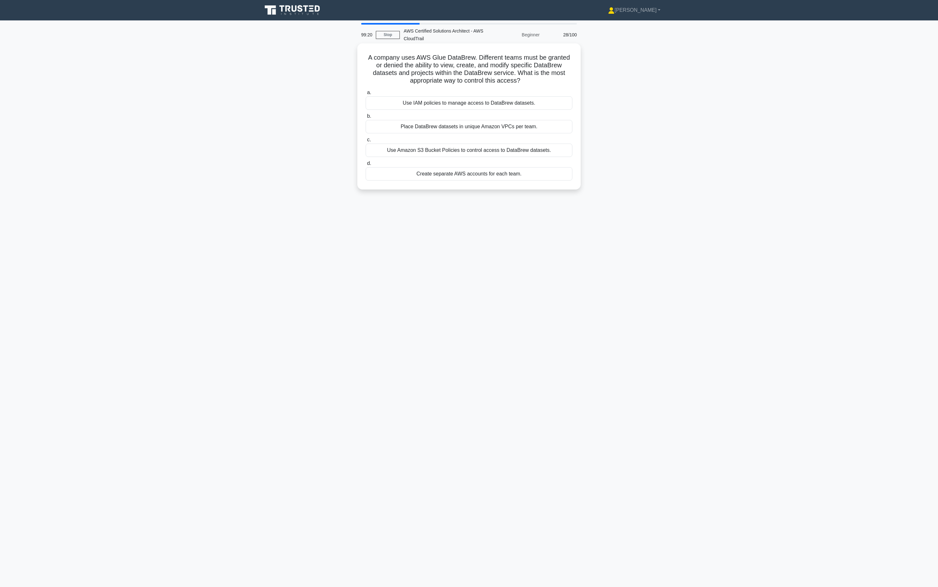
click at [477, 119] on label "b. Place DataBrew datasets in unique Amazon VPCs per team." at bounding box center [469, 122] width 207 height 21
click at [366, 118] on input "b. Place DataBrew datasets in unique Amazon VPCs per team." at bounding box center [366, 116] width 0 height 4
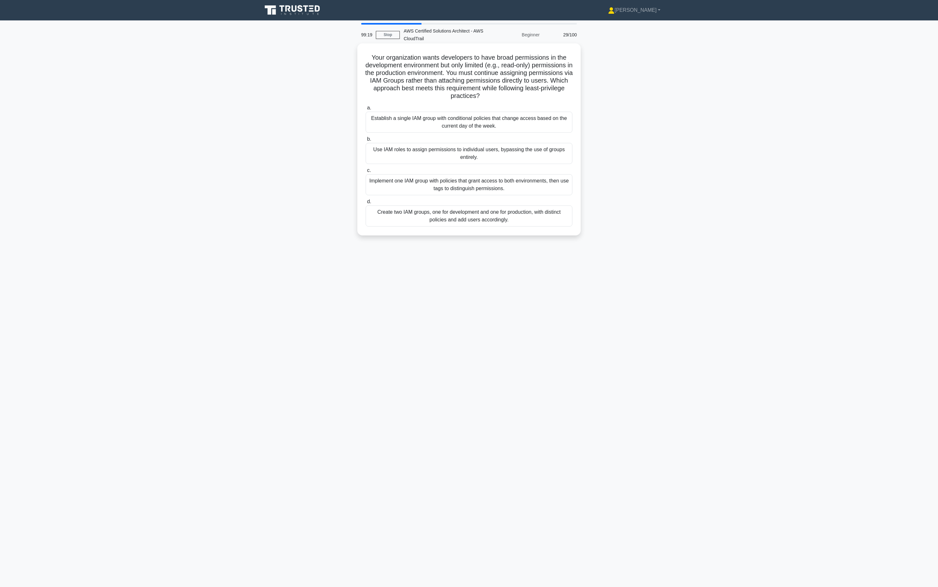
click at [484, 108] on label "a. Establish a single IAM group with conditional policies that change access ba…" at bounding box center [469, 118] width 207 height 29
click at [366, 108] on input "a. Establish a single IAM group with conditional policies that change access ba…" at bounding box center [366, 108] width 0 height 4
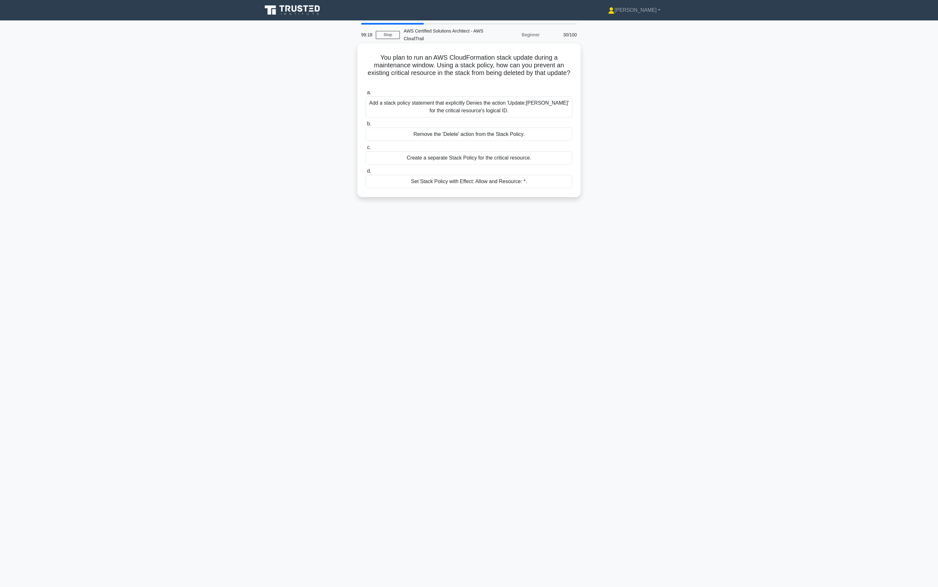
click at [484, 107] on div "Add a stack policy statement that explicitly Denies the action 'Update:[PERSON_…" at bounding box center [469, 106] width 207 height 21
click at [366, 95] on input "a. Add a stack policy statement that explicitly Denies the action 'Update:Delet…" at bounding box center [366, 93] width 0 height 4
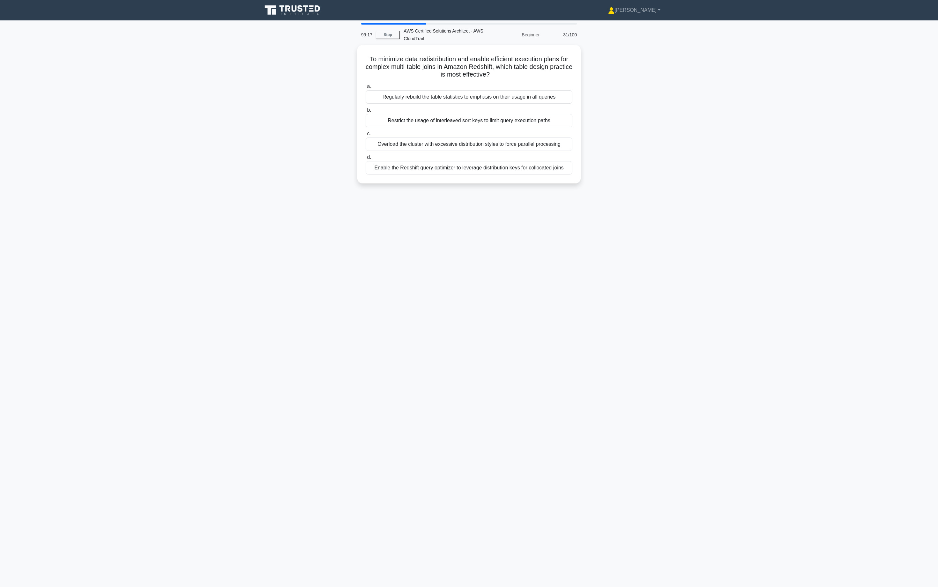
click at [484, 107] on label "b. Restrict the usage of interleaved sort keys to limit query execution paths" at bounding box center [469, 116] width 207 height 21
click at [366, 108] on input "b. Restrict the usage of interleaved sort keys to limit query execution paths" at bounding box center [366, 110] width 0 height 4
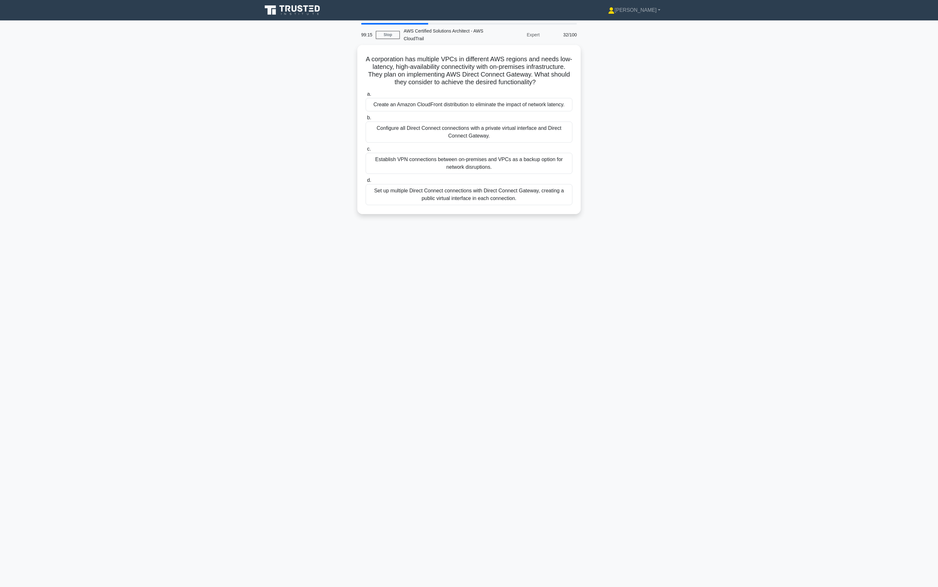
click at [484, 107] on div "Create an Amazon CloudFront distribution to eliminate the impact of network lat…" at bounding box center [469, 104] width 207 height 13
click at [366, 96] on input "a. Create an Amazon CloudFront distribution to eliminate the impact of network …" at bounding box center [366, 94] width 0 height 4
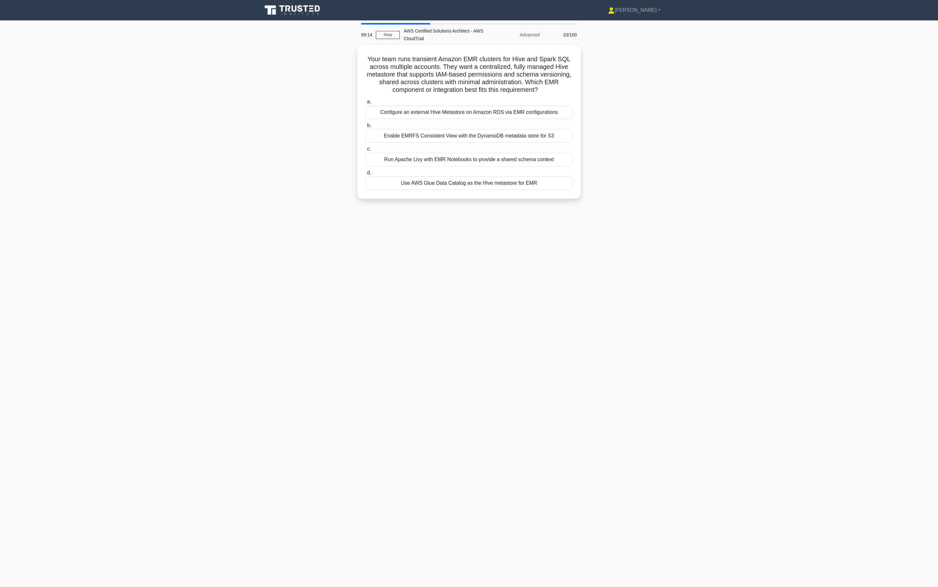
click at [484, 107] on div "Configure an external Hive Metastore on Amazon RDS via EMR configurations" at bounding box center [469, 112] width 207 height 13
click at [366, 104] on input "a. Configure an external Hive Metastore on Amazon RDS via EMR configurations" at bounding box center [366, 102] width 0 height 4
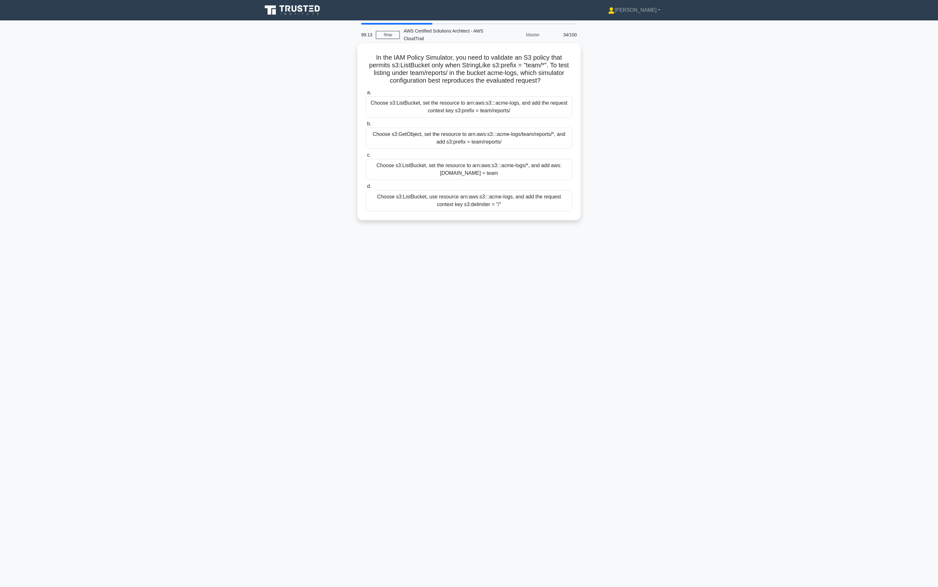
click at [484, 108] on div "Choose s3:ListBucket, set the resource to arn:aws:s3:::acme-logs, and add the r…" at bounding box center [469, 106] width 207 height 21
click at [366, 95] on input "a. Choose s3:ListBucket, set the resource to arn:aws:s3:::acme-logs, and add th…" at bounding box center [366, 93] width 0 height 4
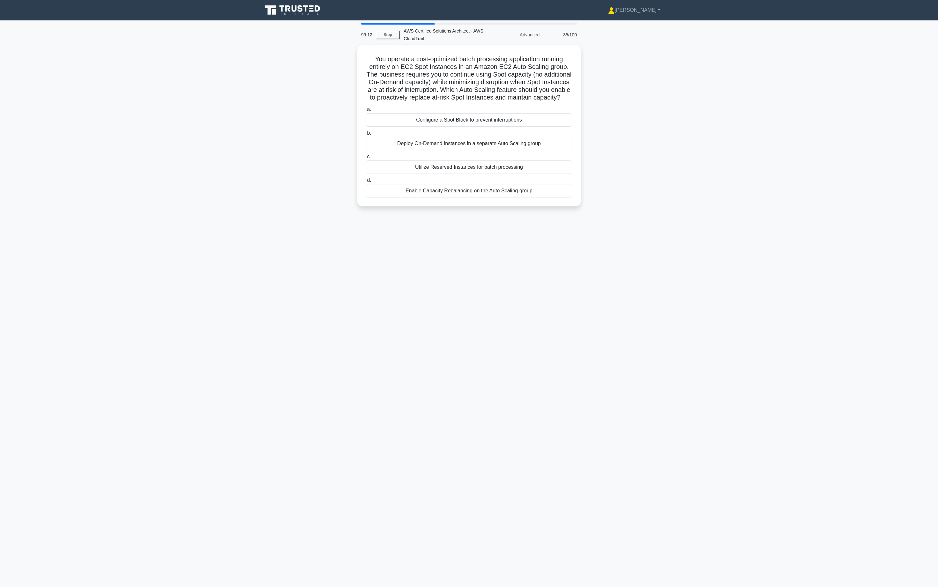
click at [484, 108] on label "a. Configure a Spot Block to prevent interruptions" at bounding box center [469, 116] width 207 height 21
click at [366, 108] on input "a. Configure a Spot Block to prevent interruptions" at bounding box center [366, 109] width 0 height 4
click at [480, 116] on div "Configure a Spot Block to prevent interruptions" at bounding box center [469, 119] width 207 height 14
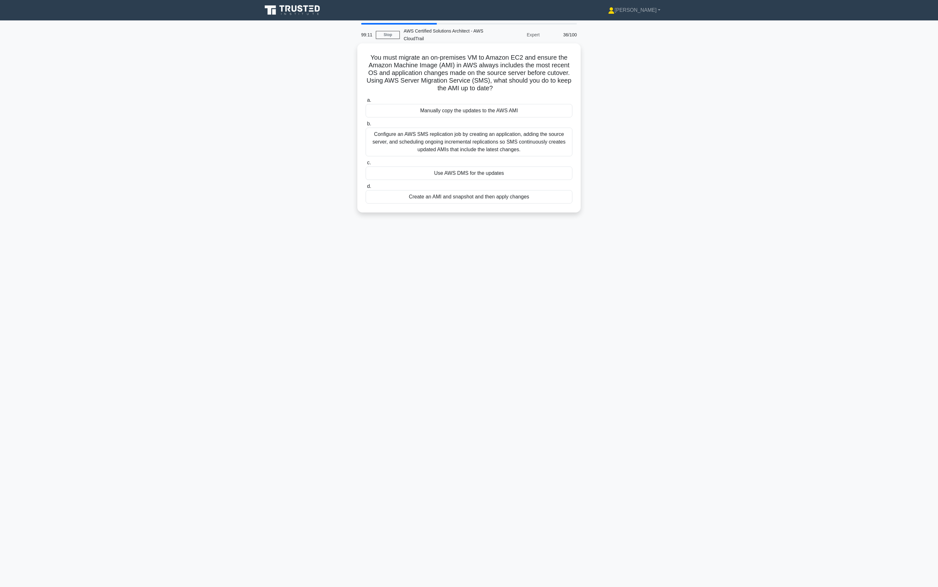
click at [475, 138] on div "Configure an AWS SMS replication job by creating an application, adding the sou…" at bounding box center [469, 142] width 207 height 29
click at [366, 126] on input "b. Configure an AWS SMS replication job by creating an application, adding the …" at bounding box center [366, 124] width 0 height 4
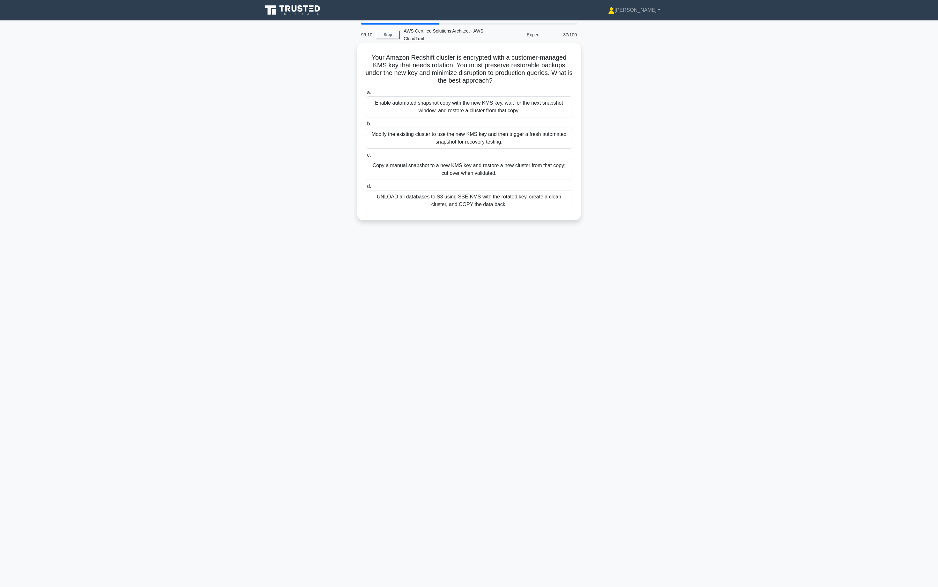
click at [481, 113] on div "Enable automated snapshot copy with the new KMS key, wait for the next snapshot…" at bounding box center [469, 106] width 207 height 21
click at [366, 95] on input "a. Enable automated snapshot copy with the new KMS key, wait for the next snaps…" at bounding box center [366, 93] width 0 height 4
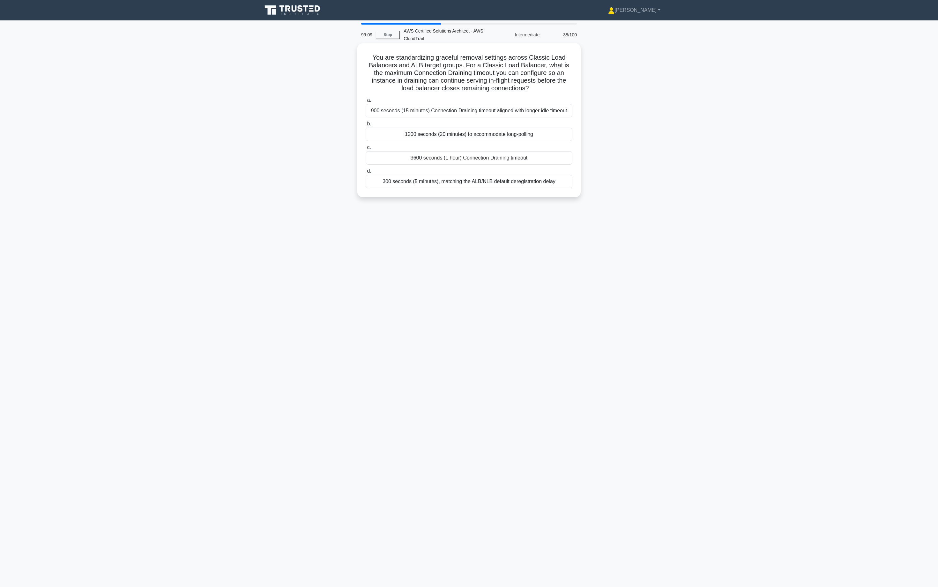
click at [481, 113] on div "900 seconds (15 minutes) Connection Draining timeout aligned with longer idle t…" at bounding box center [469, 110] width 207 height 13
click at [366, 102] on input "a. 900 seconds (15 minutes) Connection Draining timeout aligned with longer idl…" at bounding box center [366, 100] width 0 height 4
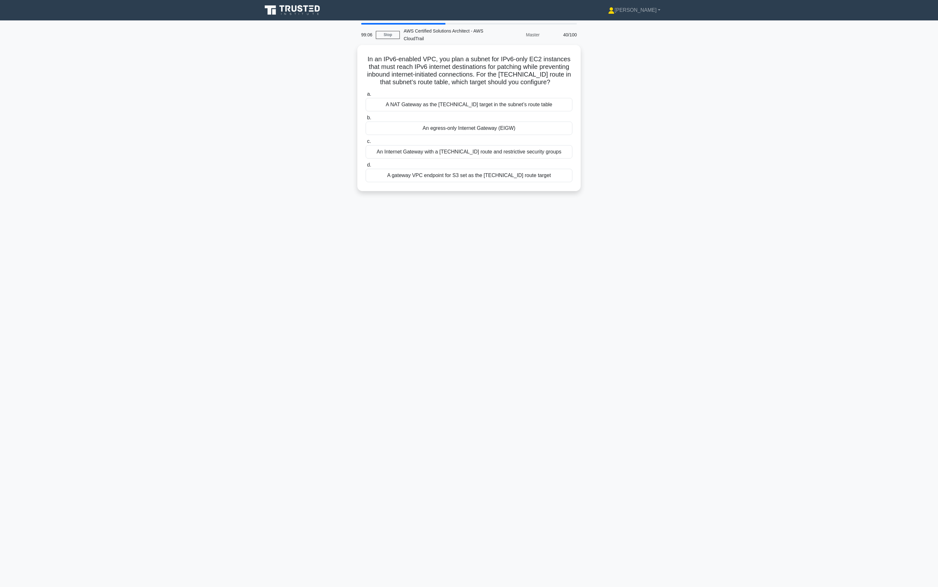
click at [482, 115] on label "b. An egress-only Internet Gateway (EIGW)" at bounding box center [469, 124] width 207 height 21
click at [366, 116] on input "b. An egress-only Internet Gateway (EIGW)" at bounding box center [366, 118] width 0 height 4
click at [486, 109] on div "A NAT Gateway as the [TECHNICAL_ID] target in the subnet’s route table" at bounding box center [469, 102] width 207 height 13
click at [366, 95] on input "a. A NAT Gateway as the 0::/0 target in the subnet’s route table" at bounding box center [366, 93] width 0 height 4
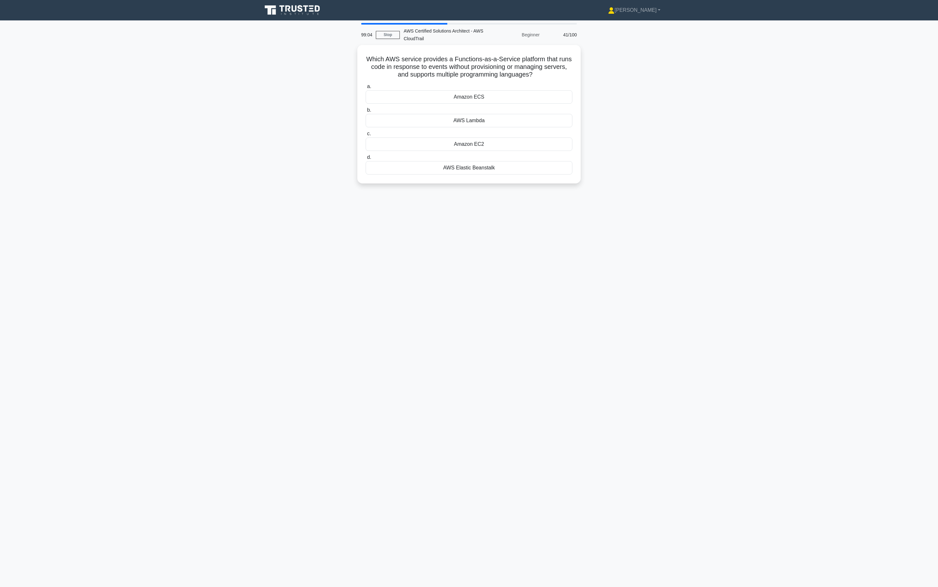
click at [486, 109] on label "b. AWS Lambda" at bounding box center [469, 116] width 207 height 21
click at [366, 109] on input "b. AWS Lambda" at bounding box center [366, 110] width 0 height 4
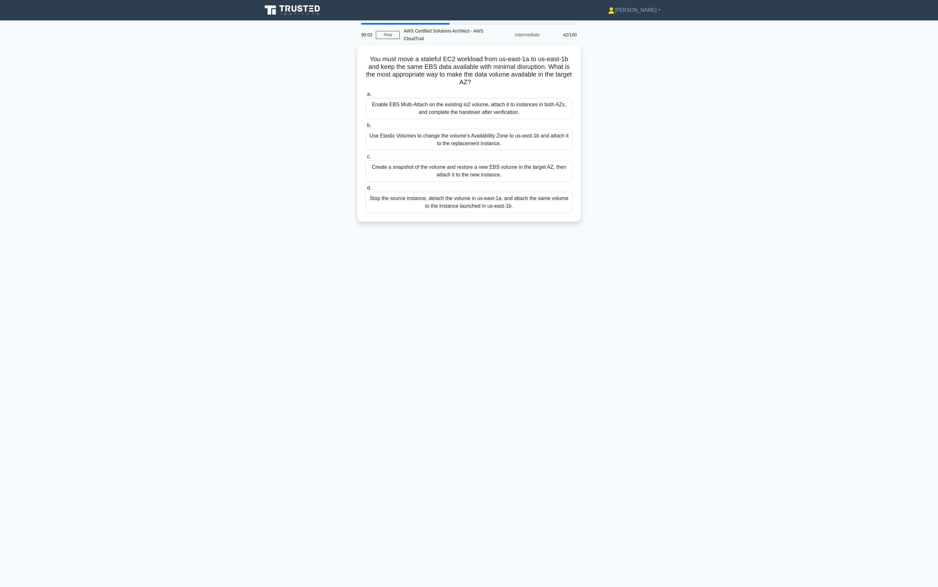
click at [486, 109] on div "Enable EBS Multi-Attach on the existing io2 volume, attach it to instances in b…" at bounding box center [469, 108] width 207 height 21
click at [366, 96] on input "a. Enable EBS Multi-Attach on the existing io2 volume, attach it to instances i…" at bounding box center [366, 94] width 0 height 4
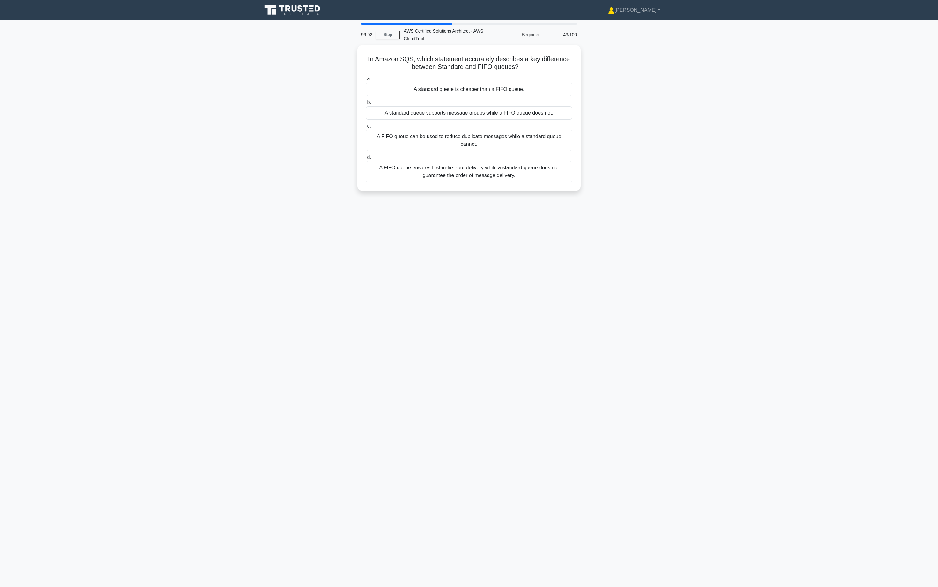
click at [486, 109] on div "A standard queue supports message groups while a FIFO queue does not." at bounding box center [469, 112] width 207 height 13
click at [366, 105] on input "b. A standard queue supports message groups while a FIFO queue does not." at bounding box center [366, 102] width 0 height 4
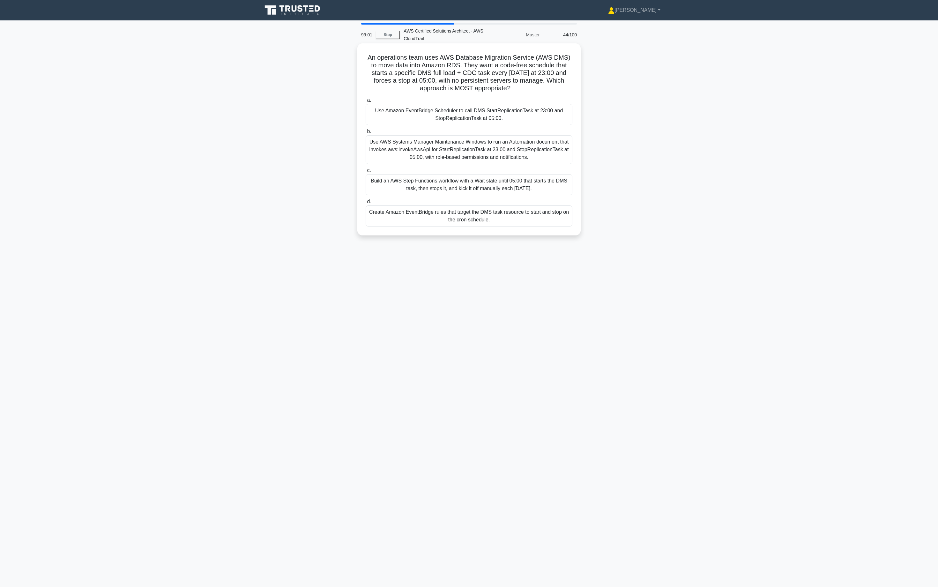
click at [498, 120] on div "Use Amazon EventBridge Scheduler to call DMS StartReplicationTask at 23:00 and …" at bounding box center [469, 114] width 207 height 21
click at [366, 102] on input "a. Use Amazon EventBridge Scheduler to call DMS StartReplicationTask at 23:00 a…" at bounding box center [366, 100] width 0 height 4
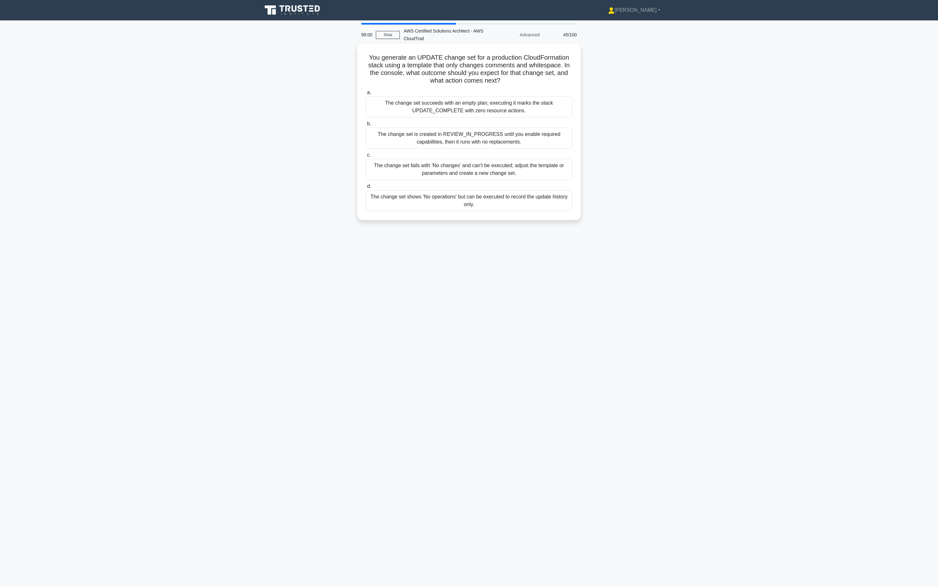
click at [503, 127] on label "b. The change set is created in REVIEW_IN_PROGRESS until you enable required ca…" at bounding box center [469, 134] width 207 height 29
click at [366, 126] on input "b. The change set is created in REVIEW_IN_PROGRESS until you enable required ca…" at bounding box center [366, 124] width 0 height 4
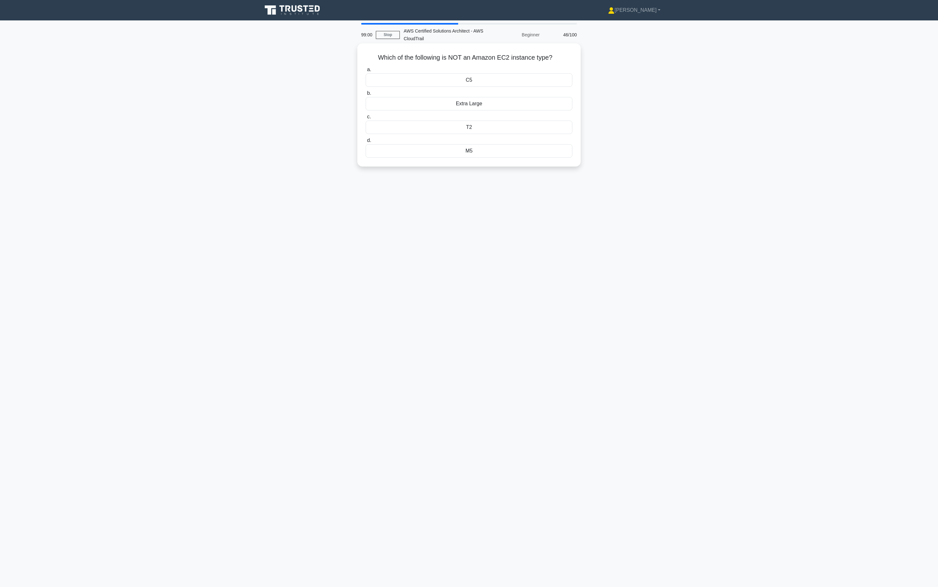
click at [498, 111] on div "a. C5 b. Extra Large c. d." at bounding box center [469, 111] width 214 height 94
click at [499, 105] on div "Extra Large" at bounding box center [469, 103] width 207 height 13
click at [366, 95] on input "b. Extra Large" at bounding box center [366, 93] width 0 height 4
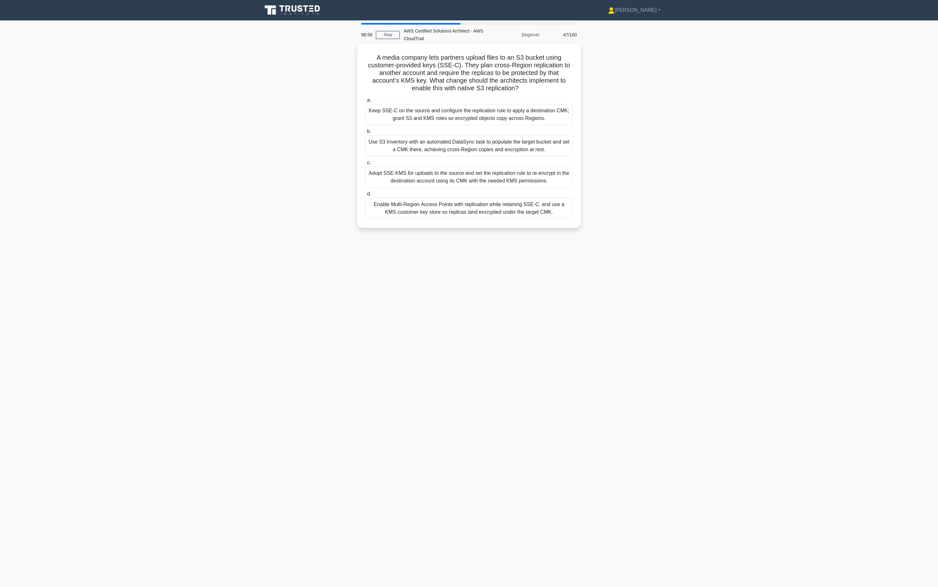
click at [498, 120] on div "Keep SSE-C on the source and configure the replication rule to apply a destinat…" at bounding box center [469, 114] width 207 height 21
click at [366, 102] on input "a. Keep SSE-C on the source and configure the replication rule to apply a desti…" at bounding box center [366, 100] width 0 height 4
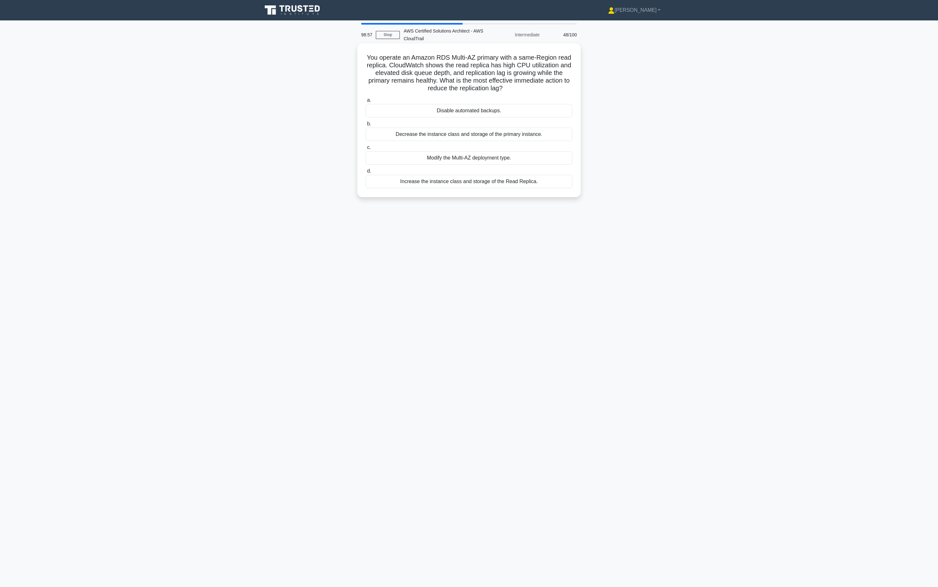
click at [498, 118] on div "a. Disable automated backups. b. Decrease the instance class and storage of the…" at bounding box center [469, 142] width 214 height 94
click at [496, 130] on div "Decrease the instance class and storage of the primary instance." at bounding box center [469, 134] width 207 height 13
click at [366, 126] on input "b. Decrease the instance class and storage of the primary instance." at bounding box center [366, 124] width 0 height 4
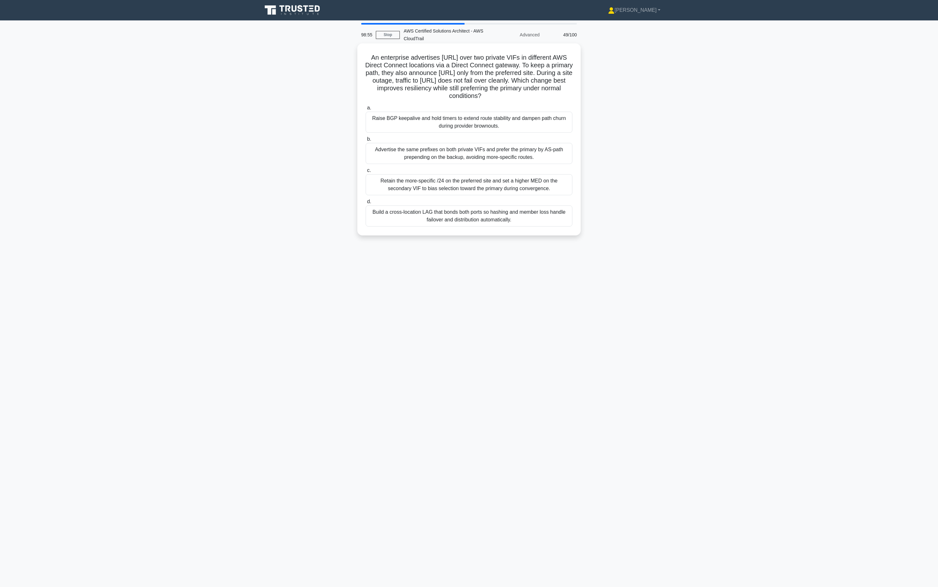
click at [508, 111] on label "a. Raise BGP keepalive and hold timers to extend route stability and dampen pat…" at bounding box center [469, 118] width 207 height 29
click at [366, 110] on input "a. Raise BGP keepalive and hold timers to extend route stability and dampen pat…" at bounding box center [366, 108] width 0 height 4
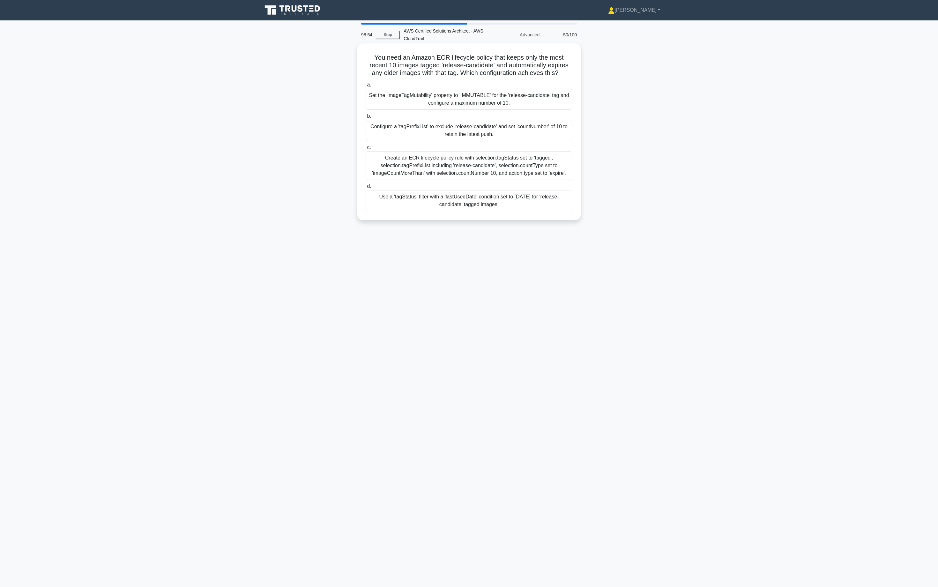
click at [500, 125] on div "Configure a 'tagPrefixList' to exclude 'release-candidate' and set 'countNumber…" at bounding box center [469, 130] width 207 height 21
click at [366, 118] on input "b. Configure a 'tagPrefixList' to exclude 'release-candidate' and set 'countNum…" at bounding box center [366, 116] width 0 height 4
click at [494, 138] on div "Configure a 'tagPrefixList' to exclude 'release-candidate' and set 'countNumber…" at bounding box center [469, 131] width 207 height 22
click at [366, 118] on input "b. Configure a 'tagPrefixList' to exclude 'release-candidate' and set 'countNum…" at bounding box center [366, 116] width 0 height 4
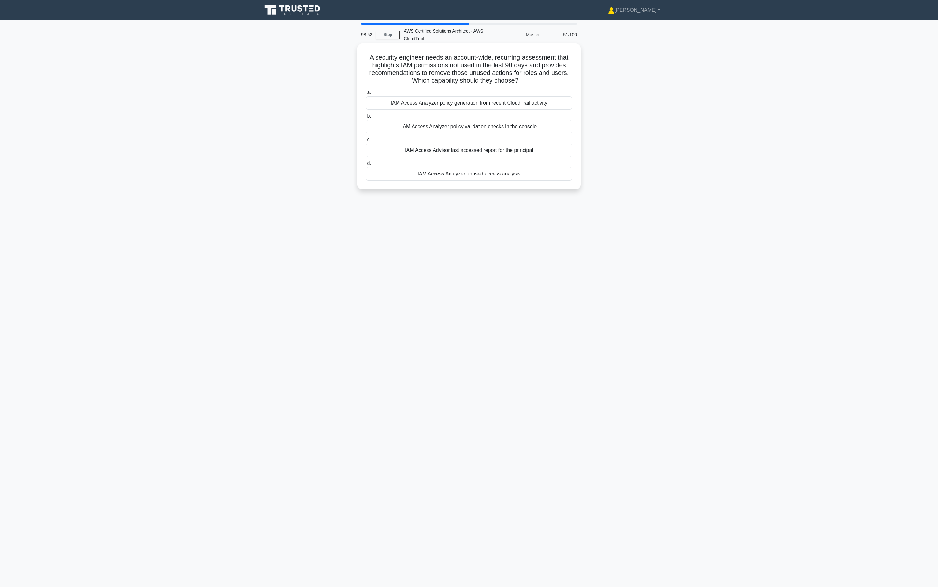
click at [486, 156] on div "IAM Access Advisor last accessed report for the principal" at bounding box center [469, 150] width 207 height 13
click at [366, 142] on input "c. IAM Access Advisor last accessed report for the principal" at bounding box center [366, 140] width 0 height 4
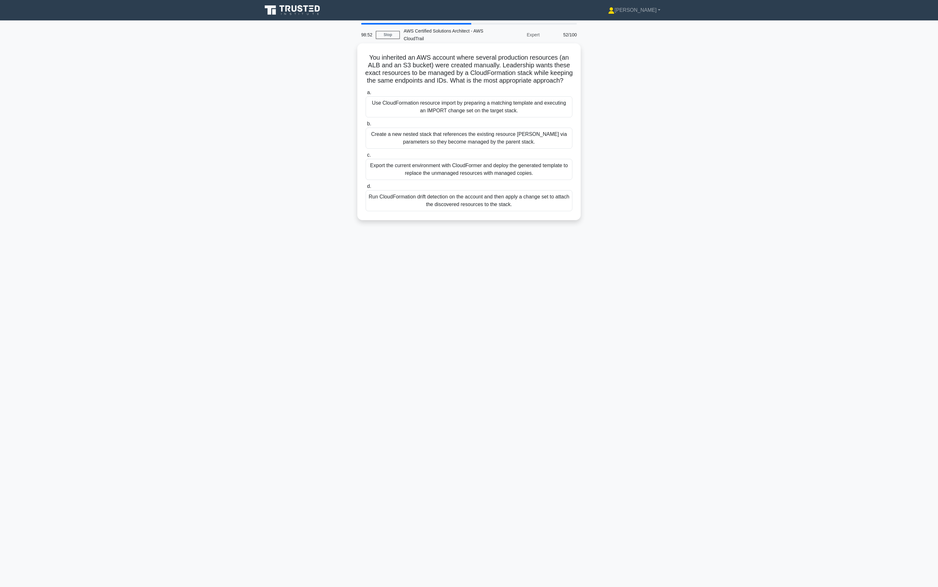
click at [494, 129] on div "Create a new nested stack that references the existing resource [PERSON_NAME] v…" at bounding box center [469, 138] width 207 height 21
click at [366, 126] on input "b. Create a new nested stack that references the existing resource ARNs via par…" at bounding box center [366, 124] width 0 height 4
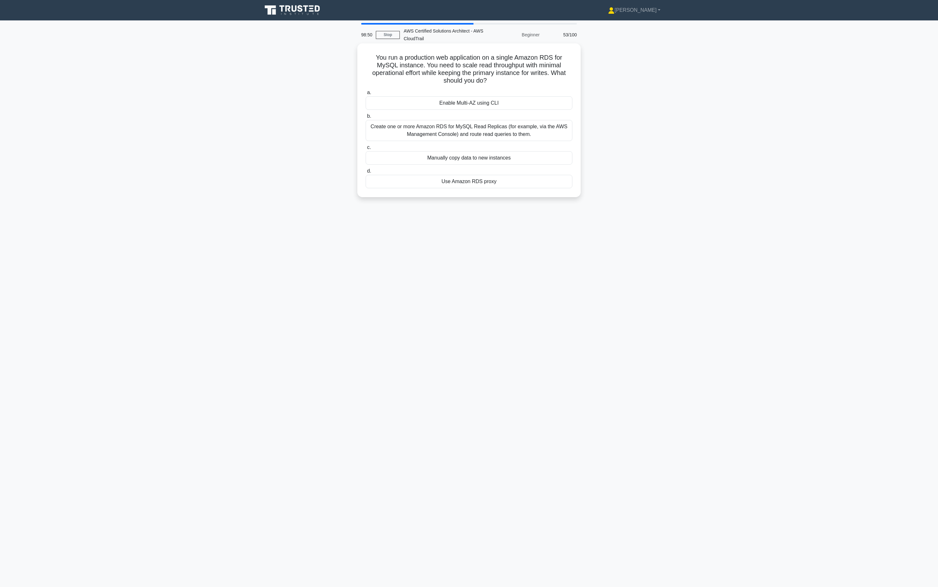
click at [499, 126] on div "Create one or more Amazon RDS for MySQL Read Replicas (for example, via the AWS…" at bounding box center [469, 130] width 207 height 21
click at [366, 118] on input "b. Create one or more Amazon RDS for MySQL Read Replicas (for example, via the …" at bounding box center [366, 116] width 0 height 4
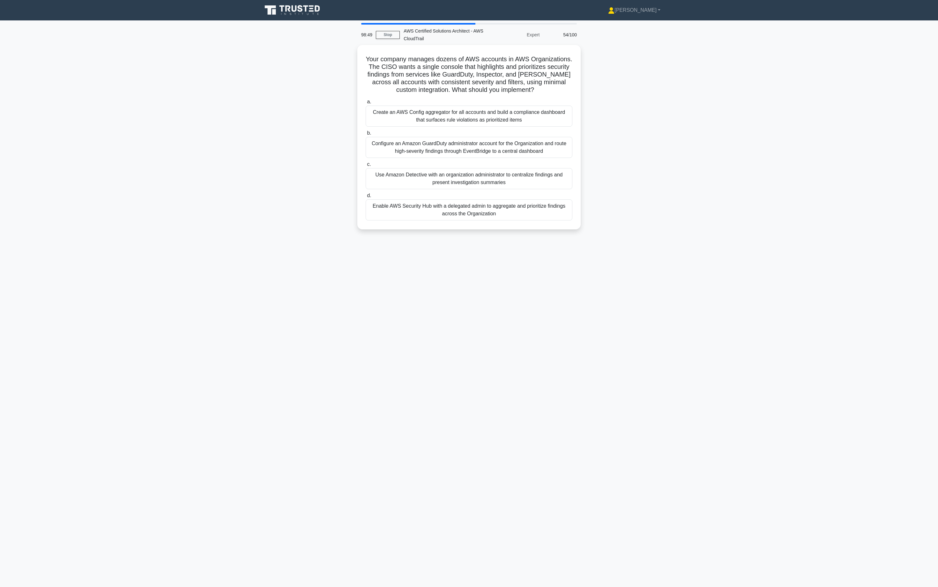
click at [499, 126] on div "a. Create an AWS Config aggregator for all accounts and build a compliance dash…" at bounding box center [469, 159] width 214 height 125
click at [501, 120] on div "Create an AWS Config aggregator for all accounts and build a compliance dashboa…" at bounding box center [469, 114] width 207 height 21
click at [366, 102] on input "a. Create an AWS Config aggregator for all accounts and build a compliance dash…" at bounding box center [366, 100] width 0 height 4
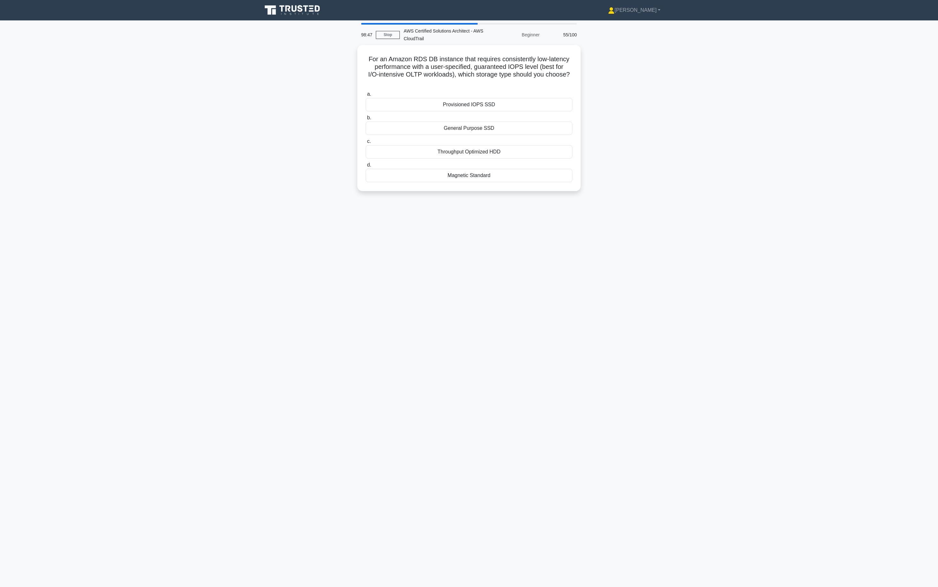
click at [501, 122] on div "General Purpose SSD" at bounding box center [469, 128] width 207 height 13
click at [366, 120] on input "b. General Purpose SSD" at bounding box center [366, 118] width 0 height 4
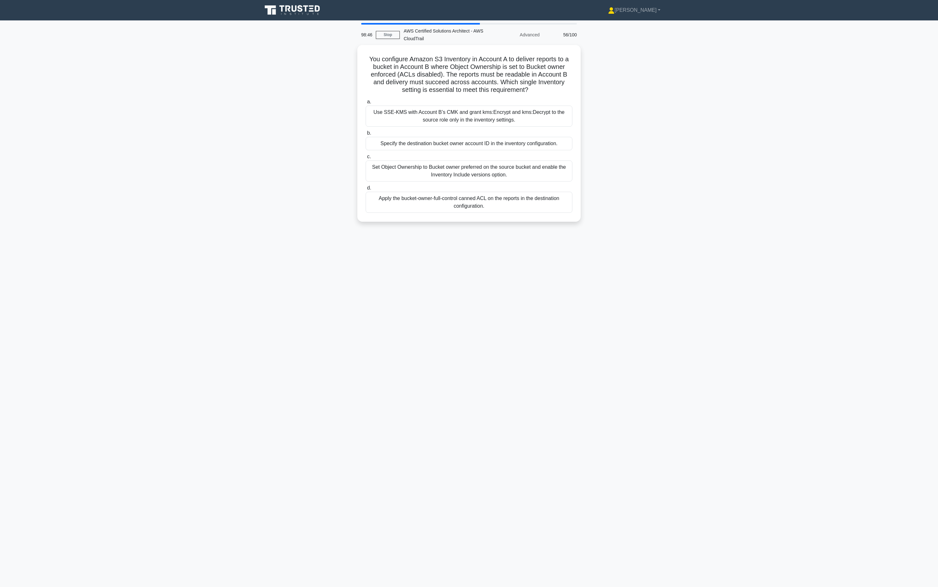
click at [501, 120] on div "Use SSE-KMS with Account B’s CMK and grant kms:Encrypt and kms:Decrypt to the s…" at bounding box center [469, 116] width 207 height 21
click at [366, 104] on input "a. Use SSE-KMS with Account B’s CMK and grant kms:Encrypt and kms:Decrypt to th…" at bounding box center [366, 102] width 0 height 4
click at [501, 122] on label "b. Blue/green on an Application Load Balancer using weighted target groups and …" at bounding box center [469, 136] width 207 height 29
click at [366, 123] on input "b. Blue/green on an Application Load Balancer using weighted target groups and …" at bounding box center [366, 125] width 0 height 4
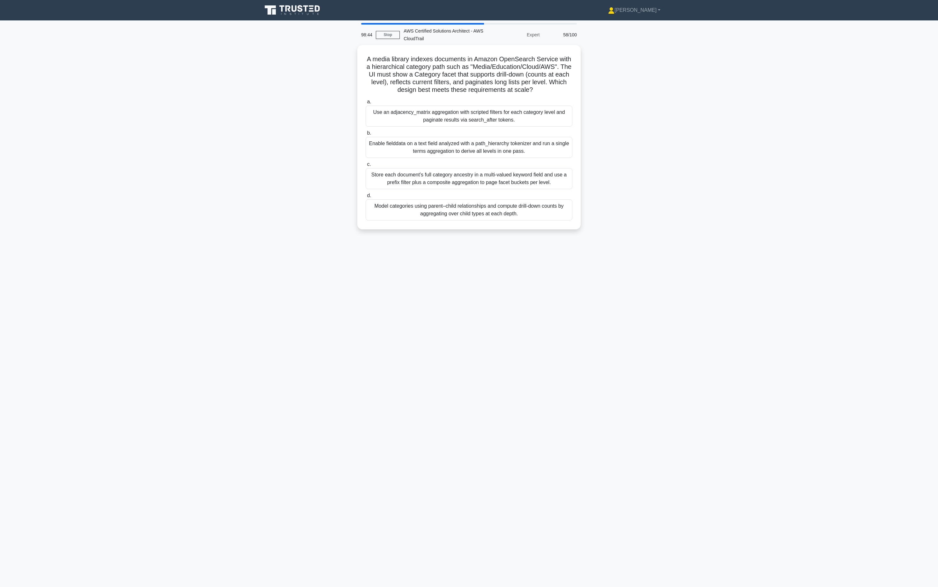
click at [501, 120] on div "Use an adjacency_matrix aggregation with scripted filters for each category lev…" at bounding box center [469, 116] width 207 height 21
click at [366, 104] on input "a. Use an adjacency_matrix aggregation with scripted filters for each category …" at bounding box center [366, 102] width 0 height 4
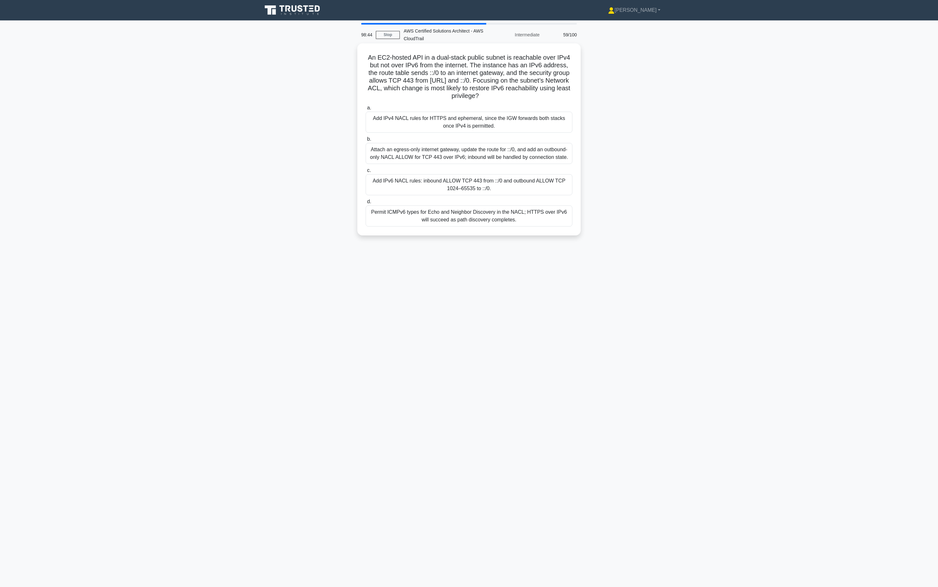
click at [469, 159] on div "Attach an egress-only internet gateway, update the route for ::/0, and add an o…" at bounding box center [469, 153] width 207 height 21
click at [366, 141] on input "b. Attach an egress-only internet gateway, update the route for ::/0, and add a…" at bounding box center [366, 139] width 0 height 4
click at [487, 136] on label "b. Attach an egress-only internet gateway, update the route for ::/0, and add a…" at bounding box center [469, 149] width 207 height 29
click at [366, 137] on input "b. Attach an egress-only internet gateway, update the route for ::/0, and add a…" at bounding box center [366, 139] width 0 height 4
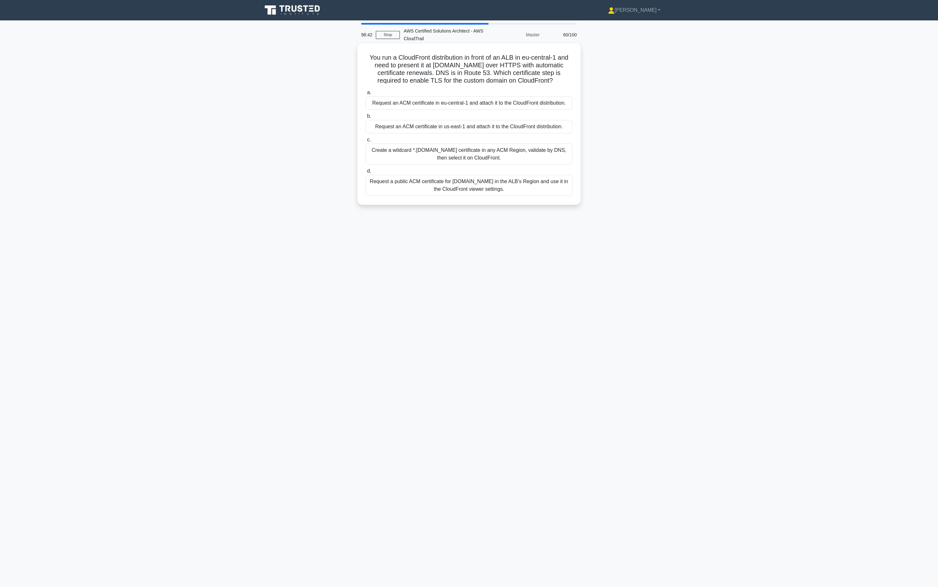
click at [481, 143] on label "c. Create a wildcard *.example.com certificate in any ACM Region, validate by D…" at bounding box center [469, 150] width 207 height 29
click at [366, 142] on input "c. Create a wildcard *.example.com certificate in any ACM Region, validate by D…" at bounding box center [366, 140] width 0 height 4
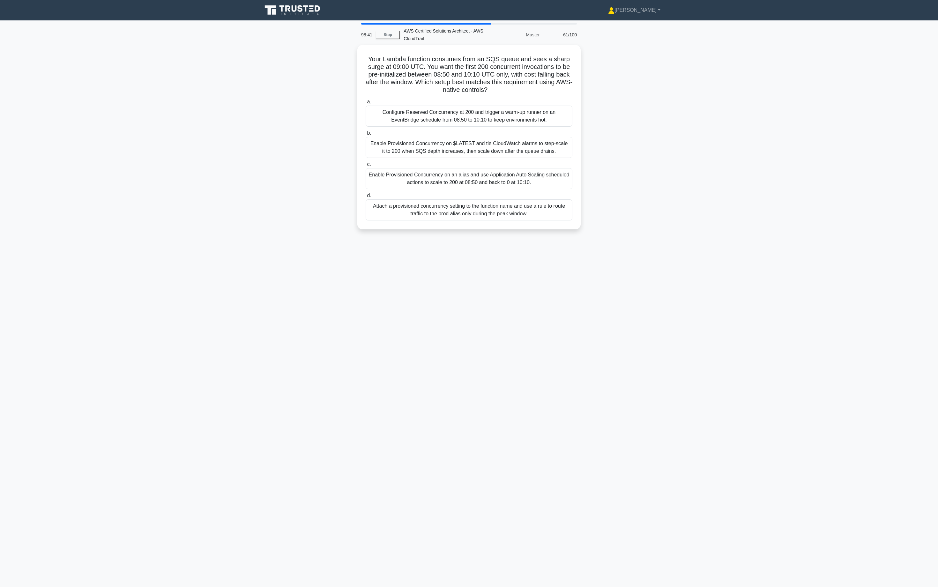
click at [481, 143] on div "Enable Provisioned Concurrency on $LATEST and tie CloudWatch alarms to step-sca…" at bounding box center [469, 147] width 207 height 21
click at [366, 135] on input "b. Enable Provisioned Concurrency on $LATEST and tie CloudWatch alarms to step-…" at bounding box center [366, 133] width 0 height 4
click at [481, 143] on div "Enable Provisioned Concurrency on $LATEST and tie CloudWatch alarms to step-sca…" at bounding box center [469, 148] width 207 height 22
click at [366, 135] on input "b. Enable Provisioned Concurrency on $LATEST and tie CloudWatch alarms to step-…" at bounding box center [366, 133] width 0 height 4
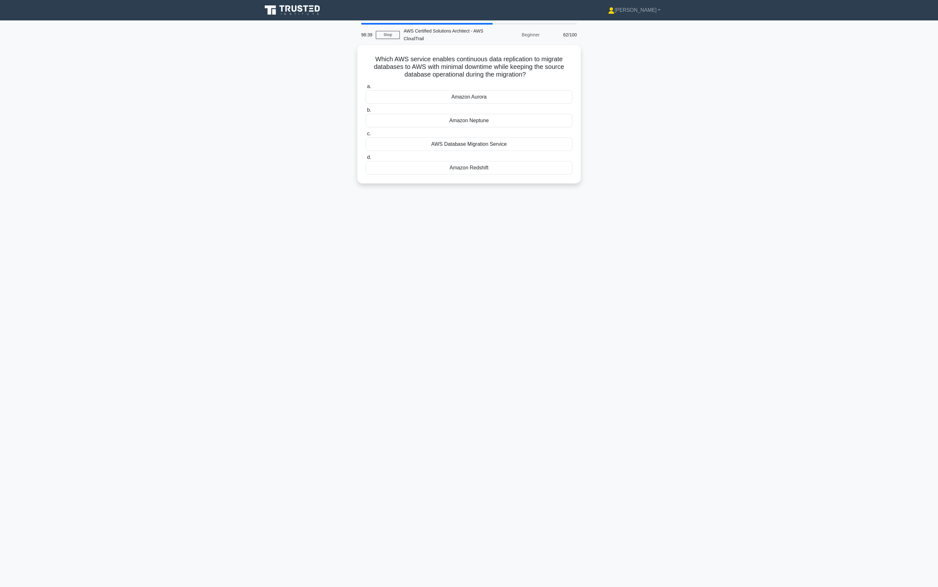
click at [481, 143] on div "AWS Database Migration Service" at bounding box center [469, 143] width 207 height 13
click at [366, 136] on input "c. AWS Database Migration Service" at bounding box center [366, 134] width 0 height 4
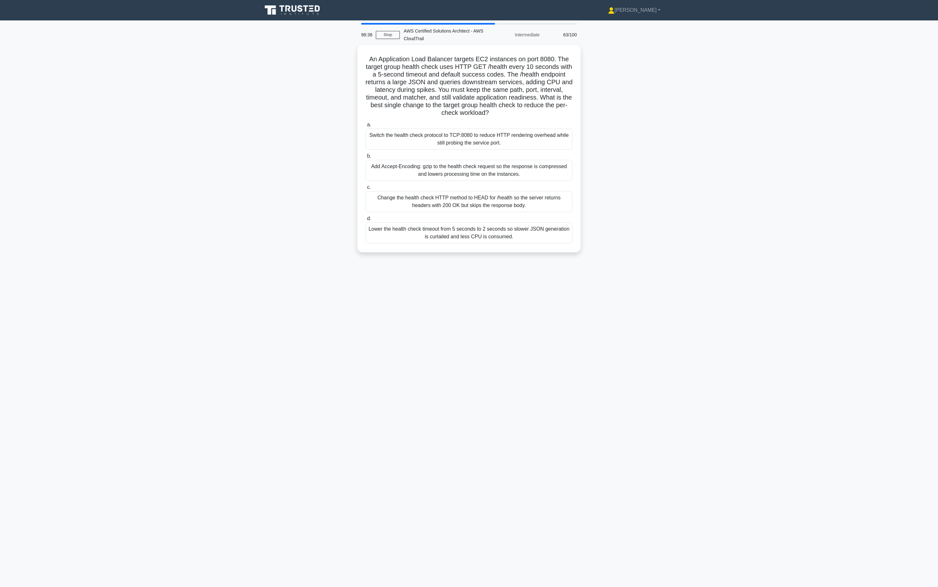
click at [491, 129] on div "Switch the health check protocol to TCP:8080 to reduce HTTP rendering overhead …" at bounding box center [469, 139] width 207 height 21
click at [366, 127] on input "a. Switch the health check protocol to TCP:8080 to reduce HTTP rendering overhe…" at bounding box center [366, 125] width 0 height 4
click at [487, 160] on div "Add Accept-Encoding: gzip to the health check request so the response is compre…" at bounding box center [469, 169] width 207 height 21
click at [366, 157] on input "b. Add Accept-Encoding: gzip to the health check request so the response is com…" at bounding box center [366, 155] width 0 height 4
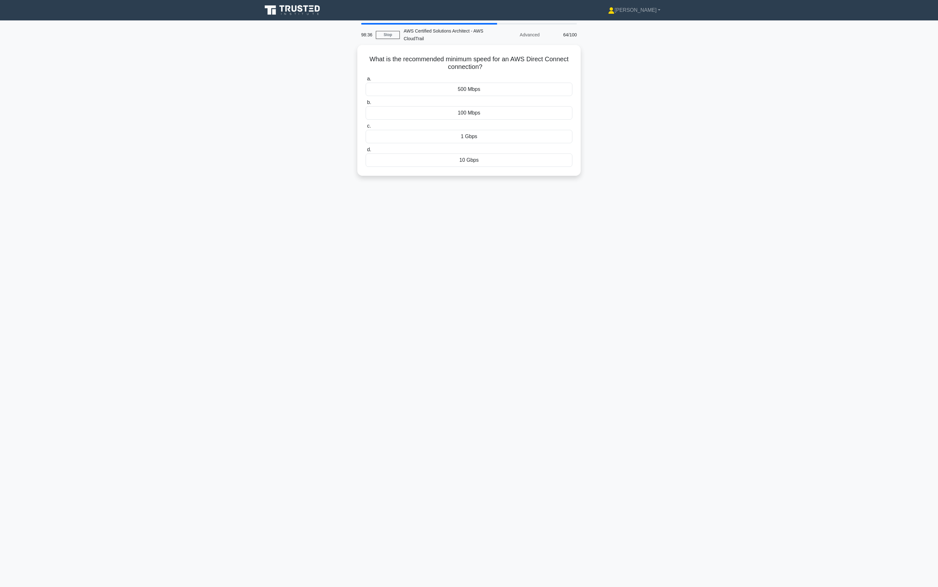
click at [492, 139] on div "1 Gbps" at bounding box center [469, 136] width 207 height 13
click at [366, 128] on input "c. 1 Gbps" at bounding box center [366, 126] width 0 height 4
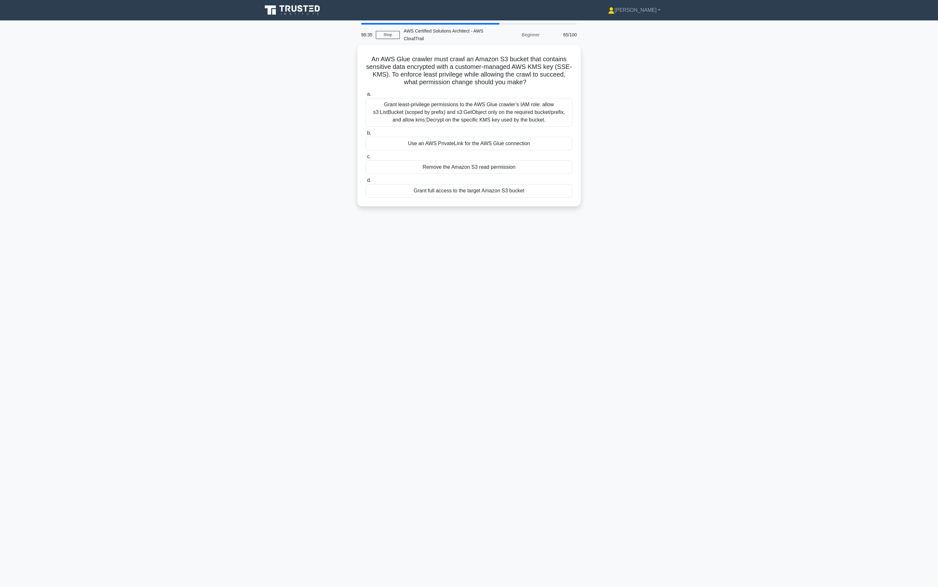
click at [492, 129] on label "b. Use an AWS PrivateLink for the AWS Glue connection" at bounding box center [469, 139] width 207 height 21
click at [366, 131] on input "b. Use an AWS PrivateLink for the AWS Glue connection" at bounding box center [366, 133] width 0 height 4
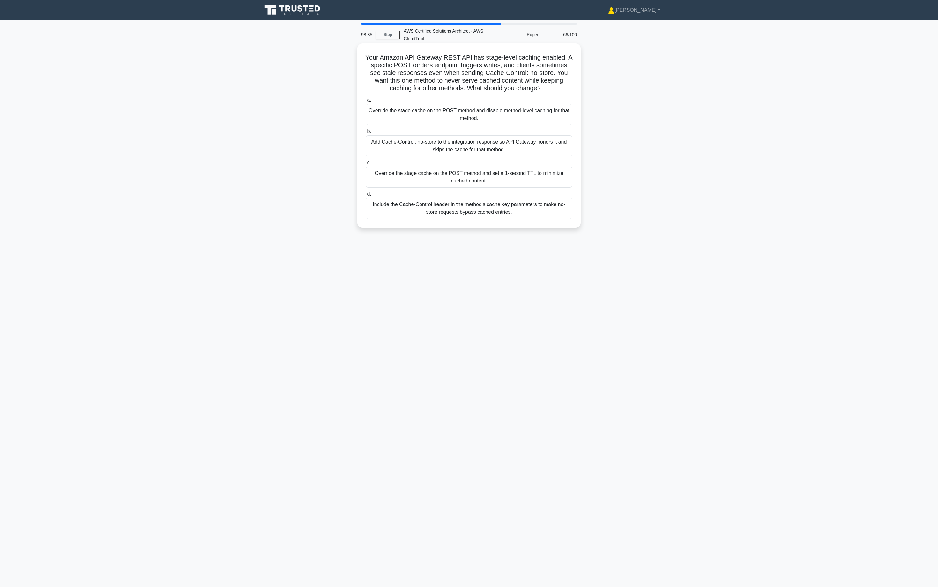
click at [498, 117] on div "Override the stage cache on the POST method and disable method-level caching fo…" at bounding box center [469, 114] width 207 height 21
click at [366, 102] on input "a. Override the stage cache on the POST method and disable method-level caching…" at bounding box center [366, 100] width 0 height 4
click at [498, 117] on div "Override the stage cache on the POST method and disable method-level caching fo…" at bounding box center [469, 115] width 207 height 22
click at [366, 102] on input "a. Override the stage cache on the POST method and disable method-level caching…" at bounding box center [366, 100] width 0 height 4
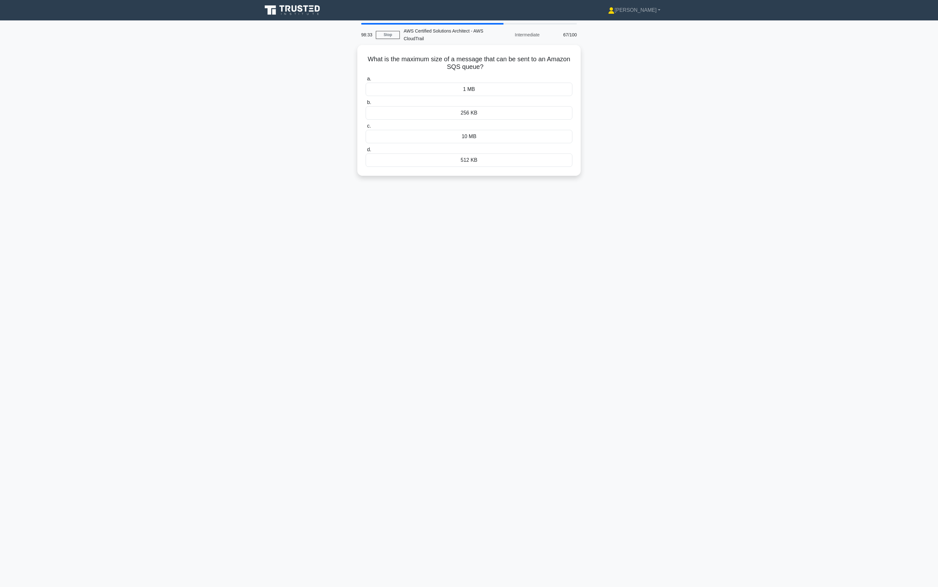
click at [498, 117] on div "256 KB" at bounding box center [469, 112] width 207 height 13
click at [366, 105] on input "b. 256 KB" at bounding box center [366, 102] width 0 height 4
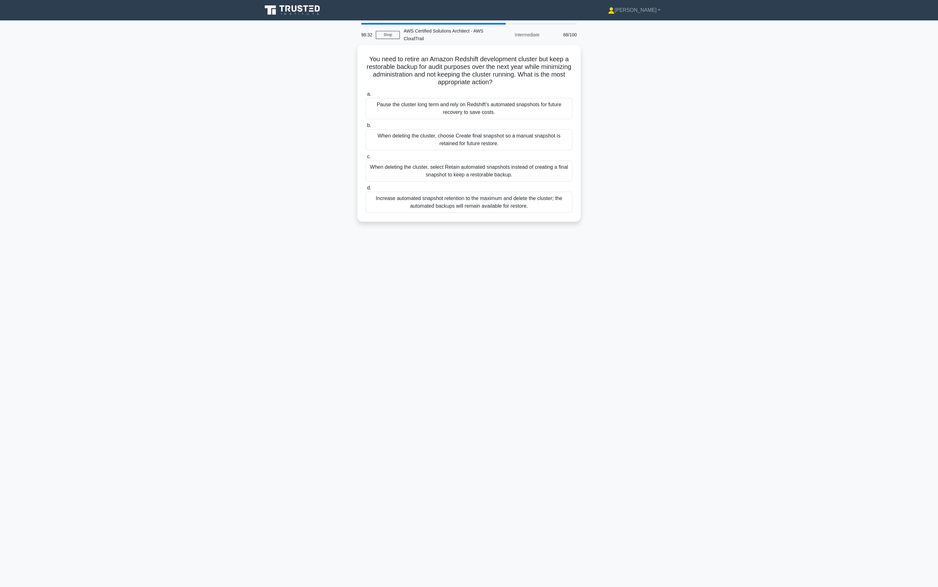
click at [503, 125] on label "b. When deleting the cluster, choose Create final snapshot so a manual snapshot…" at bounding box center [469, 136] width 207 height 29
click at [366, 125] on input "b. When deleting the cluster, choose Create final snapshot so a manual snapshot…" at bounding box center [366, 125] width 0 height 4
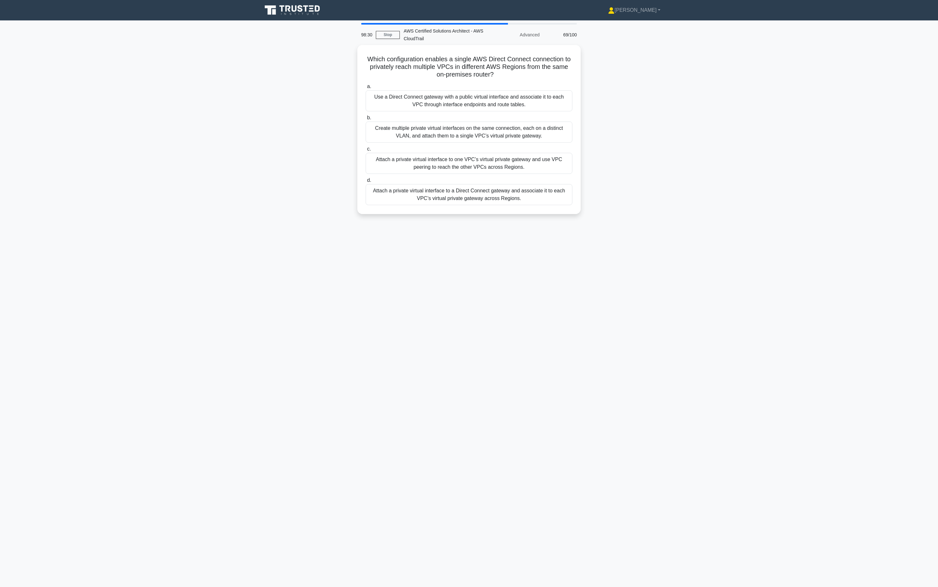
click at [503, 125] on div "Create multiple private virtual interfaces on the same connection, each on a di…" at bounding box center [469, 132] width 207 height 21
click at [366, 120] on input "b. Create multiple private virtual interfaces on the same connection, each on a…" at bounding box center [366, 118] width 0 height 4
click at [503, 125] on div "Create multiple private virtual interfaces on the same connection, each on a di…" at bounding box center [469, 133] width 207 height 22
click at [366, 120] on input "b. Create multiple private virtual interfaces on the same connection, each on a…" at bounding box center [366, 118] width 0 height 4
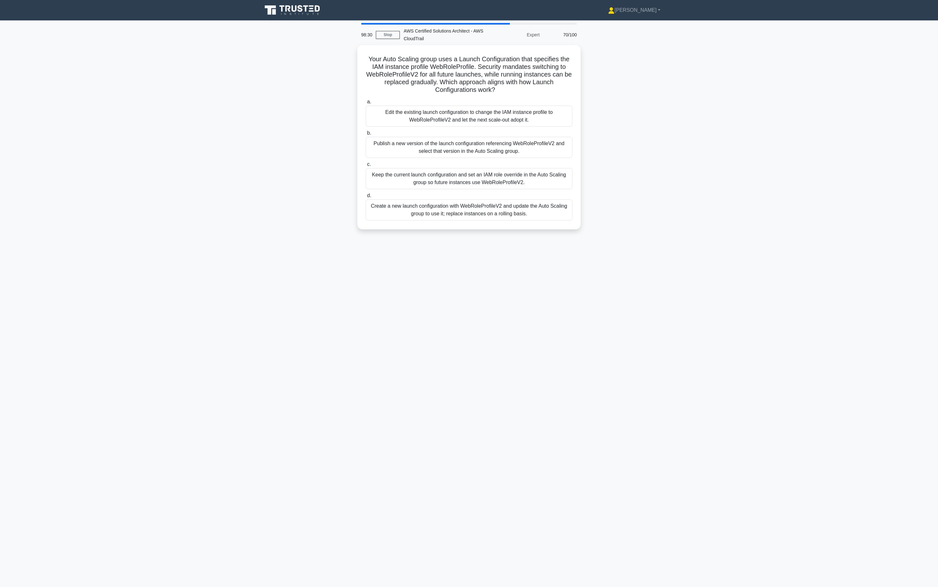
click at [503, 125] on div "Edit the existing launch configuration to change the IAM instance profile to We…" at bounding box center [469, 116] width 207 height 21
click at [366, 104] on input "a. Edit the existing launch configuration to change the IAM instance profile to…" at bounding box center [366, 102] width 0 height 4
click at [506, 113] on div "Edit the existing launch configuration to change the IAM instance profile to We…" at bounding box center [469, 115] width 207 height 22
click at [366, 102] on input "a. Edit the existing launch configuration to change the IAM instance profile to…" at bounding box center [366, 100] width 0 height 4
click at [506, 113] on div "Edit the existing launch configuration to change the IAM instance profile to We…" at bounding box center [469, 115] width 207 height 22
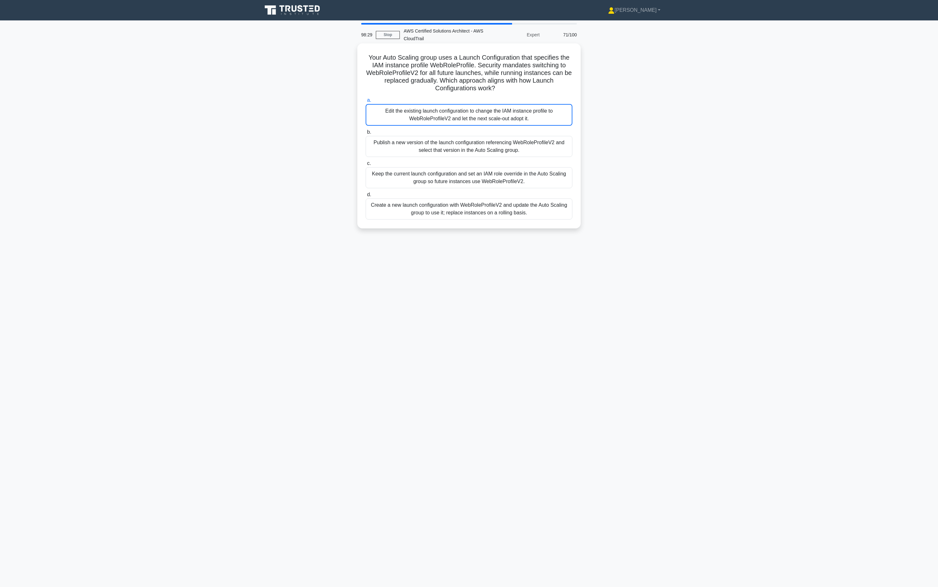
click at [366, 102] on input "a. Edit the existing launch configuration to change the IAM instance profile to…" at bounding box center [366, 100] width 0 height 4
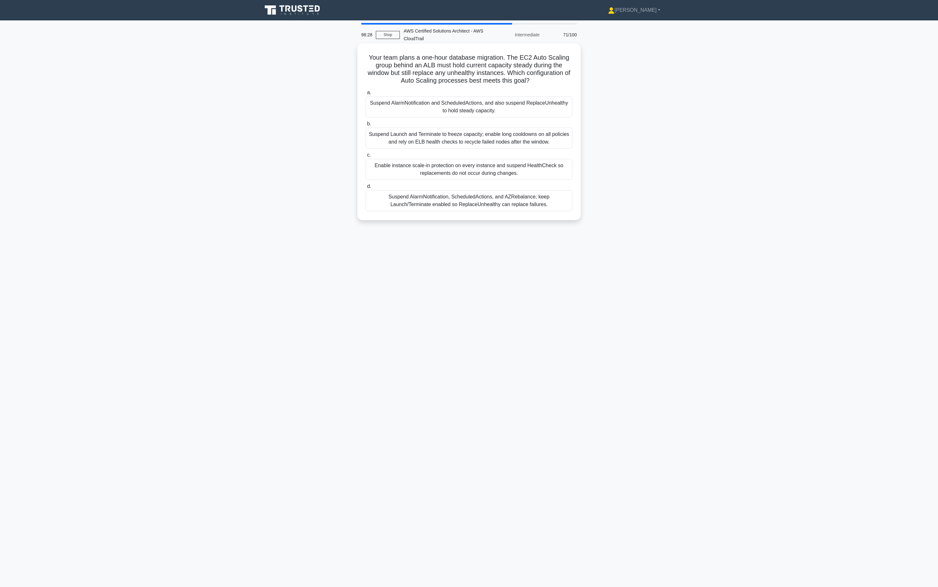
click at [509, 115] on div "Suspend AlarmNotification and ScheduledActions, and also suspend ReplaceUnhealt…" at bounding box center [469, 106] width 207 height 21
click at [366, 95] on input "a. Suspend AlarmNotification and ScheduledActions, and also suspend ReplaceUnhe…" at bounding box center [366, 93] width 0 height 4
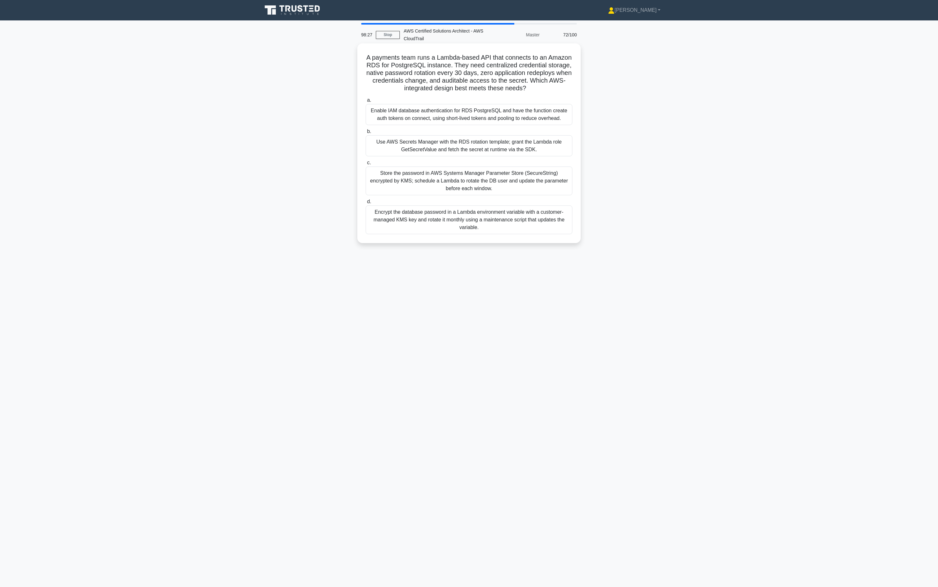
click at [521, 123] on div "Enable IAM database authentication for RDS PostgreSQL and have the function cre…" at bounding box center [469, 114] width 207 height 21
click at [366, 102] on input "a. Enable IAM database authentication for RDS PostgreSQL and have the function …" at bounding box center [366, 100] width 0 height 4
click at [536, 139] on div "Use AWS Secrets Manager with the RDS rotation template; grant the Lambda role G…" at bounding box center [469, 146] width 207 height 21
click at [366, 134] on input "b. Use AWS Secrets Manager with the RDS rotation template; grant the Lambda rol…" at bounding box center [366, 132] width 0 height 4
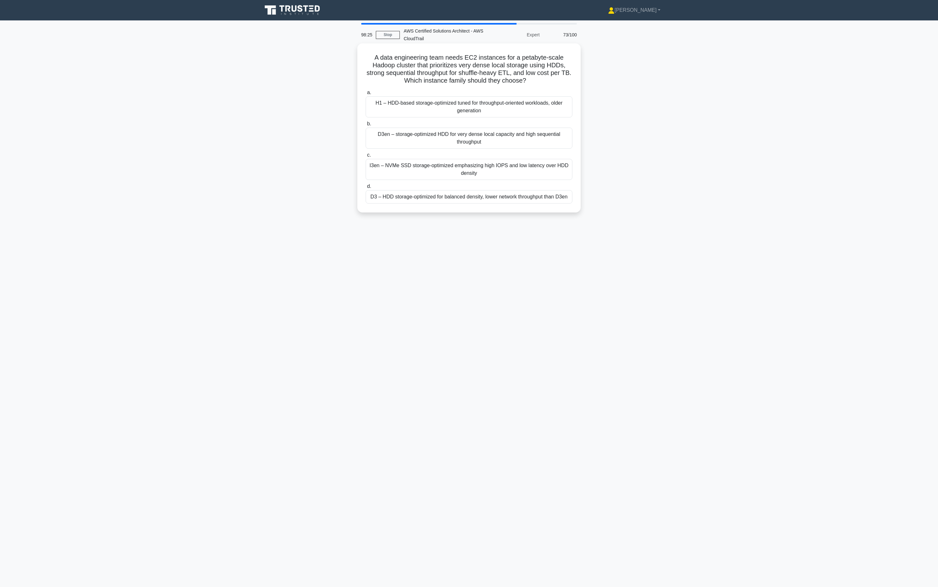
click at [537, 143] on div "D3en – storage-optimized HDD for very dense local capacity and high sequential …" at bounding box center [469, 138] width 207 height 21
click at [366, 126] on input "b. D3en – storage-optimized HDD for very dense local capacity and high sequenti…" at bounding box center [366, 124] width 0 height 4
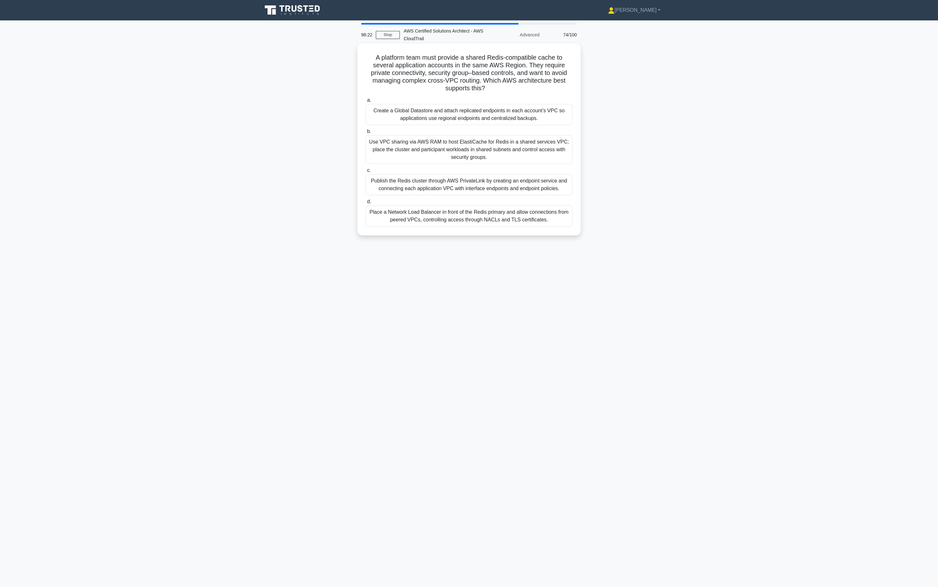
click at [539, 124] on div "Create a Global Datastore and attach replicated endpoints in each account’s VPC…" at bounding box center [469, 114] width 207 height 21
click at [366, 102] on input "a. Create a Global Datastore and attach replicated endpoints in each account’s …" at bounding box center [366, 100] width 0 height 4
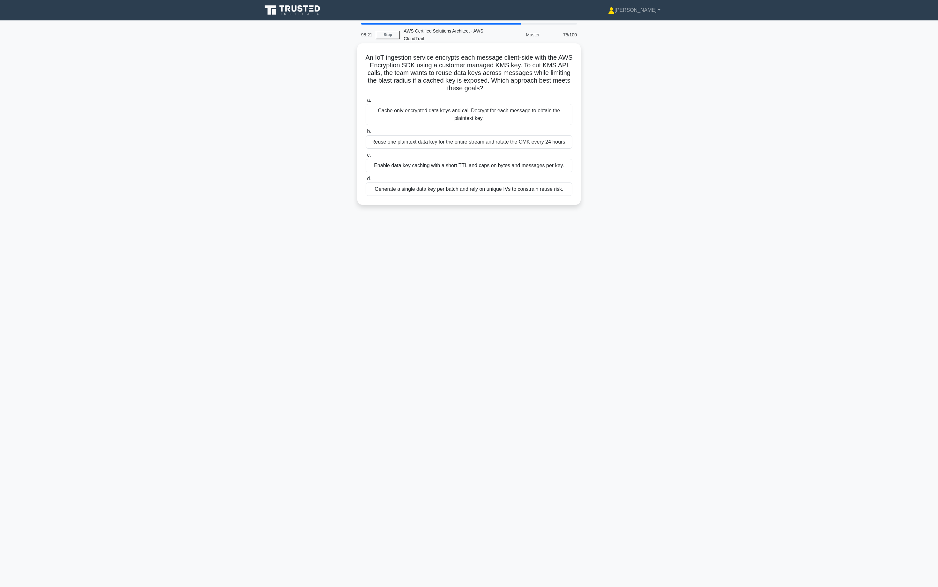
click at [534, 141] on div "Reuse one plaintext data key for the entire stream and rotate the CMK every 24 …" at bounding box center [469, 141] width 207 height 13
click at [366, 134] on input "b. Reuse one plaintext data key for the entire stream and rotate the CMK every …" at bounding box center [366, 131] width 0 height 4
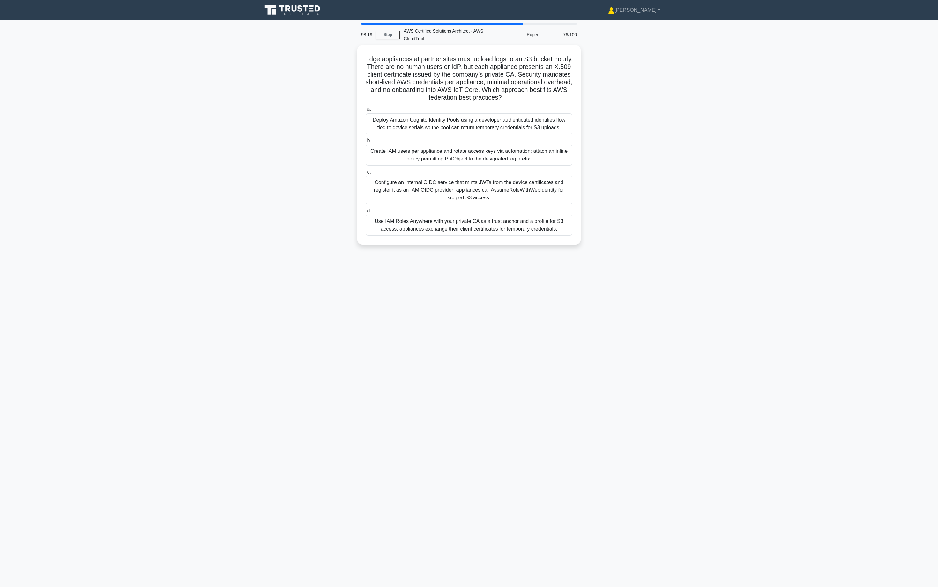
click at [532, 155] on div "Create IAM users per appliance and rotate access keys via automation; attach an…" at bounding box center [469, 154] width 207 height 21
click at [366, 143] on input "b. Create IAM users per appliance and rotate access keys via automation; attach…" at bounding box center [366, 141] width 0 height 4
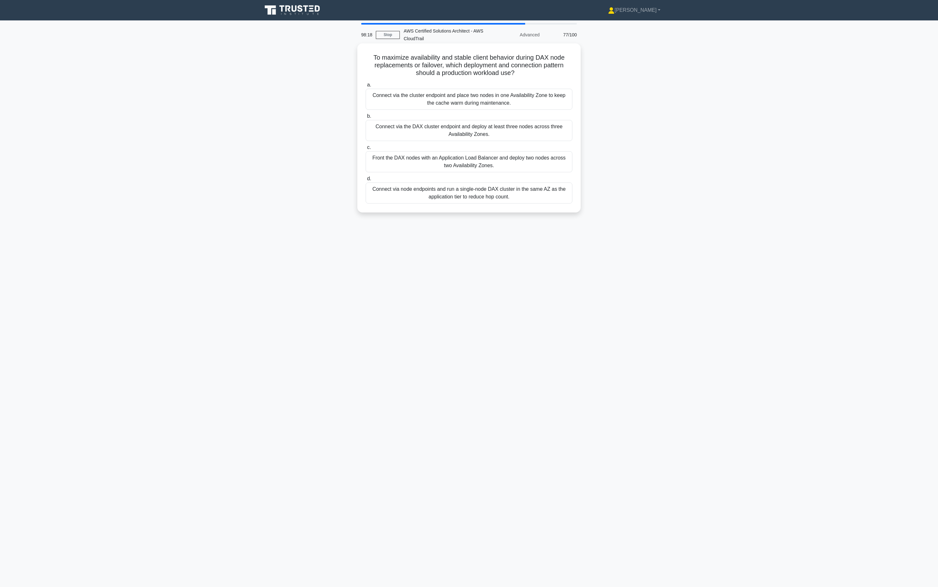
click at [538, 135] on div "Connect via the DAX cluster endpoint and deploy at least three nodes across thr…" at bounding box center [469, 130] width 207 height 21
click at [366, 118] on input "b. Connect via the DAX cluster endpoint and deploy at least three nodes across …" at bounding box center [366, 116] width 0 height 4
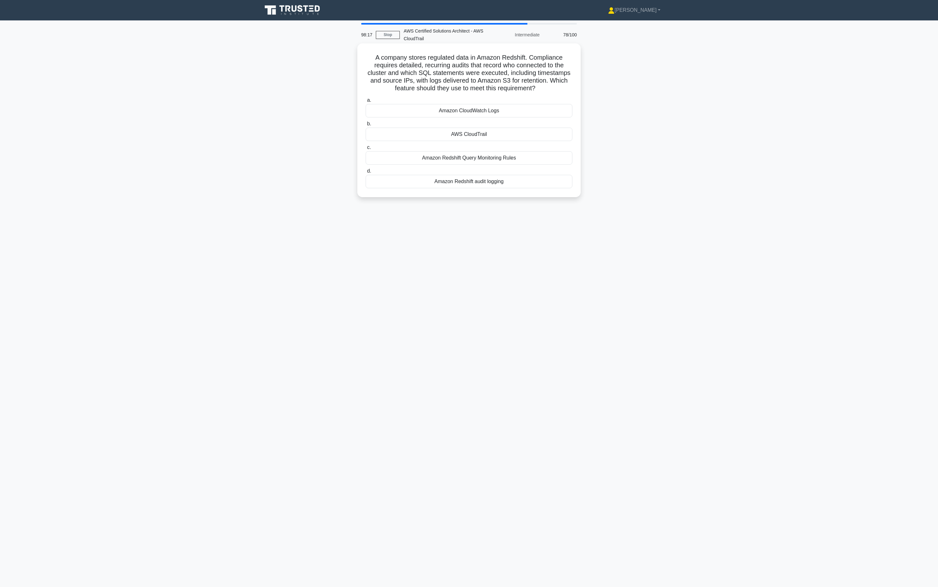
click at [543, 129] on div "AWS CloudTrail" at bounding box center [469, 134] width 207 height 13
click at [366, 126] on input "b. AWS CloudTrail" at bounding box center [366, 124] width 0 height 4
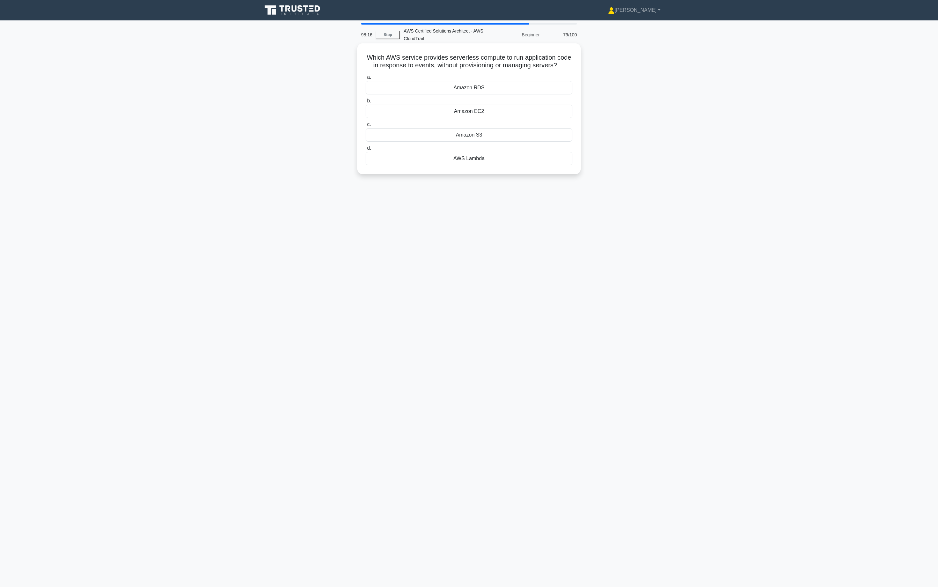
click at [543, 126] on label "c. Amazon S3" at bounding box center [469, 131] width 207 height 21
click at [366, 126] on input "c. Amazon S3" at bounding box center [366, 124] width 0 height 4
click at [543, 126] on label "c. Amazon S3" at bounding box center [469, 132] width 207 height 22
click at [366, 126] on input "c. Amazon S3" at bounding box center [366, 124] width 0 height 4
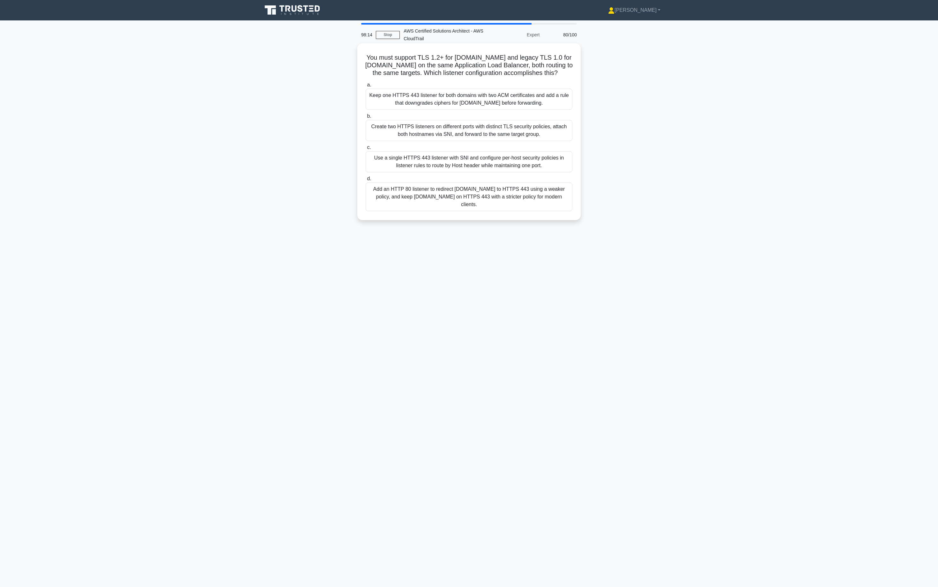
click at [547, 110] on div "a. Keep one HTTPS 443 listener for both domains with two ACM certificates and a…" at bounding box center [469, 146] width 214 height 133
click at [547, 100] on div "Keep one HTTPS 443 listener for both domains with two ACM certificates and add …" at bounding box center [469, 99] width 207 height 21
click at [366, 87] on input "a. Keep one HTTPS 443 listener for both domains with two ACM certificates and a…" at bounding box center [366, 85] width 0 height 4
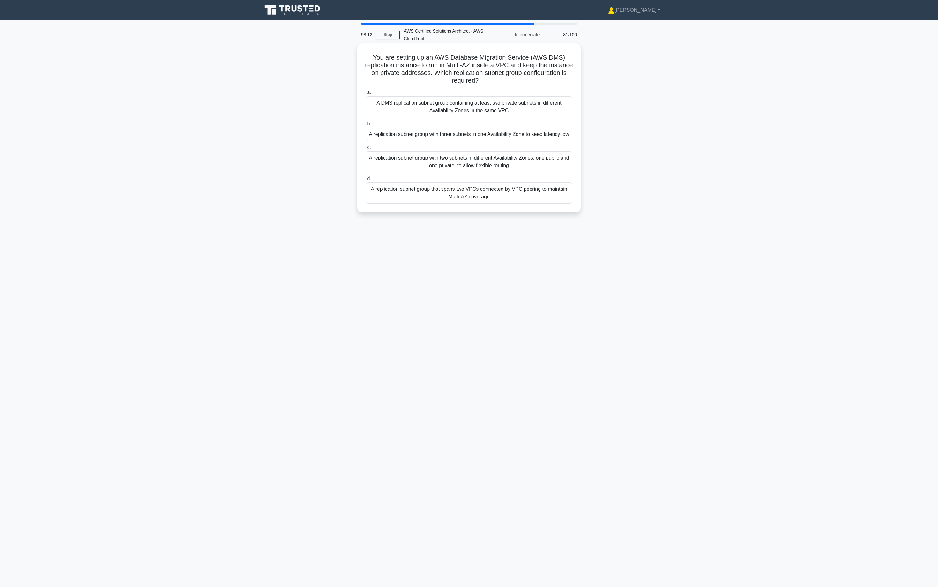
click at [546, 107] on div "A DMS replication subnet group containing at least two private subnets in diffe…" at bounding box center [469, 106] width 207 height 21
click at [366, 95] on input "a. A DMS replication subnet group containing at least two private subnets in di…" at bounding box center [366, 93] width 0 height 4
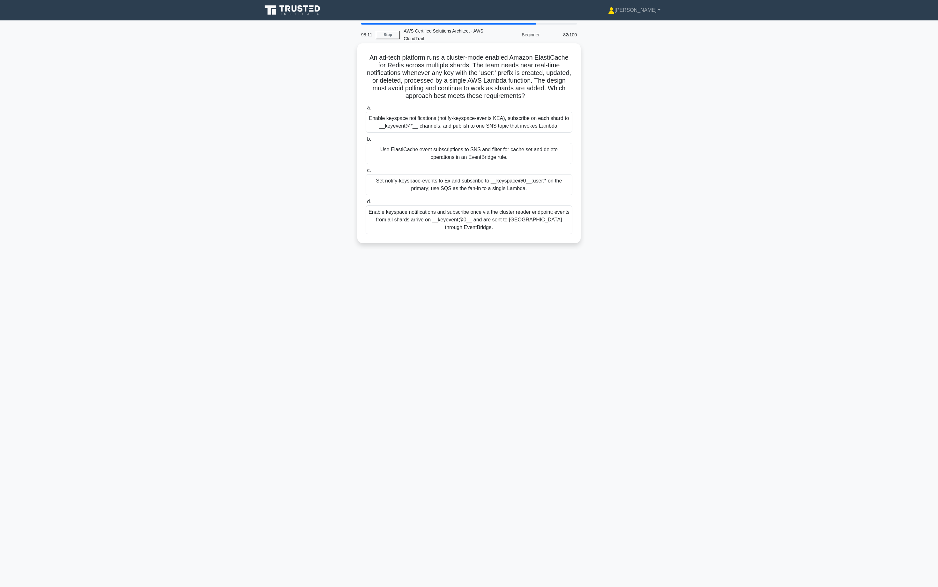
click at [541, 106] on label "a. Enable keyspace notifications (notify-keyspace-events KEA), subscribe on eac…" at bounding box center [469, 118] width 207 height 29
click at [366, 106] on input "a. Enable keyspace notifications (notify-keyspace-events KEA), subscribe on eac…" at bounding box center [366, 108] width 0 height 4
click at [537, 122] on div "Enable keyspace notifications (notify-keyspace-events KEA), subscribe on each s…" at bounding box center [469, 123] width 207 height 22
click at [366, 110] on input "a. Enable keyspace notifications (notify-keyspace-events KEA), subscribe on eac…" at bounding box center [366, 108] width 0 height 4
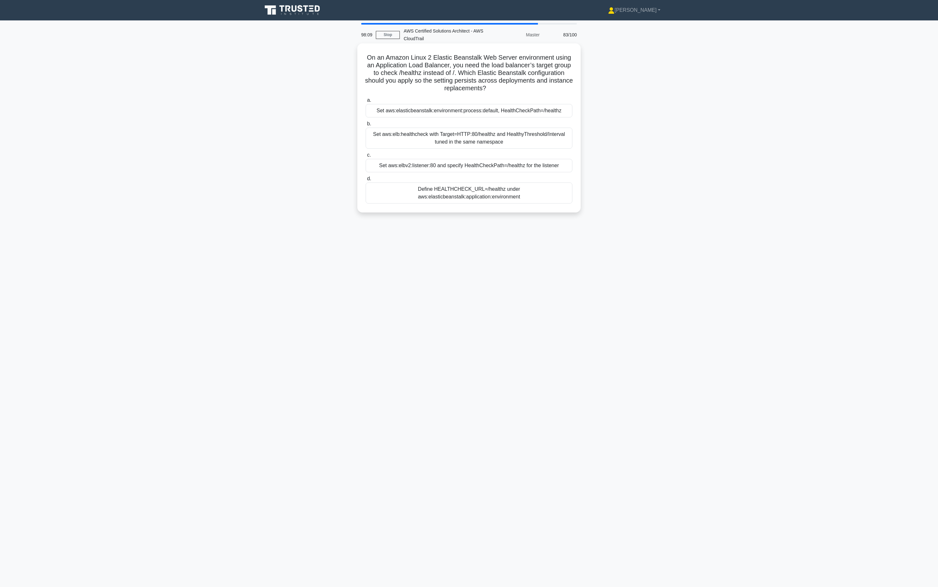
click at [537, 118] on div "a. Set aws:elasticbeanstalk:environment:process:default, HealthCheckPath=/healt…" at bounding box center [469, 150] width 214 height 110
click at [543, 109] on div "Set aws:elasticbeanstalk:environment:process:default, HealthCheckPath=/healthz" at bounding box center [469, 110] width 207 height 13
click at [366, 102] on input "a. Set aws:elasticbeanstalk:environment:process:default, HealthCheckPath=/healt…" at bounding box center [366, 100] width 0 height 4
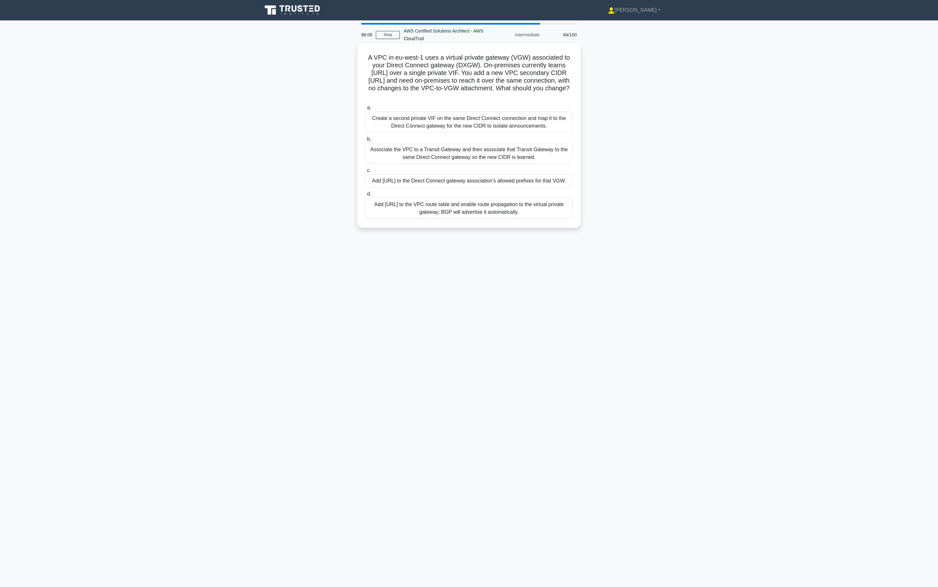
click at [515, 133] on div "Create a second private VIF on the same Direct Connect connection and map it to…" at bounding box center [469, 122] width 207 height 21
click at [366, 110] on input "a. Create a second private VIF on the same Direct Connect connection and map it…" at bounding box center [366, 108] width 0 height 4
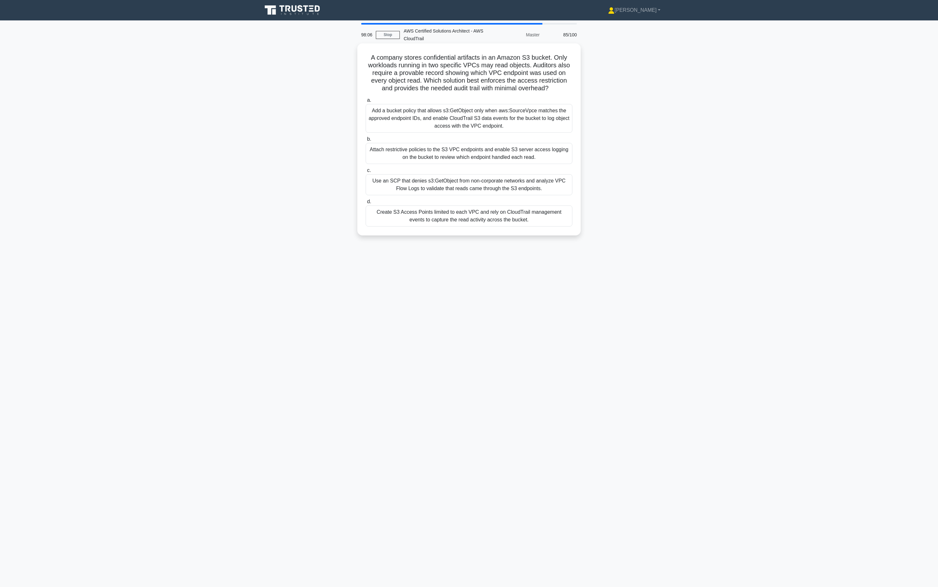
click at [503, 190] on div "Use an SCP that denies s3:GetObject from non-corporate networks and analyze VPC…" at bounding box center [469, 184] width 207 height 21
click at [366, 173] on input "c. Use an SCP that denies s3:GetObject from non-corporate networks and analyze …" at bounding box center [366, 170] width 0 height 4
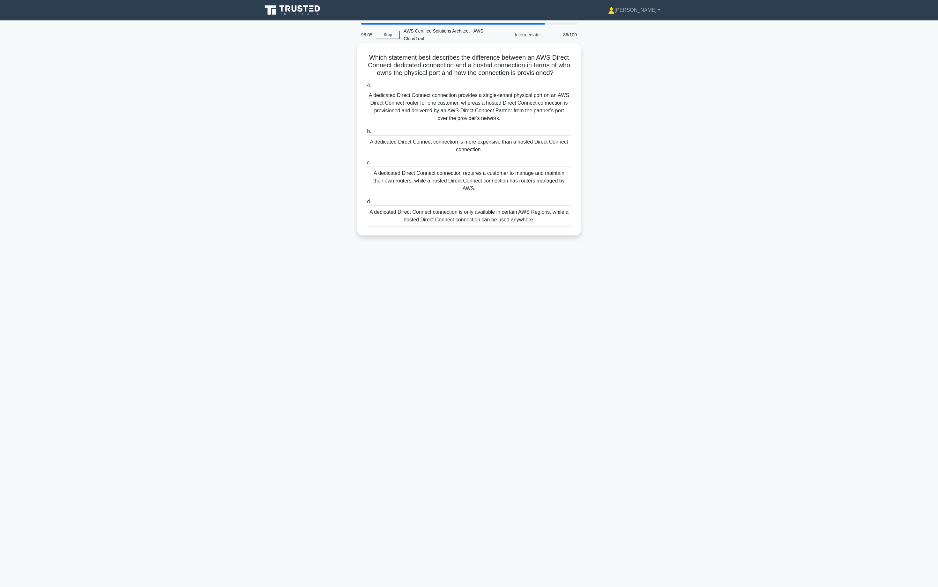
click at [507, 153] on div "A dedicated Direct Connect connection is more expensive than a hosted Direct Co…" at bounding box center [469, 145] width 207 height 21
click at [366, 134] on input "b. A dedicated Direct Connect connection is more expensive than a hosted Direct…" at bounding box center [366, 131] width 0 height 4
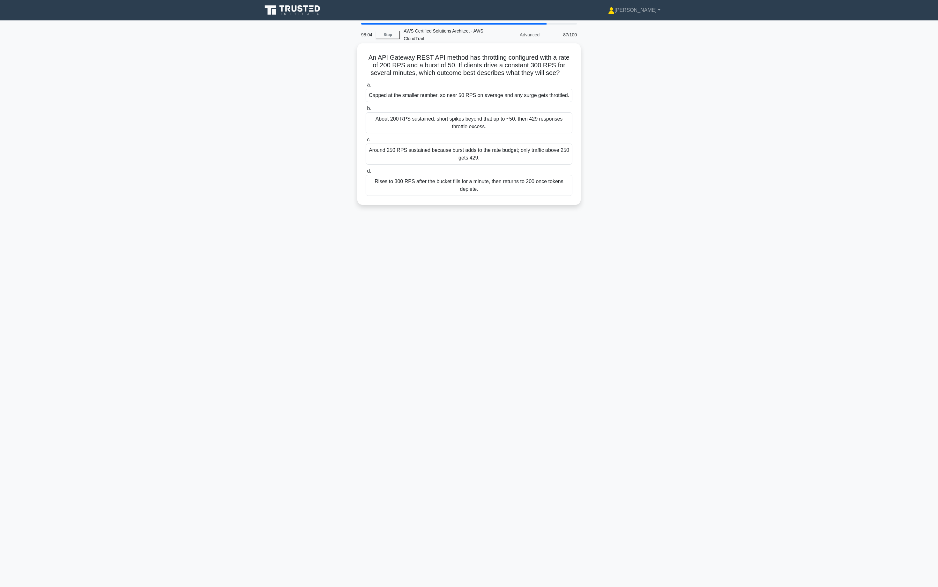
click at [509, 123] on div "About 200 RPS sustained; short spikes beyond that up to ~50, then 429 responses…" at bounding box center [469, 122] width 207 height 21
click at [366, 111] on input "b. About 200 RPS sustained; short spikes beyond that up to ~50, then 429 respon…" at bounding box center [366, 109] width 0 height 4
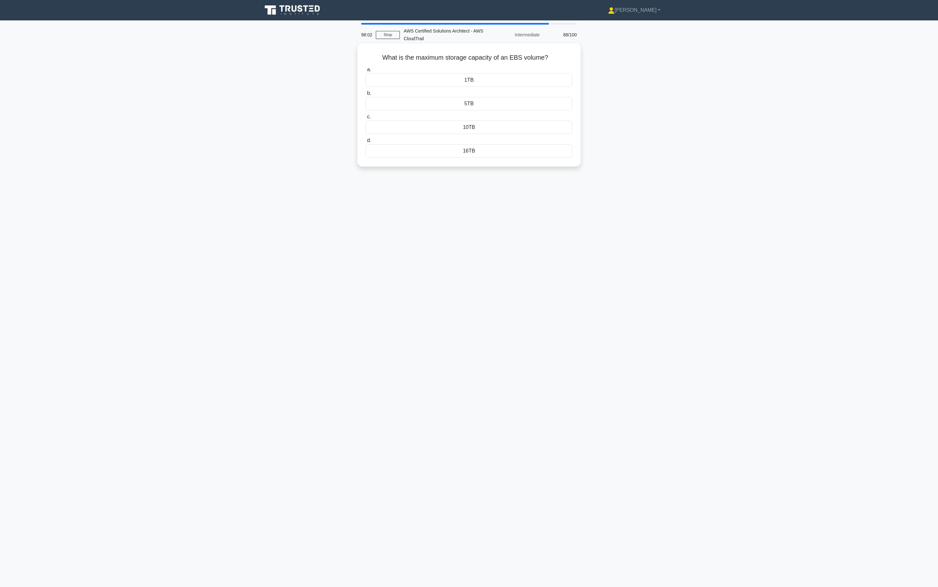
click at [503, 100] on div "5TB" at bounding box center [469, 103] width 207 height 13
click at [366, 95] on input "b. 5TB" at bounding box center [366, 93] width 0 height 4
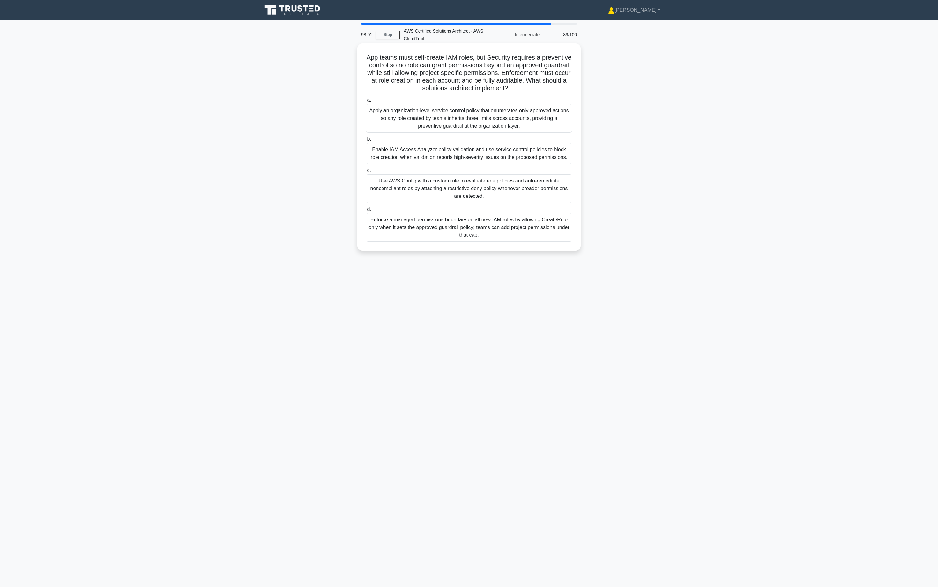
click at [504, 92] on h5 "App teams must self-create IAM roles, but Security requires a preventive contro…" at bounding box center [469, 73] width 208 height 39
click at [504, 105] on div "Apply an organization-level service control policy that enumerates only approve…" at bounding box center [469, 118] width 207 height 29
click at [366, 102] on input "a. Apply an organization-level service control policy that enumerates only appr…" at bounding box center [366, 100] width 0 height 4
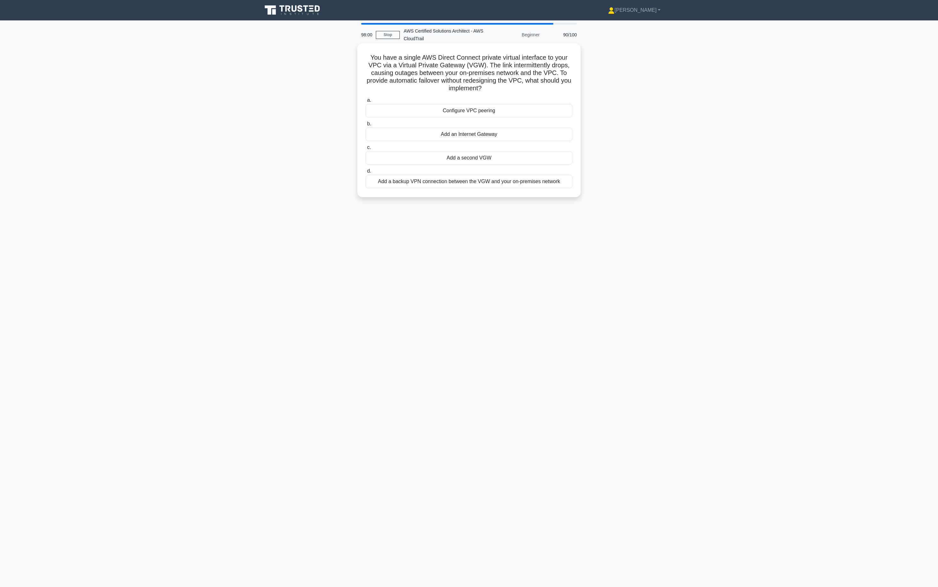
click at [504, 100] on label "a. Configure VPC peering" at bounding box center [469, 106] width 207 height 21
click at [366, 100] on input "a. Configure VPC peering" at bounding box center [366, 100] width 0 height 4
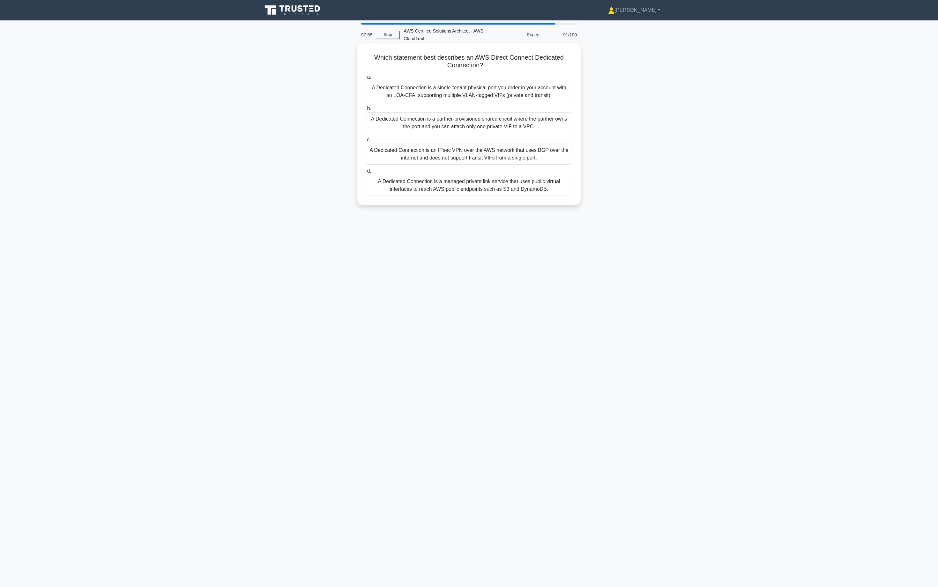
click at [505, 112] on label "b. A Dedicated Connection is a partner-provisioned shared circuit where the par…" at bounding box center [469, 119] width 207 height 29
click at [366, 111] on input "b. A Dedicated Connection is a partner-provisioned shared circuit where the par…" at bounding box center [366, 109] width 0 height 4
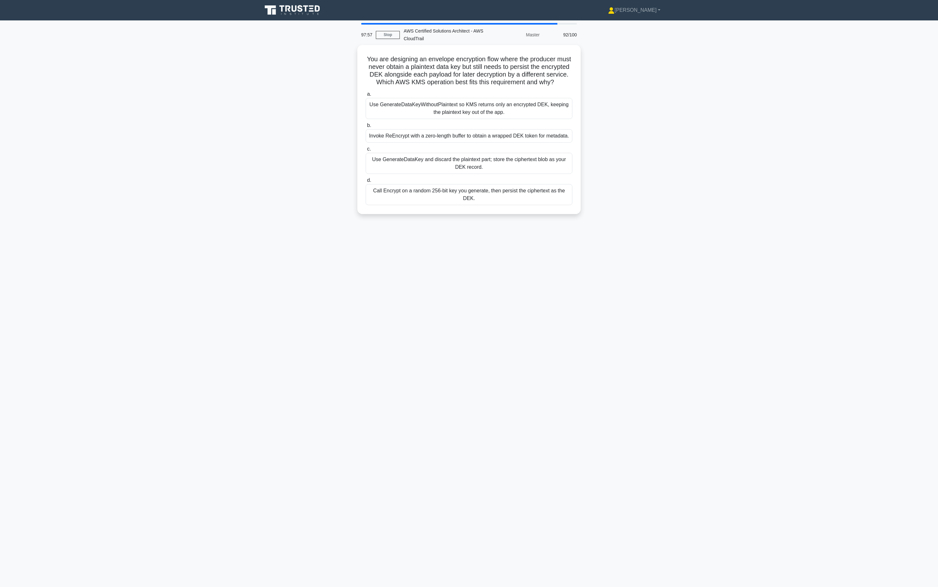
click at [505, 122] on label "b. Invoke ReEncrypt with a zero-length buffer to obtain a wrapped DEK token for…" at bounding box center [469, 132] width 207 height 21
click at [366, 123] on input "b. Invoke ReEncrypt with a zero-length buffer to obtain a wrapped DEK token for…" at bounding box center [366, 125] width 0 height 4
click at [501, 107] on div "Use GenerateDataKeyWithoutPlaintext so KMS returns only an encrypted DEK, keepi…" at bounding box center [469, 106] width 207 height 21
click at [366, 95] on input "a. Use GenerateDataKeyWithoutPlaintext so KMS returns only an encrypted DEK, ke…" at bounding box center [366, 93] width 0 height 4
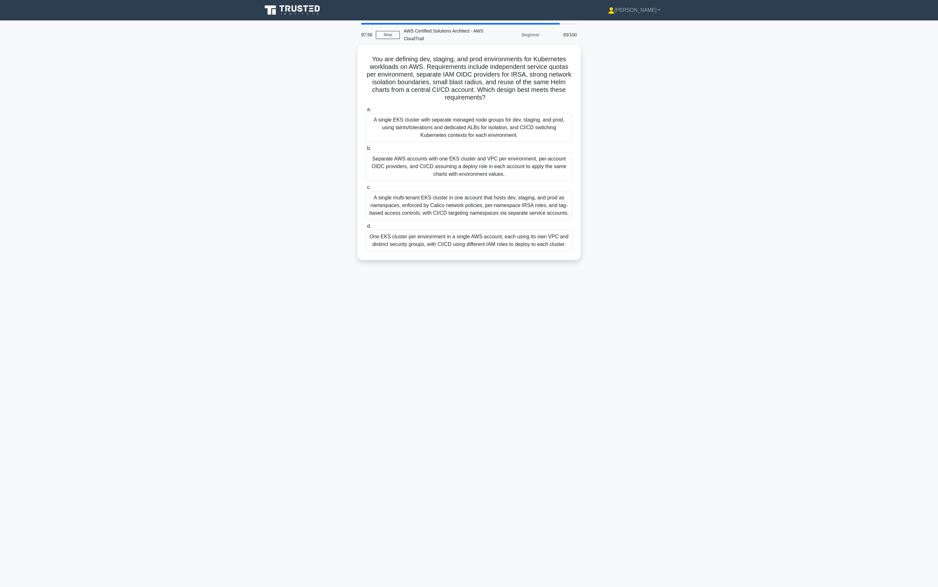
click at [501, 107] on label "a. A single EKS cluster with separate managed node groups for dev, staging, and…" at bounding box center [469, 124] width 207 height 36
click at [366, 107] on input "a. A single EKS cluster with separate managed node groups for dev, staging, and…" at bounding box center [366, 109] width 0 height 4
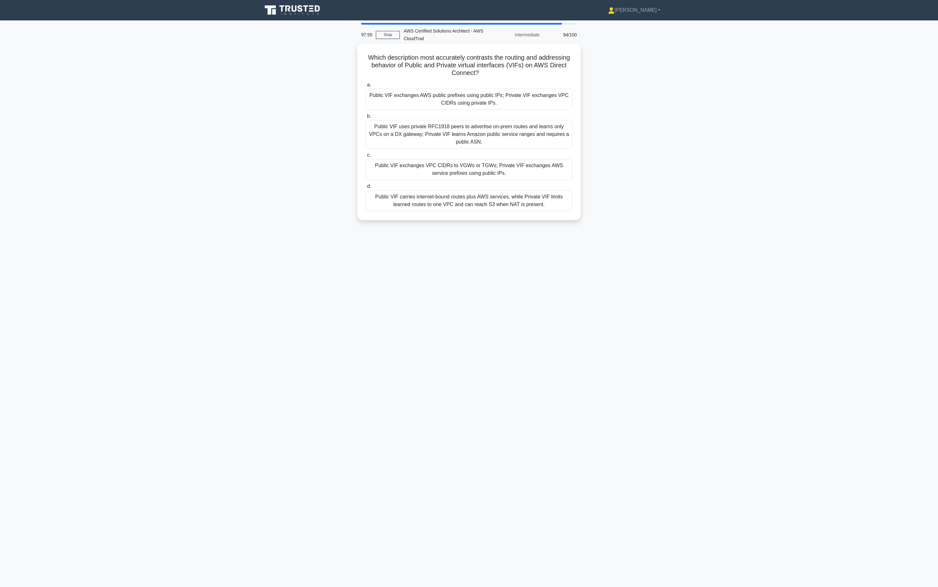
click at [502, 112] on label "b. Public VIF uses private RFC1918 peers to advertise on-prem routes and learns…" at bounding box center [469, 130] width 207 height 36
click at [366, 114] on input "b. Public VIF uses private RFC1918 peers to advertise on-prem routes and learns…" at bounding box center [366, 116] width 0 height 4
click at [505, 107] on div "Public VIF exchanges AWS public prefixes using public IPs; Private VIF exchange…" at bounding box center [469, 99] width 207 height 21
click at [366, 87] on input "a. Public VIF exchanges AWS public prefixes using public IPs; Private VIF excha…" at bounding box center [366, 85] width 0 height 4
click at [505, 107] on div "Public VIF exchanges AWS public prefixes using public IPs; Private VIF exchange…" at bounding box center [469, 100] width 207 height 22
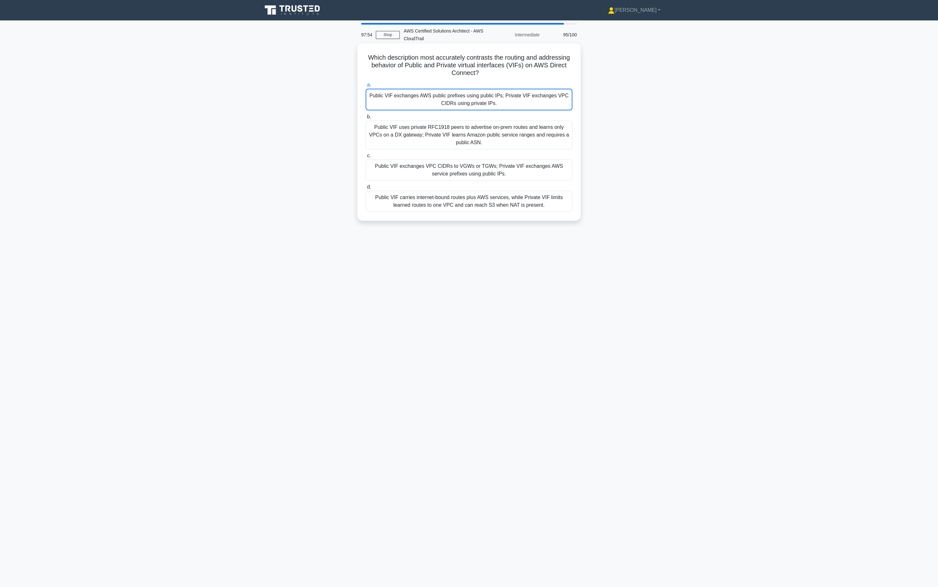
click at [366, 87] on input "a. Public VIF exchanges AWS public prefixes using public IPs; Private VIF excha…" at bounding box center [366, 85] width 0 height 4
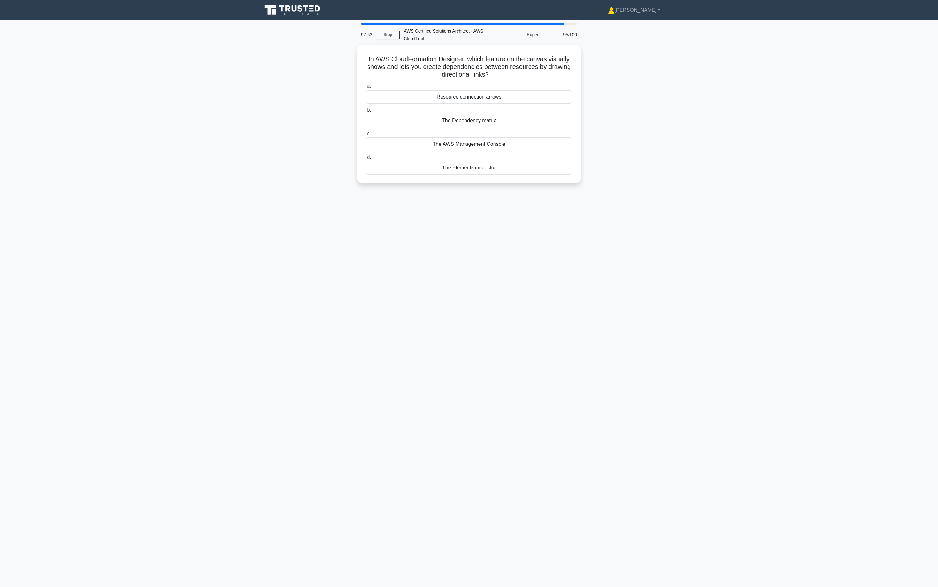
click at [505, 107] on label "b. The Dependency matrix" at bounding box center [469, 116] width 207 height 21
click at [366, 108] on input "b. The Dependency matrix" at bounding box center [366, 110] width 0 height 4
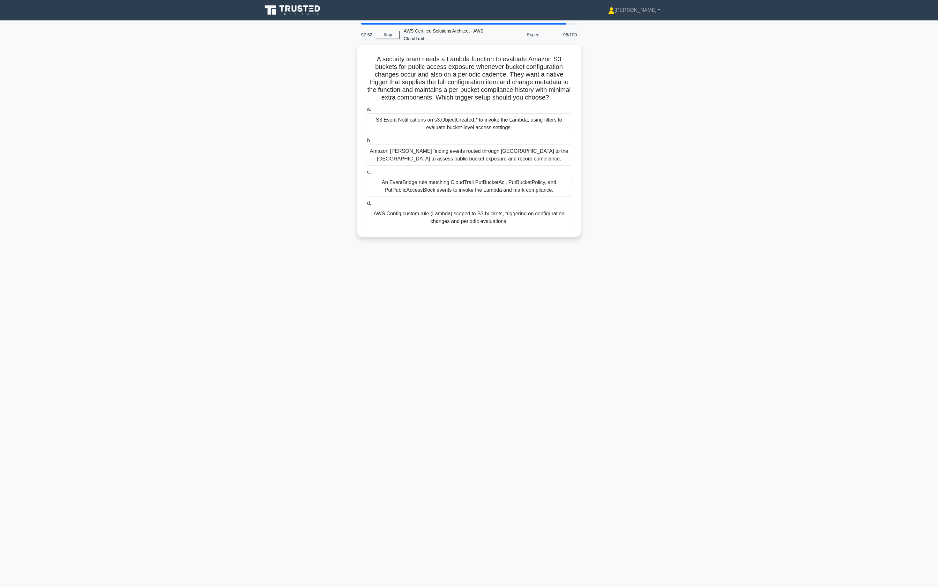
click at [505, 107] on label "a. S3 Event Notifications on s3:ObjectCreated:* to invoke the Lambda, using fil…" at bounding box center [469, 120] width 207 height 29
click at [366, 107] on input "a. S3 Event Notifications on s3:ObjectCreated:* to invoke the Lambda, using fil…" at bounding box center [366, 109] width 0 height 4
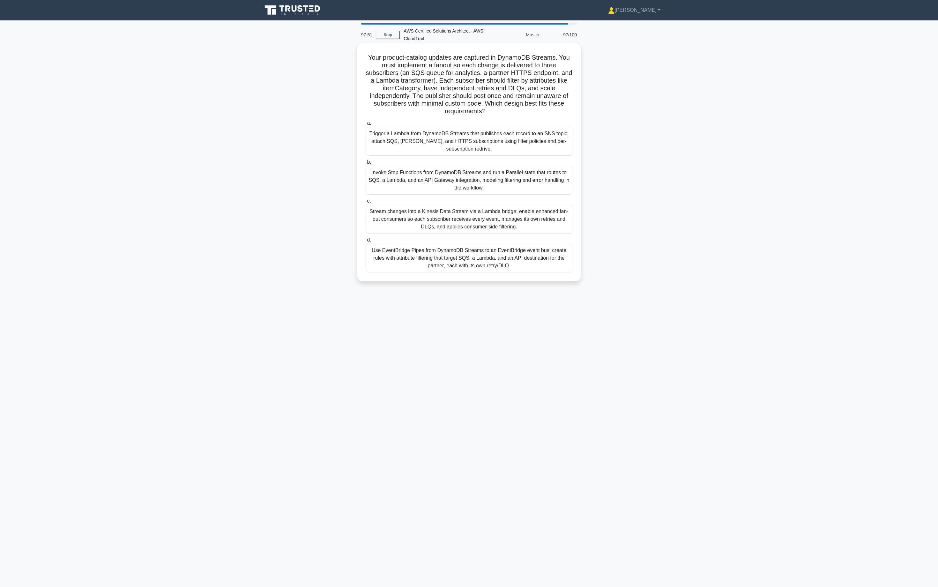
click at [507, 110] on h5 "Your product-catalog updates are captured in DynamoDB Streams. You must impleme…" at bounding box center [469, 85] width 208 height 62
click at [509, 122] on label "a. Trigger a Lambda from DynamoDB Streams that publishes each record to an SNS …" at bounding box center [469, 137] width 207 height 36
click at [366, 122] on input "a. Trigger a Lambda from DynamoDB Streams that publishes each record to an SNS …" at bounding box center [366, 123] width 0 height 4
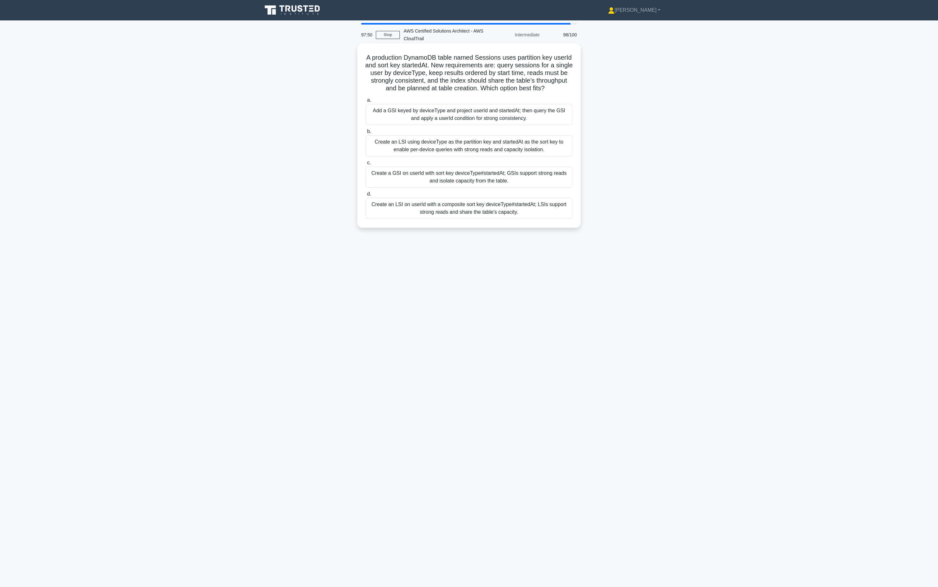
click at [509, 125] on div "a. Add a GSI keyed by deviceType and project userId and startedAt; then query t…" at bounding box center [469, 157] width 214 height 125
click at [509, 119] on div "Add a GSI keyed by deviceType and project userId and startedAt; then query the …" at bounding box center [469, 114] width 207 height 21
click at [366, 102] on input "a. Add a GSI keyed by deviceType and project userId and startedAt; then query t…" at bounding box center [366, 100] width 0 height 4
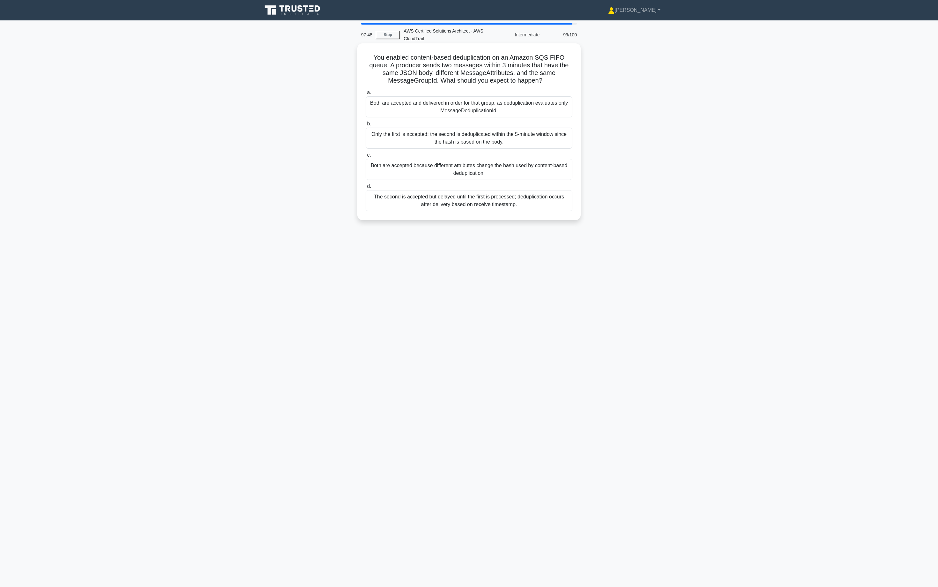
click at [505, 103] on div "Both are accepted and delivered in order for that group, as deduplication evalu…" at bounding box center [469, 106] width 207 height 21
click at [366, 95] on input "a. Both are accepted and delivered in order for that group, as deduplication ev…" at bounding box center [366, 93] width 0 height 4
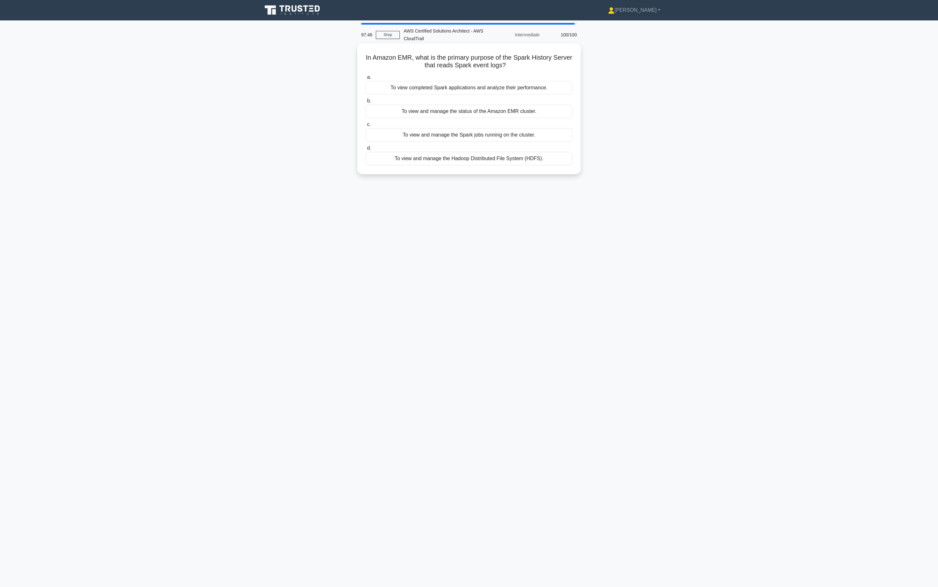
click at [496, 133] on div "To view and manage the Spark jobs running on the cluster." at bounding box center [469, 134] width 207 height 13
click at [366, 127] on input "c. To view and manage the Spark jobs running on the cluster." at bounding box center [366, 124] width 0 height 4
click at [512, 139] on div "To view and manage the Spark jobs running on the cluster." at bounding box center [469, 135] width 207 height 14
click at [366, 127] on input "c. To view and manage the Spark jobs running on the cluster." at bounding box center [366, 124] width 0 height 4
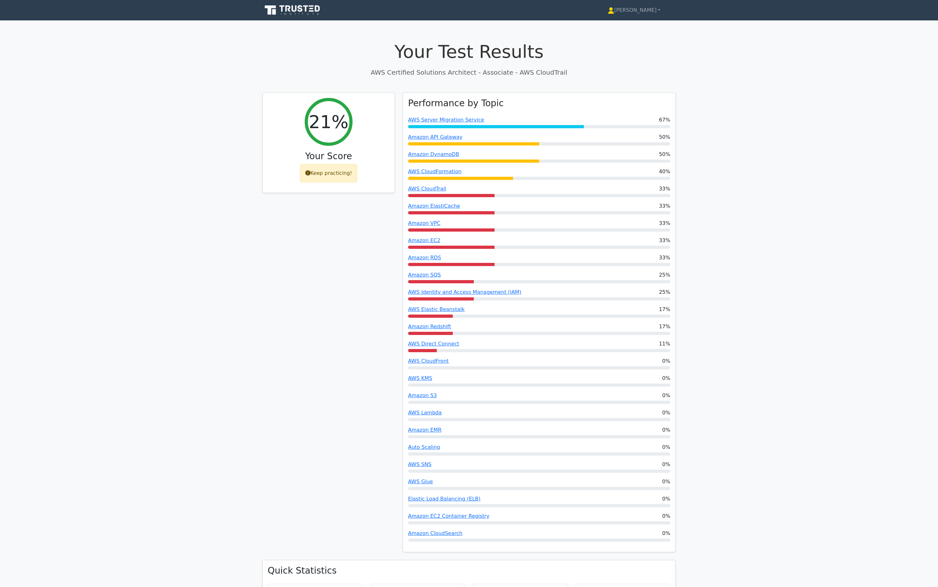
click at [534, 68] on p "AWS Certified Solutions Architect - Associate - AWS CloudTrail" at bounding box center [468, 73] width 413 height 10
click at [590, 76] on p "AWS Certified Solutions Architect - Associate - AWS CloudTrail" at bounding box center [468, 73] width 413 height 10
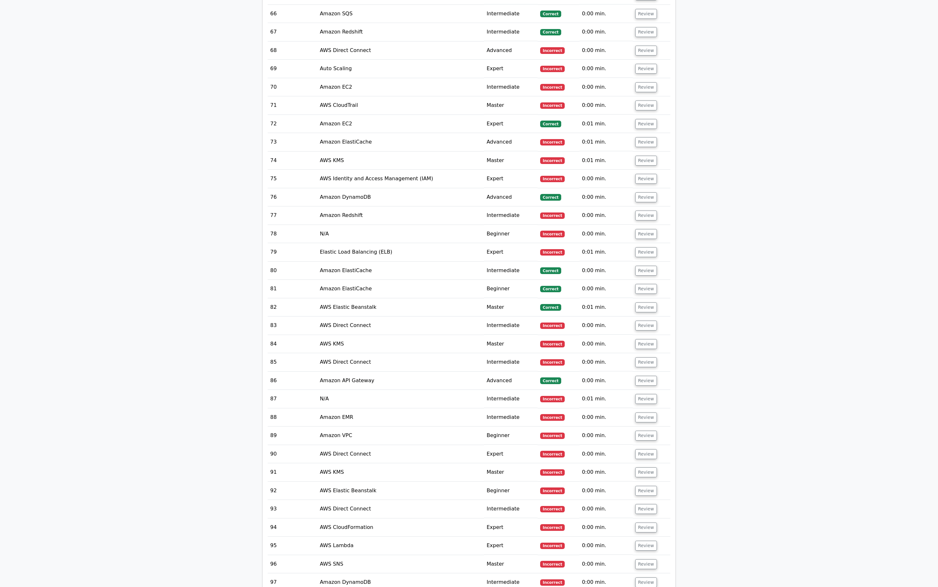
scroll to position [2435, 0]
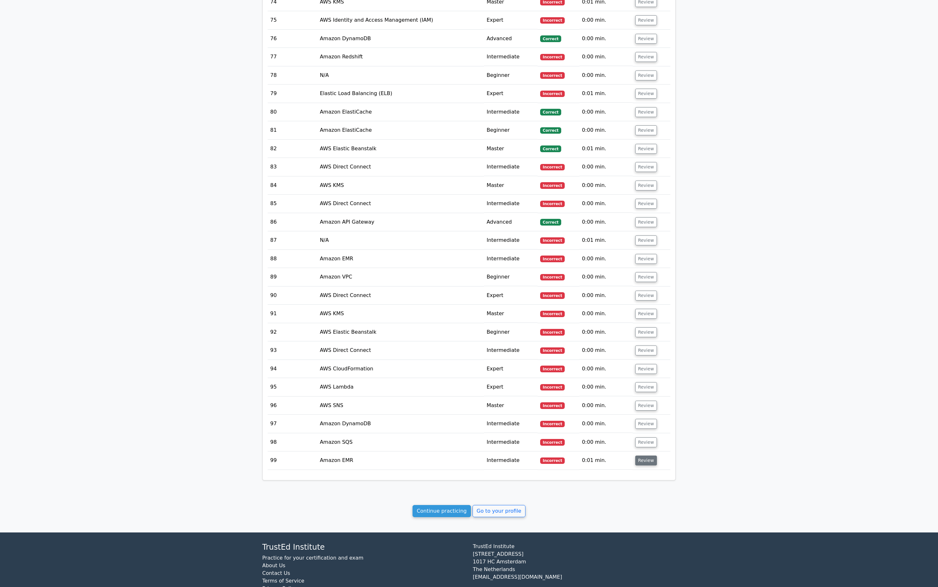
click at [641, 455] on button "Review" at bounding box center [646, 460] width 22 height 10
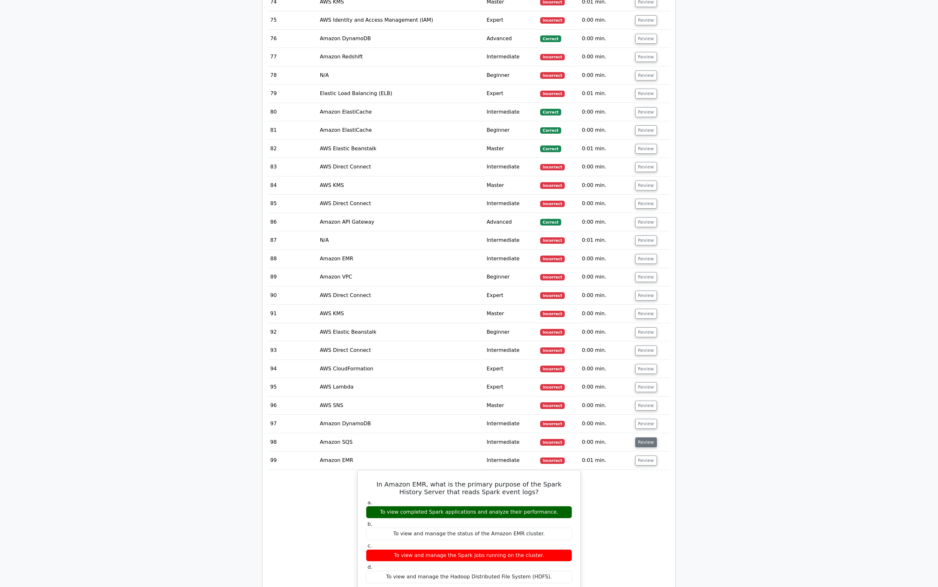
click at [643, 437] on button "Review" at bounding box center [646, 442] width 22 height 10
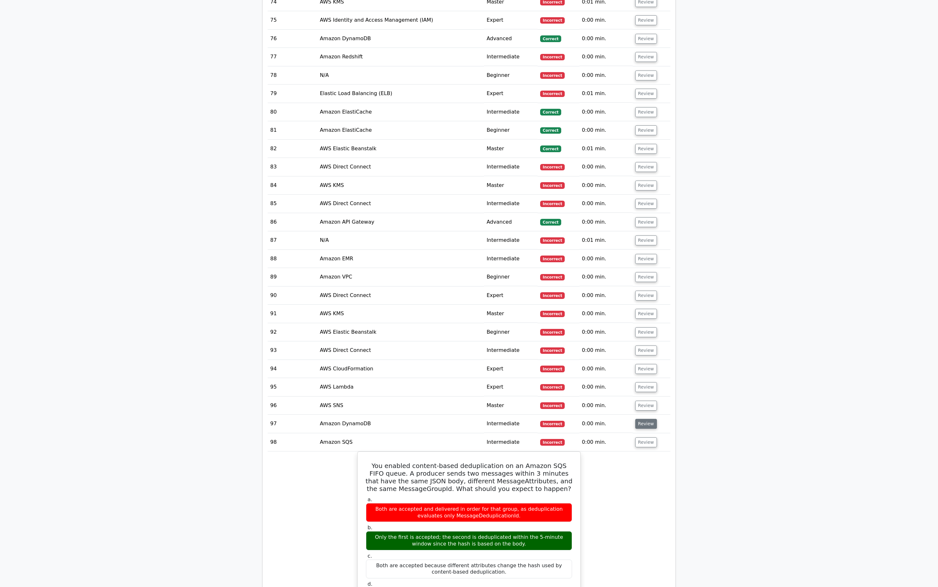
click at [644, 419] on button "Review" at bounding box center [646, 424] width 22 height 10
click at [644, 401] on button "Review" at bounding box center [646, 406] width 22 height 10
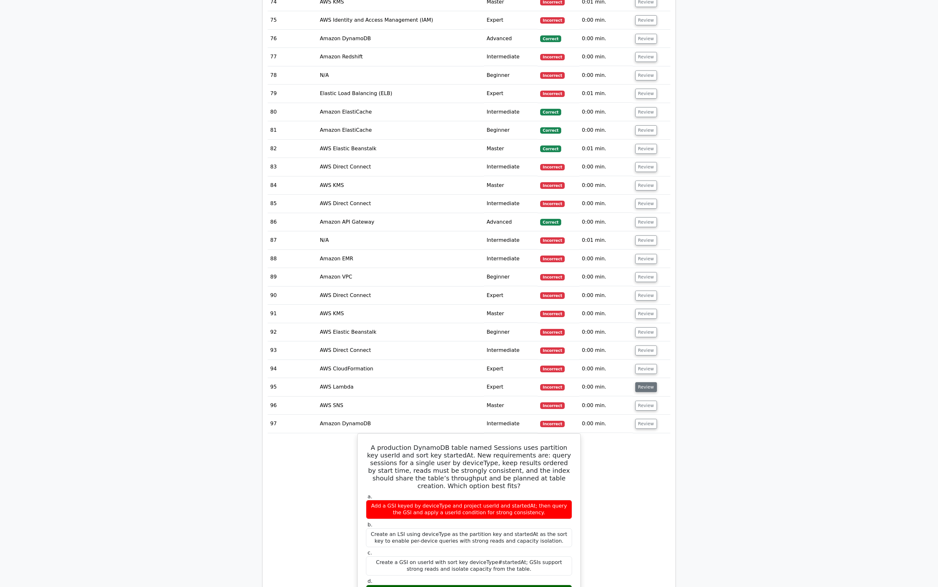
click at [644, 382] on button "Review" at bounding box center [646, 387] width 22 height 10
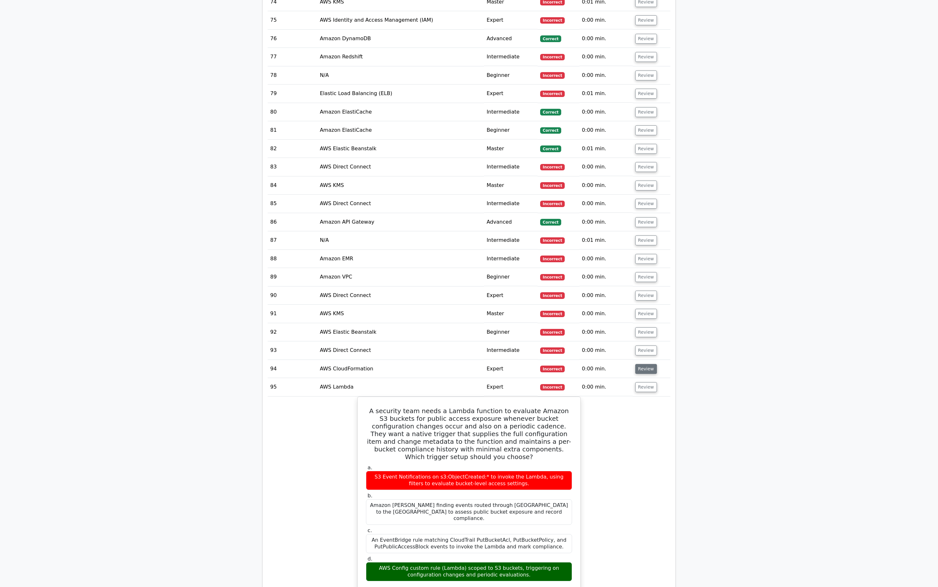
click at [644, 364] on button "Review" at bounding box center [646, 369] width 22 height 10
click at [644, 345] on button "Review" at bounding box center [646, 350] width 22 height 10
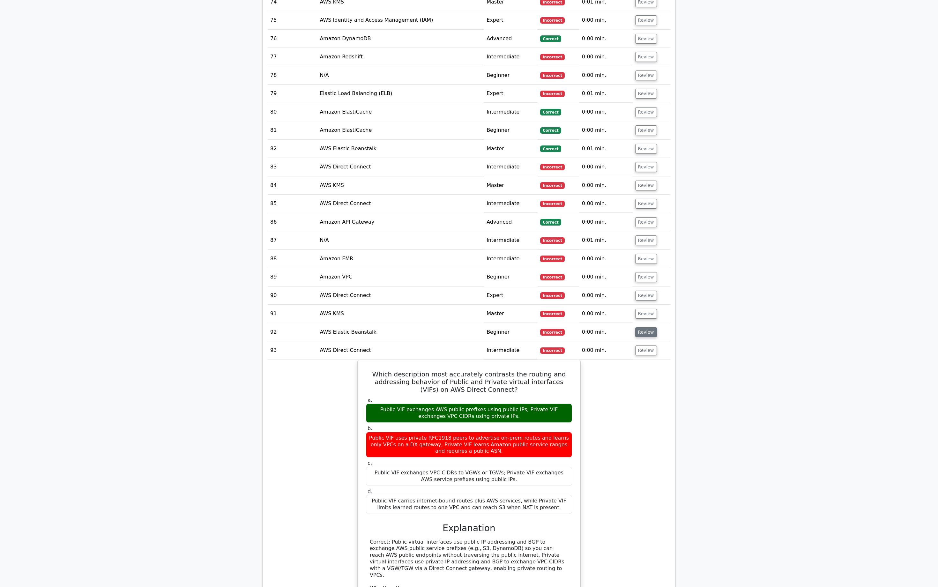
click at [645, 327] on button "Review" at bounding box center [646, 332] width 22 height 10
click at [644, 309] on button "Review" at bounding box center [646, 314] width 22 height 10
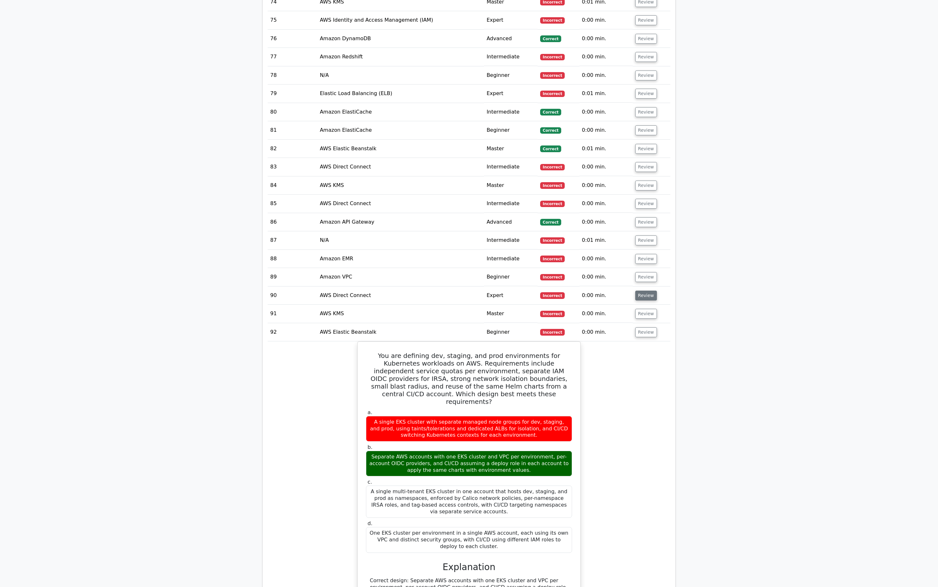
click at [644, 291] on button "Review" at bounding box center [646, 296] width 22 height 10
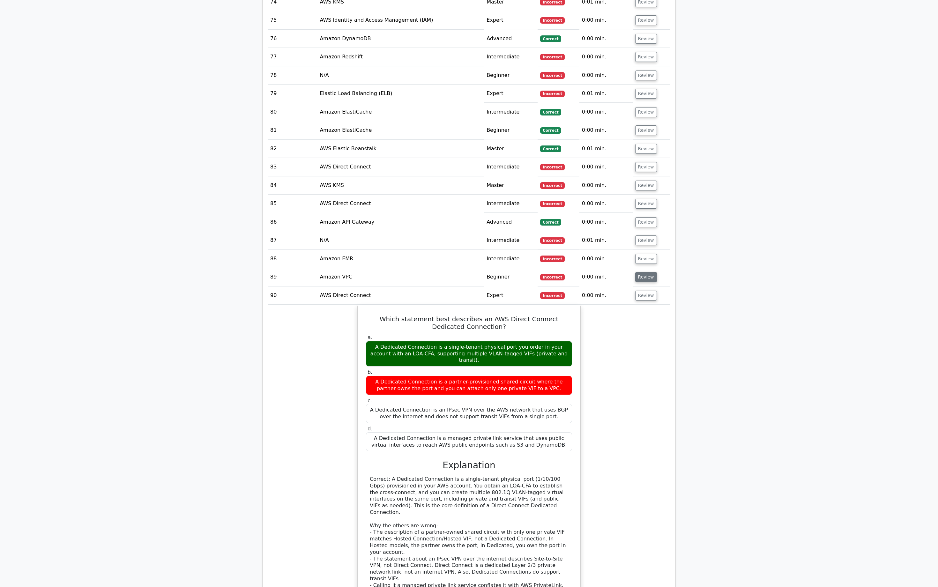
click at [644, 272] on button "Review" at bounding box center [646, 277] width 22 height 10
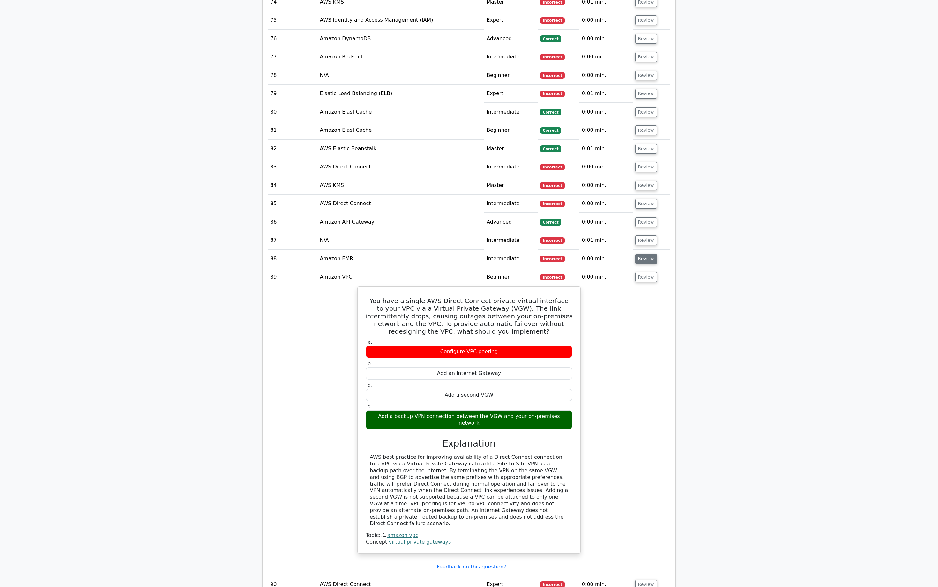
click at [645, 254] on button "Review" at bounding box center [646, 259] width 22 height 10
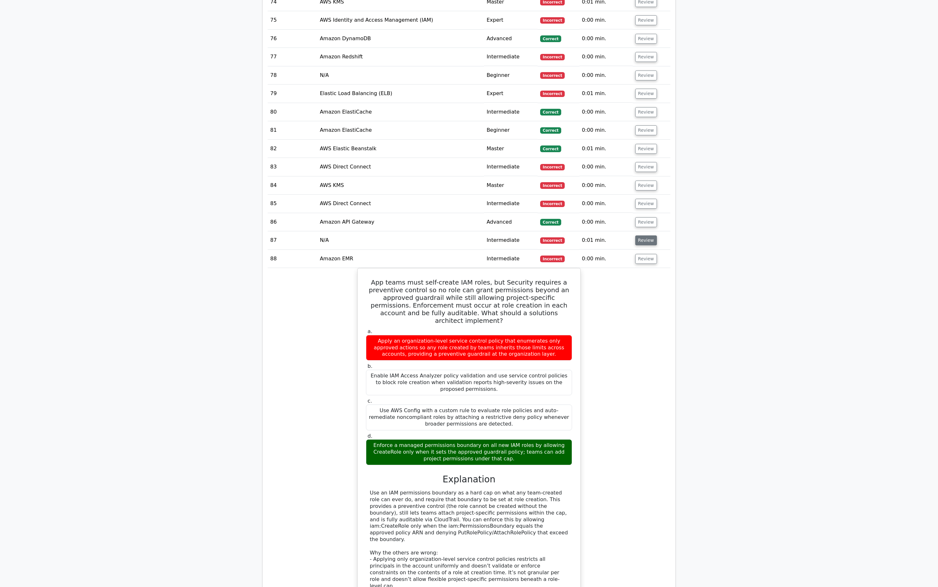
click at [645, 235] on button "Review" at bounding box center [646, 240] width 22 height 10
click at [646, 213] on td "Review" at bounding box center [652, 222] width 38 height 18
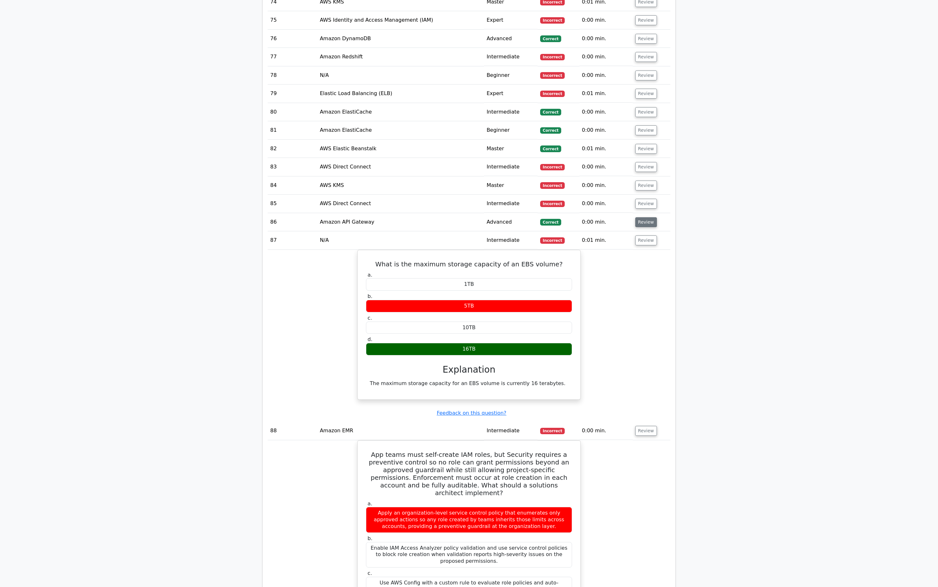
click at [646, 217] on button "Review" at bounding box center [646, 222] width 22 height 10
click at [645, 199] on button "Review" at bounding box center [646, 204] width 22 height 10
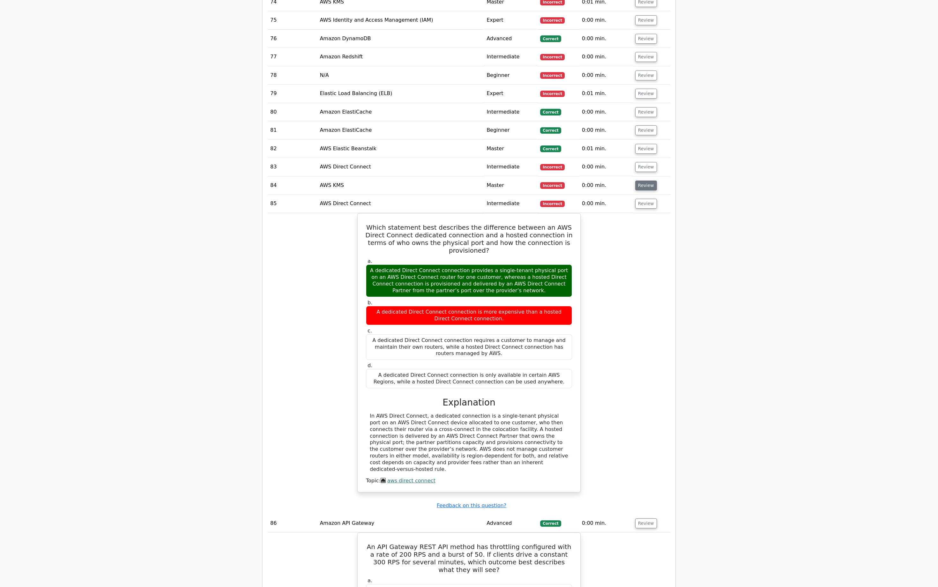
click at [644, 181] on button "Review" at bounding box center [646, 186] width 22 height 10
click at [644, 162] on button "Review" at bounding box center [646, 167] width 22 height 10
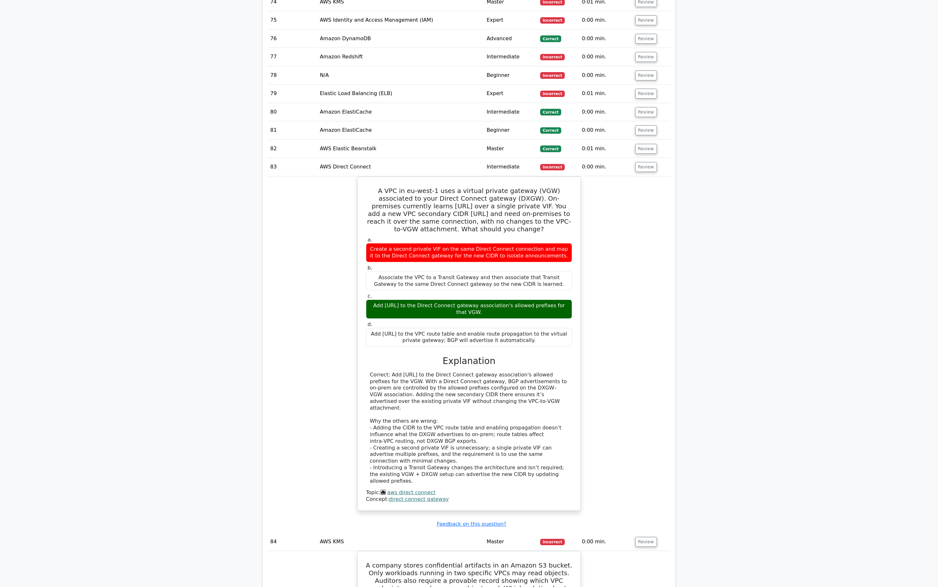
click at [644, 140] on td "Review" at bounding box center [652, 149] width 38 height 18
click at [644, 144] on button "Review" at bounding box center [646, 149] width 22 height 10
click at [644, 125] on button "Review" at bounding box center [646, 130] width 22 height 10
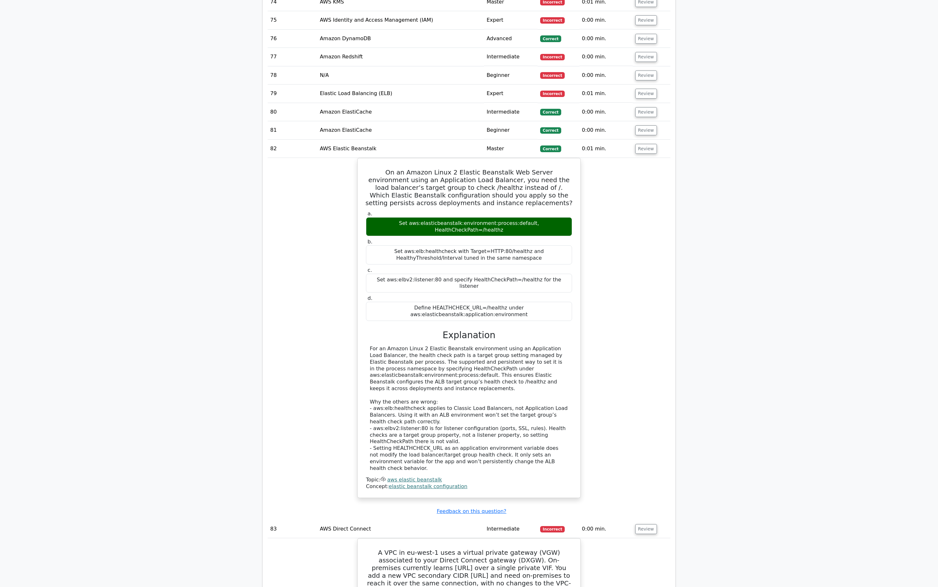
click at [644, 103] on td "Review" at bounding box center [652, 112] width 38 height 18
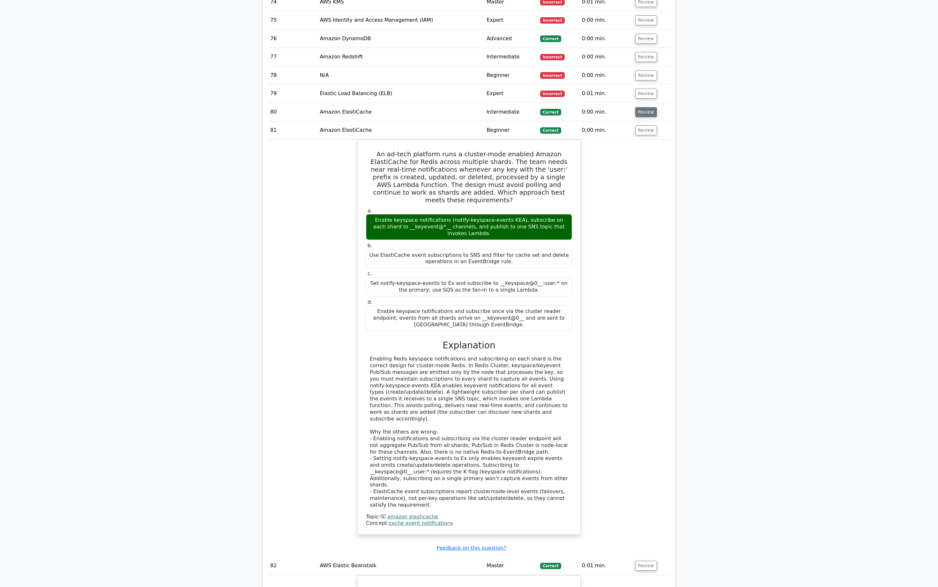
click at [644, 107] on button "Review" at bounding box center [646, 112] width 22 height 10
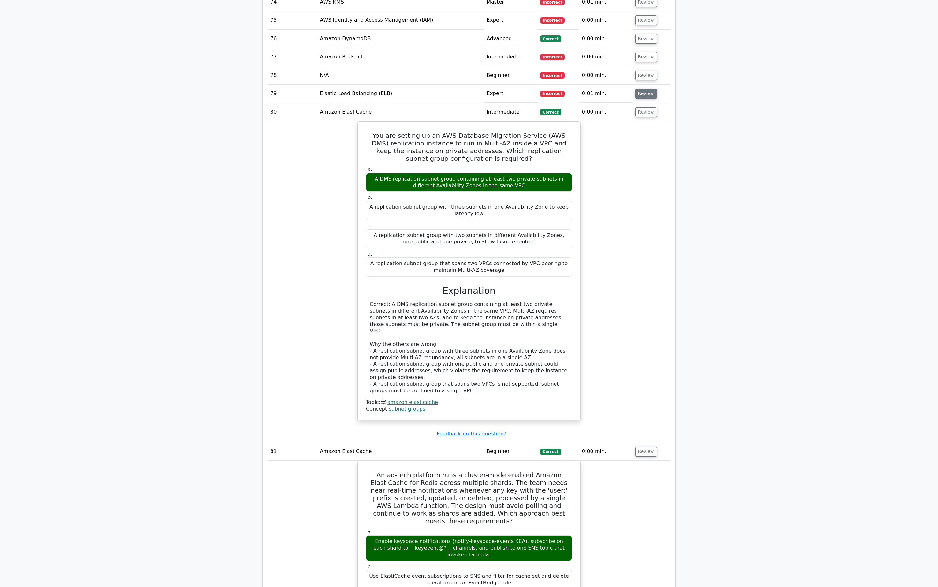
click at [643, 89] on button "Review" at bounding box center [646, 94] width 22 height 10
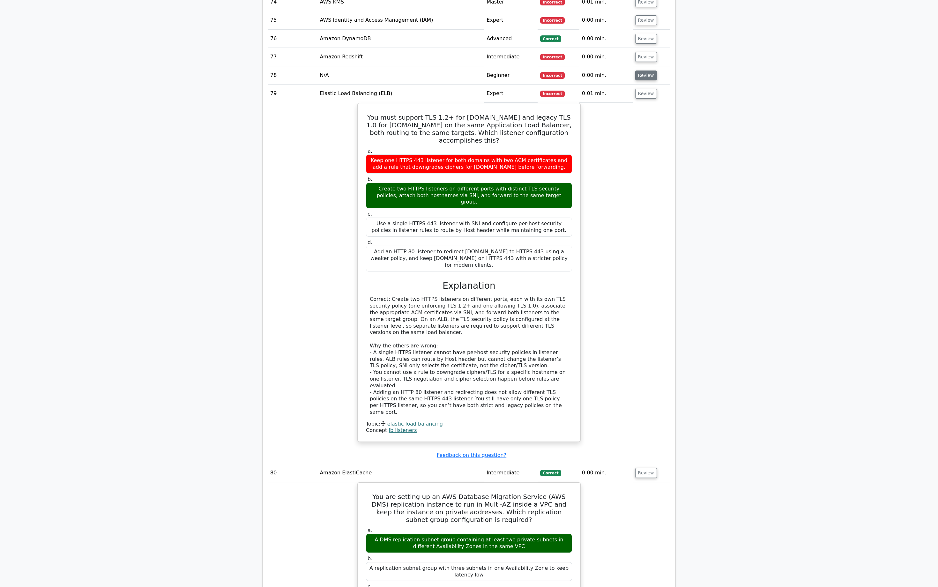
click at [643, 70] on button "Review" at bounding box center [646, 75] width 22 height 10
click at [643, 52] on button "Review" at bounding box center [646, 57] width 22 height 10
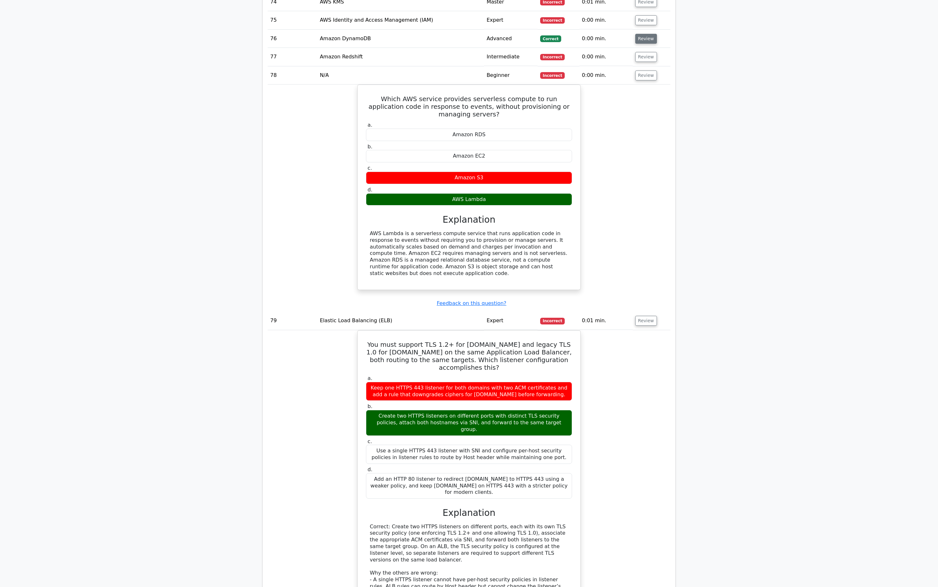
click at [643, 34] on button "Review" at bounding box center [646, 39] width 22 height 10
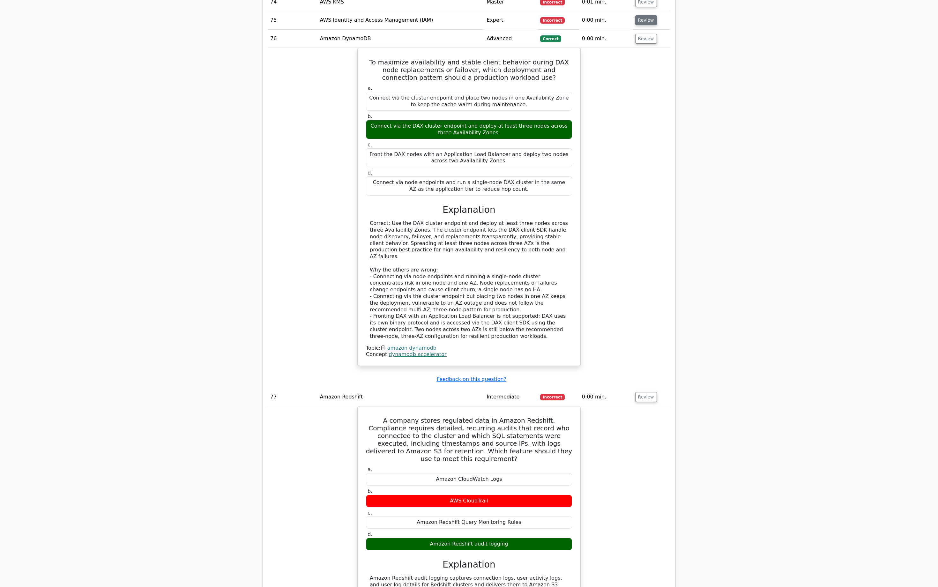
click at [647, 15] on button "Review" at bounding box center [646, 20] width 22 height 10
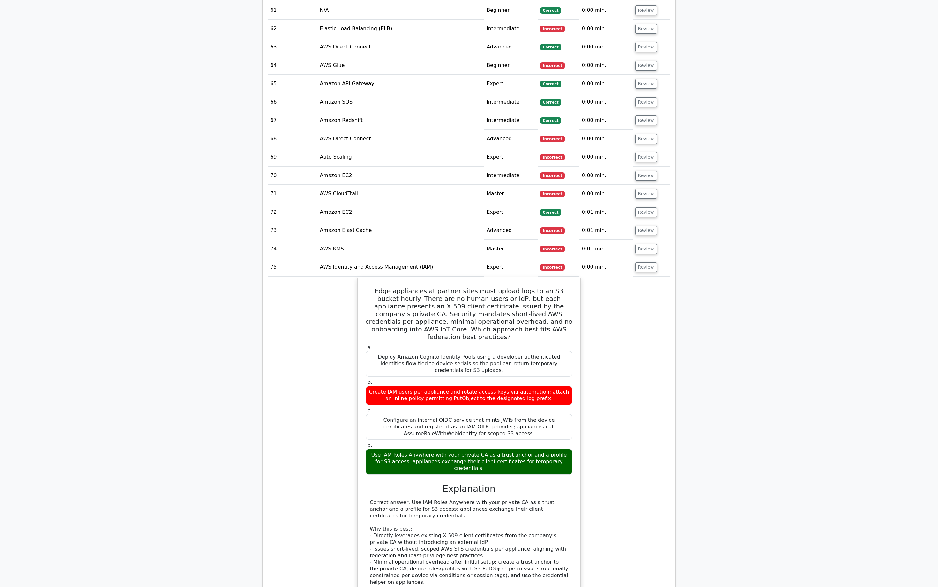
scroll to position [2167, 0]
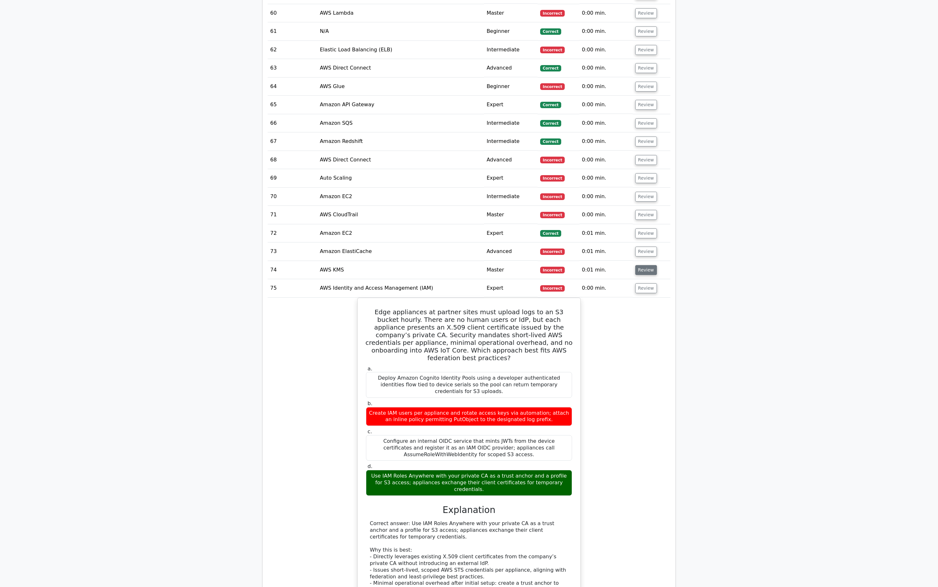
click at [642, 265] on button "Review" at bounding box center [646, 270] width 22 height 10
click at [646, 247] on button "Review" at bounding box center [646, 252] width 22 height 10
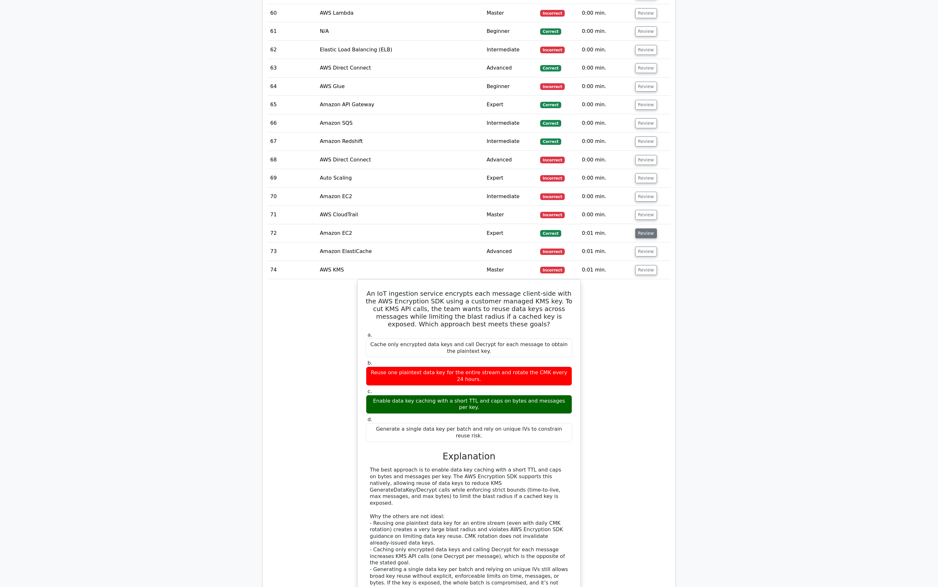
click at [647, 228] on button "Review" at bounding box center [646, 233] width 22 height 10
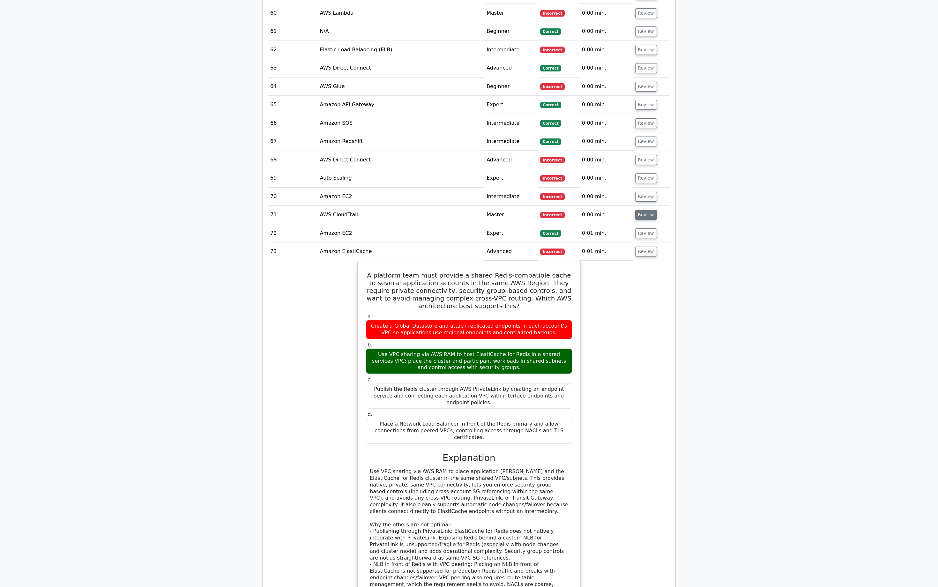
click at [646, 210] on button "Review" at bounding box center [646, 215] width 22 height 10
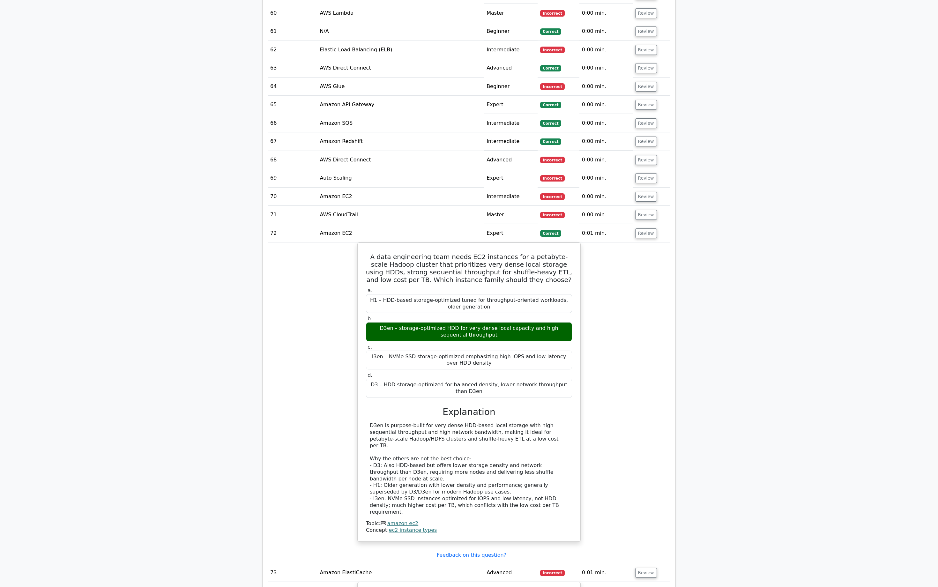
click at [646, 188] on td "Review" at bounding box center [652, 197] width 38 height 18
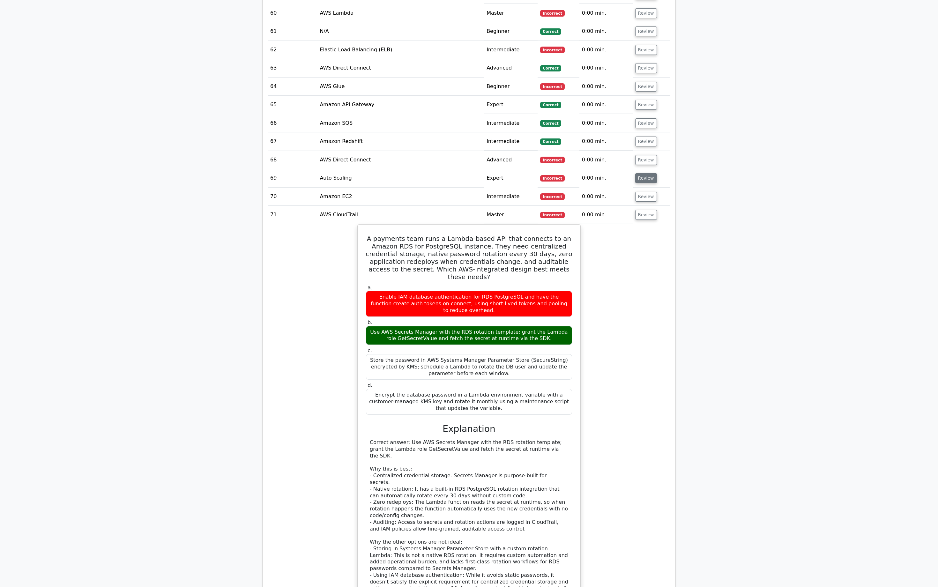
click at [643, 173] on button "Review" at bounding box center [646, 178] width 22 height 10
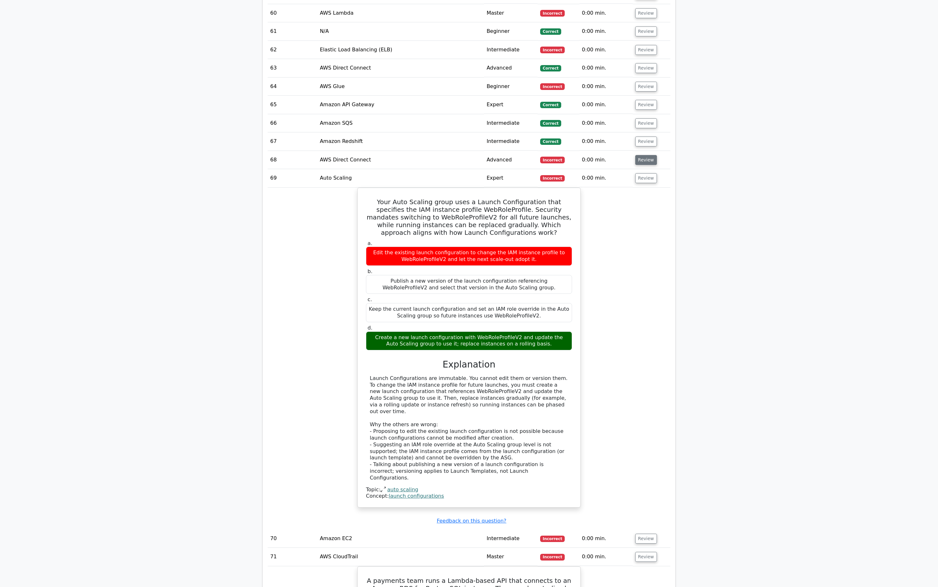
click at [643, 155] on button "Review" at bounding box center [646, 160] width 22 height 10
click at [642, 137] on button "Review" at bounding box center [646, 142] width 22 height 10
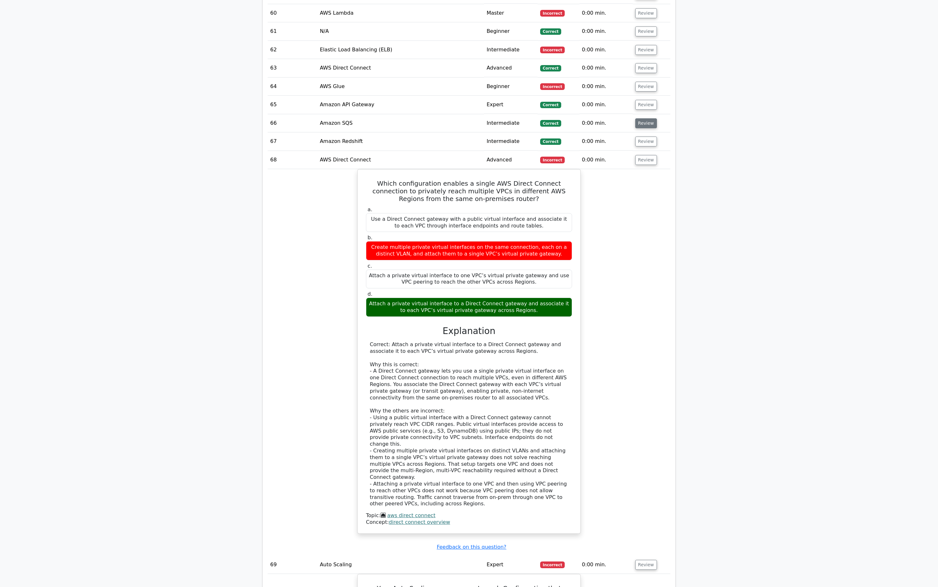
click at [645, 118] on button "Review" at bounding box center [646, 123] width 22 height 10
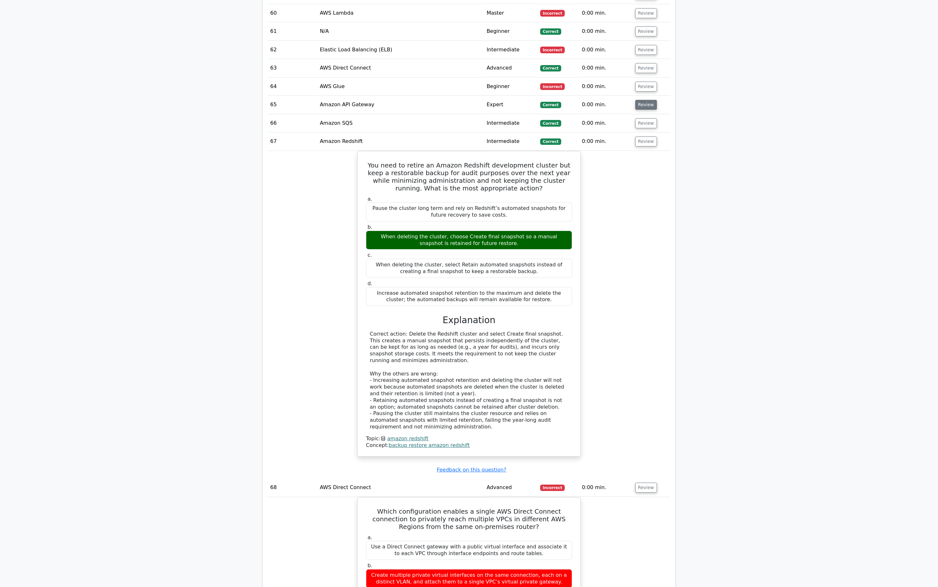
click at [644, 100] on button "Review" at bounding box center [646, 105] width 22 height 10
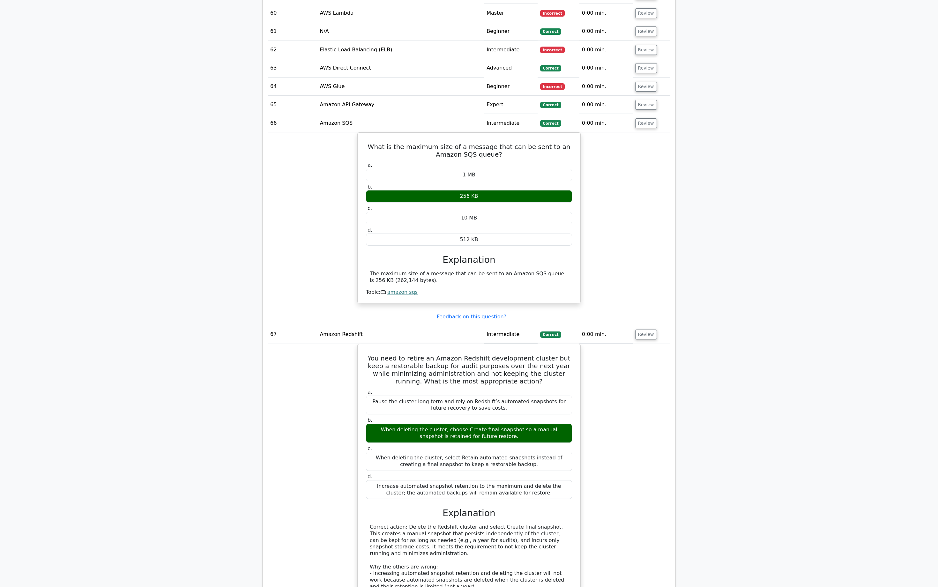
click at [644, 59] on td "Review" at bounding box center [652, 68] width 38 height 18
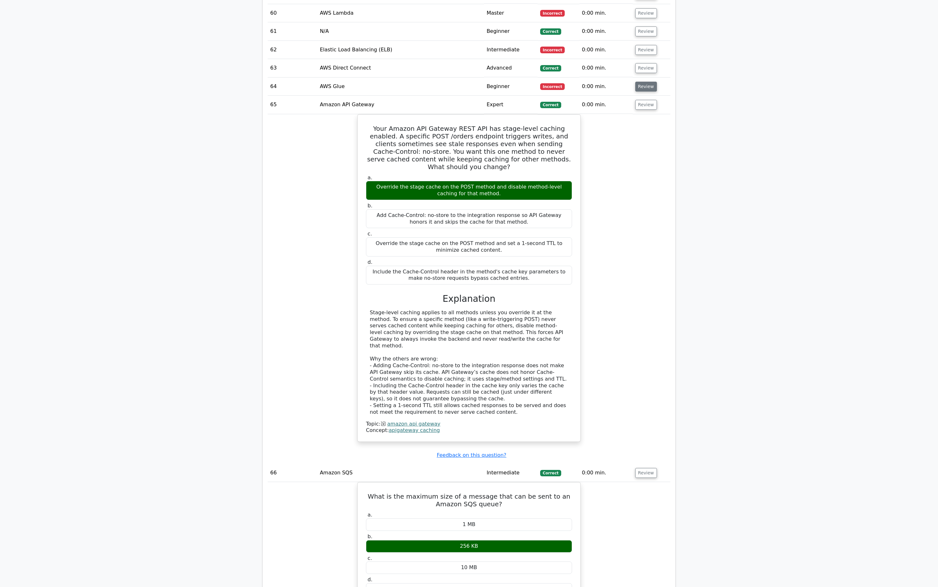
click at [646, 82] on button "Review" at bounding box center [646, 87] width 22 height 10
click at [646, 63] on button "Review" at bounding box center [646, 68] width 22 height 10
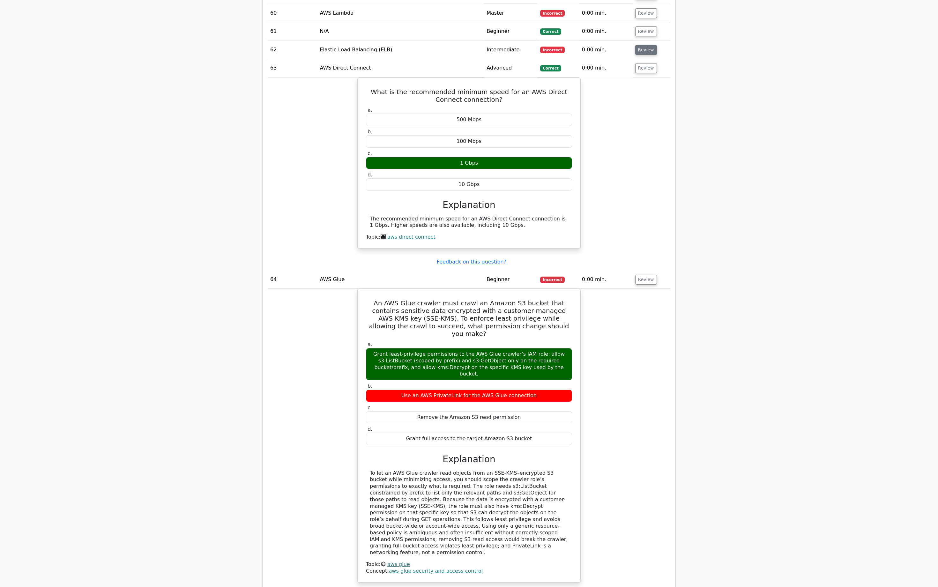
click at [643, 45] on button "Review" at bounding box center [646, 50] width 22 height 10
click at [644, 26] on button "Review" at bounding box center [646, 31] width 22 height 10
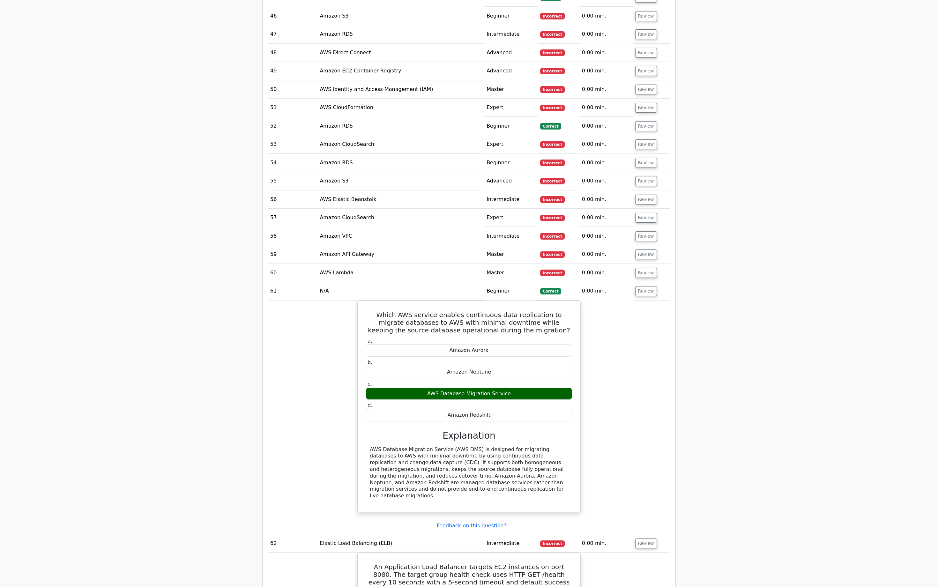
scroll to position [1890, 0]
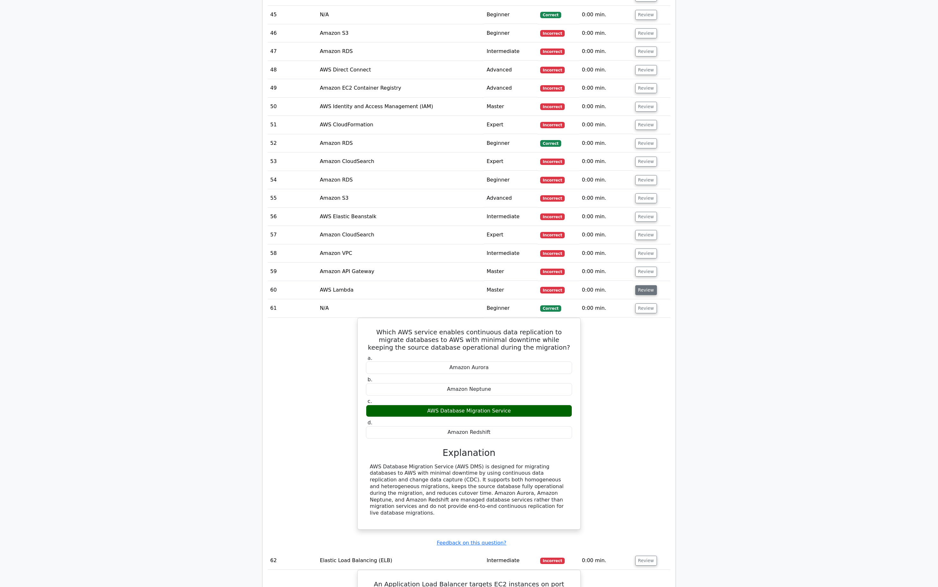
click at [648, 285] on button "Review" at bounding box center [646, 290] width 22 height 10
click at [649, 267] on button "Review" at bounding box center [646, 272] width 22 height 10
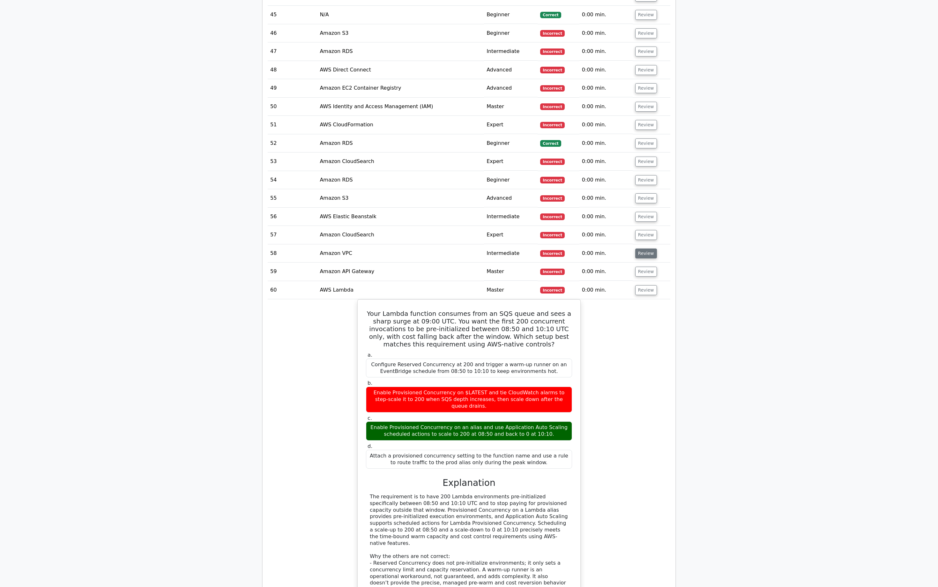
click at [648, 248] on button "Review" at bounding box center [646, 253] width 22 height 10
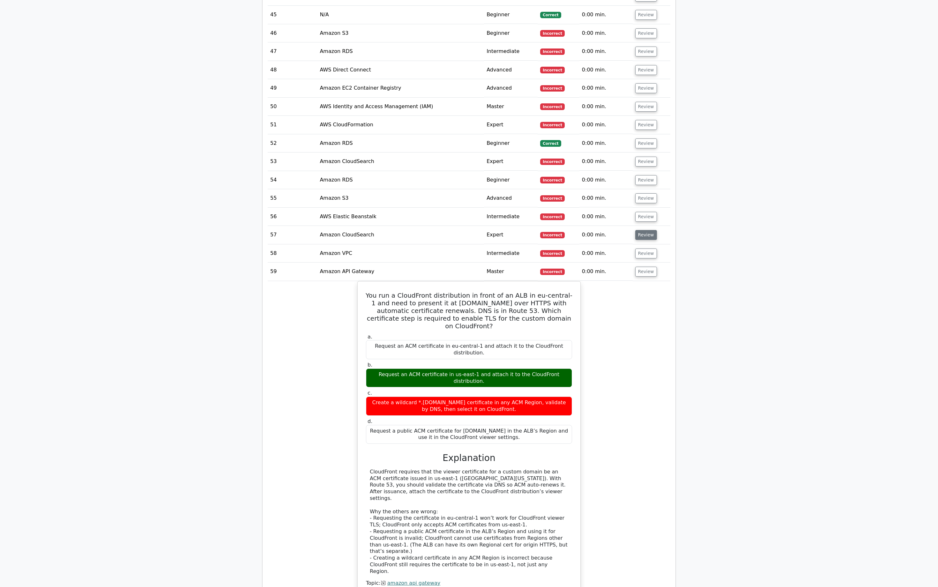
click at [646, 230] on button "Review" at bounding box center [646, 235] width 22 height 10
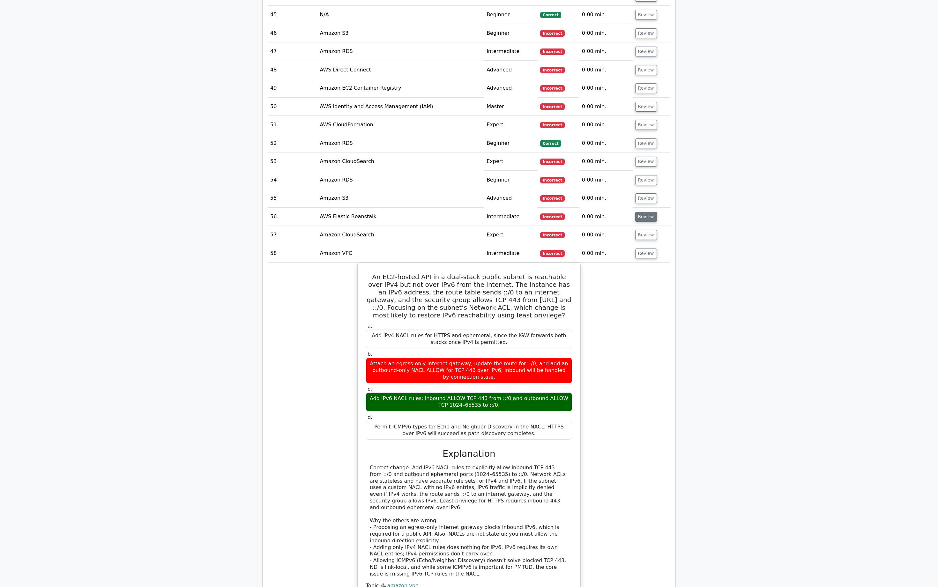
click at [646, 212] on button "Review" at bounding box center [646, 217] width 22 height 10
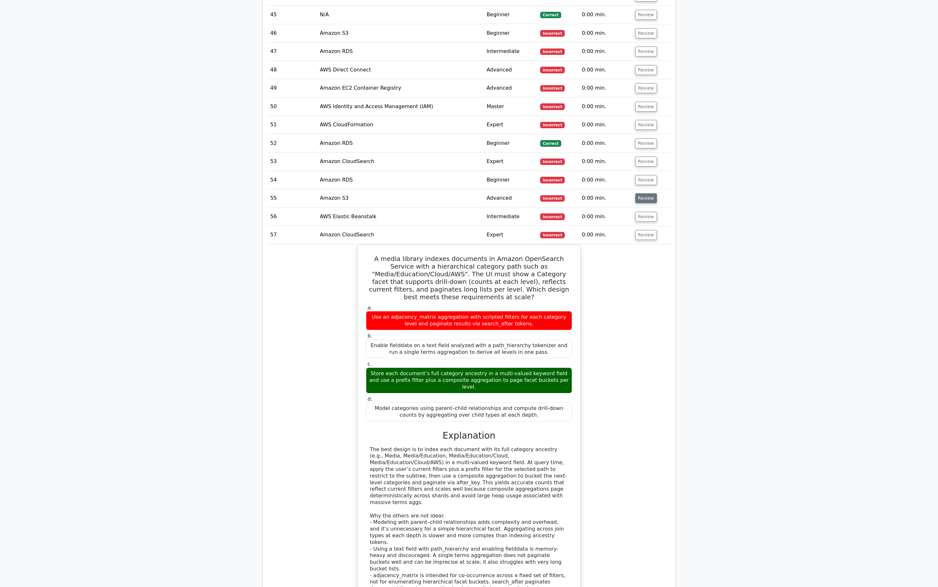
click at [645, 193] on button "Review" at bounding box center [646, 198] width 22 height 10
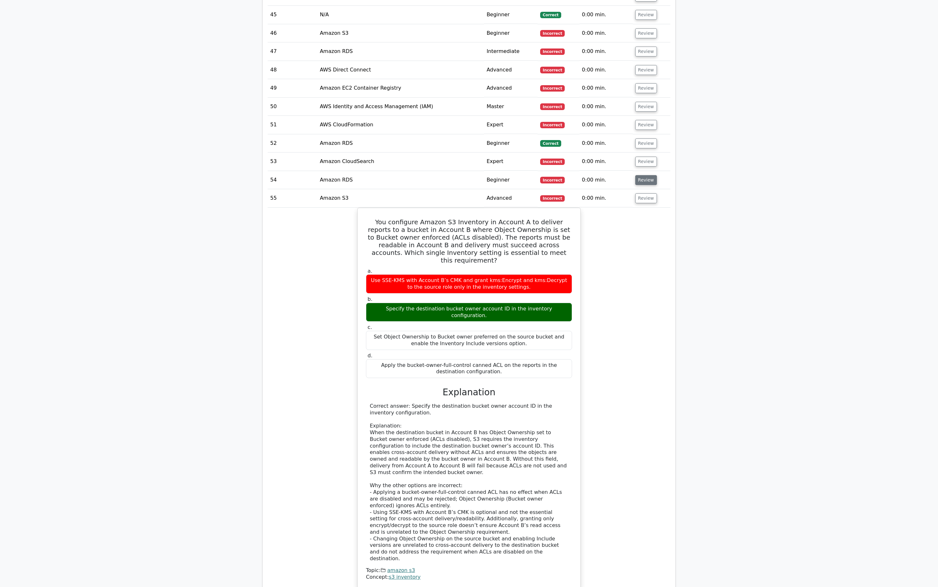
click at [646, 175] on button "Review" at bounding box center [646, 180] width 22 height 10
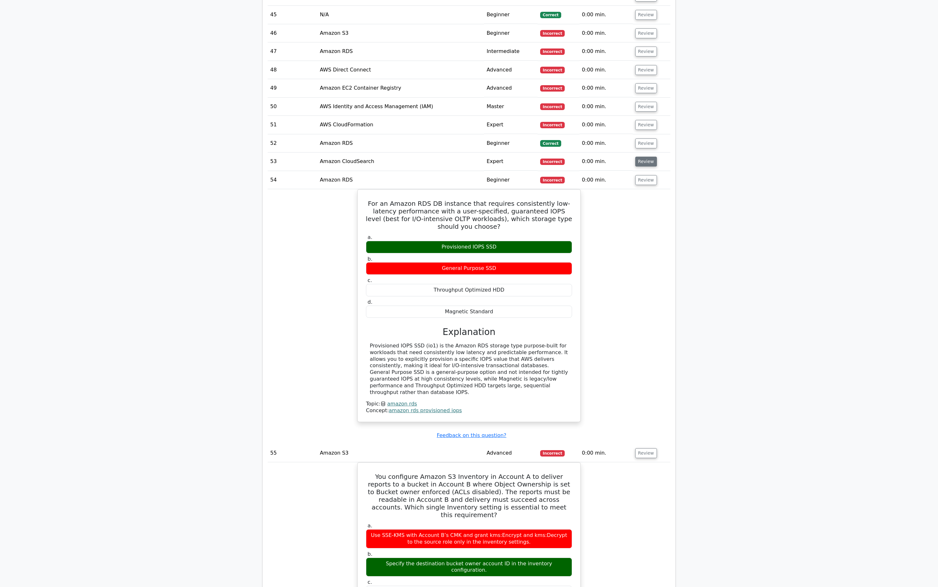
click at [646, 157] on button "Review" at bounding box center [646, 162] width 22 height 10
click at [645, 138] on button "Review" at bounding box center [646, 143] width 22 height 10
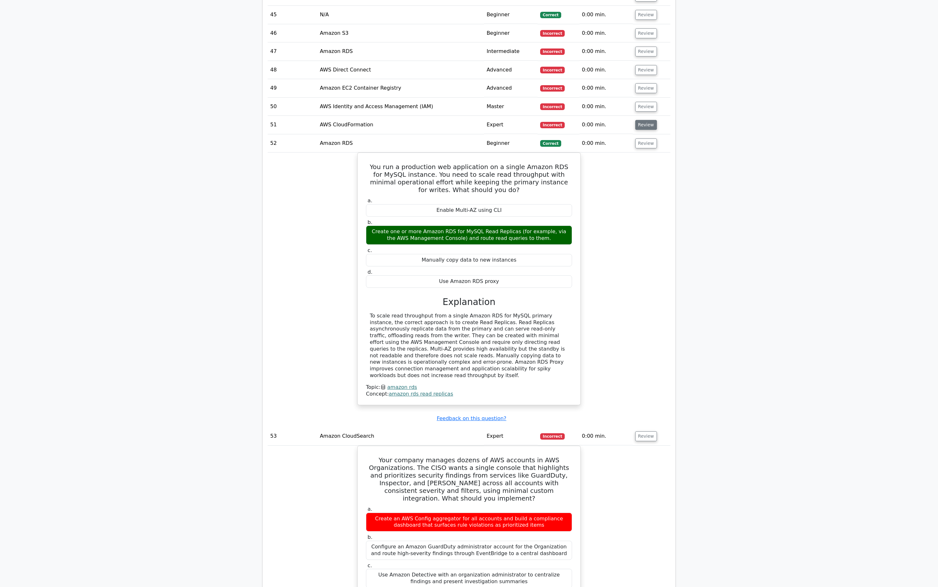
click at [645, 120] on button "Review" at bounding box center [646, 125] width 22 height 10
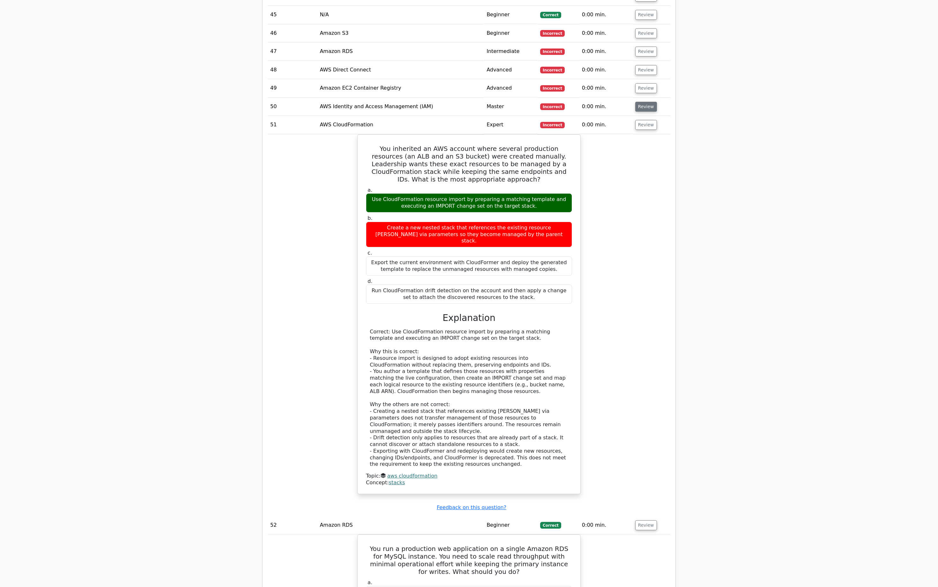
click at [646, 102] on button "Review" at bounding box center [646, 107] width 22 height 10
click at [648, 83] on button "Review" at bounding box center [646, 88] width 22 height 10
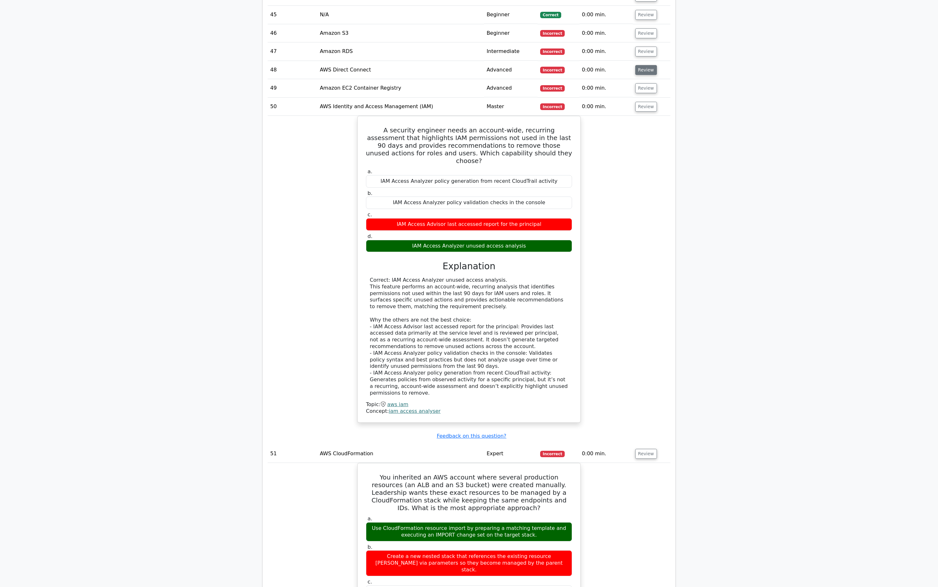
click at [648, 65] on button "Review" at bounding box center [646, 70] width 22 height 10
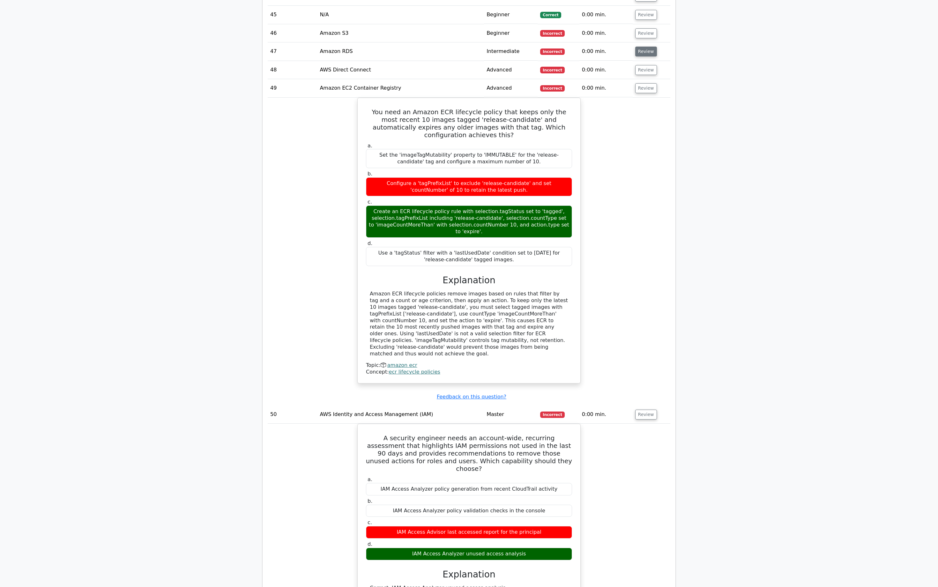
click at [647, 47] on button "Review" at bounding box center [646, 52] width 22 height 10
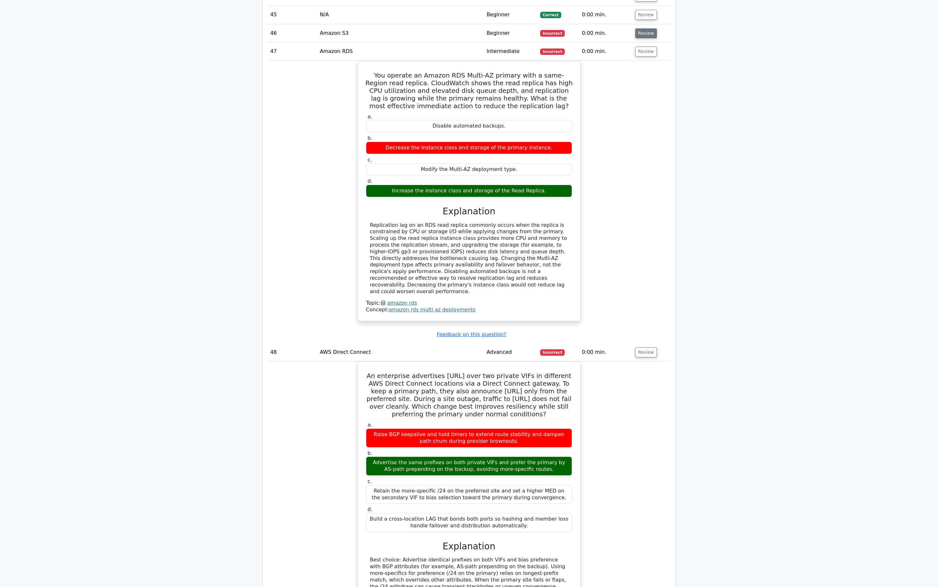
click at [647, 28] on button "Review" at bounding box center [646, 33] width 22 height 10
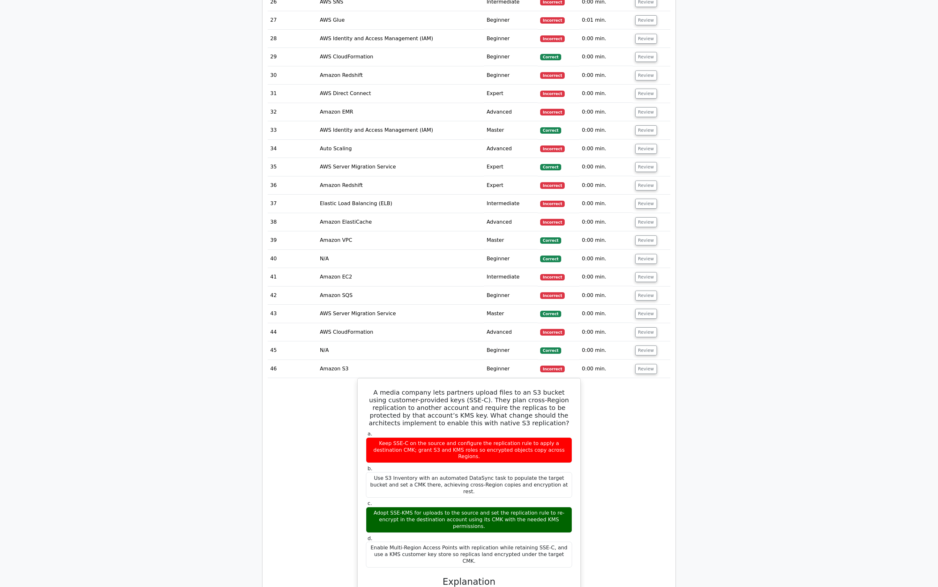
scroll to position [1565, 0]
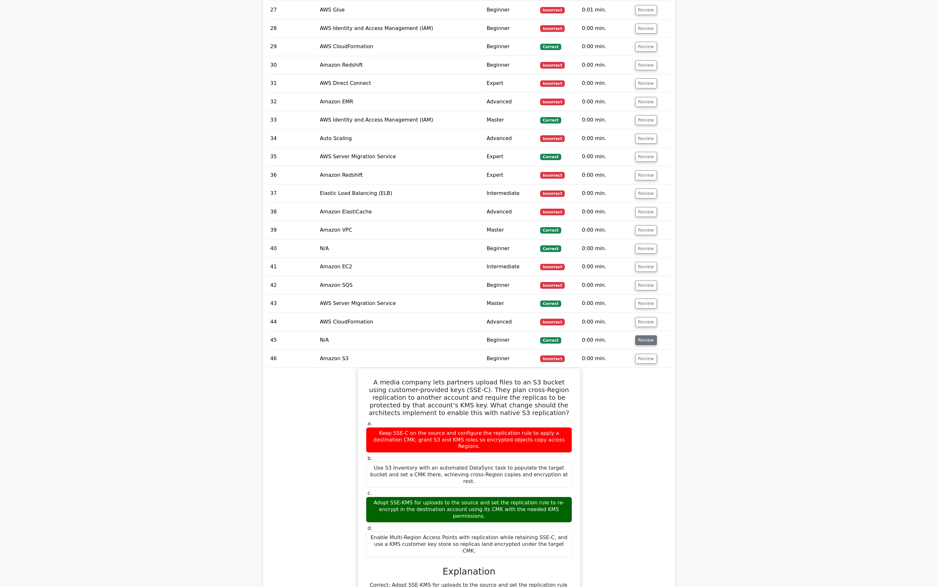
click at [644, 335] on button "Review" at bounding box center [646, 340] width 22 height 10
click at [646, 317] on button "Review" at bounding box center [646, 322] width 22 height 10
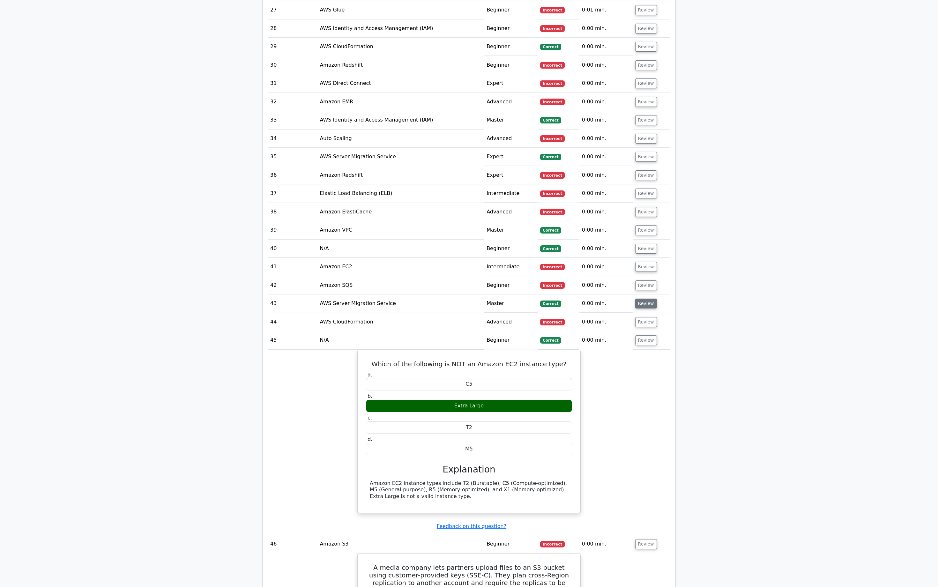
click at [646, 299] on button "Review" at bounding box center [646, 304] width 22 height 10
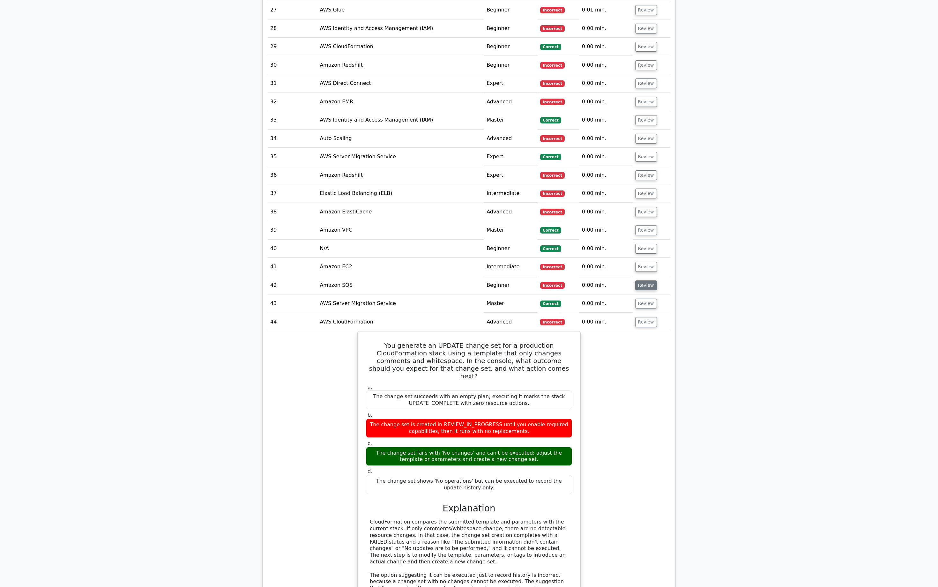
click at [646, 280] on button "Review" at bounding box center [646, 285] width 22 height 10
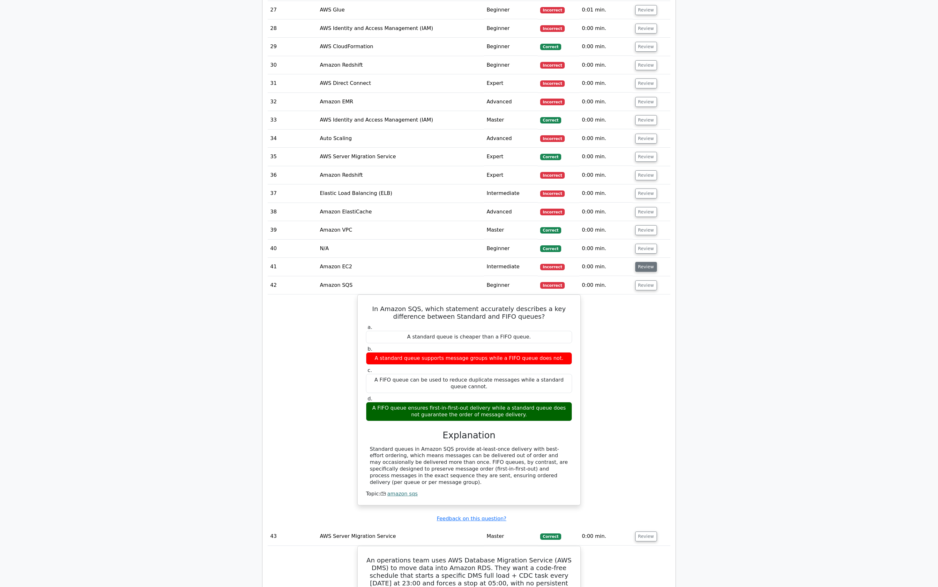
click at [647, 262] on button "Review" at bounding box center [646, 267] width 22 height 10
click at [647, 244] on button "Review" at bounding box center [646, 249] width 22 height 10
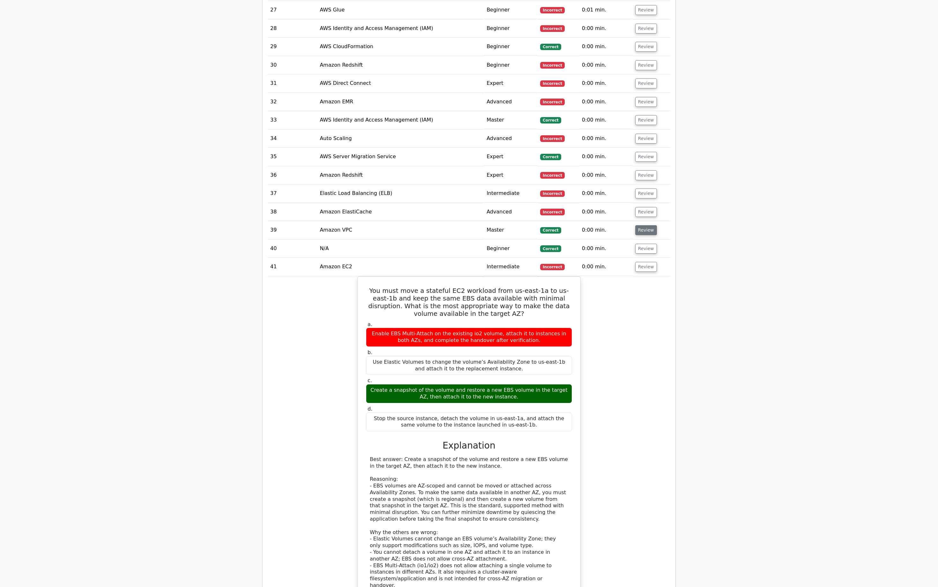
click at [648, 225] on button "Review" at bounding box center [646, 230] width 22 height 10
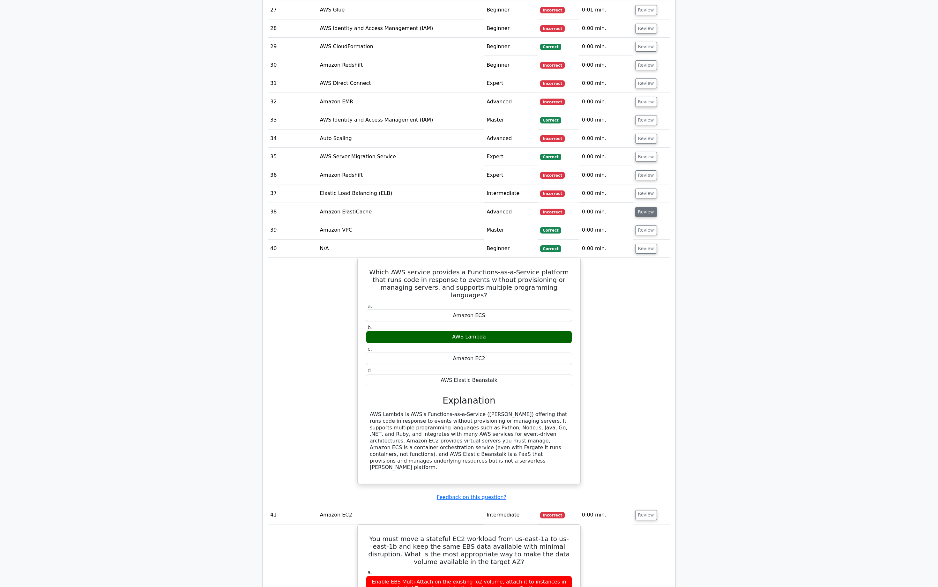
click at [648, 207] on button "Review" at bounding box center [646, 212] width 22 height 10
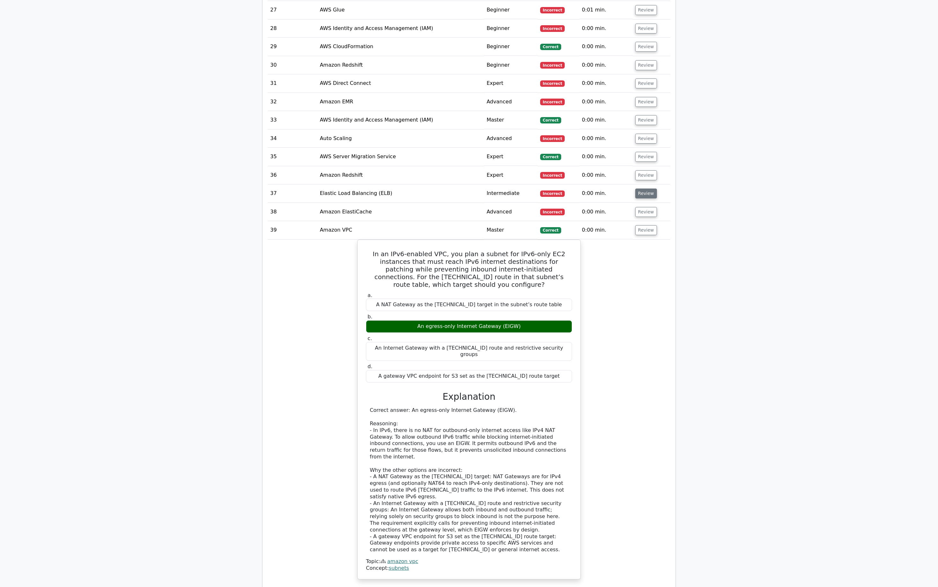
click at [646, 189] on button "Review" at bounding box center [646, 194] width 22 height 10
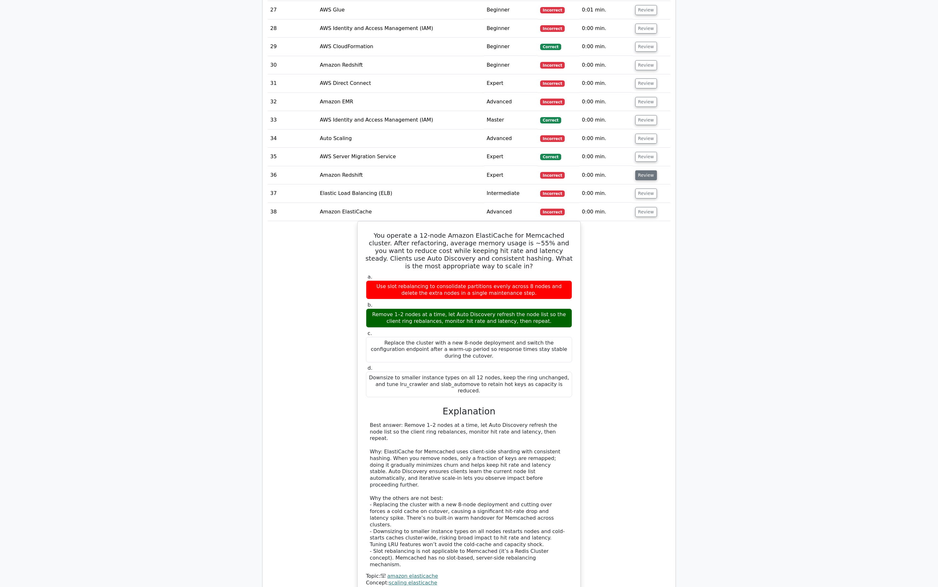
click at [647, 170] on button "Review" at bounding box center [646, 175] width 22 height 10
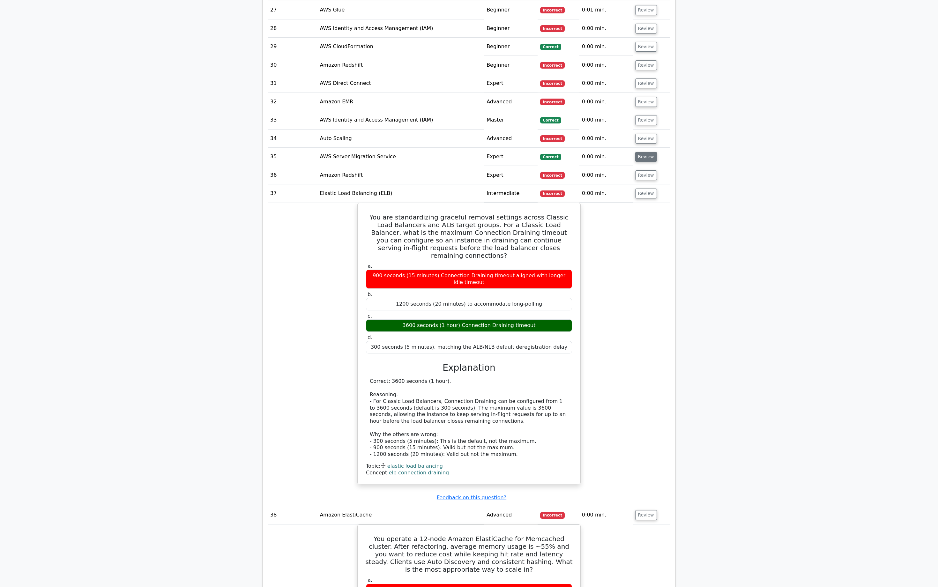
click at [645, 152] on button "Review" at bounding box center [646, 157] width 22 height 10
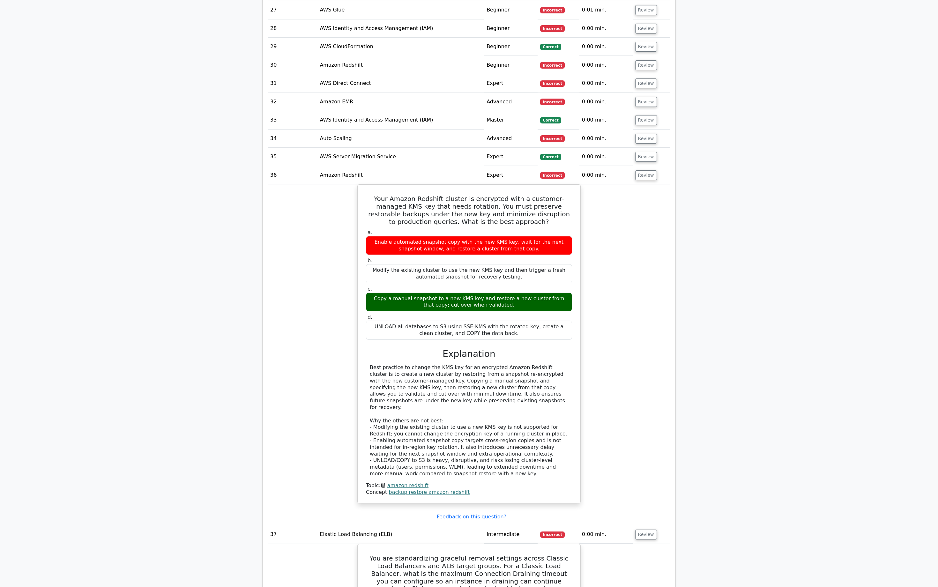
click at [644, 129] on td "Review" at bounding box center [652, 138] width 38 height 18
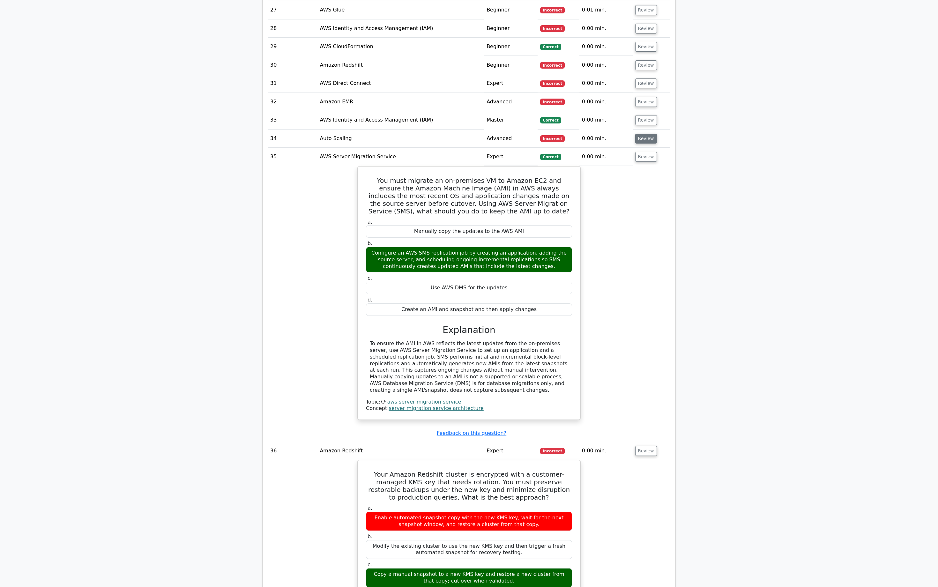
click at [643, 134] on button "Review" at bounding box center [646, 139] width 22 height 10
click at [645, 115] on button "Review" at bounding box center [646, 120] width 22 height 10
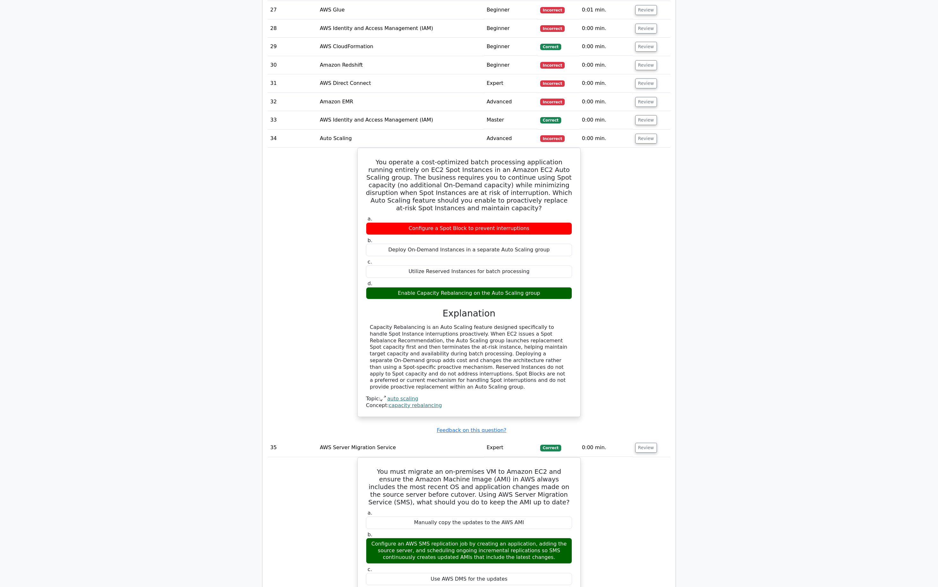
click at [645, 93] on td "Review" at bounding box center [652, 102] width 38 height 18
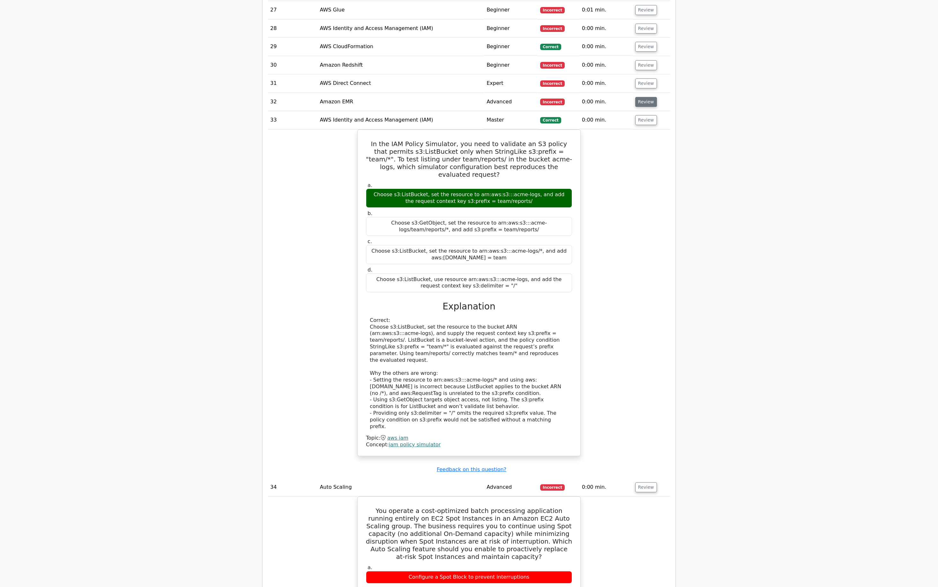
click at [645, 97] on button "Review" at bounding box center [646, 102] width 22 height 10
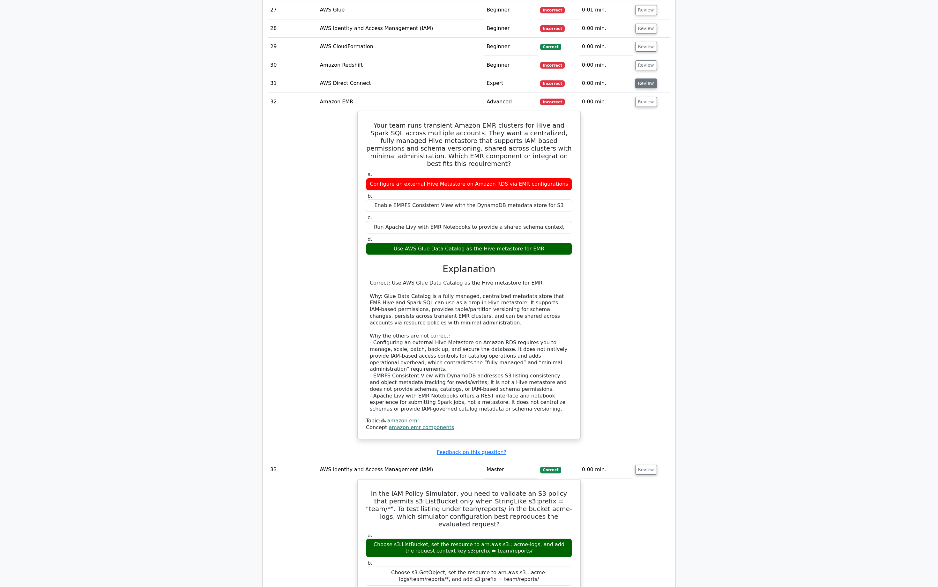
click at [644, 78] on button "Review" at bounding box center [646, 83] width 22 height 10
click at [644, 60] on button "Review" at bounding box center [646, 65] width 22 height 10
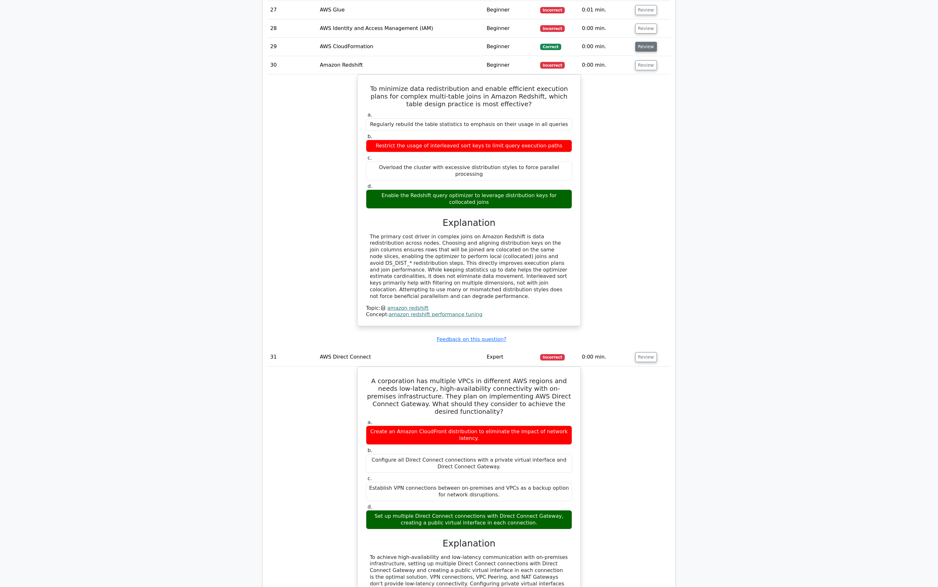
click at [645, 42] on button "Review" at bounding box center [646, 47] width 22 height 10
click at [645, 24] on button "Review" at bounding box center [646, 29] width 22 height 10
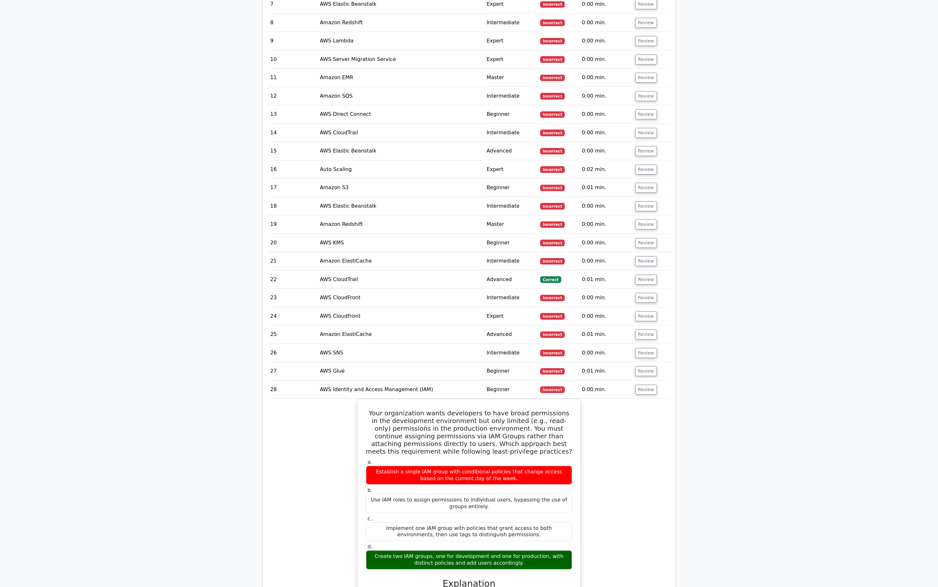
scroll to position [1226, 0]
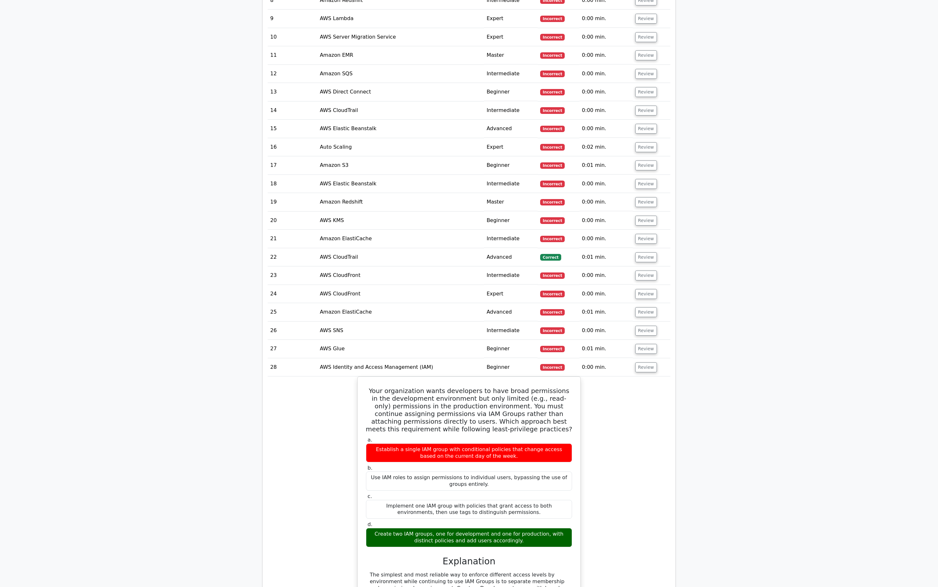
click at [650, 340] on td "Review" at bounding box center [652, 349] width 38 height 18
click at [650, 344] on button "Review" at bounding box center [646, 349] width 22 height 10
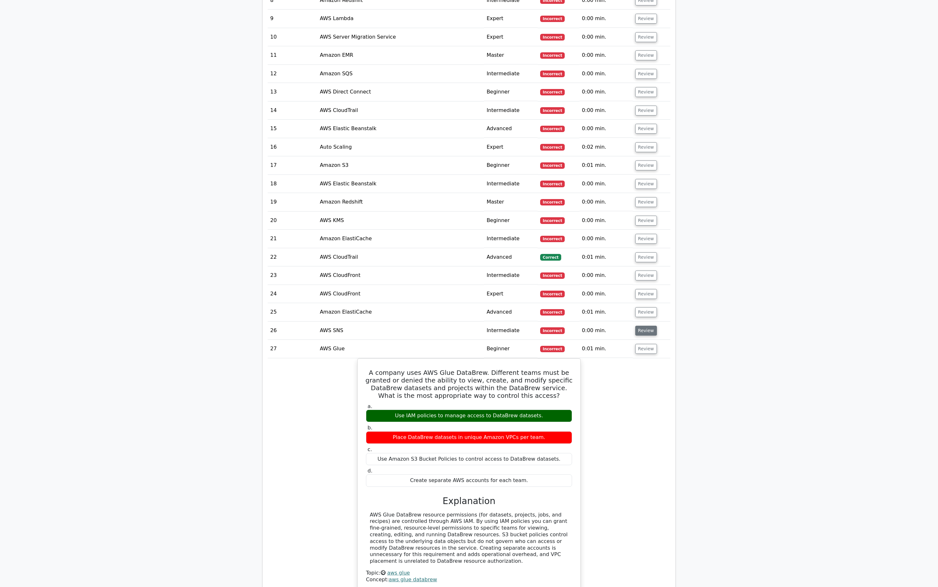
click at [648, 326] on button "Review" at bounding box center [646, 331] width 22 height 10
click at [649, 307] on button "Review" at bounding box center [646, 312] width 22 height 10
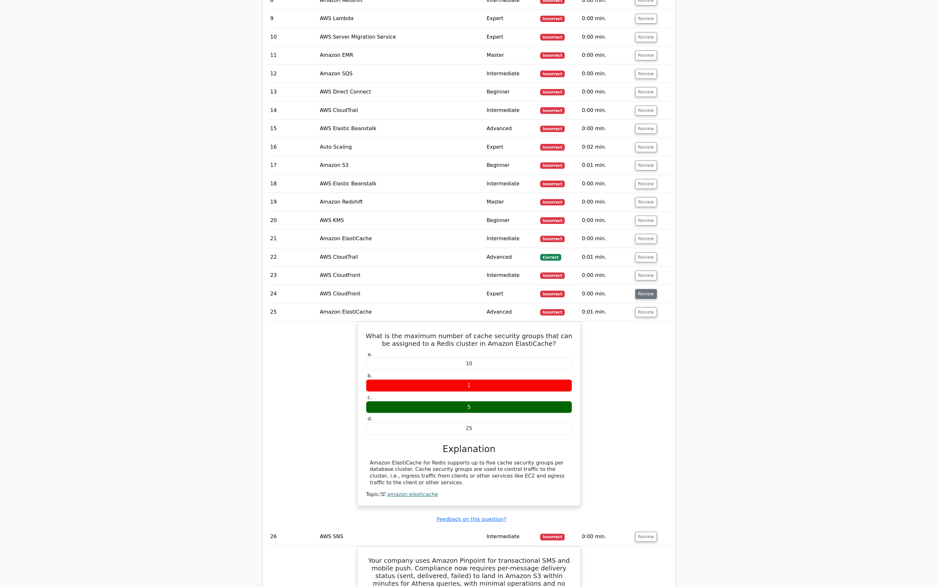
click at [648, 289] on button "Review" at bounding box center [646, 294] width 22 height 10
click at [648, 270] on button "Review" at bounding box center [646, 275] width 22 height 10
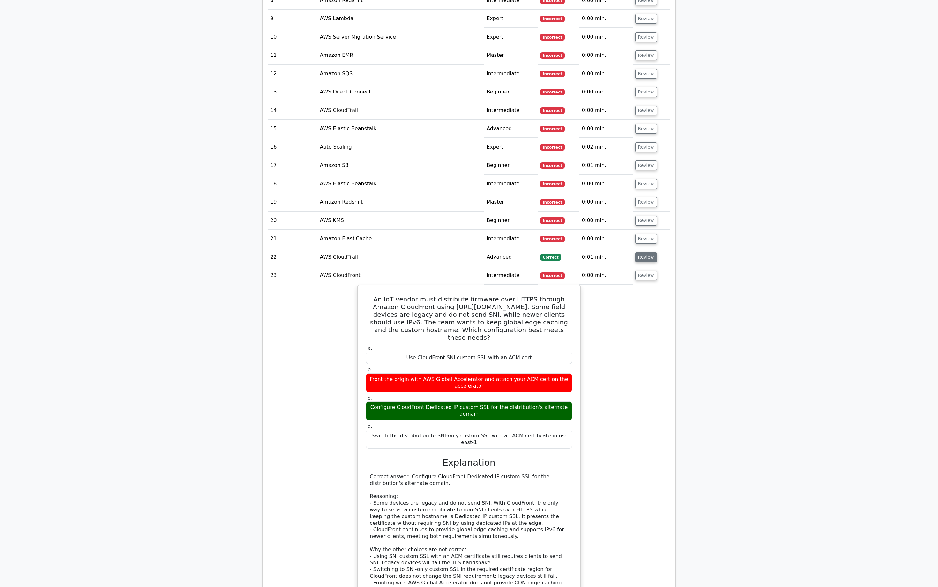
click at [648, 252] on button "Review" at bounding box center [646, 257] width 22 height 10
click at [647, 234] on button "Review" at bounding box center [646, 239] width 22 height 10
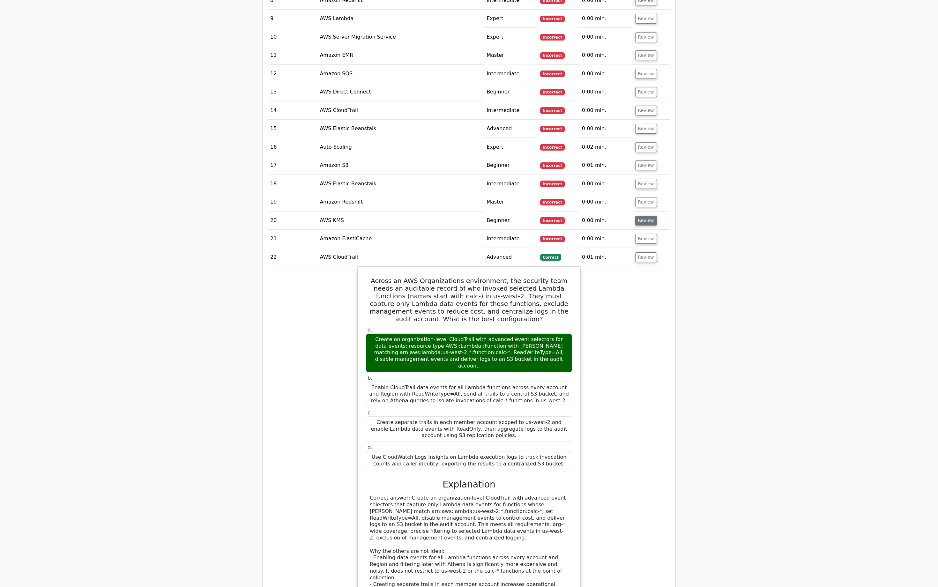
click at [647, 216] on button "Review" at bounding box center [646, 221] width 22 height 10
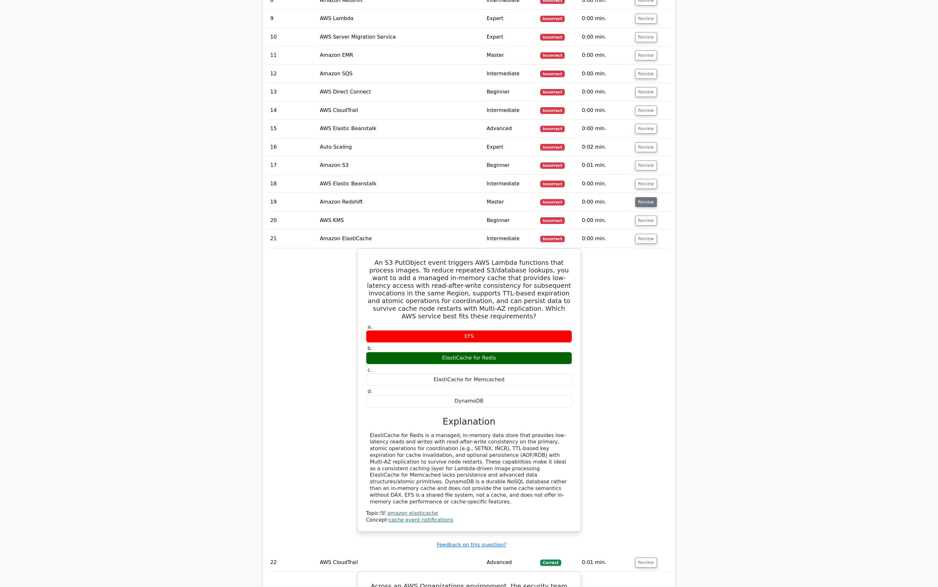
click at [647, 197] on button "Review" at bounding box center [646, 202] width 22 height 10
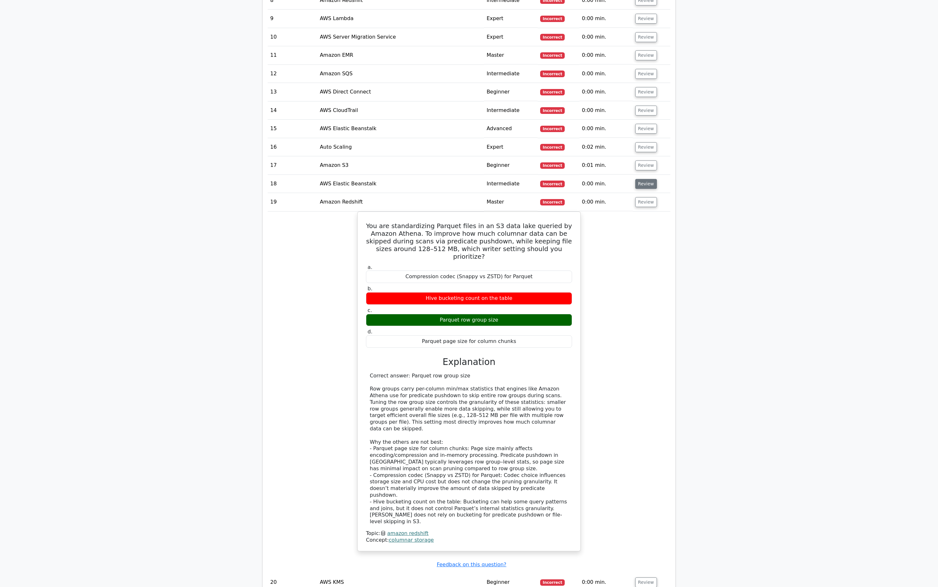
click at [647, 179] on button "Review" at bounding box center [646, 184] width 22 height 10
click at [646, 160] on button "Review" at bounding box center [646, 165] width 22 height 10
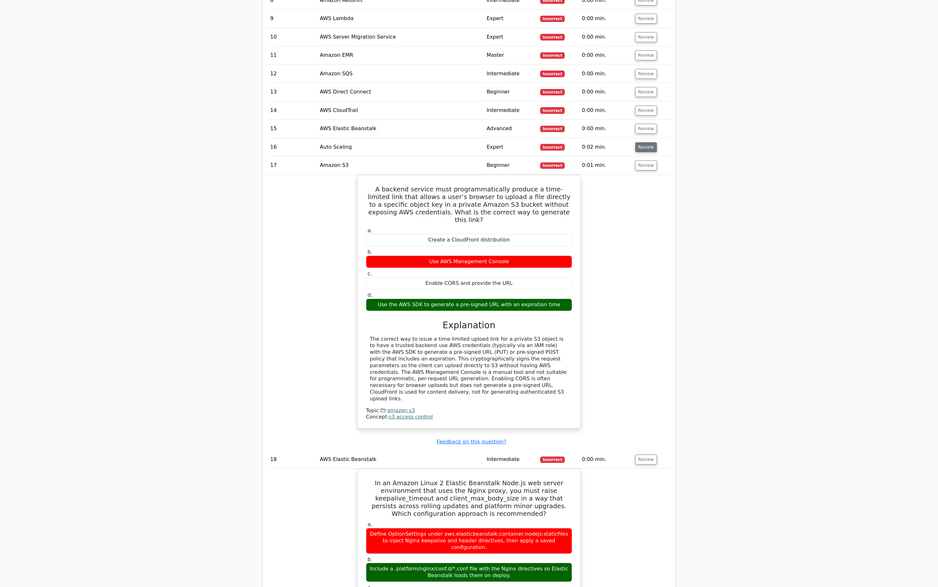
click at [646, 142] on button "Review" at bounding box center [646, 147] width 22 height 10
click at [647, 124] on button "Review" at bounding box center [646, 129] width 22 height 10
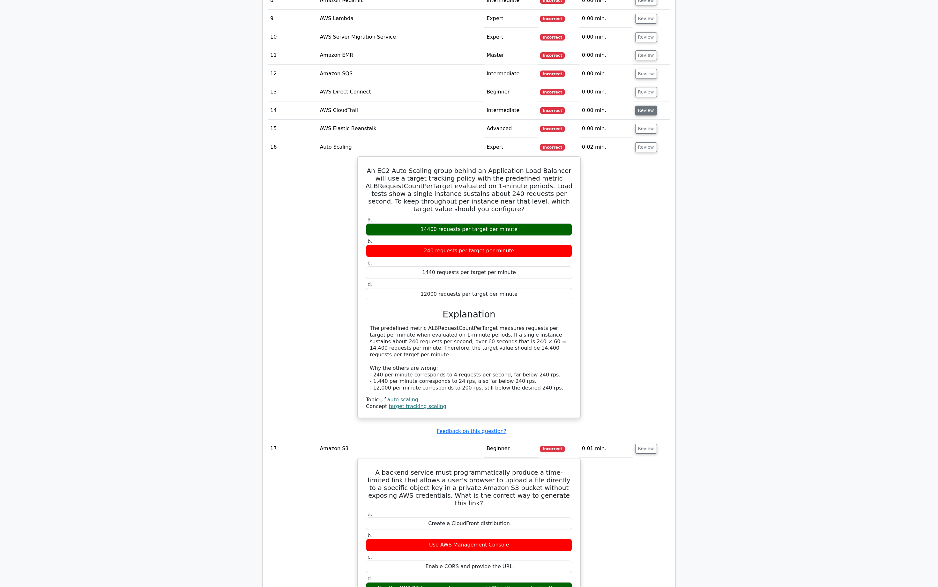
click at [645, 106] on button "Review" at bounding box center [646, 111] width 22 height 10
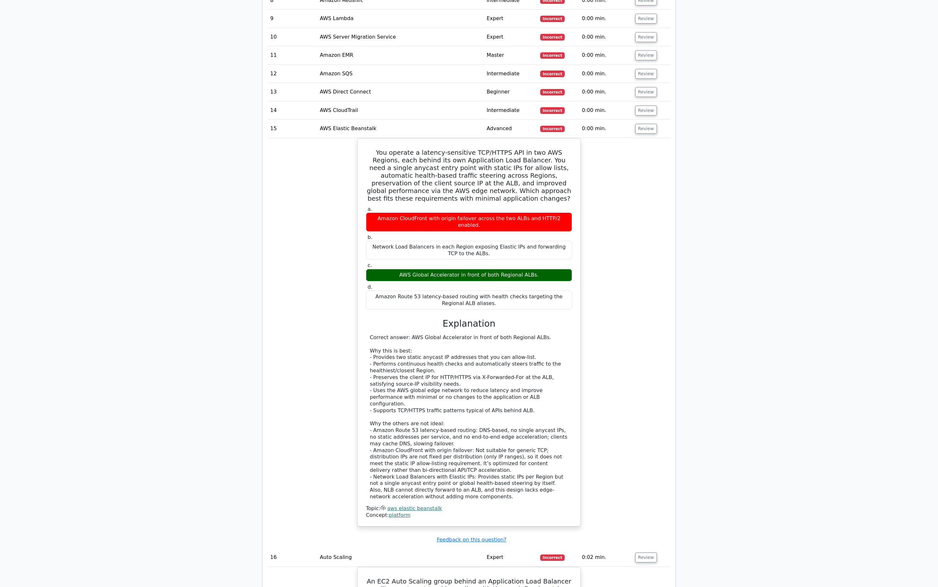
click at [645, 83] on td "Review" at bounding box center [652, 92] width 38 height 18
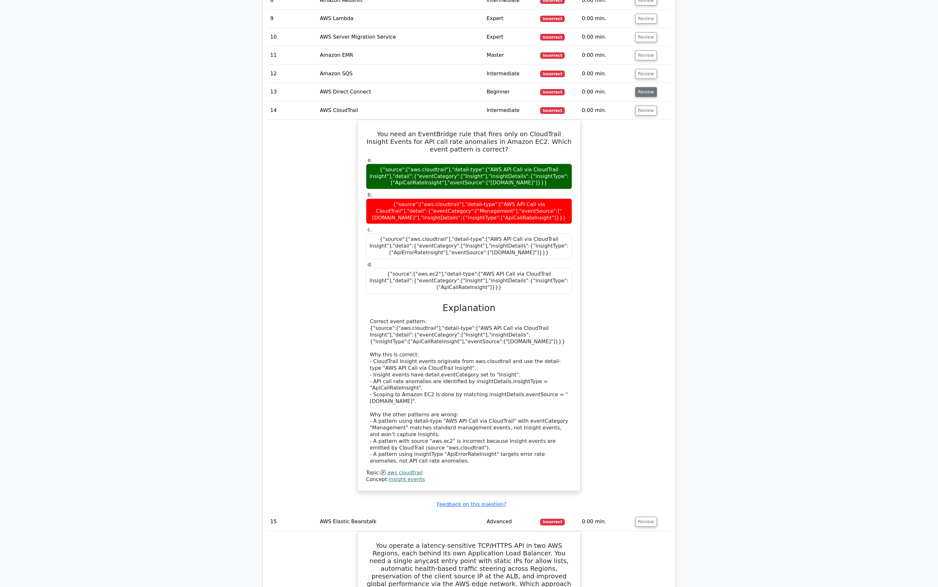
click at [645, 87] on button "Review" at bounding box center [646, 92] width 22 height 10
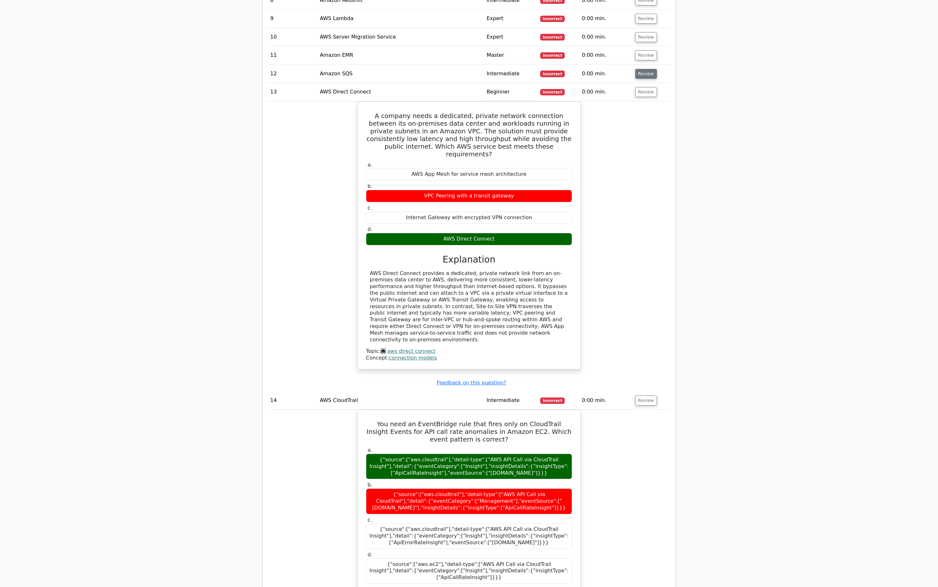
click at [644, 69] on button "Review" at bounding box center [646, 74] width 22 height 10
click at [644, 50] on button "Review" at bounding box center [646, 55] width 22 height 10
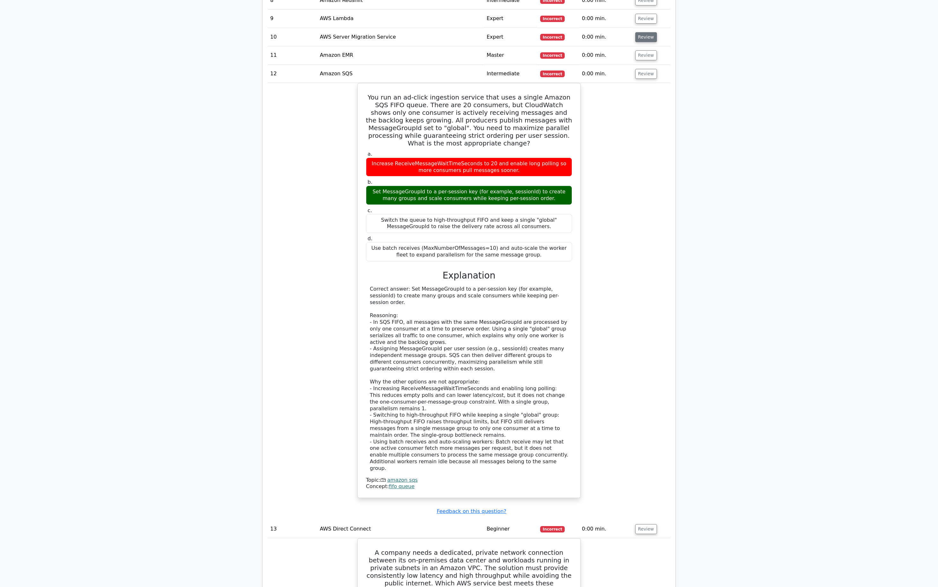
click at [644, 32] on button "Review" at bounding box center [646, 37] width 22 height 10
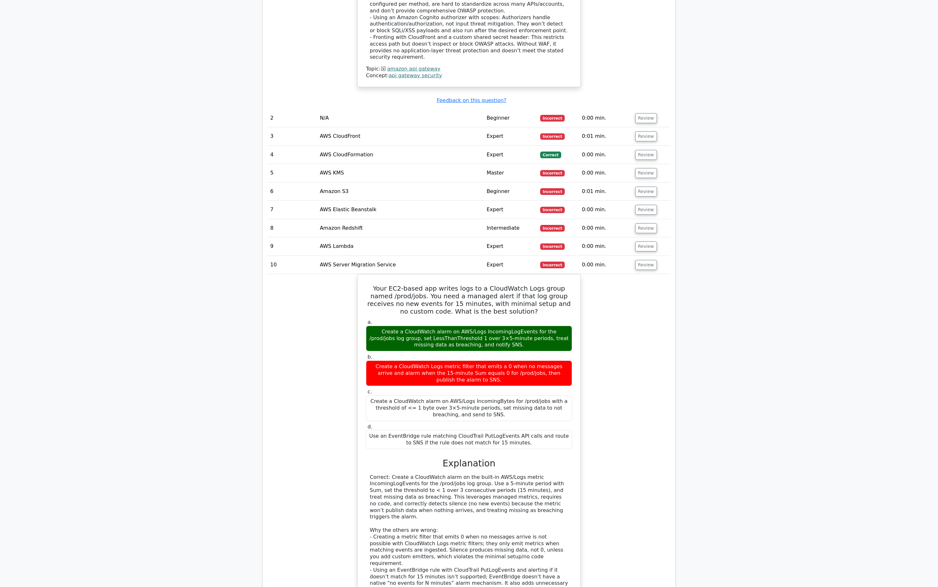
scroll to position [1005, 0]
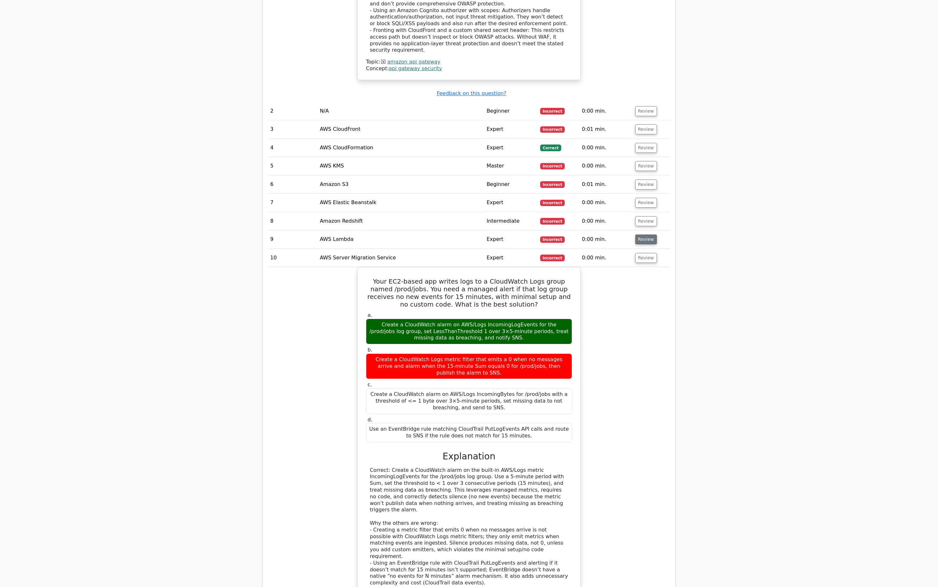
click at [641, 234] on button "Review" at bounding box center [646, 239] width 22 height 10
click at [641, 216] on button "Review" at bounding box center [646, 221] width 22 height 10
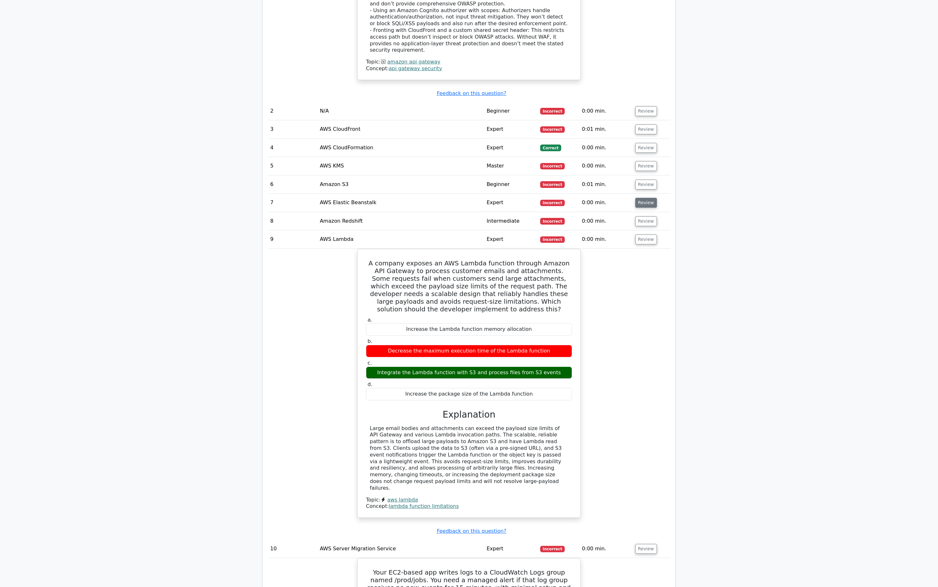
click at [641, 198] on button "Review" at bounding box center [646, 203] width 22 height 10
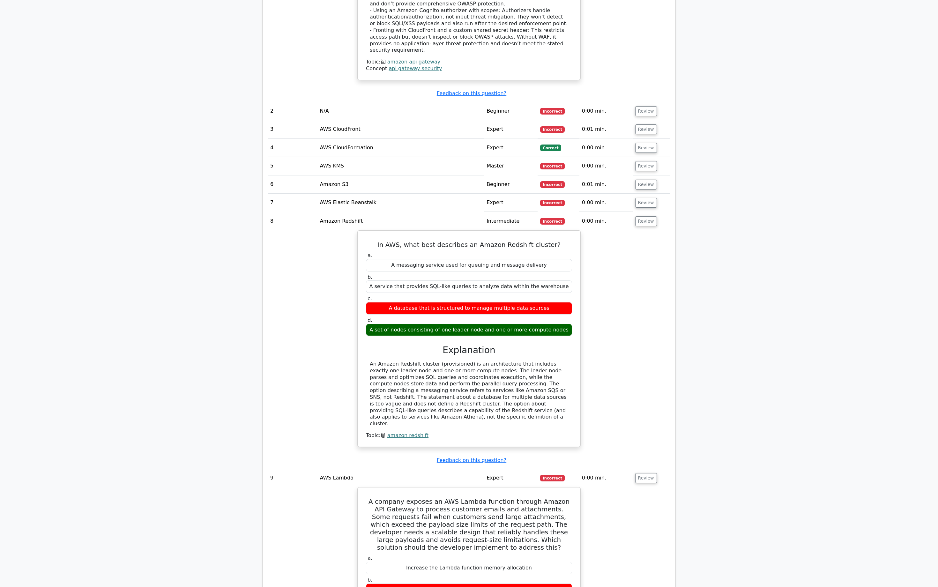
click at [641, 175] on td "Review" at bounding box center [652, 184] width 38 height 18
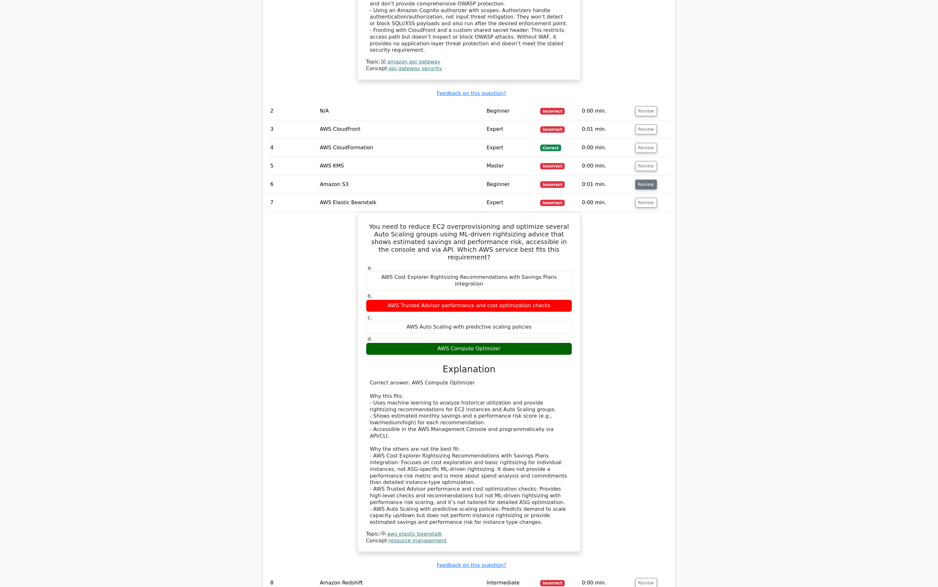
click at [641, 180] on button "Review" at bounding box center [646, 185] width 22 height 10
click at [641, 139] on td "Review" at bounding box center [652, 148] width 38 height 18
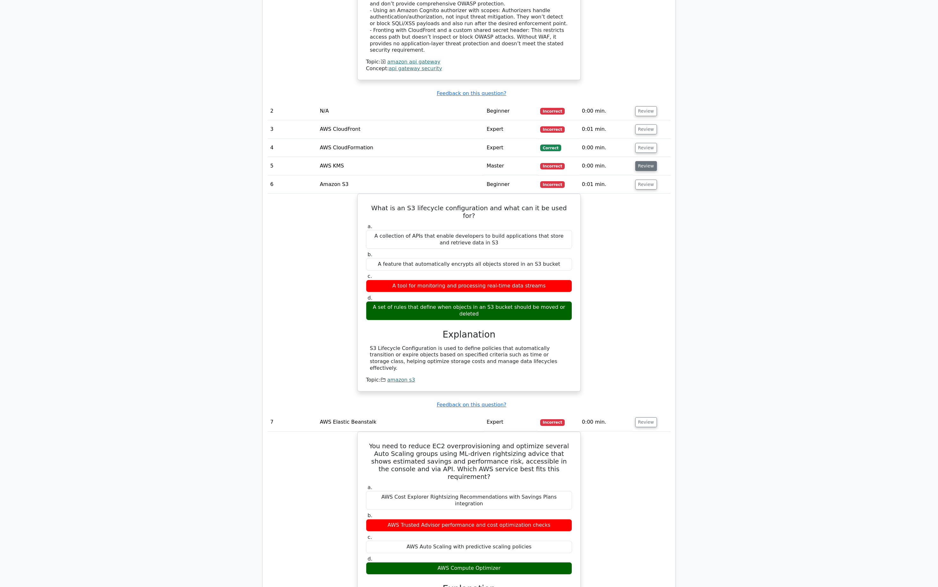
click at [640, 161] on button "Review" at bounding box center [646, 166] width 22 height 10
click at [641, 143] on button "Review" at bounding box center [646, 148] width 22 height 10
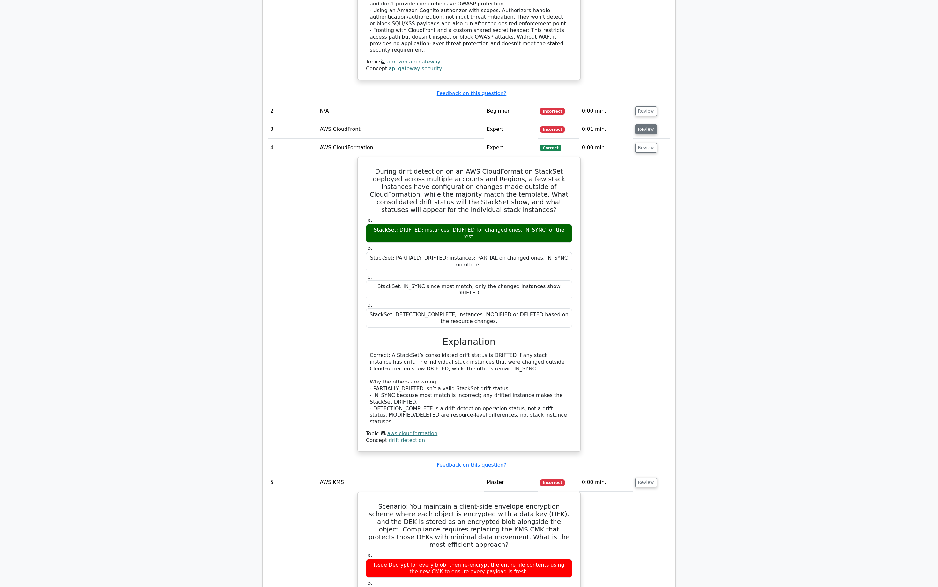
click at [644, 124] on button "Review" at bounding box center [646, 129] width 22 height 10
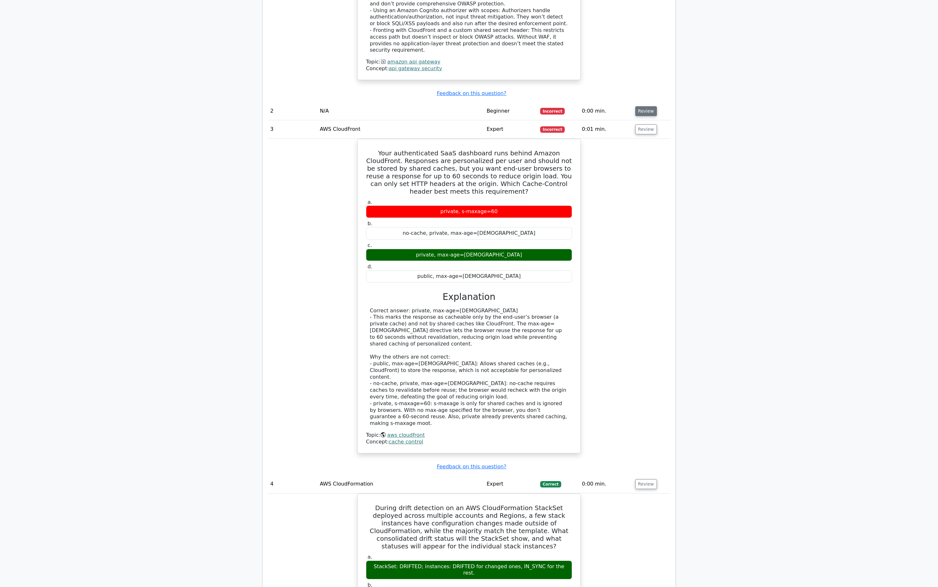
click at [644, 106] on button "Review" at bounding box center [646, 111] width 22 height 10
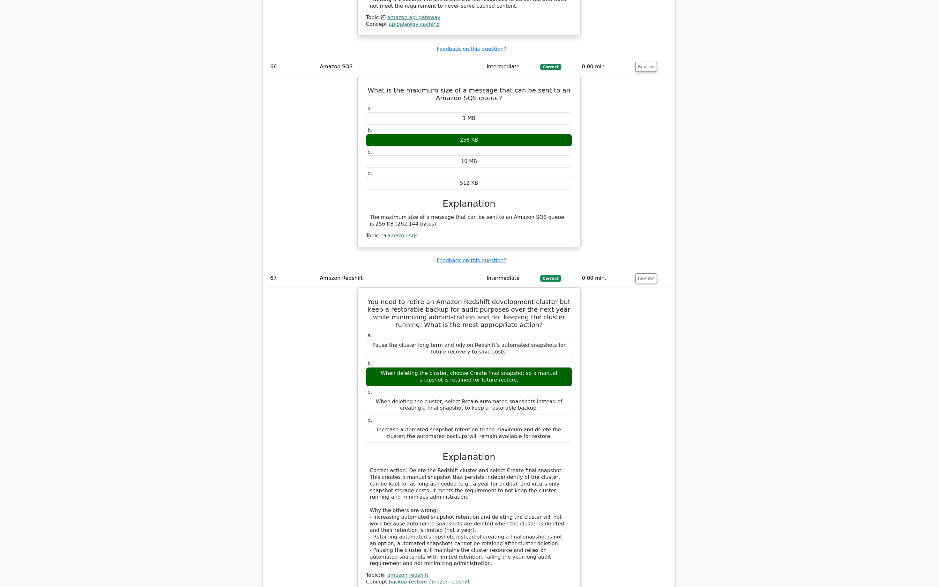
scroll to position [23161, 0]
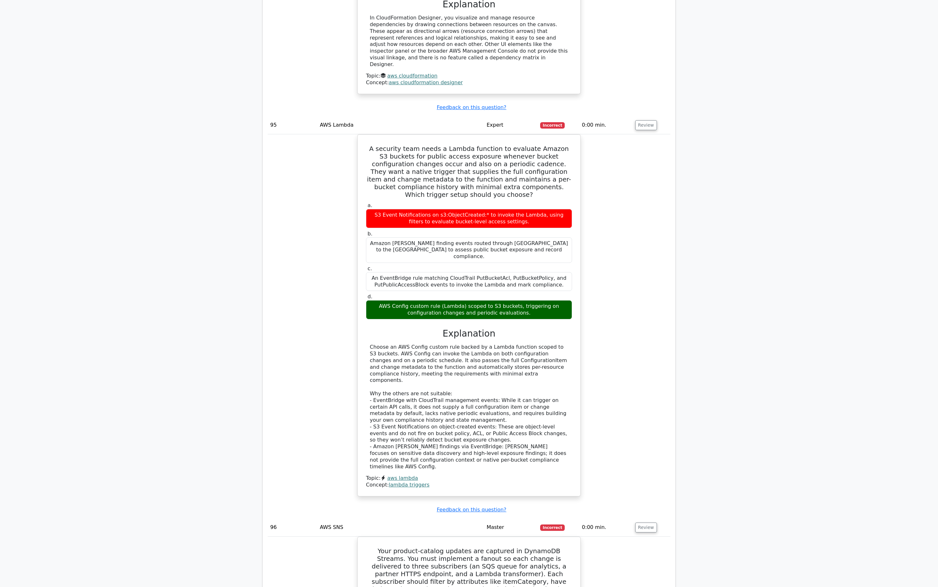
scroll to position [33568, 0]
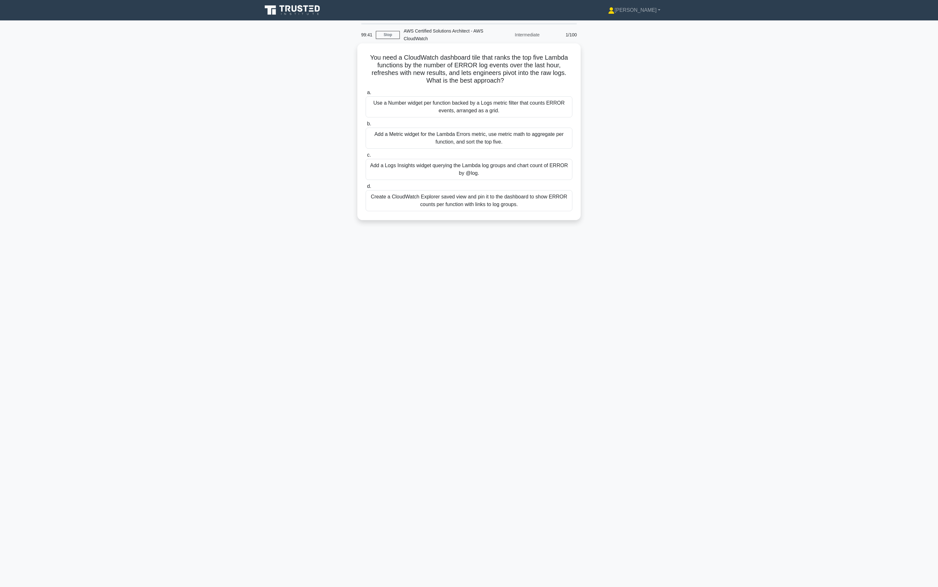
click at [532, 123] on label "b. Add a Metric widget for the Lambda Errors metric, use metric math to aggrega…" at bounding box center [469, 134] width 207 height 29
click at [366, 123] on input "b. Add a Metric widget for the Lambda Errors metric, use metric math to aggrega…" at bounding box center [366, 124] width 0 height 4
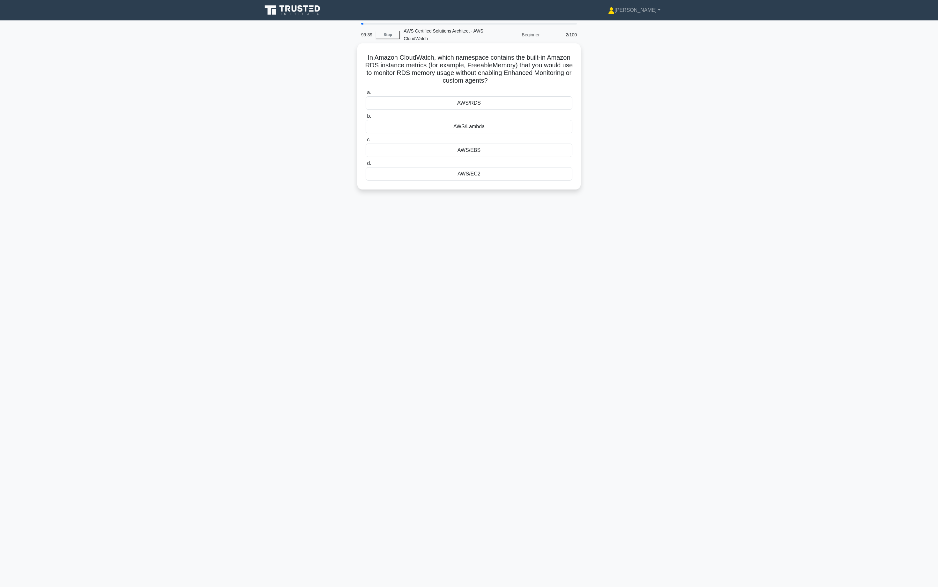
click at [532, 122] on div "AWS/Lambda" at bounding box center [469, 126] width 207 height 13
click at [366, 118] on input "b. AWS/[GEOGRAPHIC_DATA]" at bounding box center [366, 116] width 0 height 4
click at [533, 122] on div "AWS/EBS" at bounding box center [469, 120] width 207 height 13
click at [366, 112] on input "b. AWS/EBS" at bounding box center [366, 110] width 0 height 4
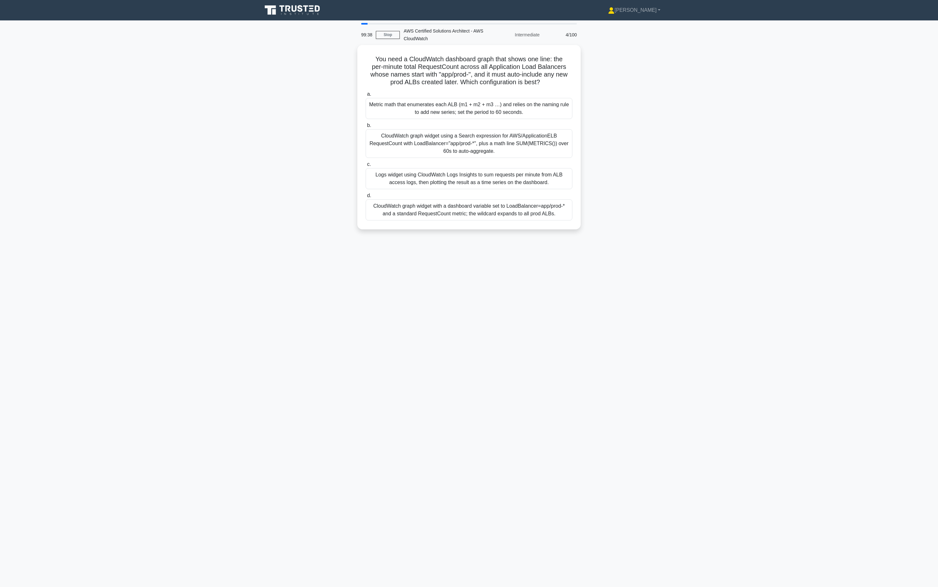
click at [532, 122] on label "b. CloudWatch graph widget using a Search expression for AWS/ApplicationELB Req…" at bounding box center [469, 140] width 207 height 36
click at [366, 123] on input "b. CloudWatch graph widget using a Search expression for AWS/ApplicationELB Req…" at bounding box center [366, 125] width 0 height 4
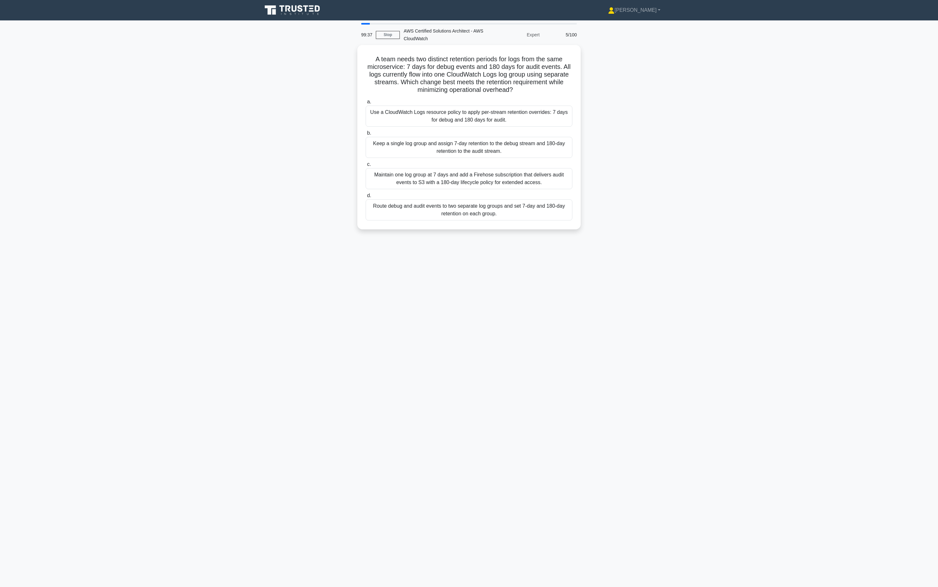
click at [532, 122] on div "Use a CloudWatch Logs resource policy to apply per-stream retention overrides: …" at bounding box center [469, 116] width 207 height 21
click at [366, 104] on input "a. Use a CloudWatch Logs resource policy to apply per-stream retention override…" at bounding box center [366, 102] width 0 height 4
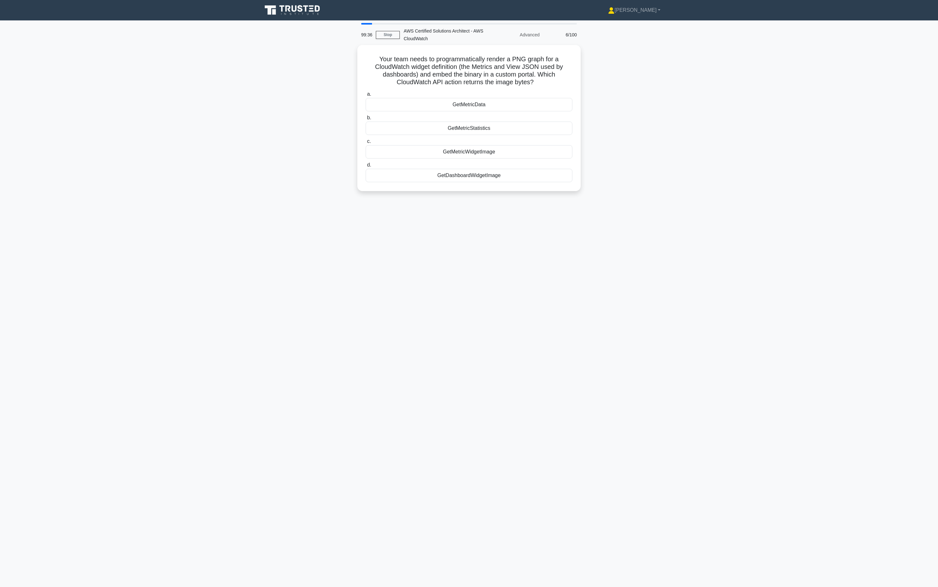
click at [532, 122] on div "GetMetricStatistics" at bounding box center [469, 128] width 207 height 13
click at [366, 120] on input "b. GetMetricStatistics" at bounding box center [366, 118] width 0 height 4
click at [532, 122] on div "GetMetricStatistics" at bounding box center [469, 129] width 207 height 14
click at [366, 120] on input "b. GetMetricStatistics" at bounding box center [366, 118] width 0 height 4
click at [532, 122] on div "GetMetricStatistics" at bounding box center [469, 129] width 207 height 14
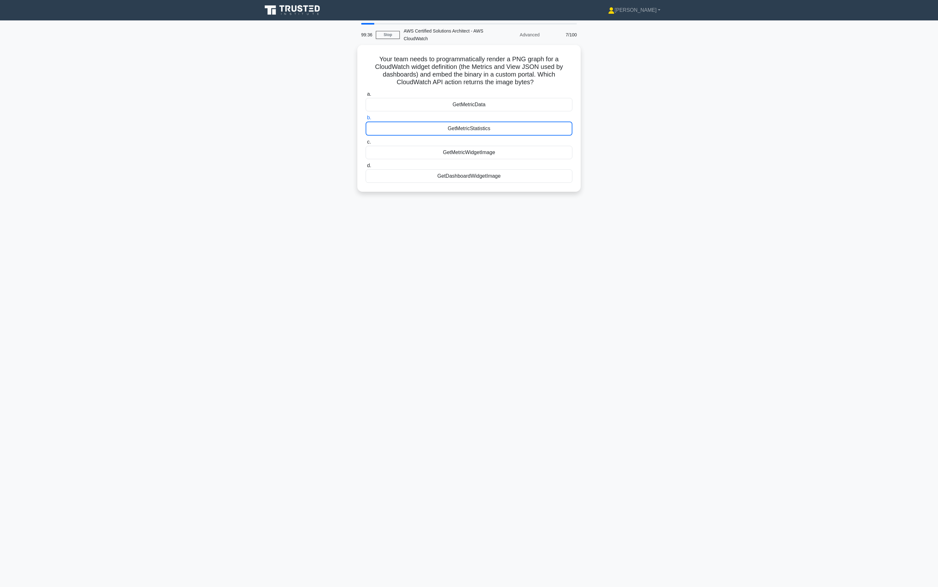
click at [366, 120] on input "b. GetMetricStatistics" at bounding box center [366, 118] width 0 height 4
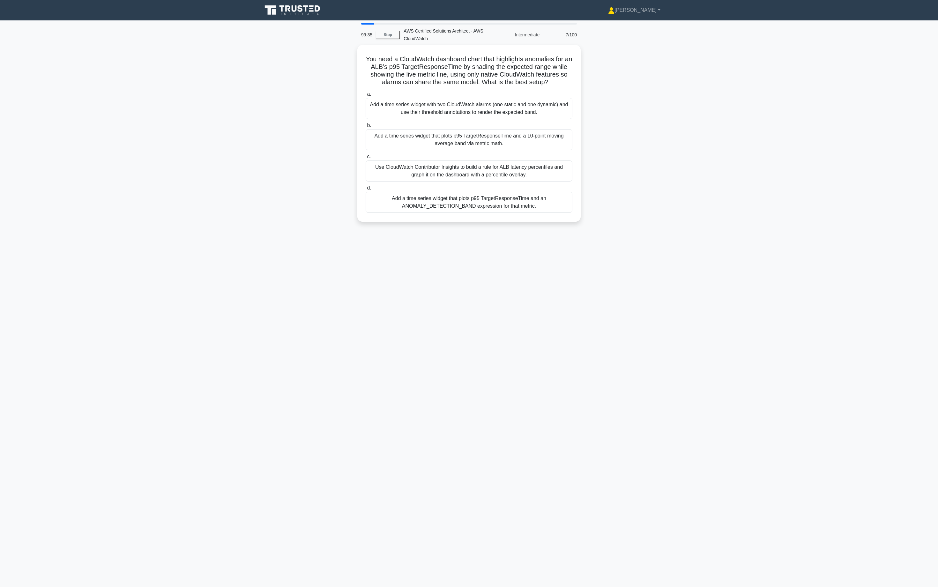
click at [532, 122] on label "b. Add a time series widget that plots p95 TargetResponseTime and a 10-point mo…" at bounding box center [469, 136] width 207 height 29
click at [366, 123] on input "b. Add a time series widget that plots p95 TargetResponseTime and a 10-point mo…" at bounding box center [366, 125] width 0 height 4
click at [532, 122] on label "b. Add a time series widget that plots p95 TargetResponseTime and a 10-point mo…" at bounding box center [469, 136] width 207 height 29
click at [366, 123] on input "b. Add a time series widget that plots p95 TargetResponseTime and a 10-point mo…" at bounding box center [366, 125] width 0 height 4
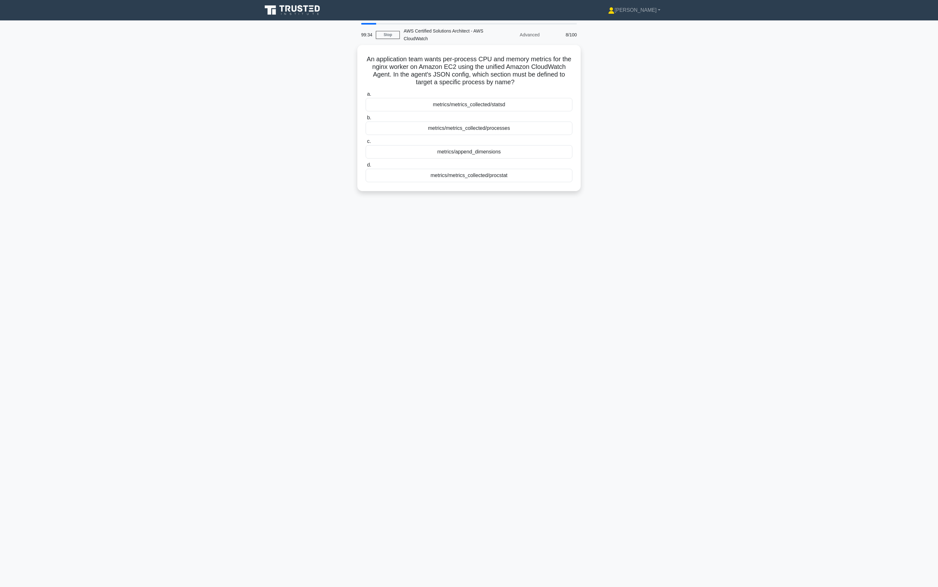
click at [532, 122] on div "metrics/metrics_collected/processes" at bounding box center [469, 128] width 207 height 13
click at [366, 120] on input "b. metrics/metrics_collected/processes" at bounding box center [366, 118] width 0 height 4
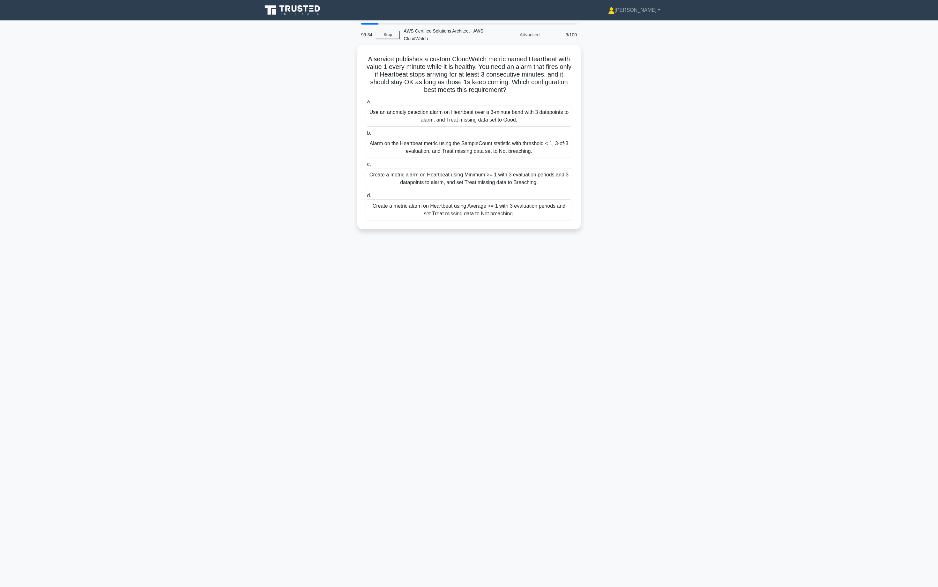
click at [532, 122] on div "Use an anomaly detection alarm on Heartbeat over a 3-minute band with 3 datapoi…" at bounding box center [469, 116] width 207 height 21
click at [366, 104] on input "a. Use an anomaly detection alarm on Heartbeat over a 3-minute band with 3 data…" at bounding box center [366, 102] width 0 height 4
click at [532, 122] on div "Use CloudWatch cross-account observability with OAM: create a sink in the monit…" at bounding box center [469, 116] width 207 height 21
click at [366, 104] on input "a. Use CloudWatch cross-account observability with OAM: create a sink in the mo…" at bounding box center [366, 102] width 0 height 4
click at [532, 122] on div "Create one composite in the monitoring account that lists the other alarms by f…" at bounding box center [469, 116] width 207 height 21
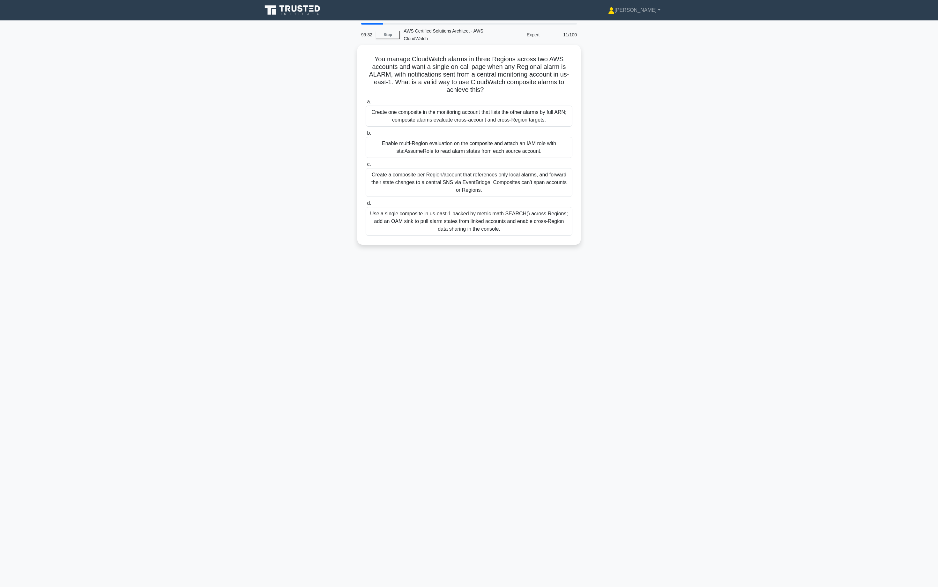
click at [366, 104] on input "a. Create one composite in the monitoring account that lists the other alarms b…" at bounding box center [366, 102] width 0 height 4
click at [532, 122] on div "Create one composite in the monitoring account that lists the other alarms by f…" at bounding box center [469, 117] width 207 height 22
click at [366, 104] on input "a. Create one composite in the monitoring account that lists the other alarms b…" at bounding box center [366, 102] width 0 height 4
click at [532, 122] on div "Keep the 1-minute alarm but set DatapointsToAlarm to 1 of 1 for maximum sensiti…" at bounding box center [469, 116] width 207 height 21
click at [366, 104] on input "a. Keep the 1-minute alarm but set DatapointsToAlarm to 1 of 1 for maximum sens…" at bounding box center [366, 102] width 0 height 4
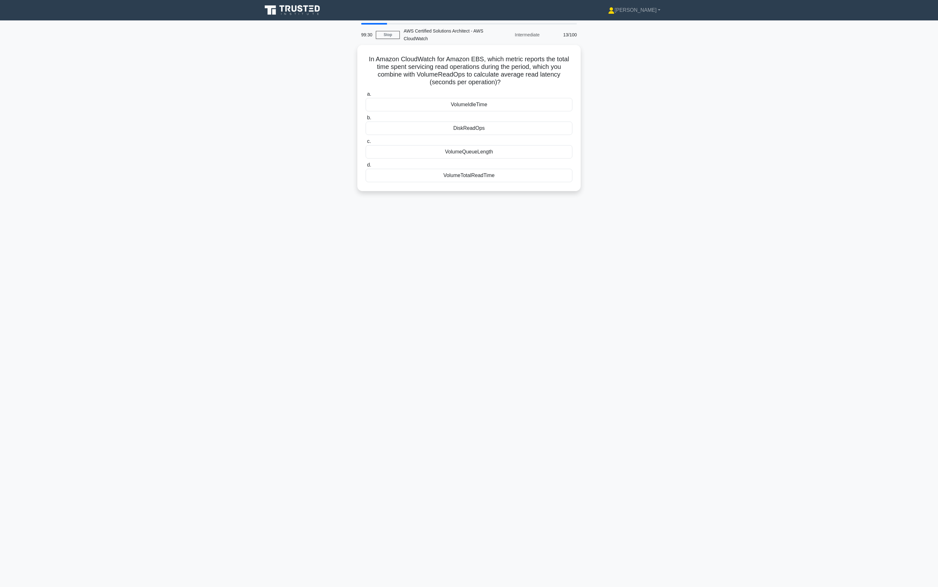
click at [532, 122] on div "DiskReadOps" at bounding box center [469, 128] width 207 height 13
click at [366, 120] on input "b. DiskReadOps" at bounding box center [366, 118] width 0 height 4
click at [532, 122] on div "AWS/ELB" at bounding box center [469, 128] width 207 height 13
click at [366, 120] on input "b. AWS/ELB" at bounding box center [366, 118] width 0 height 4
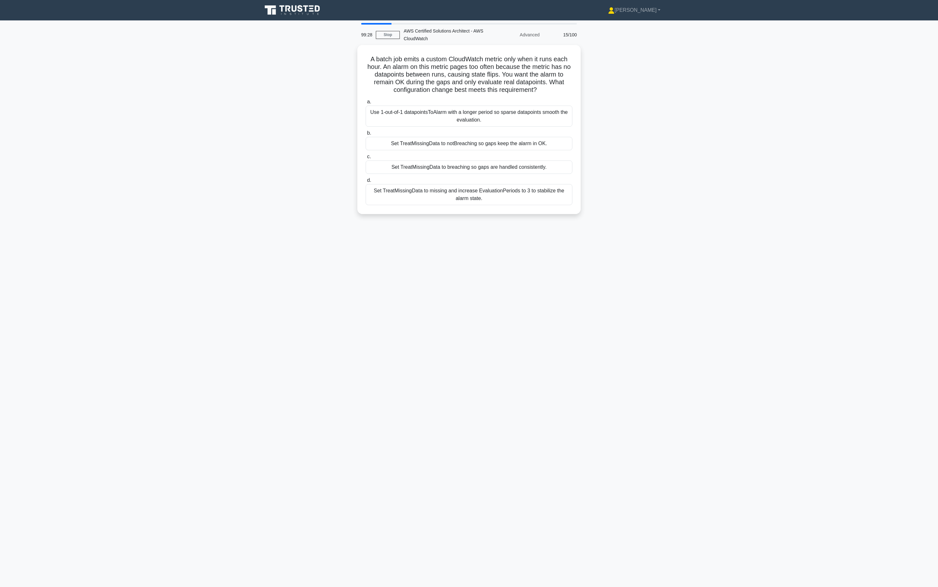
click at [532, 122] on div "Use 1-out-of-1 datapointsToAlarm with a longer period so sparse datapoints smoo…" at bounding box center [469, 116] width 207 height 21
click at [366, 104] on input "a. Use 1-out-of-1 datapointsToAlarm with a longer period so sparse datapoints s…" at bounding box center [366, 102] width 0 height 4
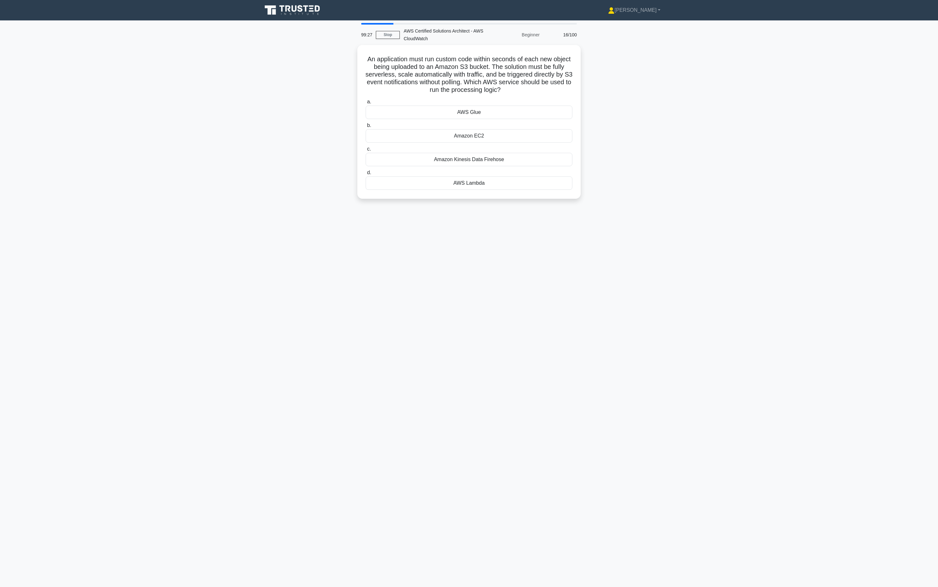
click at [532, 122] on label "b. Amazon EC2" at bounding box center [469, 132] width 207 height 21
click at [366, 123] on input "b. Amazon EC2" at bounding box center [366, 125] width 0 height 4
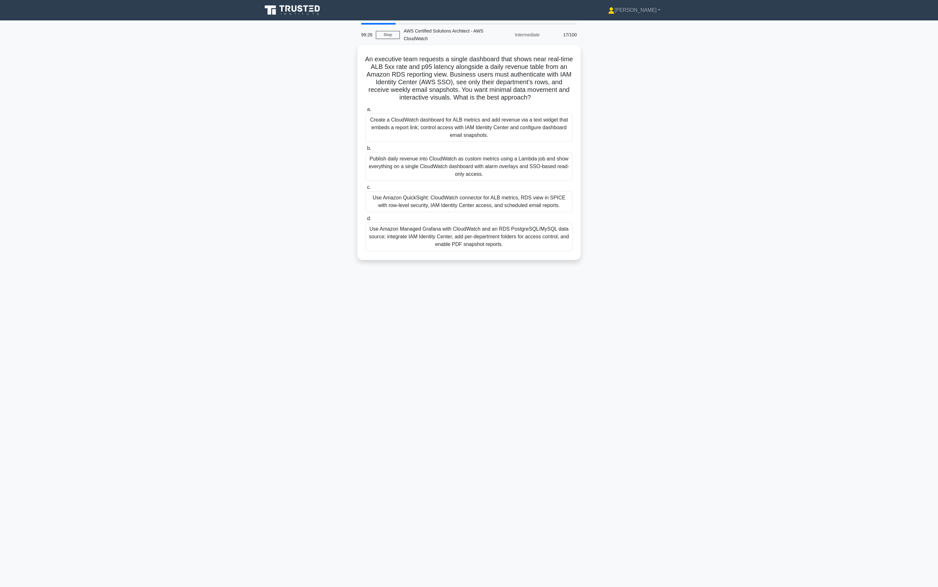
click at [532, 122] on div "Create a CloudWatch dashboard for ALB metrics and add revenue via a text widget…" at bounding box center [469, 127] width 207 height 29
click at [366, 112] on input "a. Create a CloudWatch dashboard for ALB metrics and add revenue via a text wid…" at bounding box center [366, 109] width 0 height 4
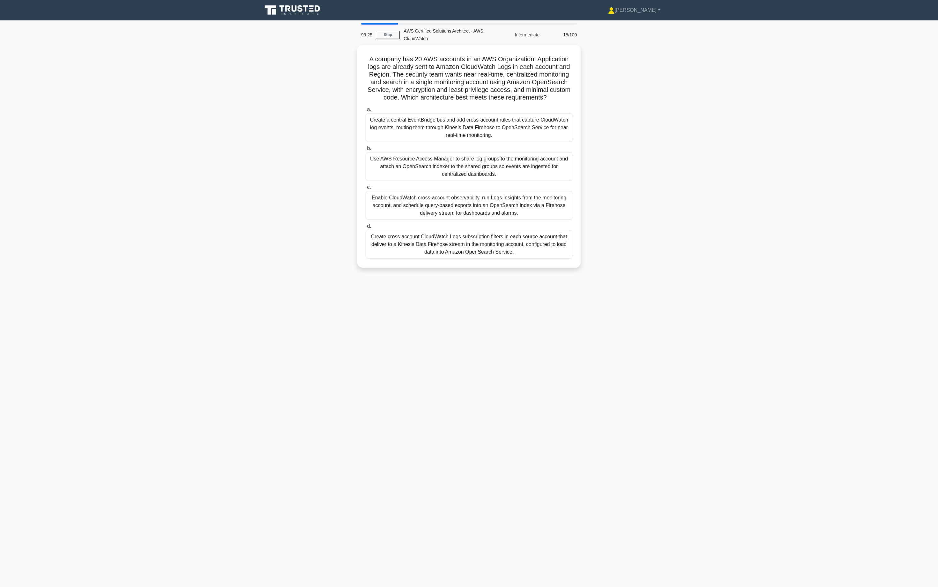
click at [532, 122] on div "Create a central EventBridge bus and add cross-account rules that capture Cloud…" at bounding box center [469, 127] width 207 height 29
click at [366, 112] on input "a. Create a central EventBridge bus and add cross-account rules that capture Cl…" at bounding box center [366, 109] width 0 height 4
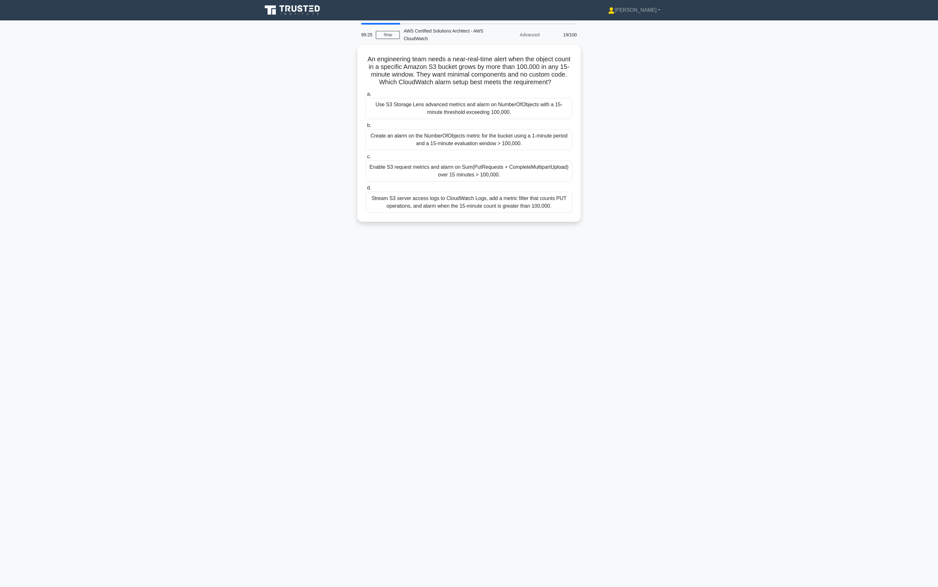
click at [532, 122] on label "b. Create an alarm on the NumberOfObjects metric for the bucket using a 1-minut…" at bounding box center [469, 136] width 207 height 29
click at [366, 123] on input "b. Create an alarm on the NumberOfObjects metric for the bucket using a 1-minut…" at bounding box center [366, 125] width 0 height 4
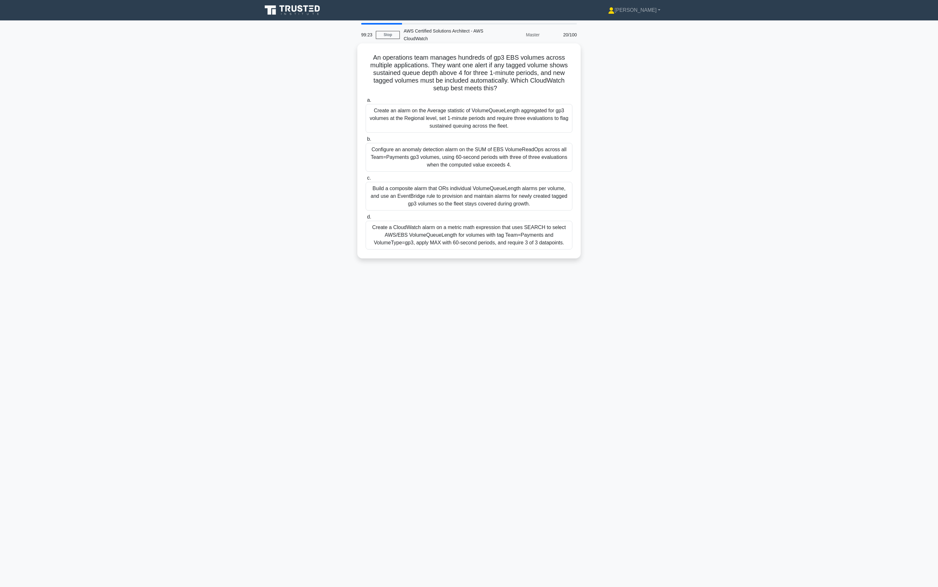
click at [519, 148] on div "Configure an anomaly detection alarm on the SUM of EBS VolumeReadOps across all…" at bounding box center [469, 157] width 207 height 29
click at [366, 141] on input "b. Configure an anomaly detection alarm on the SUM of EBS VolumeReadOps across …" at bounding box center [366, 139] width 0 height 4
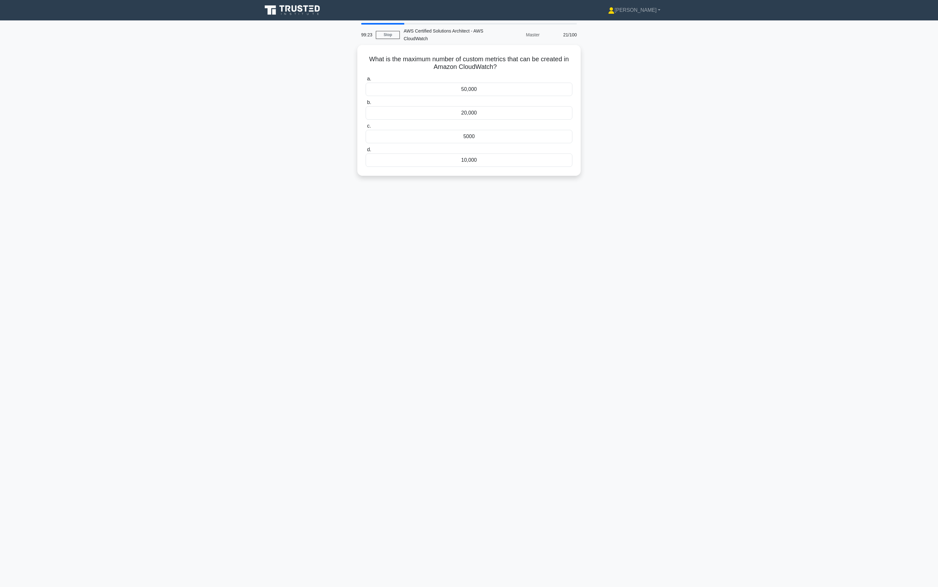
click at [519, 148] on label "d. 10,000" at bounding box center [469, 156] width 207 height 21
click at [366, 148] on input "d. 10,000" at bounding box center [366, 150] width 0 height 4
click at [523, 144] on label "d. 10,000" at bounding box center [469, 155] width 207 height 22
click at [366, 146] on input "d. 10,000" at bounding box center [366, 148] width 0 height 4
click at [534, 138] on div "JSON" at bounding box center [469, 142] width 207 height 13
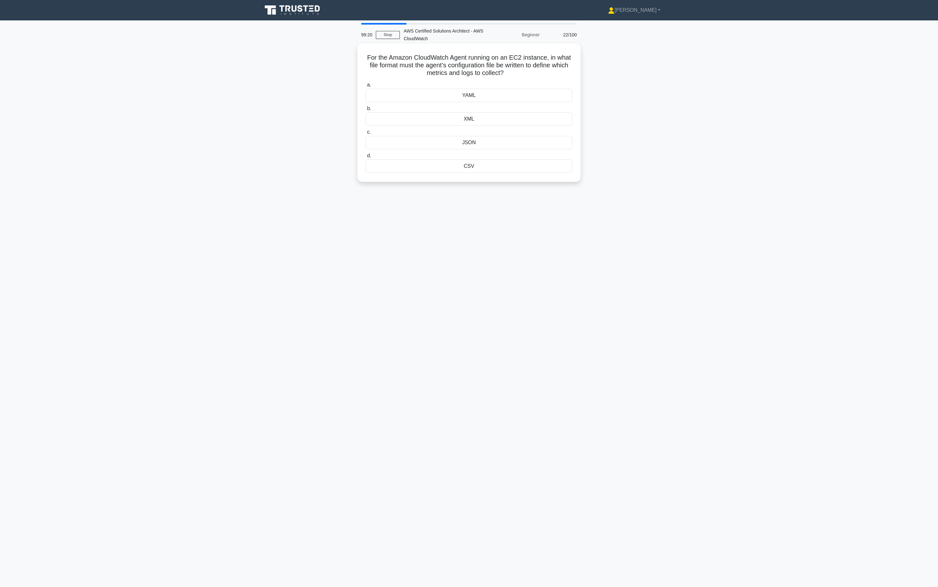
click at [366, 134] on input "c. JSON" at bounding box center [366, 132] width 0 height 4
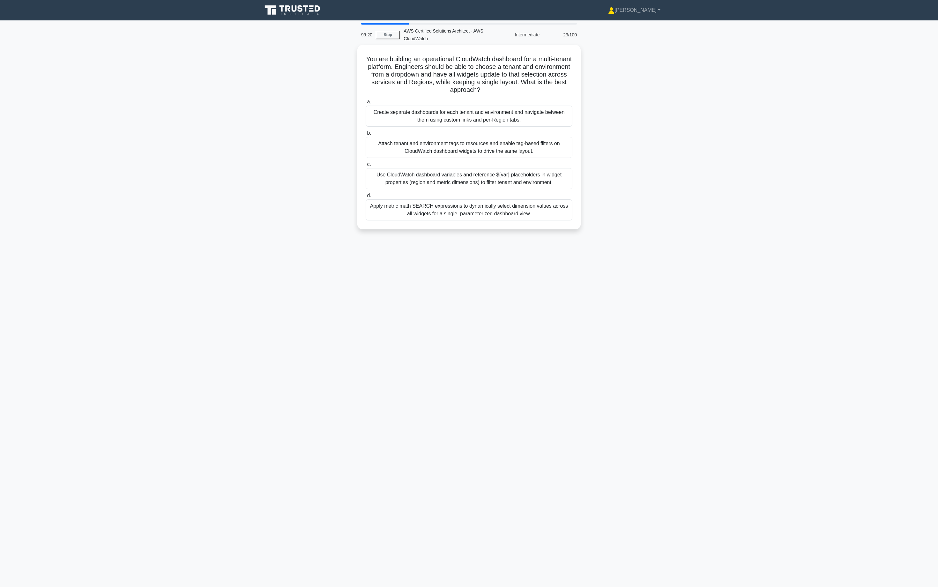
click at [543, 139] on div "Attach tenant and environment tags to resources and enable tag-based filters on…" at bounding box center [469, 147] width 207 height 21
click at [366, 135] on input "b. Attach tenant and environment tags to resources and enable tag-based filters…" at bounding box center [366, 133] width 0 height 4
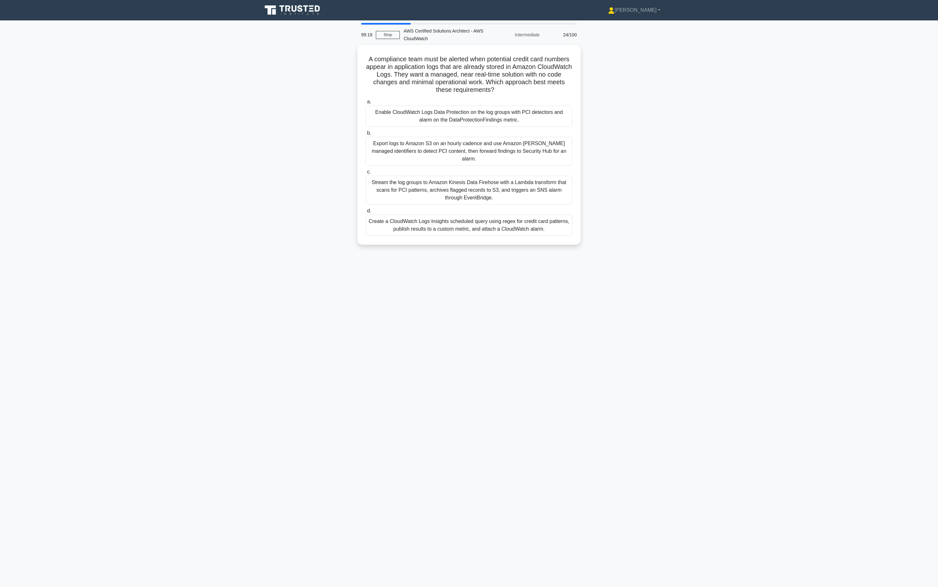
click at [539, 148] on div "Export logs to Amazon S3 on an hourly cadence and use Amazon [PERSON_NAME] mana…" at bounding box center [469, 151] width 207 height 29
click at [366, 135] on input "b. Export logs to Amazon S3 on an hourly cadence and use Amazon [PERSON_NAME] m…" at bounding box center [366, 133] width 0 height 4
click at [546, 140] on div "Export logs to Amazon S3 on an hourly cadence and use Amazon [PERSON_NAME] mana…" at bounding box center [469, 149] width 207 height 29
click at [366, 134] on input "b. Export logs to Amazon S3 on an hourly cadence and use Amazon [PERSON_NAME] m…" at bounding box center [366, 131] width 0 height 4
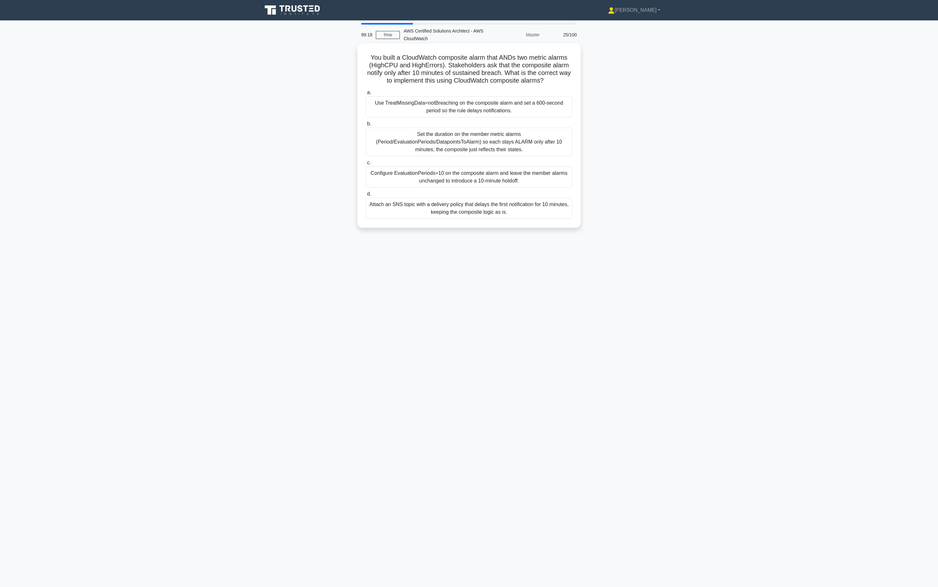
drag, startPoint x: 552, startPoint y: 107, endPoint x: 554, endPoint y: 102, distance: 5.6
click at [554, 102] on div "Use TreatMissingData=notBreaching on the composite alarm and set a 600‑second p…" at bounding box center [469, 106] width 207 height 21
click at [366, 95] on input "a. Use TreatMissingData=notBreaching on the composite alarm and set a 600‑secon…" at bounding box center [366, 93] width 0 height 4
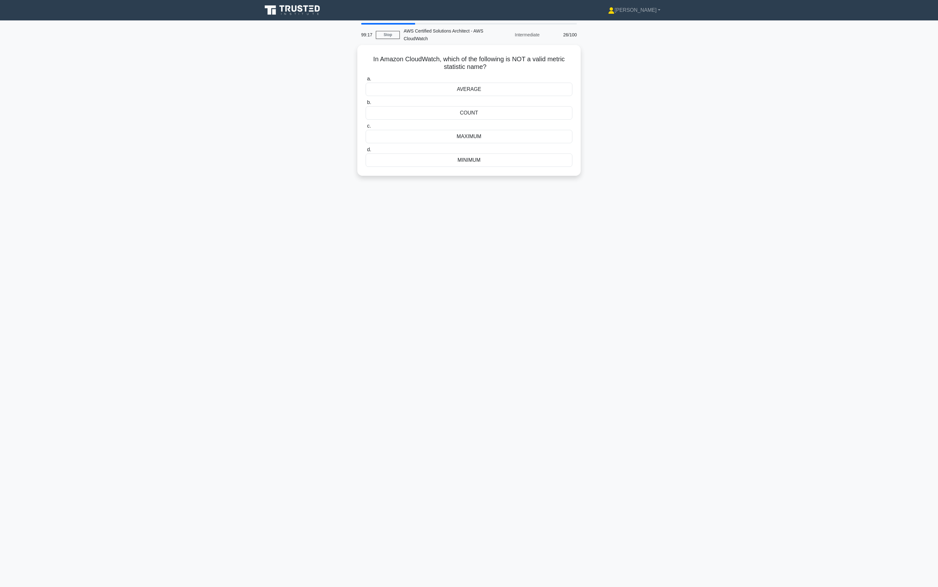
click at [554, 106] on div "COUNT" at bounding box center [469, 112] width 207 height 13
click at [366, 105] on input "b. COUNT" at bounding box center [366, 102] width 0 height 4
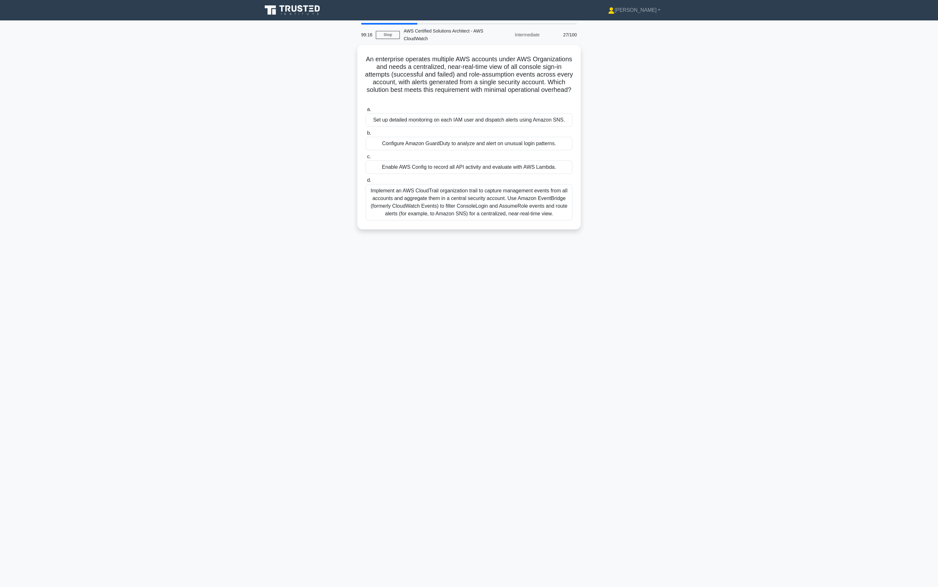
click at [548, 122] on div "Set up detailed monitoring on each IAM user and dispatch alerts using Amazon SN…" at bounding box center [469, 119] width 207 height 13
click at [366, 112] on input "a. Set up detailed monitoring on each IAM user and dispatch alerts using Amazon…" at bounding box center [366, 109] width 0 height 4
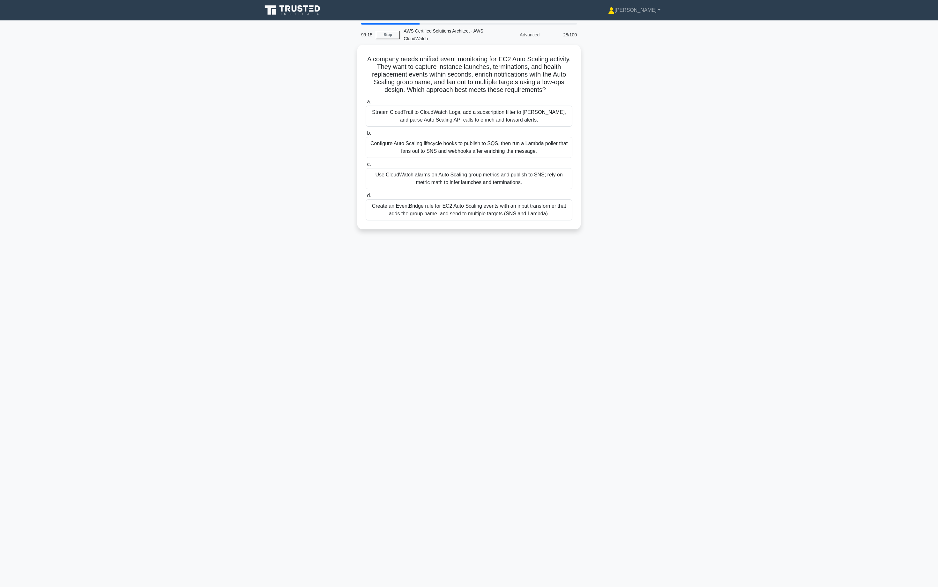
click at [548, 122] on div "Stream CloudTrail to CloudWatch Logs, add a subscription filter to [PERSON_NAME…" at bounding box center [469, 116] width 207 height 21
click at [366, 104] on input "a. Stream CloudTrail to CloudWatch Logs, add a subscription filter to [PERSON_N…" at bounding box center [366, 102] width 0 height 4
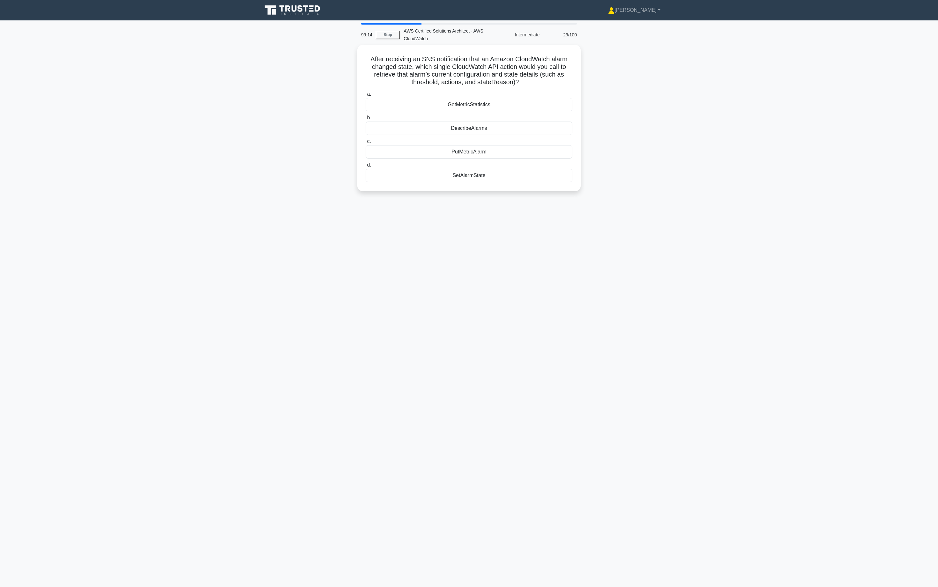
click at [548, 122] on div "DescribeAlarms" at bounding box center [469, 128] width 207 height 13
click at [366, 120] on input "b. DescribeAlarms" at bounding box center [366, 118] width 0 height 4
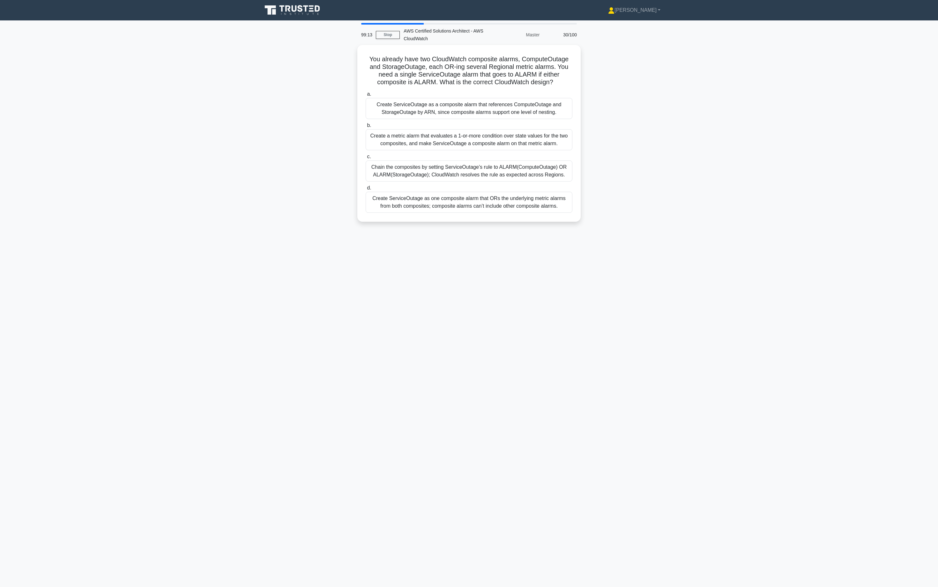
click at [548, 122] on label "b. Create a metric alarm that evaluates a 1-or-more condition over state values…" at bounding box center [469, 136] width 207 height 29
click at [366, 123] on input "b. Create a metric alarm that evaluates a 1-or-more condition over state values…" at bounding box center [366, 125] width 0 height 4
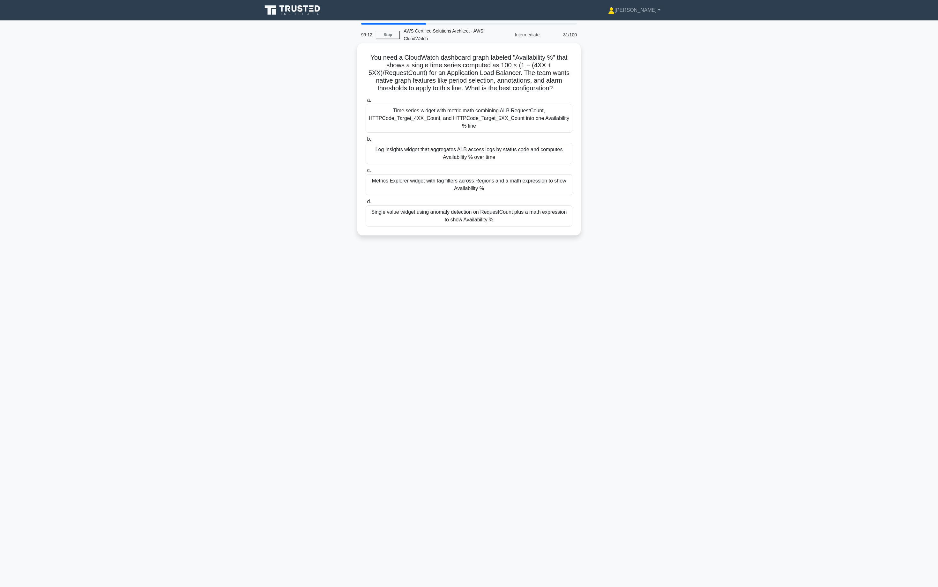
click at [546, 126] on div "Time series widget with metric math combining ALB RequestCount, HTTPCode_Target…" at bounding box center [469, 118] width 207 height 29
click at [366, 102] on input "a. Time series widget with metric math combining ALB RequestCount, HTTPCode_Tar…" at bounding box center [366, 100] width 0 height 4
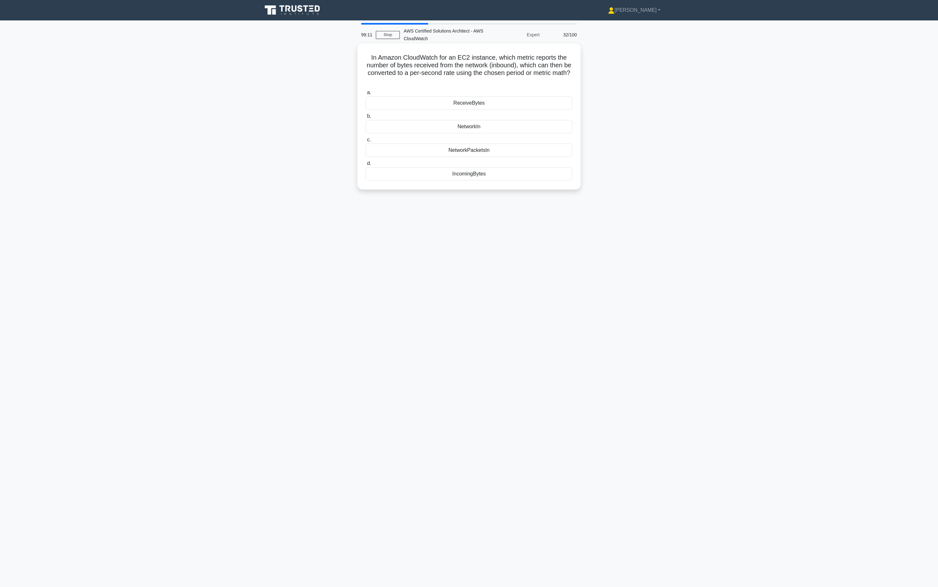
click at [537, 137] on label "c. NetworkPacketsIn" at bounding box center [469, 146] width 207 height 21
click at [366, 138] on input "c. NetworkPacketsIn" at bounding box center [366, 140] width 0 height 4
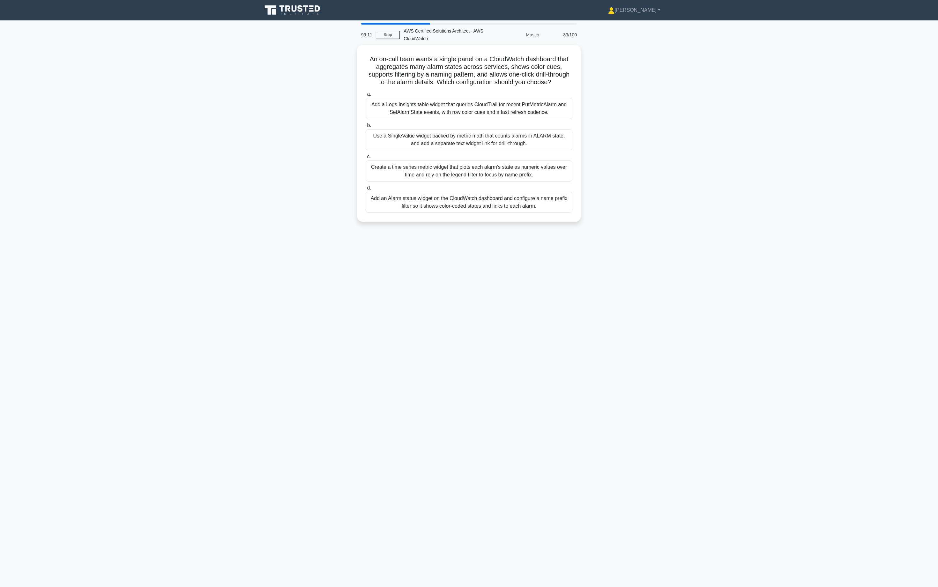
click at [542, 134] on div "Use a SingleValue widget backed by metric math that counts alarms in ALARM stat…" at bounding box center [469, 139] width 207 height 21
click at [366, 128] on input "b. Use a SingleValue widget backed by metric math that counts alarms in ALARM s…" at bounding box center [366, 125] width 0 height 4
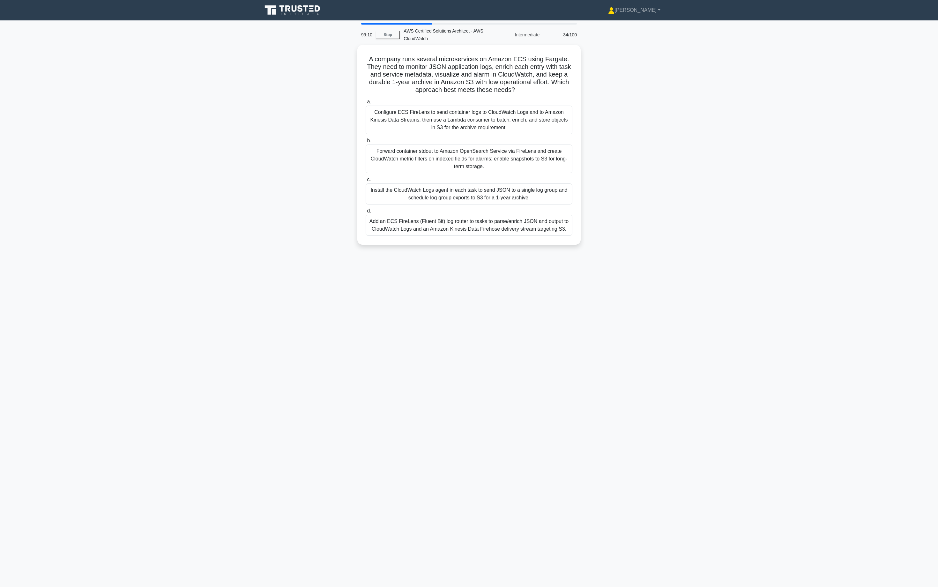
click at [542, 134] on div "a. Configure ECS FireLens to send container logs to CloudWatch Logs and to Amaz…" at bounding box center [469, 167] width 214 height 140
click at [544, 128] on div "Configure ECS FireLens to send container logs to CloudWatch Logs and to Amazon …" at bounding box center [469, 118] width 207 height 29
click at [366, 102] on input "a. Configure ECS FireLens to send container logs to CloudWatch Logs and to Amaz…" at bounding box center [366, 100] width 0 height 4
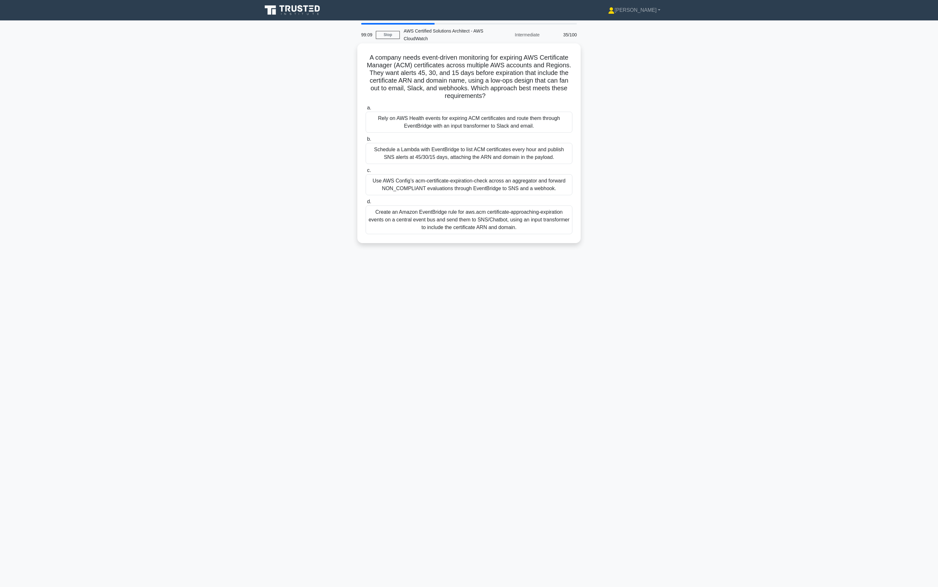
click at [544, 128] on div "Rely on AWS Health events for expiring ACM certificates and route them through …" at bounding box center [469, 122] width 207 height 21
click at [366, 110] on input "a. Rely on AWS Health events for expiring ACM certificates and route them throu…" at bounding box center [366, 108] width 0 height 4
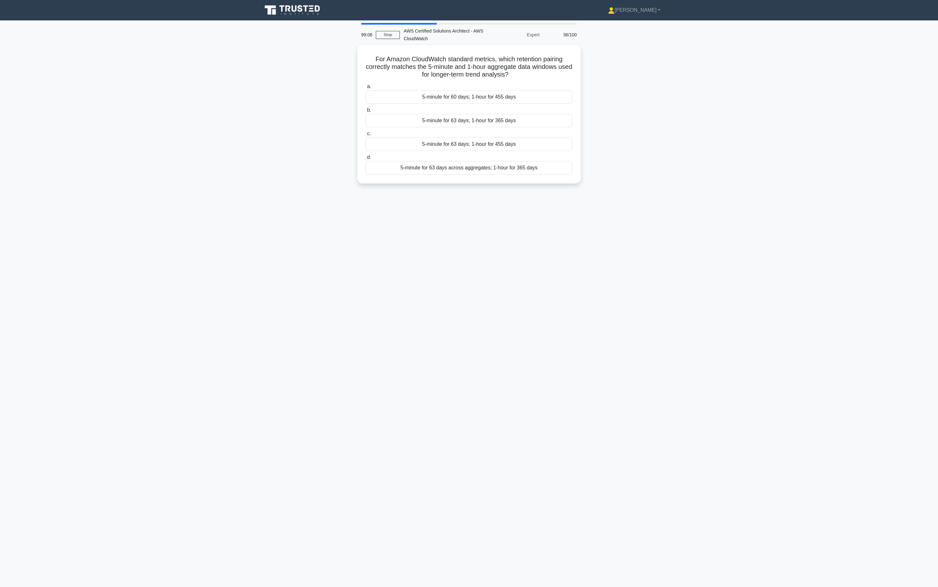
click at [544, 128] on div "a. 5-minute for 60 days; 1-hour for 455 days b. 5-minute for 63 days; 1-hour fo…" at bounding box center [469, 128] width 214 height 94
click at [544, 128] on div "a. 5-minute for 60 days; 1-hour for 455 days b. 5-minute for 63 days; 1-hour fo…" at bounding box center [469, 127] width 214 height 94
click at [546, 122] on div "5-minute for 63 days; 1-hour for 365 days" at bounding box center [469, 118] width 207 height 13
click at [366, 111] on input "b. 5-minute for 63 days; 1-hour for 365 days" at bounding box center [366, 109] width 0 height 4
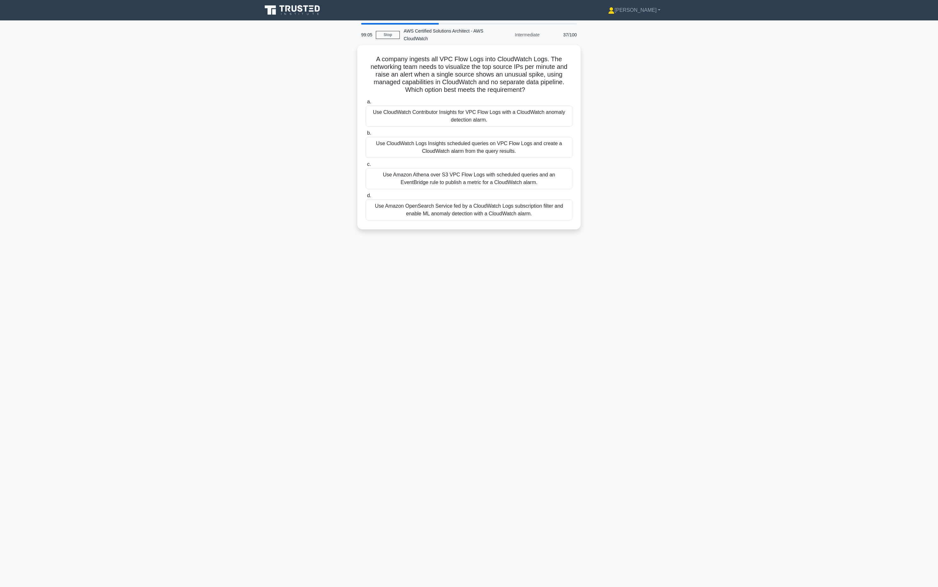
click at [546, 122] on div "Use CloudWatch Contributor Insights for VPC Flow Logs with a CloudWatch anomaly…" at bounding box center [469, 116] width 207 height 21
click at [366, 104] on input "a. Use CloudWatch Contributor Insights for VPC Flow Logs with a CloudWatch anom…" at bounding box center [366, 102] width 0 height 4
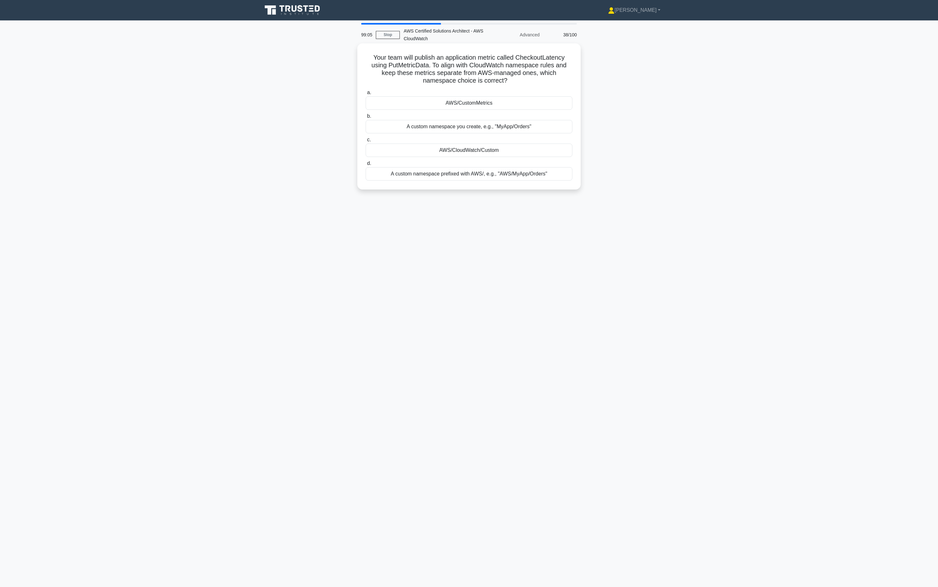
click at [544, 130] on div "A custom namespace you create, e.g., "MyApp/Orders"" at bounding box center [469, 126] width 207 height 13
click at [366, 118] on input "b. A custom namespace you create, e.g., "MyApp/Orders"" at bounding box center [366, 116] width 0 height 4
click at [544, 130] on div "StatusCheckFailed_Instance" at bounding box center [469, 128] width 207 height 13
click at [366, 120] on input "b. StatusCheckFailed_Instance" at bounding box center [366, 118] width 0 height 4
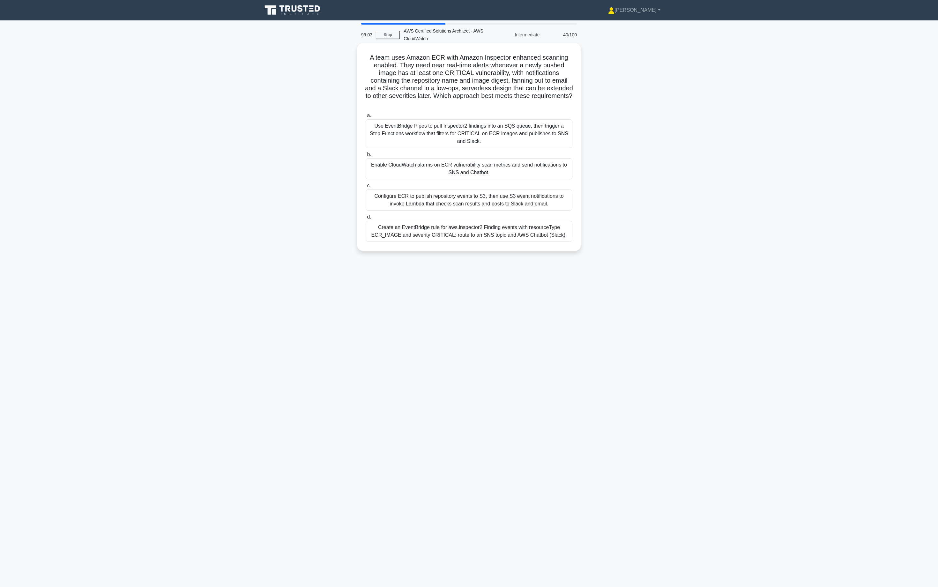
click at [543, 131] on div "Use EventBridge Pipes to pull Inspector2 findings into an SQS queue, then trigg…" at bounding box center [469, 133] width 207 height 29
click at [366, 118] on input "a. Use EventBridge Pipes to pull Inspector2 findings into an SQS queue, then tr…" at bounding box center [366, 116] width 0 height 4
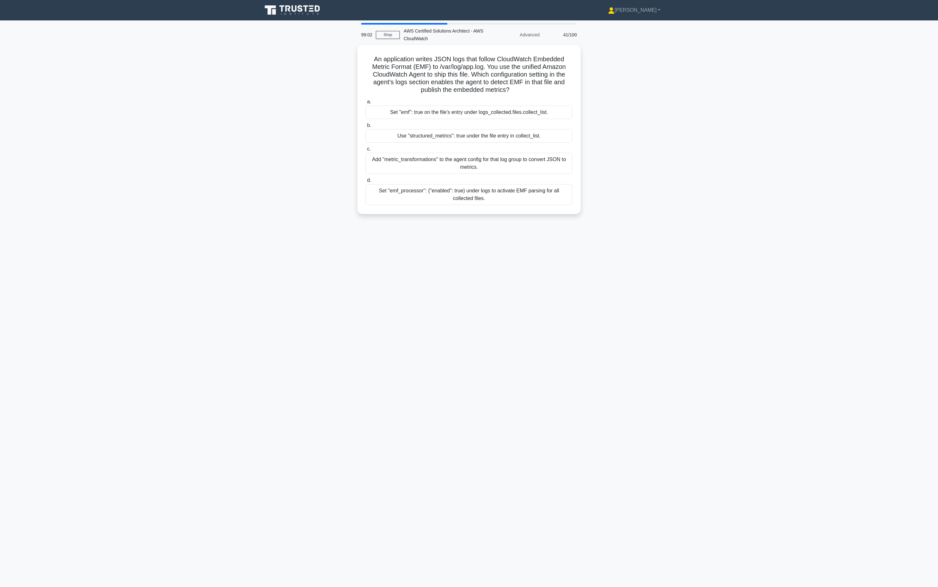
click at [543, 131] on div "Use "structured_metrics": true under the file entry in collect_list." at bounding box center [469, 135] width 207 height 13
click at [366, 128] on input "b. Use "structured_metrics": true under the file entry in collect_list." at bounding box center [366, 125] width 0 height 4
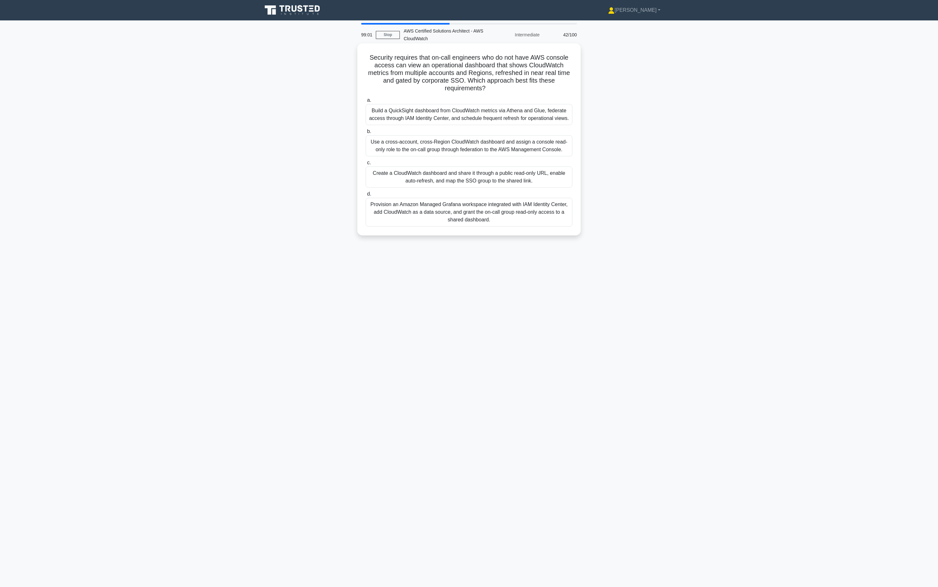
click at [544, 134] on label "b. Use a cross-account, cross-Region CloudWatch dashboard and assign a console …" at bounding box center [469, 142] width 207 height 29
click at [366, 134] on input "b. Use a cross-account, cross-Region CloudWatch dashboard and assign a console …" at bounding box center [366, 131] width 0 height 4
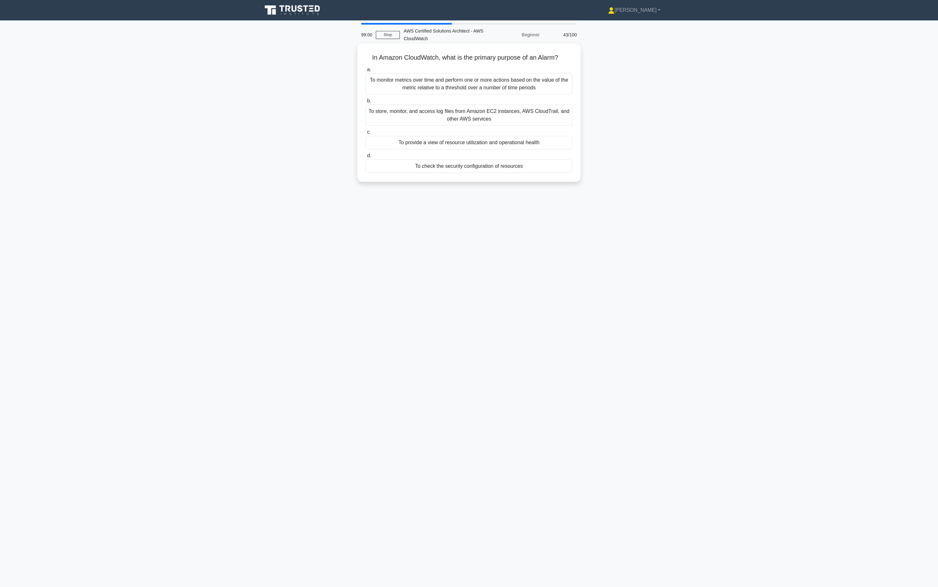
click at [544, 133] on label "c. To provide a view of resource utilization and operational health" at bounding box center [469, 138] width 207 height 21
click at [366, 133] on input "c. To provide a view of resource utilization and operational health" at bounding box center [366, 132] width 0 height 4
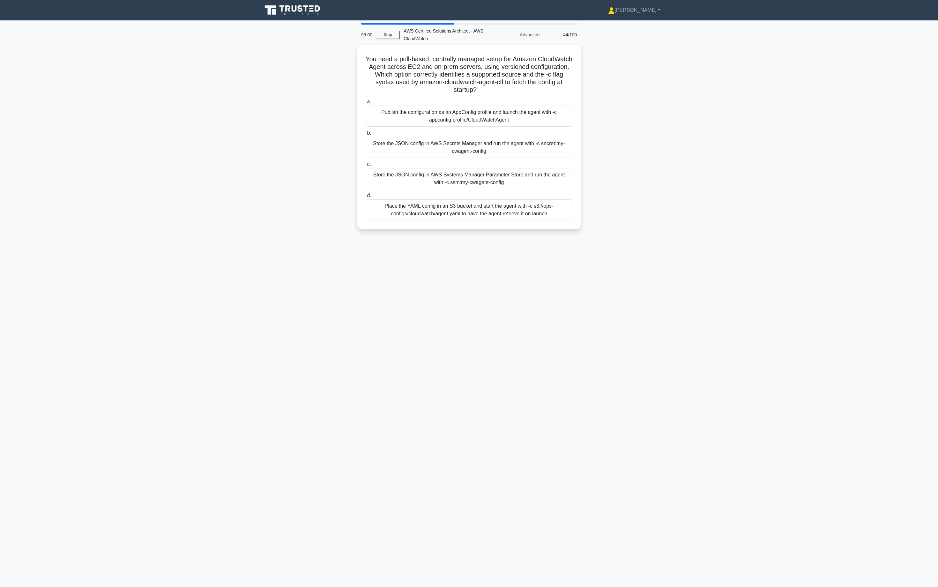
click at [544, 133] on label "b. Store the JSON config in AWS Secrets Manager and run the agent with -c secre…" at bounding box center [469, 143] width 207 height 29
click at [366, 133] on input "b. Store the JSON config in AWS Secrets Manager and run the agent with -c secre…" at bounding box center [366, 133] width 0 height 4
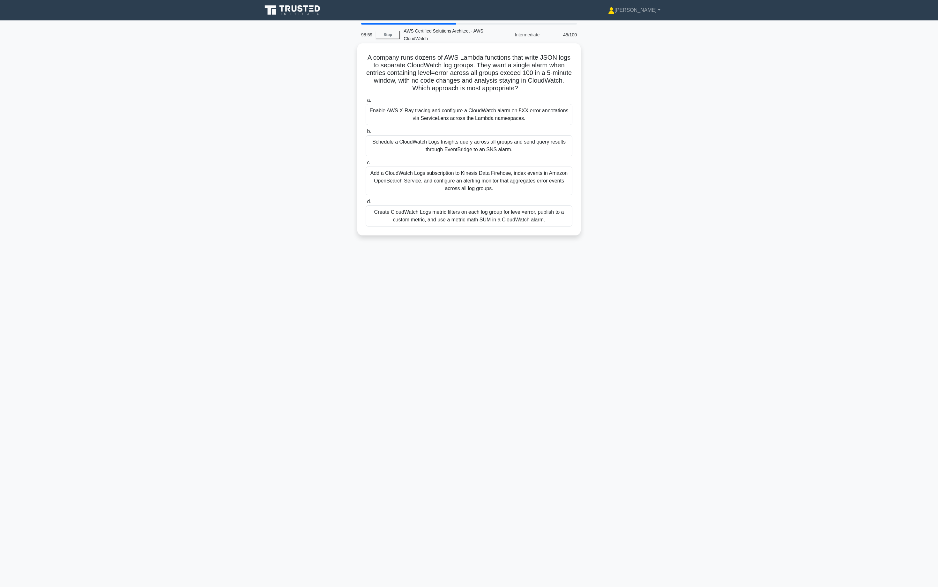
click at [544, 134] on label "b. Schedule a CloudWatch Logs Insights query across all groups and send query r…" at bounding box center [469, 142] width 207 height 29
click at [366, 134] on input "b. Schedule a CloudWatch Logs Insights query across all groups and send query r…" at bounding box center [366, 131] width 0 height 4
click at [544, 132] on label "b. CloudWatch alarm on the instance's CPUUtilization < 5% for 60 minutes with a…" at bounding box center [469, 142] width 207 height 29
click at [366, 132] on input "b. CloudWatch alarm on the instance's CPUUtilization < 5% for 60 minutes with a…" at bounding box center [366, 131] width 0 height 4
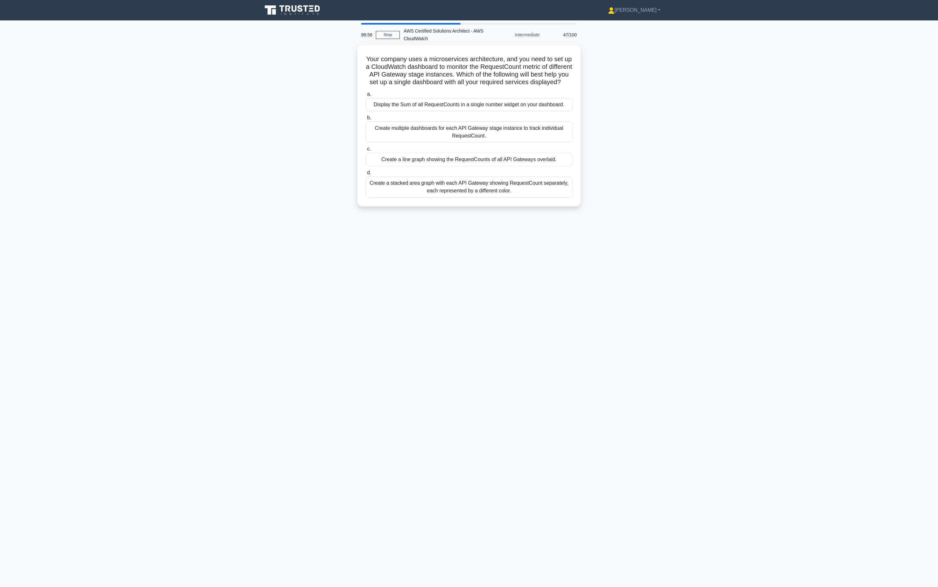
click at [544, 133] on div "Create multiple dashboards for each API Gateway stage instance to track individ…" at bounding box center [469, 132] width 207 height 21
click at [366, 120] on input "b. Create multiple dashboards for each API Gateway stage instance to track indi…" at bounding box center [366, 118] width 0 height 4
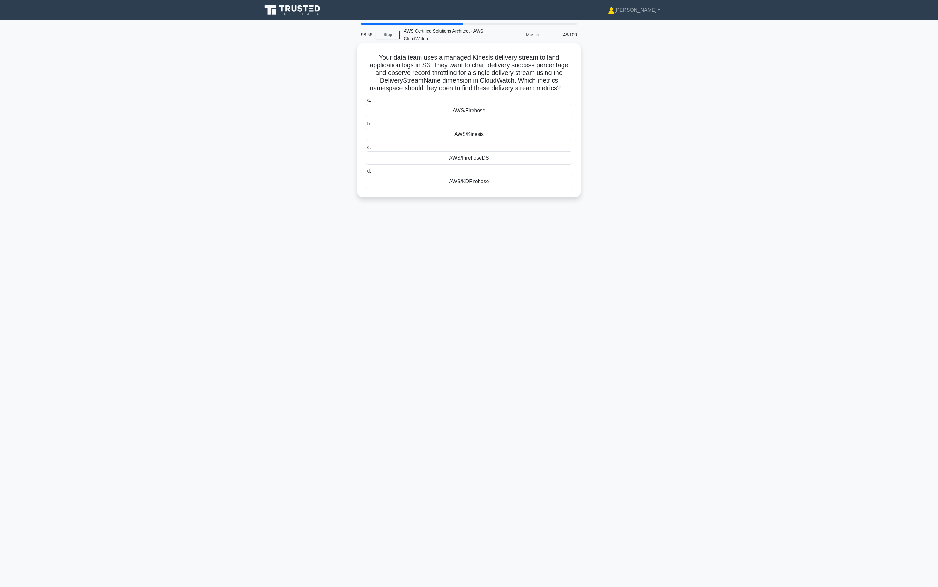
click at [544, 133] on div "AWS/Kinesis" at bounding box center [469, 134] width 207 height 13
click at [366, 126] on input "b. AWS/Kinesis" at bounding box center [366, 124] width 0 height 4
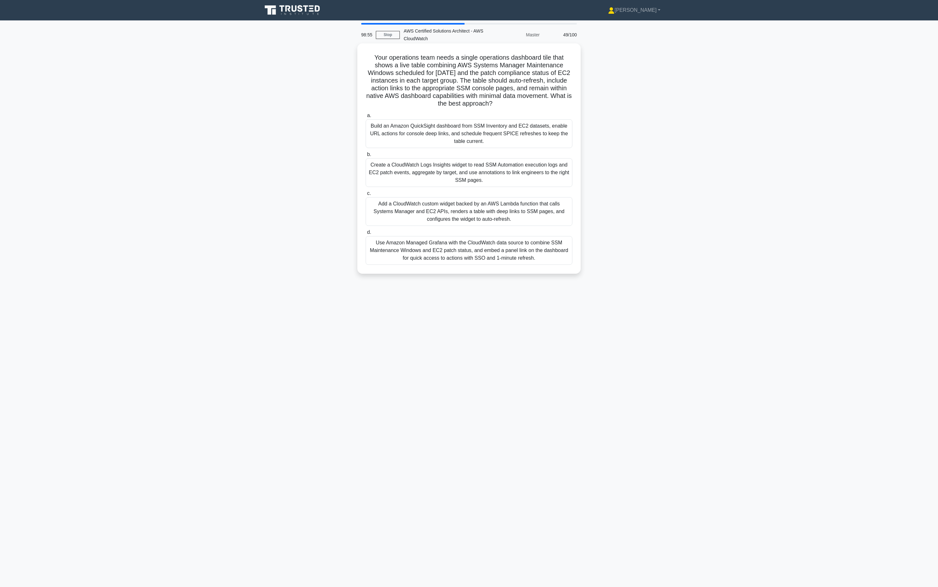
click at [544, 133] on div "Build an Amazon QuickSight dashboard from SSM Inventory and EC2 datasets, enabl…" at bounding box center [469, 133] width 207 height 29
click at [366, 118] on input "a. Build an Amazon QuickSight dashboard from SSM Inventory and EC2 datasets, en…" at bounding box center [366, 116] width 0 height 4
click at [544, 133] on div "Build an Amazon QuickSight dashboard from SSM Inventory and EC2 datasets, enabl…" at bounding box center [469, 133] width 207 height 29
click at [366, 118] on input "a. Build an Amazon QuickSight dashboard from SSM Inventory and EC2 datasets, en…" at bounding box center [366, 116] width 0 height 4
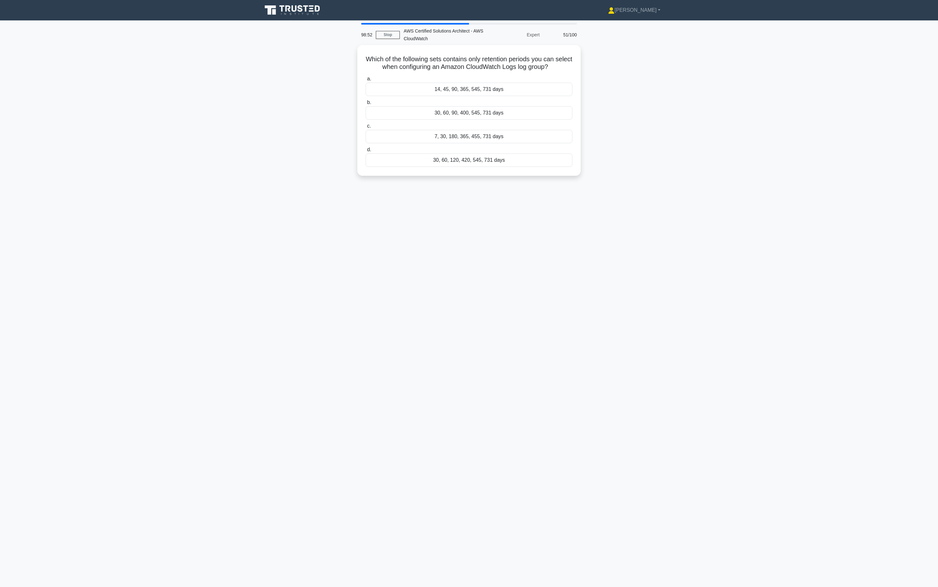
click at [542, 133] on div "7, 30, 180, 365, 455, 731 days" at bounding box center [469, 136] width 207 height 13
click at [366, 128] on input "c. 7, 30, 180, 365, 455, 731 days" at bounding box center [366, 126] width 0 height 4
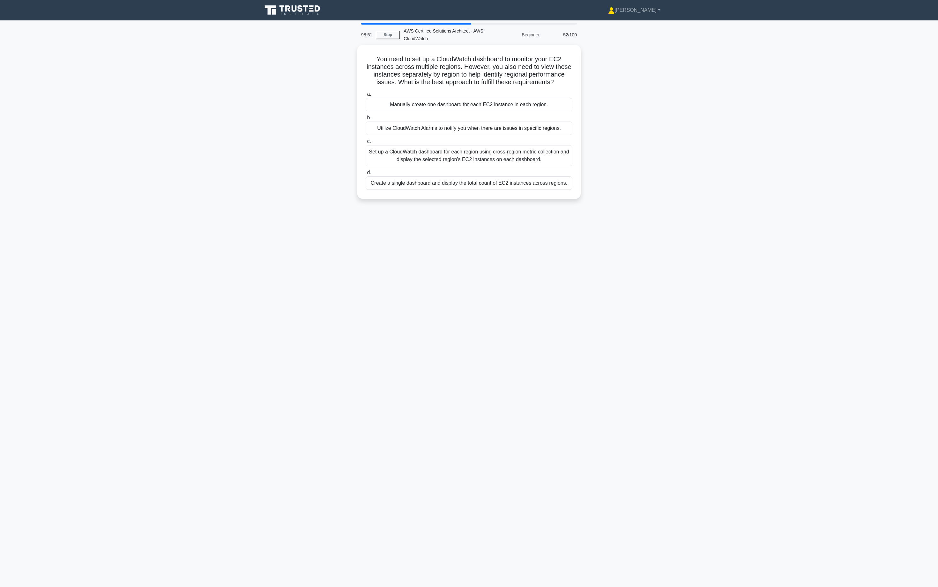
click at [542, 133] on div "Utilize CloudWatch Alarms to notify you when there are issues in specific regio…" at bounding box center [469, 128] width 207 height 13
click at [366, 120] on input "b. Utilize CloudWatch Alarms to notify you when there are issues in specific re…" at bounding box center [366, 118] width 0 height 4
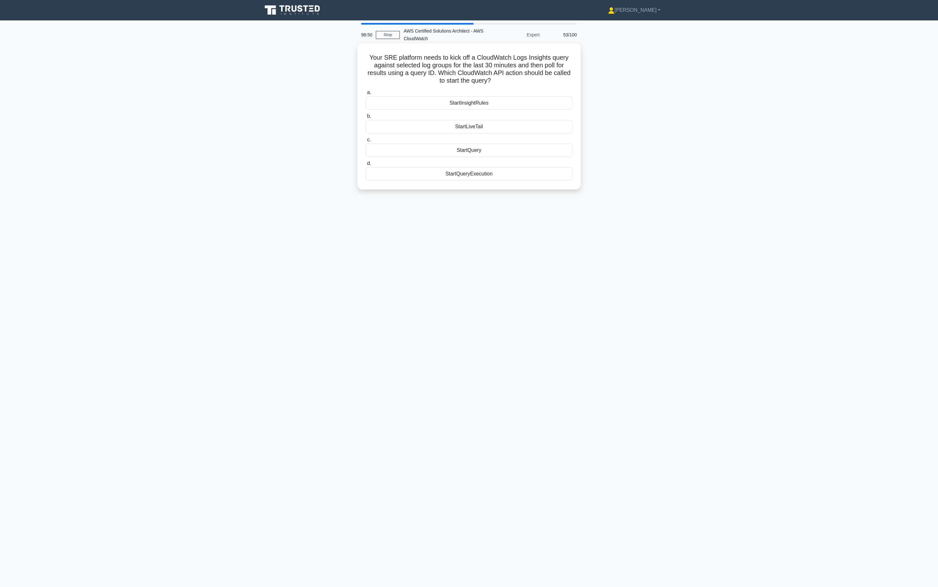
click at [542, 133] on div "StartLiveTail" at bounding box center [469, 126] width 207 height 13
click at [366, 118] on input "b. StartLiveTail" at bounding box center [366, 116] width 0 height 4
click at [542, 127] on div "Inspect EC2 instance configurations." at bounding box center [469, 120] width 207 height 13
click at [366, 112] on input "b. Inspect EC2 instance configurations." at bounding box center [366, 110] width 0 height 4
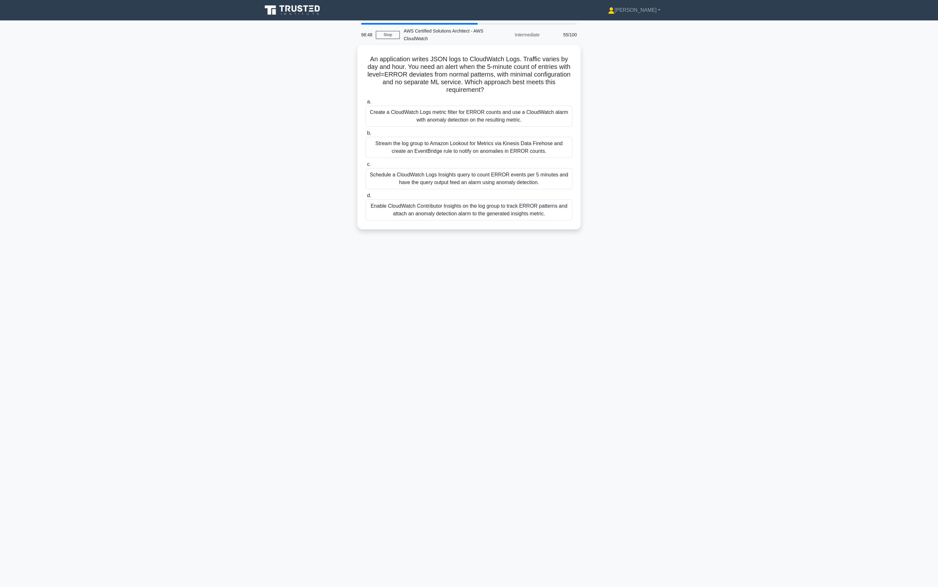
click at [542, 133] on label "b. Stream the log group to Amazon Lookout for Metrics via Kinesis Data Firehose…" at bounding box center [469, 143] width 207 height 29
click at [366, 133] on input "b. Stream the log group to Amazon Lookout for Metrics via Kinesis Data Firehose…" at bounding box center [366, 133] width 0 height 4
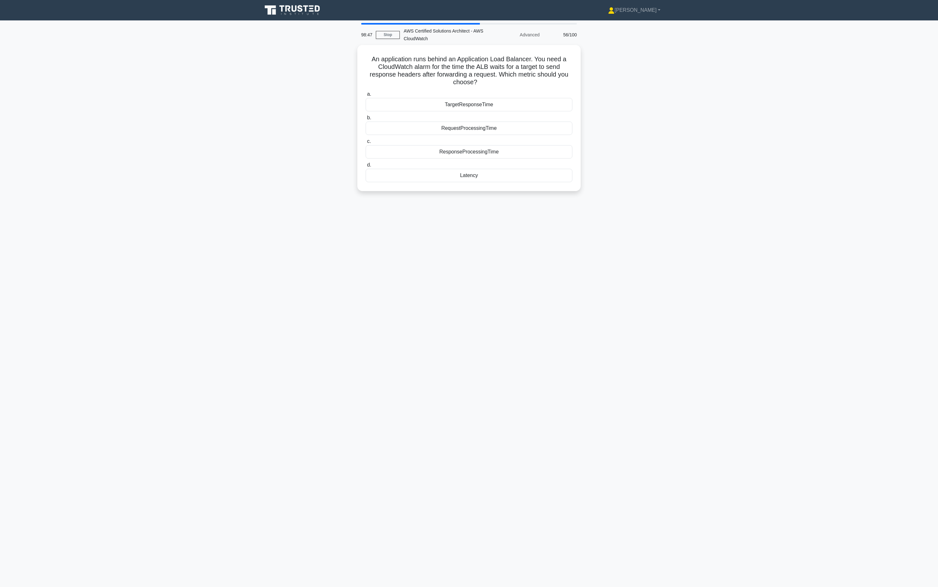
click at [542, 133] on div "RequestProcessingTime" at bounding box center [469, 128] width 207 height 13
click at [366, 120] on input "b. RequestProcessingTime" at bounding box center [366, 118] width 0 height 4
click at [542, 133] on label "c. CloudTrail" at bounding box center [469, 140] width 207 height 21
click at [366, 133] on input "c. CloudTrail" at bounding box center [366, 134] width 0 height 4
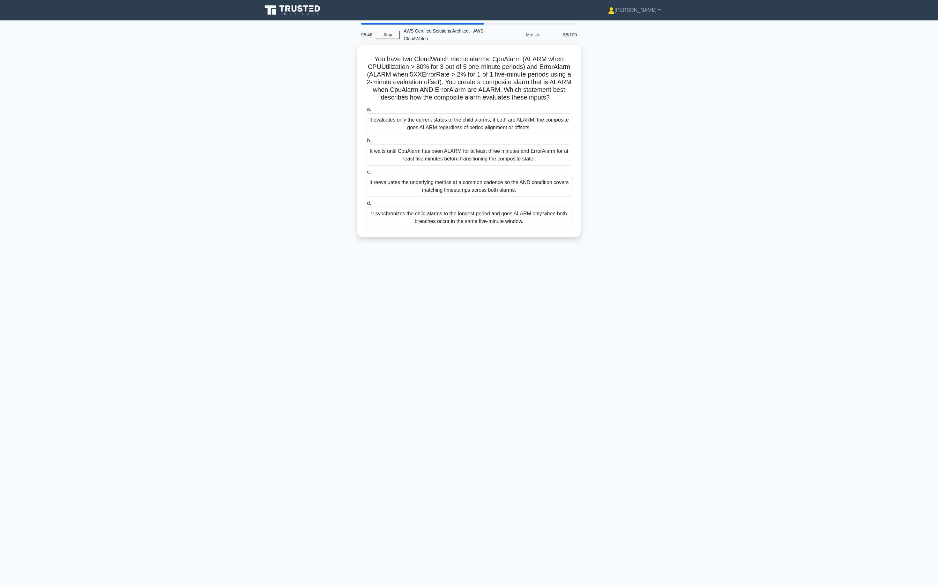
click at [542, 133] on div "a. It evaluates only the current states of the child alarms; if both are ALARM,…" at bounding box center [469, 166] width 214 height 125
click at [542, 133] on div "a. It evaluates only the current states of the child alarms; if both are ALARM,…" at bounding box center [469, 165] width 214 height 125
click at [545, 129] on div "It evaluates only the current states of the child alarms; if both are ALARM, th…" at bounding box center [469, 122] width 207 height 21
click at [366, 110] on input "a. It evaluates only the current states of the child alarms; if both are ALARM,…" at bounding box center [366, 108] width 0 height 4
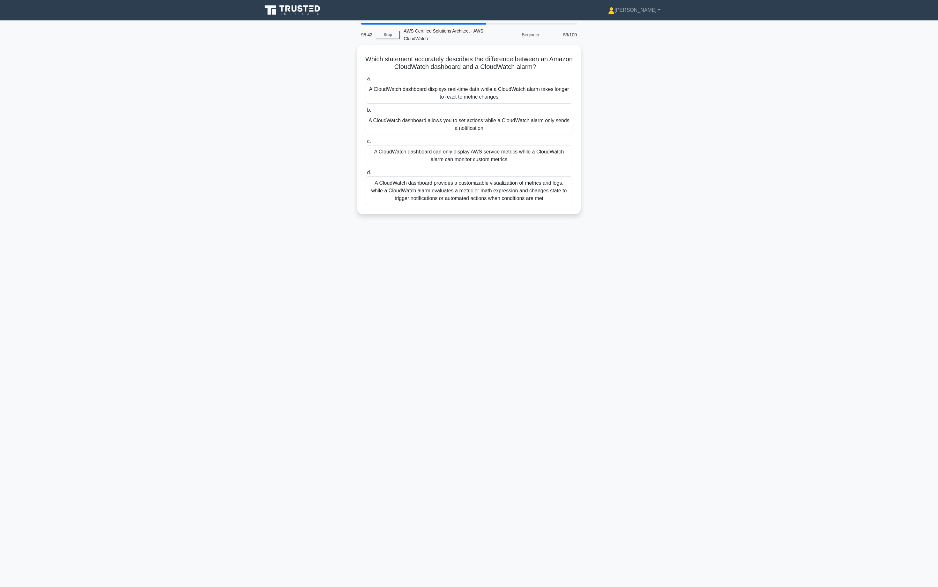
click at [552, 126] on div "A CloudWatch dashboard allows you to set actions while a CloudWatch alarm only …" at bounding box center [469, 124] width 207 height 21
click at [366, 112] on input "b. A CloudWatch dashboard allows you to set actions while a CloudWatch alarm on…" at bounding box center [366, 110] width 0 height 4
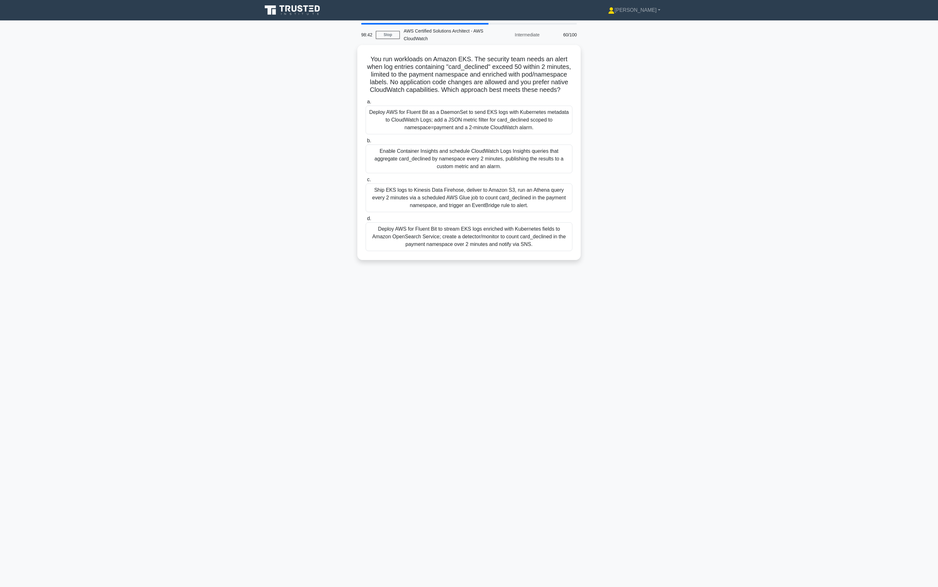
click at [552, 126] on div "Deploy AWS for Fluent Bit as a DaemonSet to send EKS logs with Kubernetes metad…" at bounding box center [469, 120] width 207 height 29
click at [366, 104] on input "a. Deploy AWS for Fluent Bit as a DaemonSet to send EKS logs with Kubernetes me…" at bounding box center [366, 102] width 0 height 4
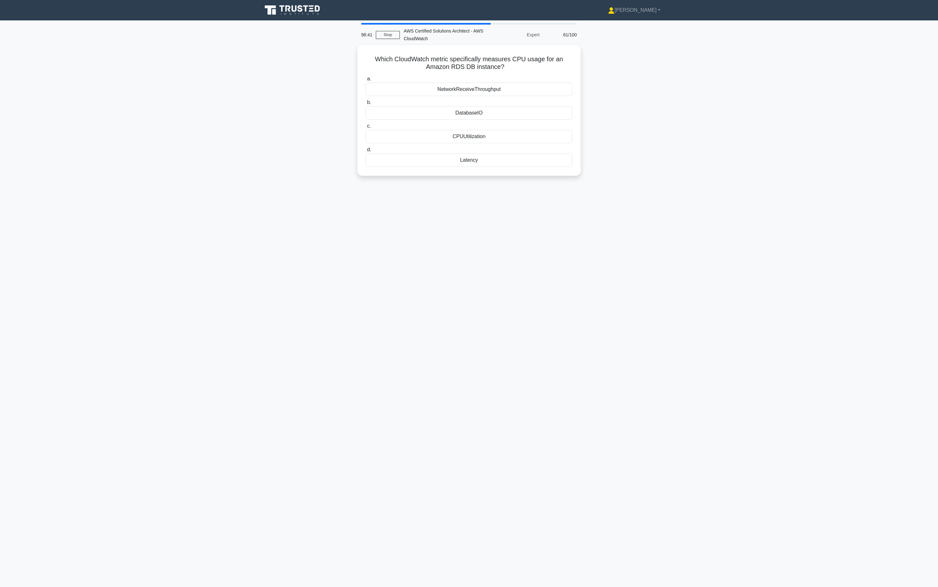
click at [552, 126] on label "c. CPUUtilization" at bounding box center [469, 132] width 207 height 21
click at [366, 126] on input "c. CPUUtilization" at bounding box center [366, 126] width 0 height 4
click at [552, 126] on label "c. CPUUtilization" at bounding box center [469, 133] width 207 height 22
click at [366, 126] on input "c. CPUUtilization" at bounding box center [366, 126] width 0 height 4
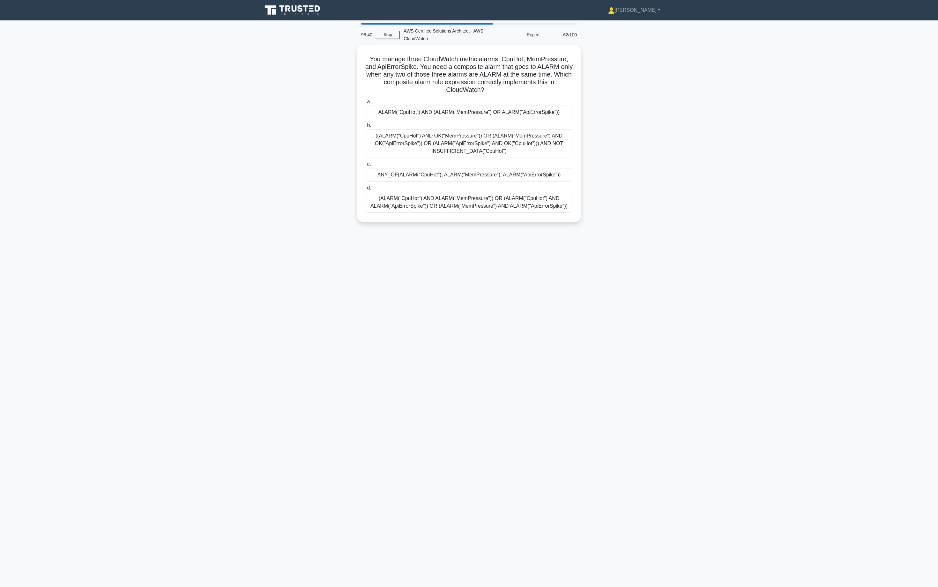
click at [552, 126] on label "b. ((ALARM("CpuHot") AND OK("MemPressure")) OR (ALARM("MemPressure") AND OK("Ap…" at bounding box center [469, 140] width 207 height 36
click at [366, 126] on input "b. ((ALARM("CpuHot") AND OK("MemPressure")) OR (ALARM("MemPressure") AND OK("Ap…" at bounding box center [366, 125] width 0 height 4
click at [552, 126] on label "b. ((ALARM("CpuHot") AND OK("MemPressure")) OR (ALARM("MemPressure") AND OK("Ap…" at bounding box center [469, 140] width 207 height 37
click at [366, 126] on input "b. ((ALARM("CpuHot") AND OK("MemPressure")) OR (ALARM("MemPressure") AND OK("Ap…" at bounding box center [366, 125] width 0 height 4
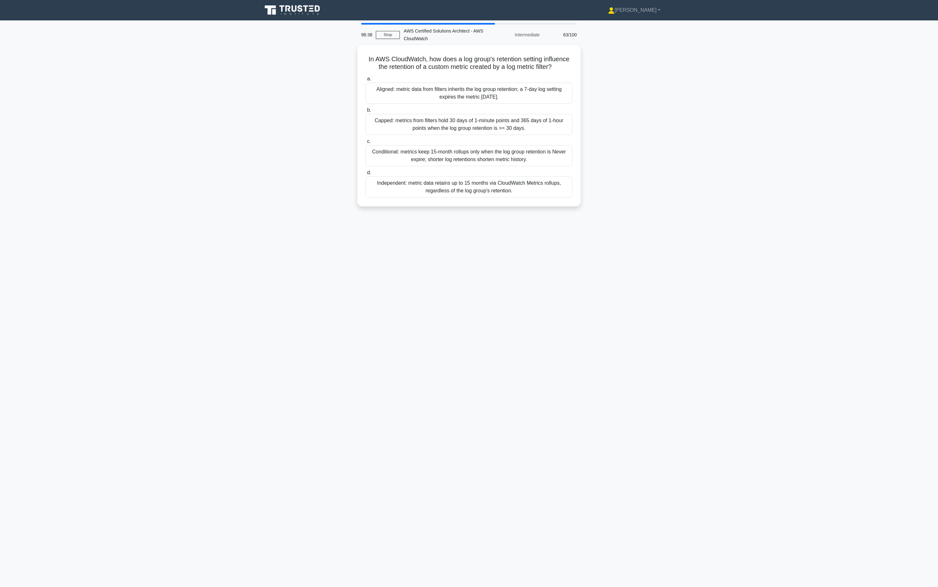
click at [552, 126] on div "Capped: metrics from filters hold 30 days of 1-minute points and 365 days of 1-…" at bounding box center [469, 124] width 207 height 21
click at [366, 112] on input "b. Capped: metrics from filters hold 30 days of 1-minute points and 365 days of…" at bounding box center [366, 110] width 0 height 4
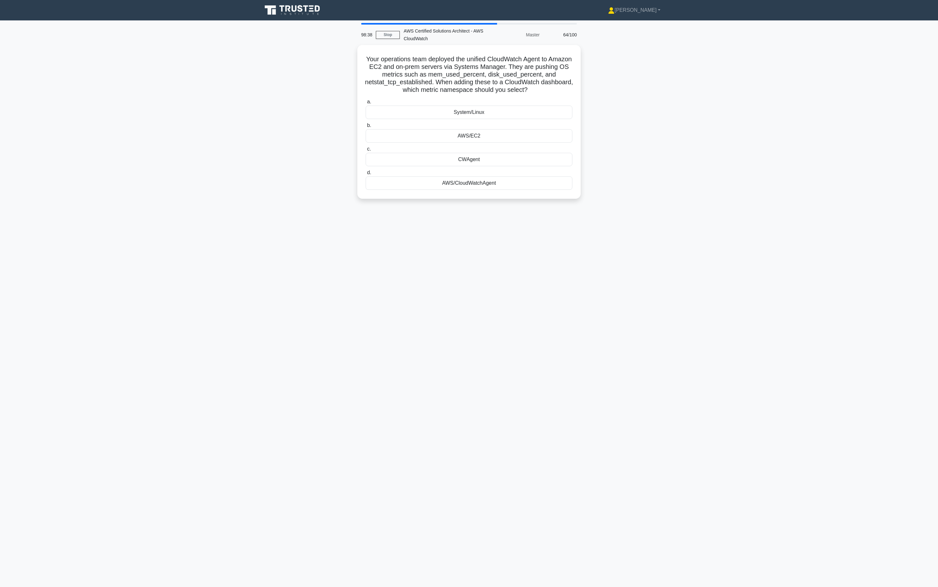
click at [552, 126] on label "b. AWS/EC2" at bounding box center [469, 132] width 207 height 21
click at [366, 126] on input "b. AWS/EC2" at bounding box center [366, 125] width 0 height 4
click at [552, 126] on div "BurstCreditBalance" at bounding box center [469, 128] width 207 height 13
click at [366, 120] on input "b. BurstCreditBalance" at bounding box center [366, 118] width 0 height 4
click at [552, 127] on div "AWS/SimpleQueueService" at bounding box center [469, 128] width 207 height 13
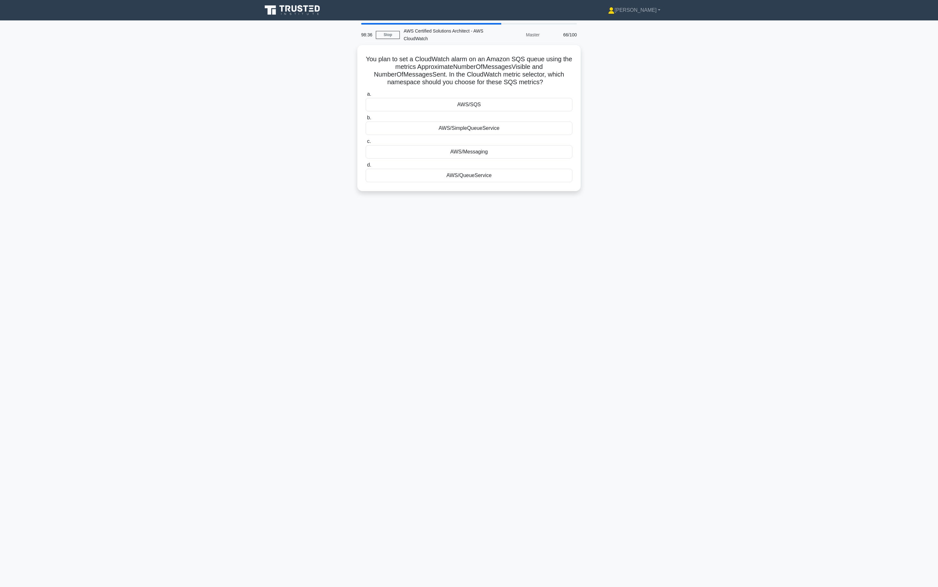
click at [366, 120] on input "b. AWS/SimpleQueueService" at bounding box center [366, 118] width 0 height 4
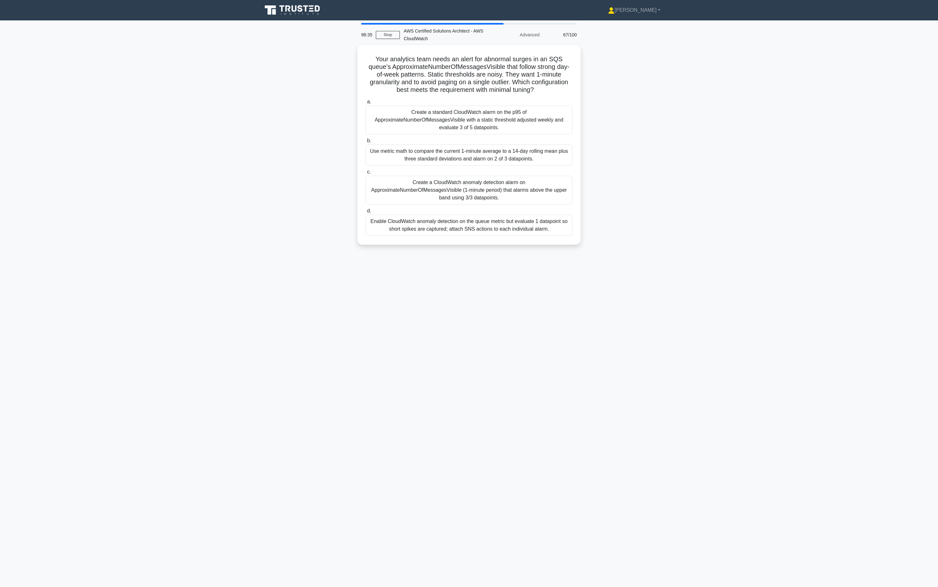
click at [552, 127] on div "Create a standard CloudWatch alarm on the p95 of ApproximateNumberOfMessagesVis…" at bounding box center [469, 120] width 207 height 29
click at [366, 104] on input "a. Create a standard CloudWatch alarm on the p95 of ApproximateNumberOfMessages…" at bounding box center [366, 102] width 0 height 4
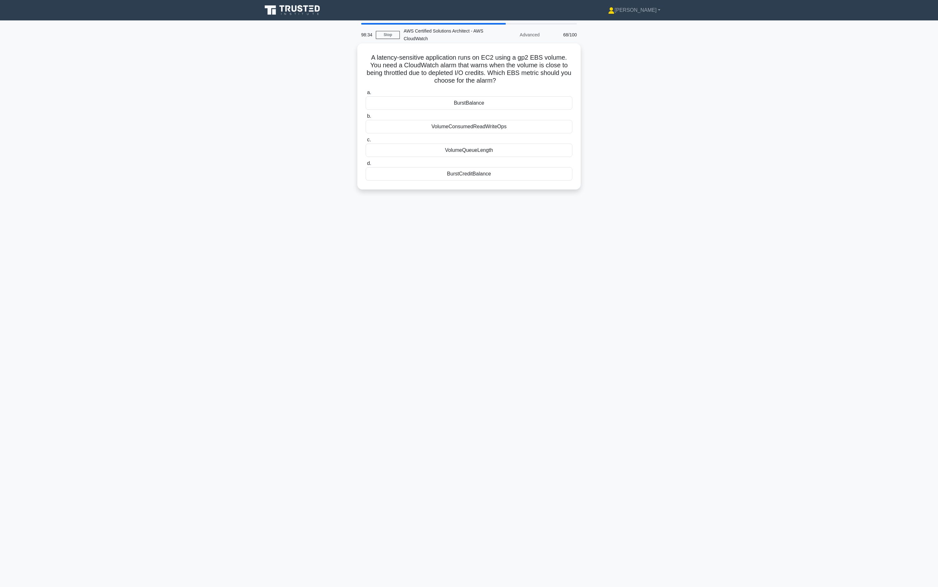
click at [552, 128] on div "VolumeConsumedReadWriteOps" at bounding box center [469, 126] width 207 height 13
click at [366, 118] on input "b. VolumeConsumedReadWriteOps" at bounding box center [366, 116] width 0 height 4
click at [552, 128] on div "a. CPUUtilization b. StatusCheckFailed c. d." at bounding box center [469, 128] width 214 height 94
click at [550, 137] on div "DiskIO" at bounding box center [469, 142] width 207 height 13
click at [366, 134] on input "c. DiskIO" at bounding box center [366, 132] width 0 height 4
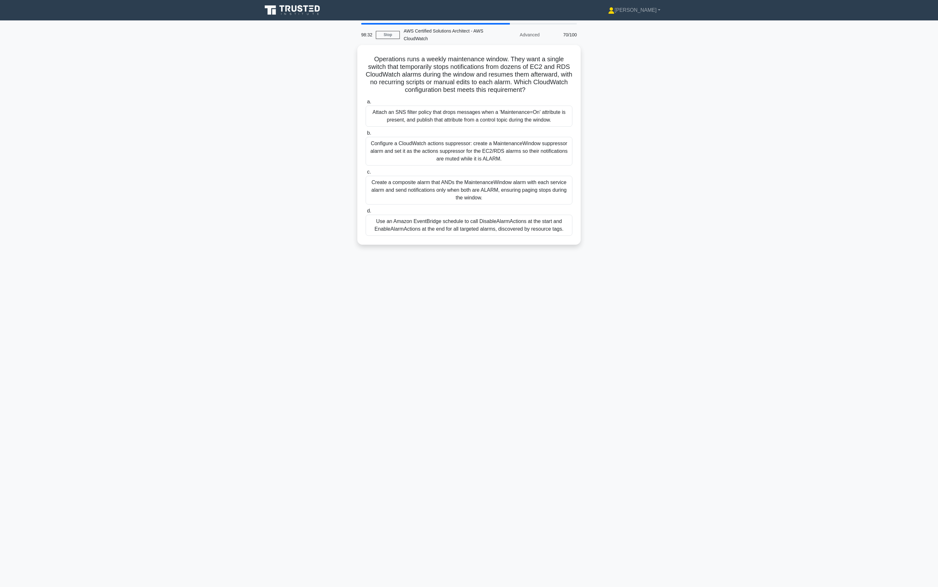
click at [551, 127] on div "a. Attach an SNS filter policy that drops messages when a 'Maintenance=On' attr…" at bounding box center [469, 167] width 214 height 140
click at [551, 126] on div "a. Attach an SNS filter policy that drops messages when a 'Maintenance=On' attr…" at bounding box center [469, 165] width 214 height 140
click at [551, 120] on div "Attach an SNS filter policy that drops messages when a 'Maintenance=On' attribu…" at bounding box center [469, 114] width 207 height 21
click at [366, 102] on input "a. Attach an SNS filter policy that drops messages when a 'Maintenance=On' attr…" at bounding box center [366, 100] width 0 height 4
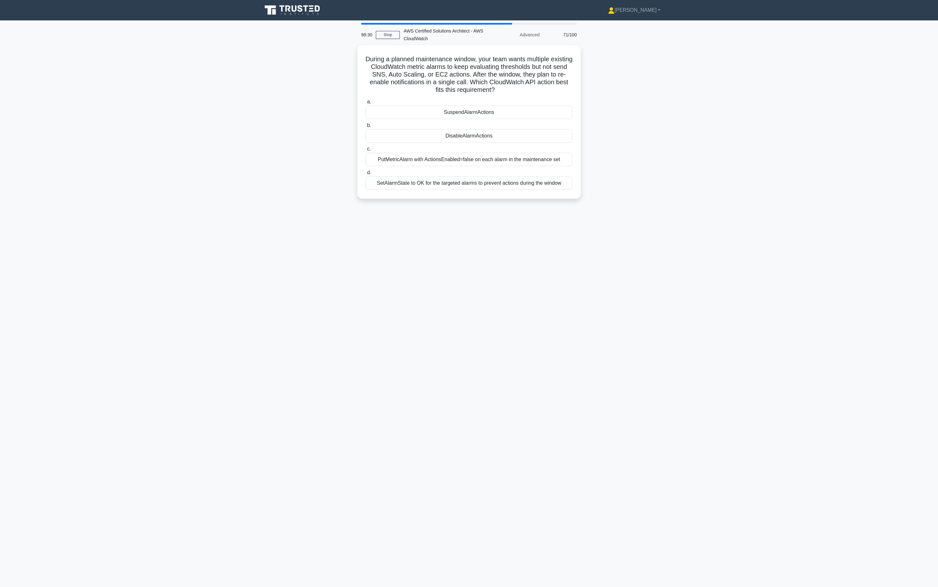
click at [550, 122] on label "b. DisableAlarmActions" at bounding box center [469, 132] width 207 height 21
click at [366, 123] on input "b. DisableAlarmActions" at bounding box center [366, 125] width 0 height 4
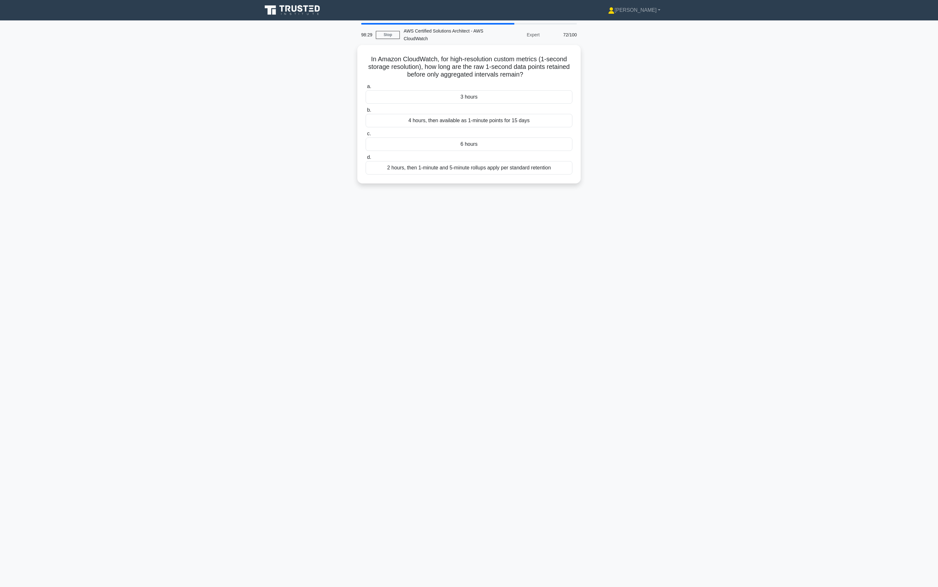
click at [550, 120] on div "4 hours, then available as 1-minute points for 15 days" at bounding box center [469, 120] width 207 height 13
click at [366, 112] on input "b. 4 hours, then available as 1-minute points for 15 days" at bounding box center [366, 110] width 0 height 4
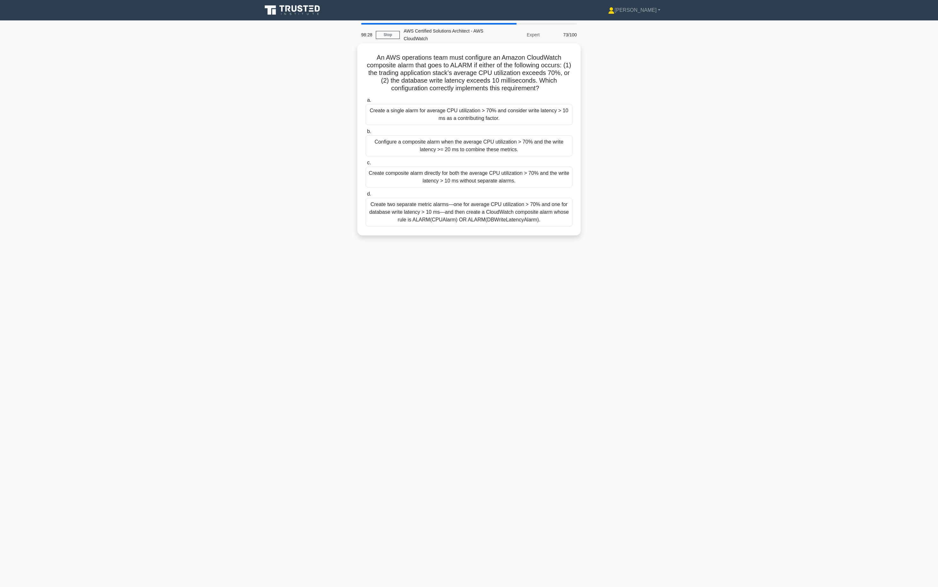
click at [548, 120] on div "Create a single alarm for average CPU utilization > 70% and consider write late…" at bounding box center [469, 114] width 207 height 21
click at [366, 102] on input "a. Create a single alarm for average CPU utilization > 70% and consider write l…" at bounding box center [366, 100] width 0 height 4
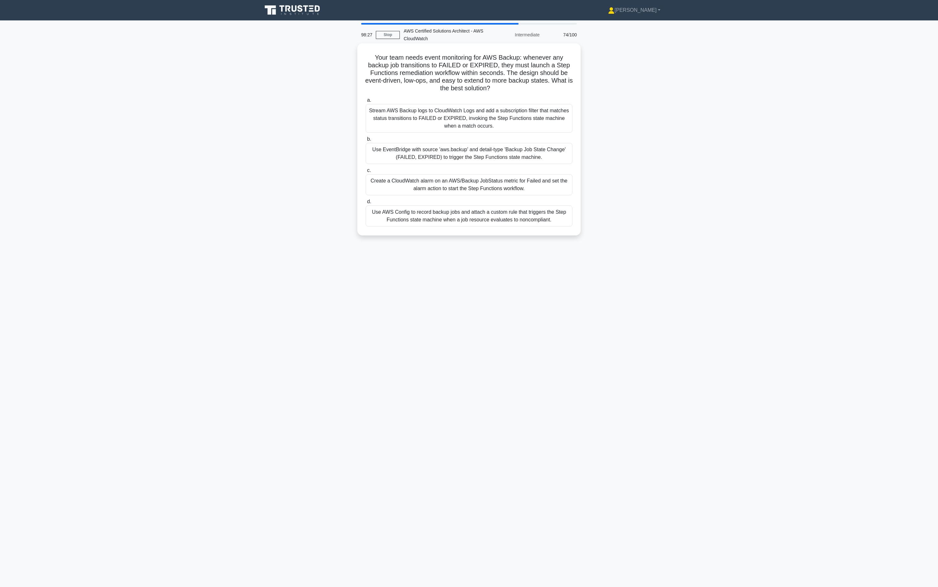
click at [546, 120] on div "Stream AWS Backup logs to CloudWatch Logs and add a subscription filter that ma…" at bounding box center [469, 118] width 207 height 29
click at [366, 102] on input "a. Stream AWS Backup logs to CloudWatch Logs and add a subscription filter that…" at bounding box center [366, 100] width 0 height 4
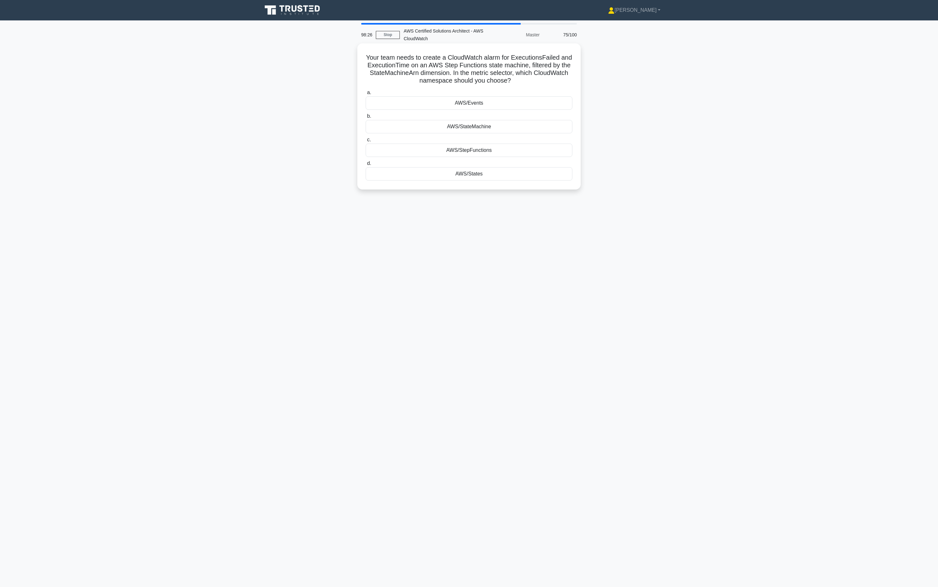
click at [545, 120] on div "AWS/StateMachine" at bounding box center [469, 126] width 207 height 13
click at [366, 118] on input "b. AWS/StateMachine" at bounding box center [366, 116] width 0 height 4
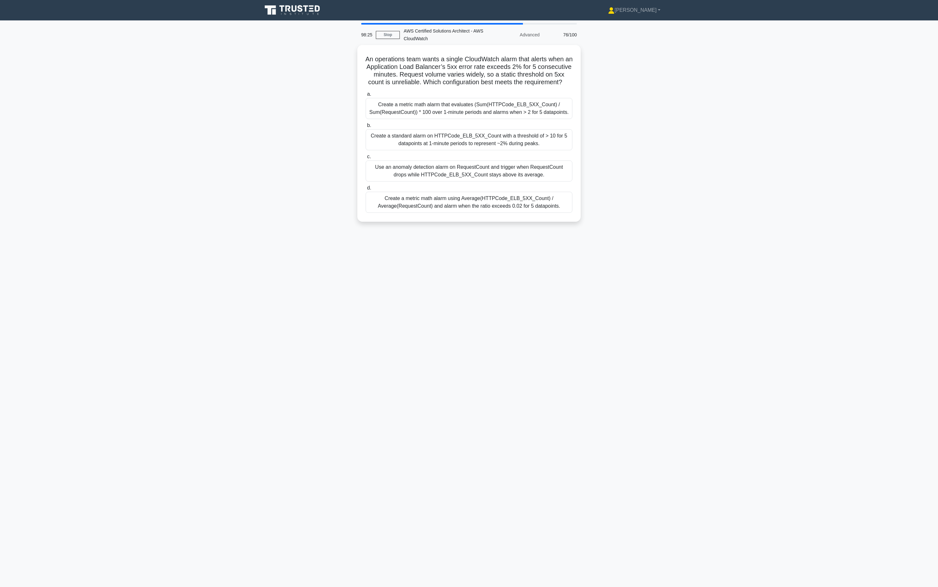
click at [545, 119] on div "Create a metric math alarm that evaluates (Sum(HTTPCode_ELB_5XX_Count) / Sum(Re…" at bounding box center [469, 108] width 207 height 21
click at [366, 96] on input "a. Create a metric math alarm that evaluates (Sum(HTTPCode_ELB_5XX_Count) / Sum…" at bounding box center [366, 94] width 0 height 4
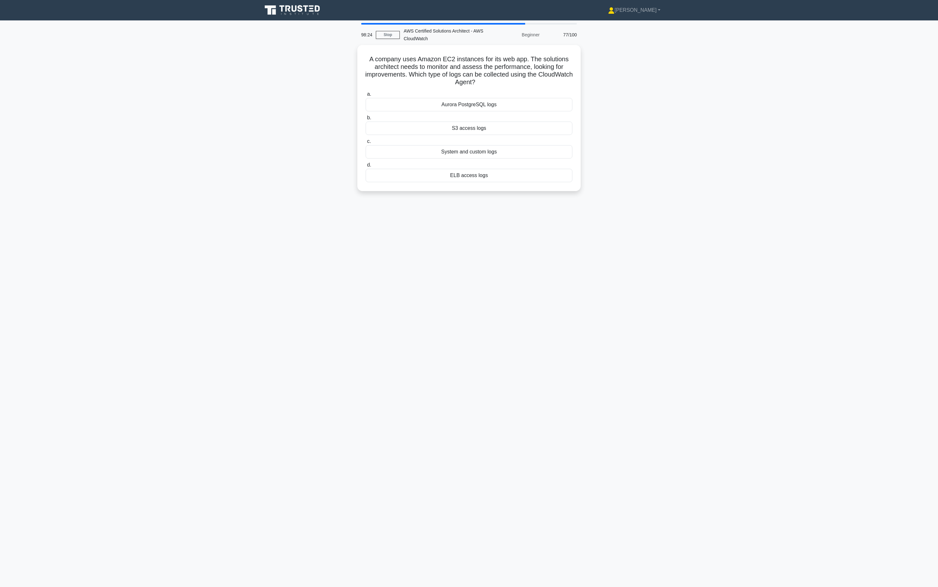
click at [545, 122] on div "S3 access logs" at bounding box center [469, 128] width 207 height 13
click at [366, 120] on input "b. S3 access logs" at bounding box center [366, 118] width 0 height 4
click at [546, 123] on div "14 days" at bounding box center [469, 126] width 207 height 13
click at [366, 118] on input "b. 14 days" at bounding box center [366, 116] width 0 height 4
click at [546, 123] on div "14 days" at bounding box center [469, 127] width 207 height 14
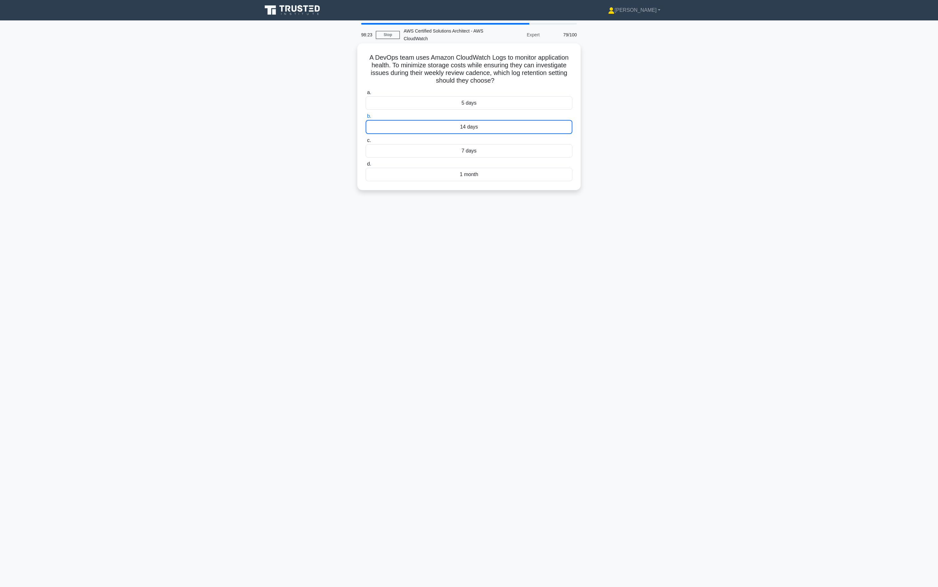
click at [366, 118] on input "b. 14 days" at bounding box center [366, 116] width 0 height 4
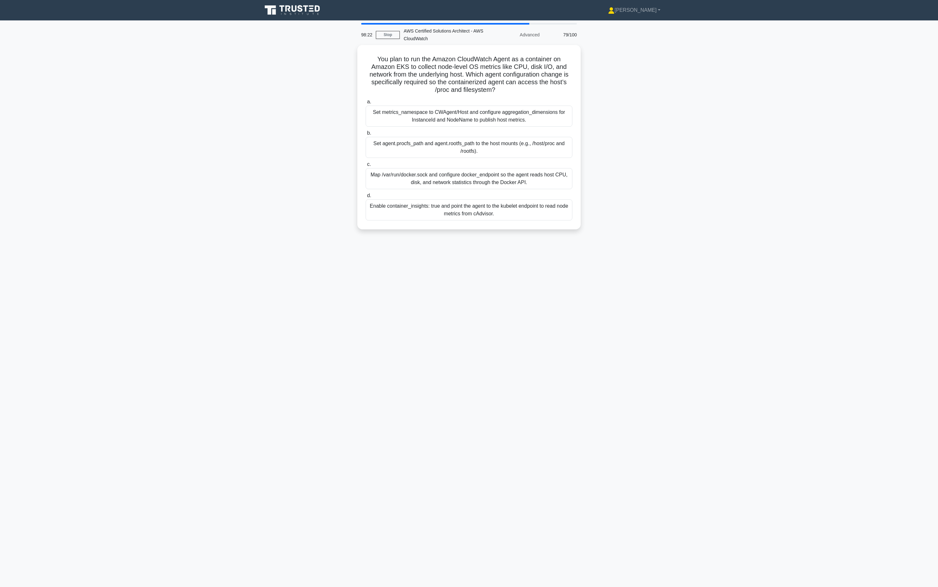
click at [546, 123] on div "Set metrics_namespace to CWAgent/Host and configure aggregation_dimensions for …" at bounding box center [469, 116] width 207 height 21
click at [366, 104] on input "a. Set metrics_namespace to CWAgent/Host and configure aggregation_dimensions f…" at bounding box center [366, 102] width 0 height 4
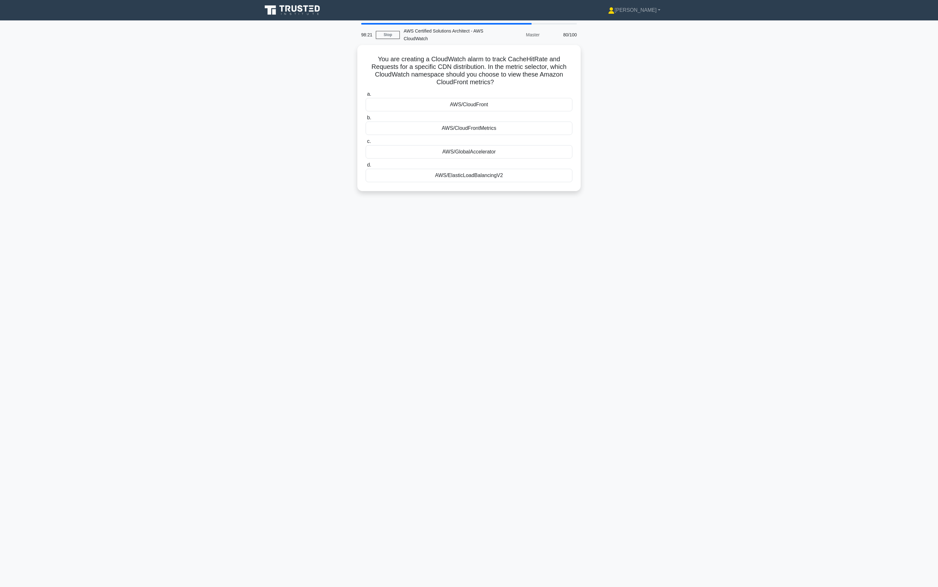
click at [546, 120] on label "b. AWS/CloudFrontMetrics" at bounding box center [469, 124] width 207 height 21
click at [366, 120] on input "b. AWS/CloudFrontMetrics" at bounding box center [366, 118] width 0 height 4
click at [546, 120] on label "b. AWS/CloudFrontMetrics" at bounding box center [469, 125] width 207 height 22
click at [366, 120] on input "b. AWS/CloudFrontMetrics" at bounding box center [366, 118] width 0 height 4
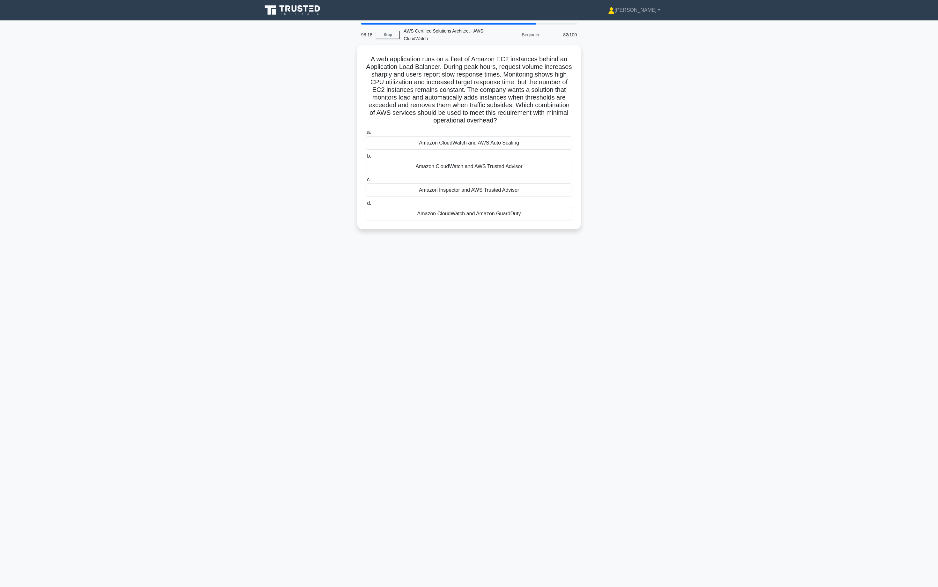
click at [546, 120] on h5 "A web application runs on a fleet of Amazon EC2 instances behind an Application…" at bounding box center [469, 90] width 208 height 70
click at [544, 132] on label "a. Amazon CloudWatch and AWS Auto Scaling" at bounding box center [469, 137] width 207 height 21
click at [366, 132] on input "a. Amazon CloudWatch and AWS Auto Scaling" at bounding box center [366, 131] width 0 height 4
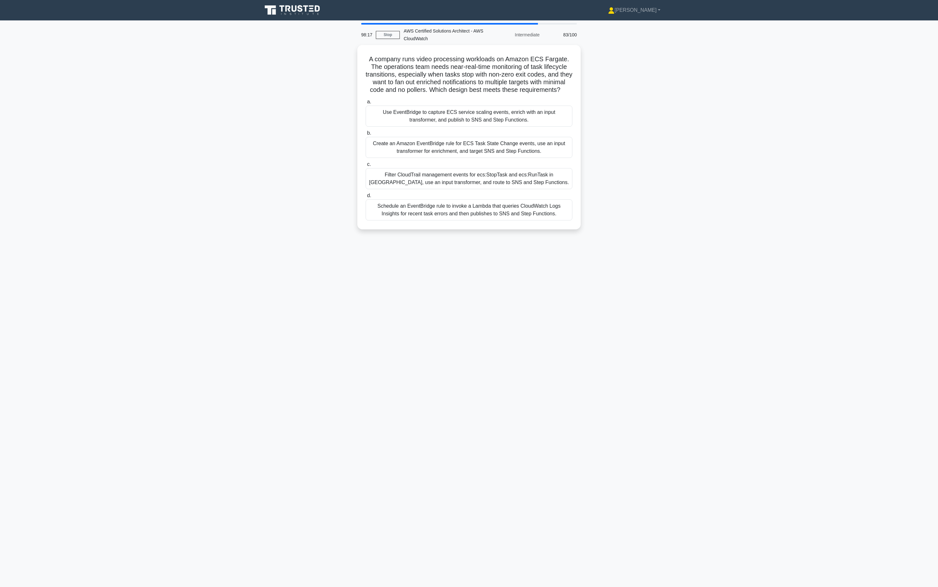
click at [544, 135] on label "b. Create an Amazon EventBridge rule for ECS Task State Change events, use an i…" at bounding box center [469, 143] width 207 height 29
click at [366, 135] on input "b. Create an Amazon EventBridge rule for ECS Task State Change events, use an i…" at bounding box center [366, 133] width 0 height 4
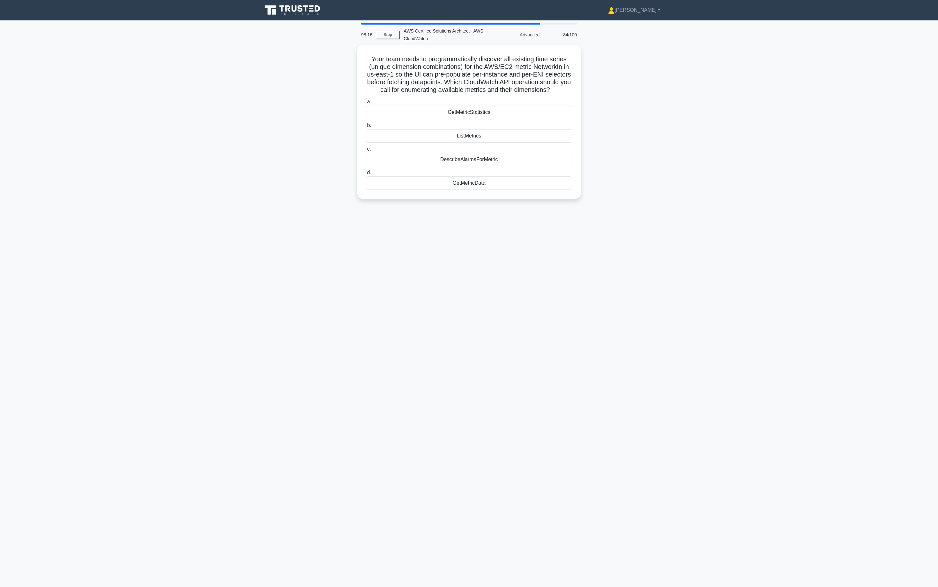
click at [544, 135] on div "ListMetrics" at bounding box center [469, 135] width 207 height 13
click at [366, 128] on input "b. ListMetrics" at bounding box center [366, 125] width 0 height 4
click at [544, 135] on div "a. 5 weeks b. 90 days c." at bounding box center [469, 136] width 214 height 94
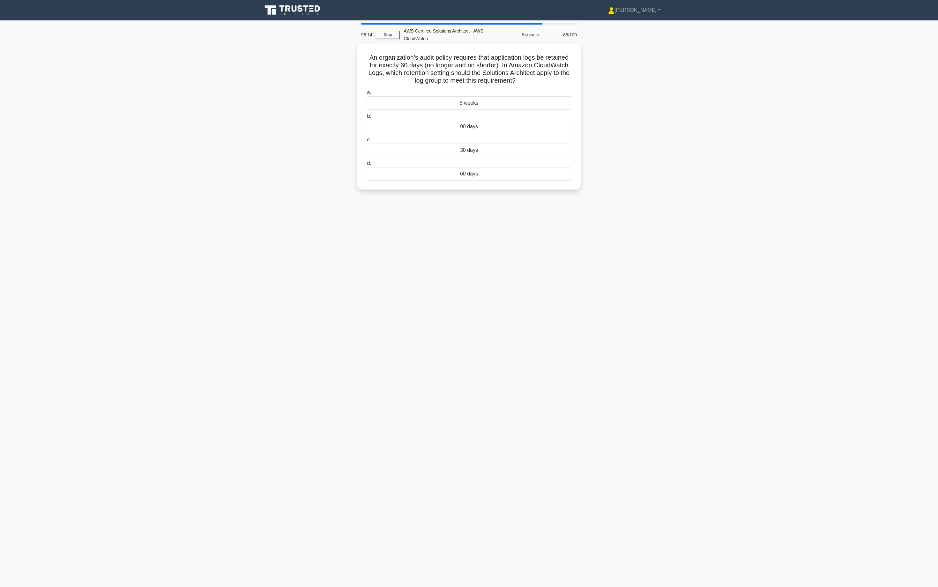
click at [543, 129] on div "90 days" at bounding box center [469, 126] width 207 height 13
click at [366, 118] on input "b. 90 days" at bounding box center [366, 116] width 0 height 4
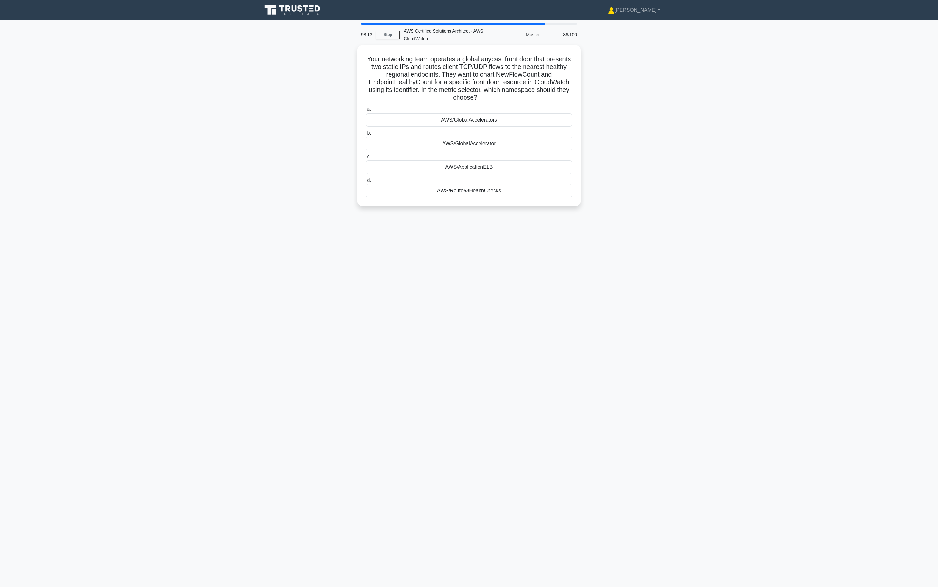
click at [543, 129] on label "b. AWS/GlobalAccelerator" at bounding box center [469, 139] width 207 height 21
click at [366, 131] on input "b. AWS/GlobalAccelerator" at bounding box center [366, 133] width 0 height 4
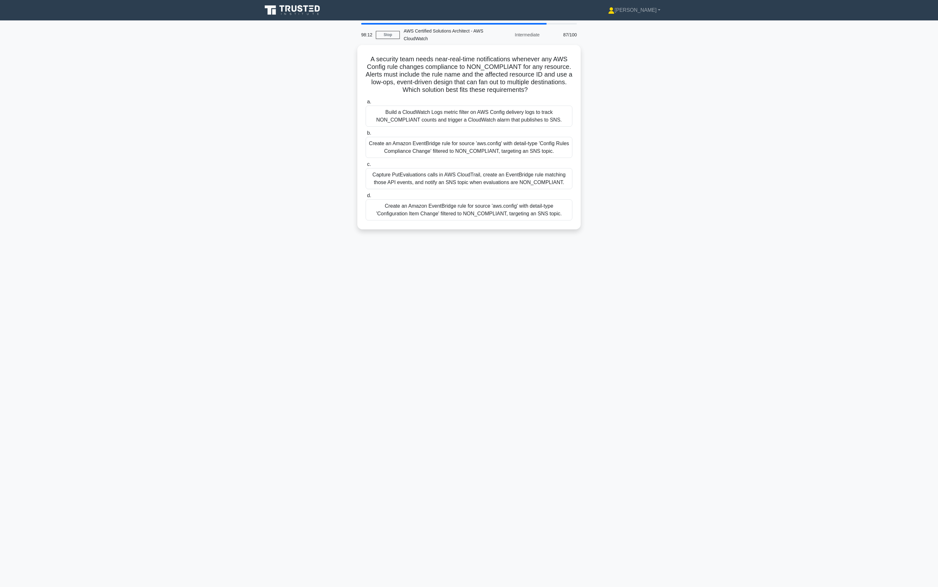
click at [543, 129] on label "b. Create an Amazon EventBridge rule for source 'aws.config' with detail-type '…" at bounding box center [469, 143] width 207 height 29
click at [366, 131] on input "b. Create an Amazon EventBridge rule for source 'aws.config' with detail-type '…" at bounding box center [366, 133] width 0 height 4
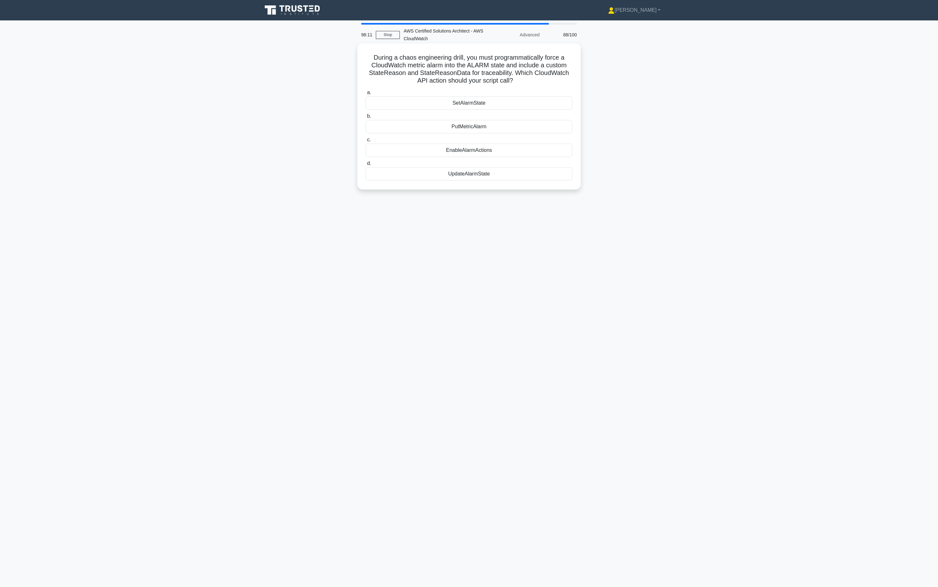
click at [543, 144] on label "c. EnableAlarmActions" at bounding box center [469, 146] width 207 height 21
click at [366, 142] on input "c. EnableAlarmActions" at bounding box center [366, 140] width 0 height 4
click at [540, 128] on label "b. AWS/GatewayELB" at bounding box center [469, 132] width 207 height 21
click at [366, 128] on input "b. AWS/GatewayELB" at bounding box center [366, 125] width 0 height 4
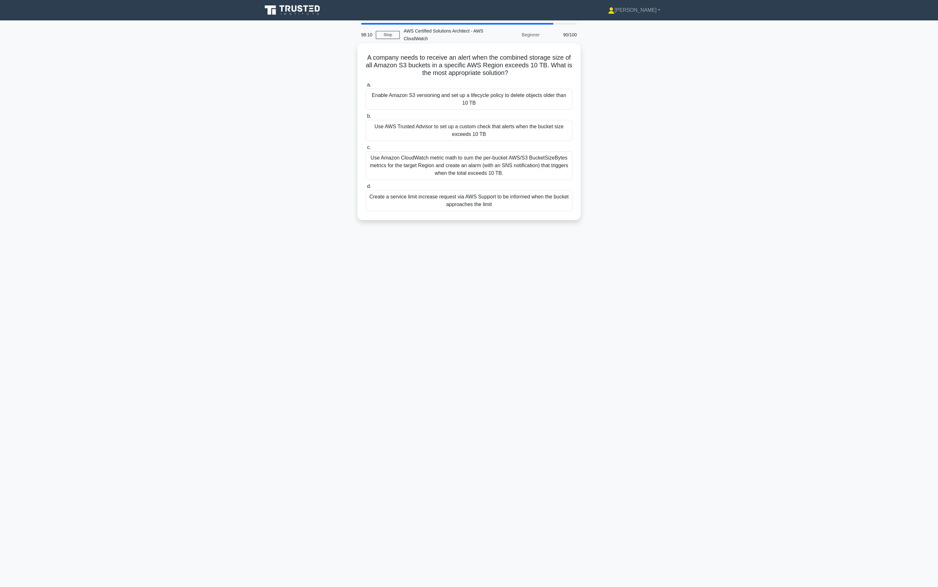
click at [540, 128] on div "Use AWS Trusted Advisor to set up a custom check that alerts when the bucket si…" at bounding box center [469, 130] width 207 height 21
click at [366, 118] on input "b. Use AWS Trusted Advisor to set up a custom check that alerts when the bucket…" at bounding box center [366, 116] width 0 height 4
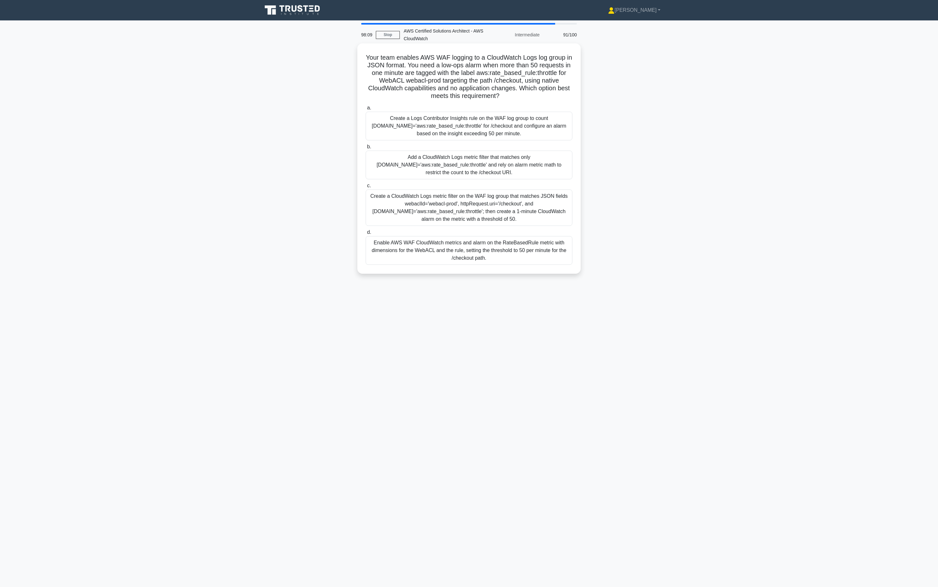
click at [535, 123] on div "Create a Logs Contributor Insights rule on the WAF log group to count [DOMAIN_N…" at bounding box center [469, 126] width 207 height 29
click at [366, 110] on input "a. Create a Logs Contributor Insights rule on the WAF log group to count [DOMAI…" at bounding box center [366, 108] width 0 height 4
click at [535, 123] on div "Create a Logs Contributor Insights rule on the WAF log group to count [DOMAIN_N…" at bounding box center [469, 126] width 207 height 29
click at [366, 110] on input "a. Create a Logs Contributor Insights rule on the WAF log group to count [DOMAI…" at bounding box center [366, 108] width 0 height 4
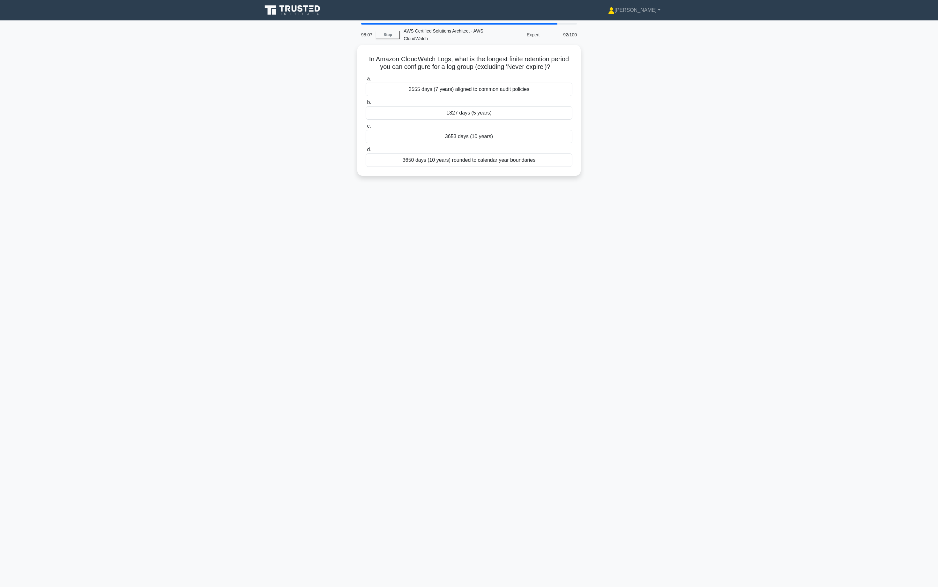
click at [535, 123] on label "c. 3653 days (10 years)" at bounding box center [469, 132] width 207 height 21
click at [366, 124] on input "c. 3653 days (10 years)" at bounding box center [366, 126] width 0 height 4
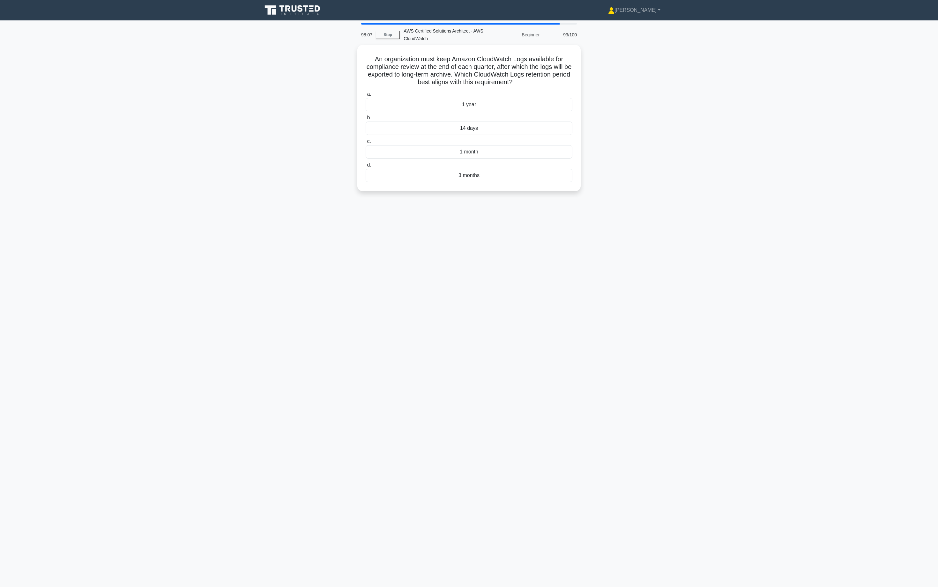
click at [535, 114] on label "b. 14 days" at bounding box center [469, 124] width 207 height 21
click at [366, 116] on input "b. 14 days" at bounding box center [366, 118] width 0 height 4
click at [534, 116] on label "b. ApproximateNumberOfMessagesDelayed" at bounding box center [469, 122] width 207 height 21
click at [366, 116] on input "b. ApproximateNumberOfMessagesDelayed" at bounding box center [366, 116] width 0 height 4
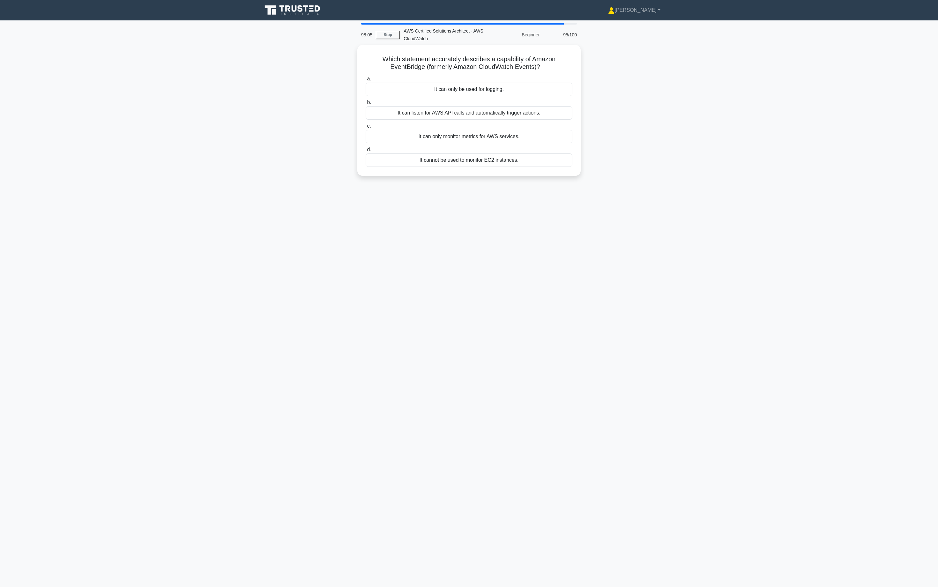
click at [529, 123] on label "c. It can only monitor metrics for AWS services." at bounding box center [469, 132] width 207 height 21
click at [366, 124] on input "c. It can only monitor metrics for AWS services." at bounding box center [366, 126] width 0 height 4
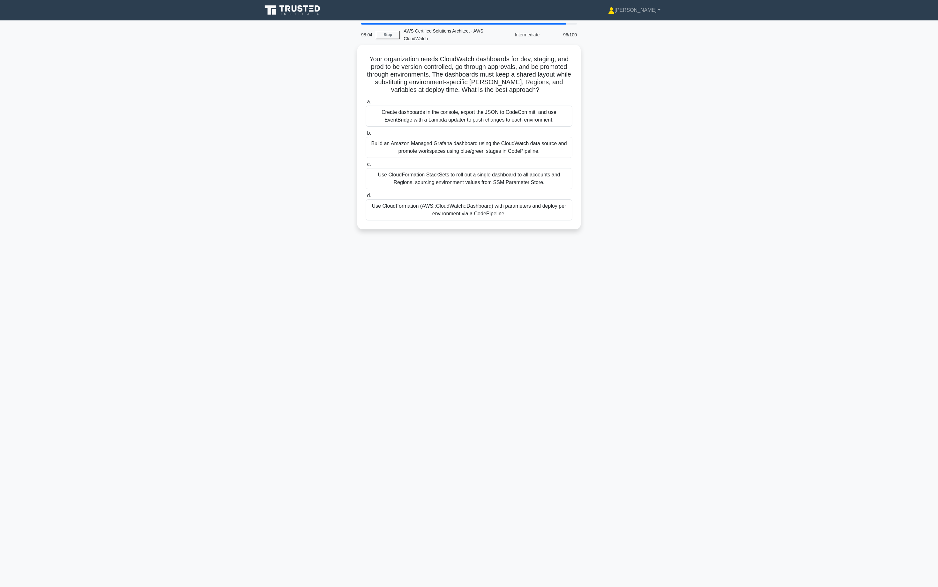
click at [530, 117] on div "Create dashboards in the console, export the JSON to CodeCommit, and use EventB…" at bounding box center [469, 116] width 207 height 21
click at [366, 104] on input "a. Create dashboards in the console, export the JSON to CodeCommit, and use Eve…" at bounding box center [366, 102] width 0 height 4
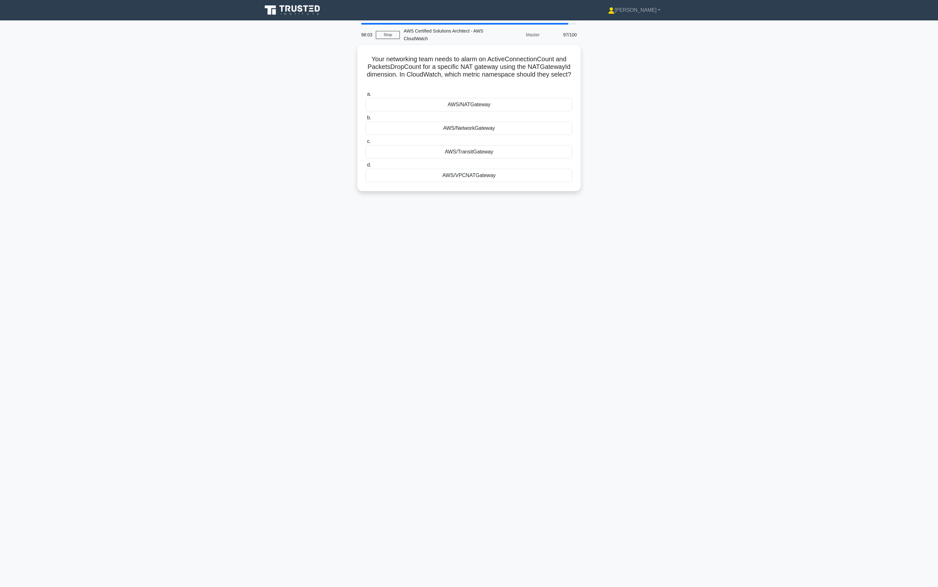
click at [530, 116] on label "b. AWS/NetworkGateway" at bounding box center [469, 124] width 207 height 21
click at [366, 116] on input "b. AWS/NetworkGateway" at bounding box center [366, 118] width 0 height 4
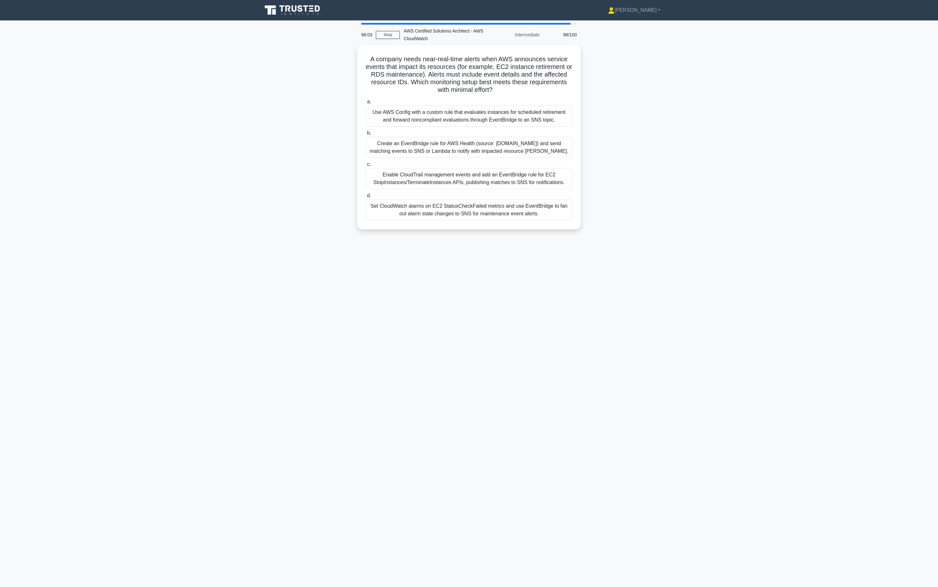
click at [530, 116] on div "Use AWS Config with a custom rule that evaluates instances for scheduled retire…" at bounding box center [469, 116] width 207 height 21
click at [366, 104] on input "a. Use AWS Config with a custom rule that evaluates instances for scheduled ret…" at bounding box center [366, 102] width 0 height 4
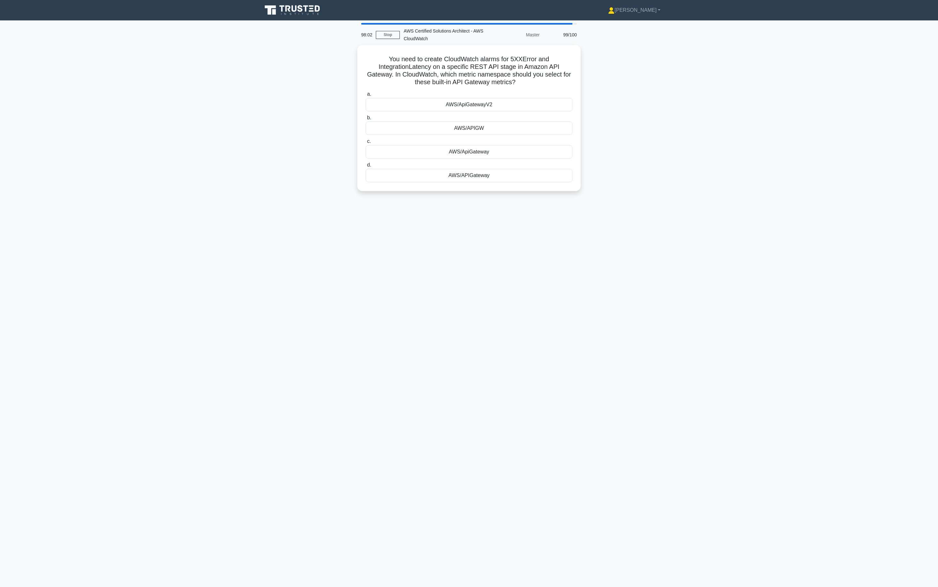
click at [530, 117] on label "b. AWS/APIGW" at bounding box center [469, 124] width 207 height 21
click at [366, 117] on input "b. AWS/APIGW" at bounding box center [366, 118] width 0 height 4
click at [530, 117] on div "EnableMetricStreams" at bounding box center [469, 110] width 207 height 13
click at [366, 102] on input "a. EnableMetricStreams" at bounding box center [366, 100] width 0 height 4
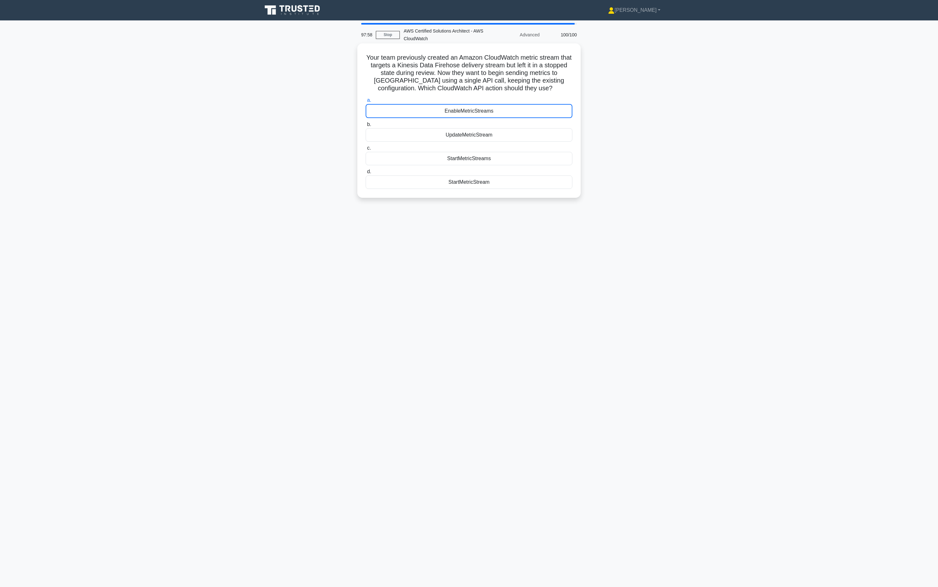
click at [530, 108] on div "EnableMetricStreams" at bounding box center [469, 111] width 207 height 14
click at [366, 102] on input "a. EnableMetricStreams" at bounding box center [366, 100] width 0 height 4
click at [529, 113] on div "EnableMetricStreams" at bounding box center [469, 111] width 207 height 14
click at [366, 102] on input "a. EnableMetricStreams" at bounding box center [366, 100] width 0 height 4
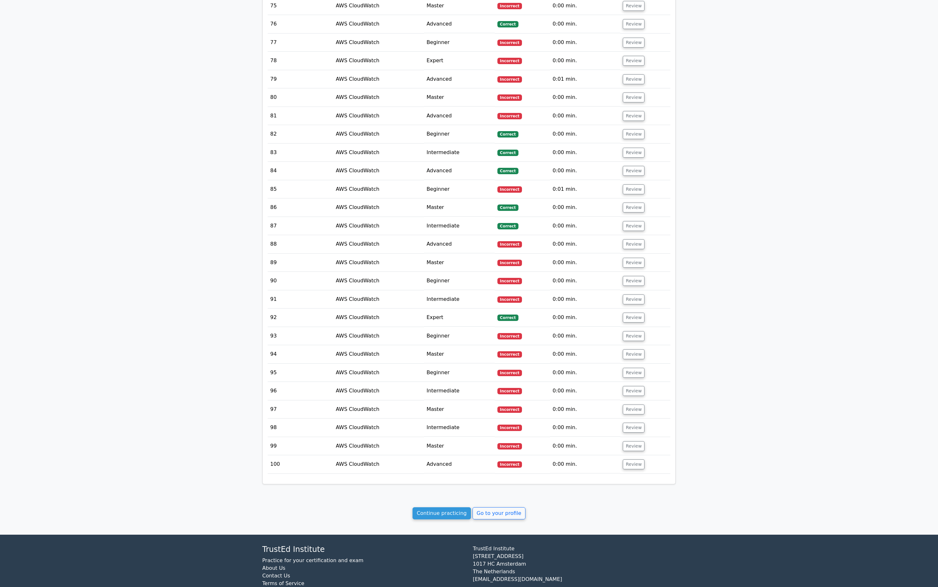
scroll to position [2032, 0]
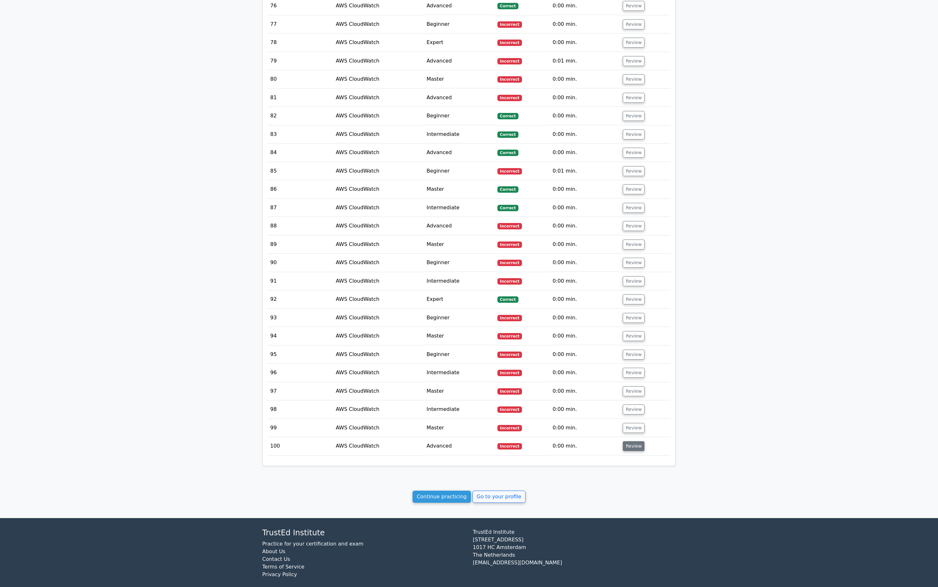
click at [632, 441] on button "Review" at bounding box center [634, 446] width 22 height 10
click at [634, 437] on td "Review" at bounding box center [645, 446] width 50 height 18
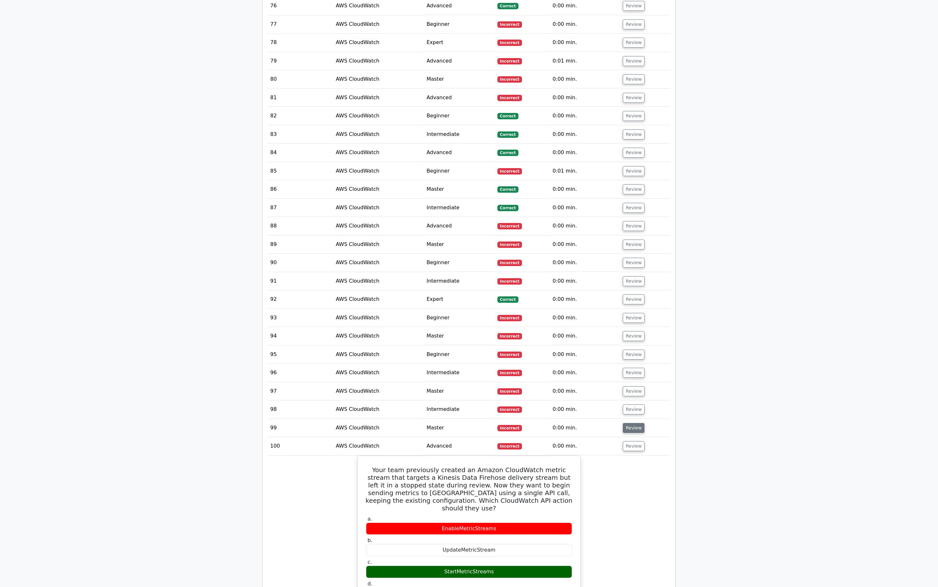
click at [634, 423] on button "Review" at bounding box center [634, 428] width 22 height 10
click at [632, 405] on button "Review" at bounding box center [634, 409] width 22 height 10
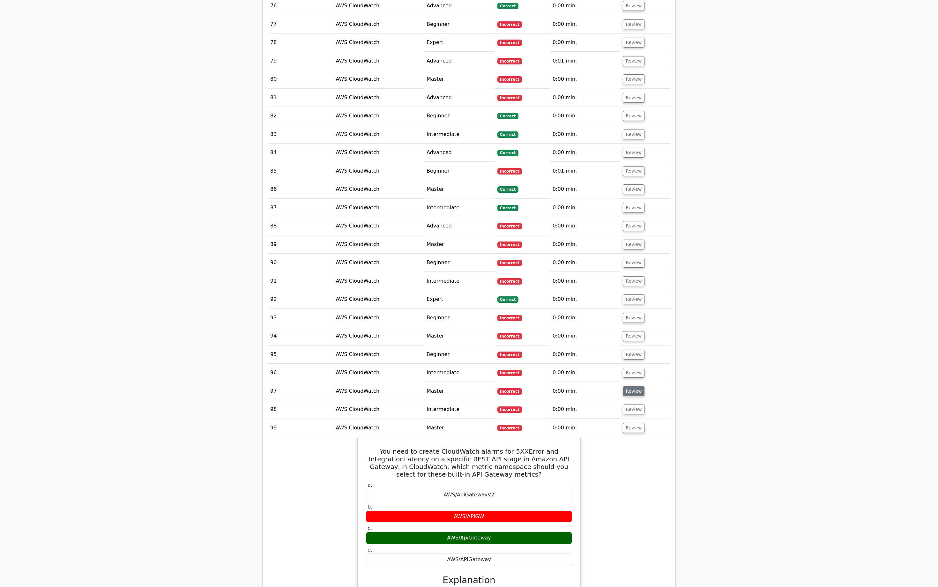
click at [633, 387] on button "Review" at bounding box center [634, 391] width 22 height 10
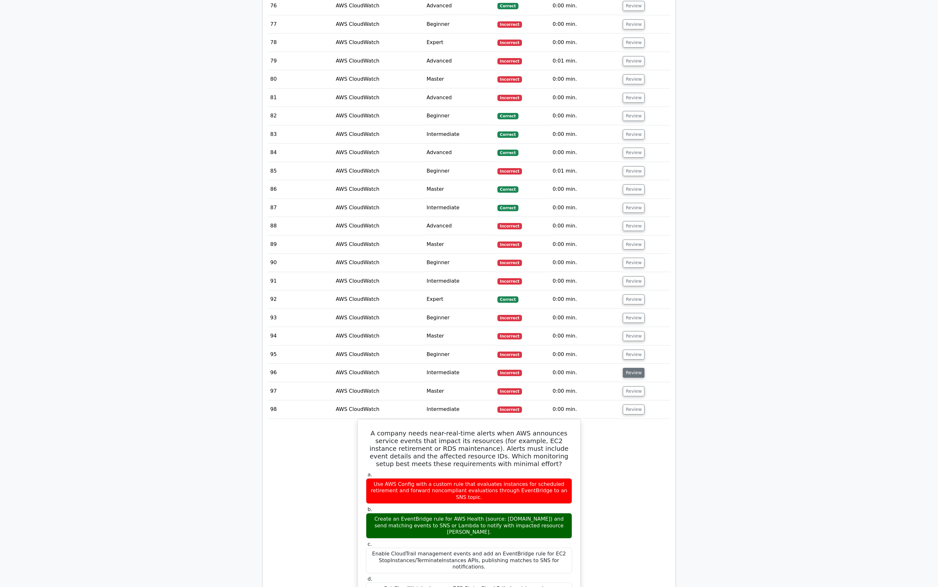
click at [633, 368] on button "Review" at bounding box center [634, 373] width 22 height 10
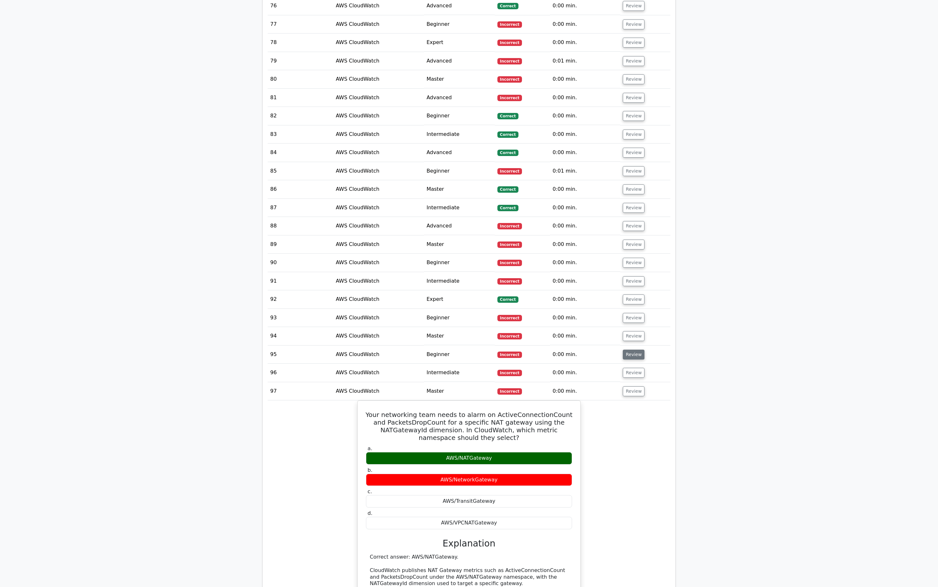
click at [633, 350] on button "Review" at bounding box center [634, 355] width 22 height 10
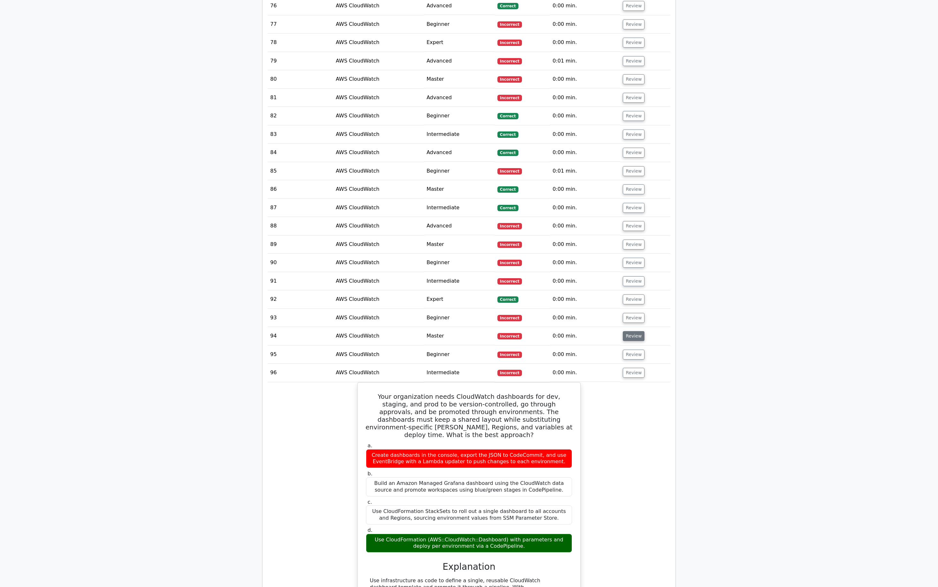
click at [632, 331] on button "Review" at bounding box center [634, 336] width 22 height 10
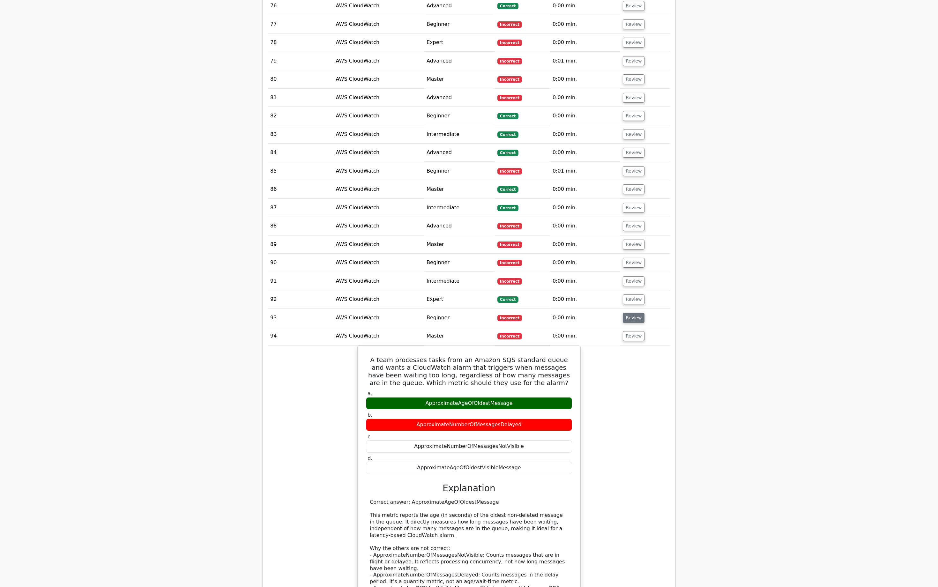
click at [634, 314] on button "Review" at bounding box center [634, 318] width 22 height 10
click at [633, 297] on button "Review" at bounding box center [634, 299] width 22 height 10
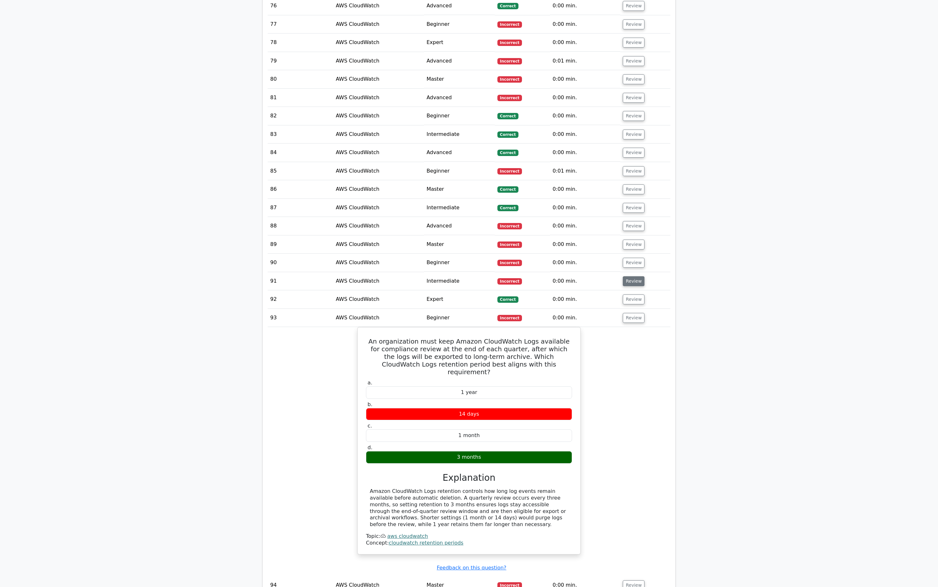
click at [632, 280] on button "Review" at bounding box center [634, 281] width 22 height 10
click at [632, 242] on button "Review" at bounding box center [634, 245] width 22 height 10
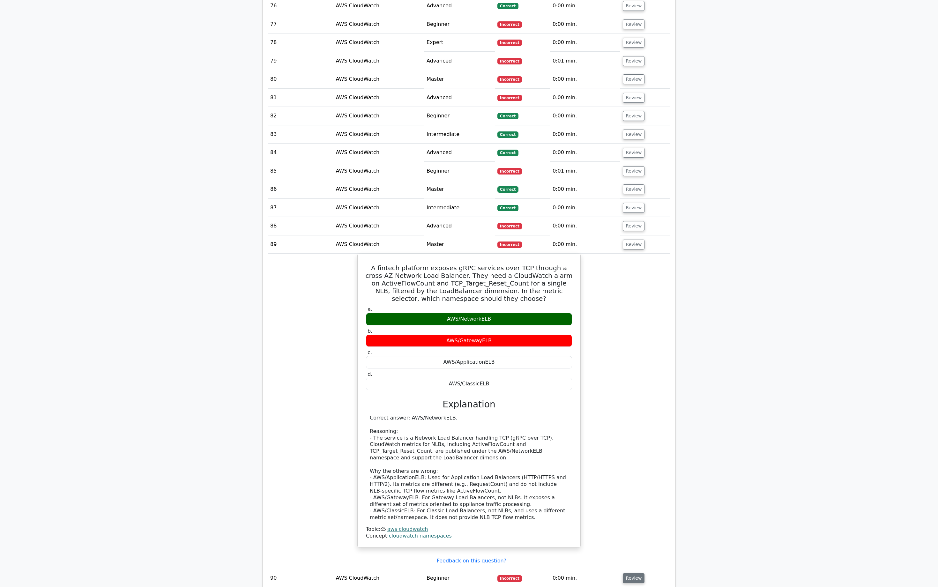
click at [633, 254] on div "A fintech platform exposes gRPC services over TCP through a cross-AZ Network Lo…" at bounding box center [469, 404] width 403 height 301
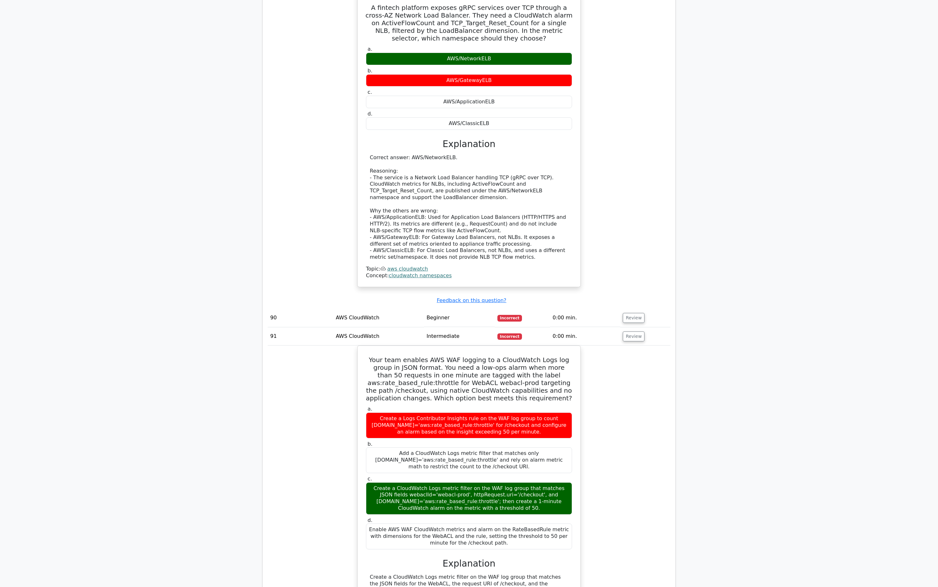
scroll to position [2390, 0]
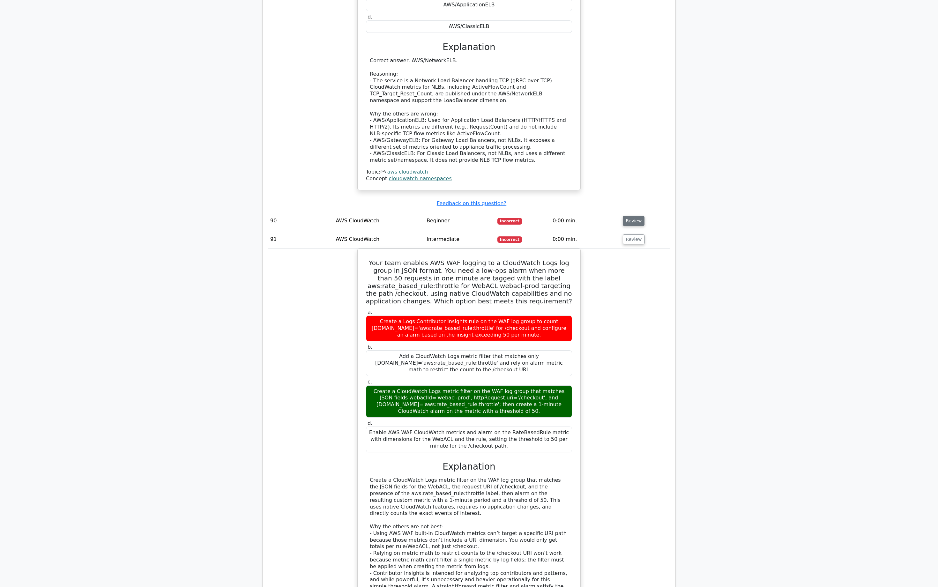
click at [635, 217] on button "Review" at bounding box center [634, 221] width 22 height 10
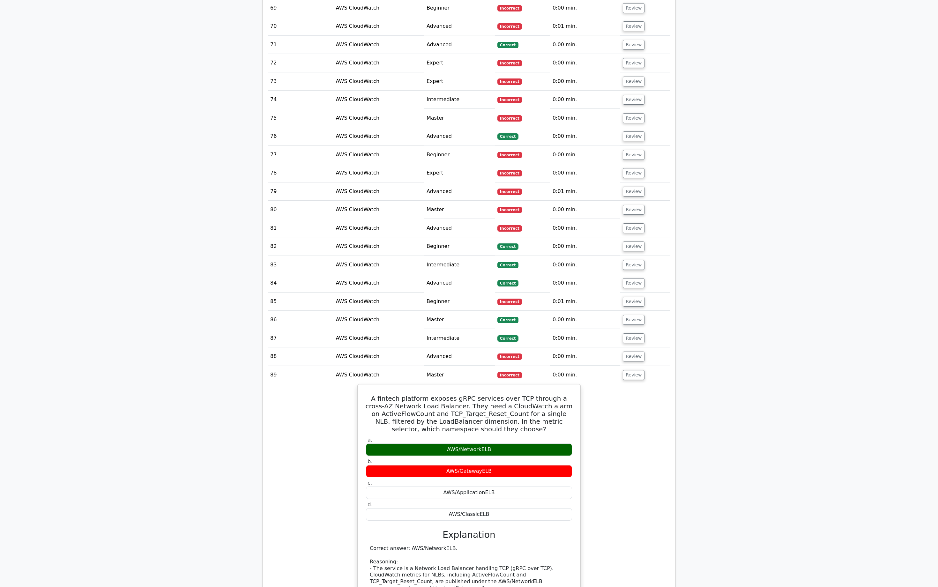
scroll to position [1901, 0]
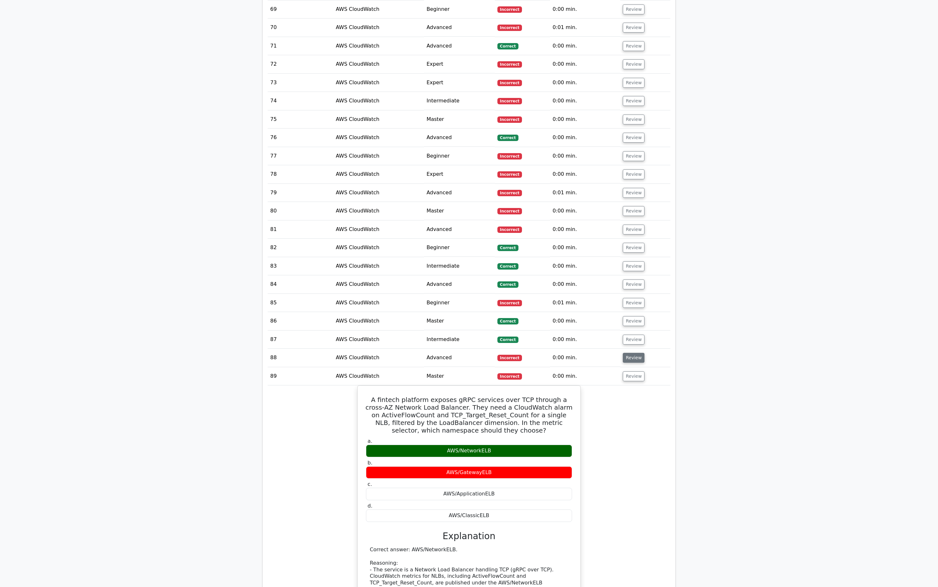
click at [636, 353] on button "Review" at bounding box center [634, 358] width 22 height 10
click at [637, 335] on button "Review" at bounding box center [634, 340] width 22 height 10
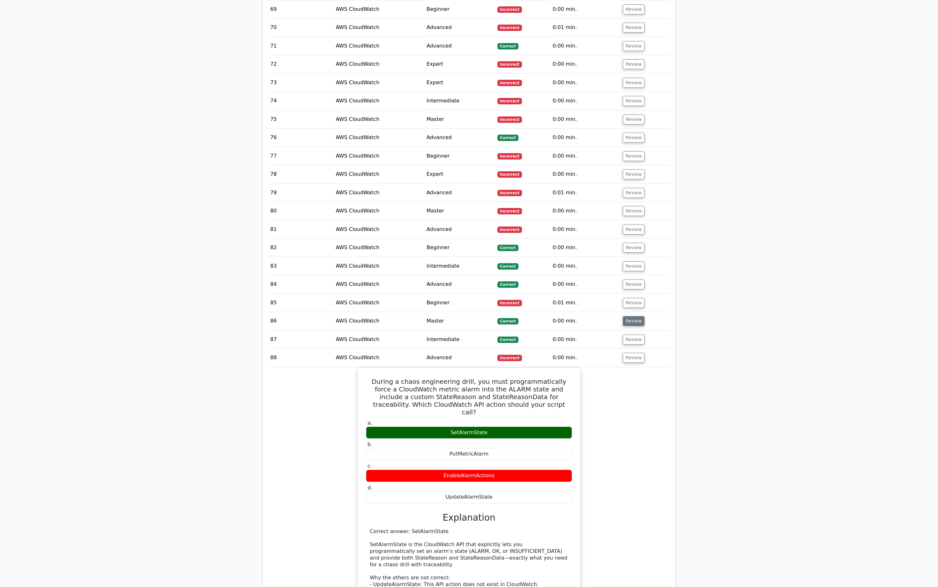
click at [637, 317] on button "Review" at bounding box center [634, 321] width 22 height 10
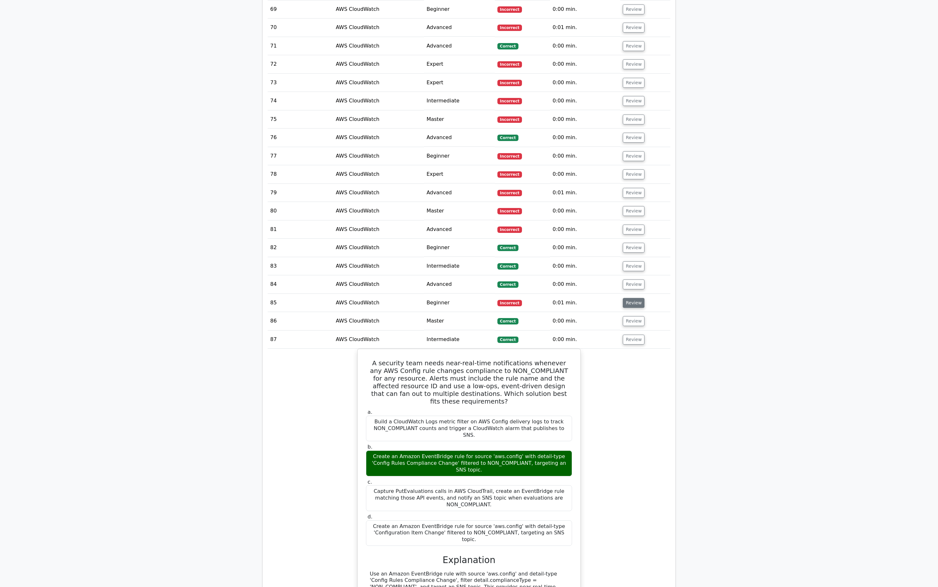
click at [636, 300] on button "Review" at bounding box center [634, 303] width 22 height 10
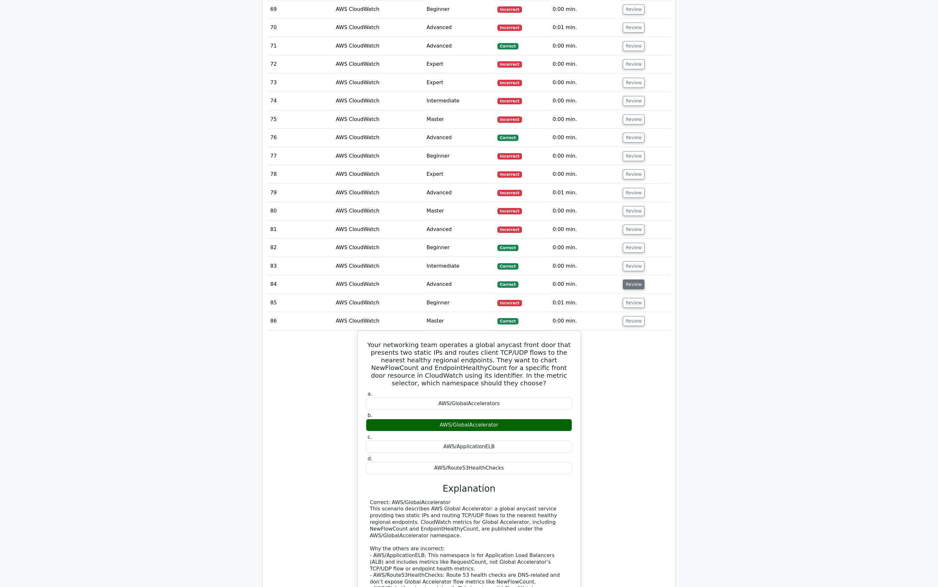
click at [636, 282] on button "Review" at bounding box center [634, 284] width 22 height 10
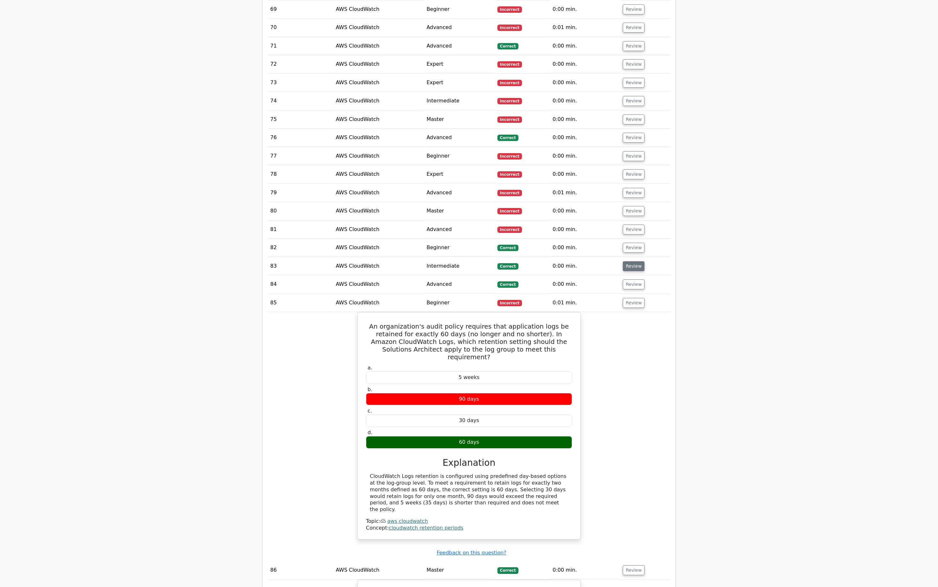
click at [635, 261] on button "Review" at bounding box center [634, 266] width 22 height 10
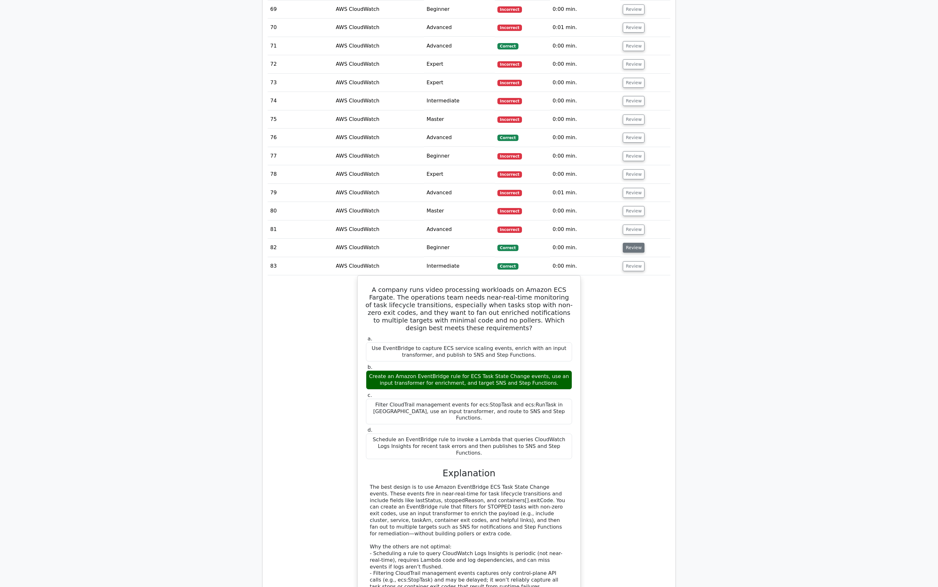
click at [635, 243] on button "Review" at bounding box center [634, 248] width 22 height 10
click at [634, 227] on button "Review" at bounding box center [634, 230] width 22 height 10
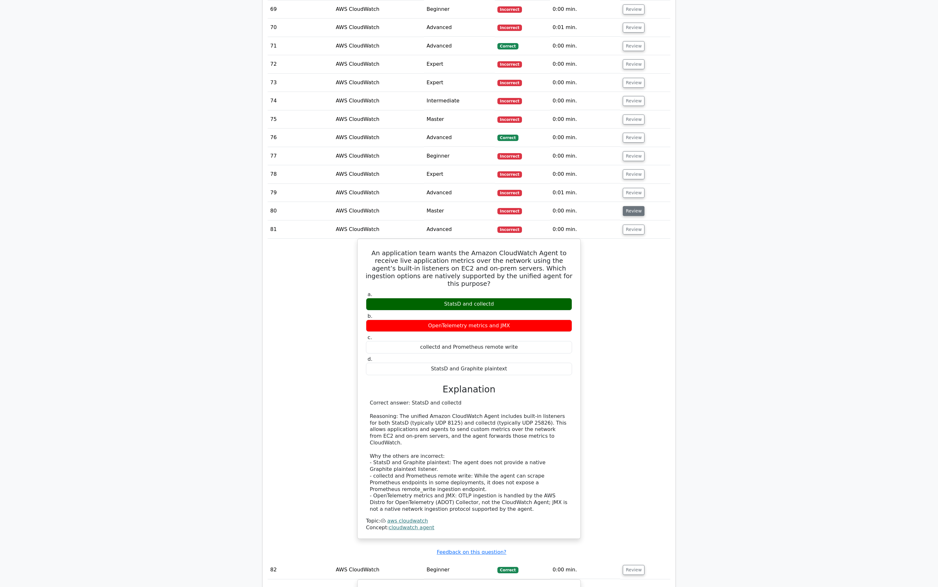
click at [634, 206] on button "Review" at bounding box center [634, 211] width 22 height 10
click at [632, 190] on button "Review" at bounding box center [634, 193] width 22 height 10
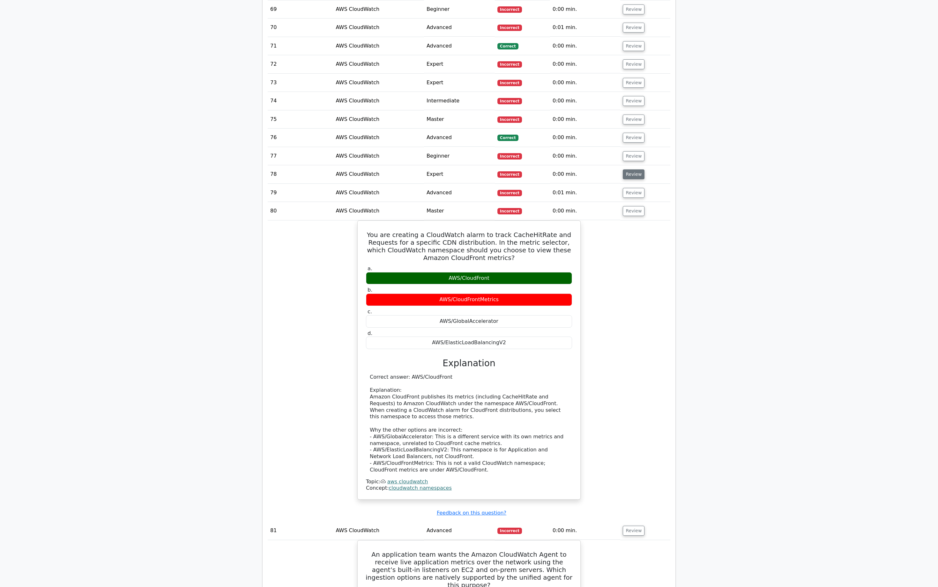
click at [632, 169] on button "Review" at bounding box center [634, 174] width 22 height 10
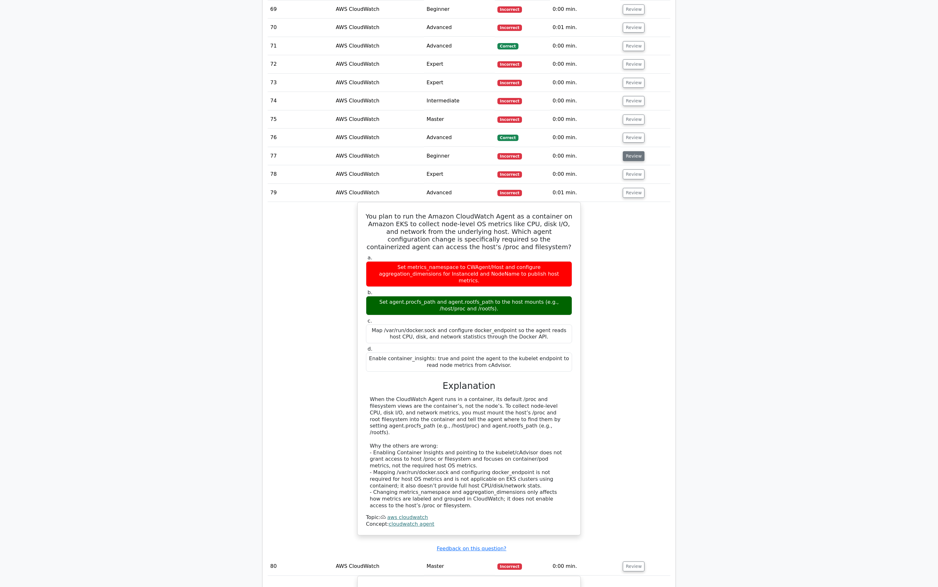
click at [632, 151] on button "Review" at bounding box center [634, 156] width 22 height 10
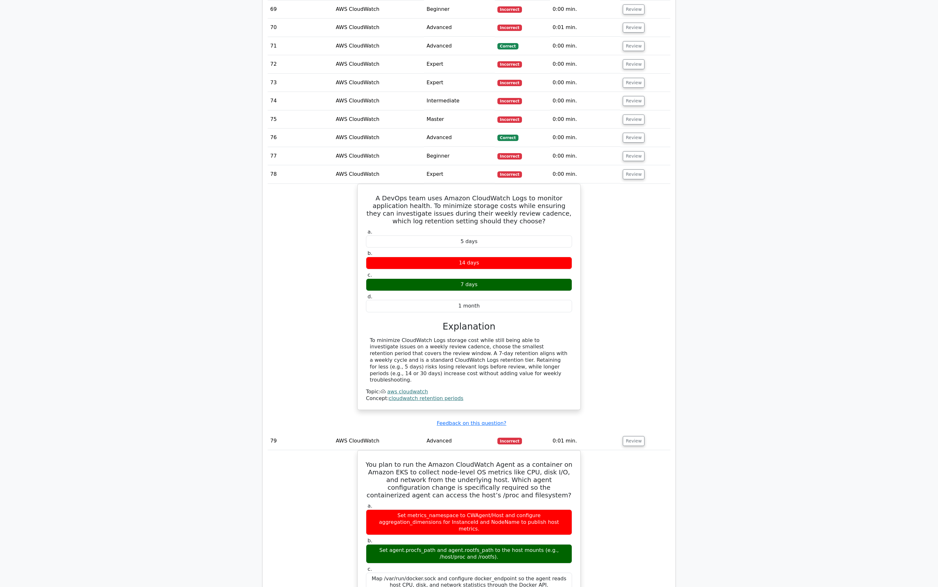
click at [634, 129] on td "Review" at bounding box center [645, 138] width 50 height 18
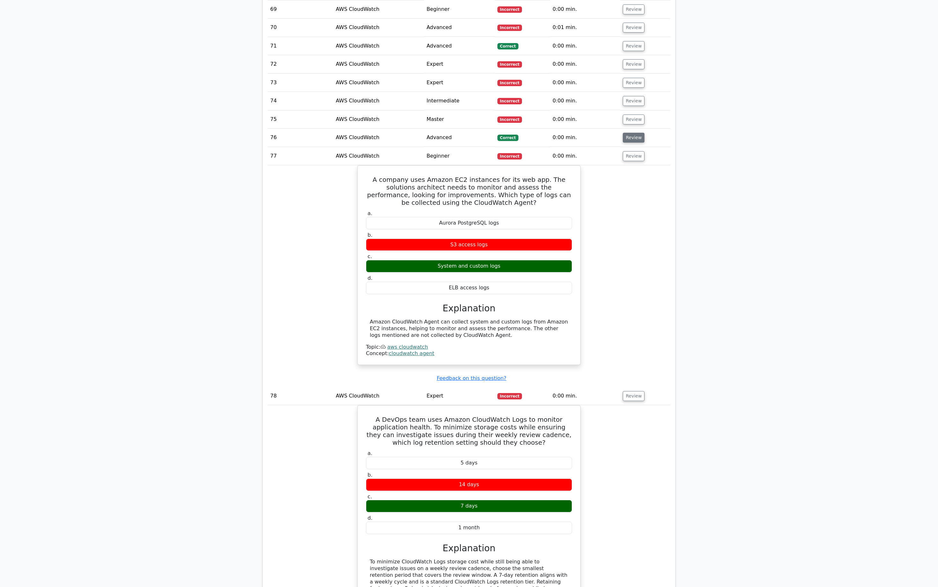
click at [637, 133] on button "Review" at bounding box center [634, 138] width 22 height 10
click at [633, 115] on button "Review" at bounding box center [634, 120] width 22 height 10
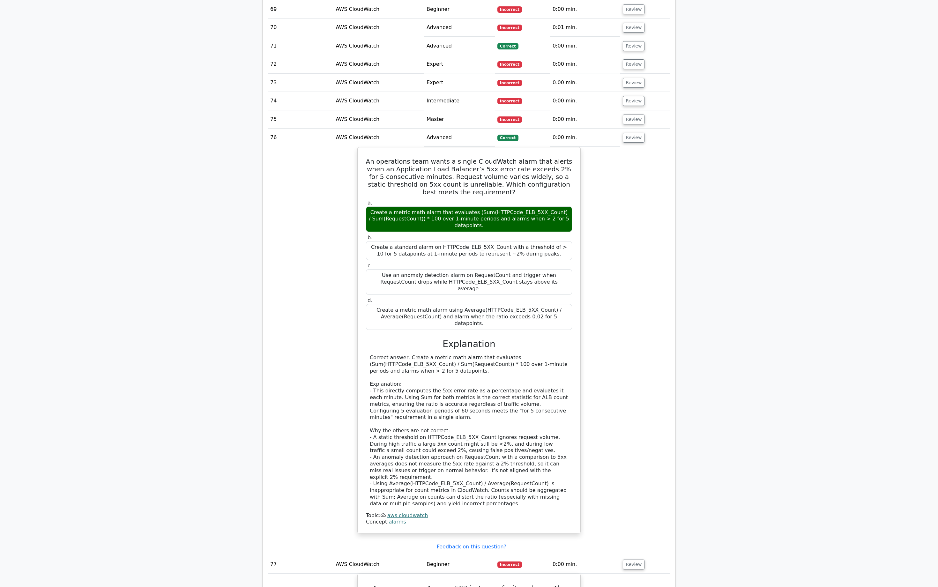
click at [633, 100] on td "Review" at bounding box center [645, 101] width 50 height 18
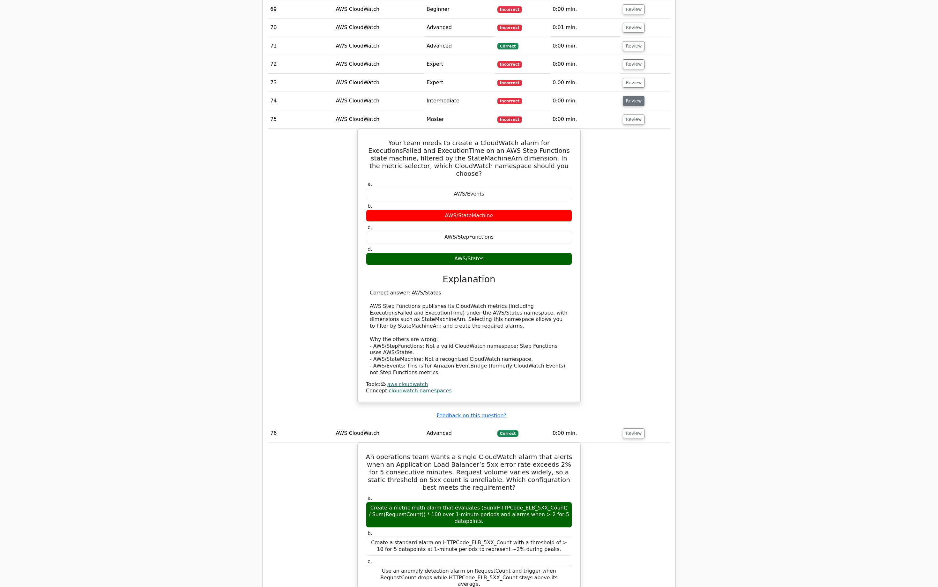
click at [633, 96] on button "Review" at bounding box center [634, 101] width 22 height 10
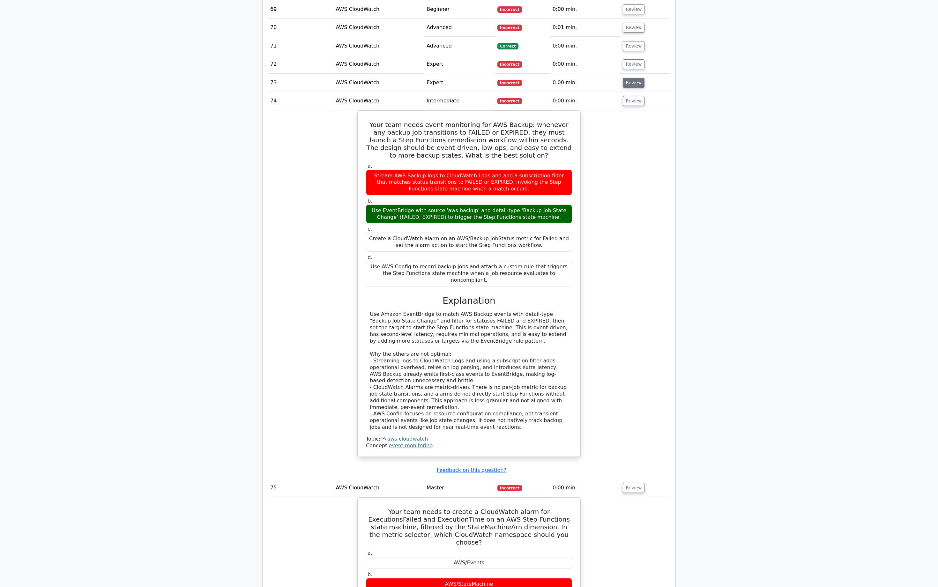
click at [633, 78] on button "Review" at bounding box center [634, 83] width 22 height 10
click at [633, 62] on button "Review" at bounding box center [634, 64] width 22 height 10
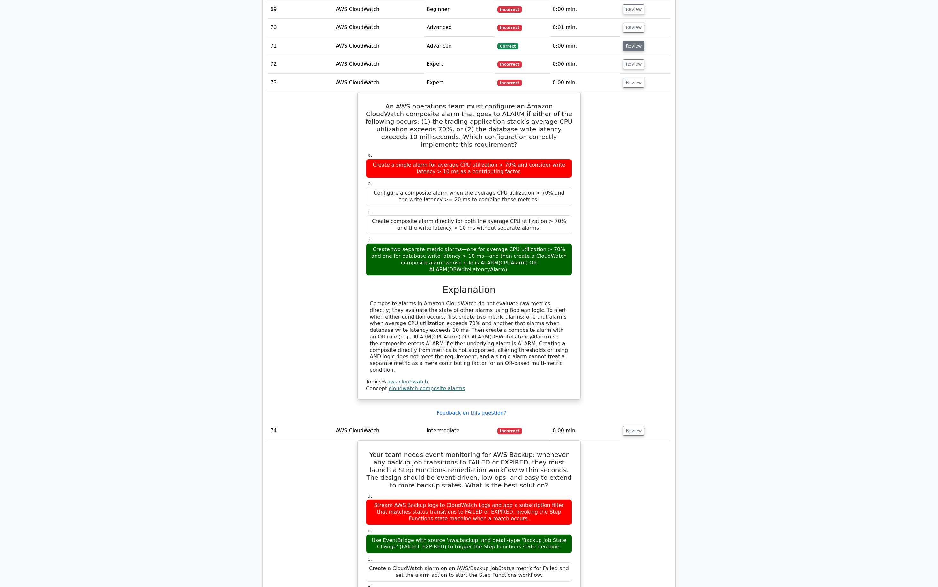
click at [633, 43] on button "Review" at bounding box center [634, 46] width 22 height 10
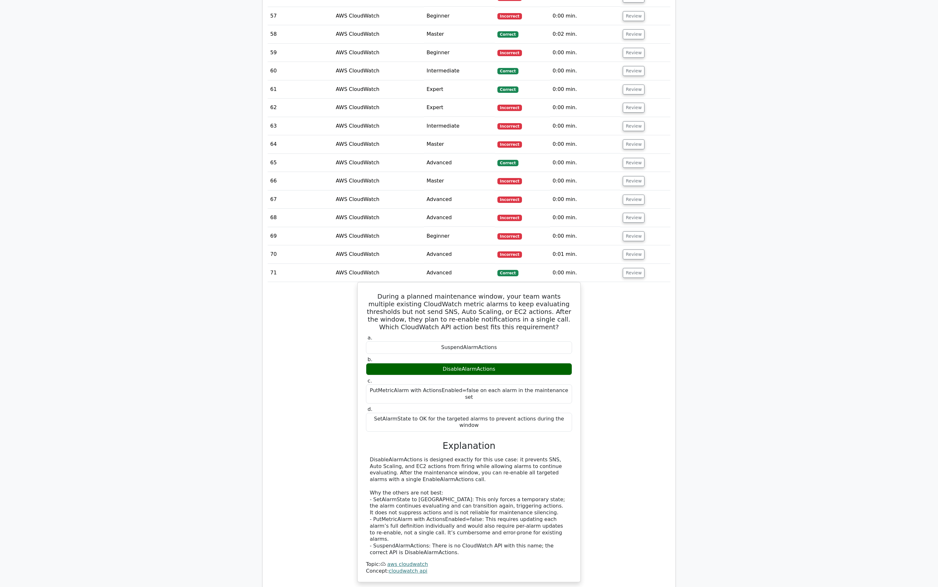
scroll to position [1661, 0]
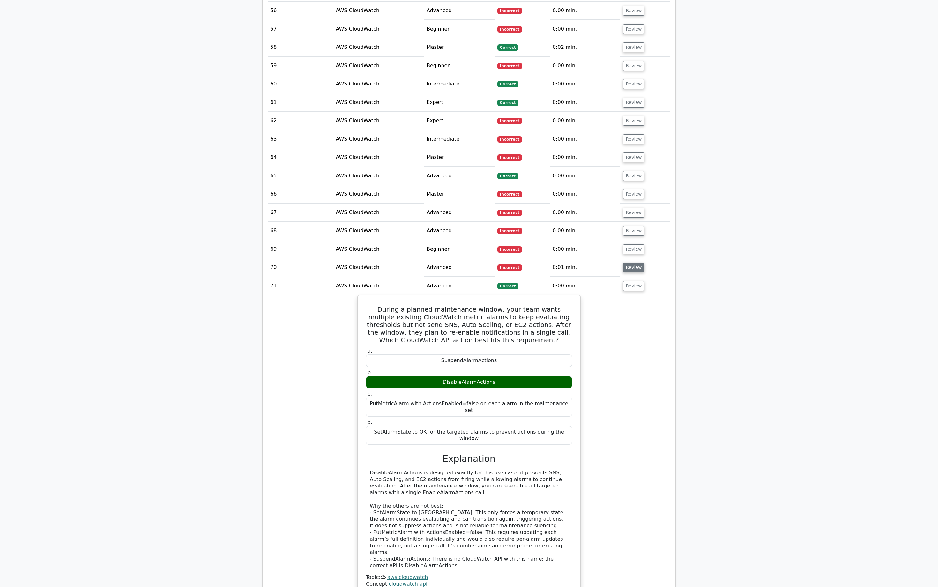
click at [636, 263] on button "Review" at bounding box center [634, 268] width 22 height 10
click at [635, 245] on button "Review" at bounding box center [634, 249] width 22 height 10
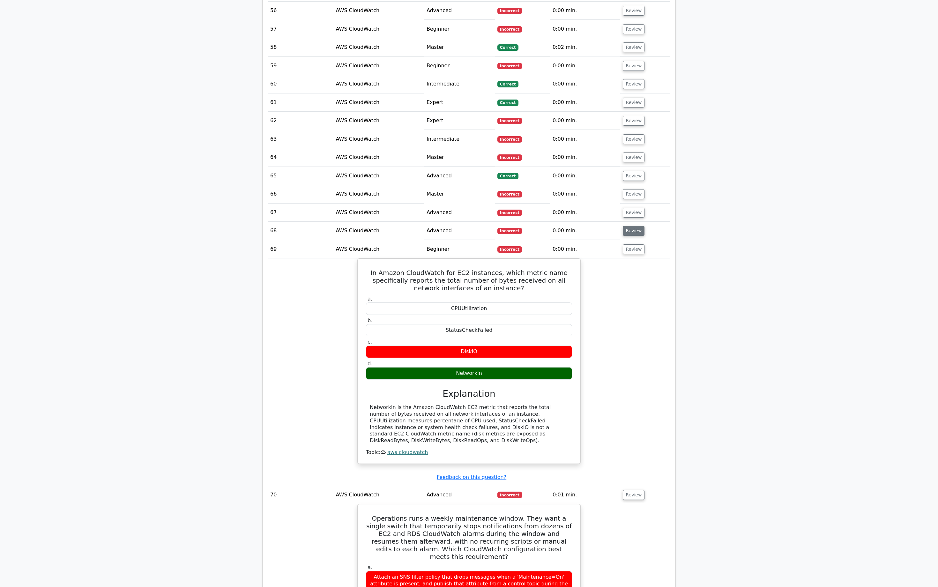
click at [636, 226] on button "Review" at bounding box center [634, 231] width 22 height 10
click at [635, 208] on button "Review" at bounding box center [634, 213] width 22 height 10
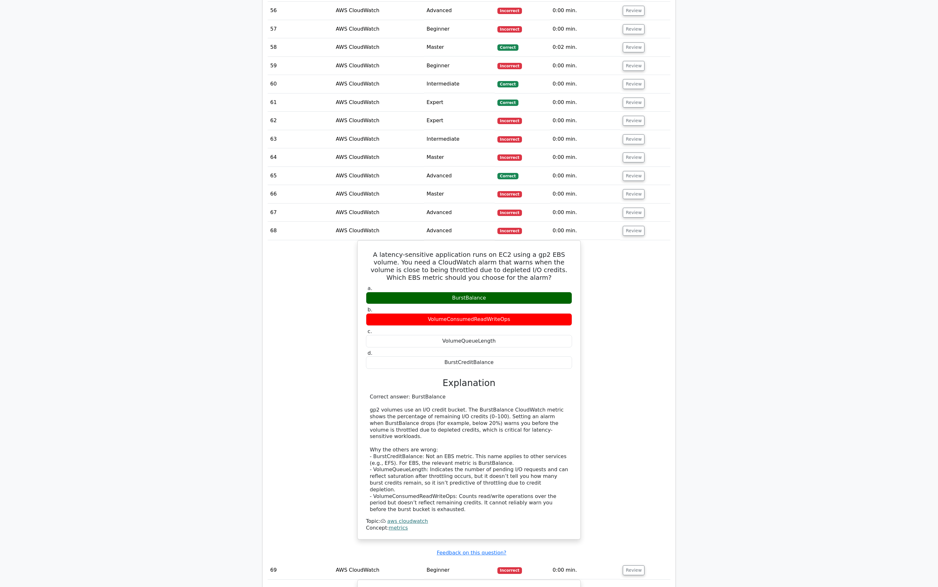
click at [636, 193] on td "Review" at bounding box center [645, 194] width 50 height 18
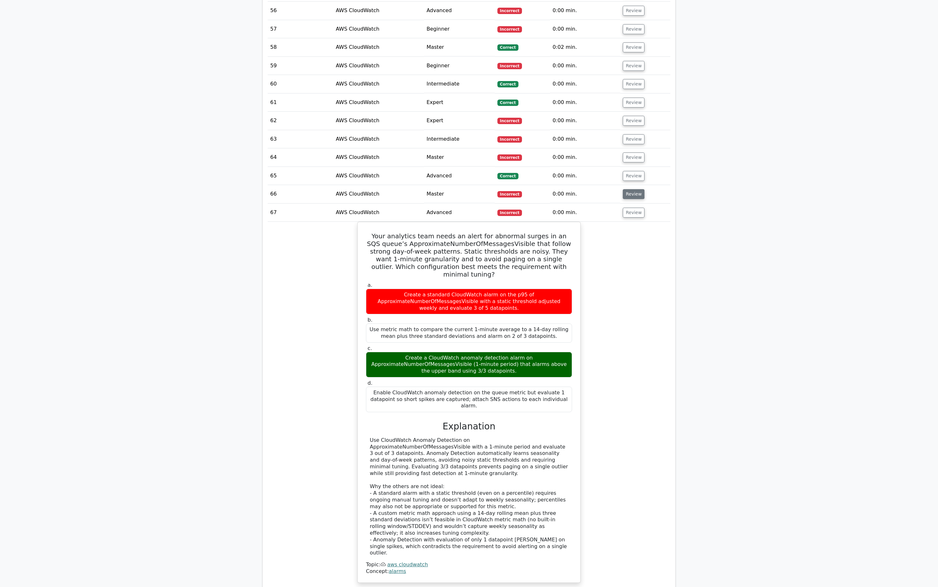
click at [636, 189] on button "Review" at bounding box center [634, 194] width 22 height 10
click at [637, 172] on button "Review" at bounding box center [634, 176] width 22 height 10
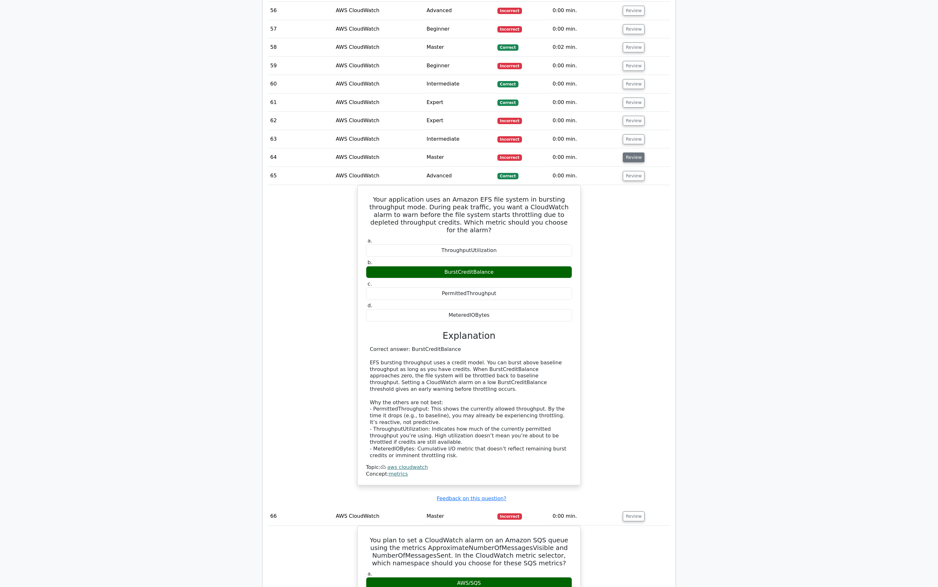
click at [636, 155] on button "Review" at bounding box center [634, 157] width 22 height 10
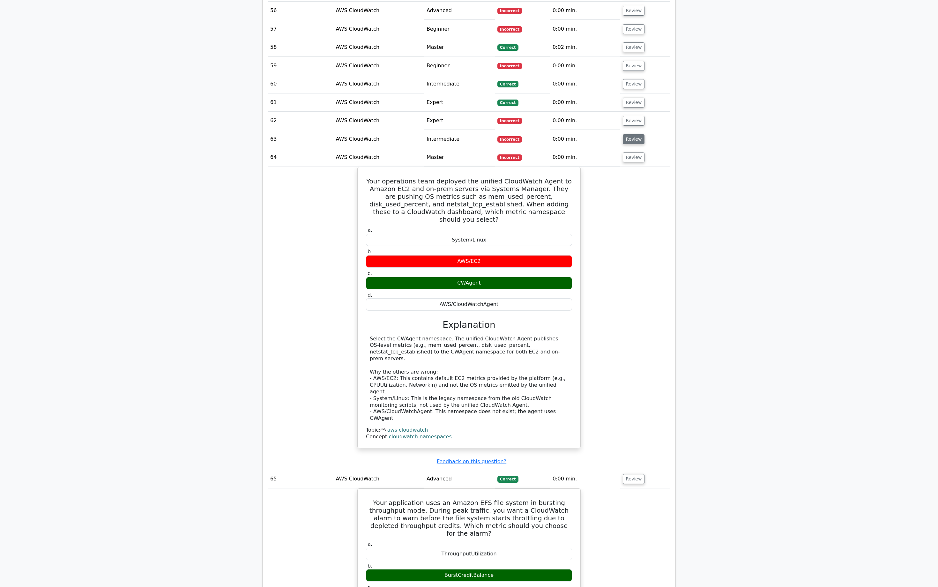
click at [634, 134] on button "Review" at bounding box center [634, 139] width 22 height 10
click at [634, 116] on button "Review" at bounding box center [634, 121] width 22 height 10
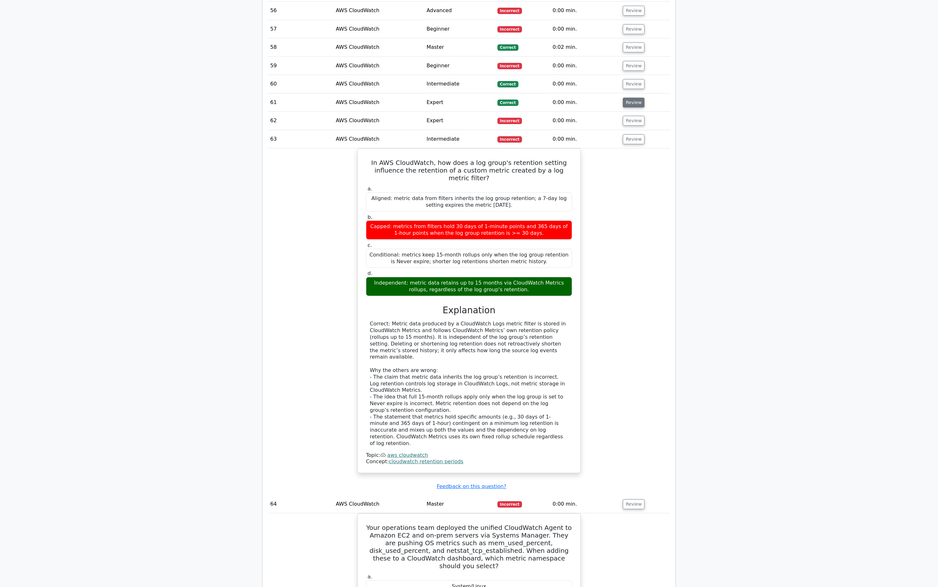
click at [634, 98] on button "Review" at bounding box center [634, 103] width 22 height 10
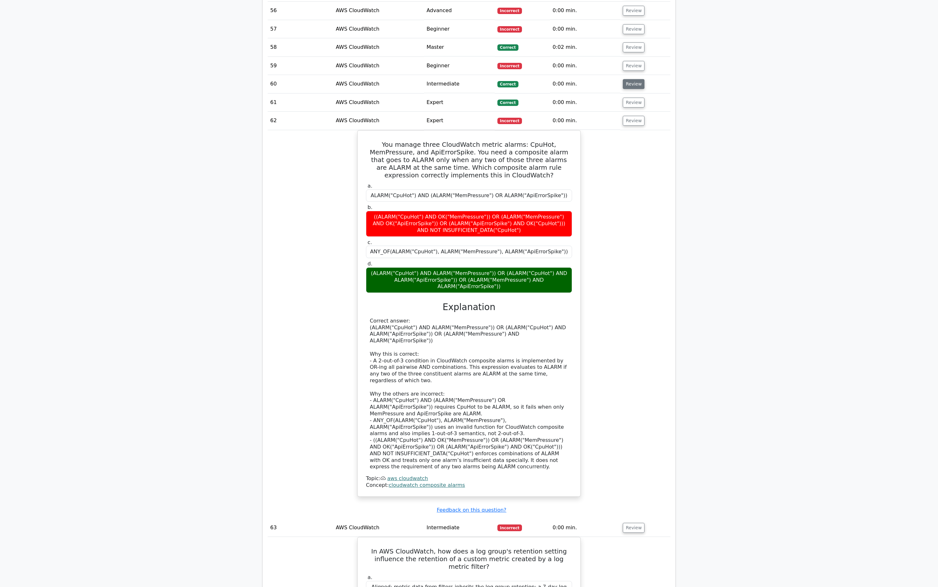
click at [637, 81] on button "Review" at bounding box center [634, 84] width 22 height 10
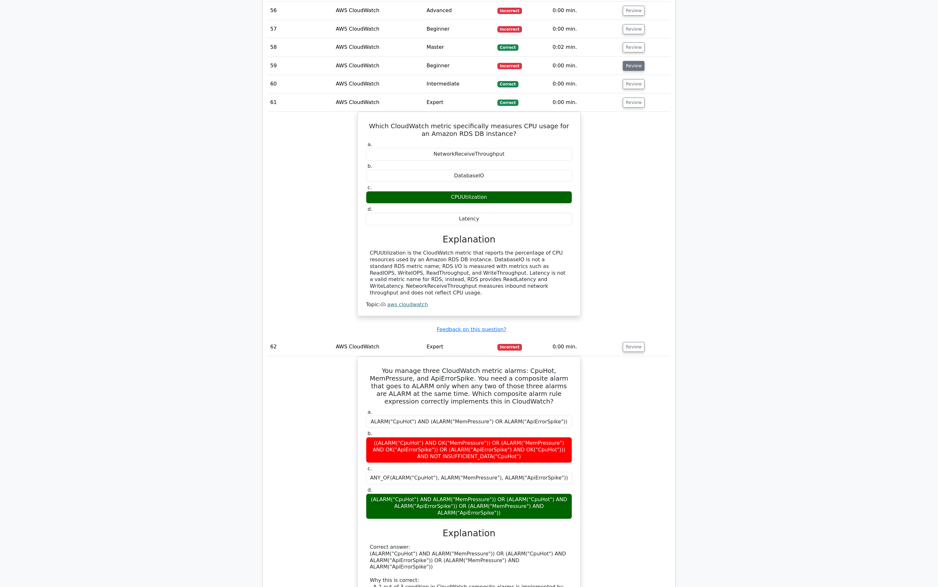
click at [635, 61] on button "Review" at bounding box center [634, 66] width 22 height 10
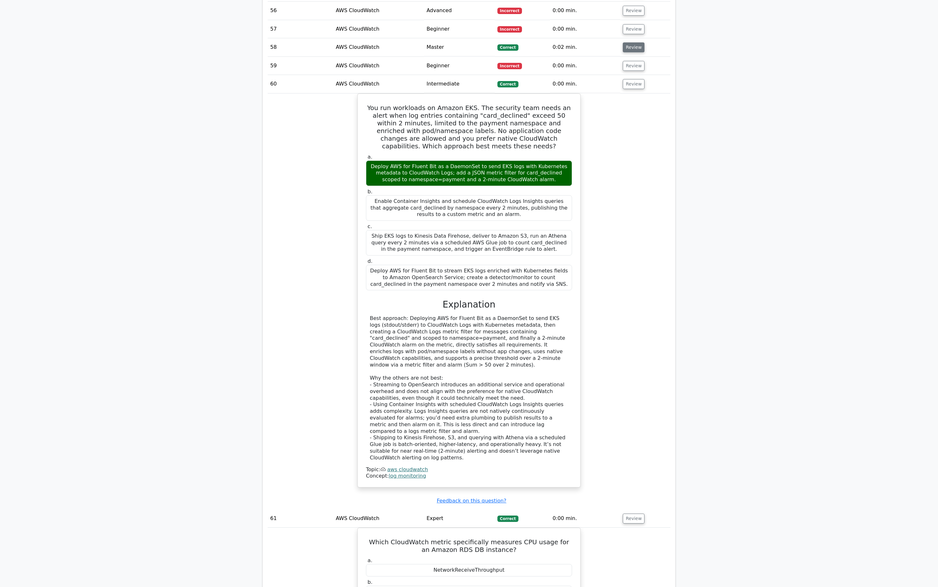
click at [635, 42] on button "Review" at bounding box center [634, 47] width 22 height 10
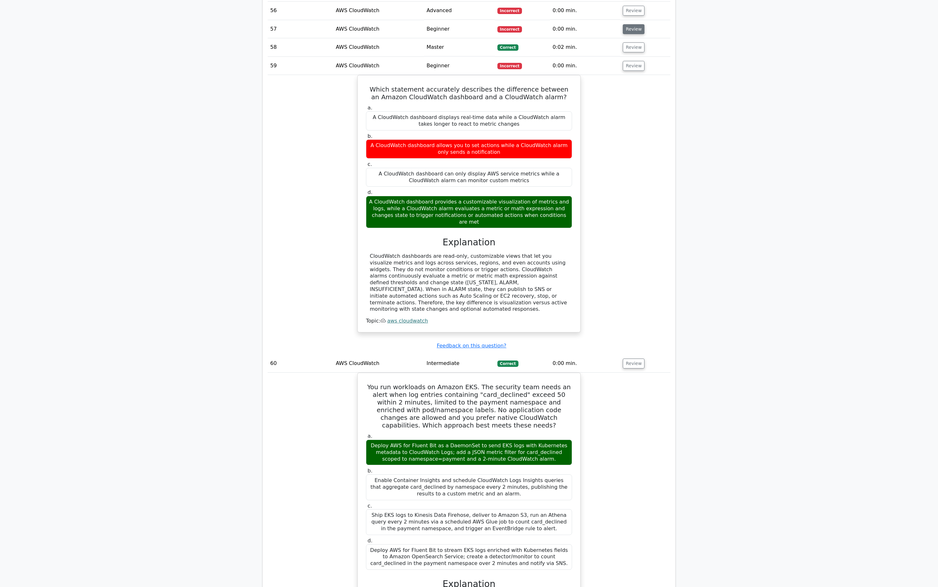
click at [635, 26] on button "Review" at bounding box center [634, 29] width 22 height 10
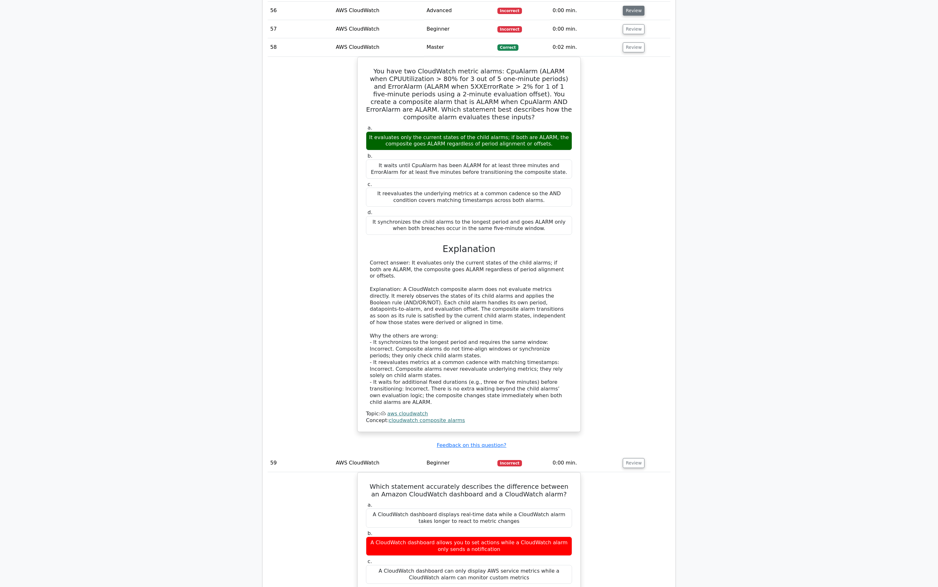
click at [634, 7] on button "Review" at bounding box center [634, 11] width 22 height 10
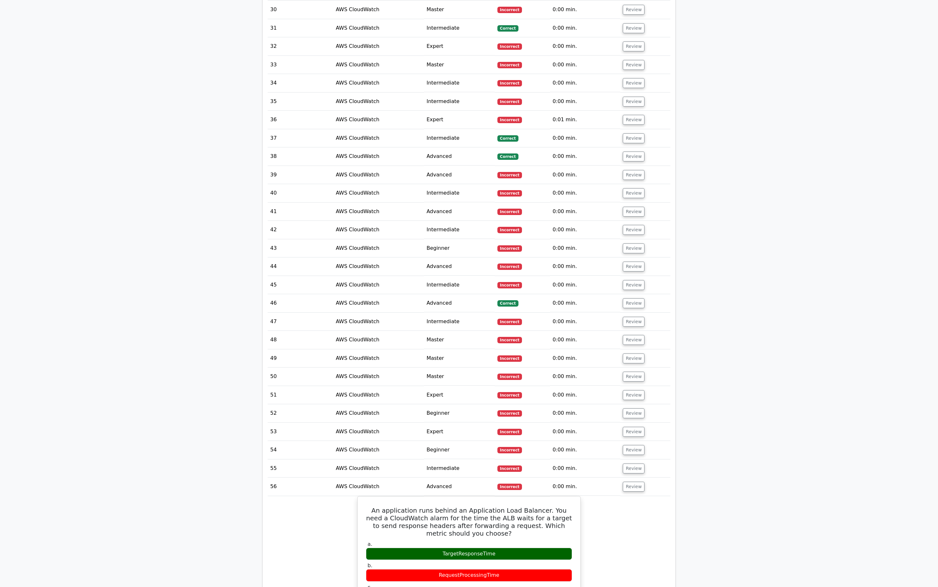
scroll to position [1328, 0]
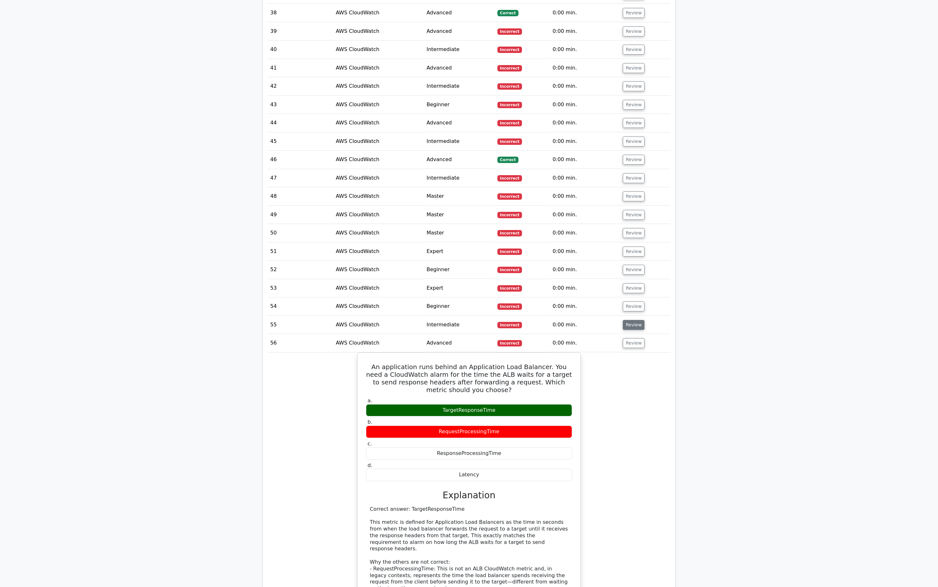
click at [633, 320] on button "Review" at bounding box center [634, 325] width 22 height 10
click at [635, 301] on button "Review" at bounding box center [634, 306] width 22 height 10
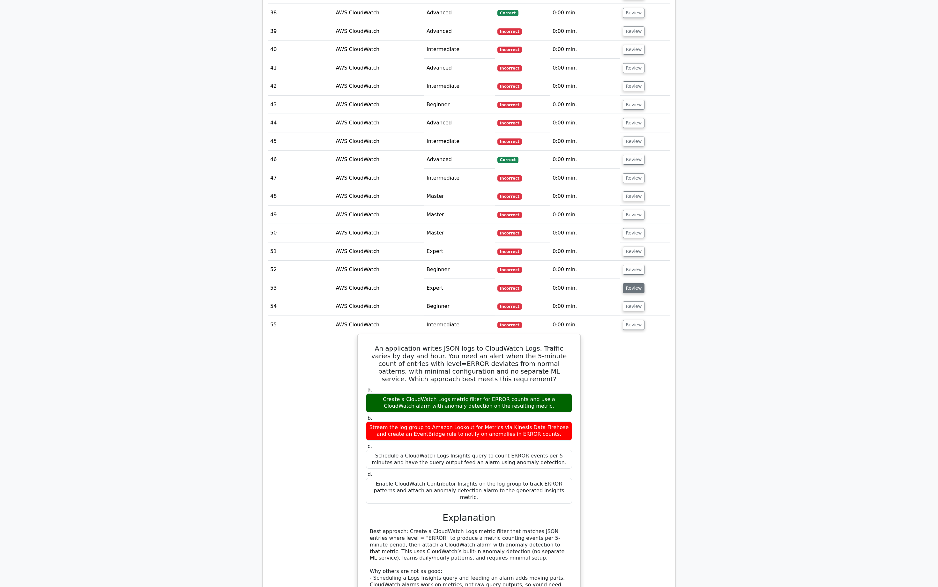
click at [639, 283] on button "Review" at bounding box center [634, 288] width 22 height 10
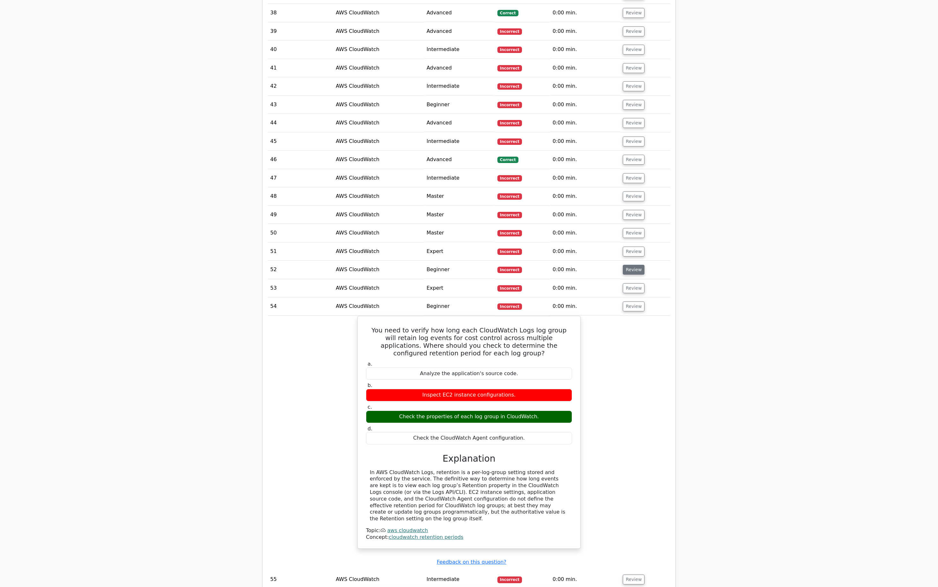
click at [639, 265] on button "Review" at bounding box center [634, 270] width 22 height 10
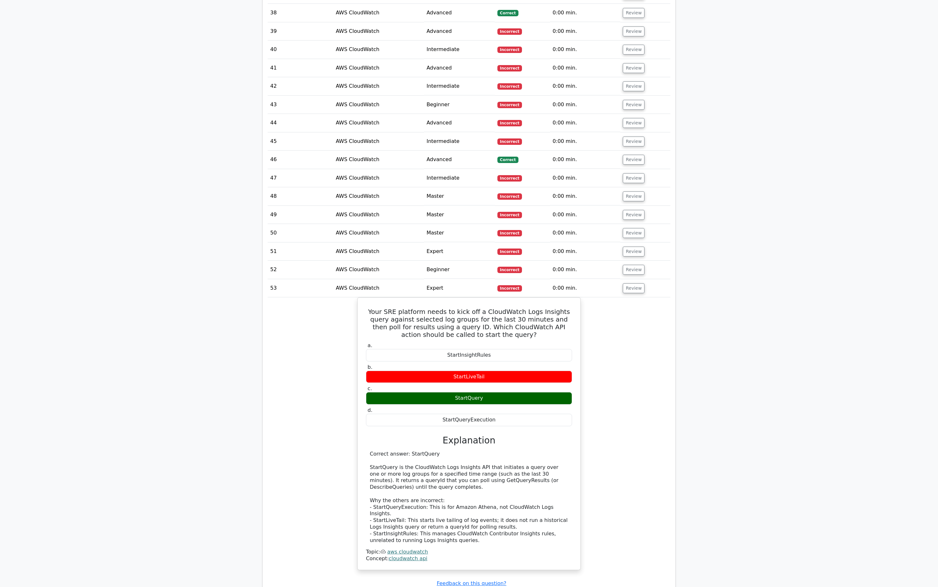
click at [639, 242] on td "Review" at bounding box center [645, 251] width 50 height 18
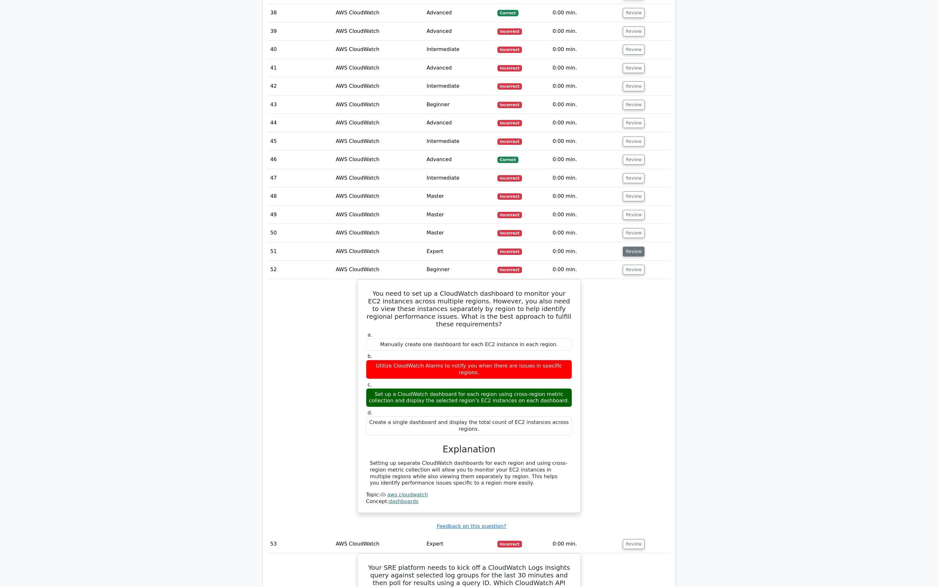
click at [636, 247] on button "Review" at bounding box center [634, 252] width 22 height 10
click at [632, 230] on button "Review" at bounding box center [634, 233] width 22 height 10
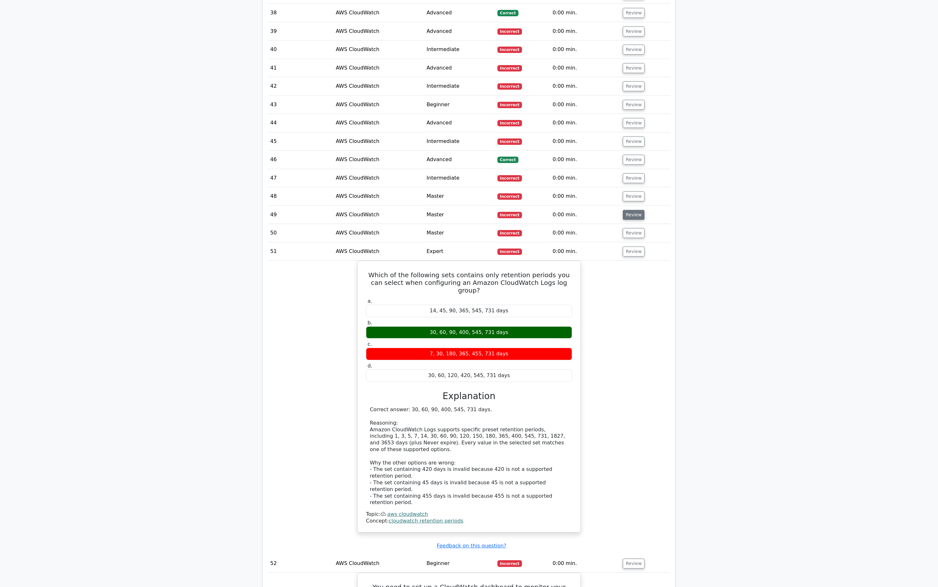
click at [632, 210] on button "Review" at bounding box center [634, 215] width 22 height 10
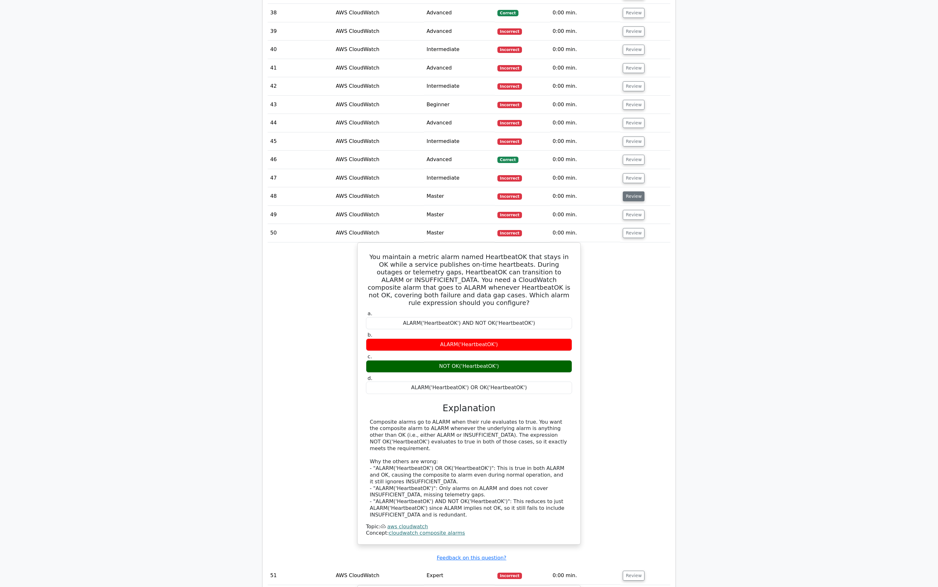
click at [633, 191] on button "Review" at bounding box center [634, 196] width 22 height 10
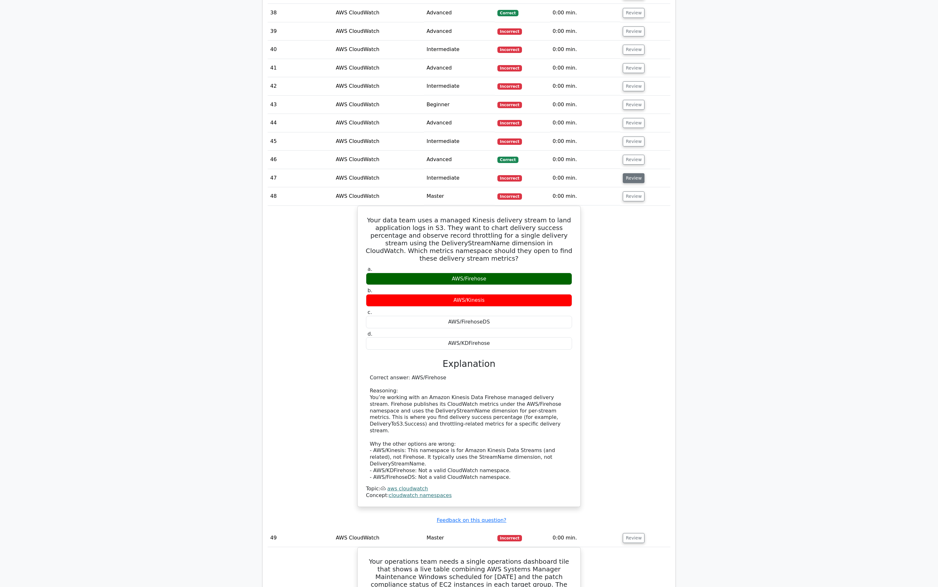
click at [633, 175] on button "Review" at bounding box center [634, 178] width 22 height 10
click at [635, 155] on button "Review" at bounding box center [634, 160] width 22 height 10
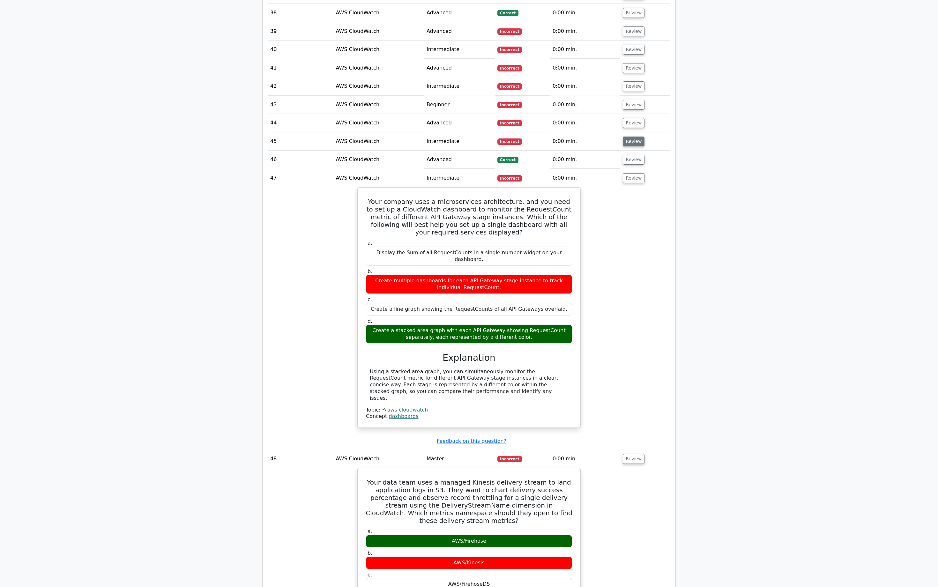
click at [630, 137] on button "Review" at bounding box center [634, 142] width 22 height 10
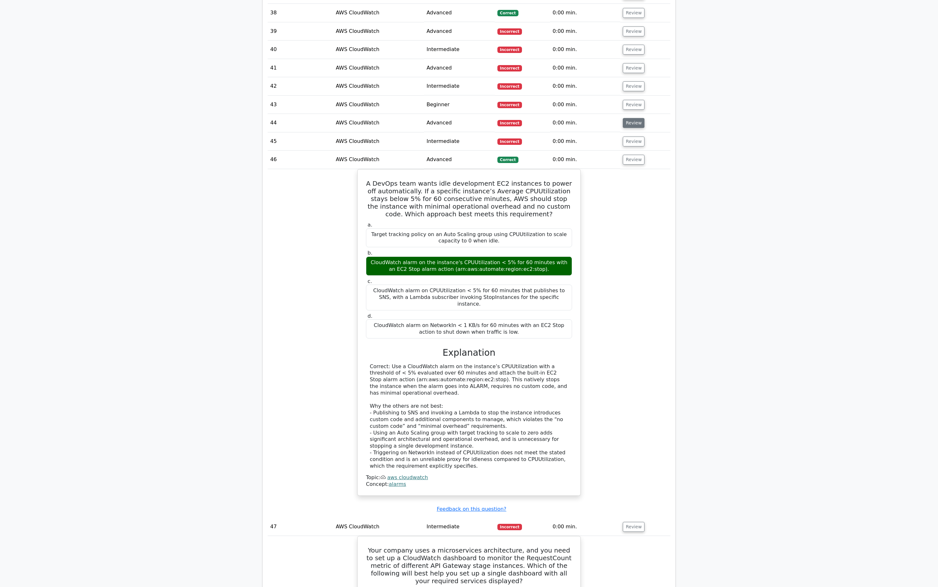
click at [631, 118] on button "Review" at bounding box center [634, 123] width 22 height 10
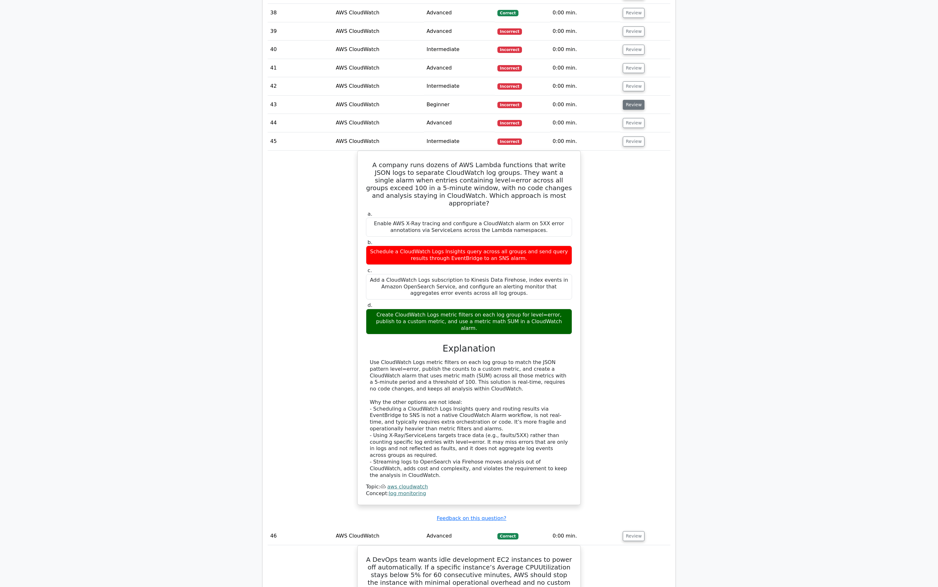
click at [631, 100] on button "Review" at bounding box center [634, 105] width 22 height 10
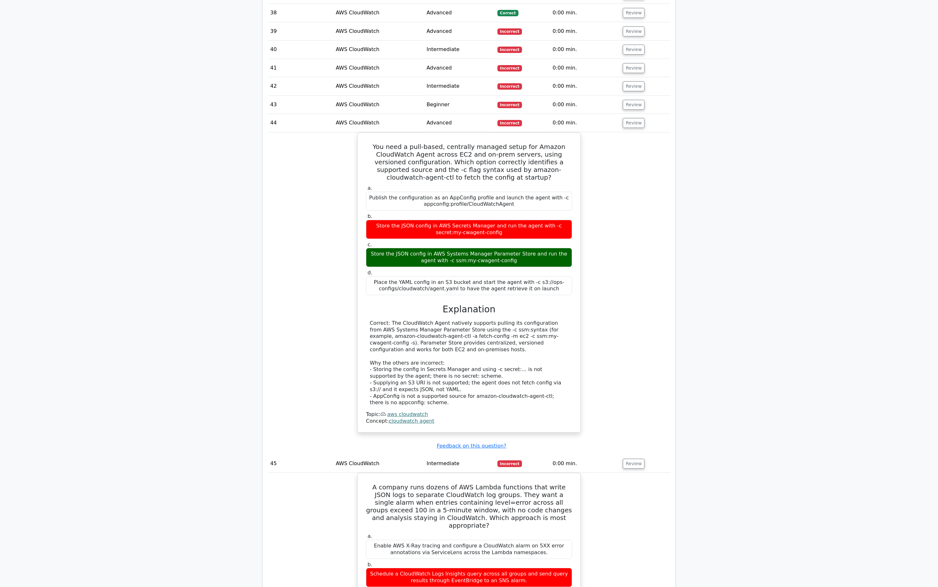
click at [632, 85] on td "Review" at bounding box center [645, 86] width 50 height 18
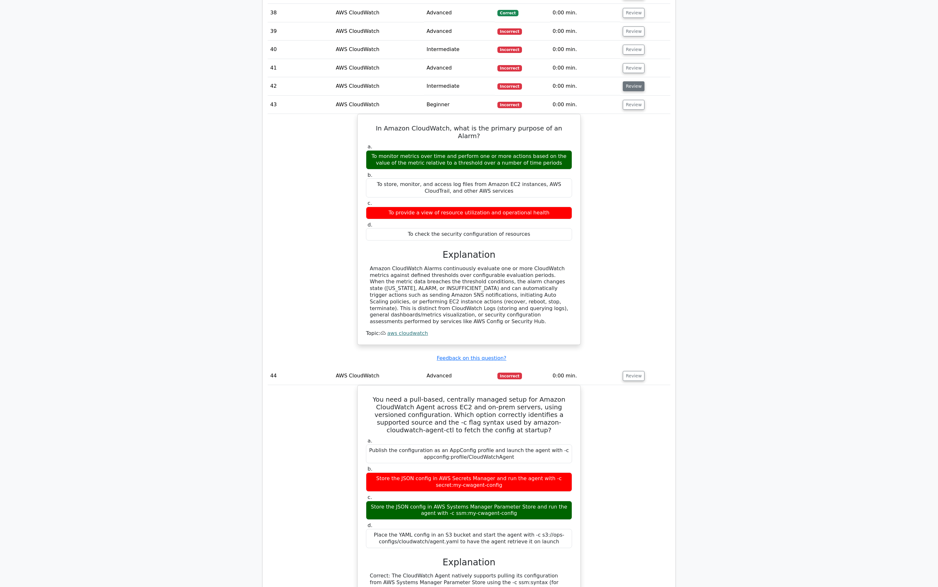
click at [632, 81] on button "Review" at bounding box center [634, 86] width 22 height 10
click at [631, 63] on button "Review" at bounding box center [634, 68] width 22 height 10
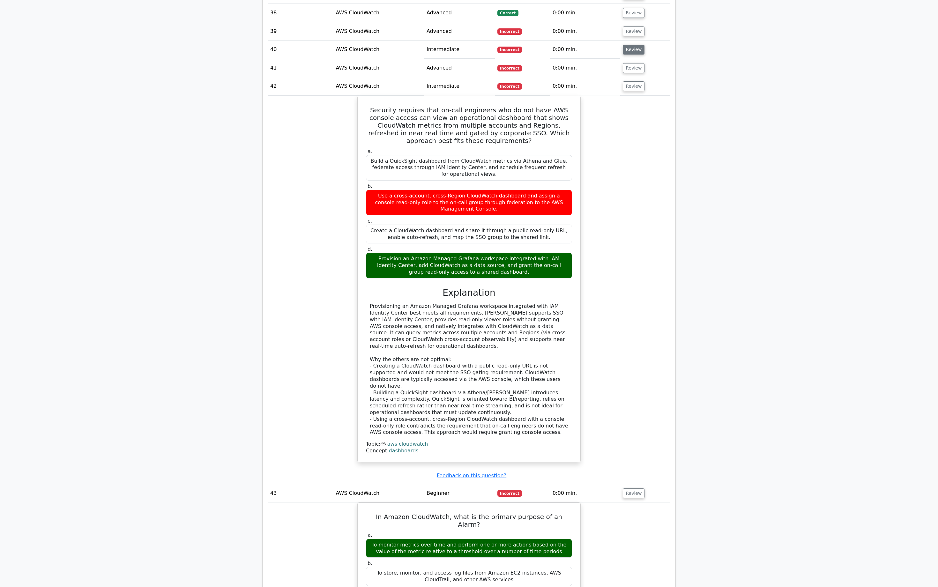
click at [632, 45] on button "Review" at bounding box center [634, 50] width 22 height 10
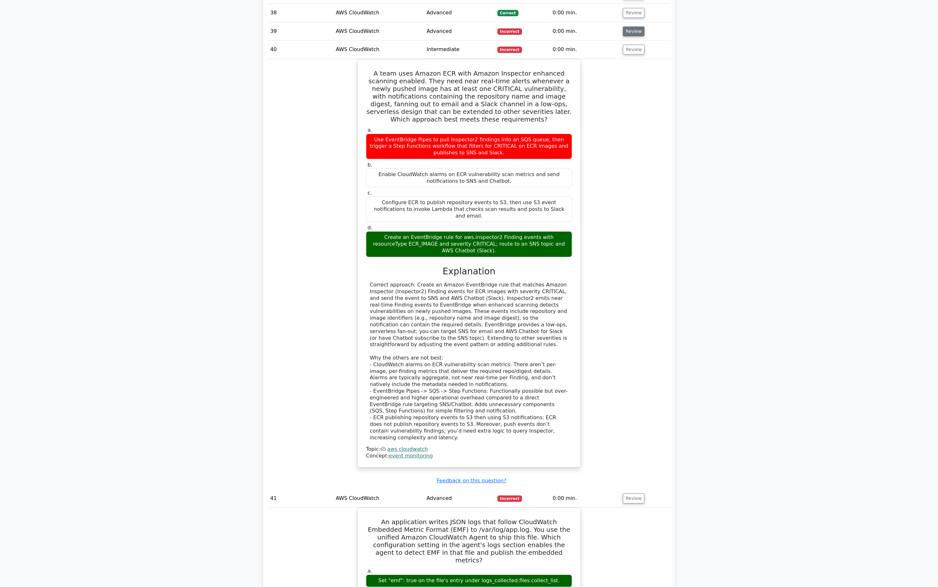
click at [630, 26] on button "Review" at bounding box center [634, 31] width 22 height 10
click at [632, 9] on button "Review" at bounding box center [634, 13] width 22 height 10
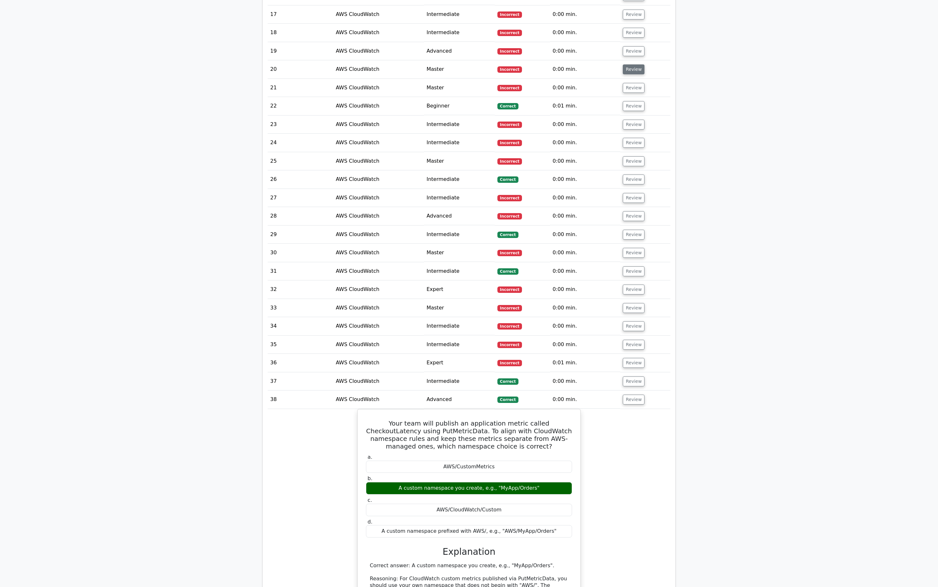
scroll to position [1010, 0]
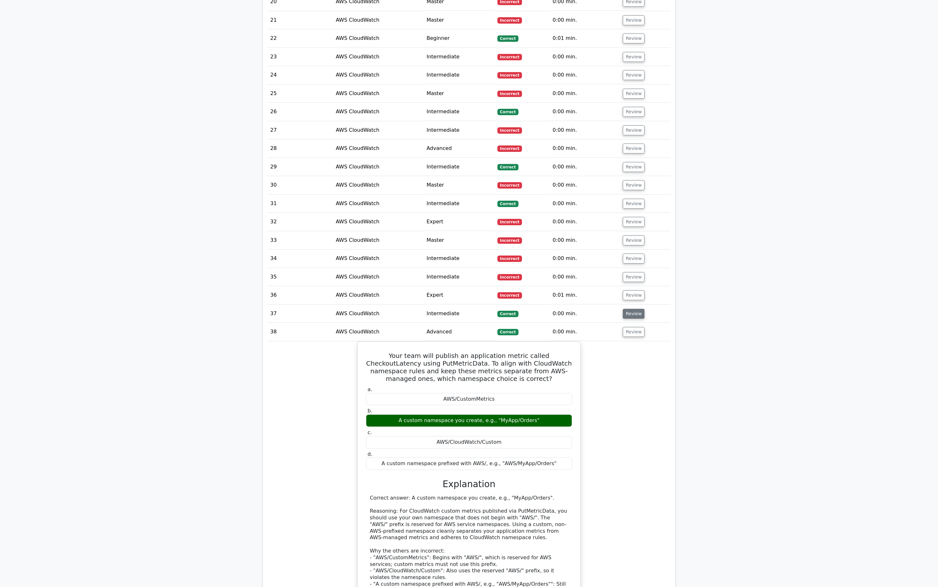
click at [636, 309] on button "Review" at bounding box center [634, 314] width 22 height 10
click at [636, 290] on button "Review" at bounding box center [634, 295] width 22 height 10
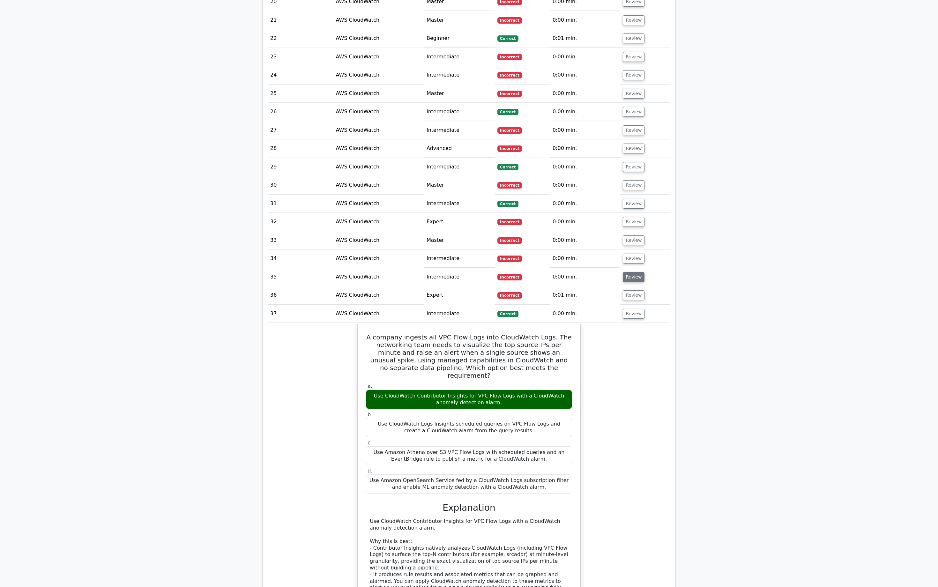
click at [636, 274] on button "Review" at bounding box center [634, 277] width 22 height 10
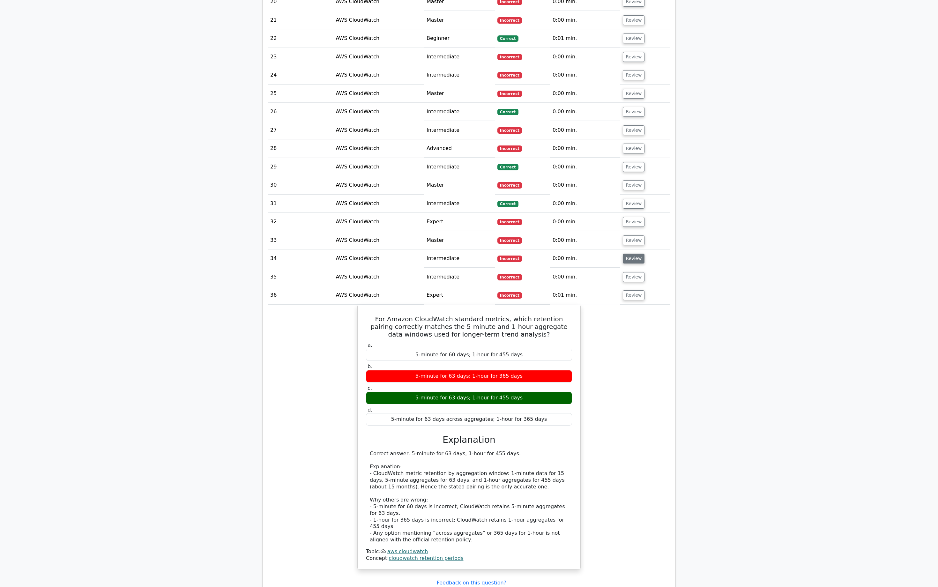
click at [632, 254] on button "Review" at bounding box center [634, 259] width 22 height 10
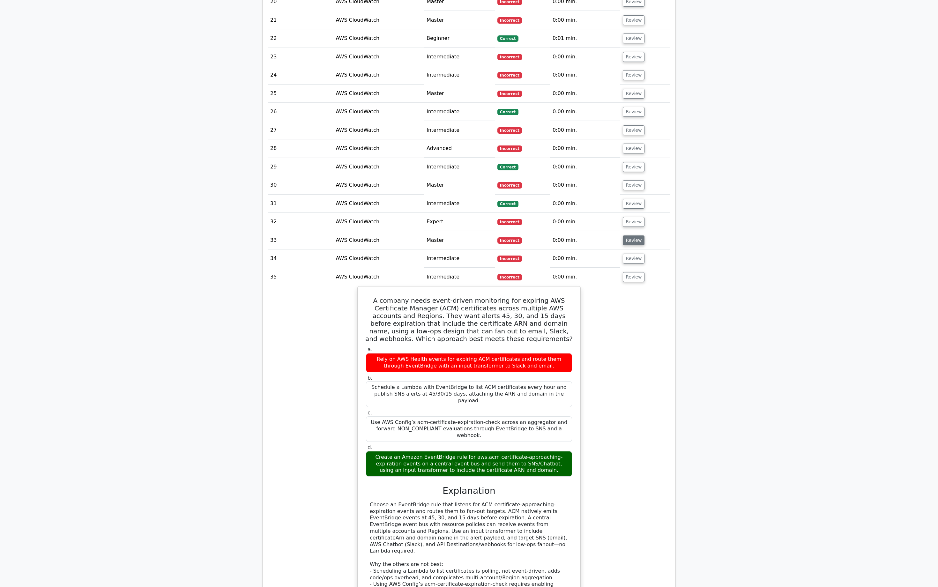
click at [633, 237] on button "Review" at bounding box center [634, 240] width 22 height 10
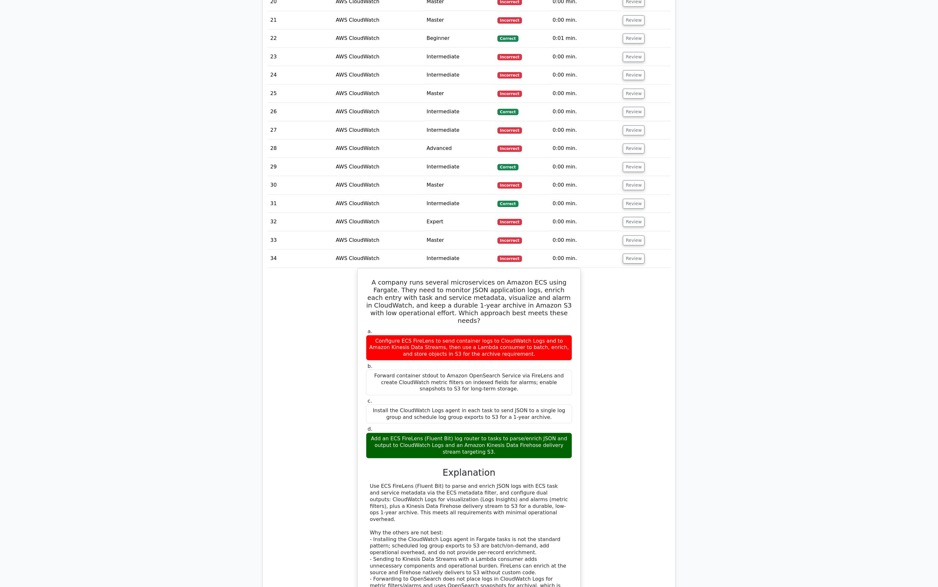
click at [635, 222] on td "Review" at bounding box center [645, 222] width 50 height 18
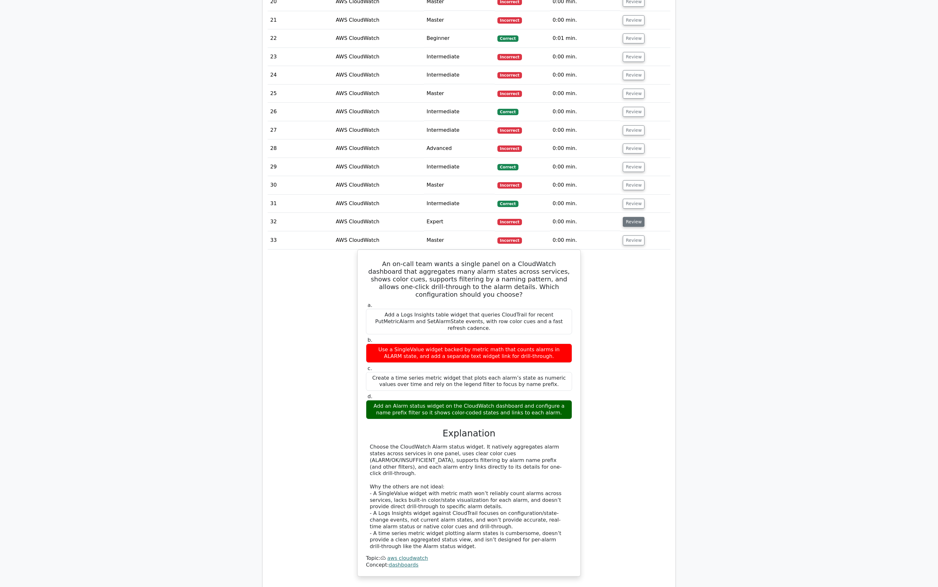
click at [636, 219] on button "Review" at bounding box center [634, 222] width 22 height 10
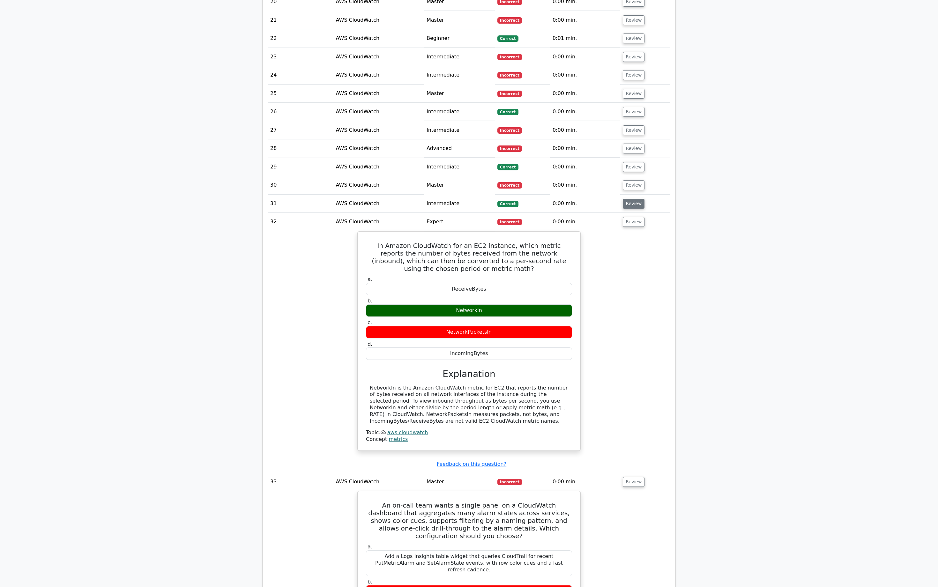
click at [636, 199] on button "Review" at bounding box center [634, 204] width 22 height 10
click at [633, 180] on button "Review" at bounding box center [634, 185] width 22 height 10
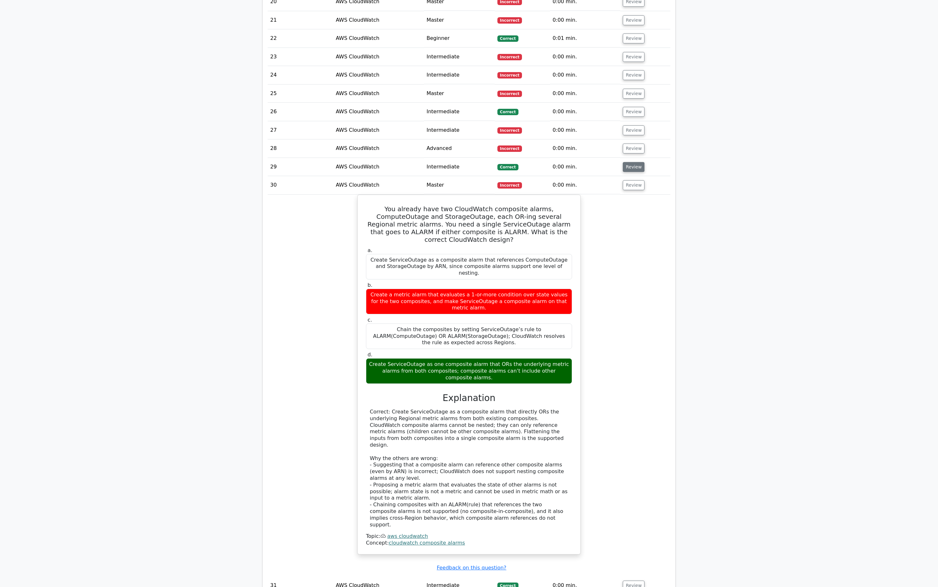
click at [635, 164] on button "Review" at bounding box center [634, 167] width 22 height 10
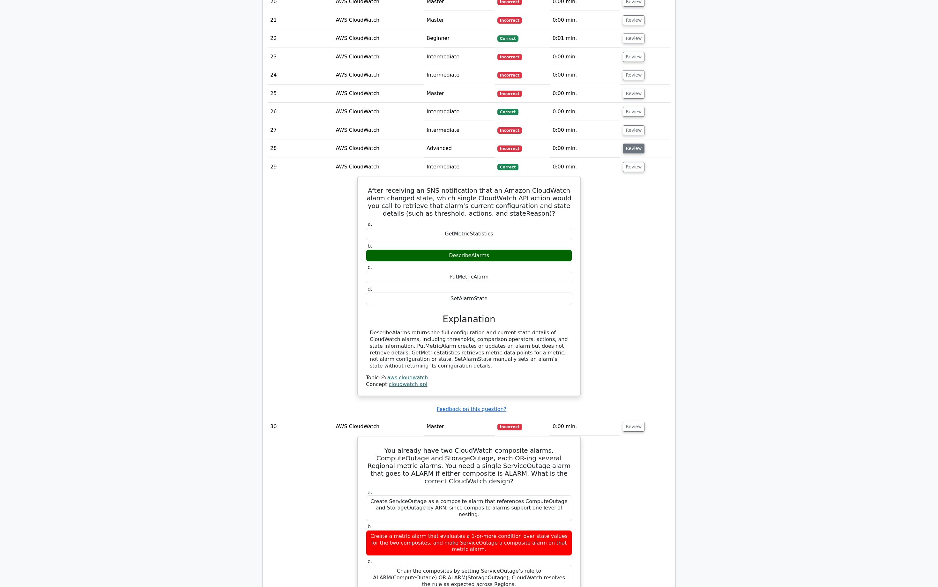
click at [638, 144] on button "Review" at bounding box center [634, 149] width 22 height 10
click at [636, 125] on button "Review" at bounding box center [634, 130] width 22 height 10
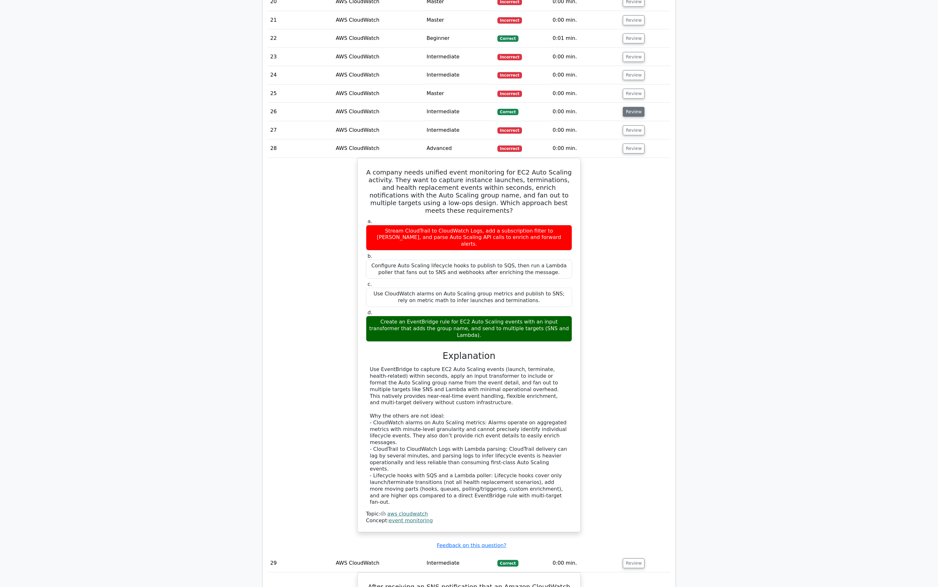
click at [639, 107] on button "Review" at bounding box center [634, 112] width 22 height 10
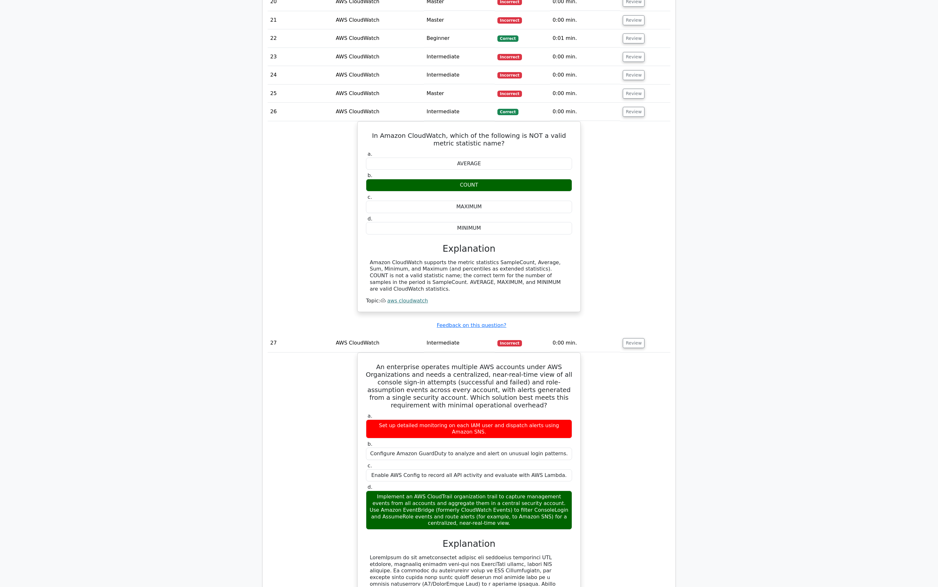
click at [637, 94] on td "Review" at bounding box center [645, 94] width 50 height 18
click at [637, 89] on button "Review" at bounding box center [634, 94] width 22 height 10
click at [635, 70] on button "Review" at bounding box center [634, 75] width 22 height 10
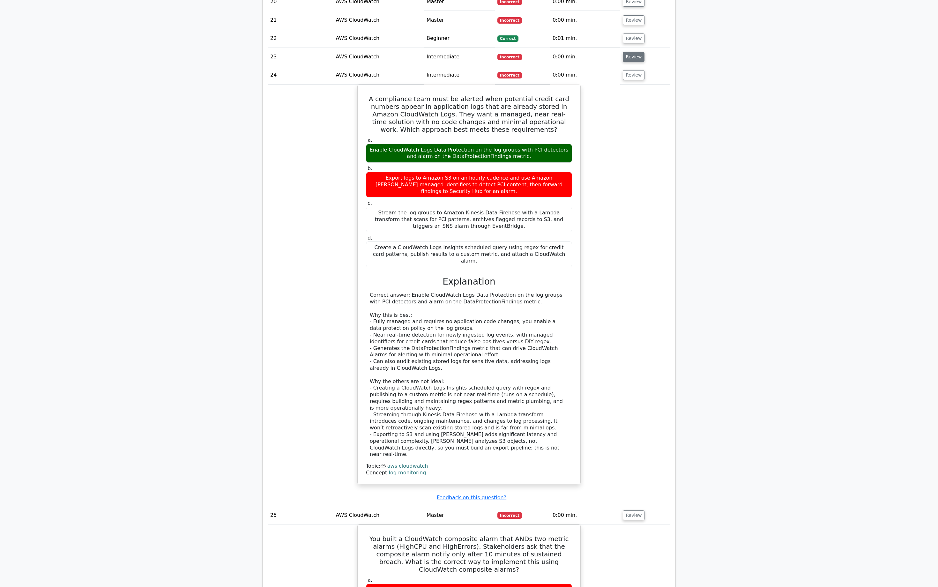
click at [635, 54] on button "Review" at bounding box center [634, 57] width 22 height 10
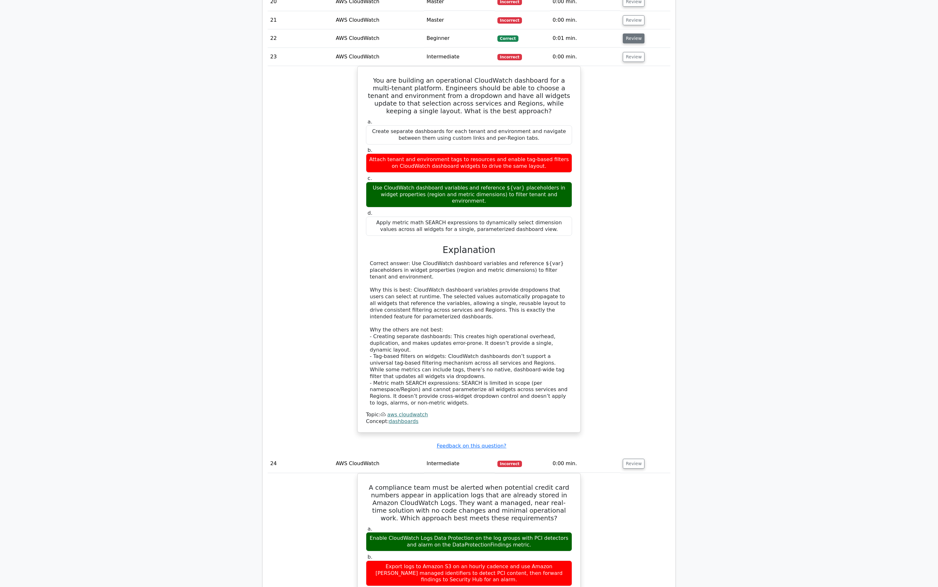
click at [634, 36] on button "Review" at bounding box center [634, 38] width 22 height 10
click at [633, 15] on button "Review" at bounding box center [634, 20] width 22 height 10
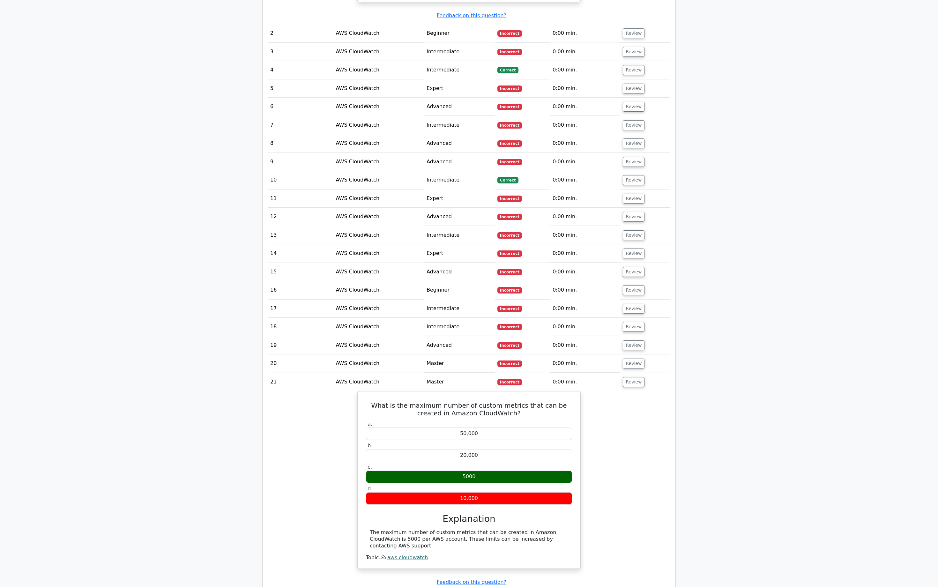
scroll to position [649, 0]
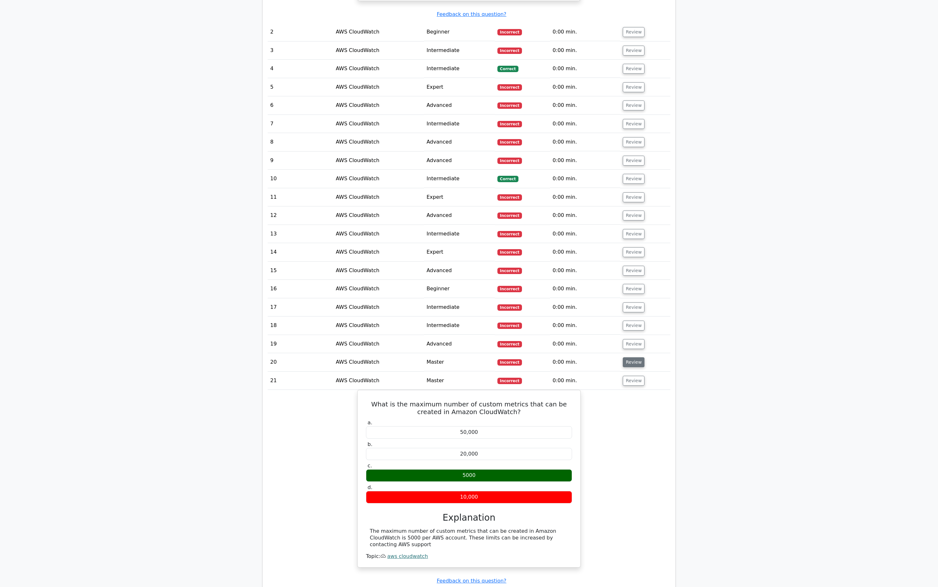
click at [634, 357] on button "Review" at bounding box center [634, 362] width 22 height 10
click at [637, 339] on button "Review" at bounding box center [634, 344] width 22 height 10
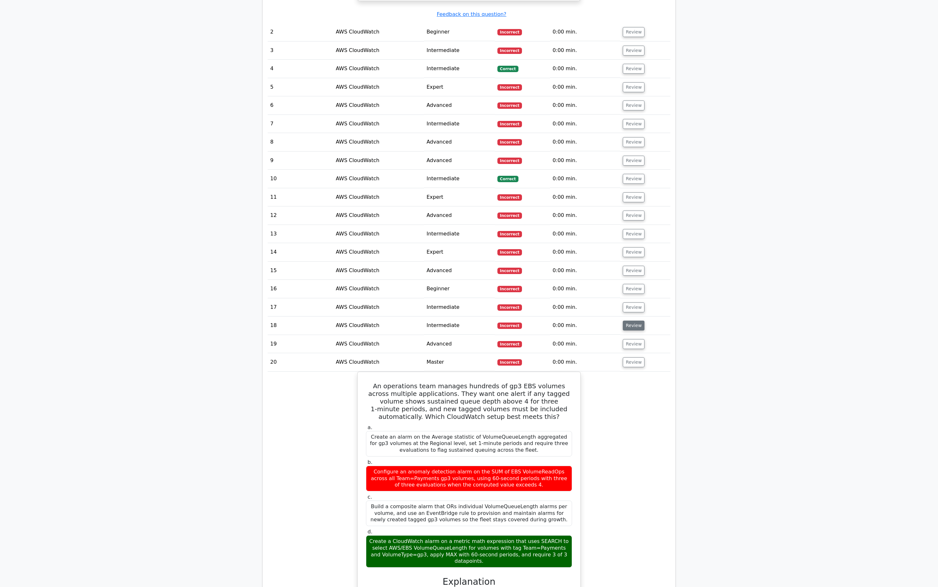
click at [637, 321] on button "Review" at bounding box center [634, 326] width 22 height 10
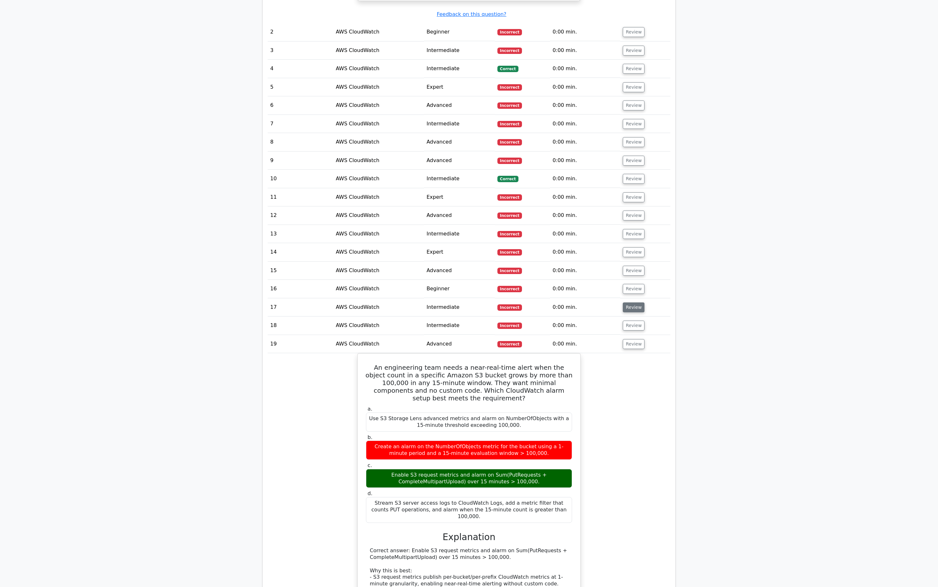
click at [636, 302] on button "Review" at bounding box center [634, 307] width 22 height 10
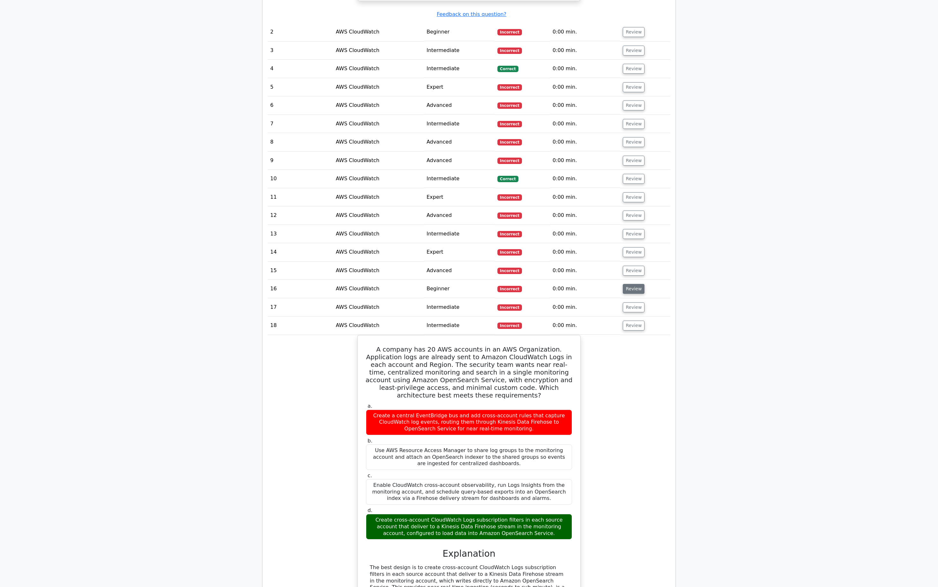
click at [633, 284] on button "Review" at bounding box center [634, 289] width 22 height 10
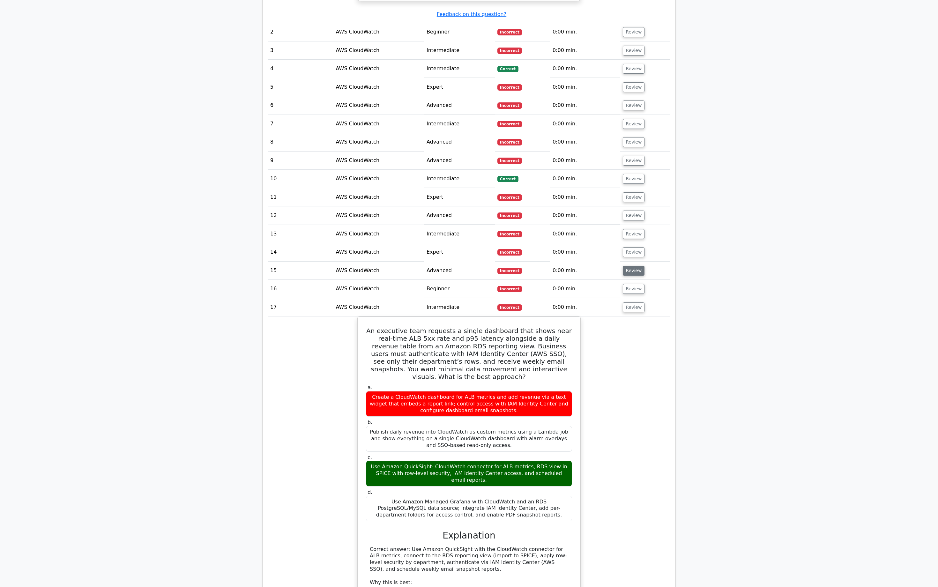
click at [635, 266] on button "Review" at bounding box center [634, 271] width 22 height 10
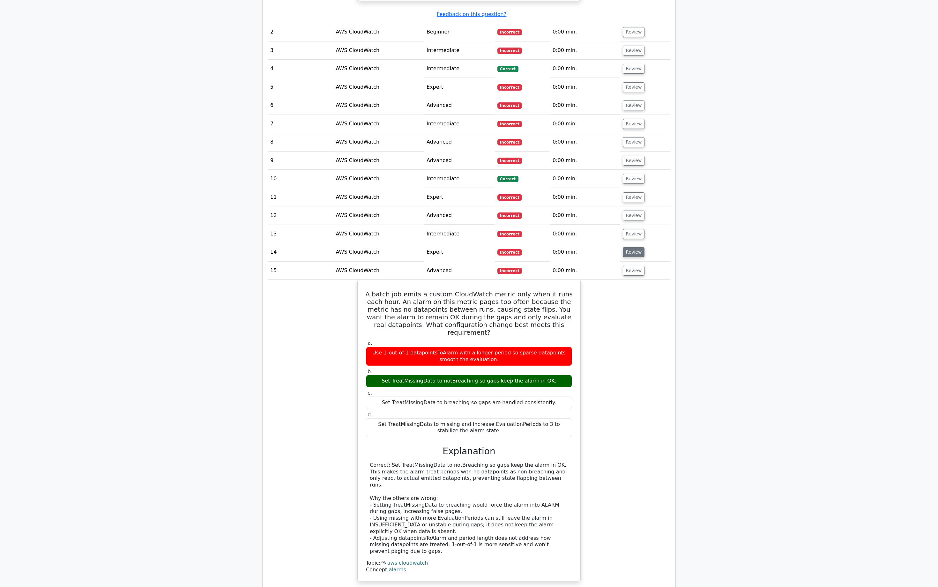
click at [634, 247] on button "Review" at bounding box center [634, 252] width 22 height 10
click at [634, 229] on button "Review" at bounding box center [634, 234] width 22 height 10
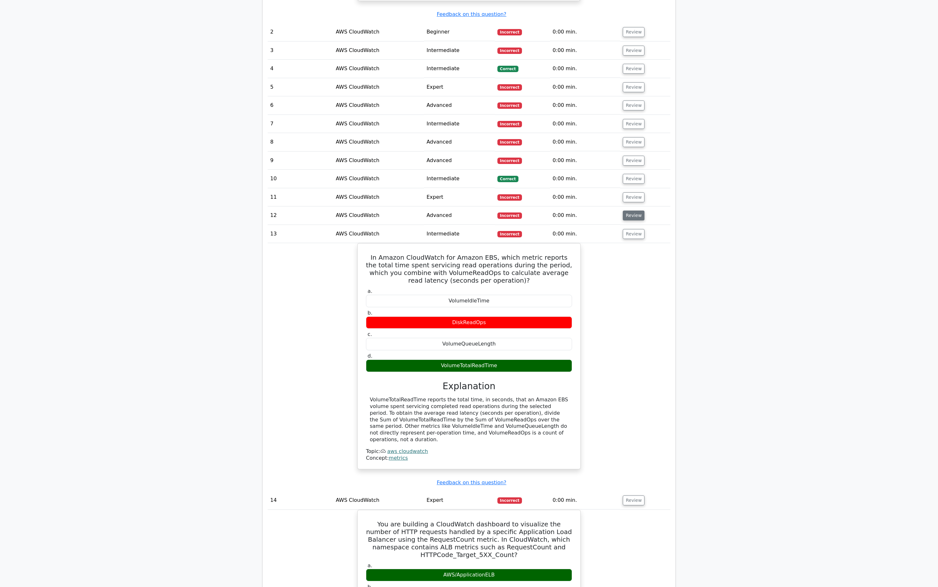
click at [634, 213] on button "Review" at bounding box center [634, 216] width 22 height 10
click at [634, 197] on td "Review" at bounding box center [645, 197] width 50 height 18
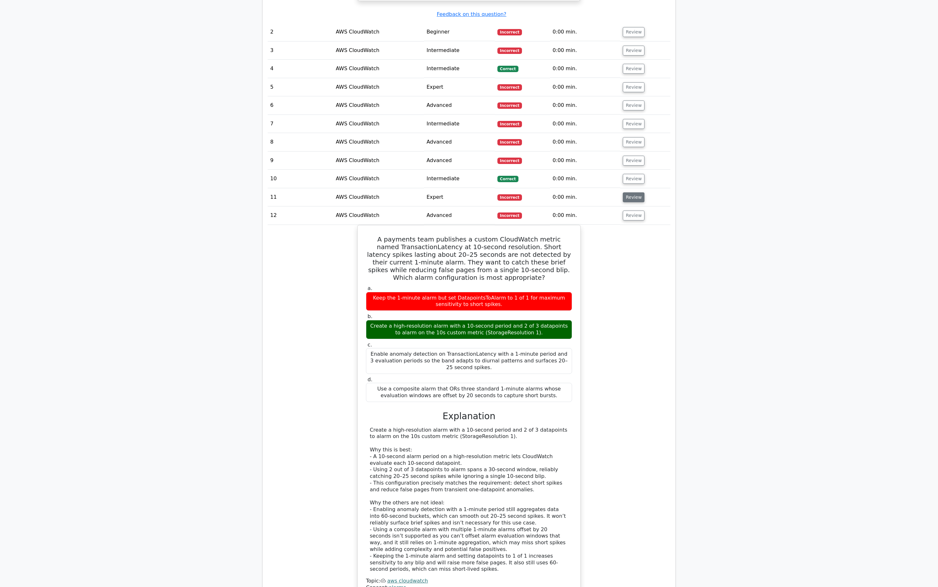
click at [634, 192] on button "Review" at bounding box center [634, 197] width 22 height 10
click at [632, 174] on button "Review" at bounding box center [634, 179] width 22 height 10
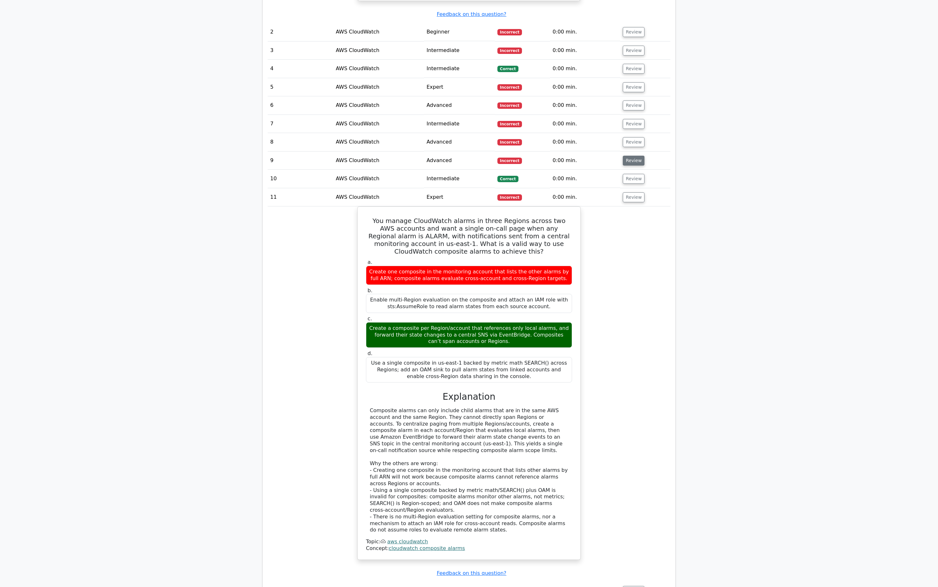
click at [632, 156] on button "Review" at bounding box center [634, 161] width 22 height 10
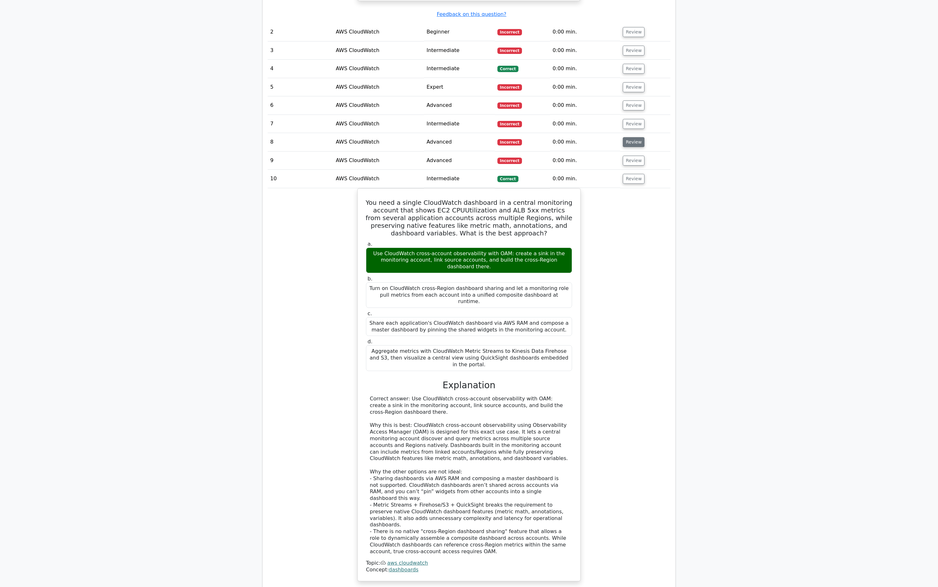
click at [631, 137] on button "Review" at bounding box center [634, 142] width 22 height 10
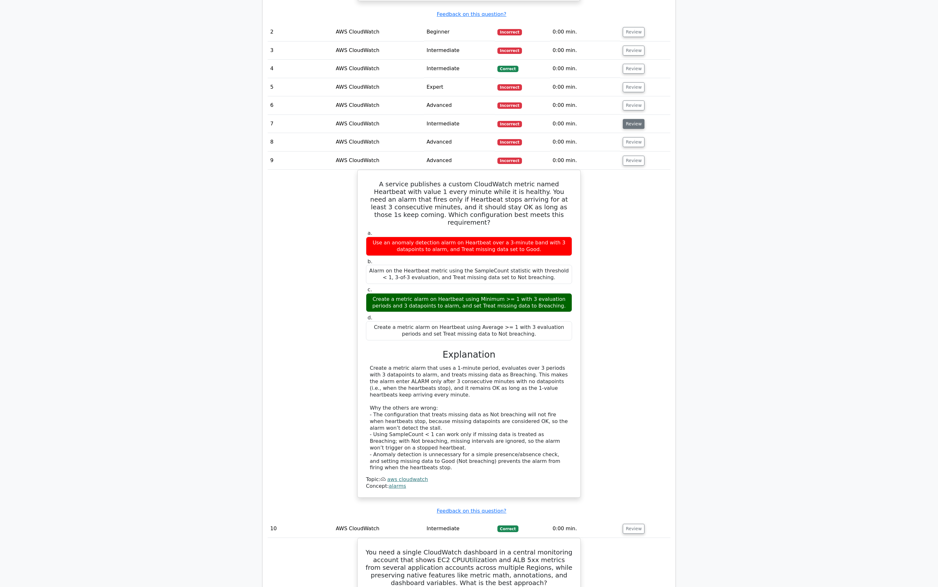
click at [631, 119] on button "Review" at bounding box center [634, 124] width 22 height 10
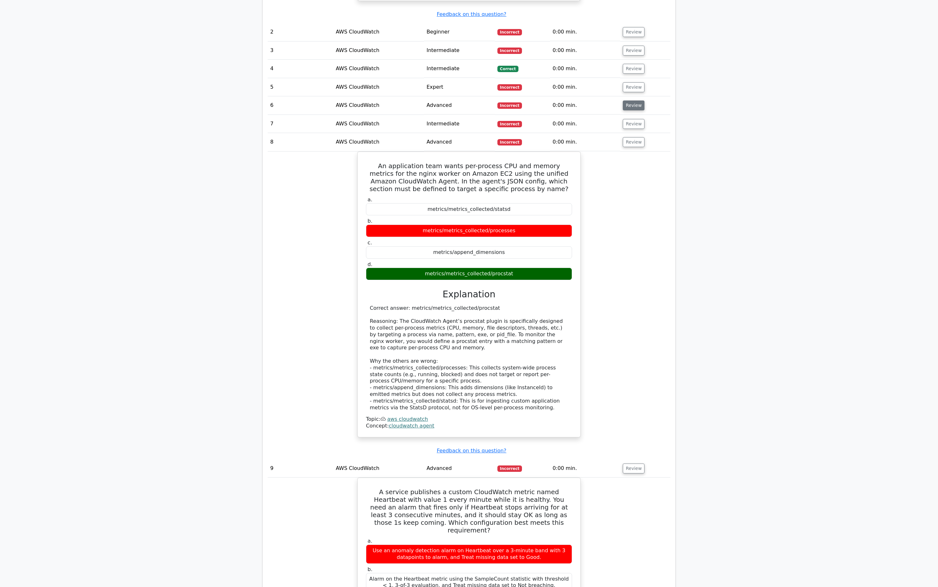
click at [630, 100] on button "Review" at bounding box center [634, 105] width 22 height 10
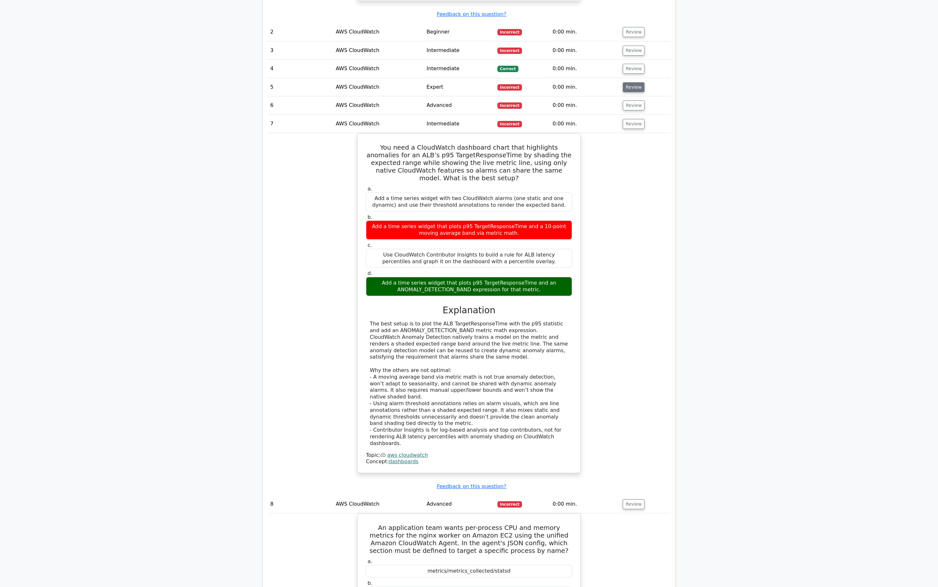
click at [631, 85] on button "Review" at bounding box center [634, 87] width 22 height 10
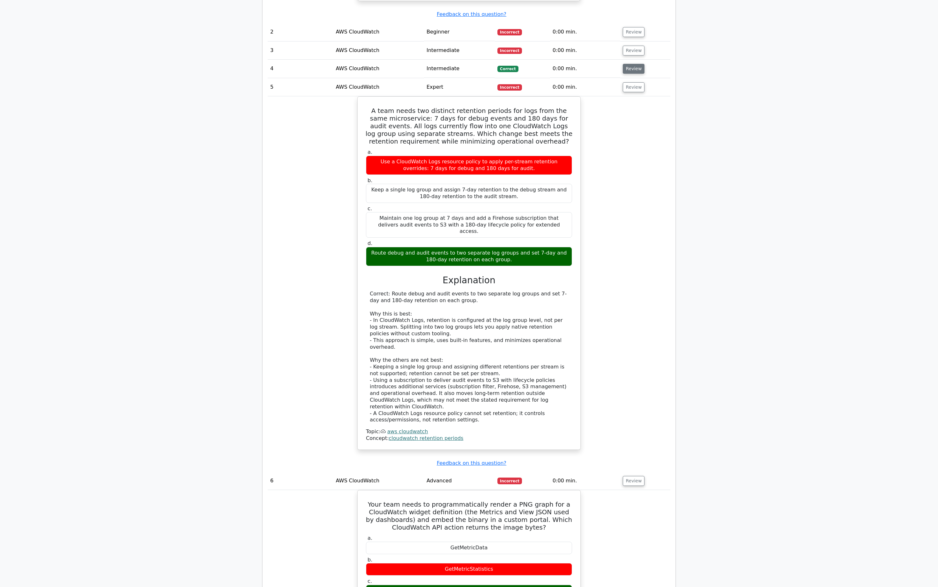
click at [630, 64] on button "Review" at bounding box center [634, 69] width 22 height 10
click at [631, 41] on td "Review" at bounding box center [645, 50] width 50 height 18
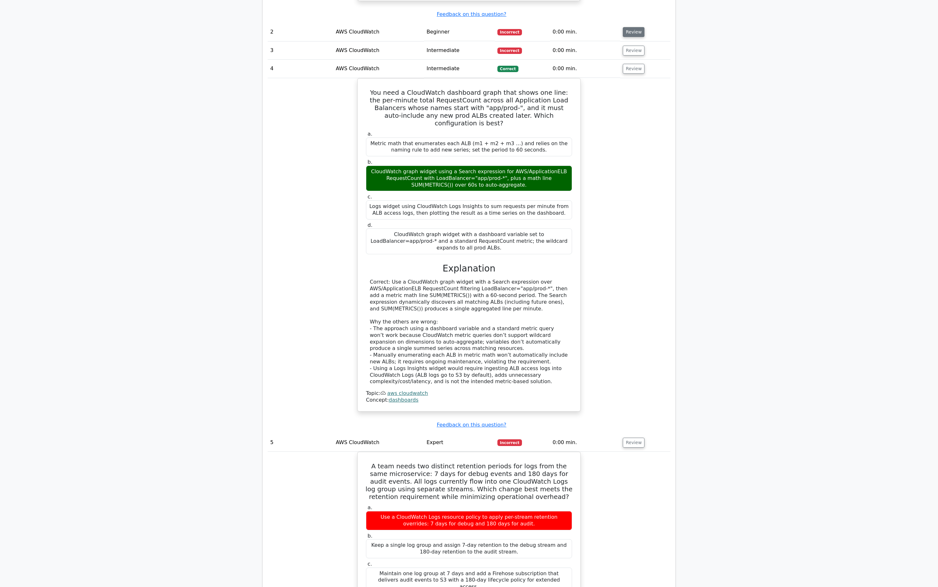
click at [633, 27] on button "Review" at bounding box center [634, 32] width 22 height 10
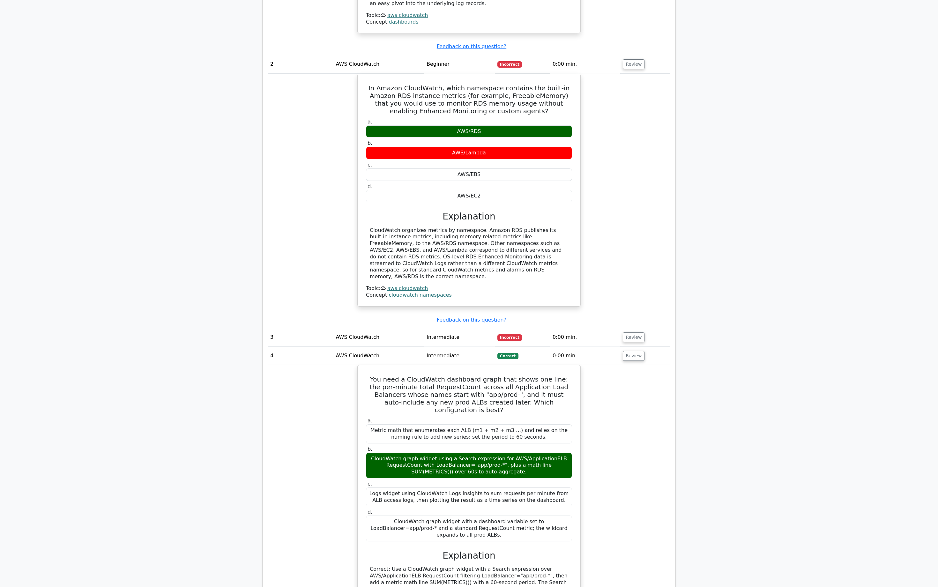
scroll to position [694, 0]
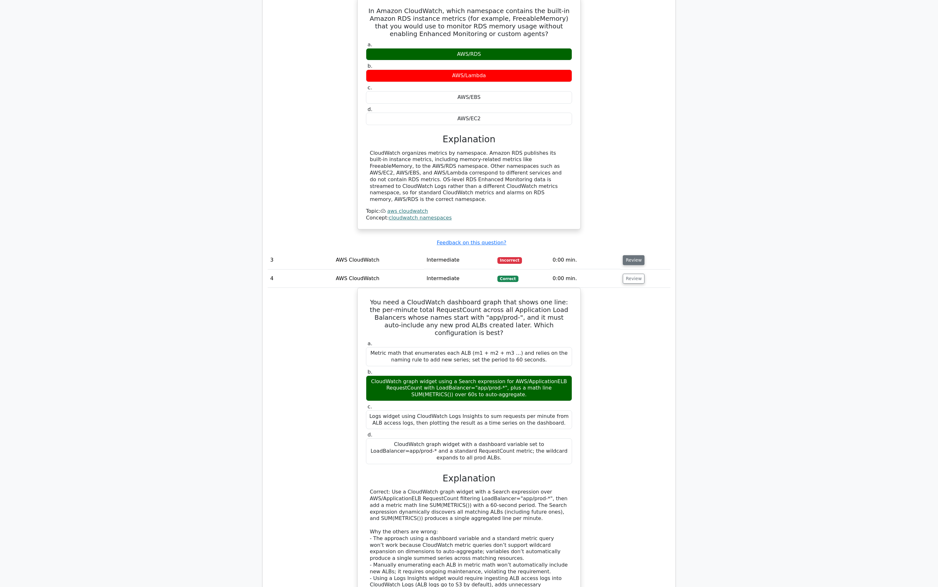
click at [638, 255] on button "Review" at bounding box center [634, 260] width 22 height 10
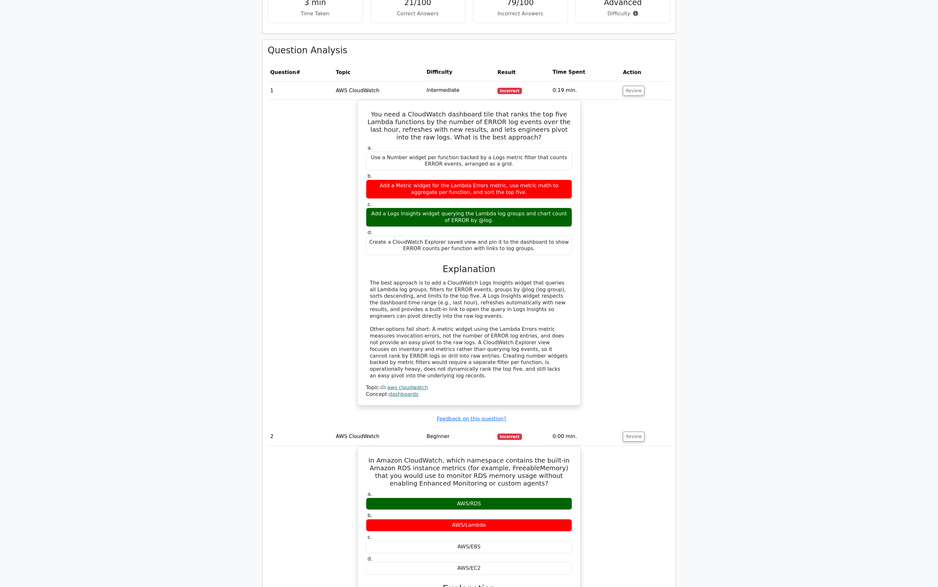
scroll to position [0, 0]
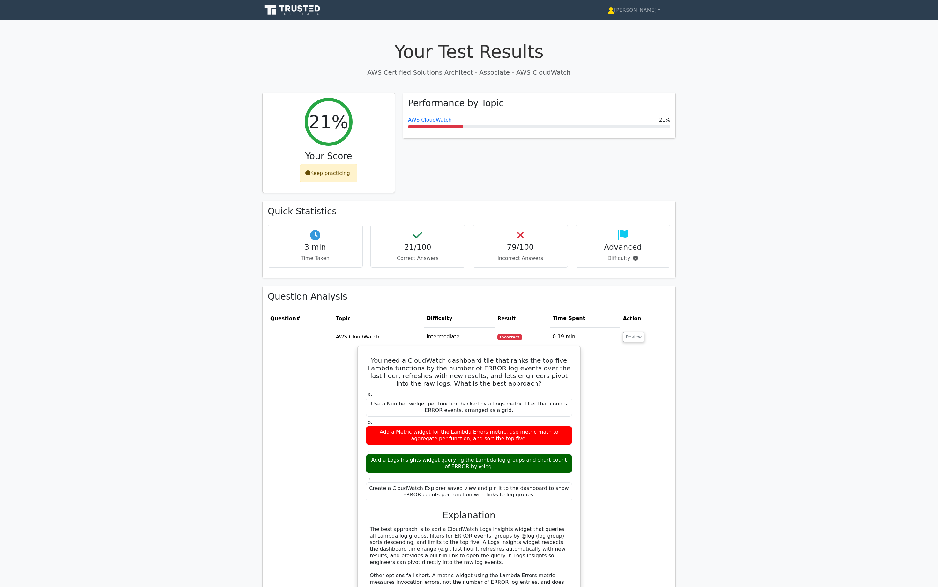
click at [517, 72] on p "AWS Certified Solutions Architect - Associate - AWS CloudWatch" at bounding box center [468, 73] width 413 height 10
click at [532, 72] on p "AWS Certified Solutions Architect - Associate - AWS CloudWatch" at bounding box center [468, 73] width 413 height 10
